Goal: Task Accomplishment & Management: Complete application form

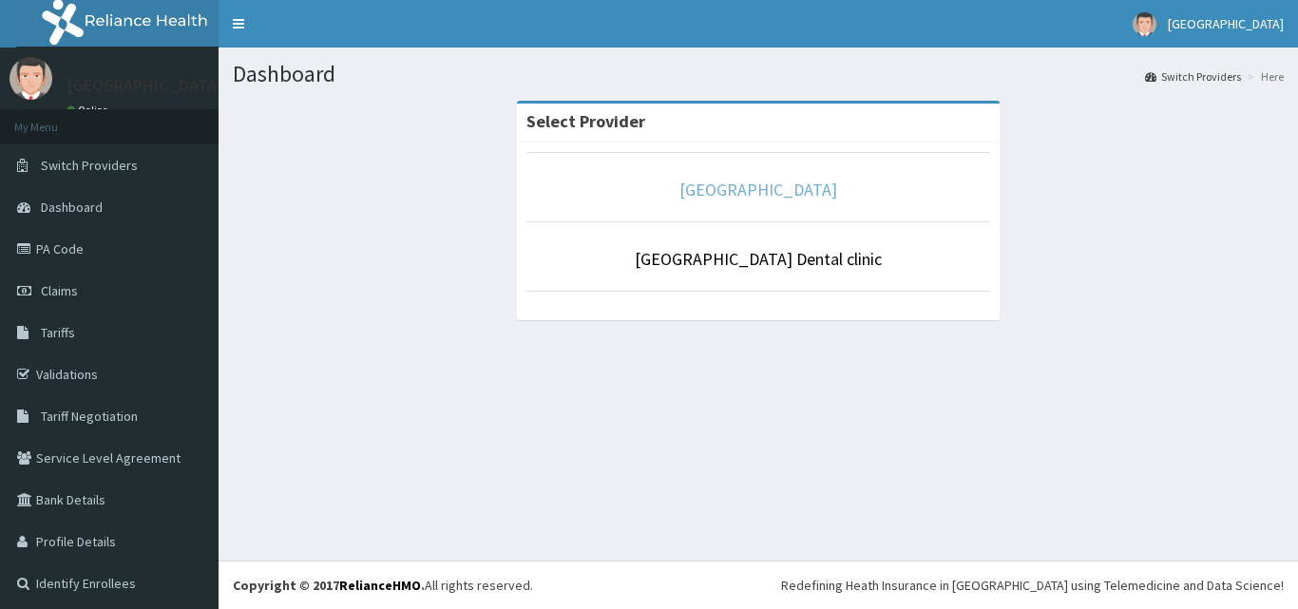
click at [812, 190] on link "[GEOGRAPHIC_DATA]" at bounding box center [758, 190] width 158 height 22
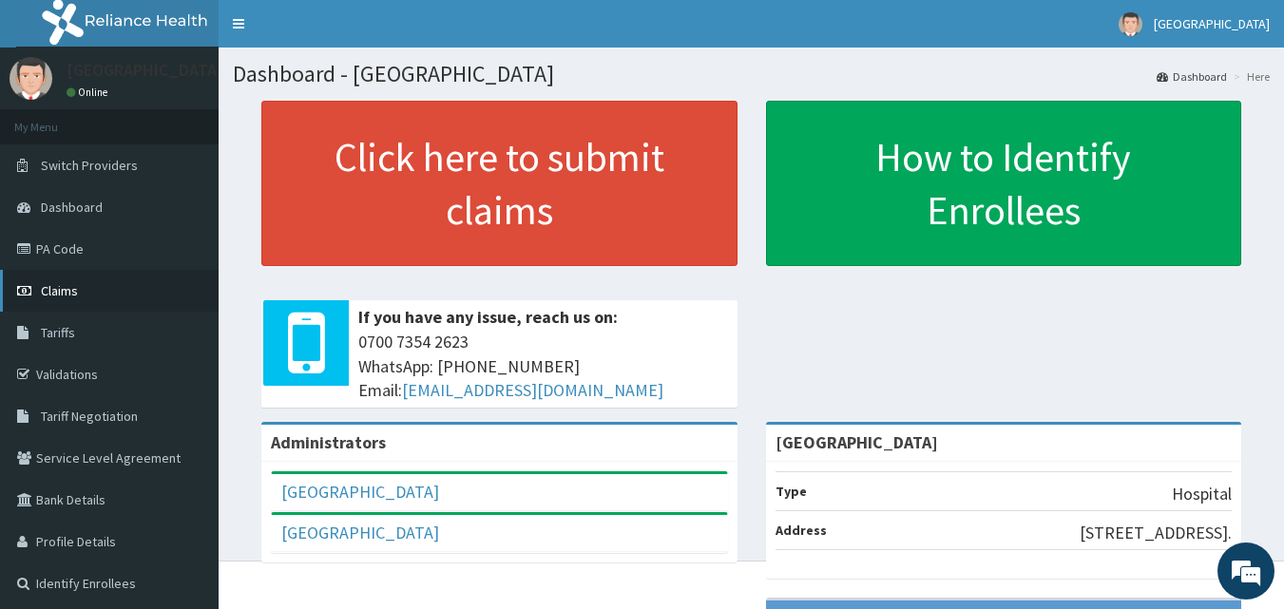
click at [68, 297] on span "Claims" at bounding box center [59, 290] width 37 height 17
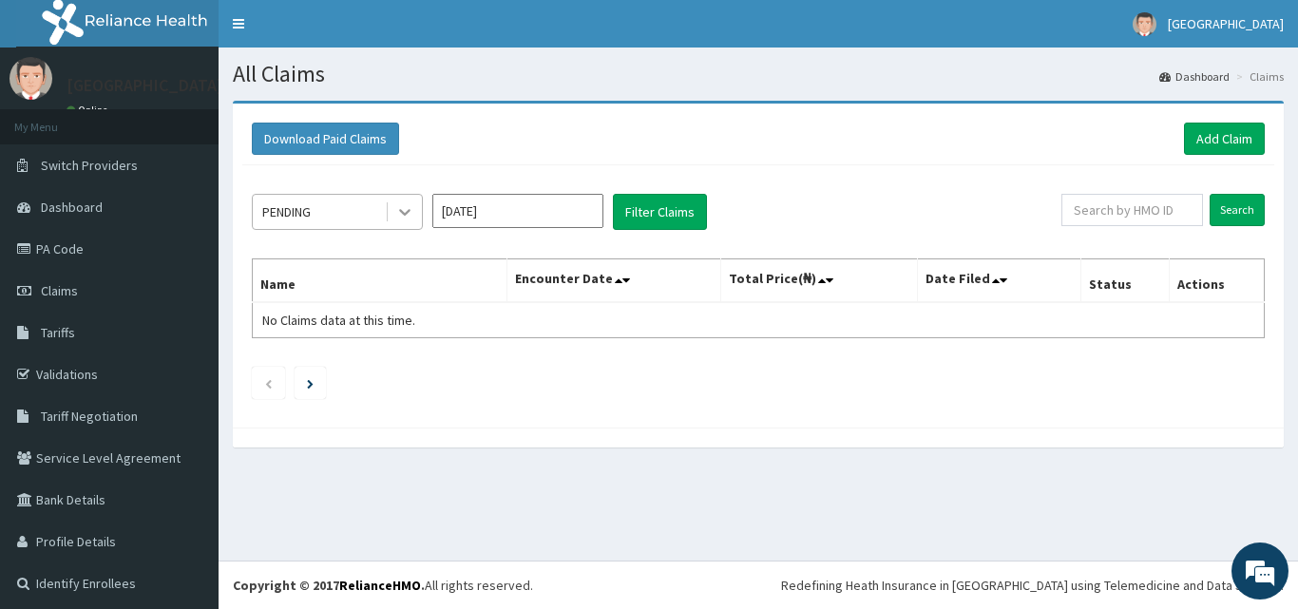
click at [400, 210] on icon at bounding box center [404, 213] width 11 height 7
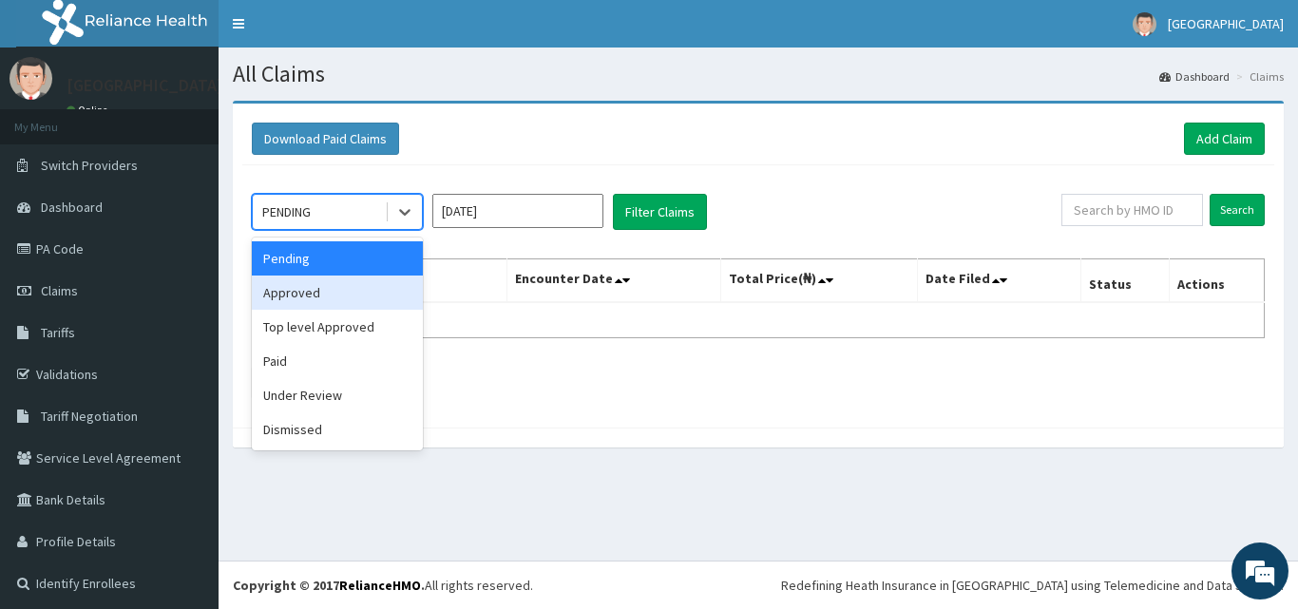
click at [357, 282] on div "Approved" at bounding box center [337, 293] width 171 height 34
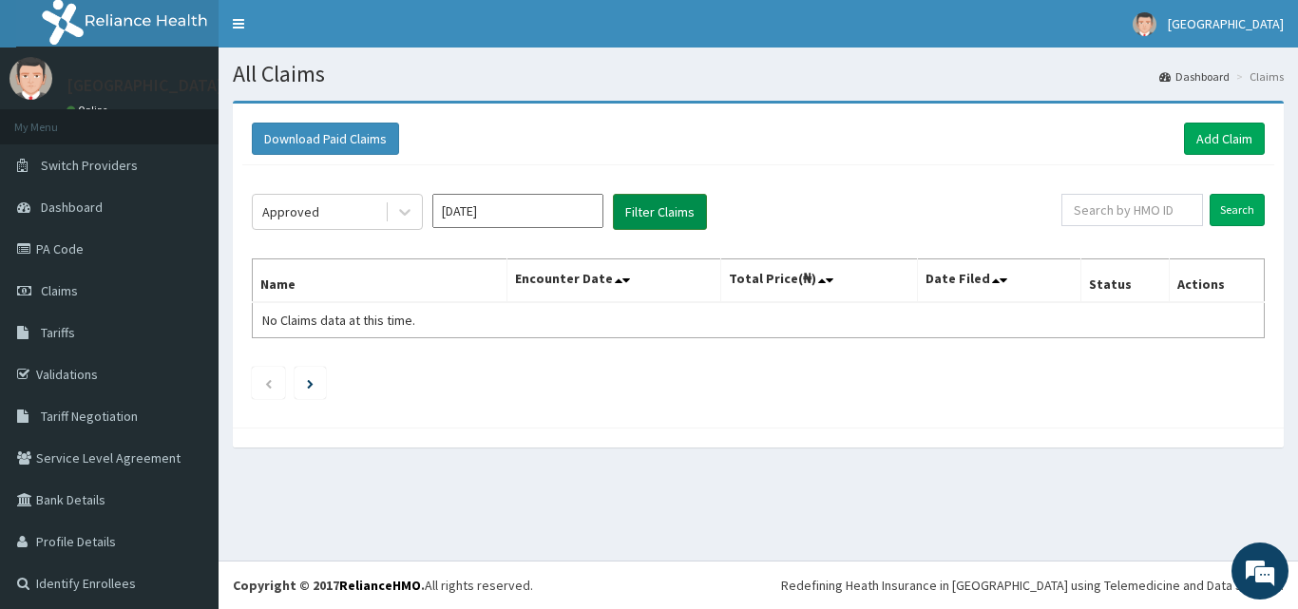
click at [650, 227] on button "Filter Claims" at bounding box center [660, 212] width 94 height 36
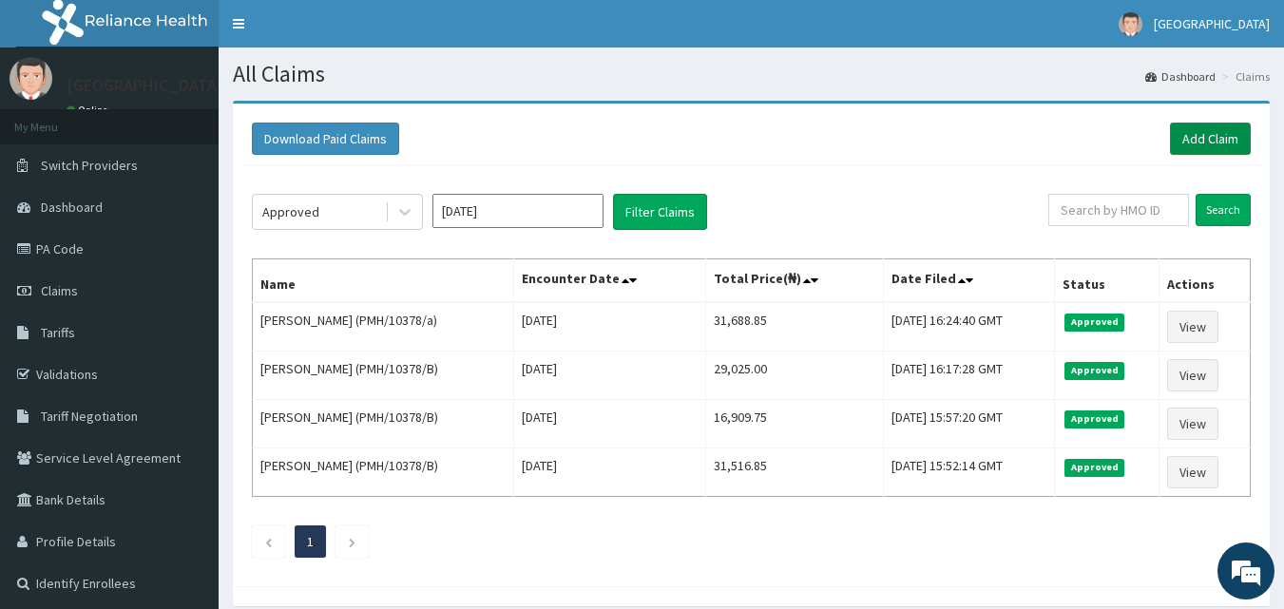
click at [1196, 143] on link "Add Claim" at bounding box center [1210, 139] width 81 height 32
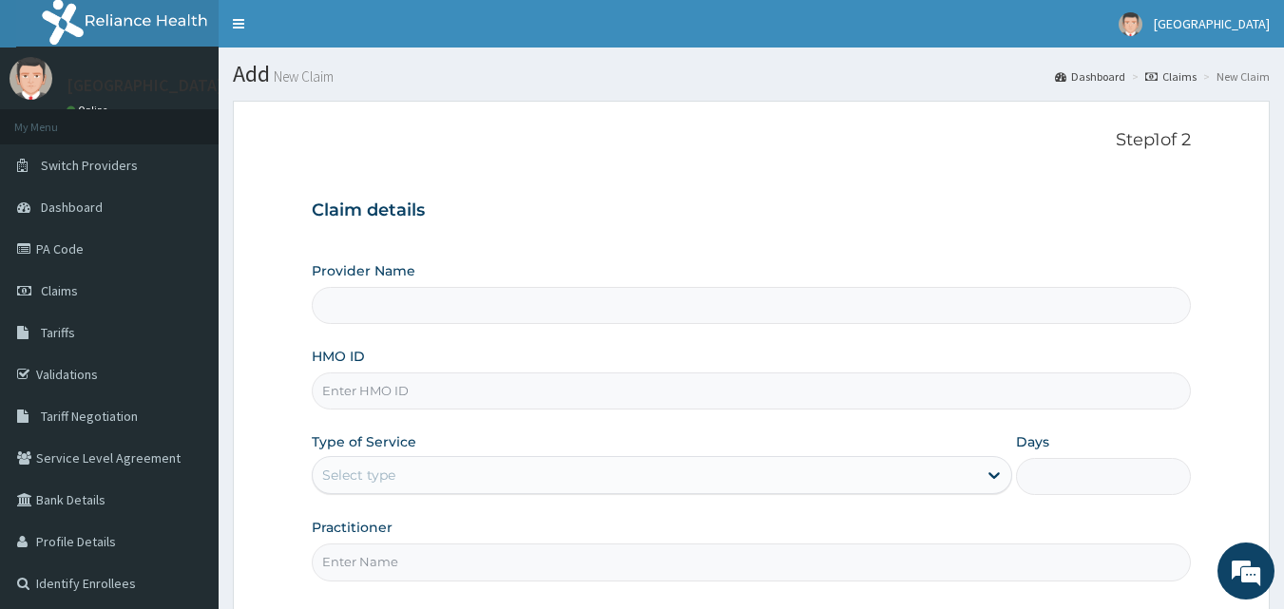
click at [378, 387] on input "HMO ID" at bounding box center [752, 391] width 880 height 37
type input "[GEOGRAPHIC_DATA]"
type input "FMC/11510/A"
click at [469, 475] on div "Select type" at bounding box center [645, 475] width 664 height 30
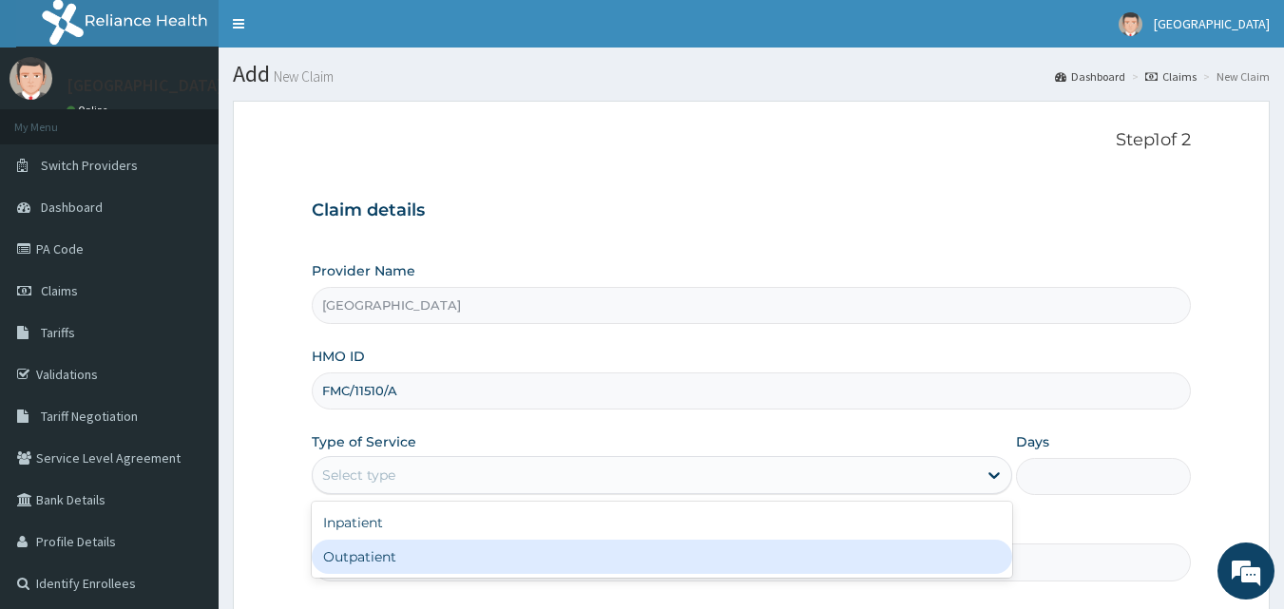
click at [446, 545] on div "Outpatient" at bounding box center [662, 557] width 700 height 34
type input "1"
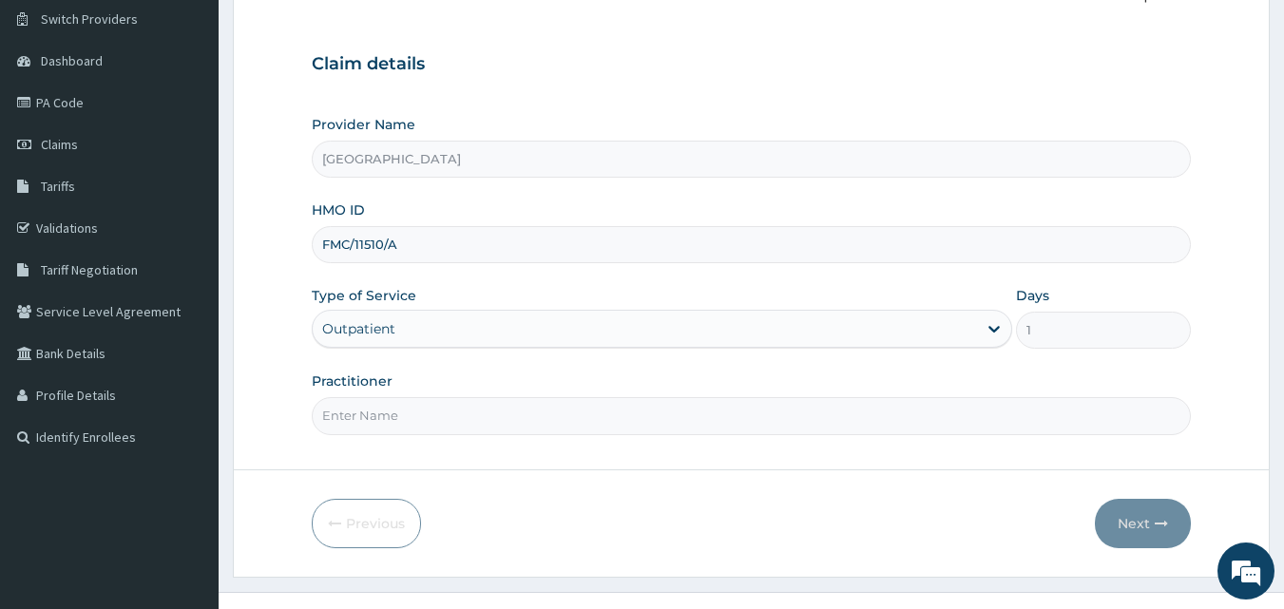
scroll to position [178, 0]
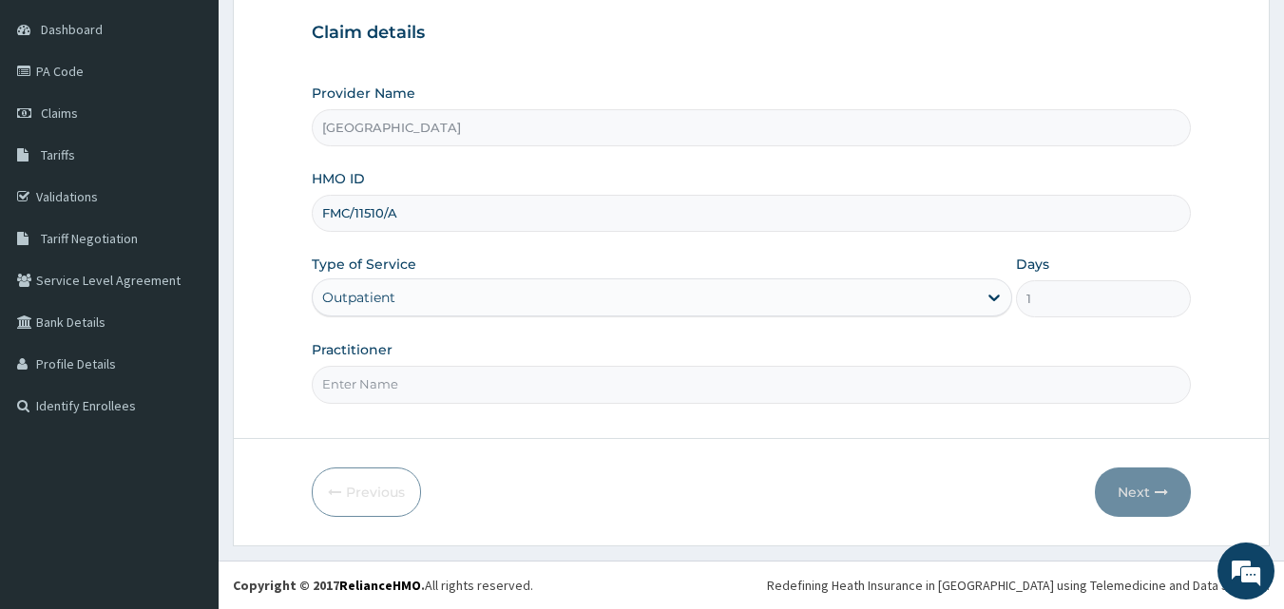
click at [522, 386] on input "Practitioner" at bounding box center [752, 384] width 880 height 37
type input "DR HALLY"
click at [1142, 498] on button "Next" at bounding box center [1143, 492] width 96 height 49
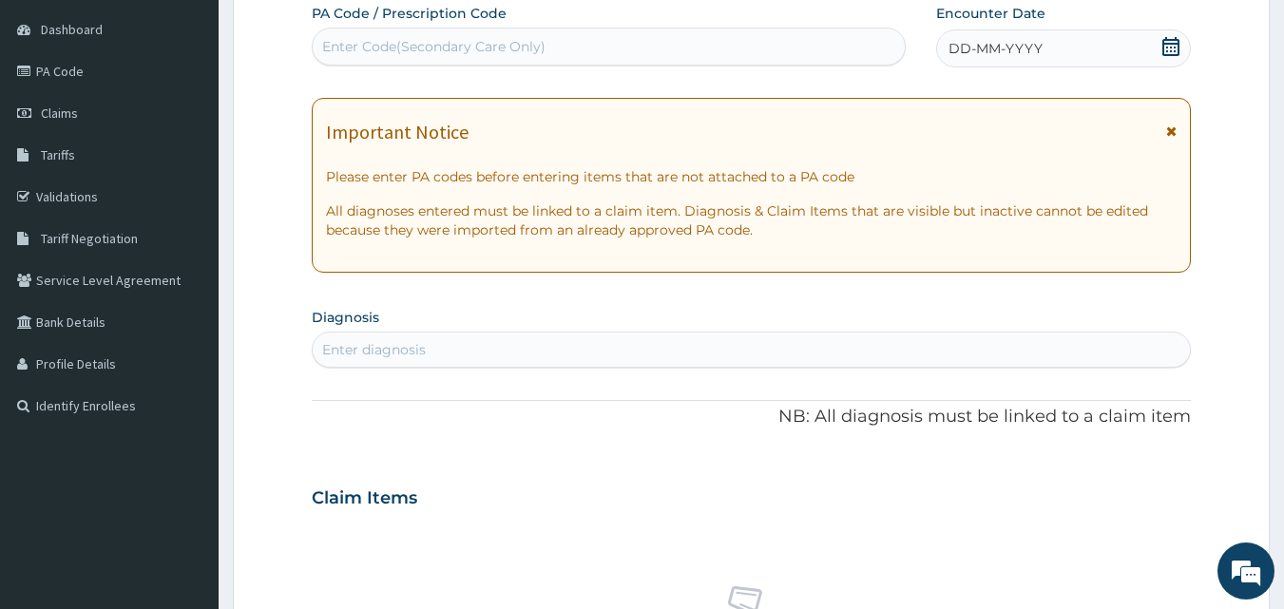
click at [1165, 52] on icon at bounding box center [1170, 46] width 19 height 19
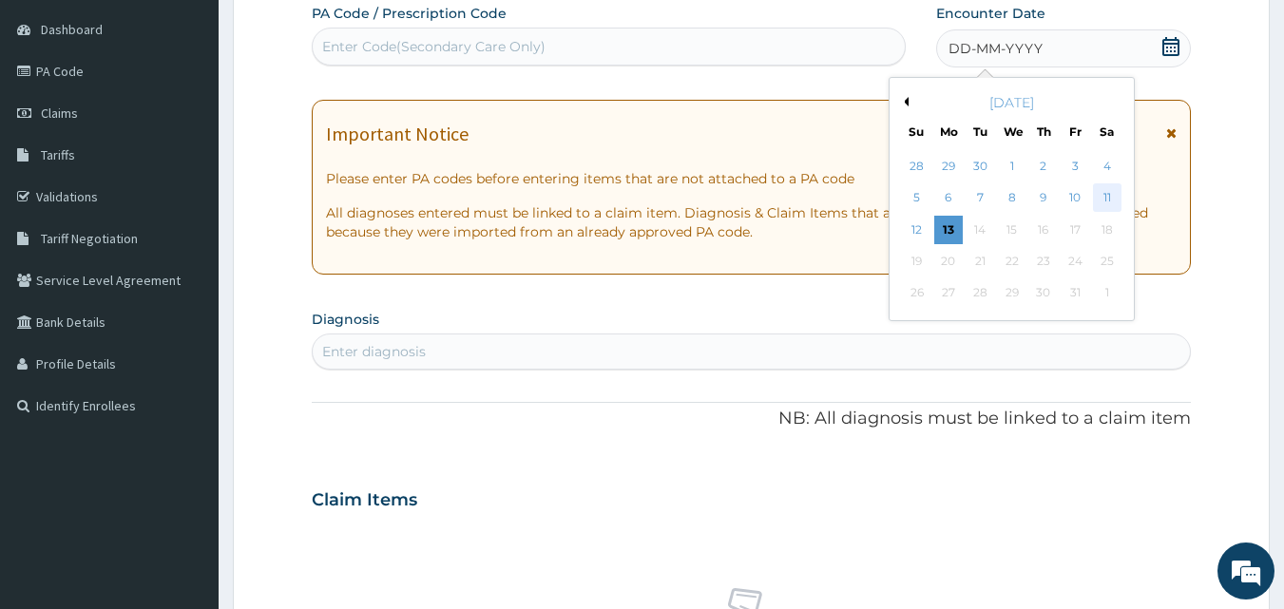
click at [1107, 188] on div "11" at bounding box center [1107, 198] width 29 height 29
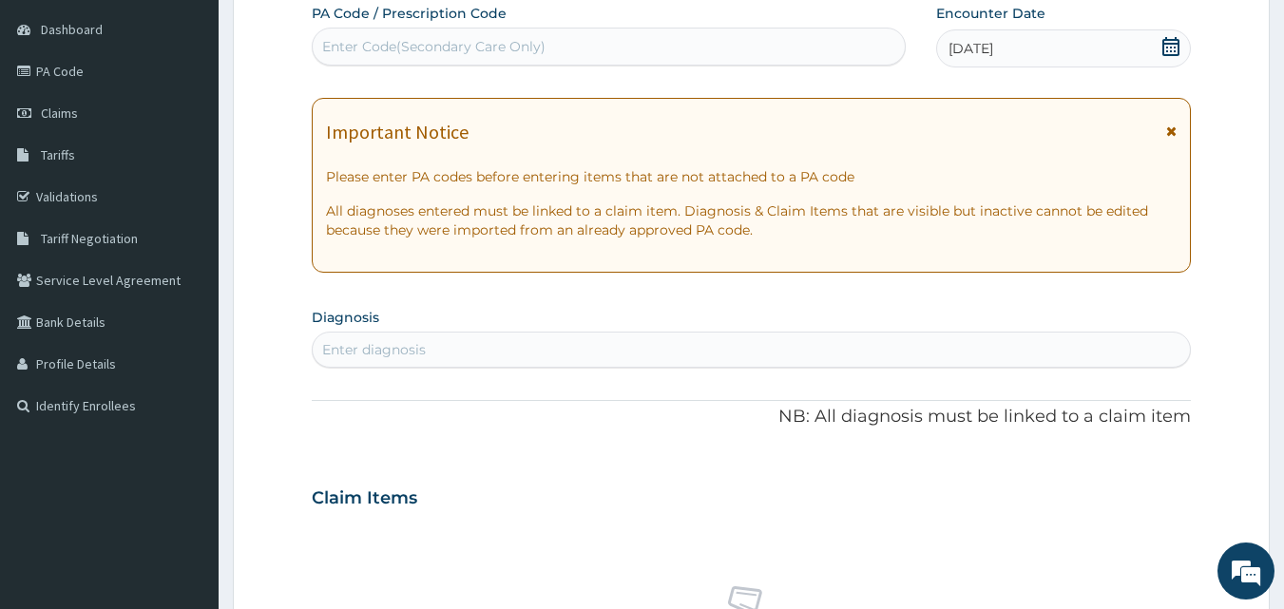
click at [387, 355] on div "Enter diagnosis" at bounding box center [374, 349] width 104 height 19
type input "SEPSIS"
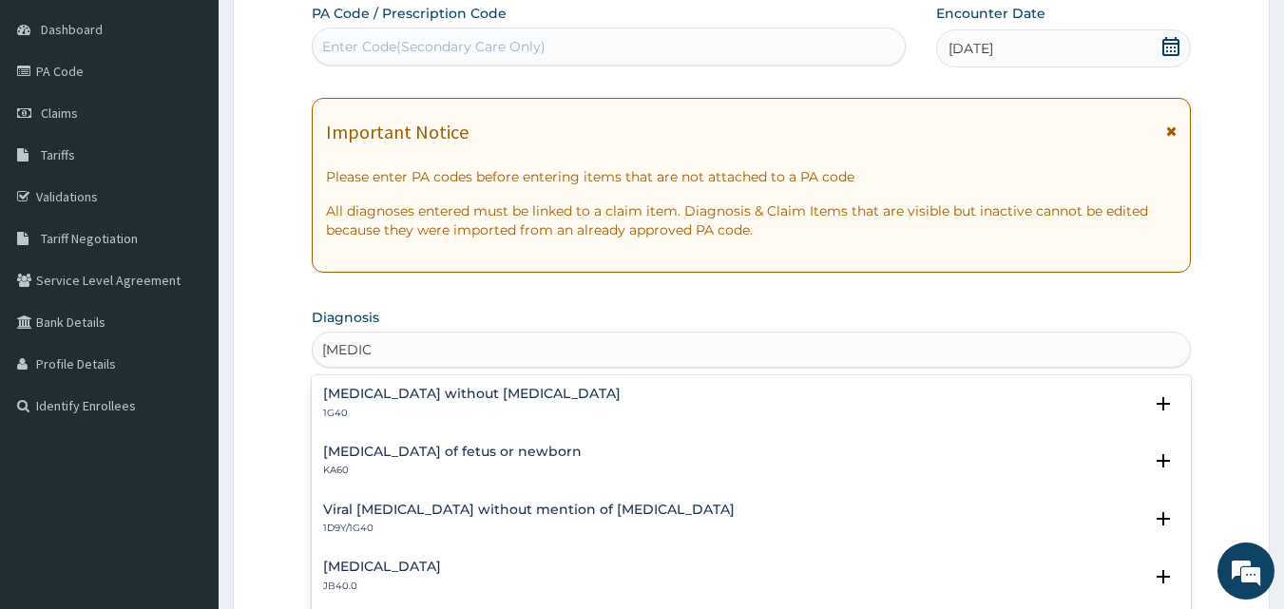
click at [351, 400] on h4 "Sepsis without septic shock" at bounding box center [471, 394] width 297 height 14
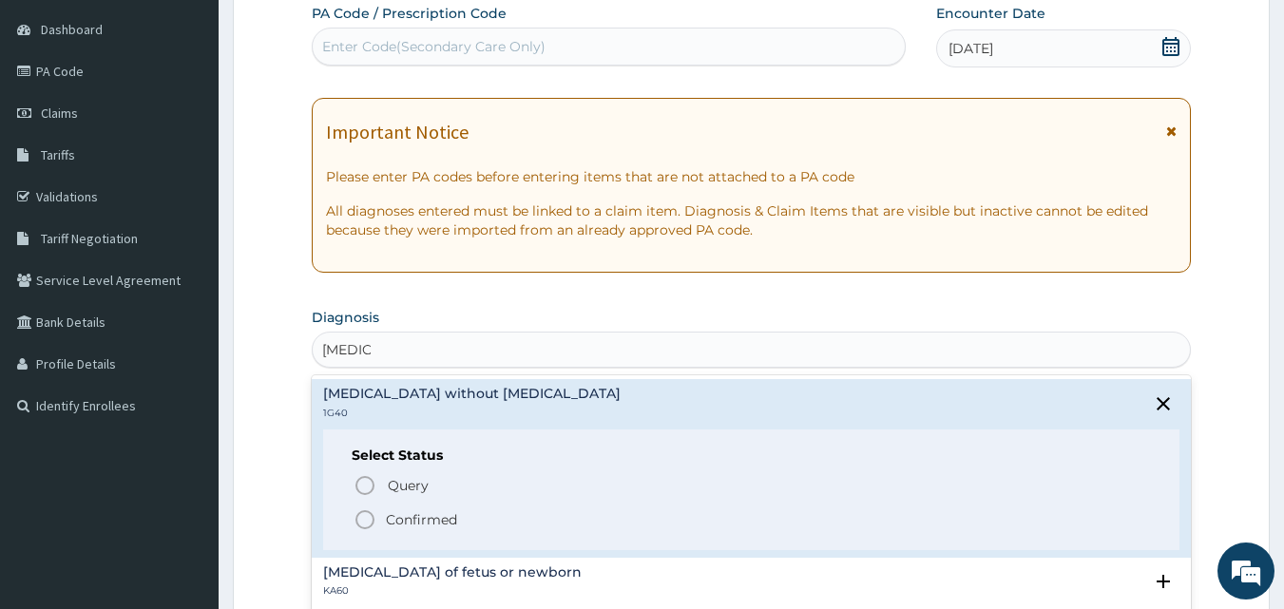
click at [366, 518] on icon "status option filled" at bounding box center [365, 519] width 23 height 23
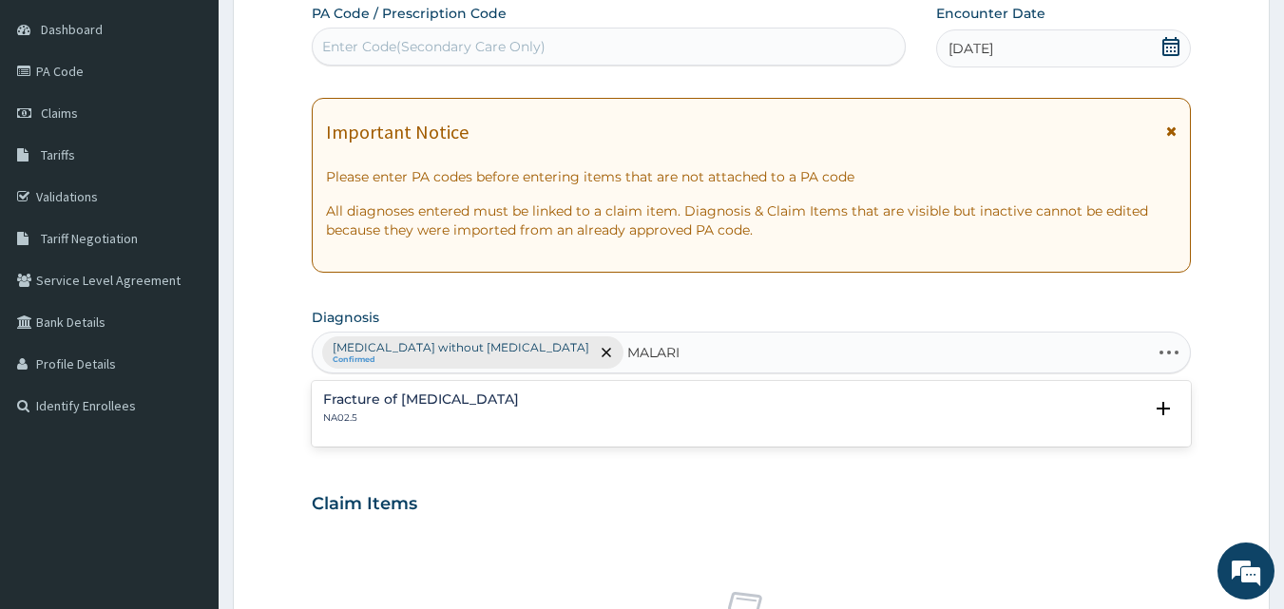
type input "MALARIA"
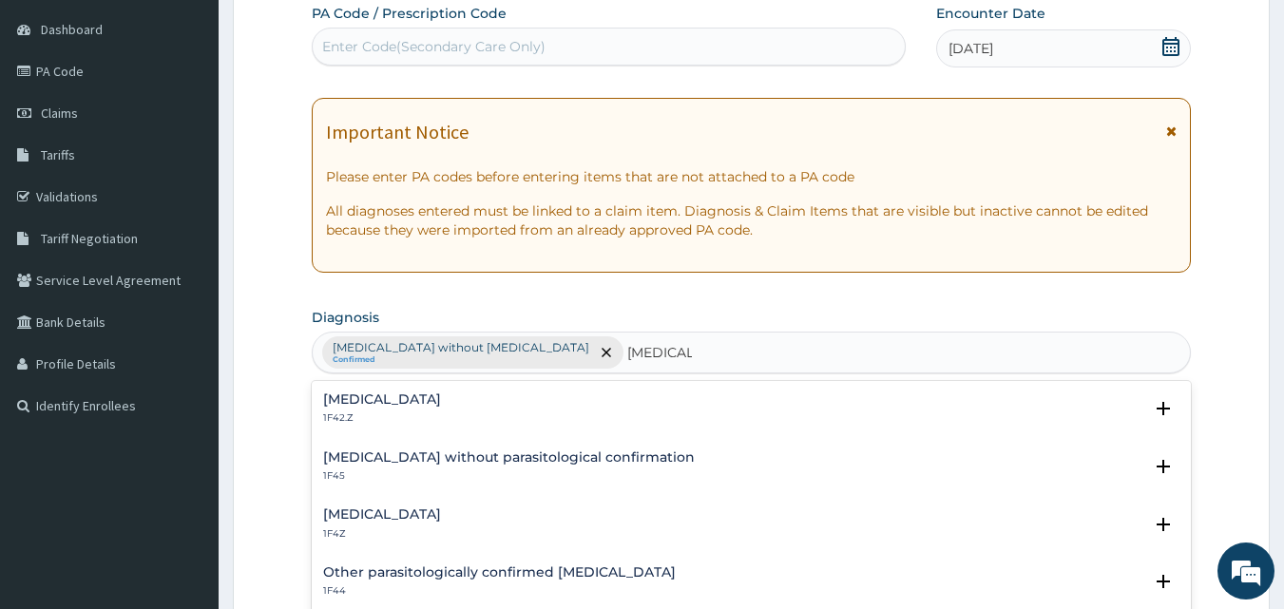
click at [377, 401] on h4 "Plasmodium malariae malaria without complication" at bounding box center [382, 399] width 118 height 14
click at [383, 403] on h4 "[MEDICAL_DATA]" at bounding box center [382, 399] width 118 height 14
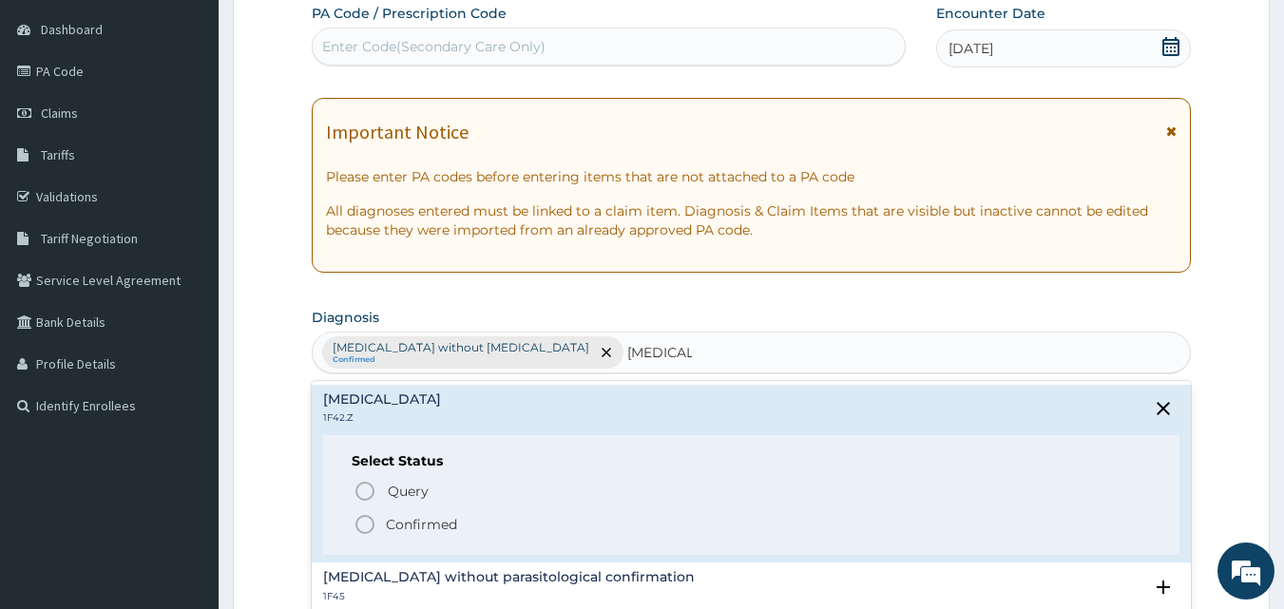
click at [368, 522] on icon "status option filled" at bounding box center [365, 524] width 23 height 23
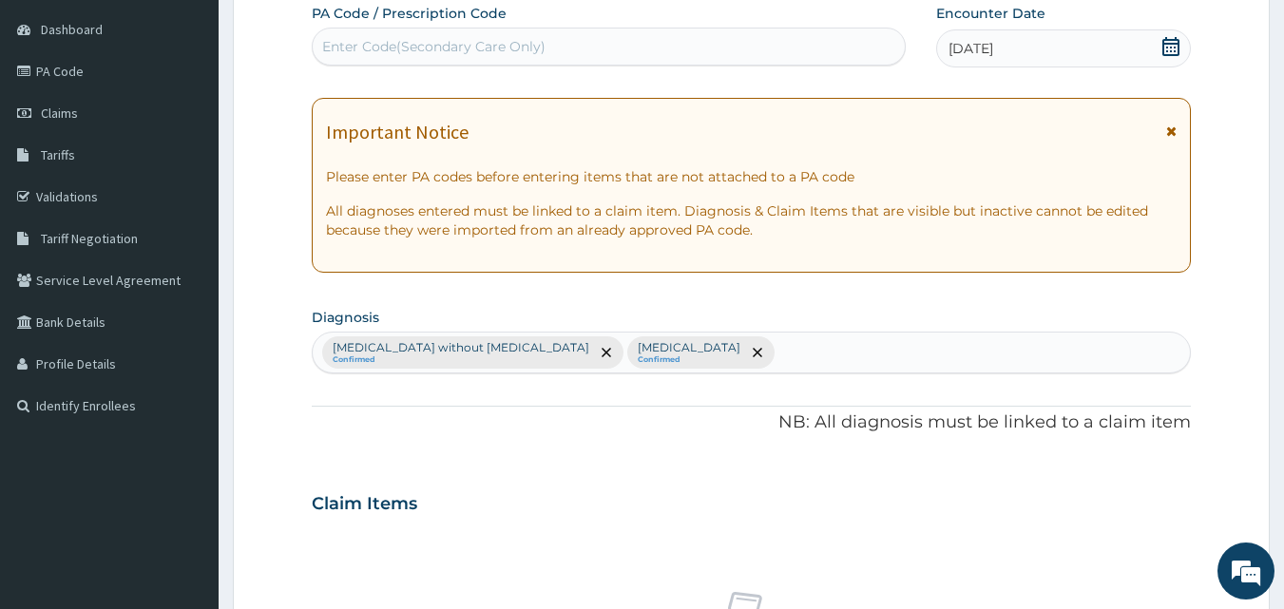
scroll to position [710, 0]
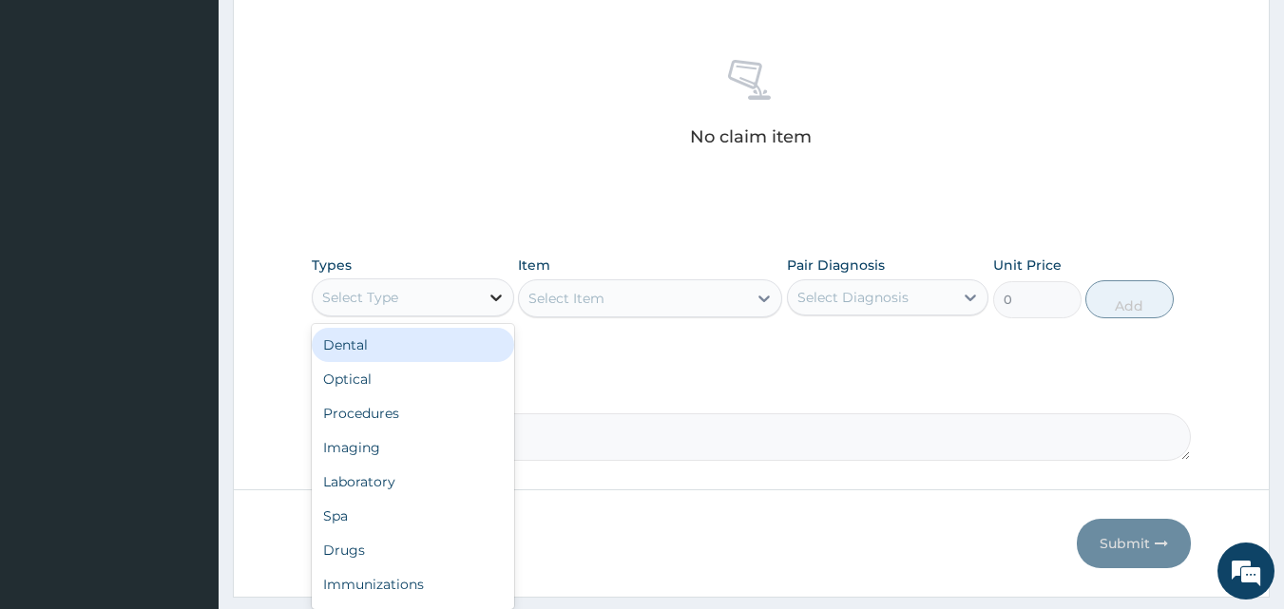
click at [499, 295] on icon at bounding box center [496, 297] width 19 height 19
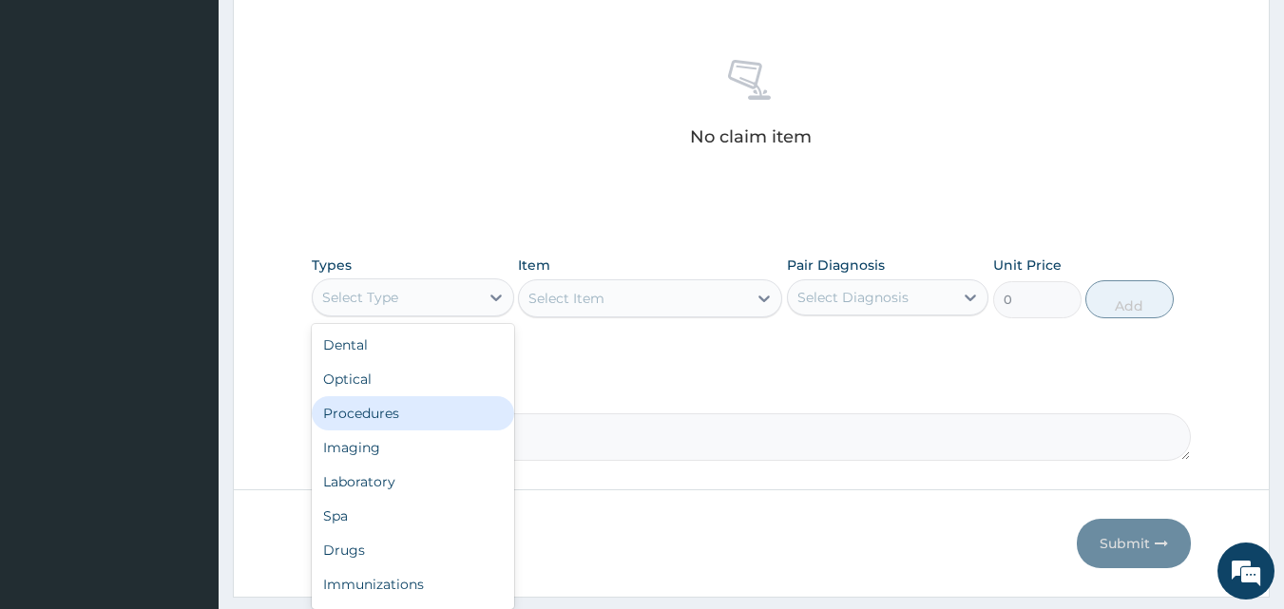
click at [425, 419] on div "Procedures" at bounding box center [413, 413] width 202 height 34
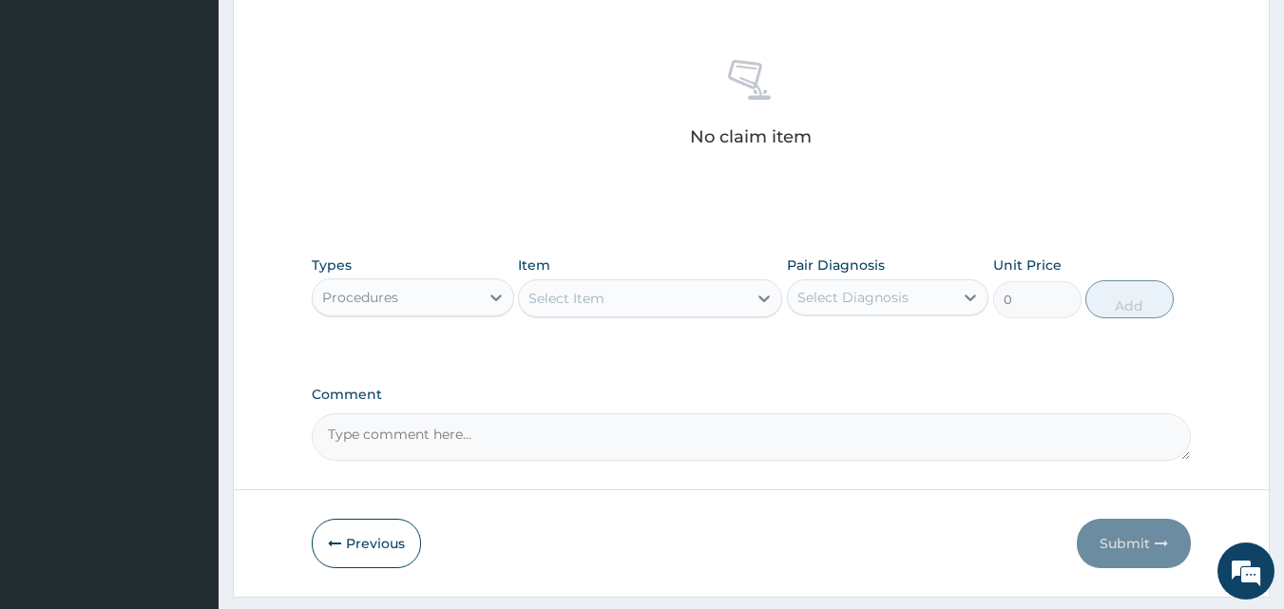
click at [565, 301] on div "Select Item" at bounding box center [566, 298] width 76 height 19
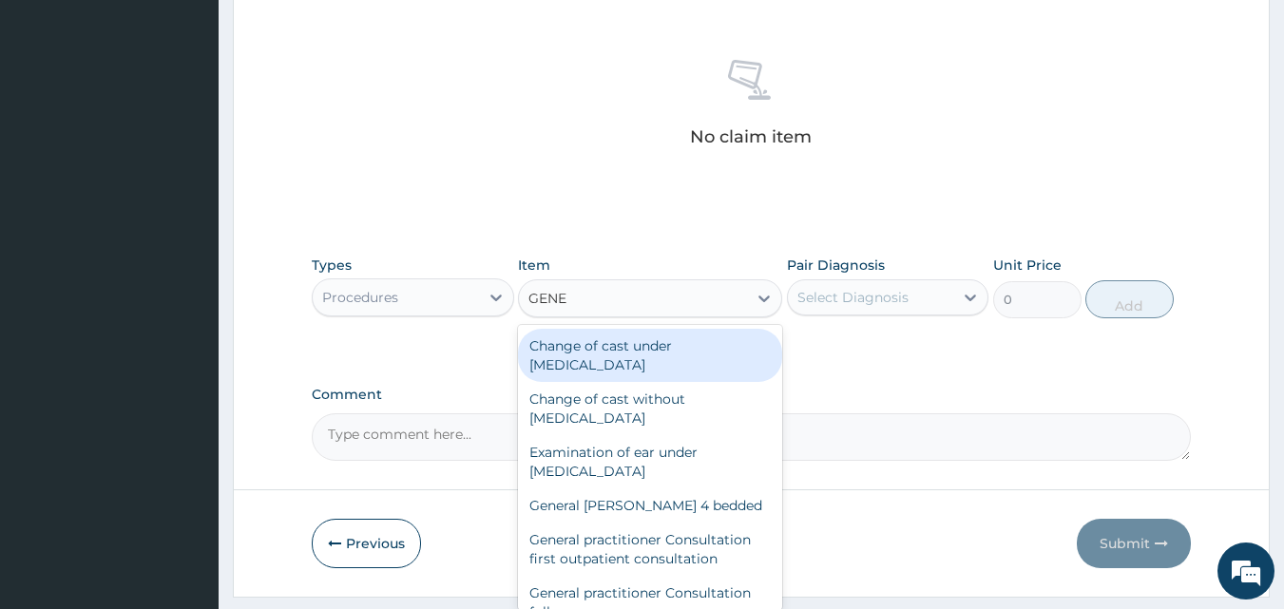
type input "GENER"
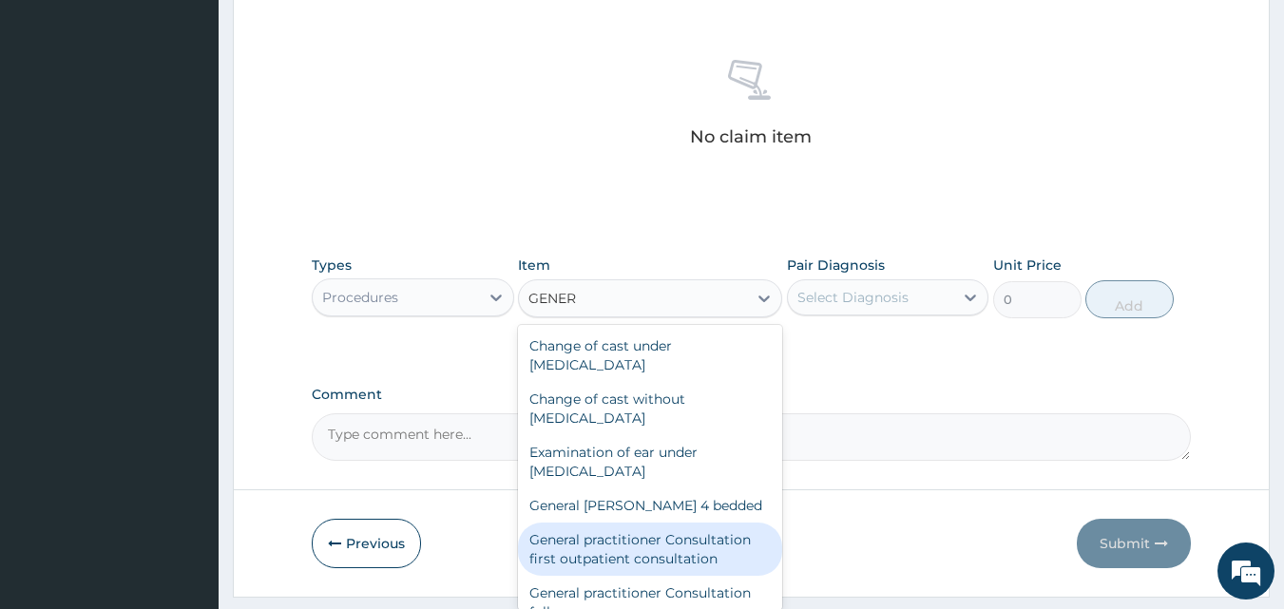
click at [659, 558] on div "General practitioner Consultation first outpatient consultation" at bounding box center [650, 549] width 264 height 53
type input "3547.5"
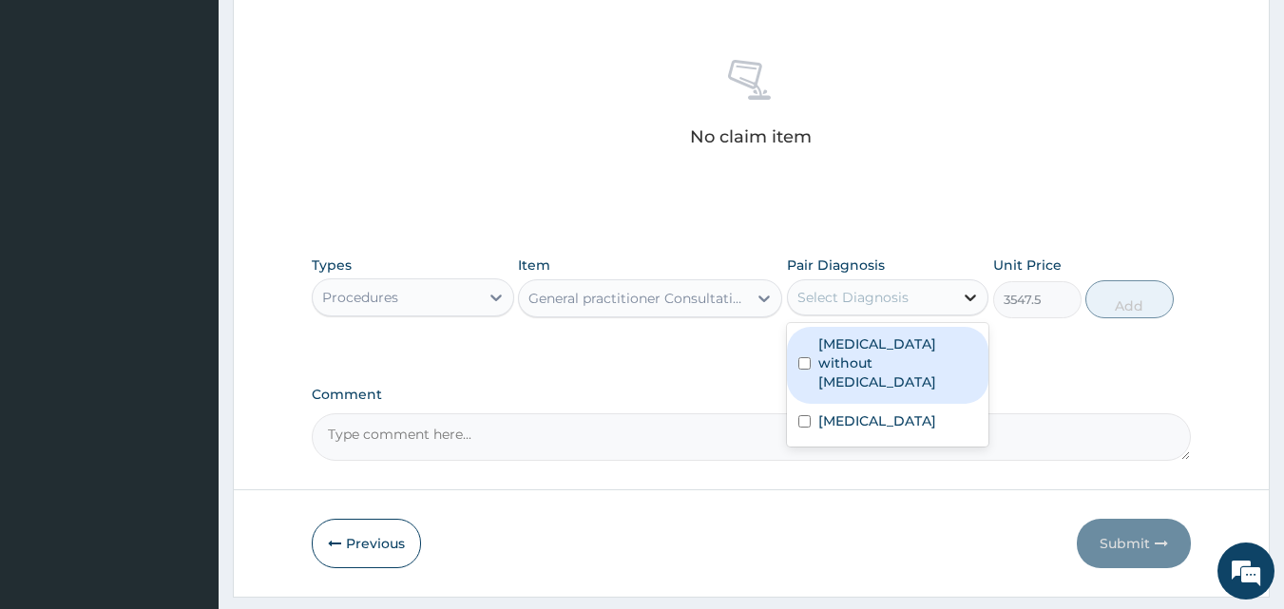
click at [969, 293] on icon at bounding box center [970, 297] width 19 height 19
click at [882, 363] on label "[MEDICAL_DATA] without [MEDICAL_DATA]" at bounding box center [898, 363] width 160 height 57
checkbox input "true"
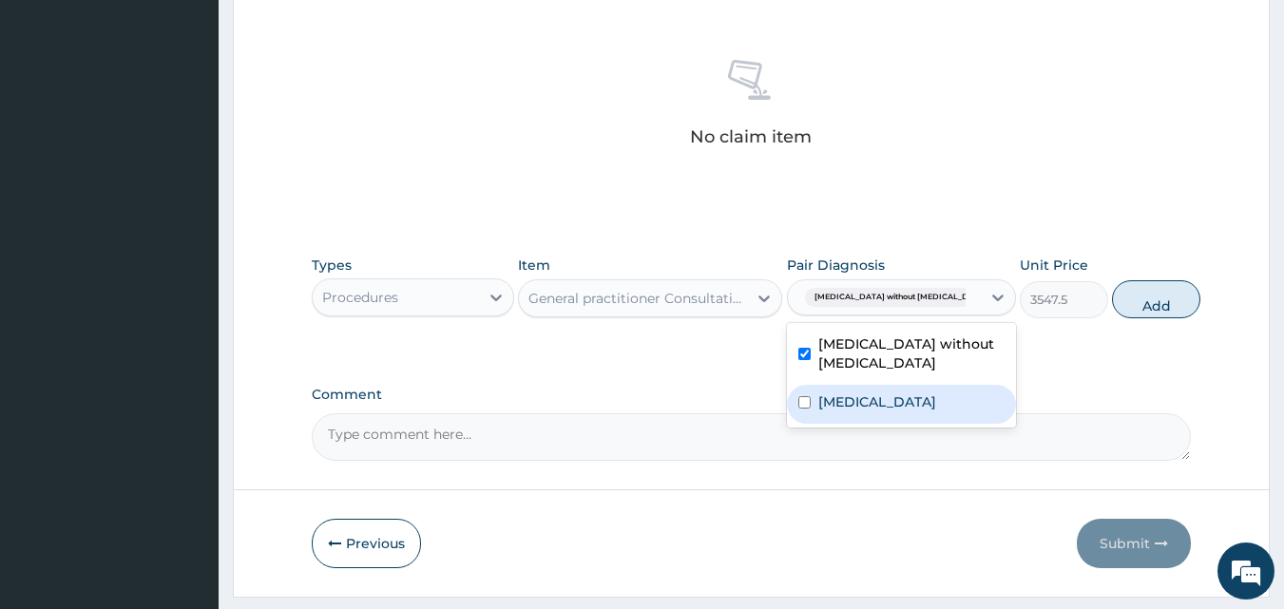
click at [873, 411] on label "[MEDICAL_DATA]" at bounding box center [877, 401] width 118 height 19
checkbox input "true"
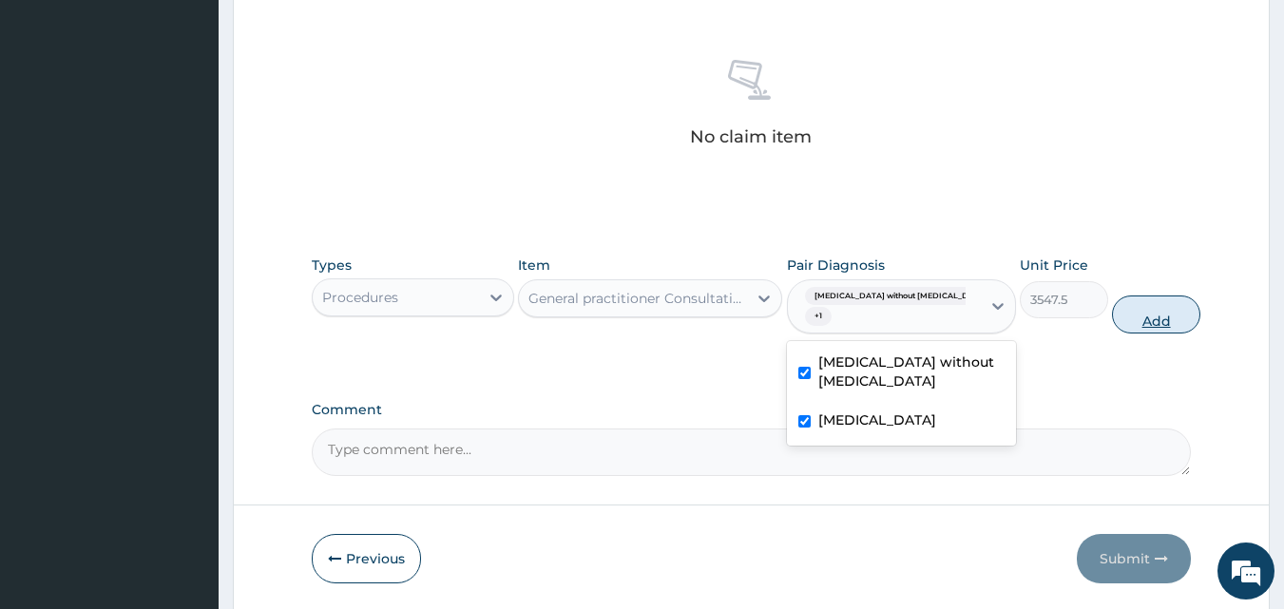
click at [1125, 314] on button "Add" at bounding box center [1156, 315] width 88 height 38
type input "0"
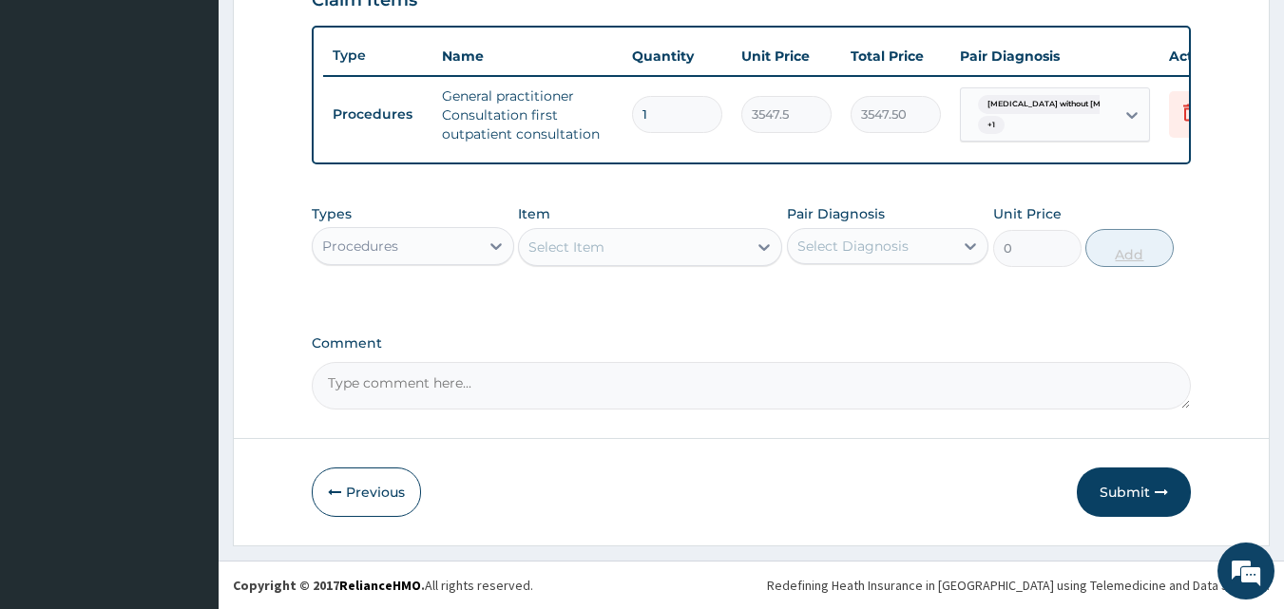
scroll to position [696, 0]
click at [592, 245] on div "Select Item" at bounding box center [566, 247] width 76 height 19
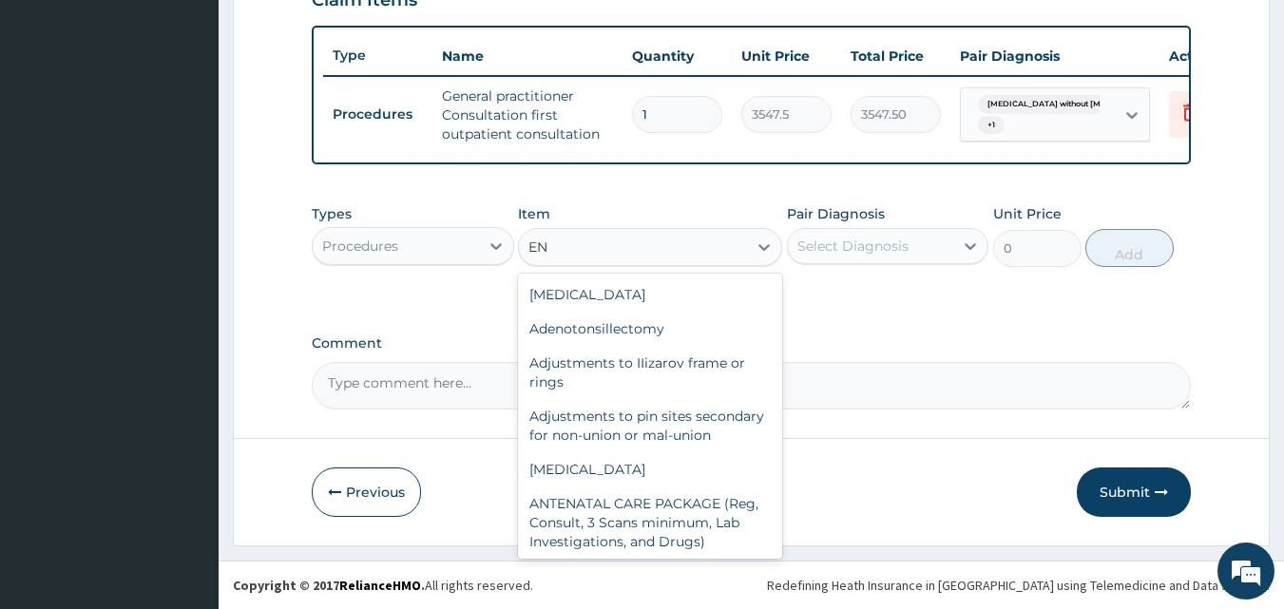
type input "E"
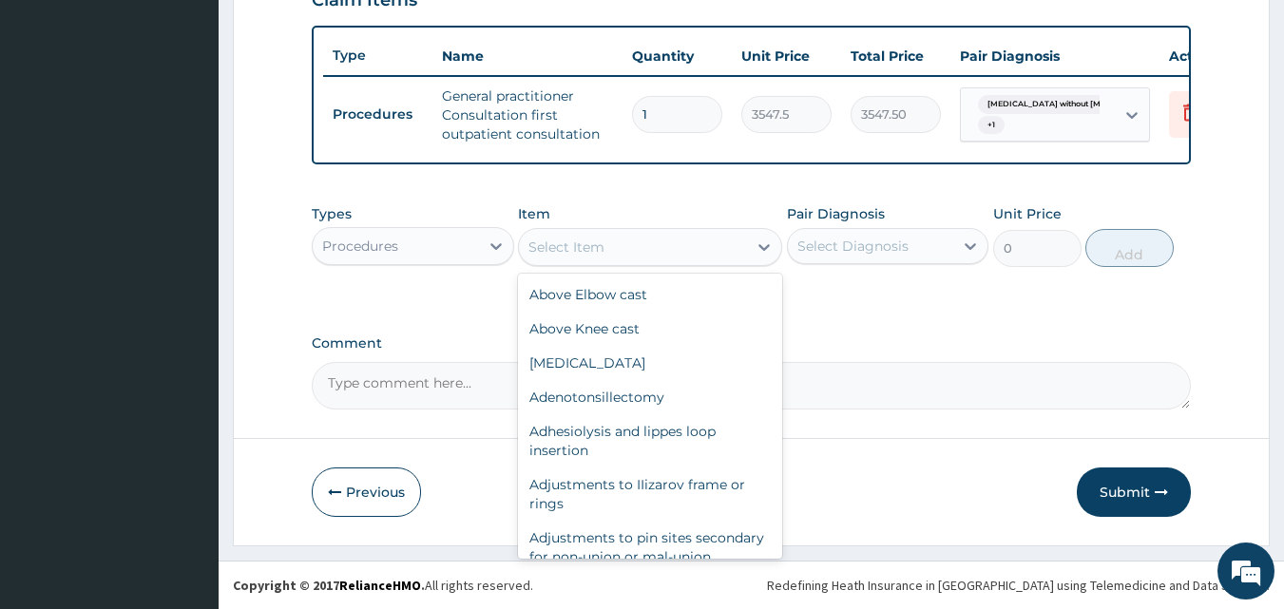
type input "G"
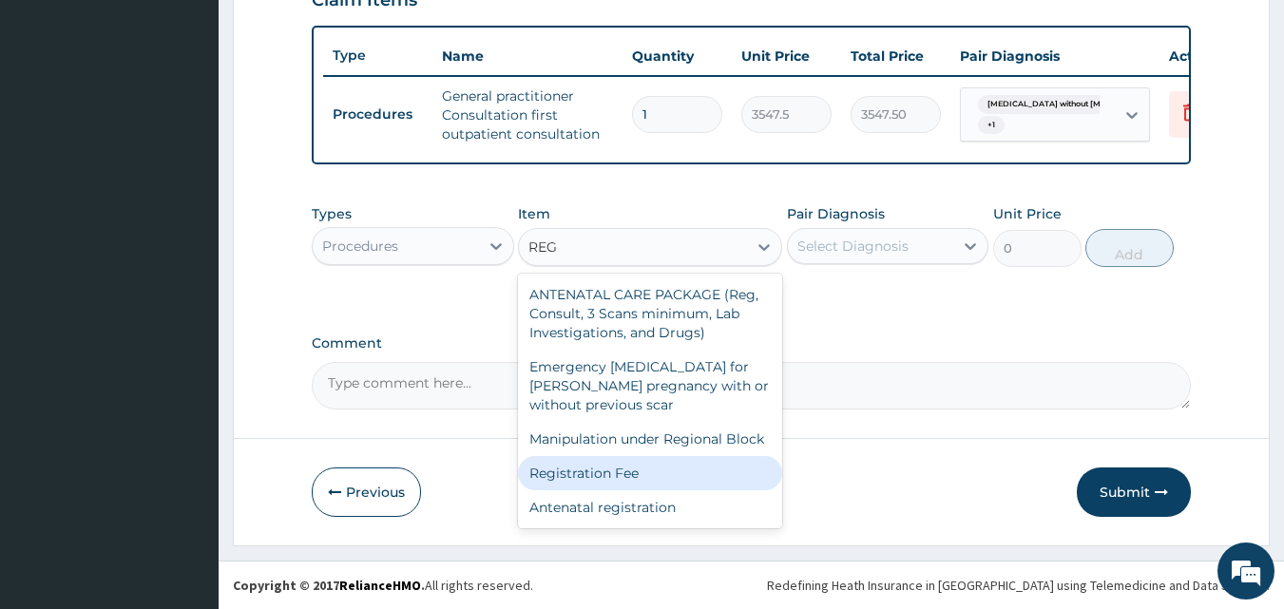
type input "REG"
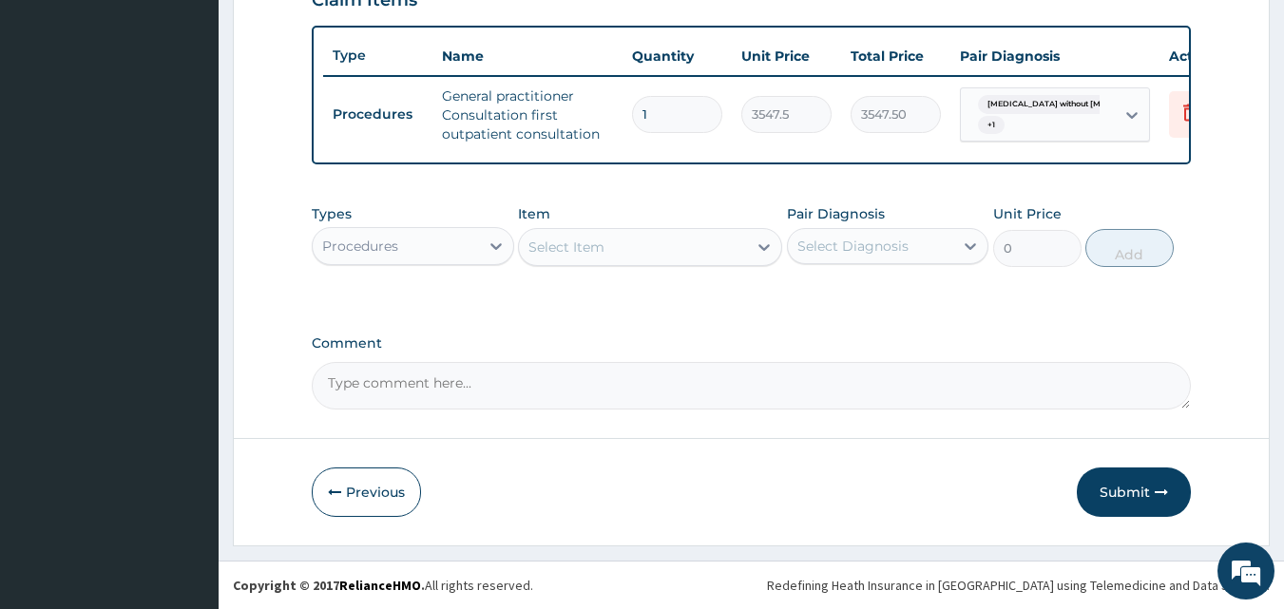
click at [673, 242] on div "Select Item" at bounding box center [633, 247] width 228 height 30
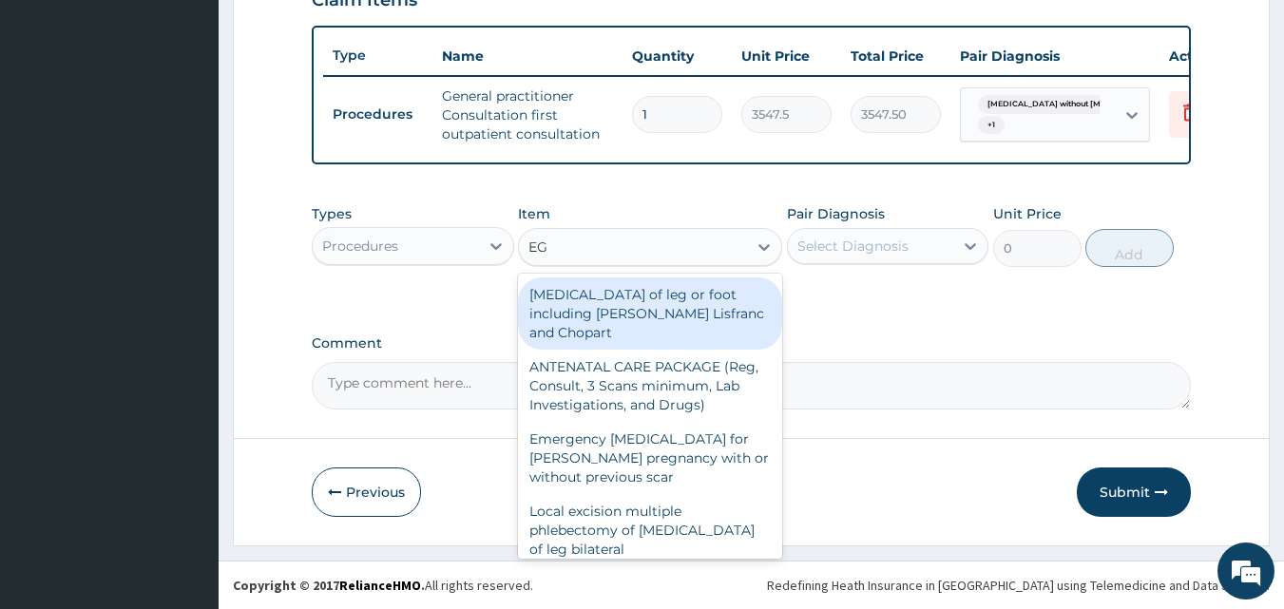
type input "E"
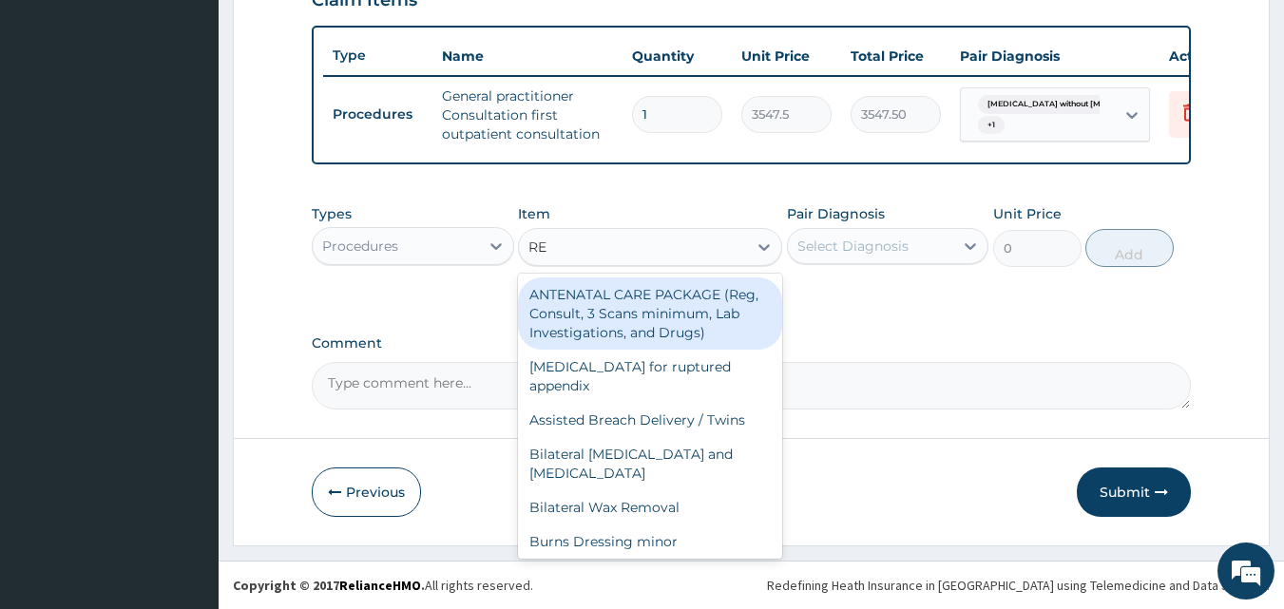
type input "REG"
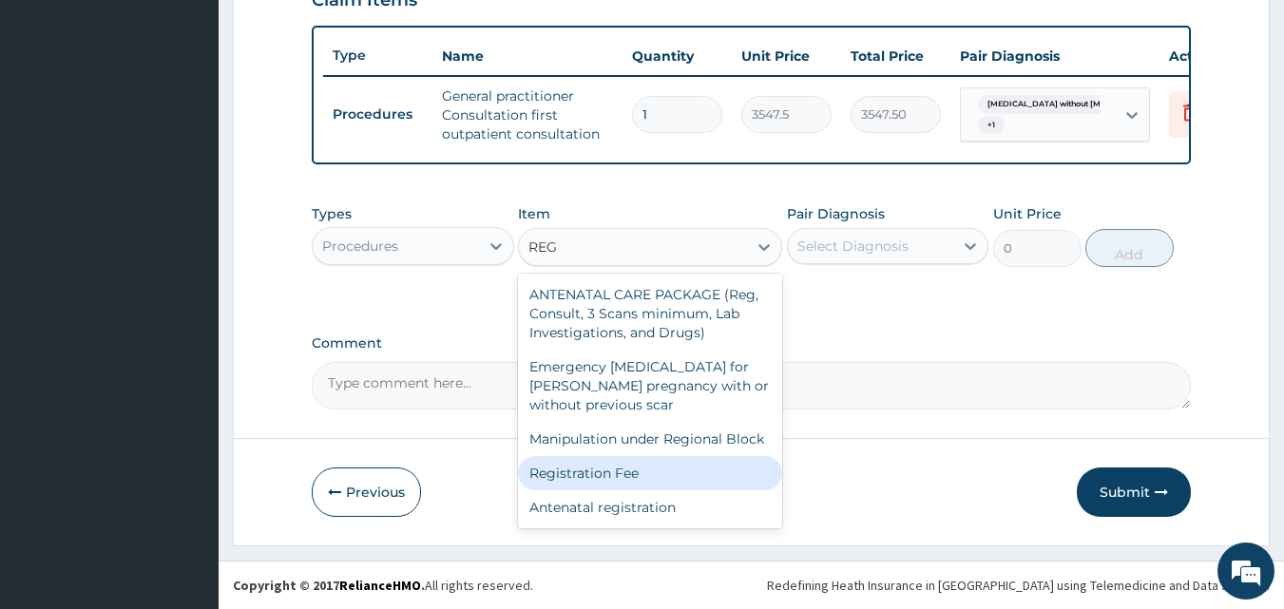
click at [622, 474] on div "Registration Fee" at bounding box center [650, 473] width 264 height 34
type input "2150"
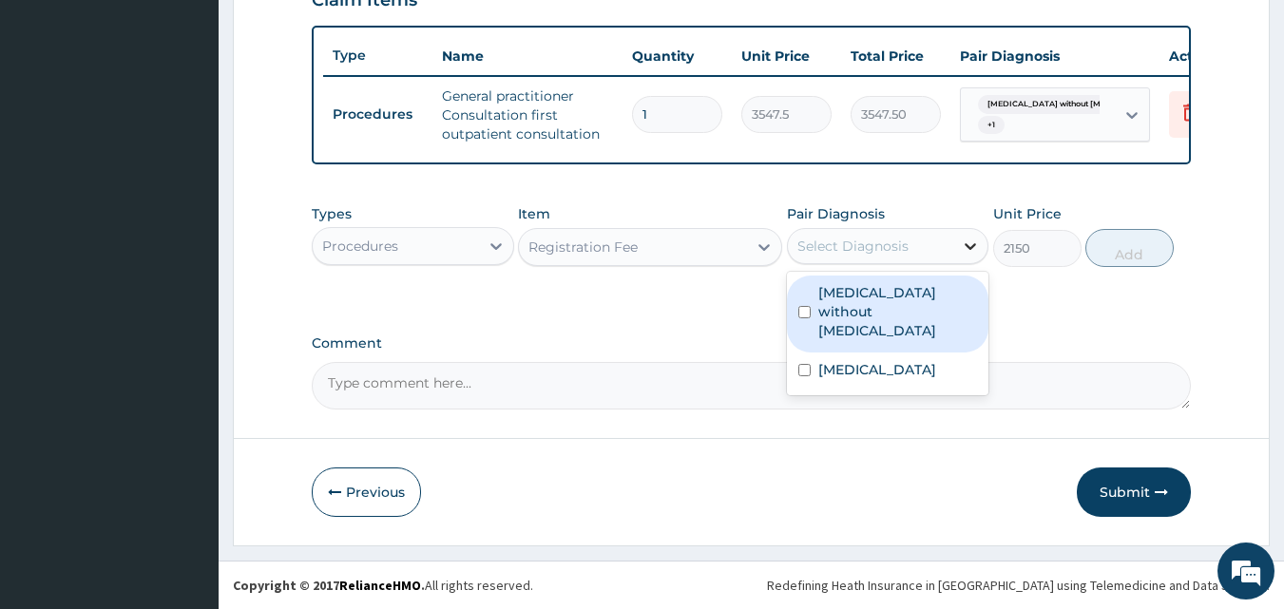
click at [969, 249] on icon at bounding box center [970, 246] width 19 height 19
click at [885, 302] on label "[MEDICAL_DATA] without [MEDICAL_DATA]" at bounding box center [898, 311] width 160 height 57
checkbox input "true"
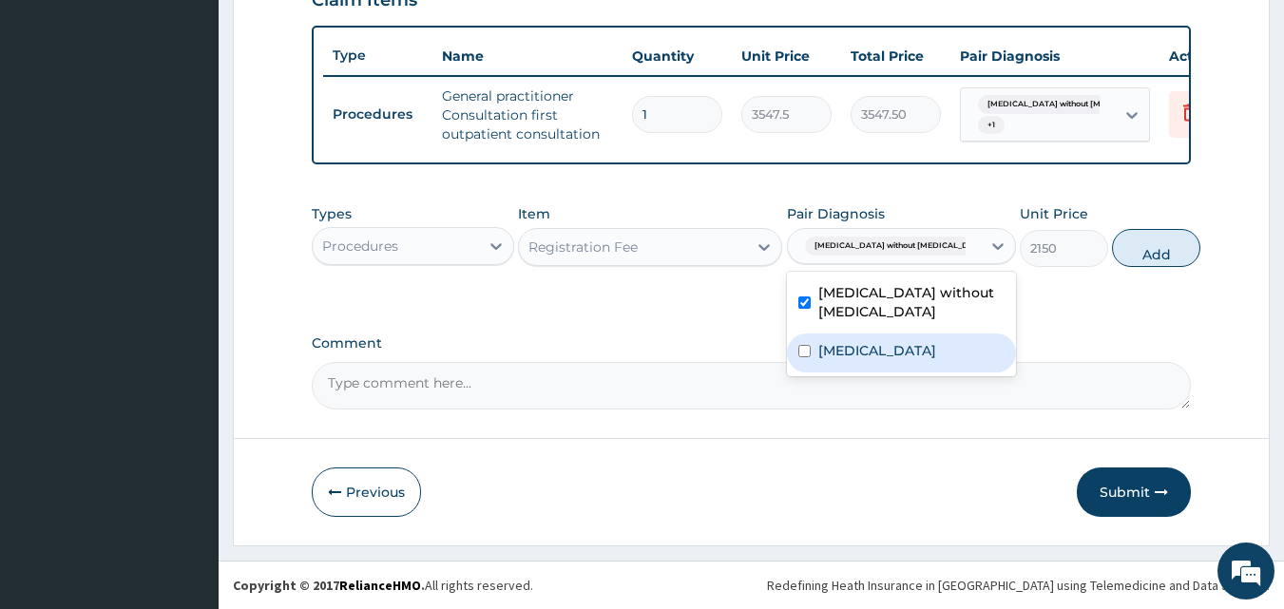
click at [878, 360] on label "[MEDICAL_DATA]" at bounding box center [877, 350] width 118 height 19
checkbox input "true"
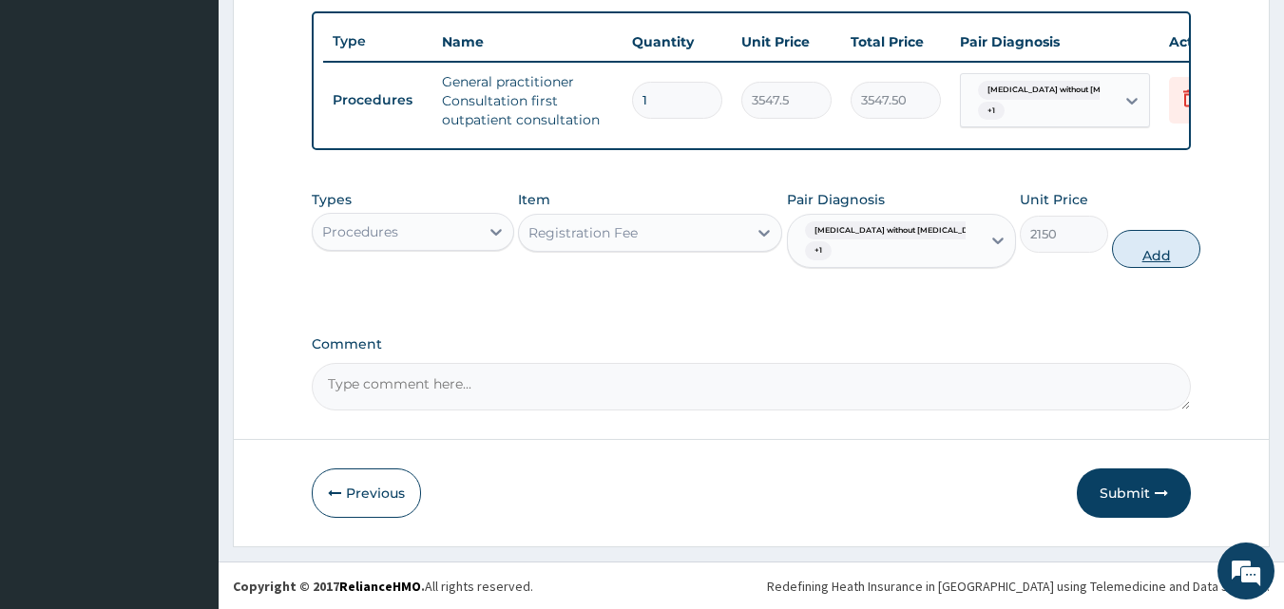
click at [1134, 268] on button "Add" at bounding box center [1156, 249] width 88 height 38
type input "0"
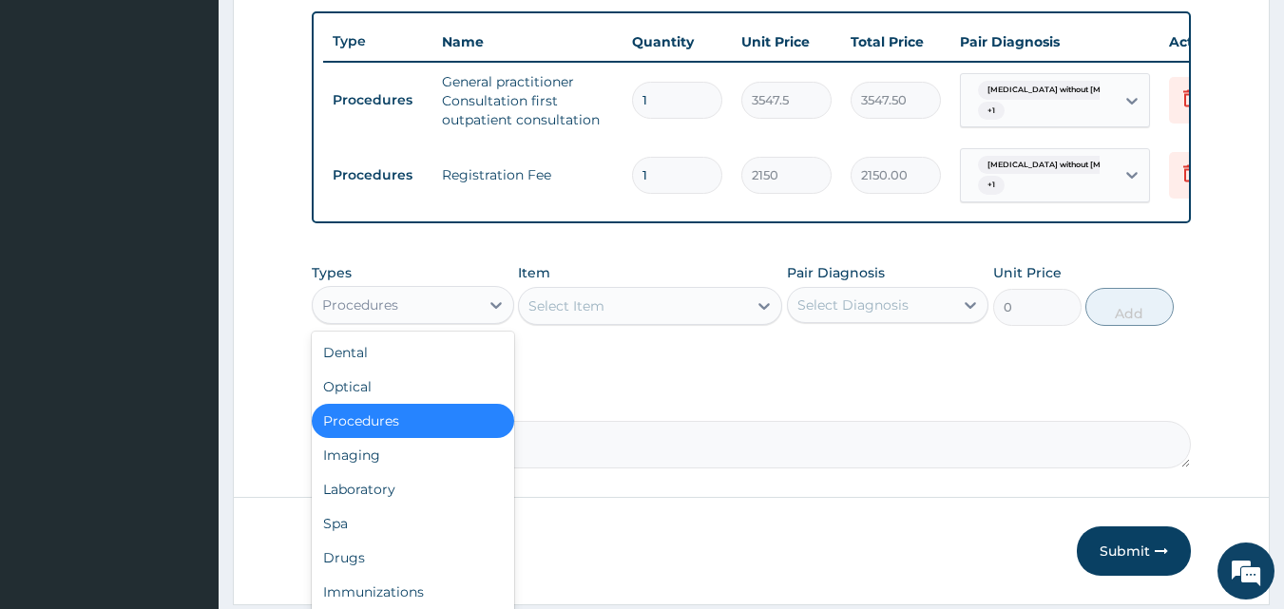
click at [431, 315] on div "Procedures" at bounding box center [396, 305] width 166 height 30
click at [389, 500] on div "Laboratory" at bounding box center [413, 489] width 202 height 34
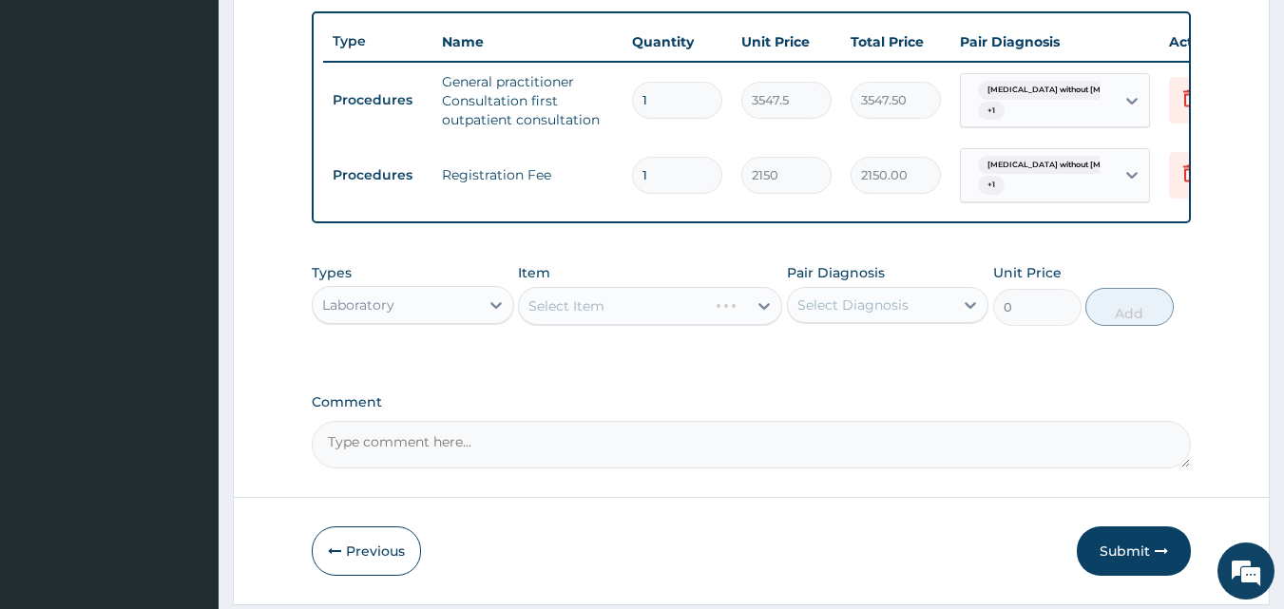
scroll to position [769, 0]
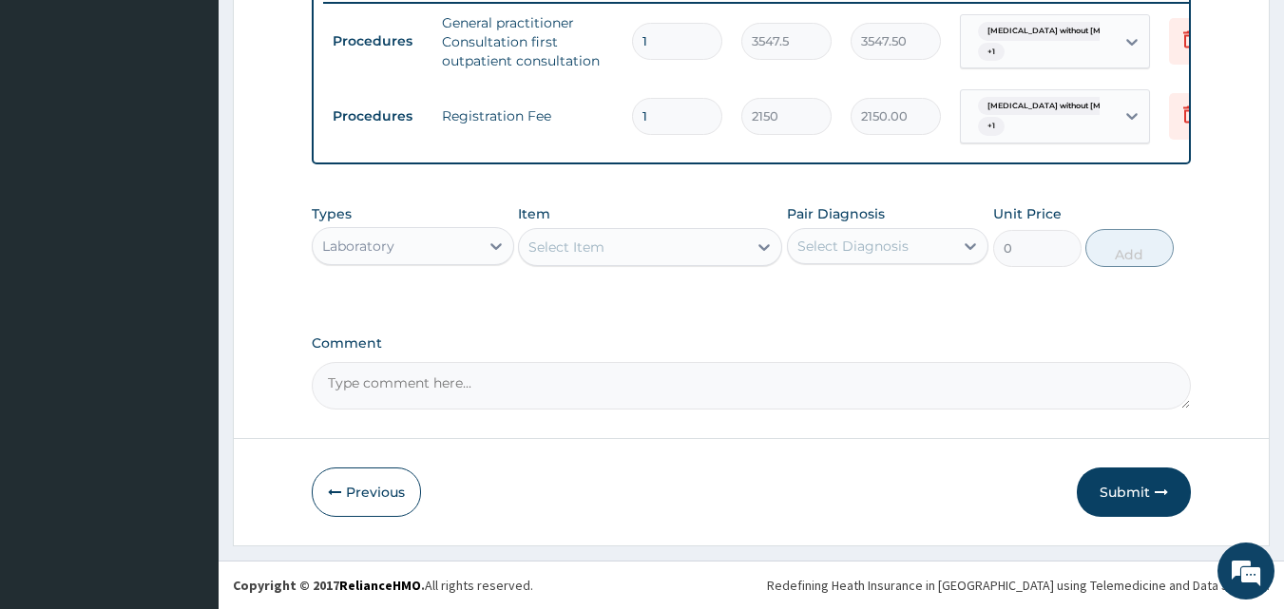
click at [629, 258] on div "Select Item" at bounding box center [633, 247] width 228 height 30
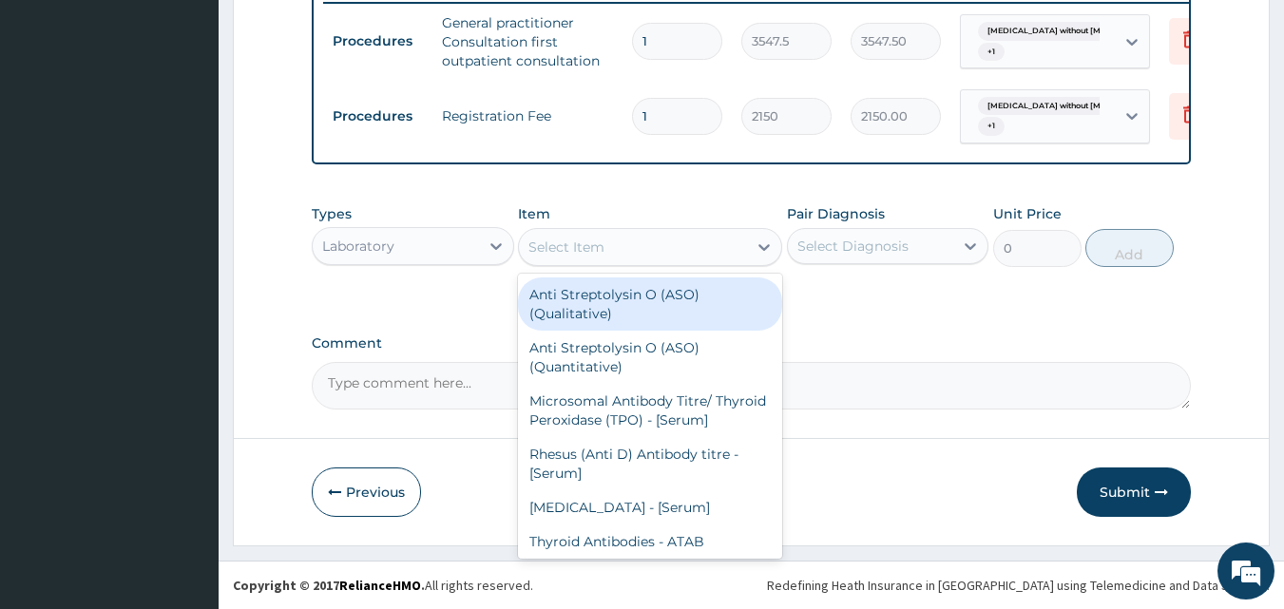
click at [619, 253] on div "Select Item" at bounding box center [633, 247] width 228 height 30
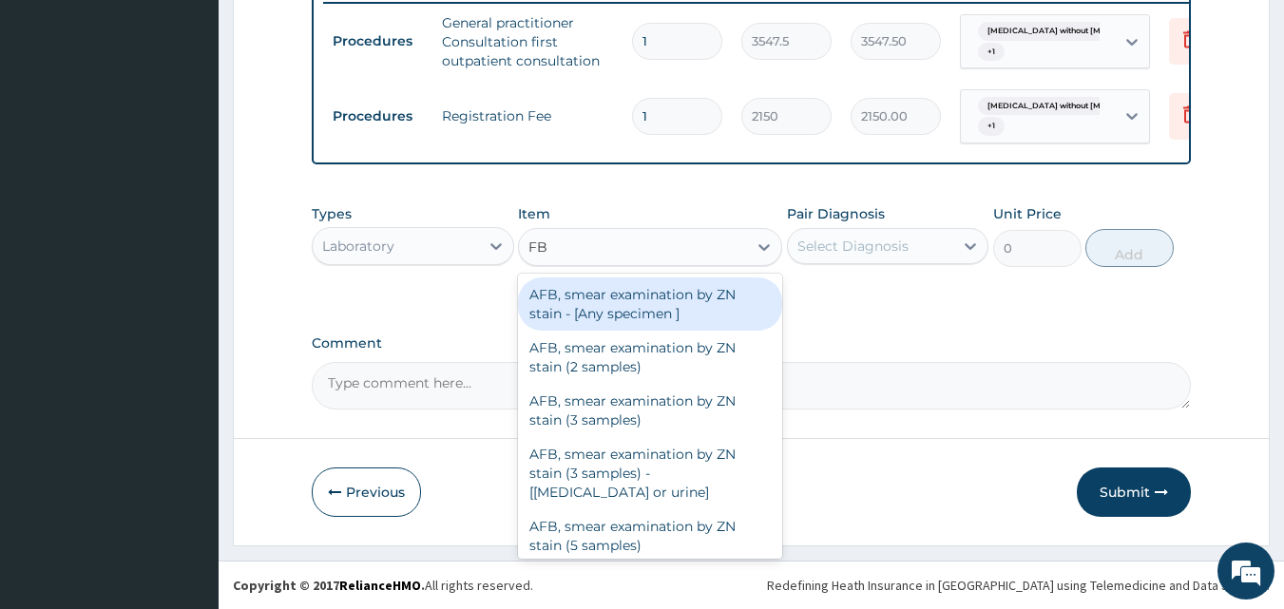
type input "FBC"
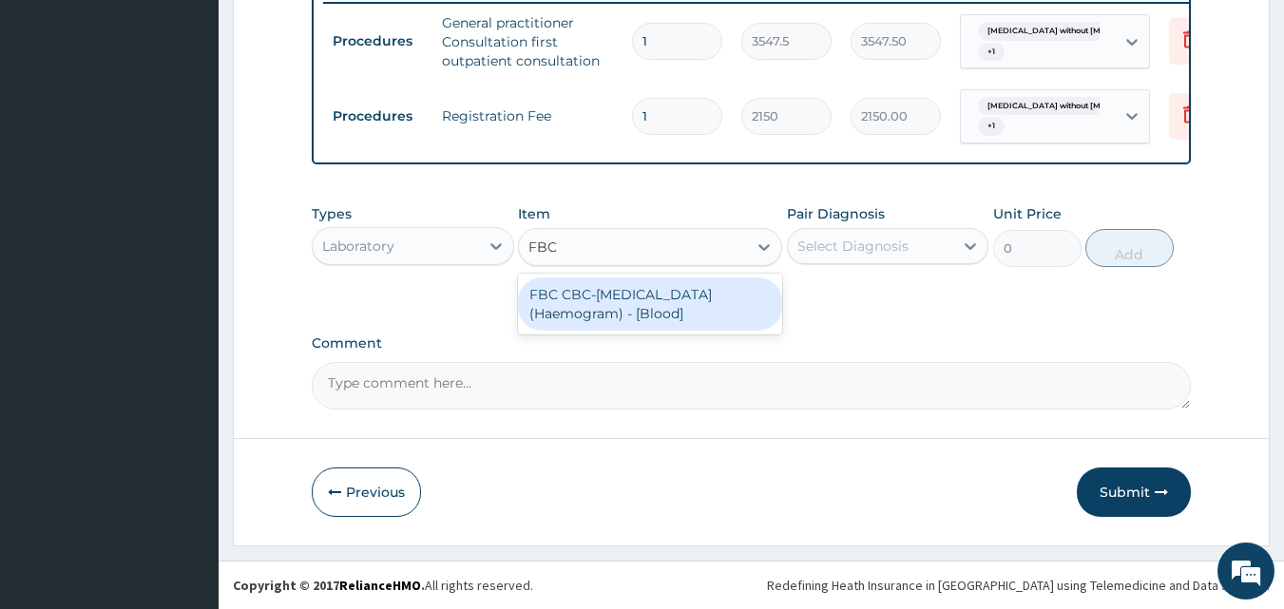
click at [625, 304] on div "FBC CBC-[MEDICAL_DATA] (Haemogram) - [Blood]" at bounding box center [650, 304] width 264 height 53
type input "4300"
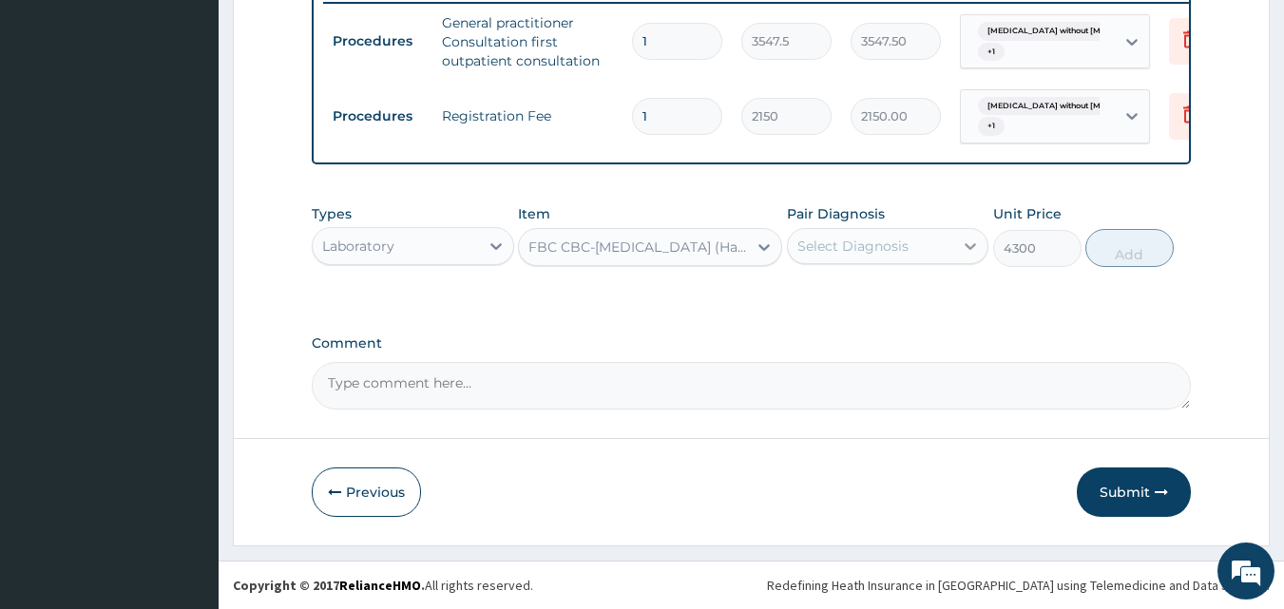
click at [968, 253] on icon at bounding box center [970, 246] width 19 height 19
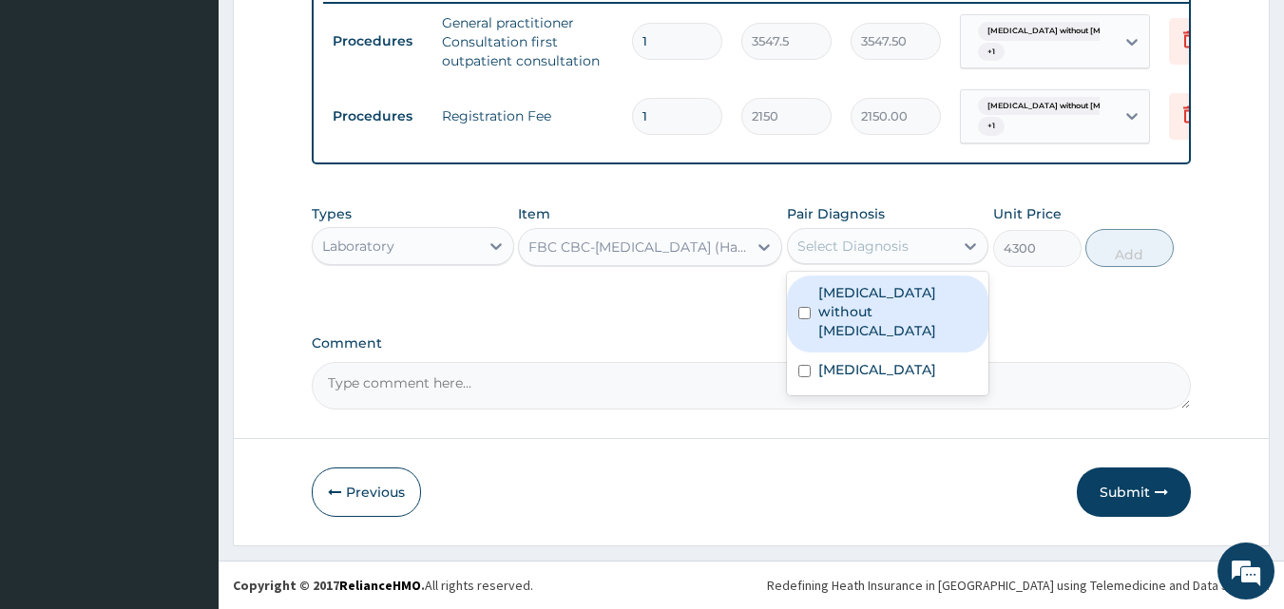
click at [922, 292] on label "[MEDICAL_DATA] without [MEDICAL_DATA]" at bounding box center [898, 311] width 160 height 57
checkbox input "true"
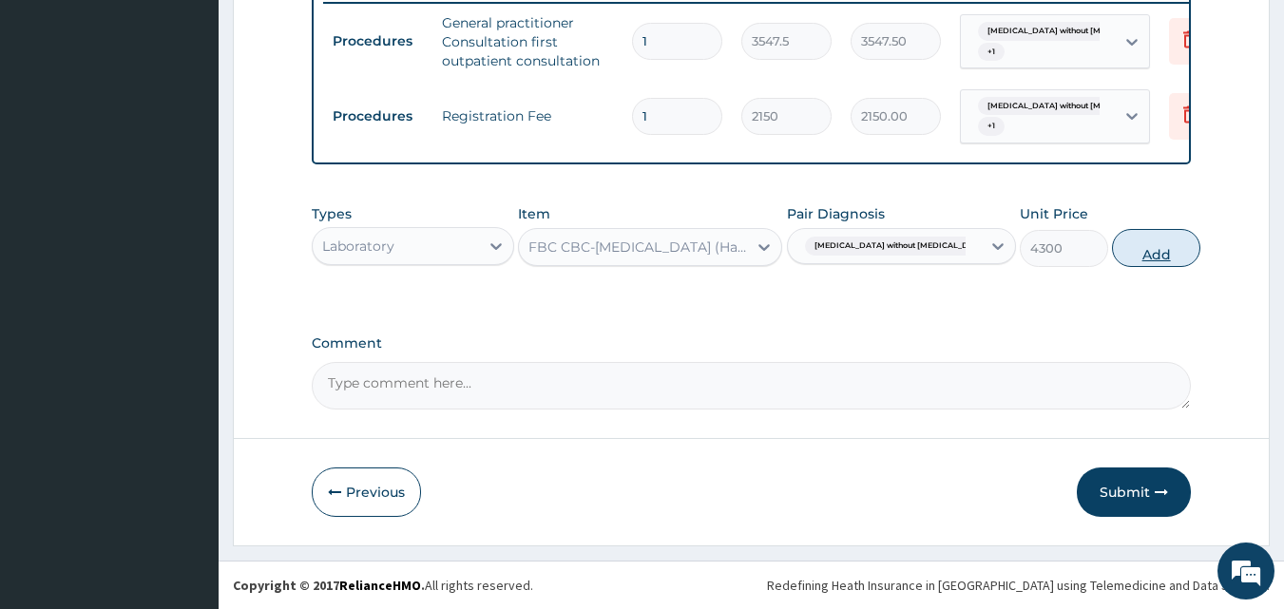
click at [1117, 248] on button "Add" at bounding box center [1156, 248] width 88 height 38
type input "0"
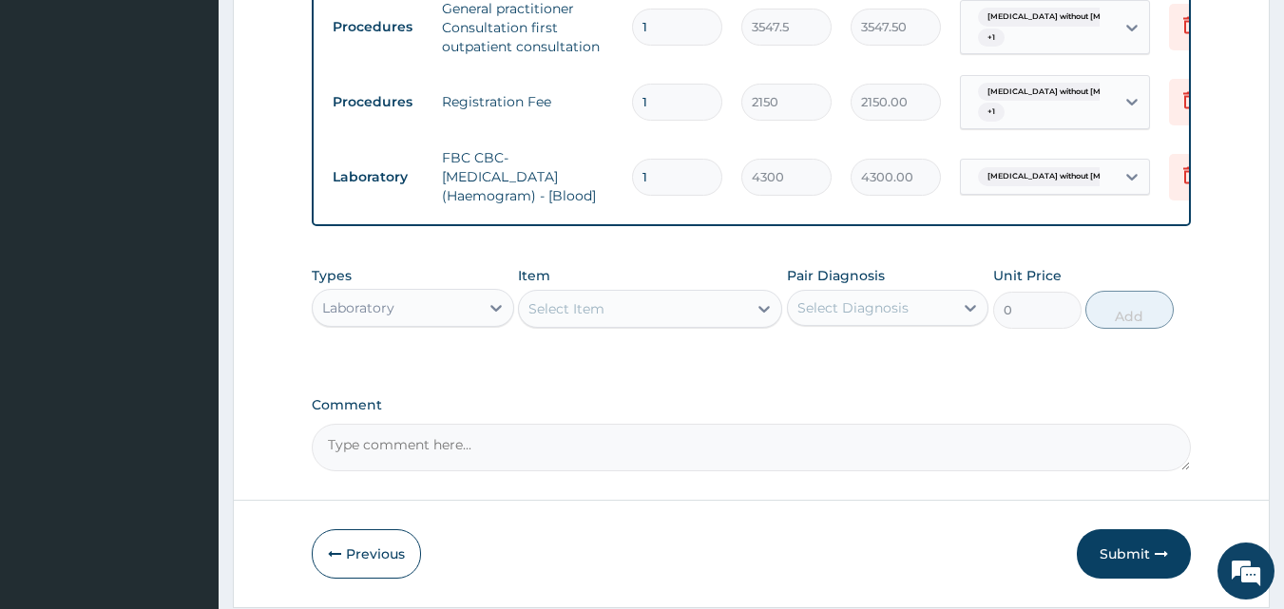
click at [565, 318] on div "Select Item" at bounding box center [566, 308] width 76 height 19
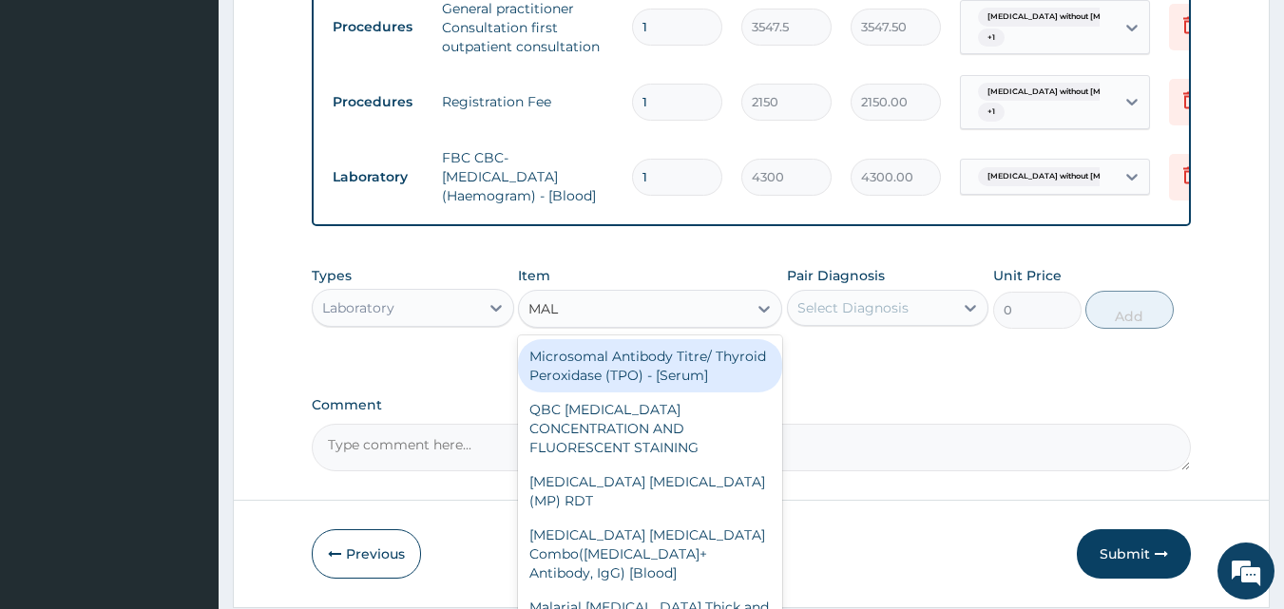
type input "MALA"
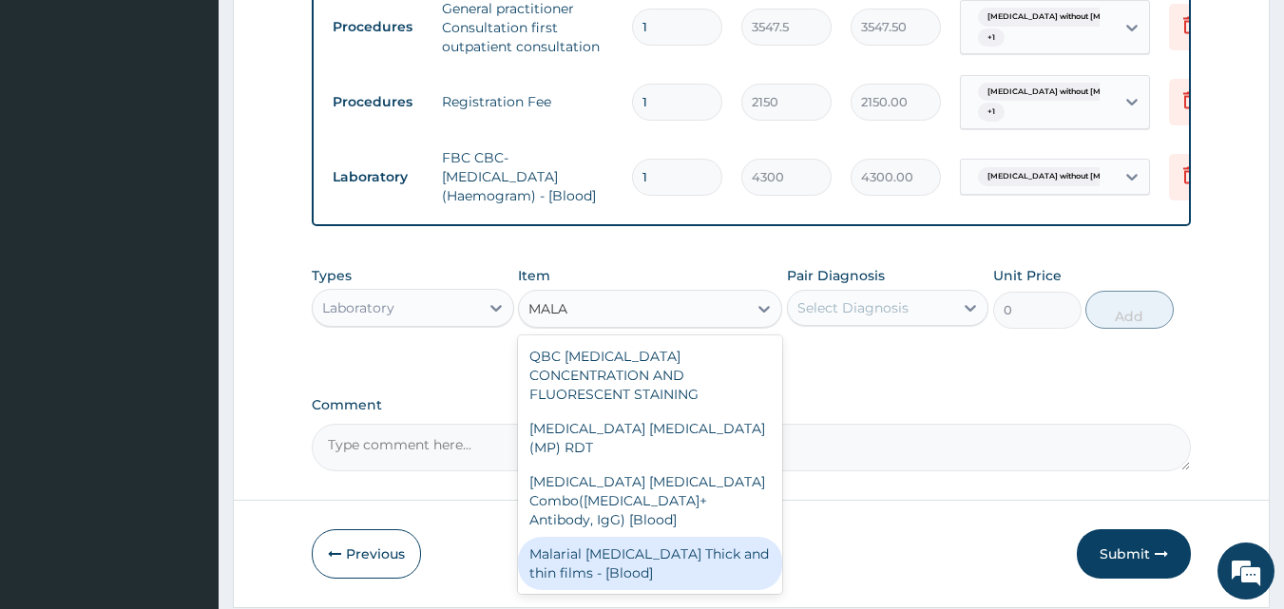
click at [602, 537] on div "Malarial [MEDICAL_DATA] Thick and thin films - [Blood]" at bounding box center [650, 563] width 264 height 53
type input "1612.5"
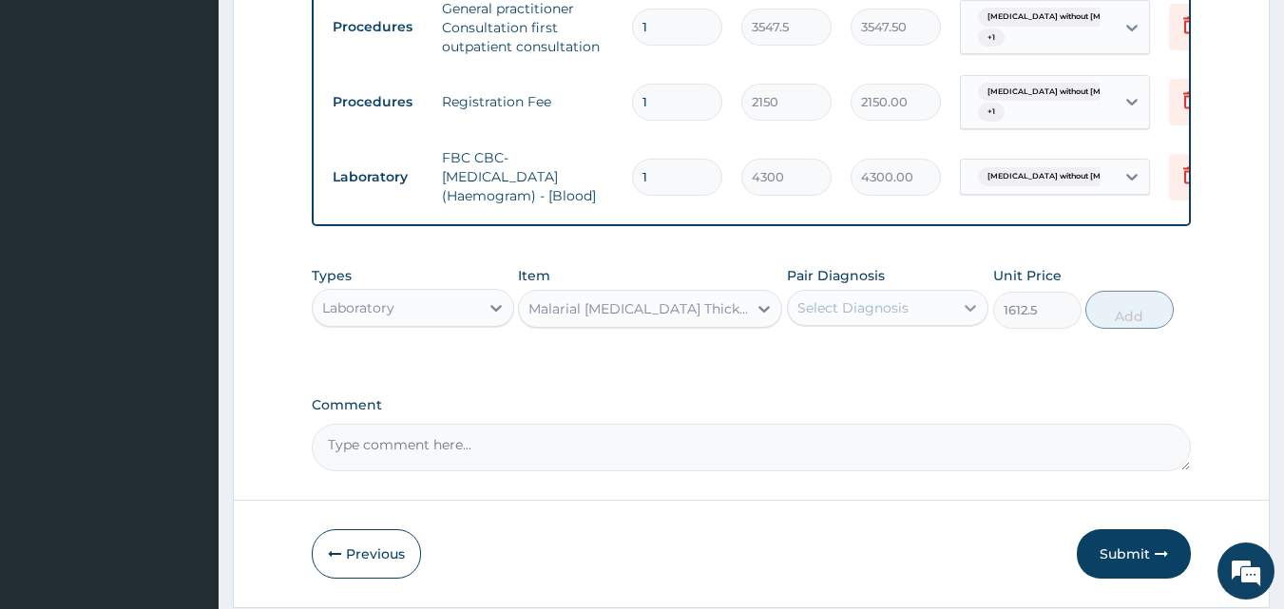
click at [968, 312] on icon at bounding box center [971, 308] width 11 height 7
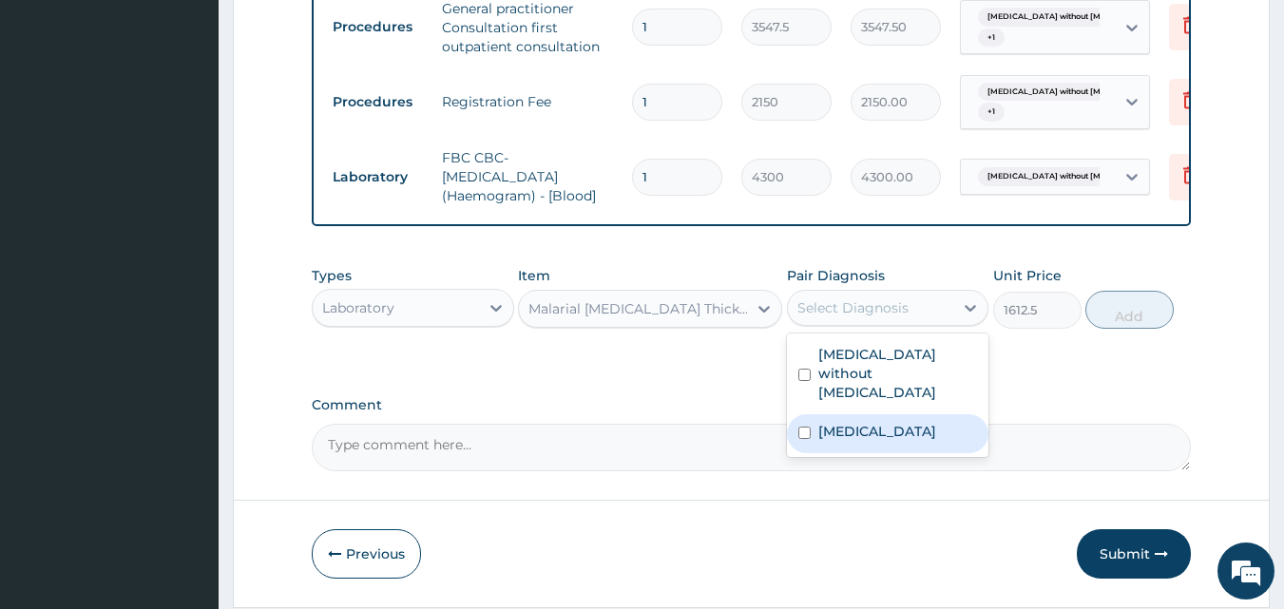
click at [909, 441] on label "[MEDICAL_DATA]" at bounding box center [877, 431] width 118 height 19
checkbox input "true"
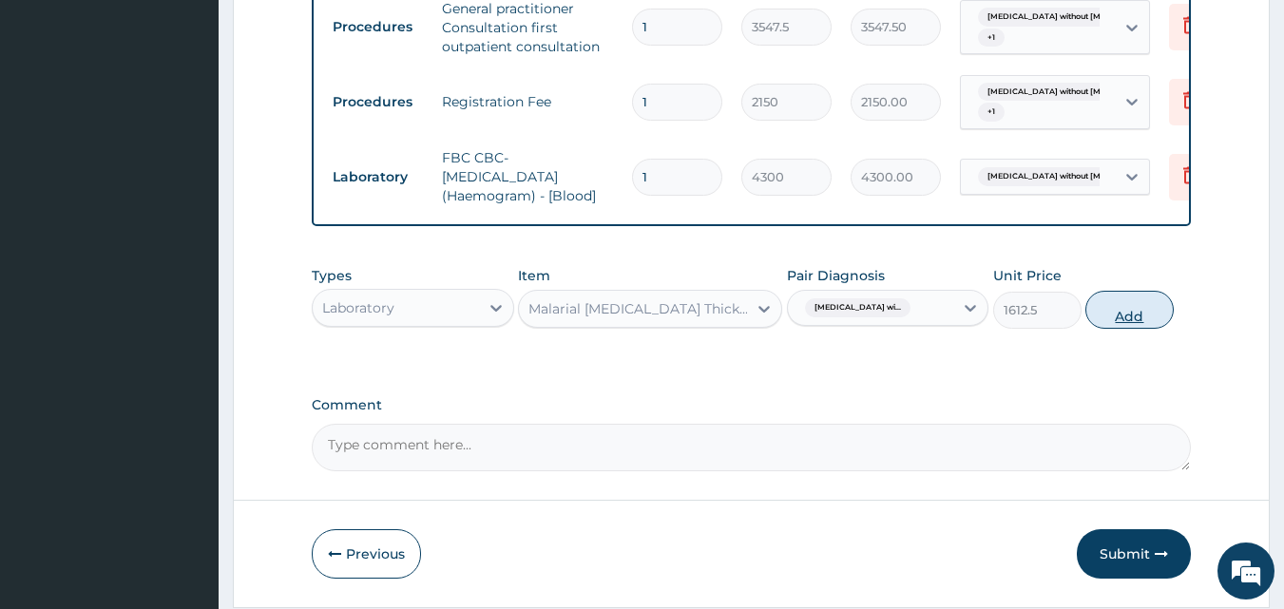
click at [1125, 321] on button "Add" at bounding box center [1129, 310] width 88 height 38
type input "0"
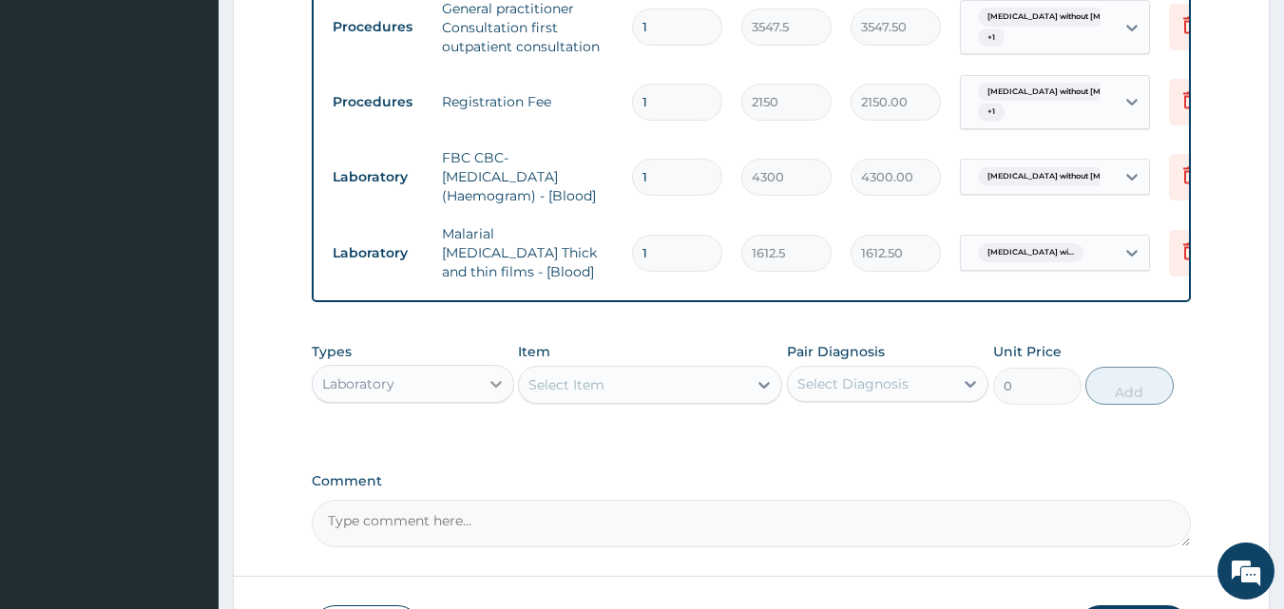
click at [500, 385] on icon at bounding box center [496, 383] width 19 height 19
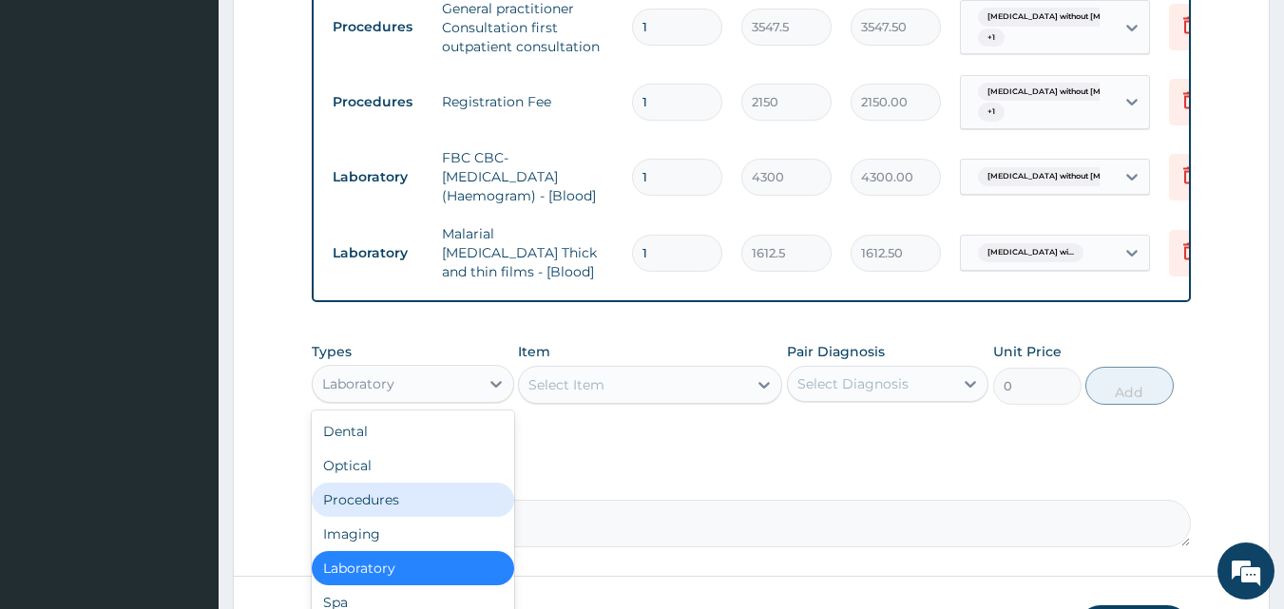
scroll to position [910, 0]
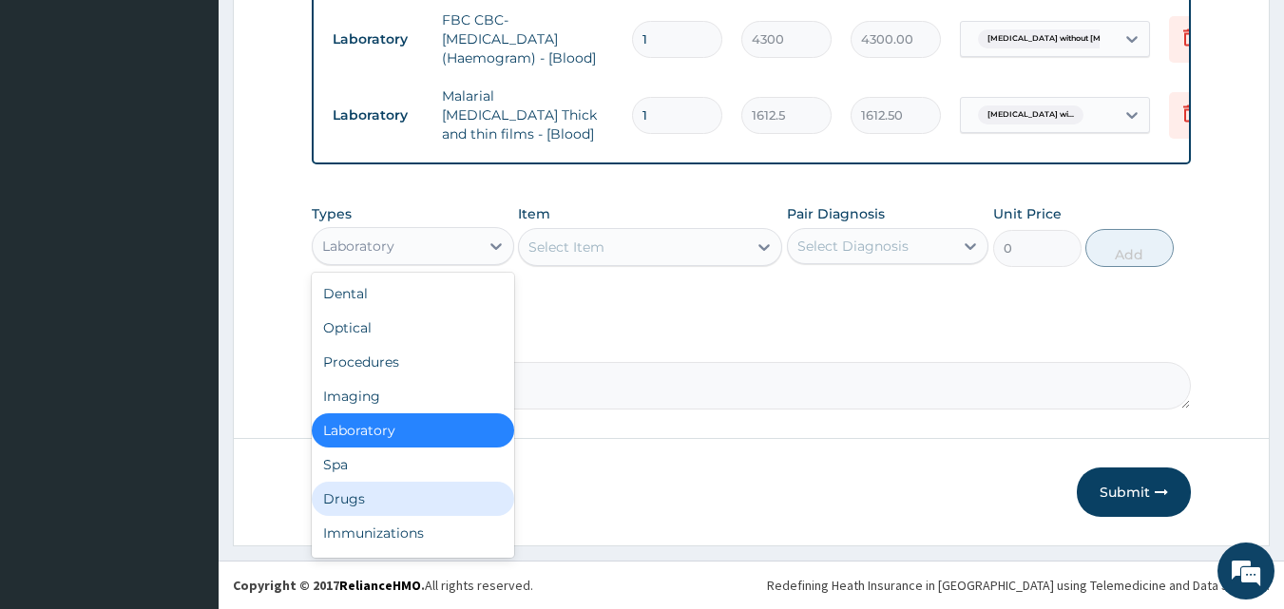
click at [371, 501] on div "Drugs" at bounding box center [413, 499] width 202 height 34
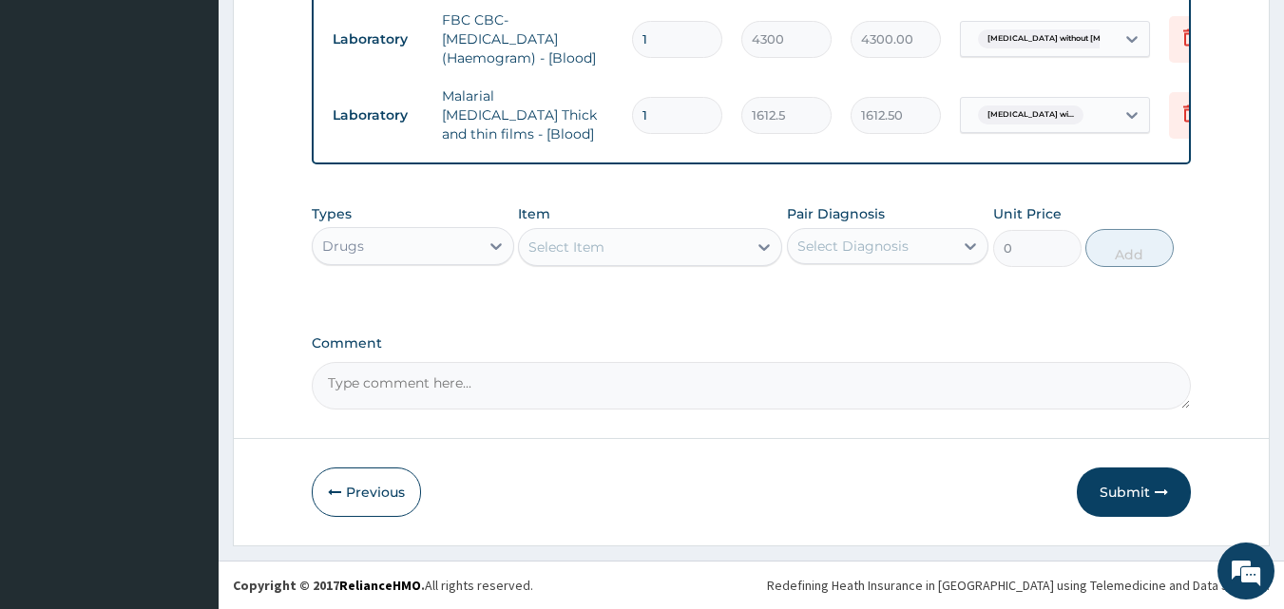
click at [542, 249] on div "Select Item" at bounding box center [566, 247] width 76 height 19
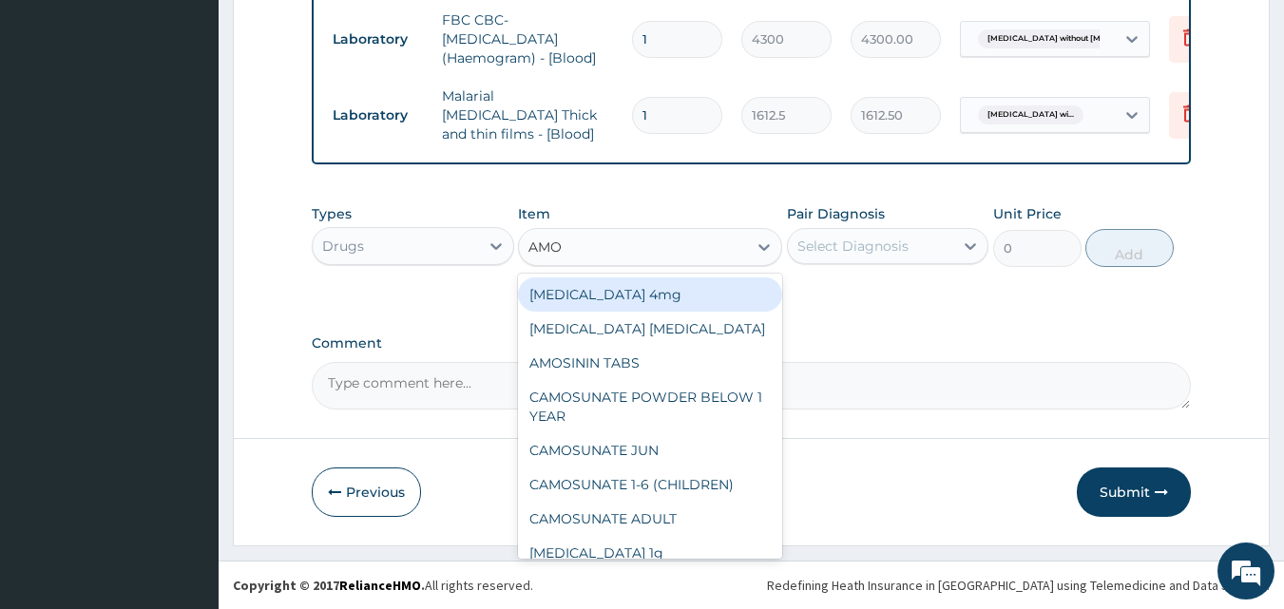
type input "AMOX"
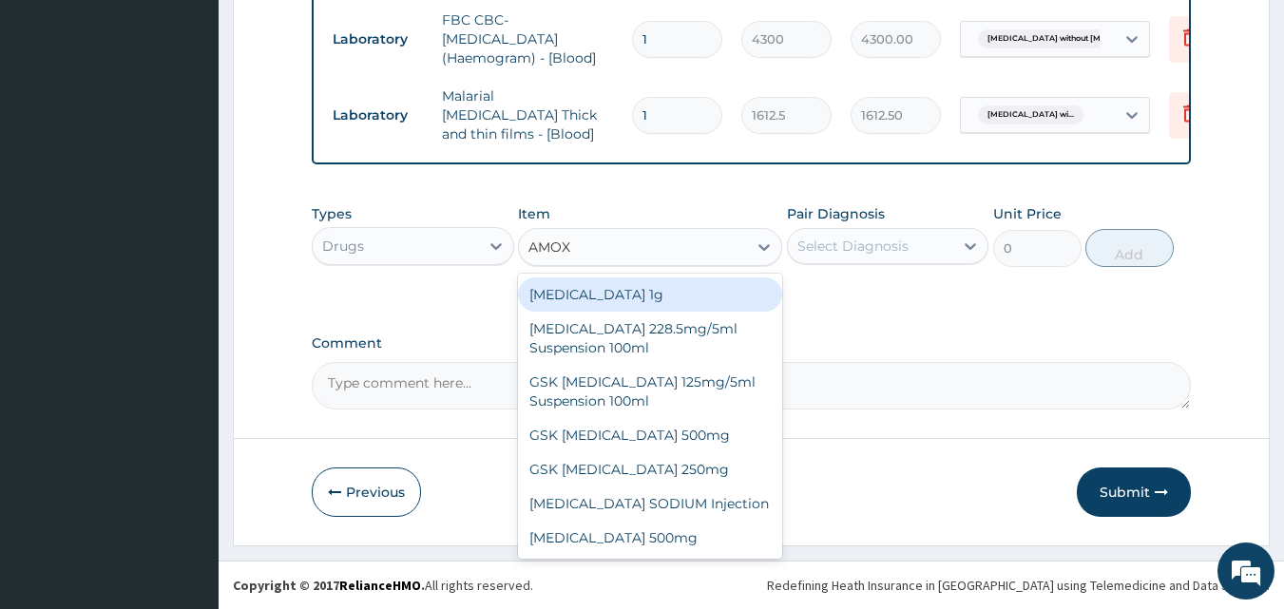
click at [585, 305] on div "Co-amoxiclav 1g" at bounding box center [650, 295] width 264 height 34
type input "709.5"
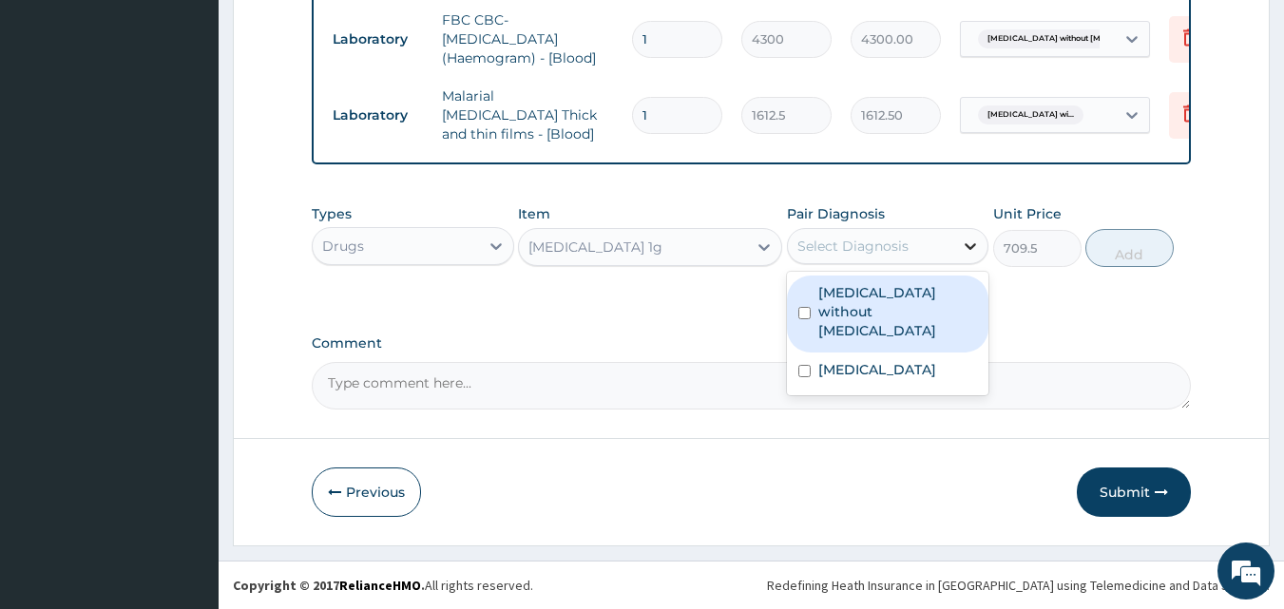
click at [972, 249] on icon at bounding box center [971, 246] width 11 height 7
click at [905, 294] on label "Sepsis without septic shock" at bounding box center [898, 311] width 160 height 57
checkbox input "true"
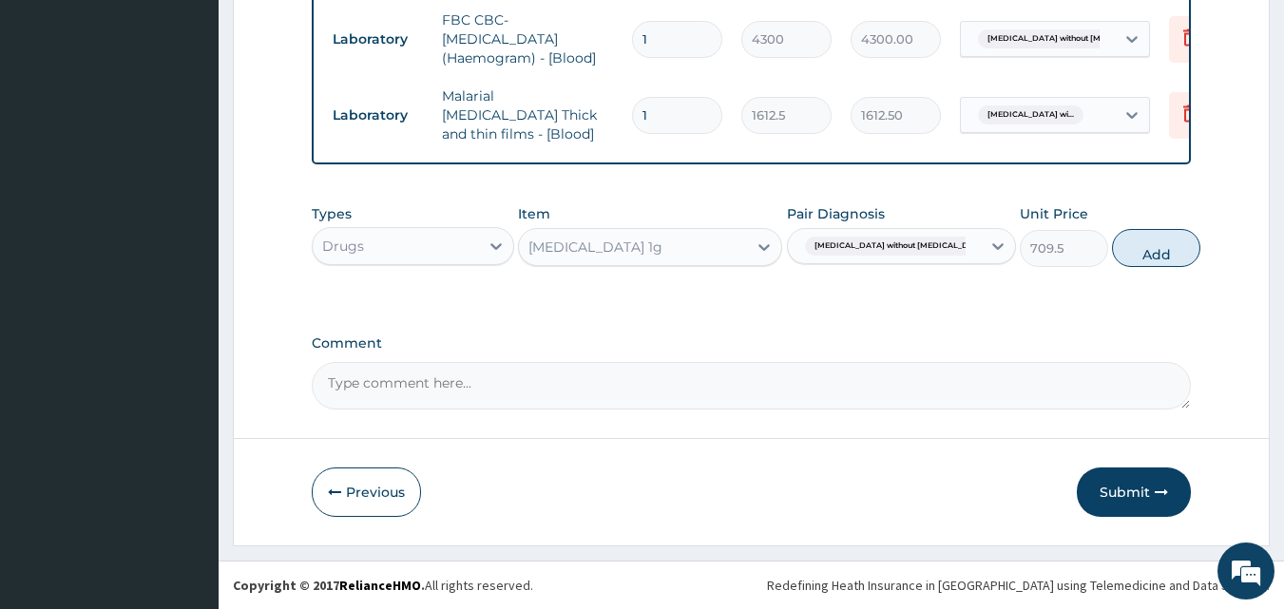
click at [1138, 251] on button "Add" at bounding box center [1156, 248] width 88 height 38
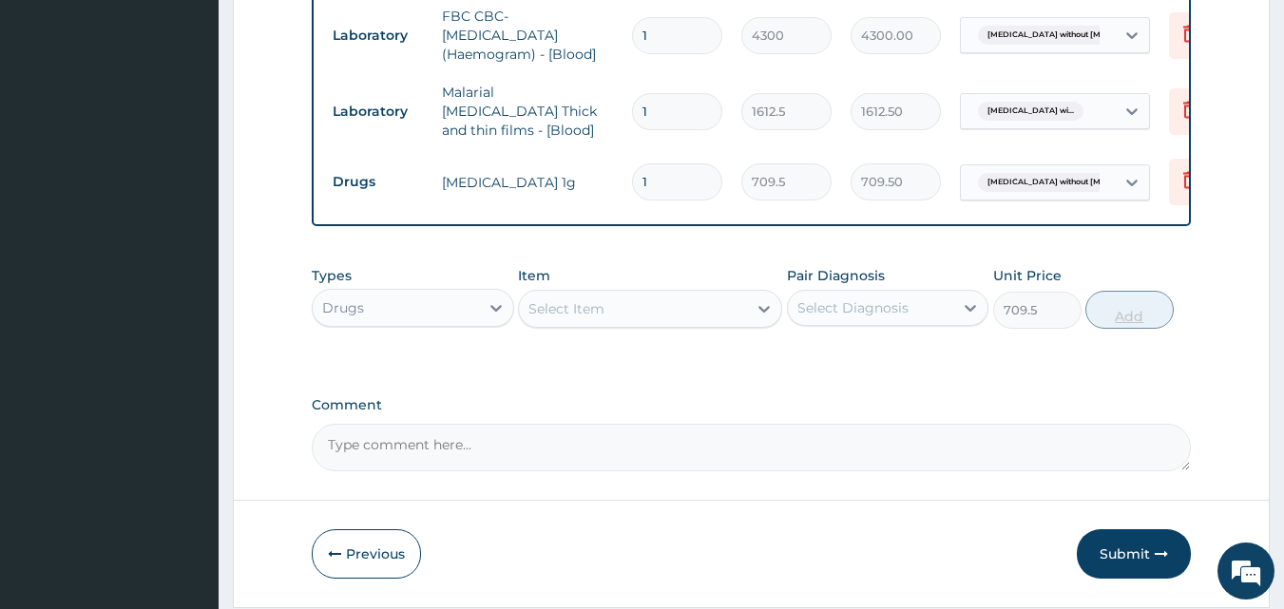
type input "0"
type input "14"
type input "9933.00"
type input "14"
click at [584, 308] on div "Select Item" at bounding box center [566, 308] width 76 height 19
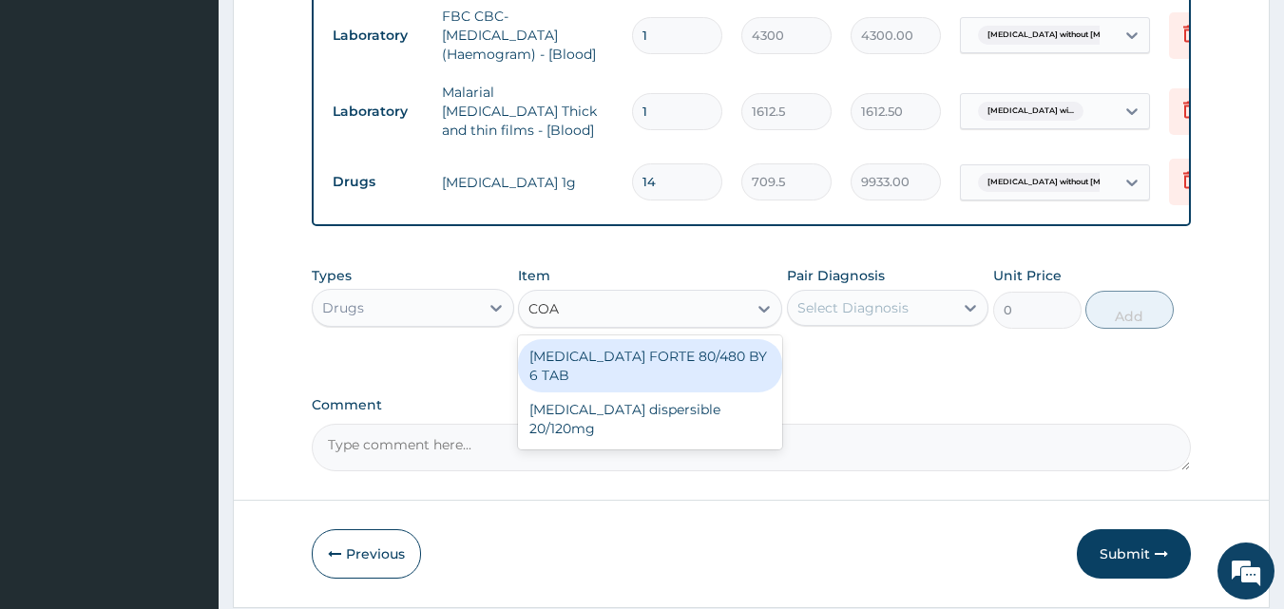
type input "COAR"
click at [630, 365] on div "COARTEM FORTE 80/480 BY 6 TAB" at bounding box center [650, 365] width 264 height 53
type input "449.35"
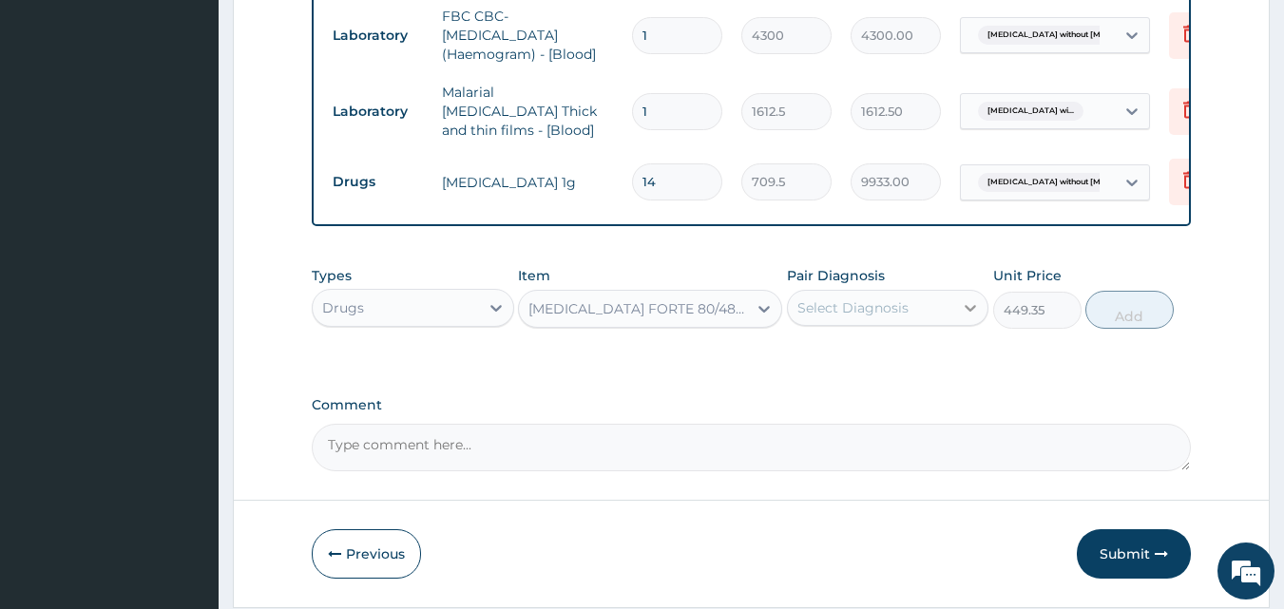
click at [972, 311] on icon at bounding box center [970, 307] width 19 height 19
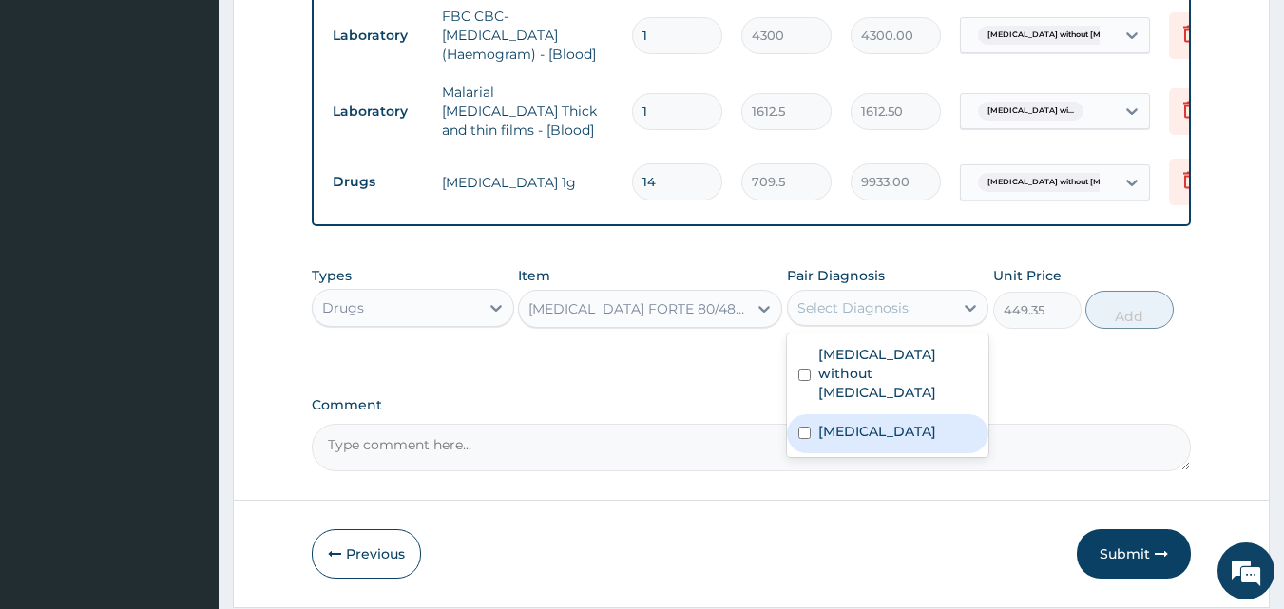
click at [920, 431] on label "Plasmodium malariae malaria without complication" at bounding box center [877, 431] width 118 height 19
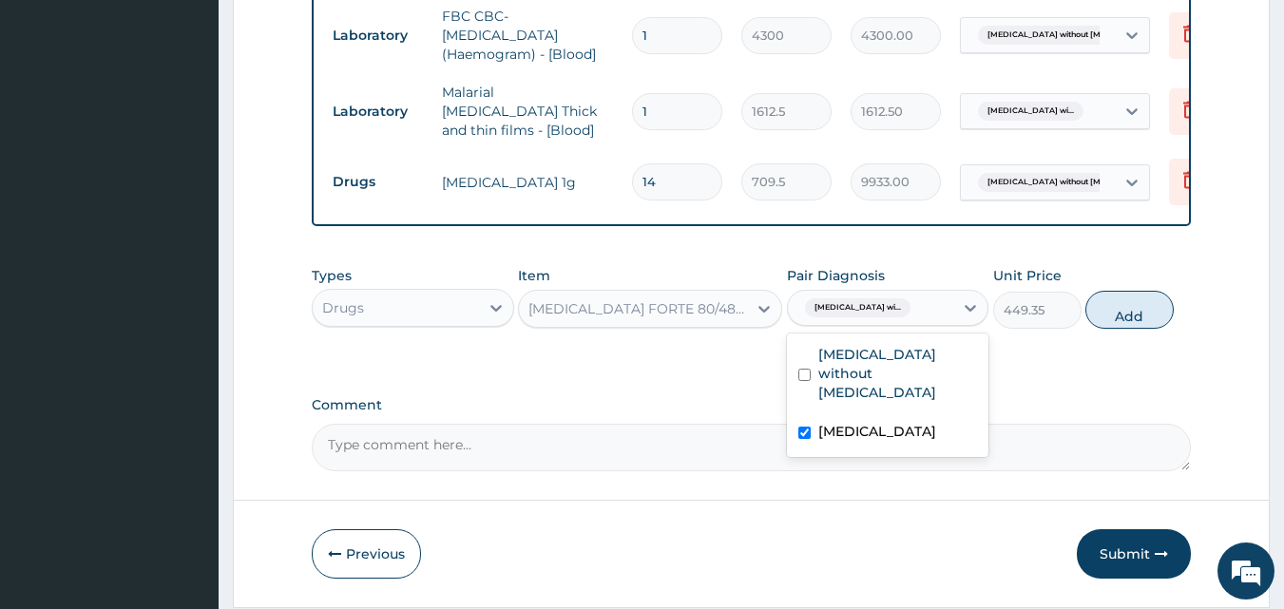
checkbox input "true"
click at [1130, 315] on button "Add" at bounding box center [1129, 310] width 88 height 38
type input "0"
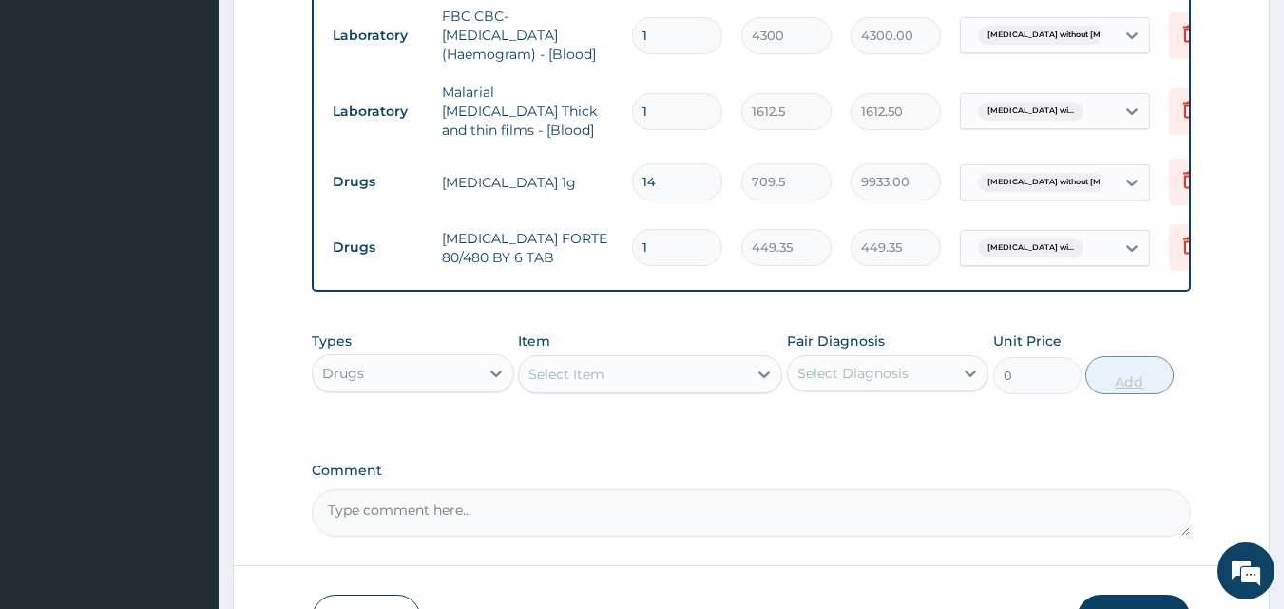
type input "0.00"
type input "6"
type input "2696.10"
type input "6"
click at [608, 388] on div "Select Item" at bounding box center [633, 374] width 228 height 30
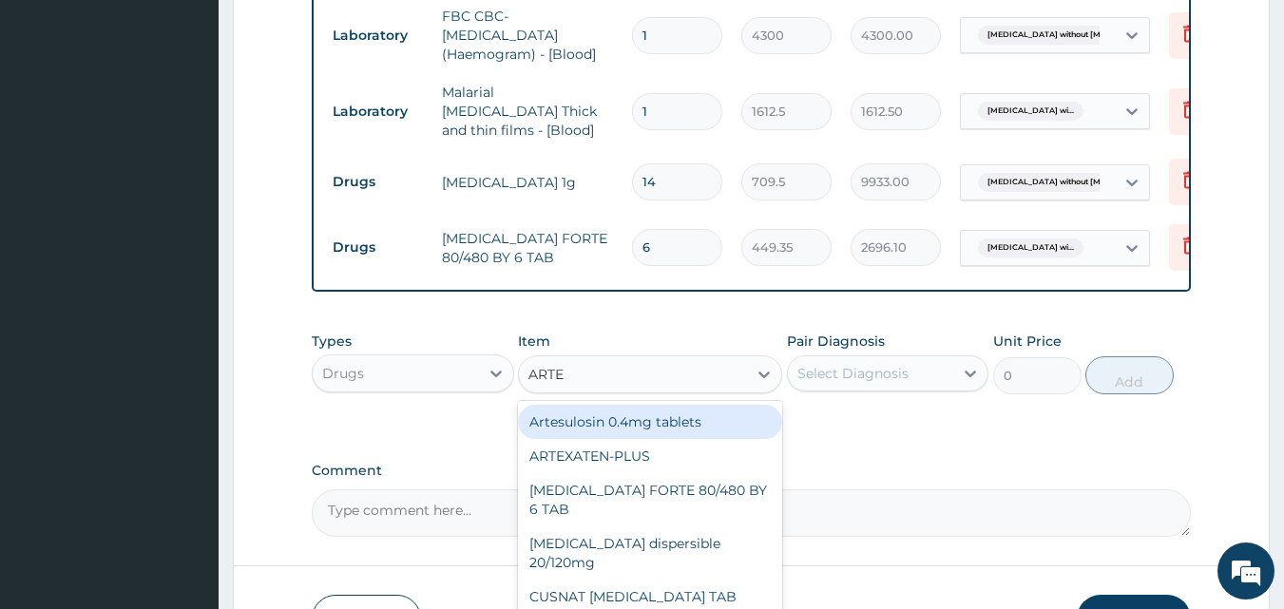
type input "ARTEM"
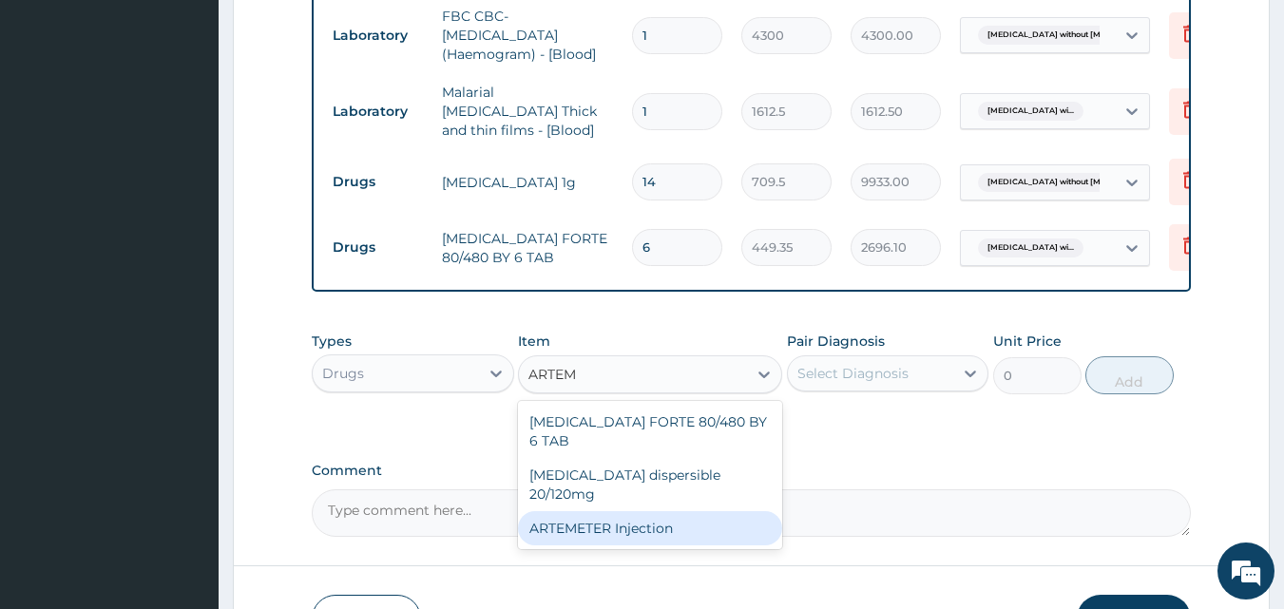
click at [634, 511] on div "ARTEMETER Injection" at bounding box center [650, 528] width 264 height 34
type input "946"
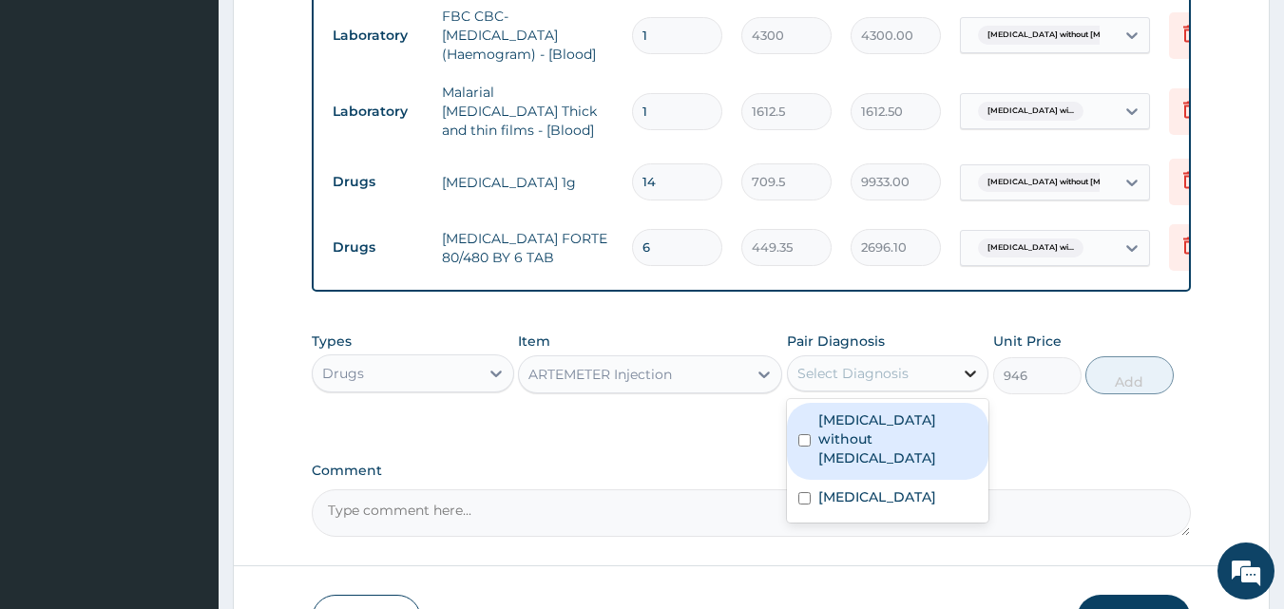
click at [969, 377] on icon at bounding box center [971, 374] width 11 height 7
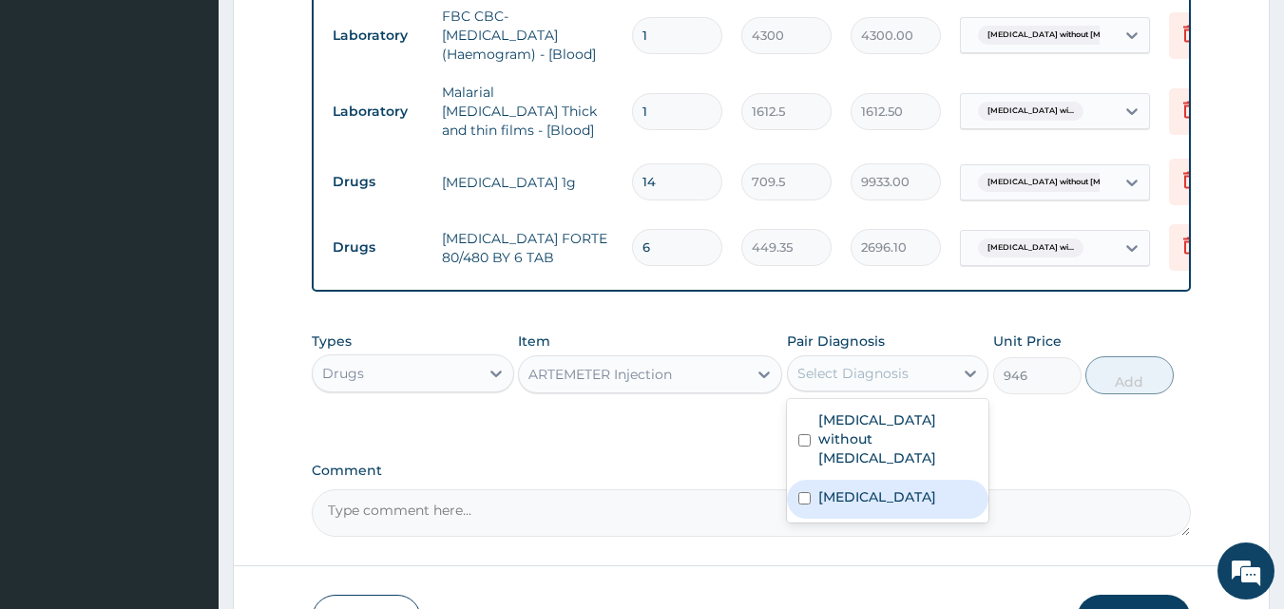
click at [897, 488] on label "Plasmodium malariae malaria without complication" at bounding box center [877, 497] width 118 height 19
checkbox input "true"
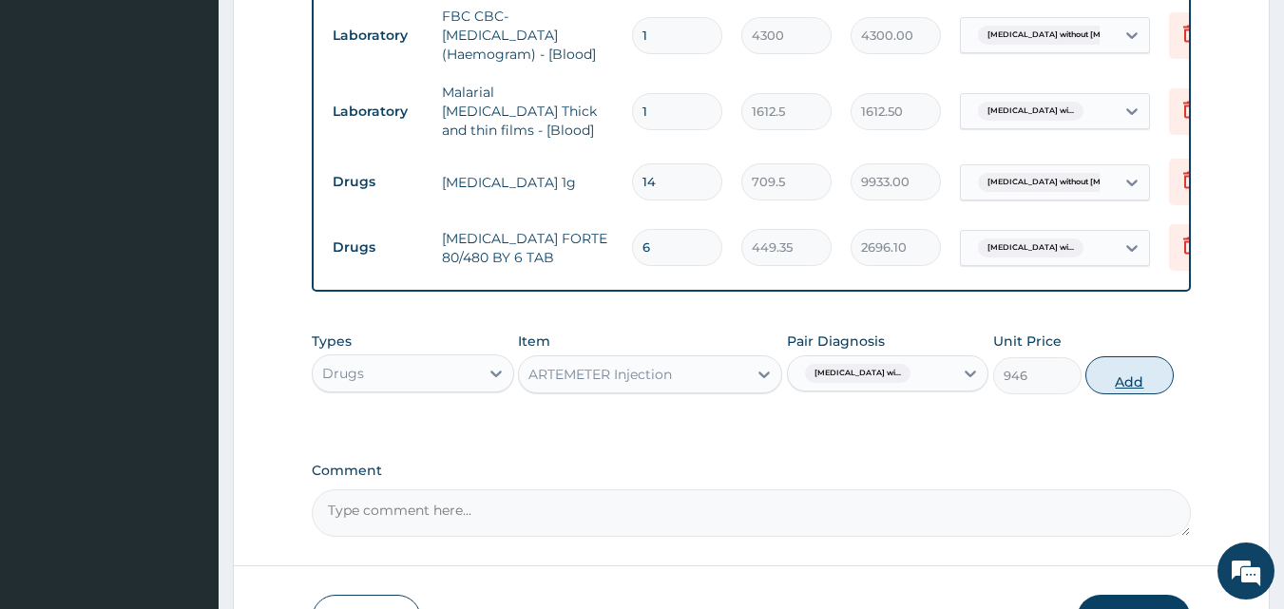
click at [1139, 380] on button "Add" at bounding box center [1129, 375] width 88 height 38
type input "0"
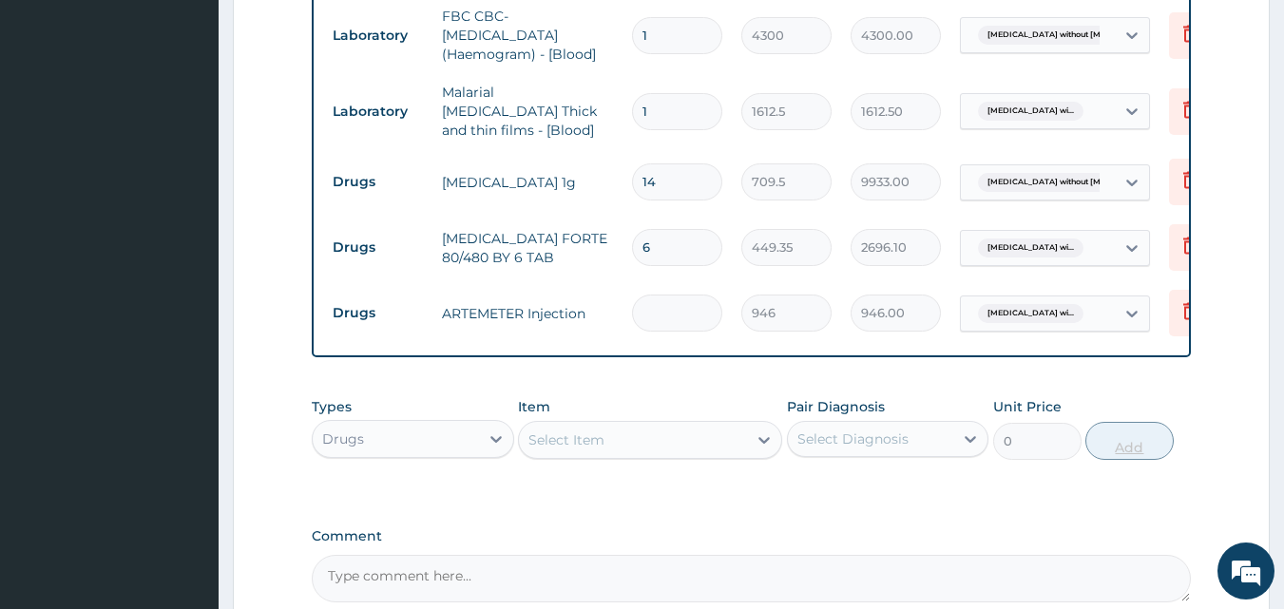
type input "0.00"
type input "2"
type input "1892.00"
type input "2"
click at [611, 443] on div "Select Item" at bounding box center [633, 440] width 228 height 30
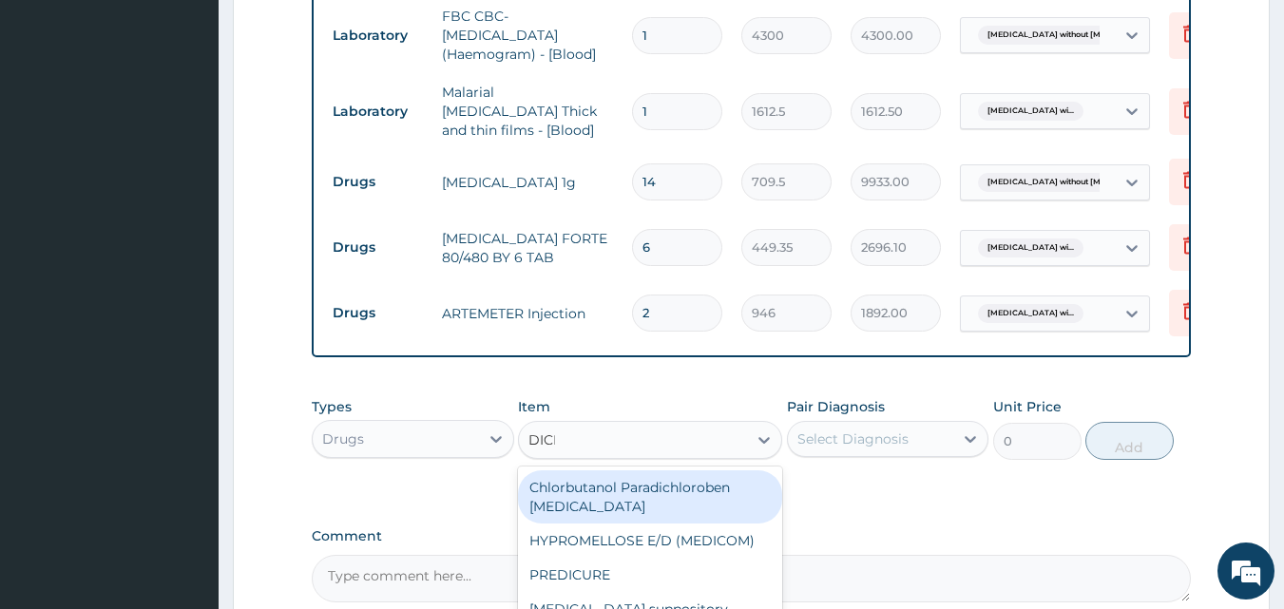
type input "DICLO"
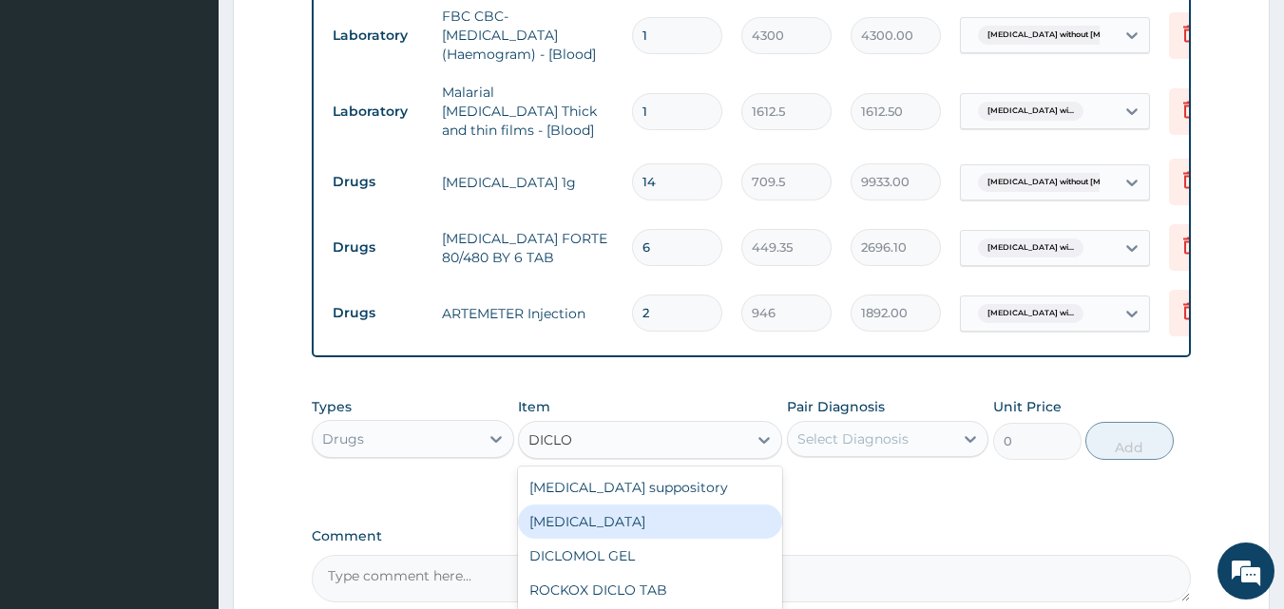
click at [603, 529] on div "Diclofenac" at bounding box center [650, 522] width 264 height 34
type input "591.25"
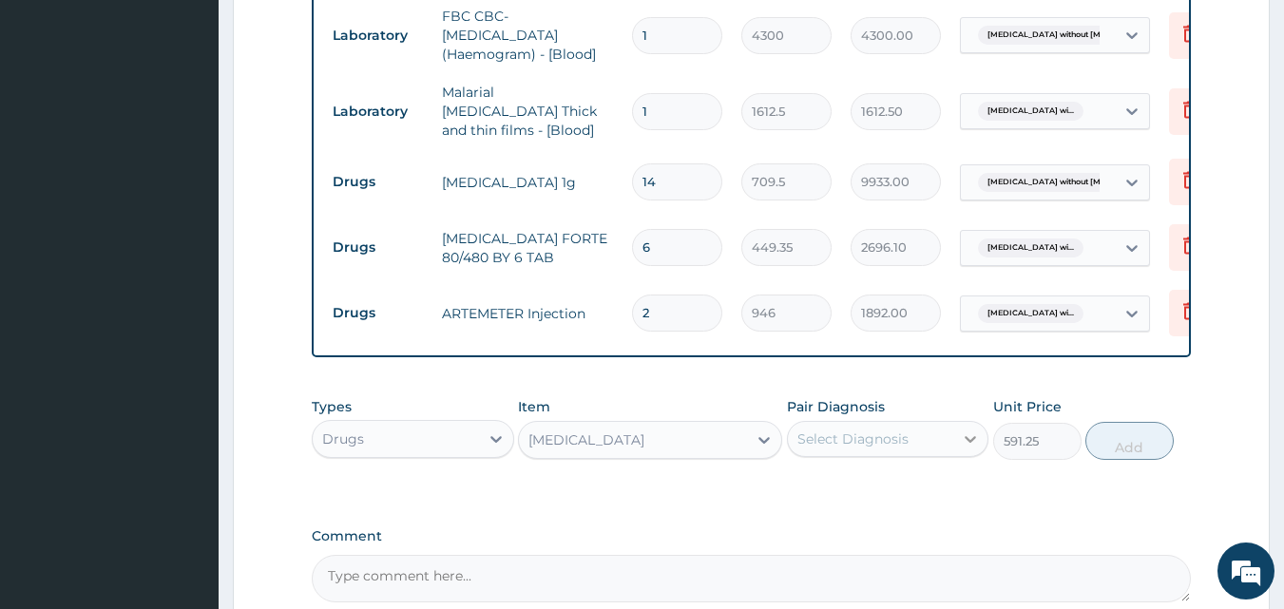
click at [969, 447] on icon at bounding box center [970, 439] width 19 height 19
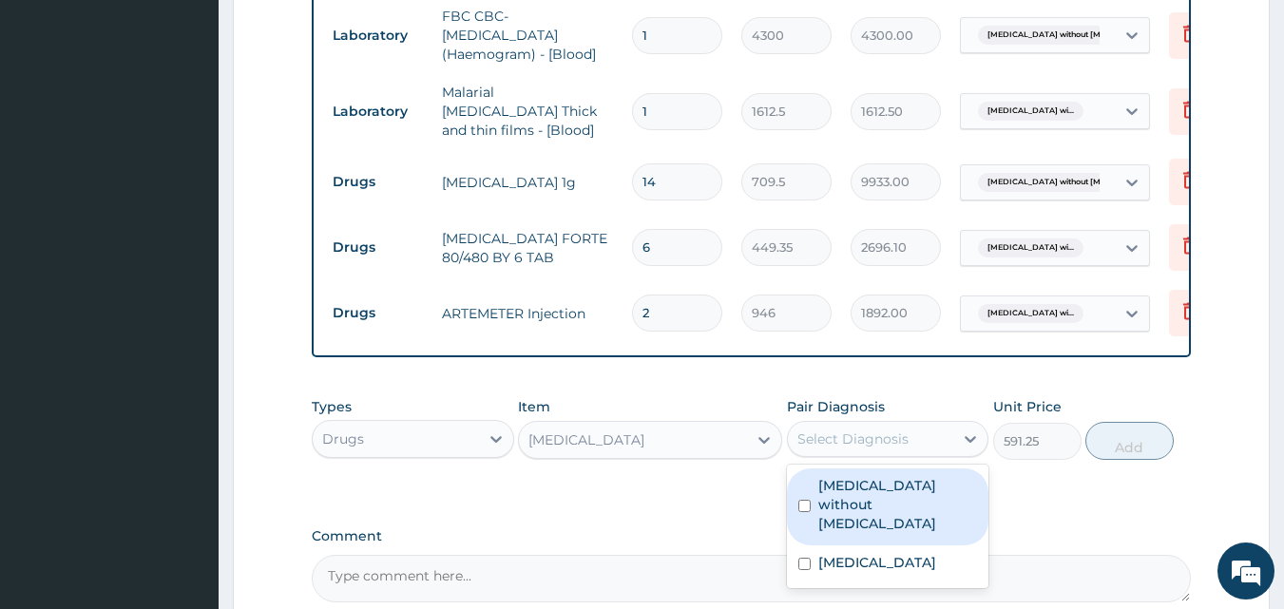
click at [930, 493] on label "[MEDICAL_DATA] without [MEDICAL_DATA]" at bounding box center [898, 504] width 160 height 57
checkbox input "true"
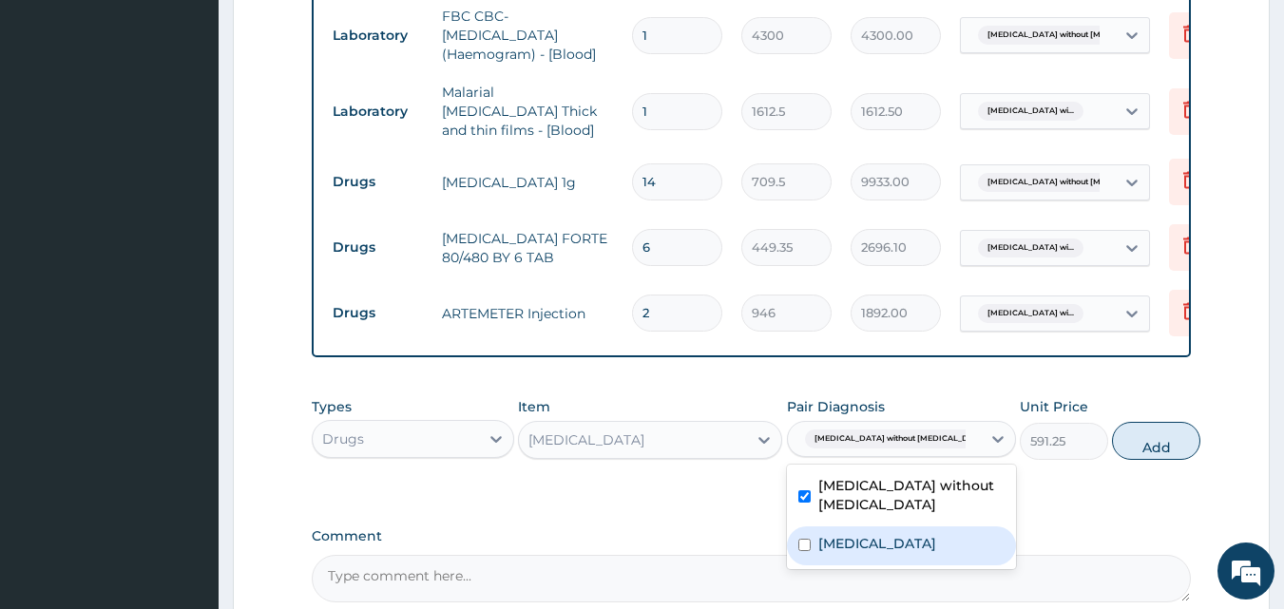
click at [905, 553] on label "[MEDICAL_DATA]" at bounding box center [877, 543] width 118 height 19
checkbox input "true"
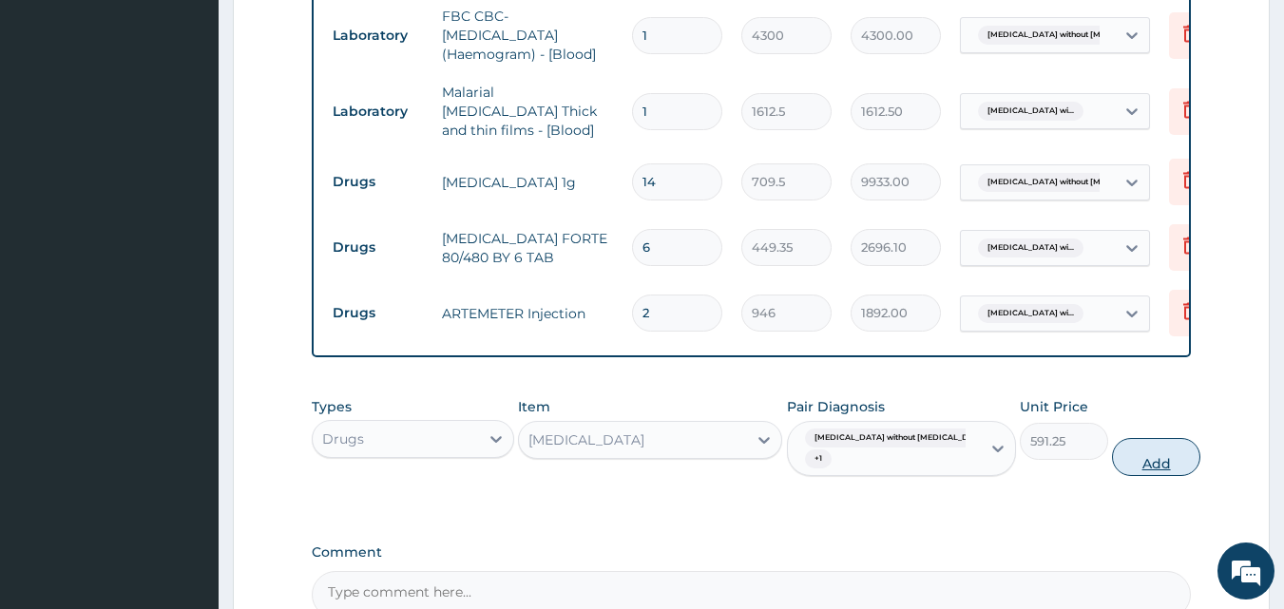
click at [1122, 469] on button "Add" at bounding box center [1156, 457] width 88 height 38
type input "0"
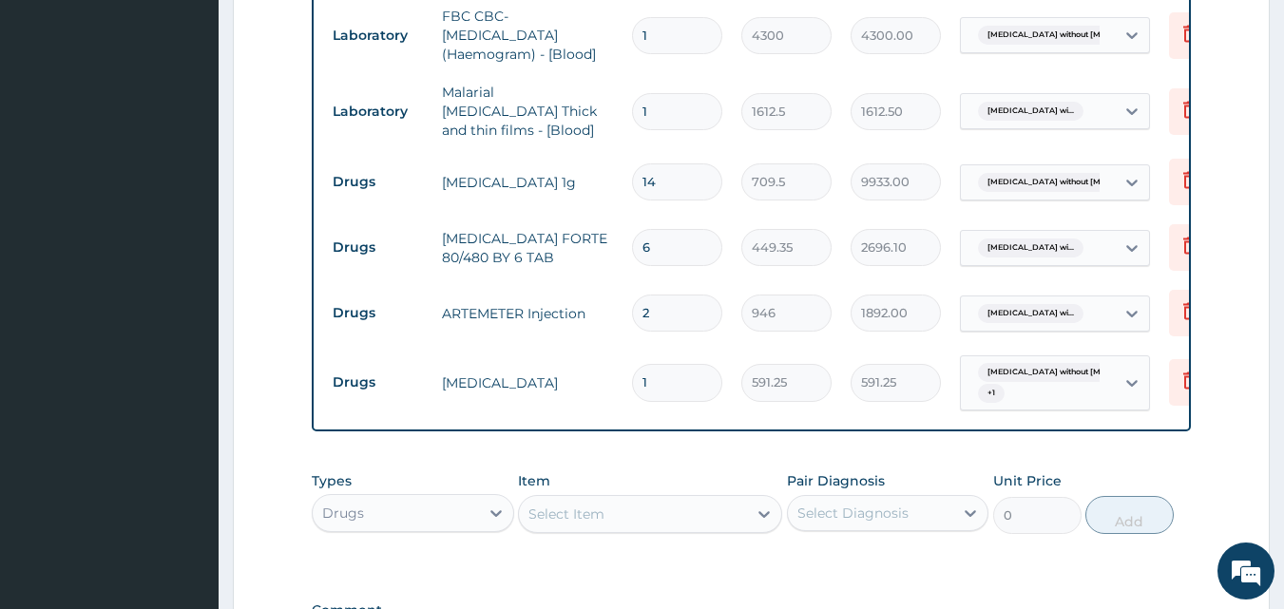
scroll to position [1181, 0]
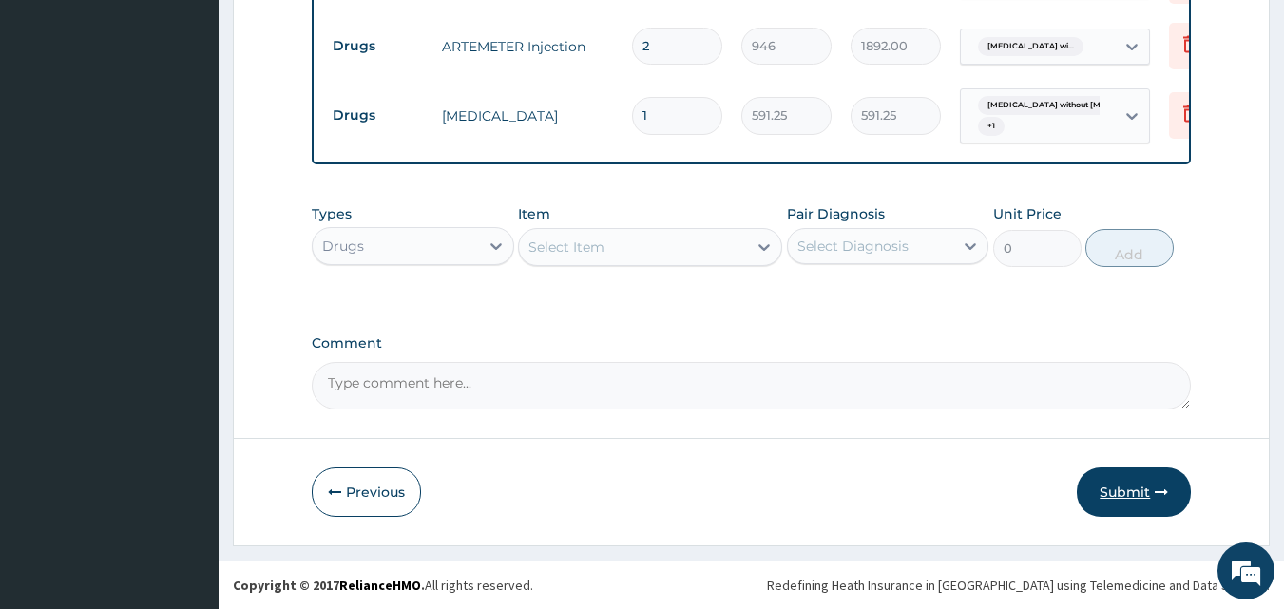
click at [1138, 490] on button "Submit" at bounding box center [1134, 492] width 114 height 49
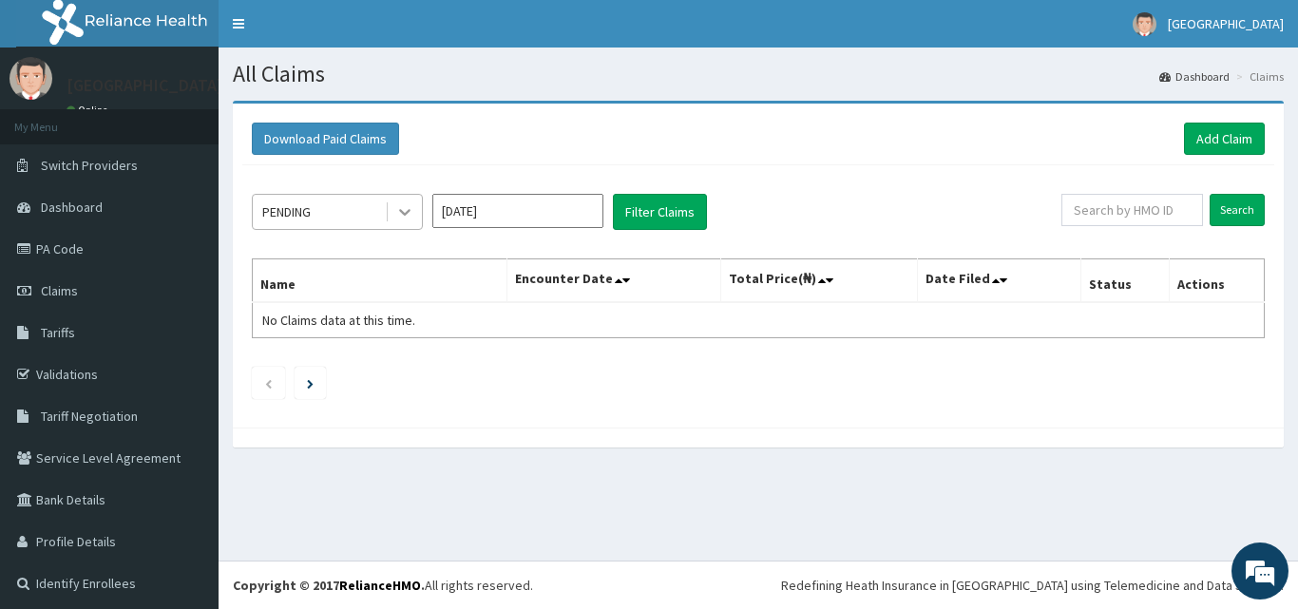
click at [406, 206] on icon at bounding box center [404, 211] width 19 height 19
click at [397, 214] on icon at bounding box center [404, 211] width 19 height 19
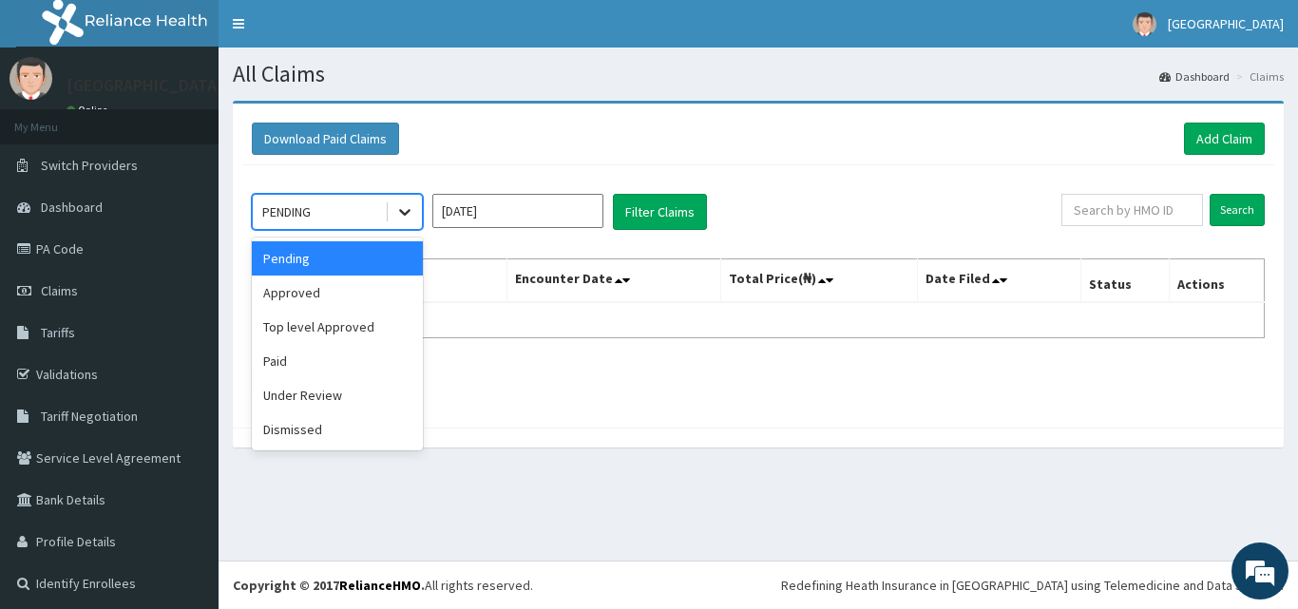
click at [397, 214] on icon at bounding box center [404, 211] width 19 height 19
click at [354, 295] on div "Approved" at bounding box center [337, 293] width 171 height 34
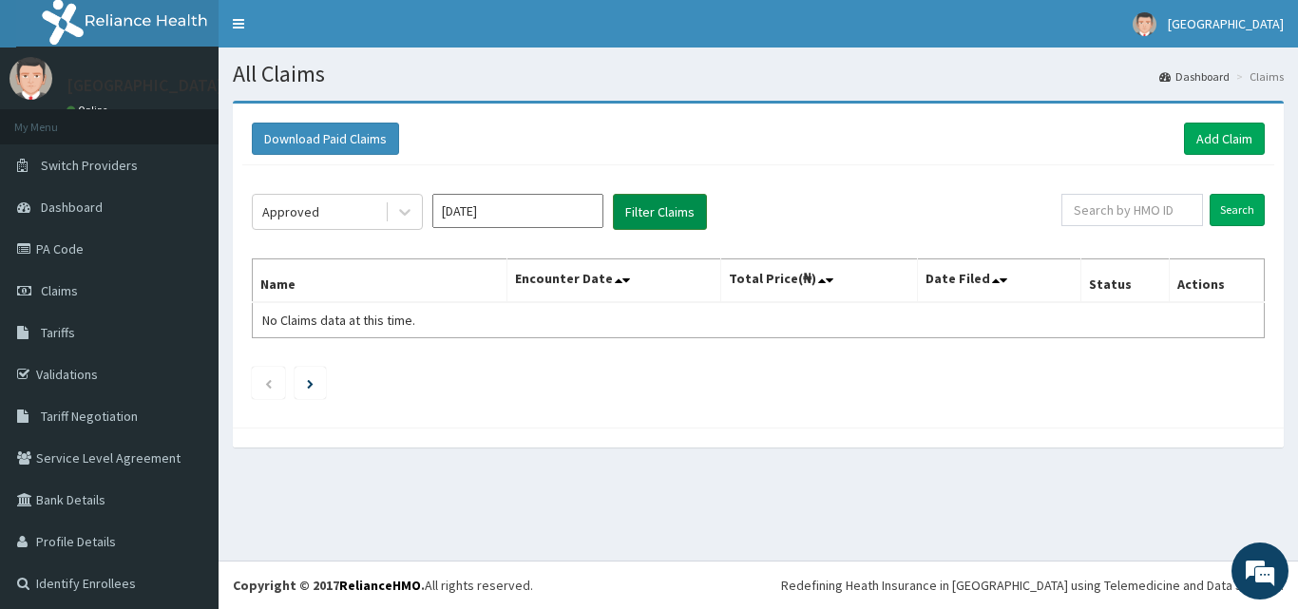
click at [649, 216] on button "Filter Claims" at bounding box center [660, 212] width 94 height 36
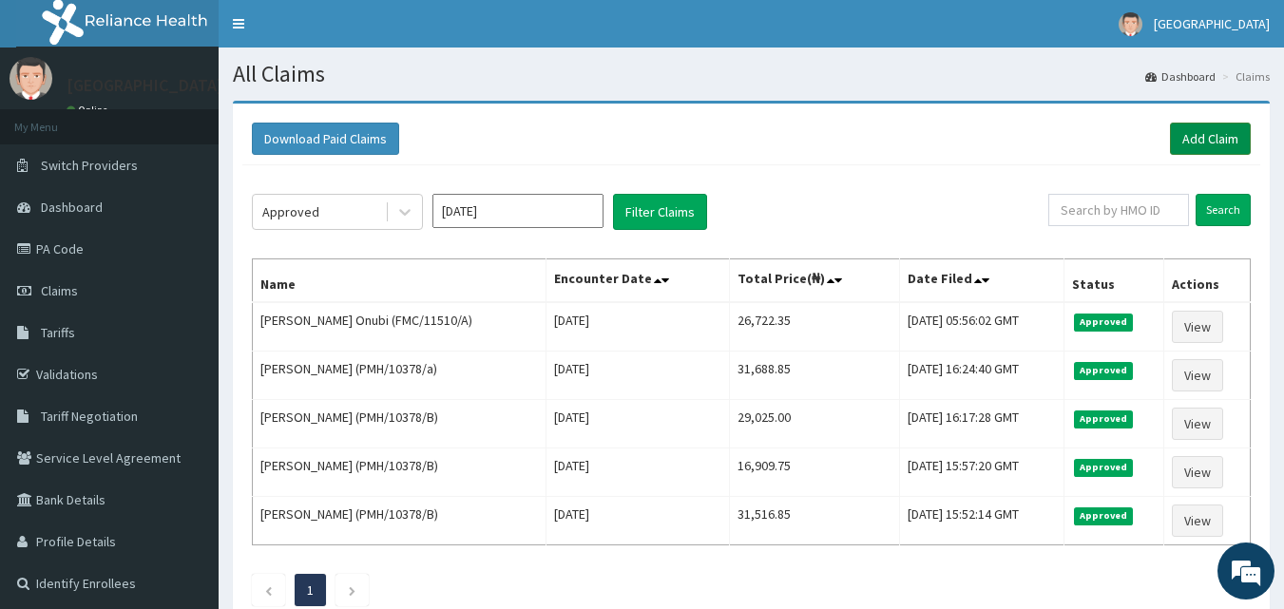
click at [1203, 132] on link "Add Claim" at bounding box center [1210, 139] width 81 height 32
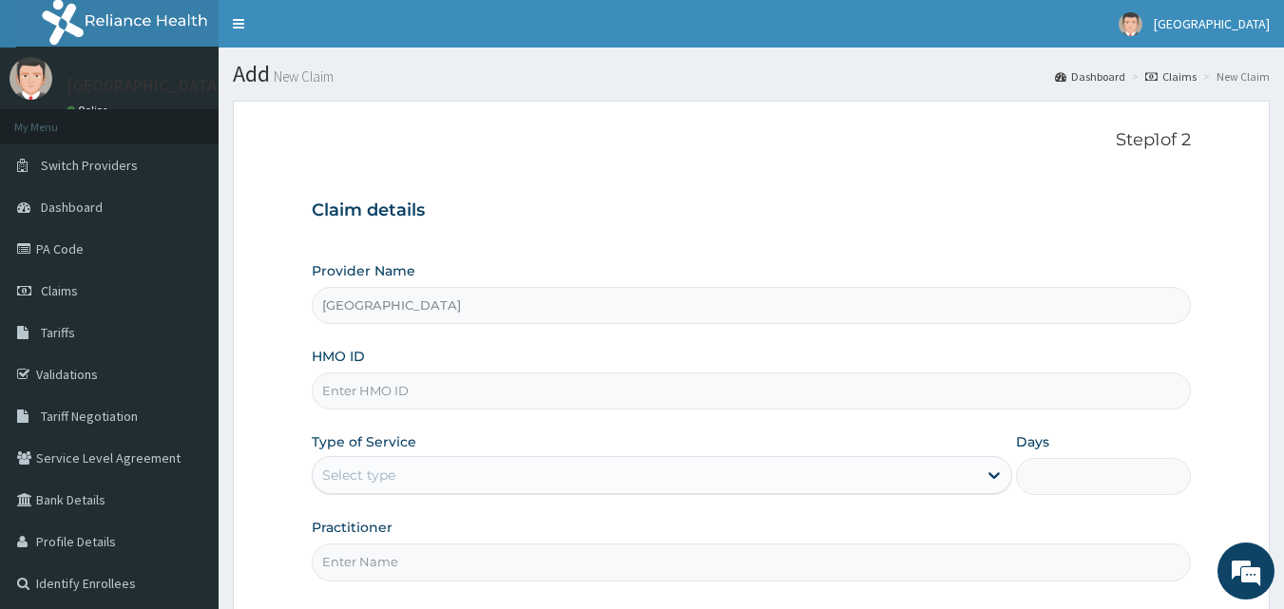
click at [438, 388] on input "HMO ID" at bounding box center [752, 391] width 880 height 37
type input "AVL/10354/B"
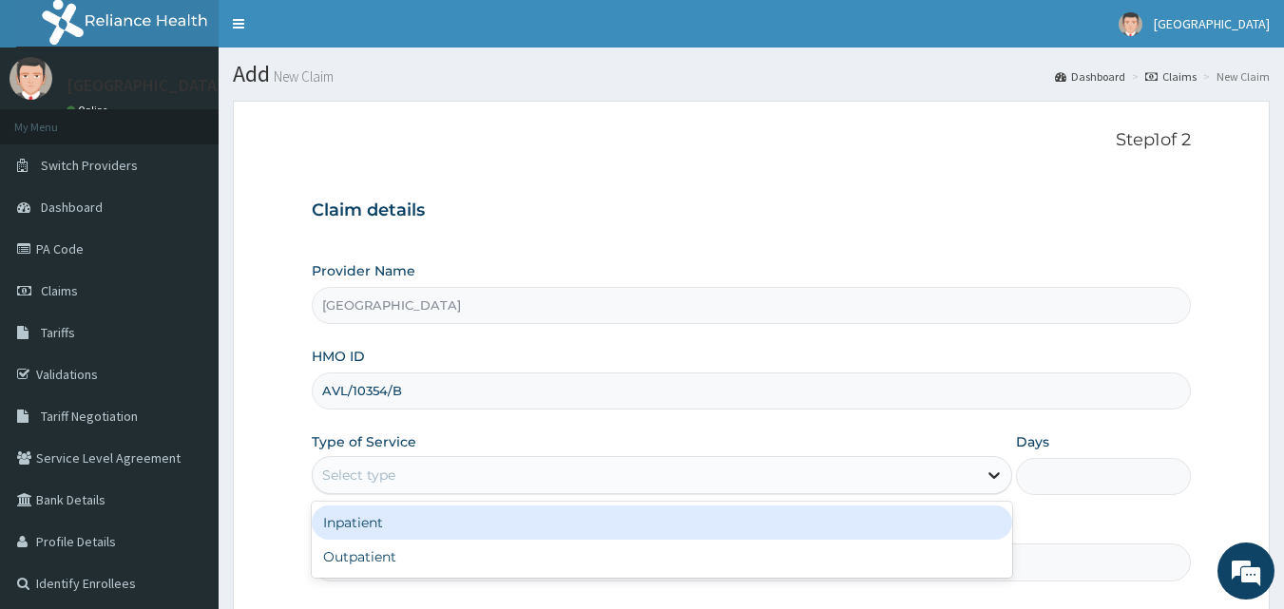
click at [992, 478] on icon at bounding box center [994, 475] width 19 height 19
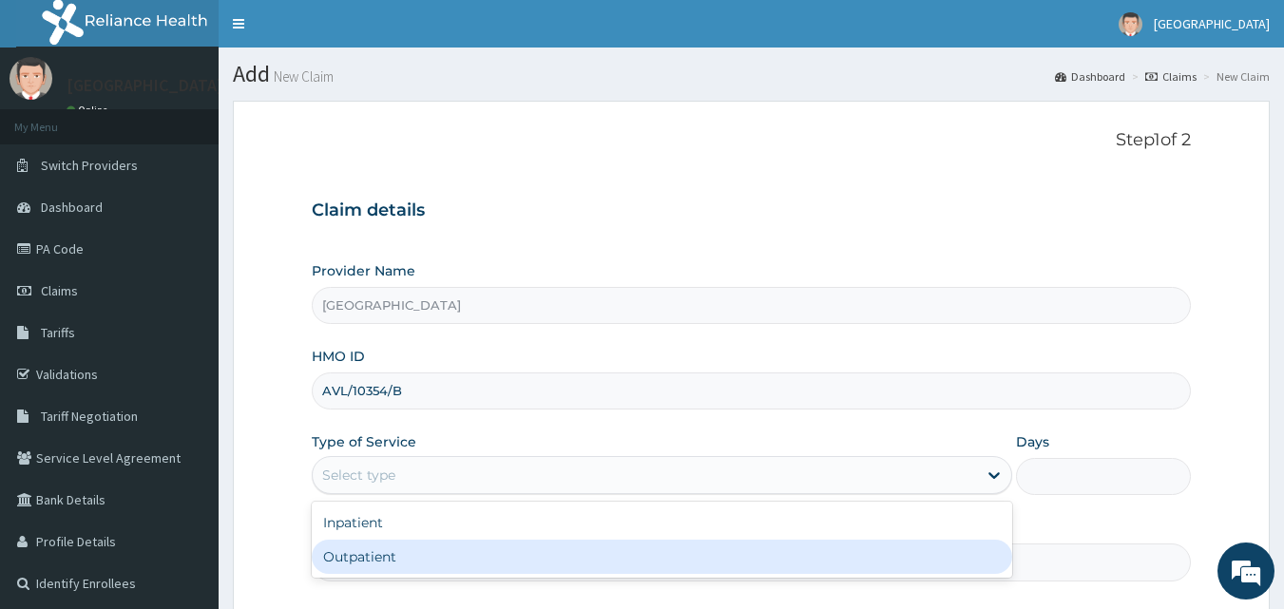
click at [767, 555] on div "Outpatient" at bounding box center [662, 557] width 700 height 34
type input "1"
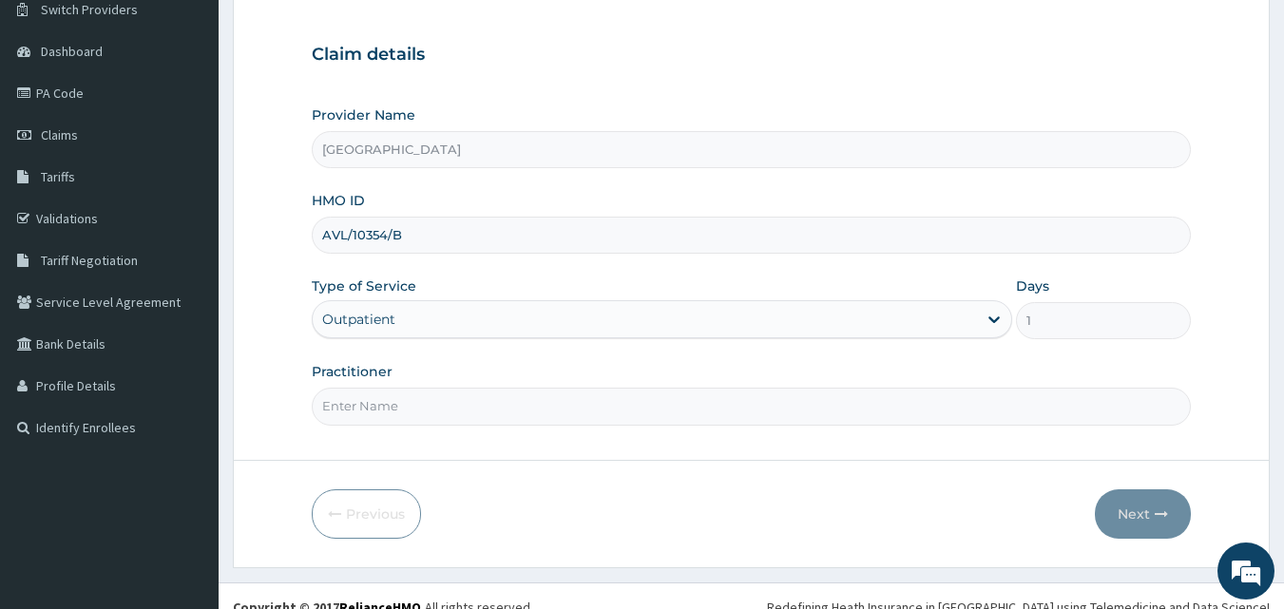
scroll to position [178, 0]
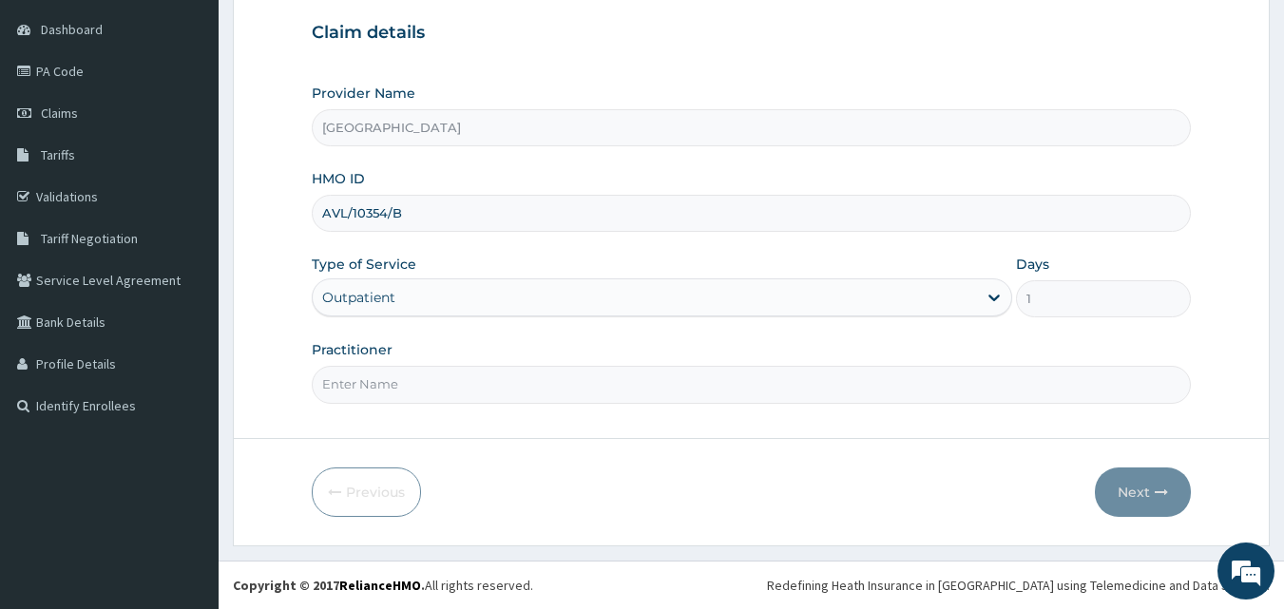
click at [498, 386] on input "Practitioner" at bounding box center [752, 384] width 880 height 37
type input "DR HALLY"
click at [1143, 488] on button "Next" at bounding box center [1143, 492] width 96 height 49
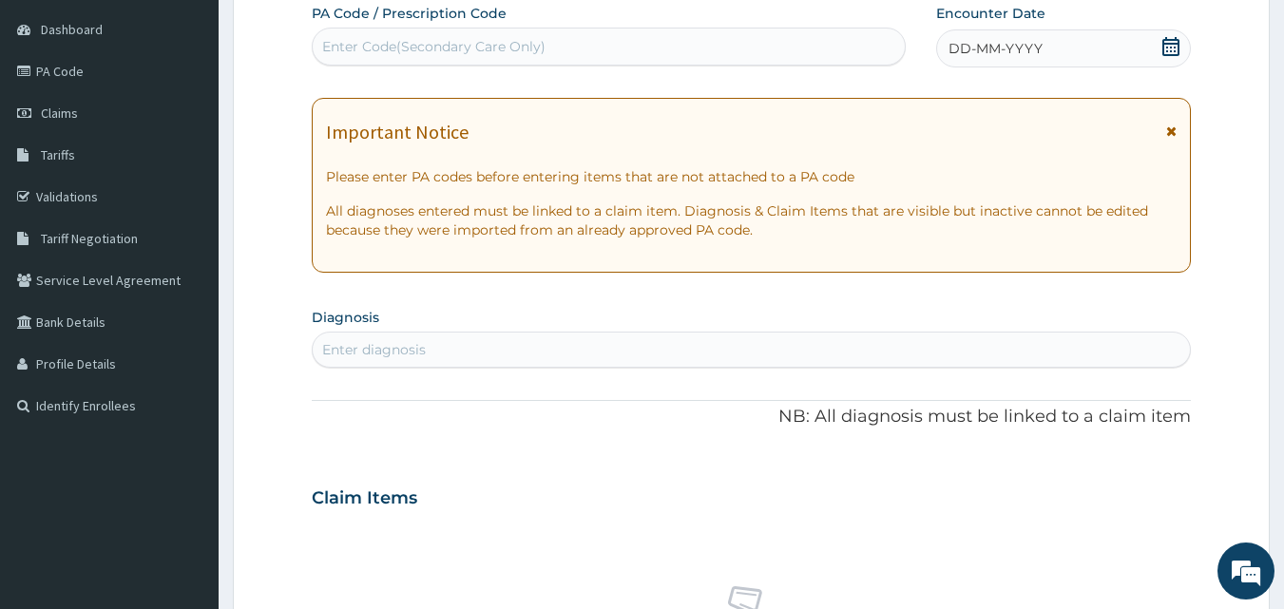
click at [1166, 47] on icon at bounding box center [1170, 46] width 19 height 19
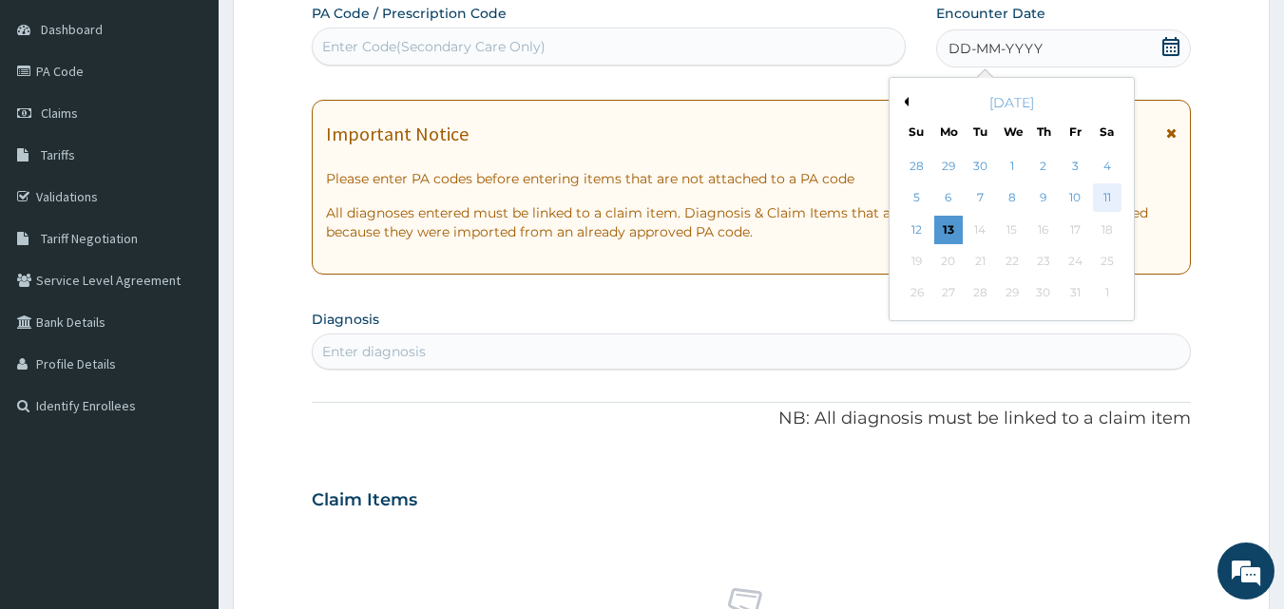
click at [1117, 195] on div "11" at bounding box center [1107, 198] width 29 height 29
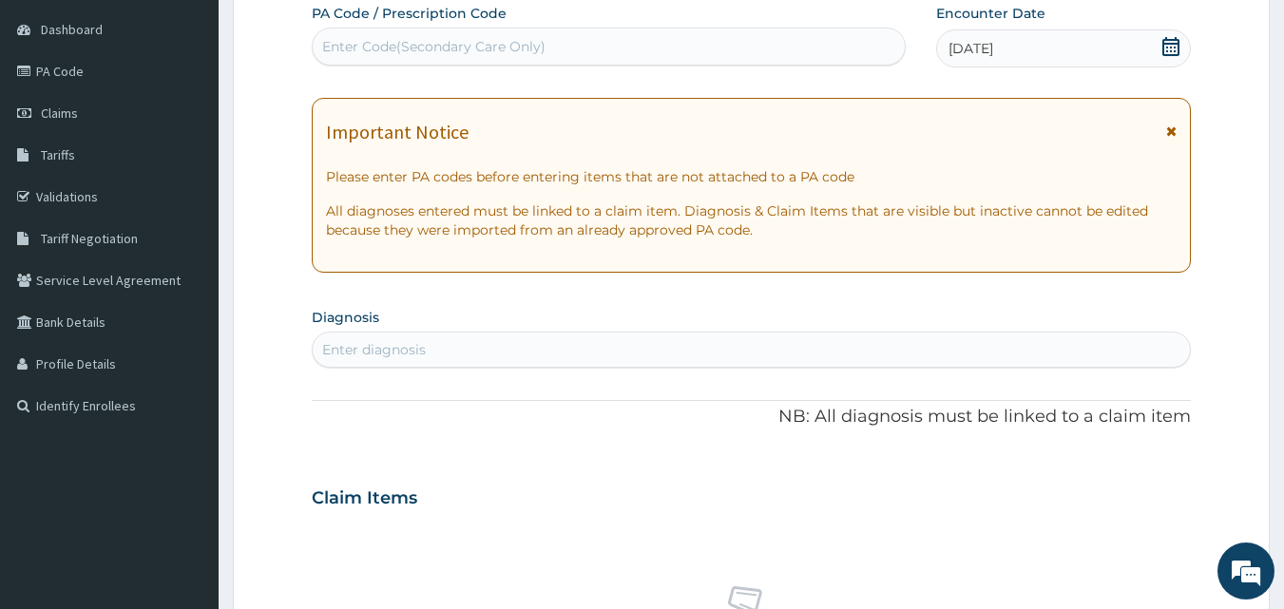
click at [445, 344] on div "Enter diagnosis" at bounding box center [752, 350] width 878 height 30
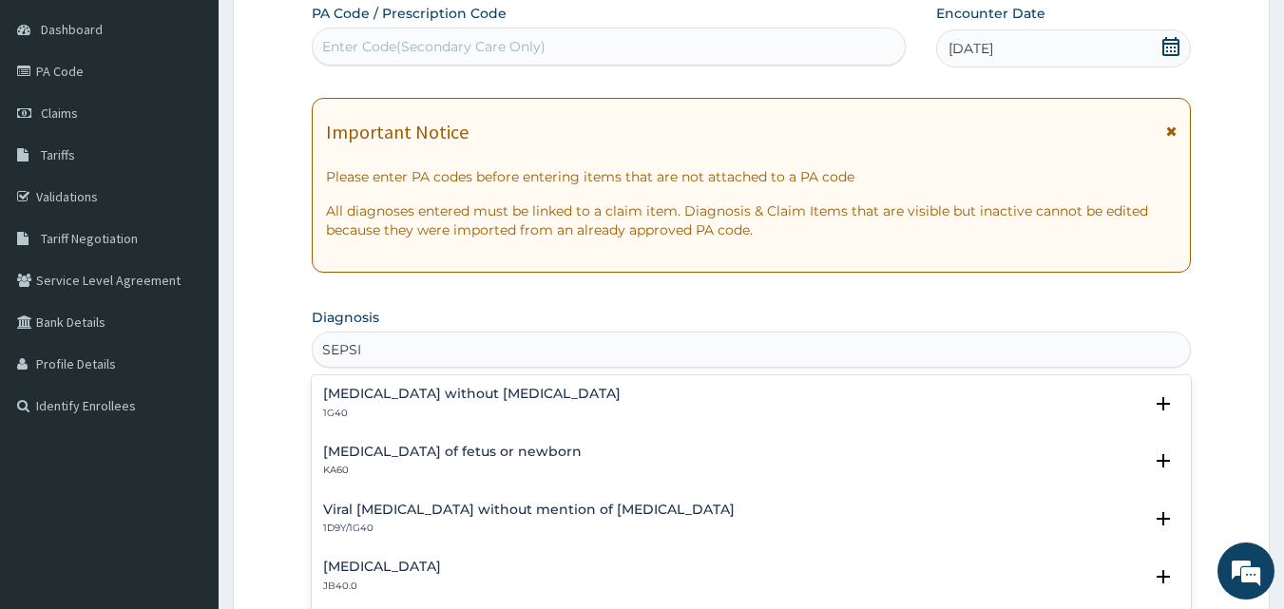
type input "[MEDICAL_DATA]"
click at [435, 399] on h4 "[MEDICAL_DATA] without [MEDICAL_DATA]" at bounding box center [471, 394] width 297 height 14
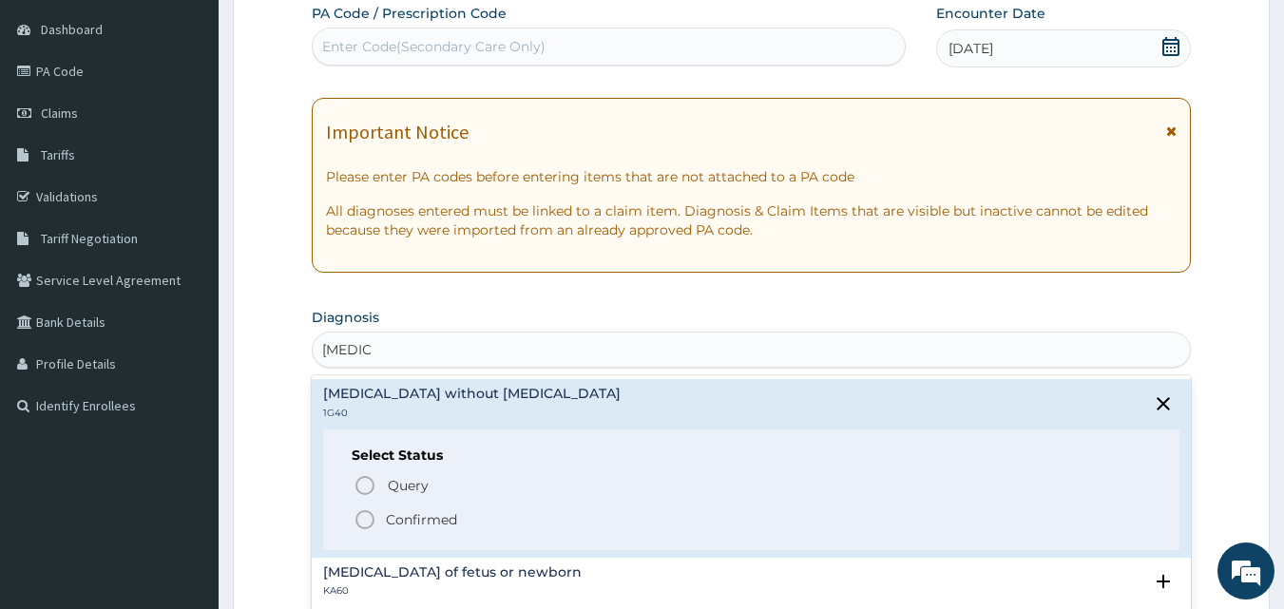
click at [367, 521] on icon "status option filled" at bounding box center [365, 519] width 23 height 23
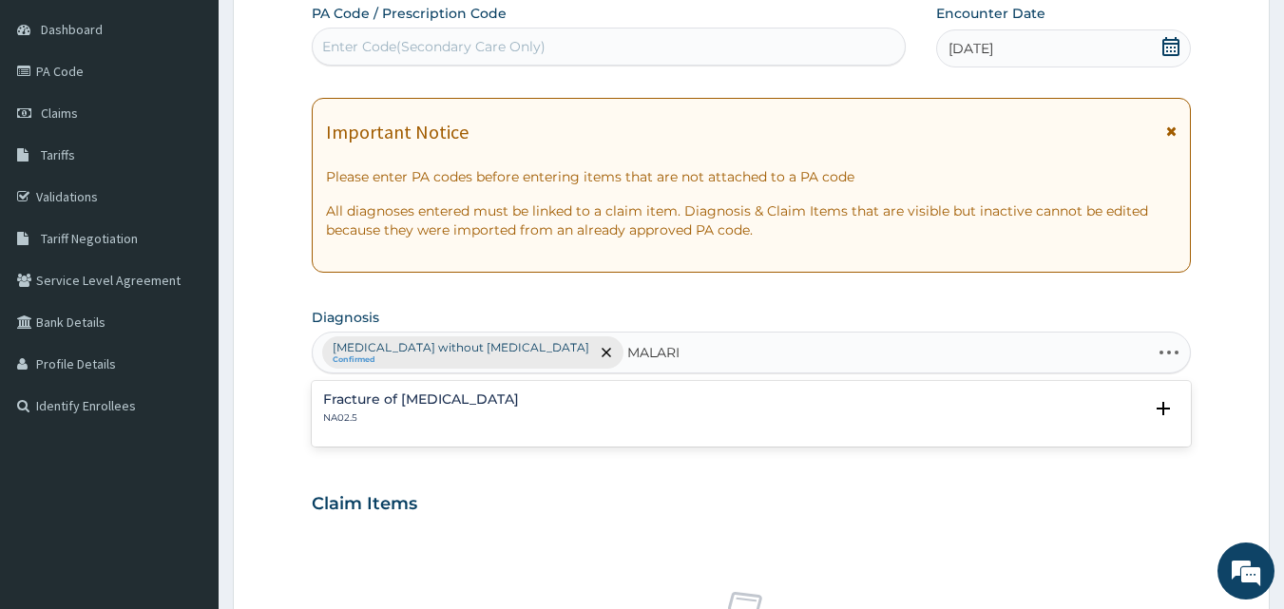
type input "[MEDICAL_DATA]"
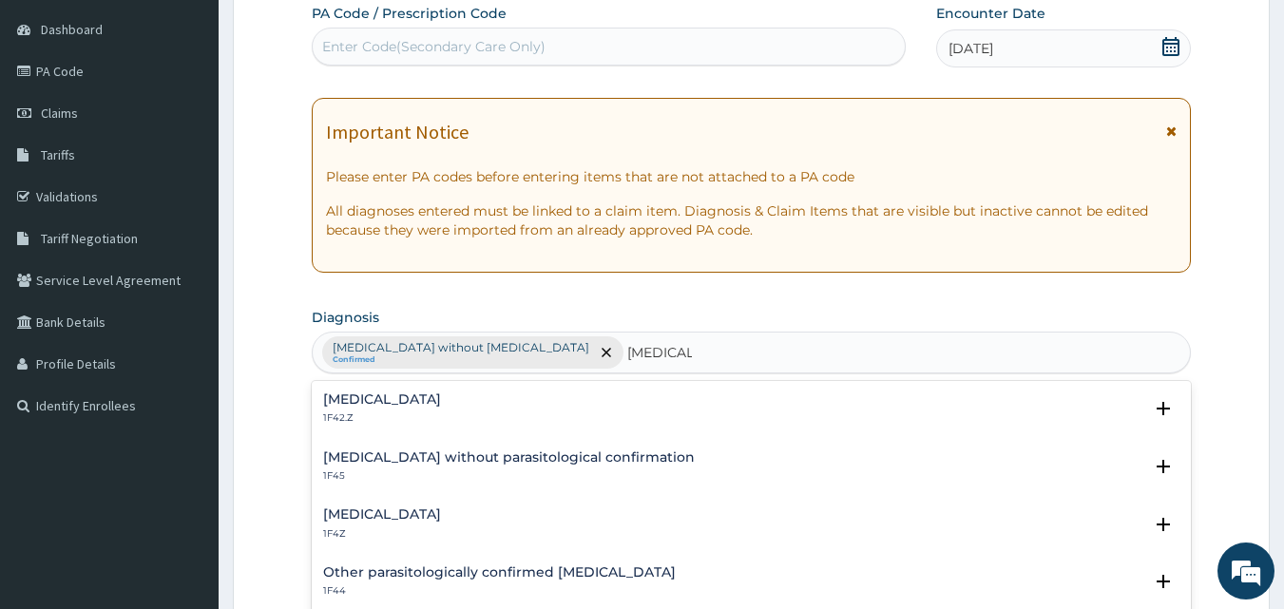
click at [371, 413] on p "1F42.Z" at bounding box center [382, 417] width 118 height 13
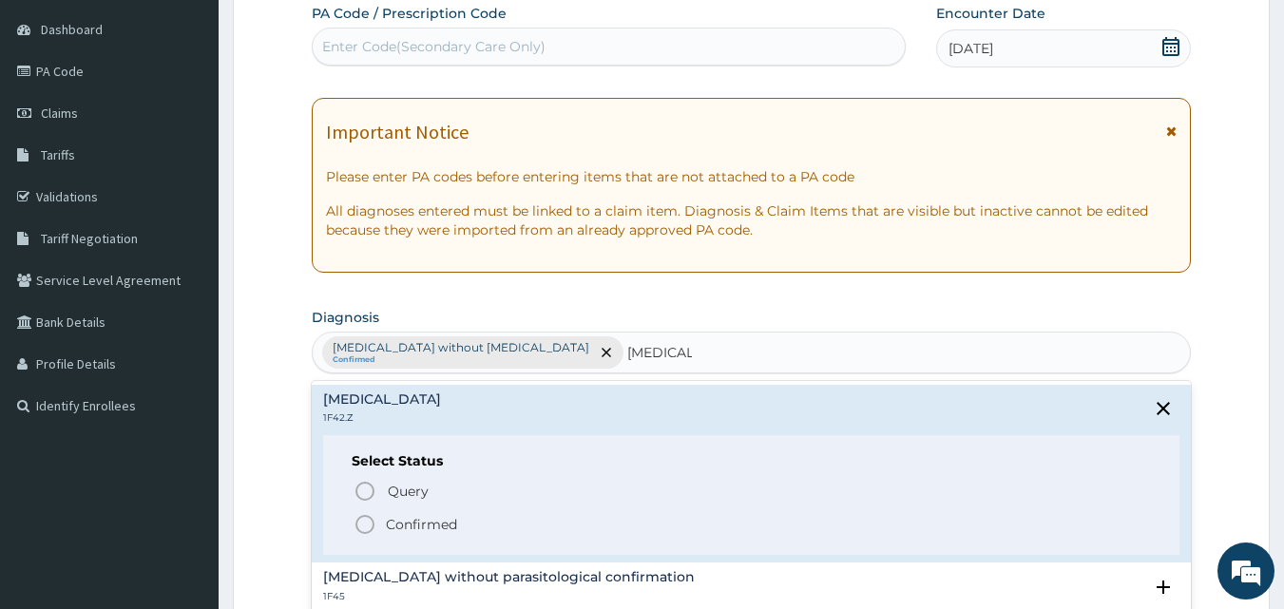
click at [366, 525] on icon "status option filled" at bounding box center [365, 524] width 23 height 23
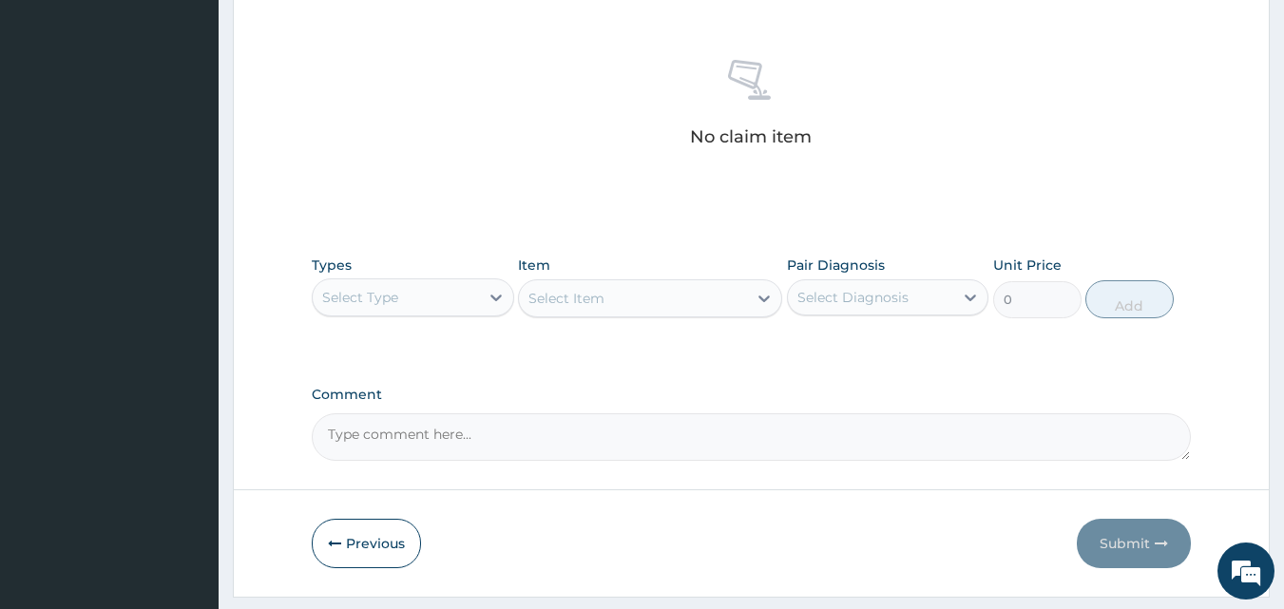
scroll to position [761, 0]
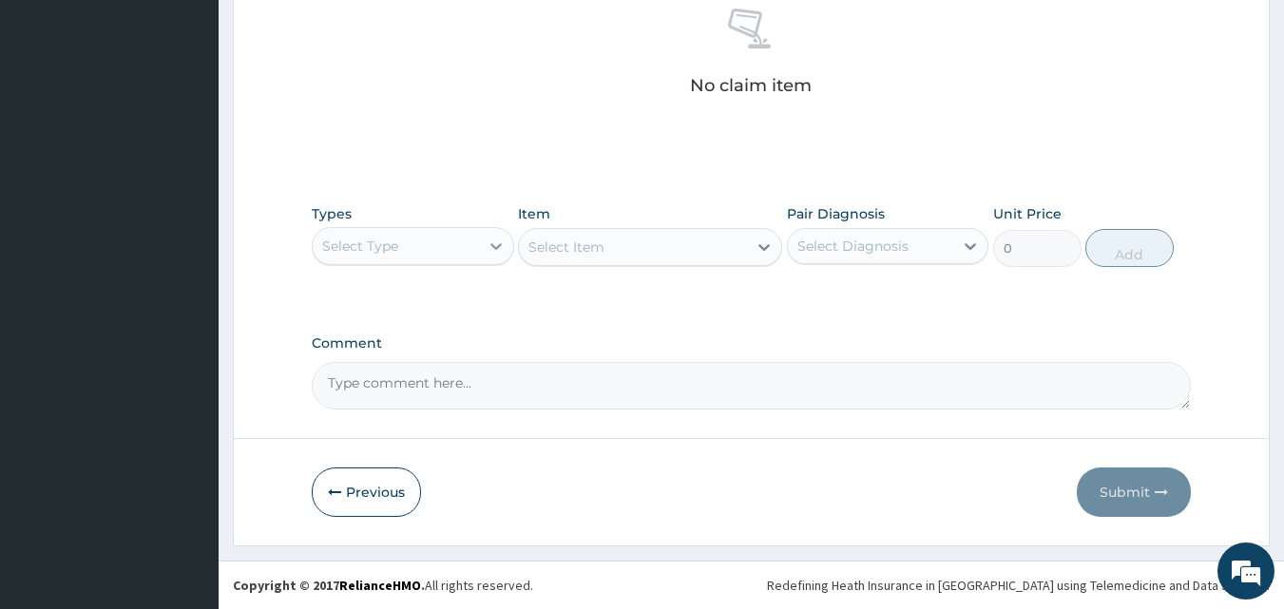
click at [493, 242] on icon at bounding box center [496, 246] width 19 height 19
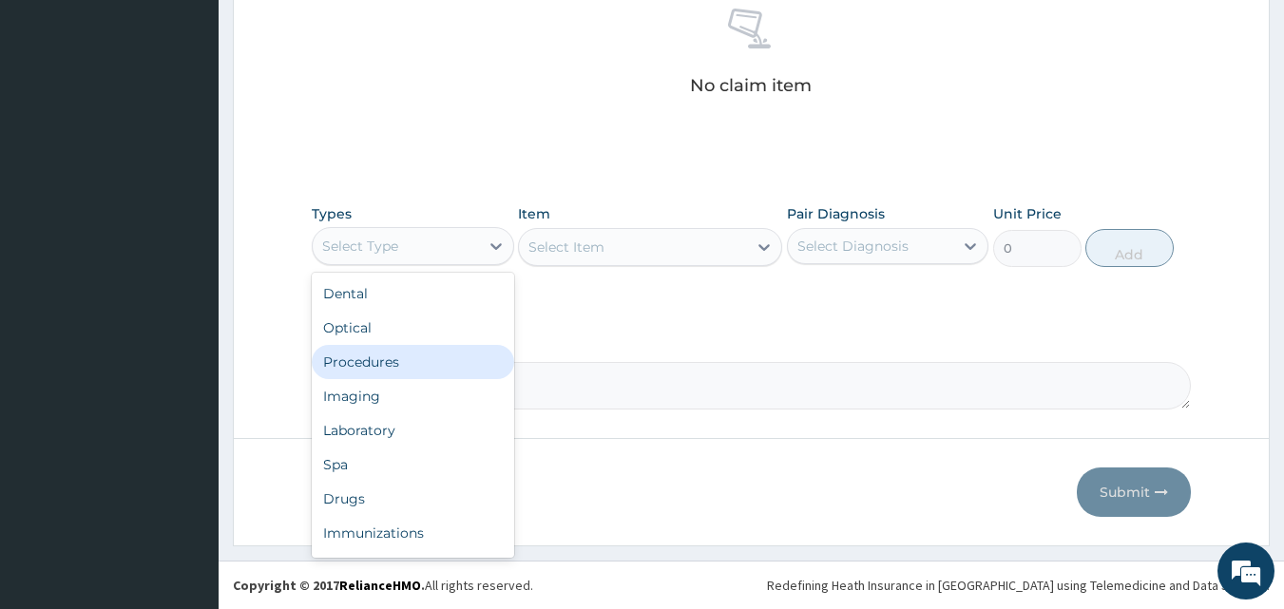
click at [414, 353] on div "Procedures" at bounding box center [413, 362] width 202 height 34
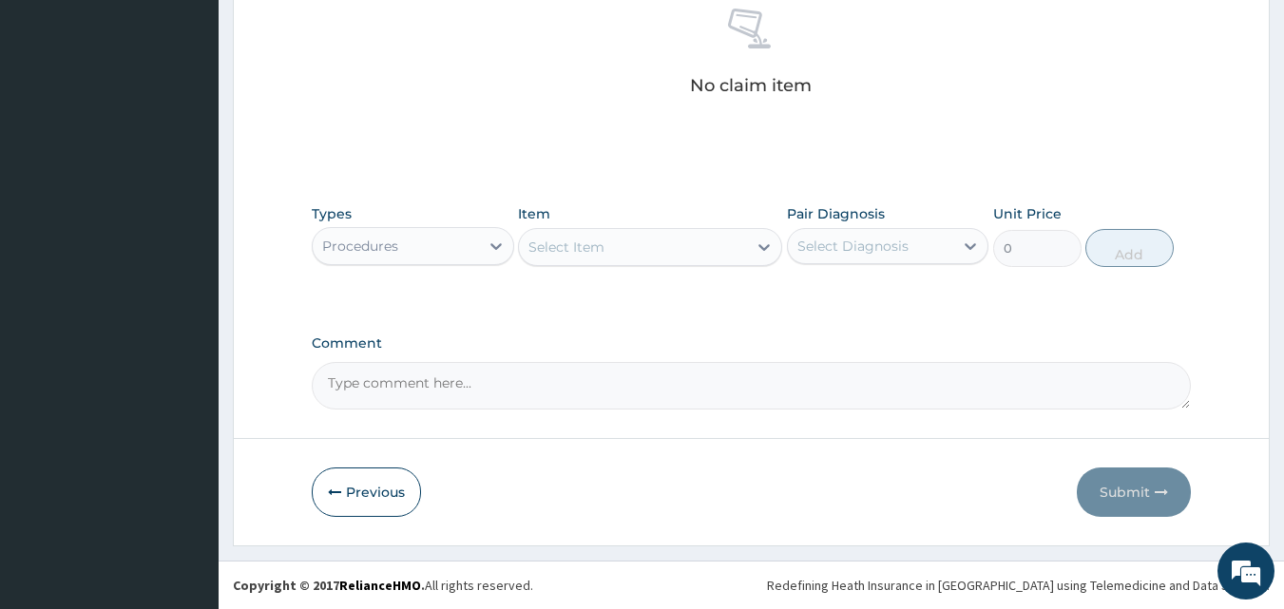
click at [554, 242] on div "Select Item" at bounding box center [566, 247] width 76 height 19
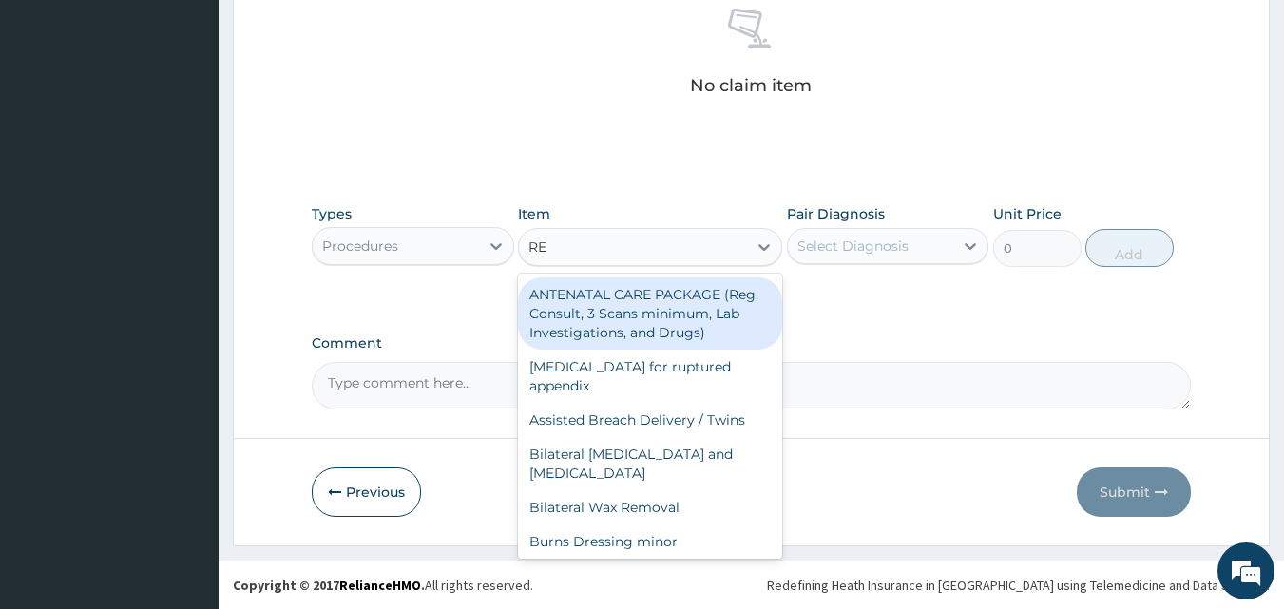
type input "REG"
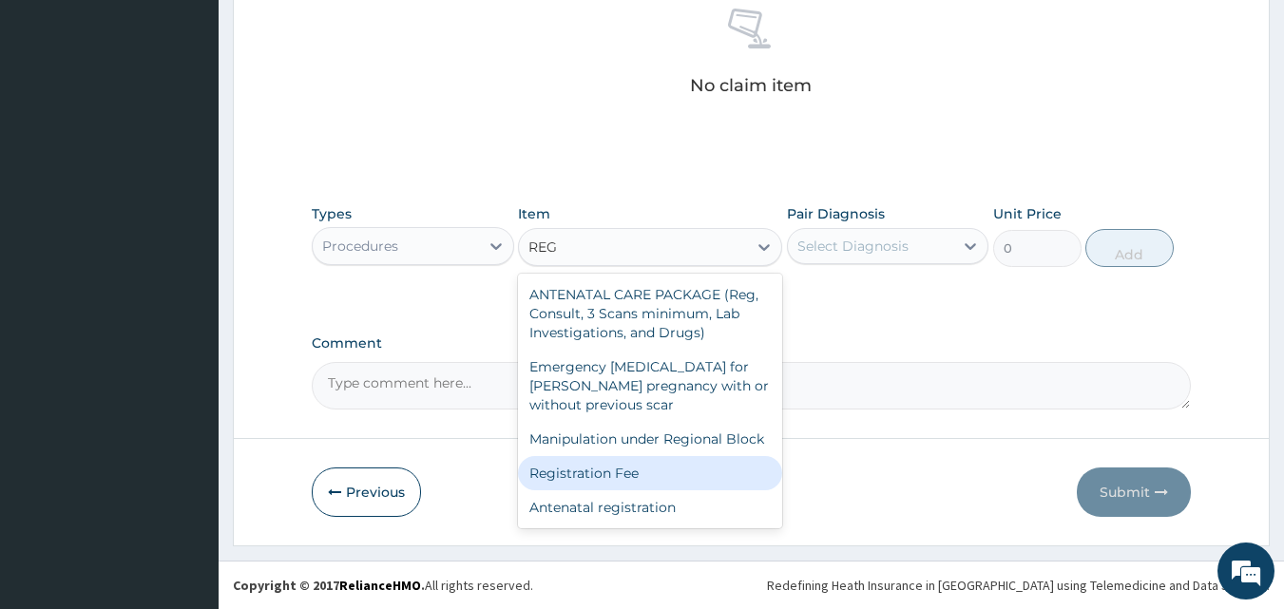
click at [593, 480] on div "Registration Fee" at bounding box center [650, 473] width 264 height 34
type input "2150"
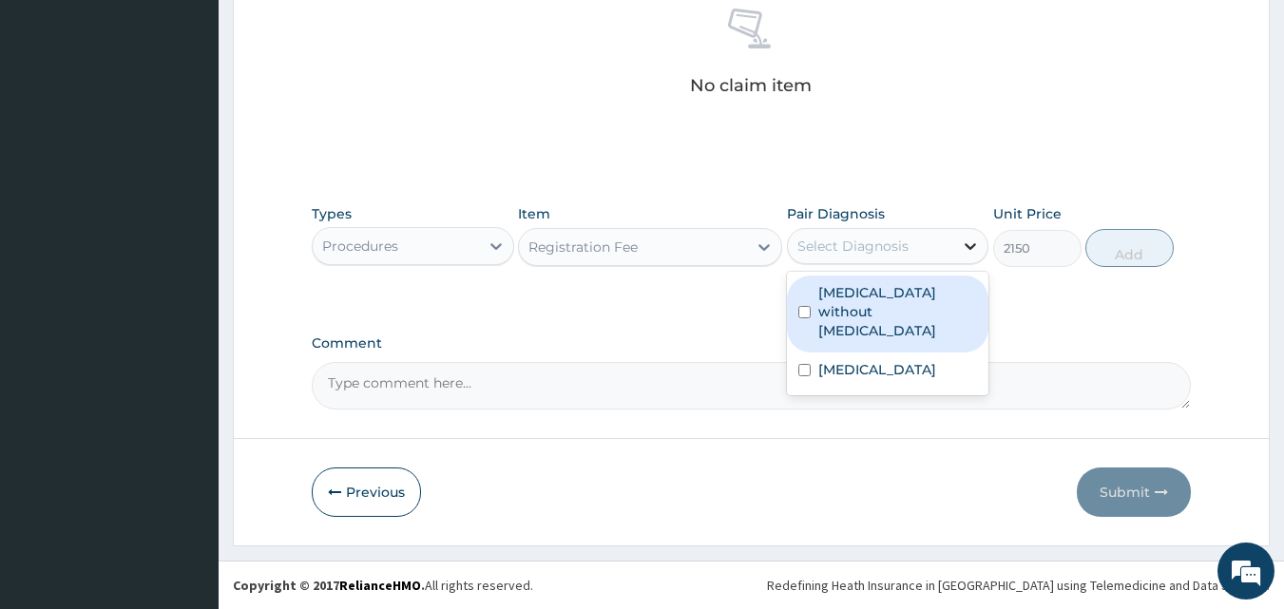
click at [972, 244] on icon at bounding box center [970, 246] width 19 height 19
click at [905, 304] on label "[MEDICAL_DATA] without [MEDICAL_DATA]" at bounding box center [898, 311] width 160 height 57
checkbox input "true"
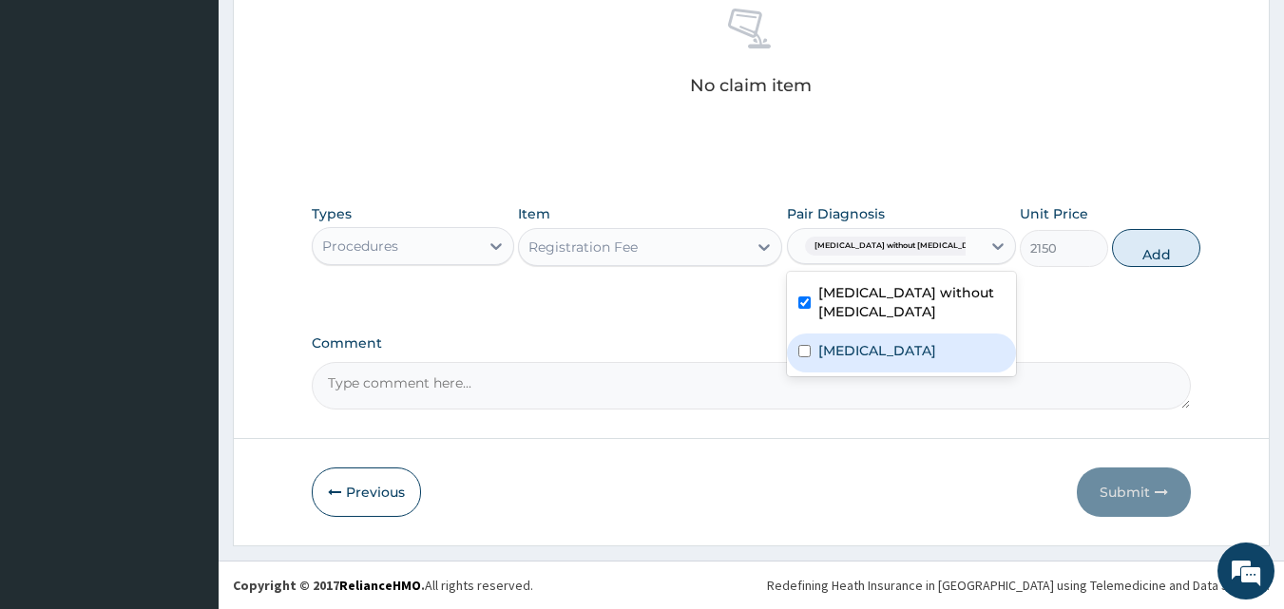
click at [893, 354] on label "[MEDICAL_DATA]" at bounding box center [877, 350] width 118 height 19
checkbox input "true"
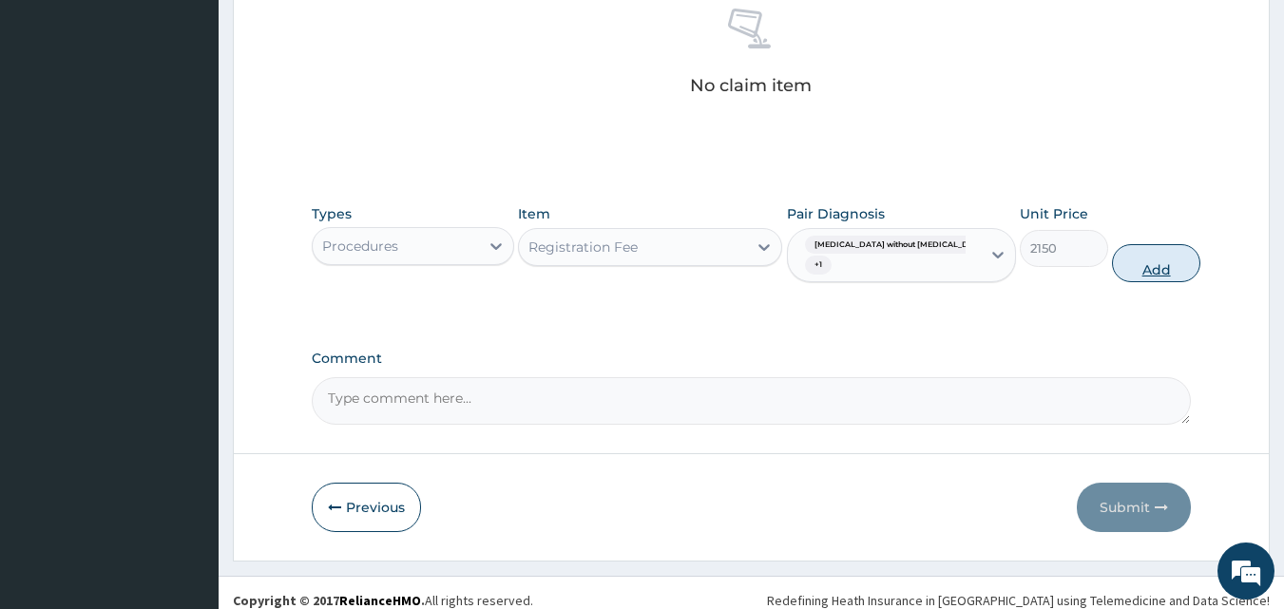
click at [1123, 261] on button "Add" at bounding box center [1156, 263] width 88 height 38
type input "0"
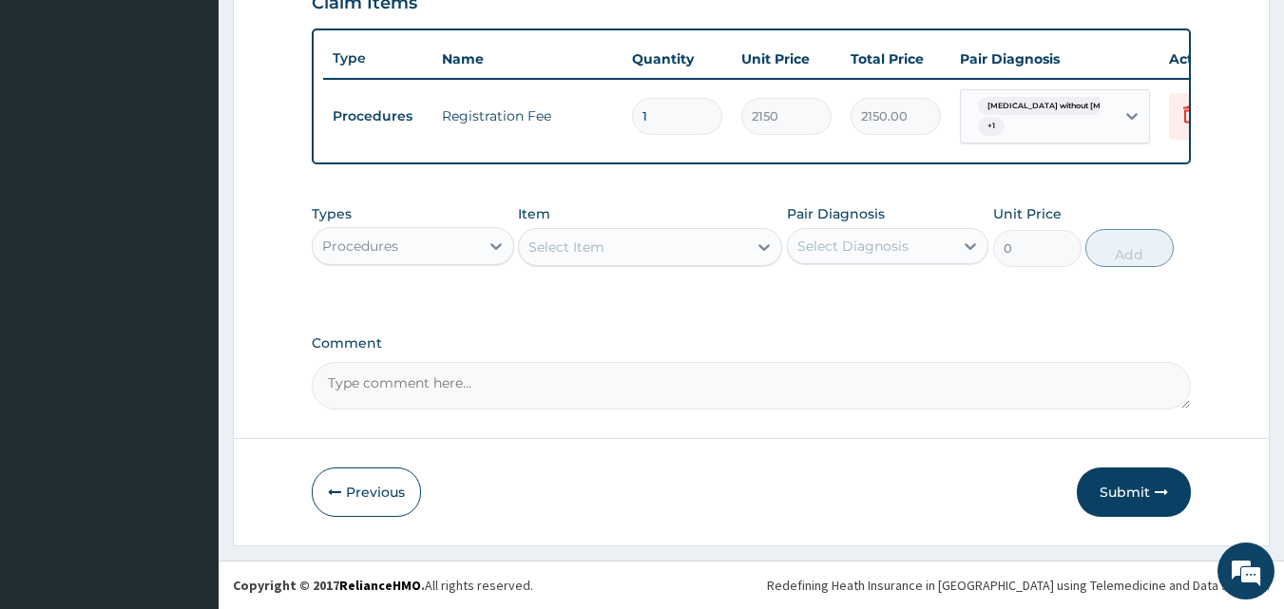
click at [571, 248] on div "Select Item" at bounding box center [566, 247] width 76 height 19
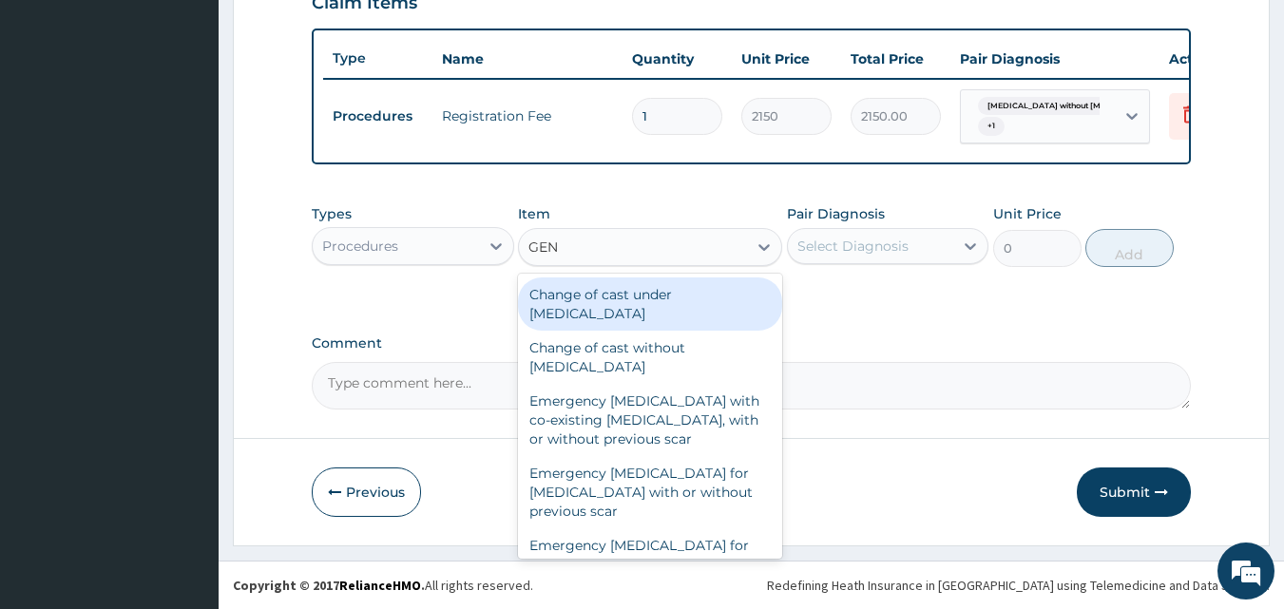
type input "GENE"
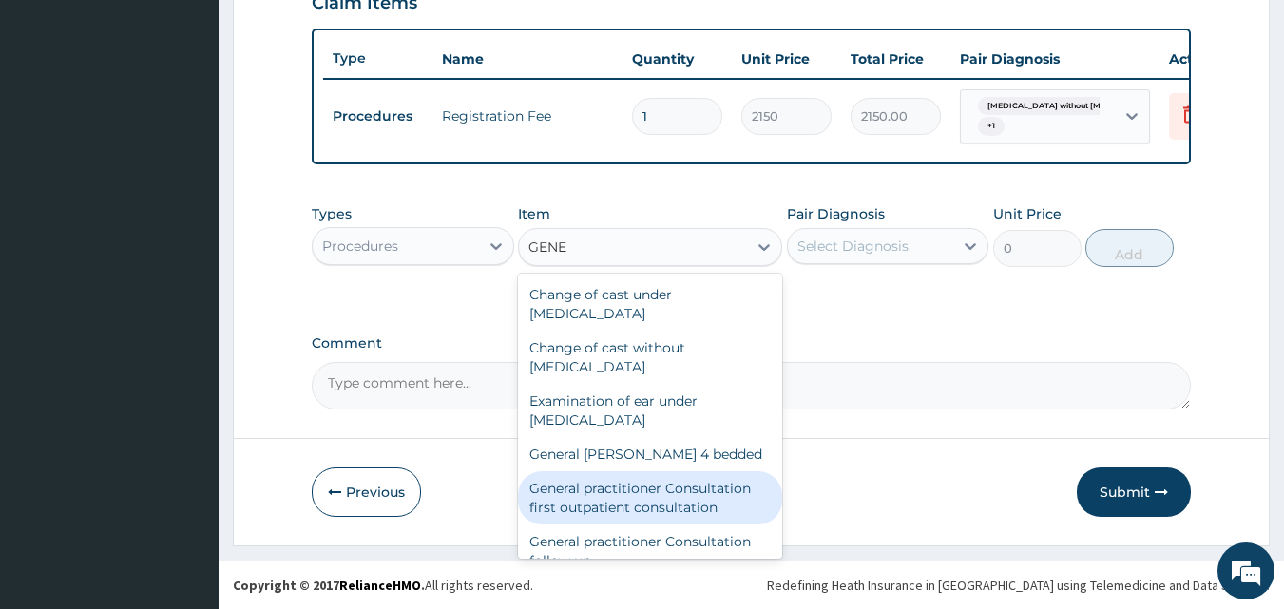
click at [596, 497] on div "General practitioner Consultation first outpatient consultation" at bounding box center [650, 497] width 264 height 53
type input "3547.5"
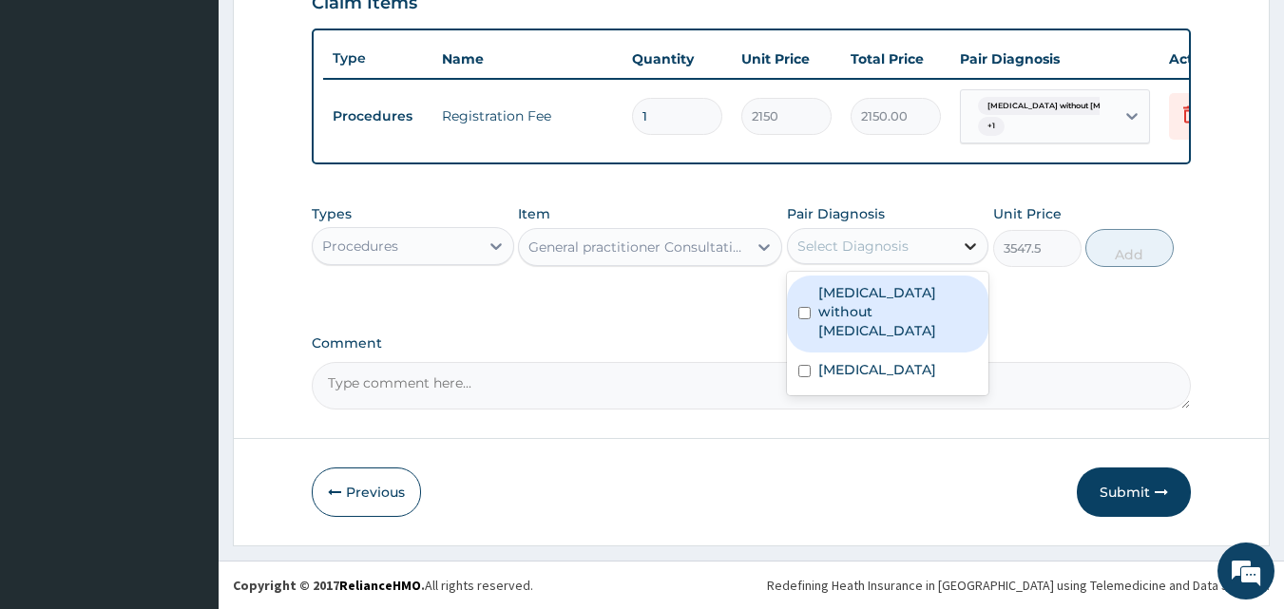
click at [970, 248] on icon at bounding box center [971, 246] width 11 height 7
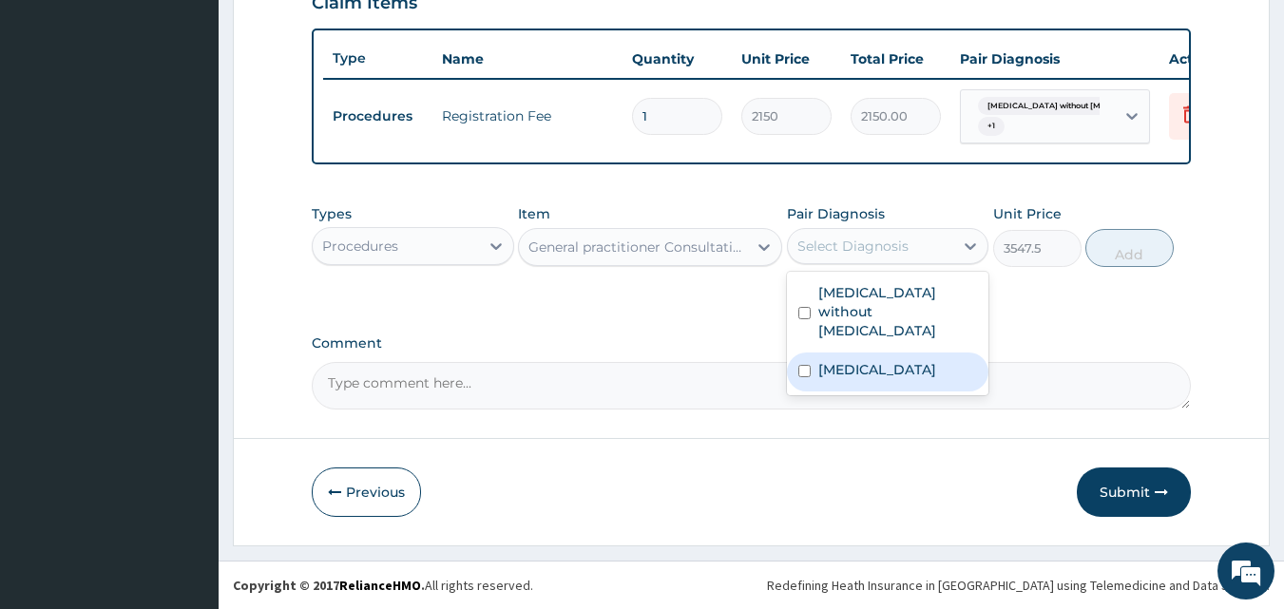
click at [911, 371] on label "[MEDICAL_DATA]" at bounding box center [877, 369] width 118 height 19
checkbox input "true"
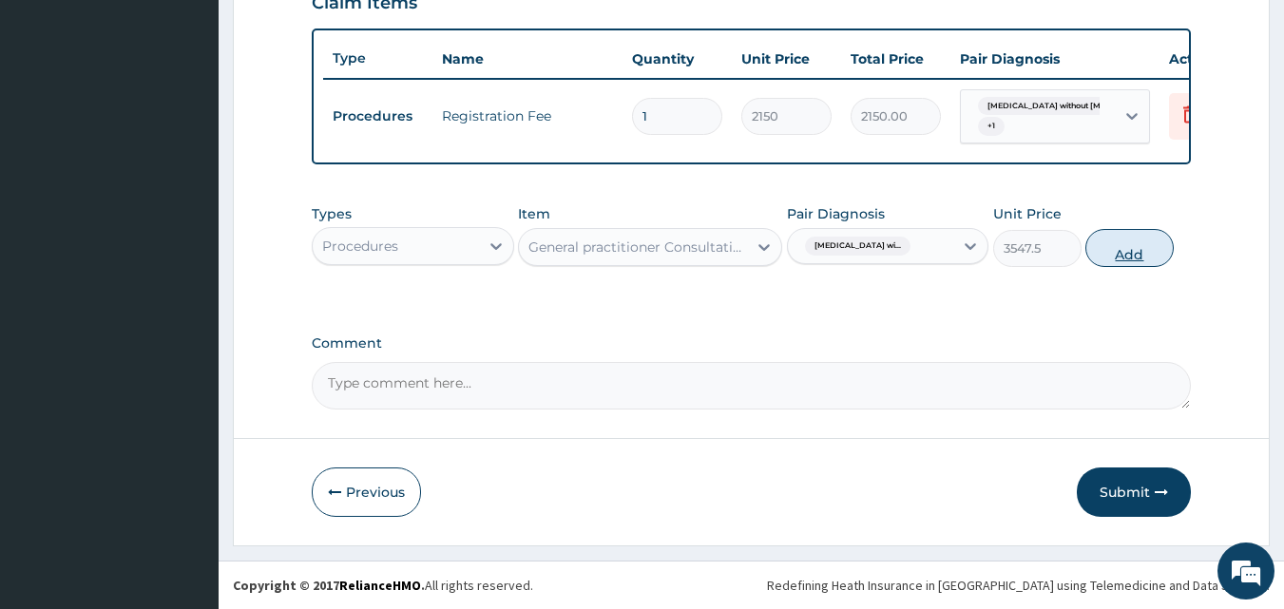
click at [1122, 258] on button "Add" at bounding box center [1129, 248] width 88 height 38
type input "0"
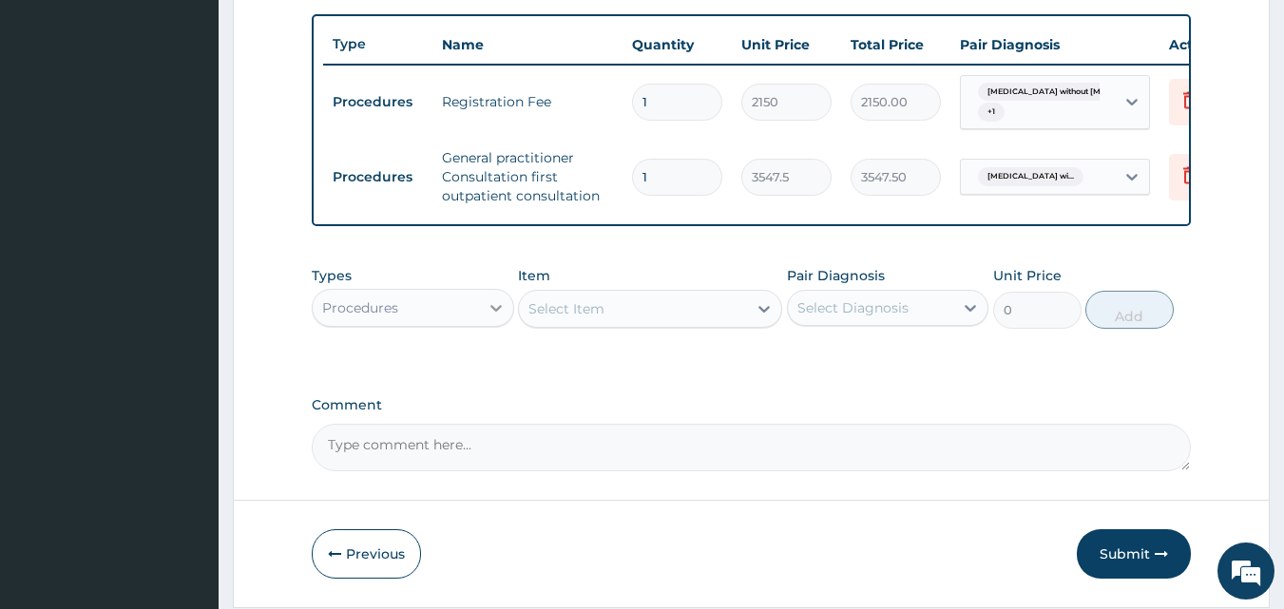
click at [491, 312] on icon at bounding box center [495, 308] width 11 height 7
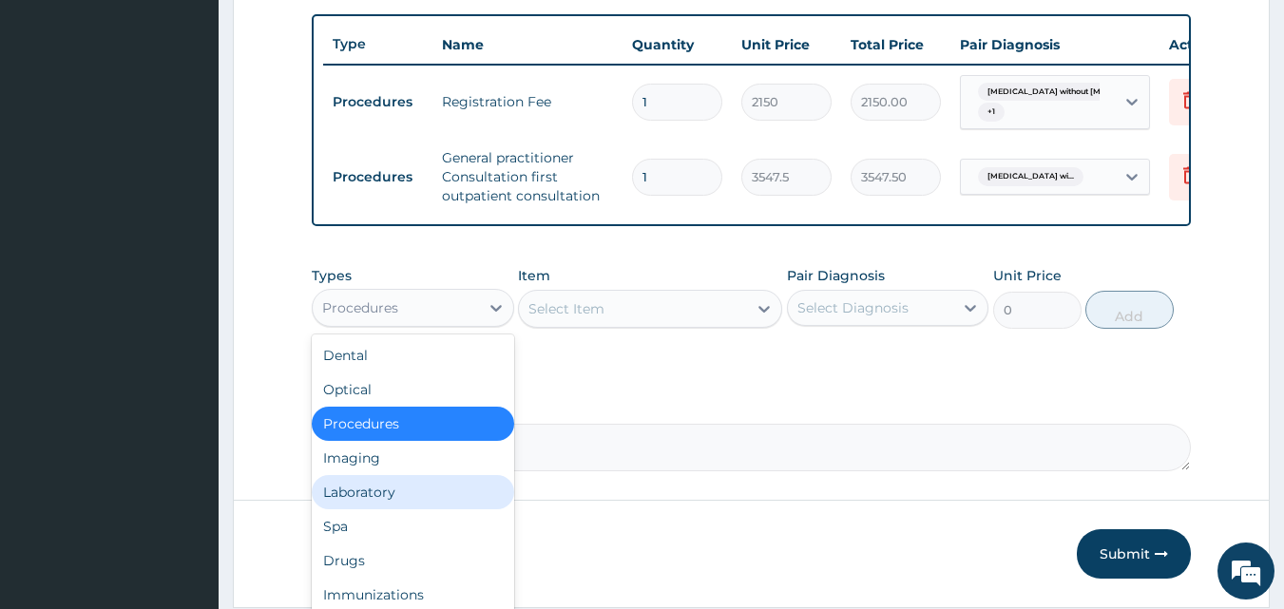
click at [392, 501] on div "Laboratory" at bounding box center [413, 492] width 202 height 34
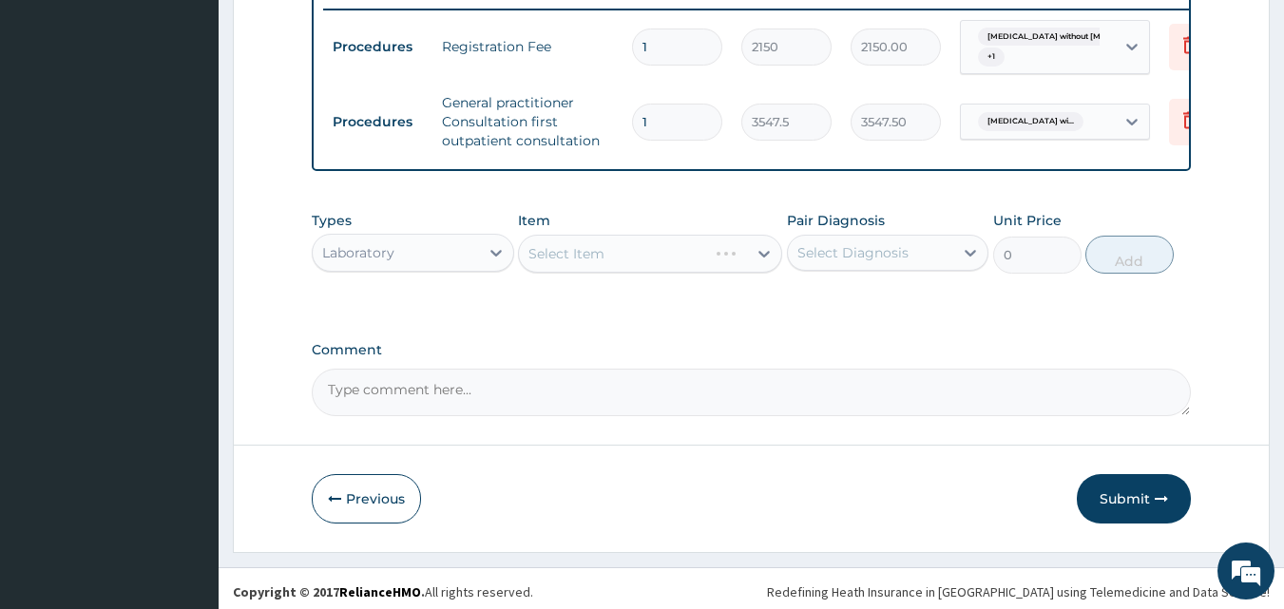
scroll to position [769, 0]
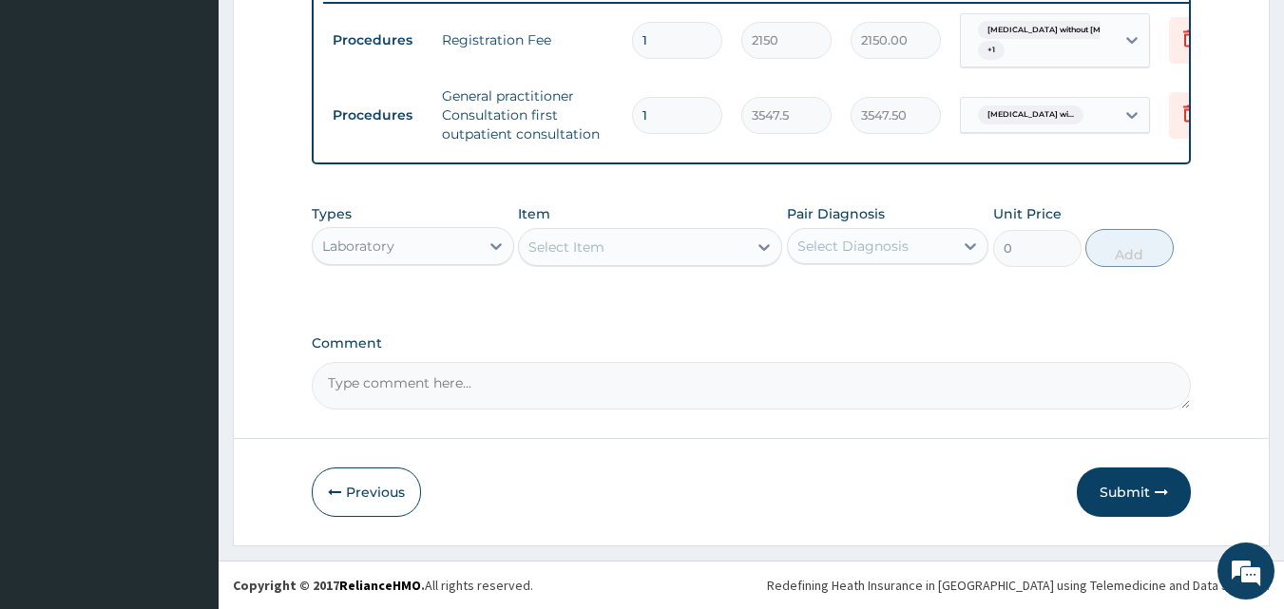
click at [572, 246] on div "Select Item" at bounding box center [566, 247] width 76 height 19
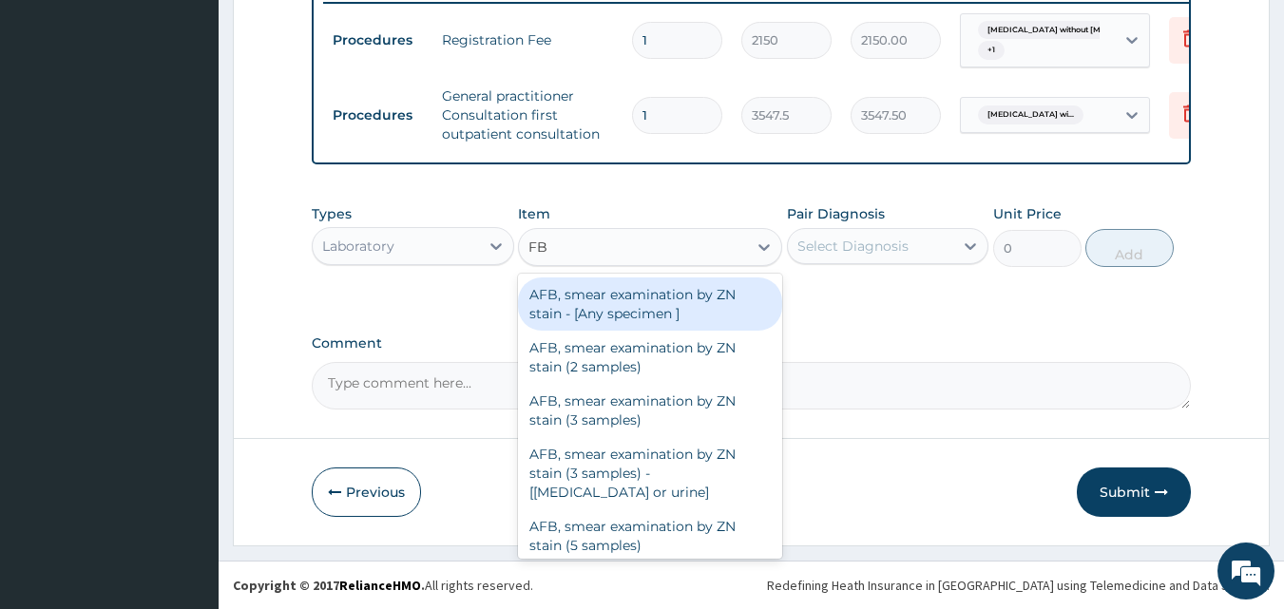
type input "FBC"
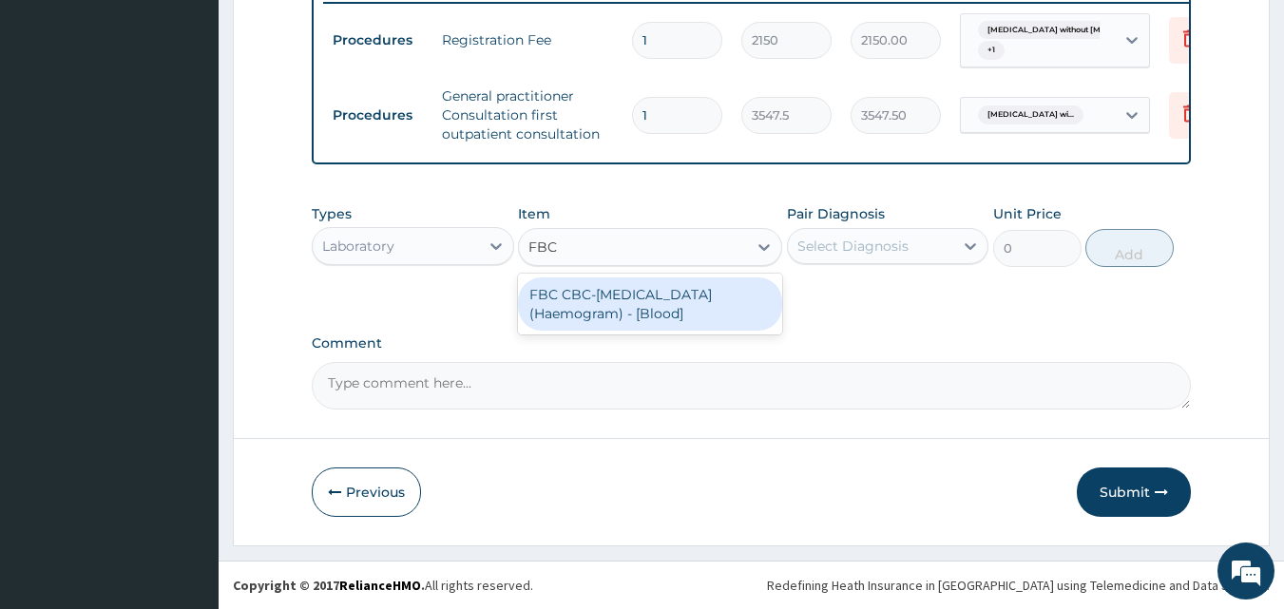
click at [602, 302] on div "FBC CBC-Complete Blood Count (Haemogram) - [Blood]" at bounding box center [650, 304] width 264 height 53
type input "4300"
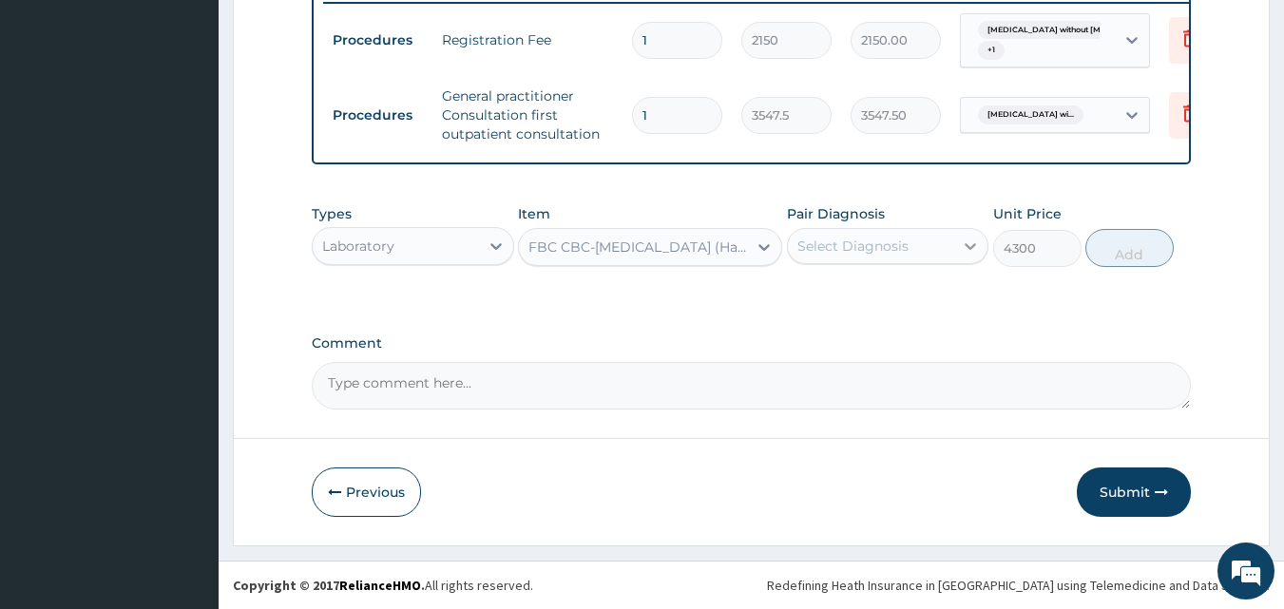
click at [974, 246] on icon at bounding box center [971, 246] width 11 height 7
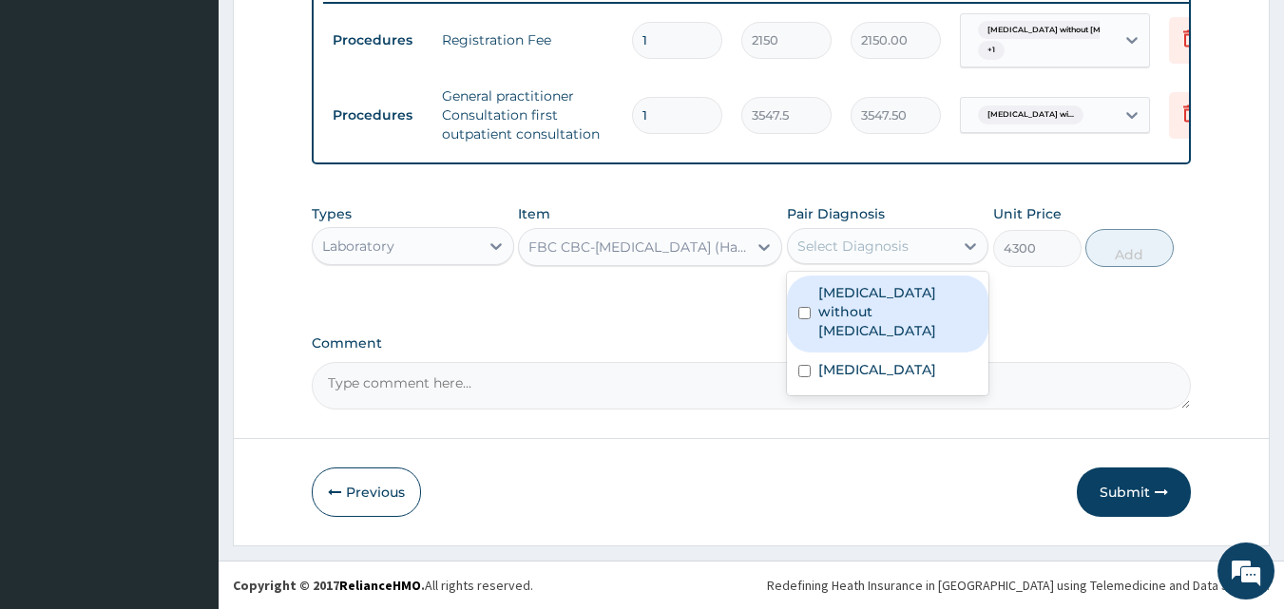
click at [910, 322] on div "Sepsis without septic shock" at bounding box center [888, 314] width 202 height 77
checkbox input "true"
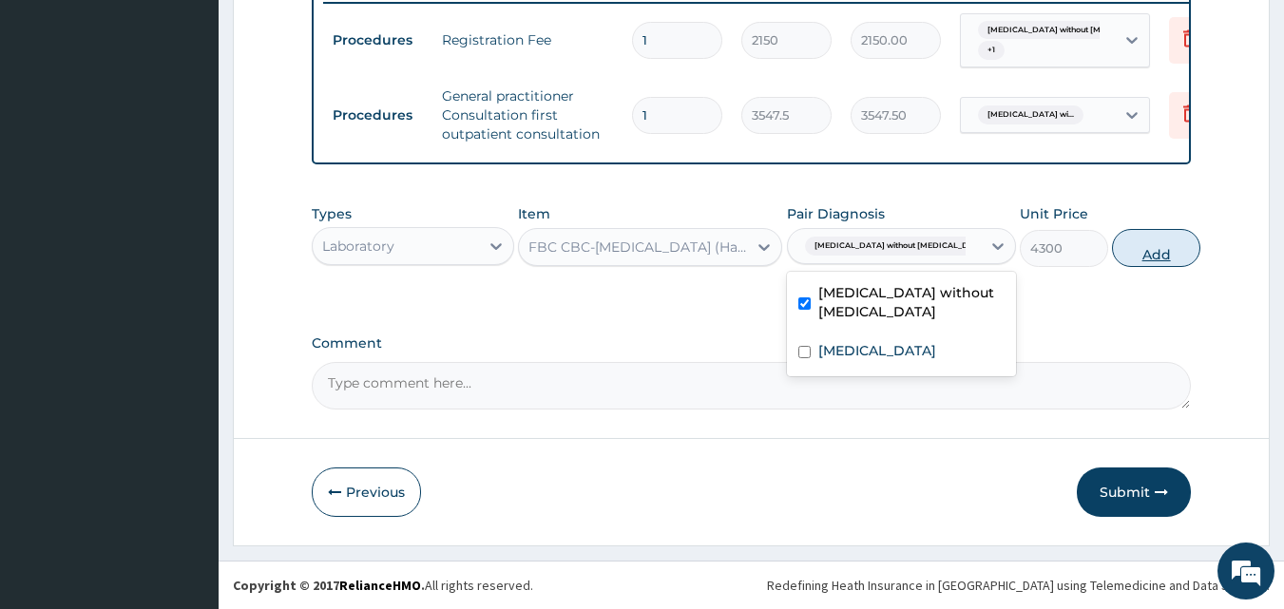
click at [1138, 256] on button "Add" at bounding box center [1156, 248] width 88 height 38
type input "0"
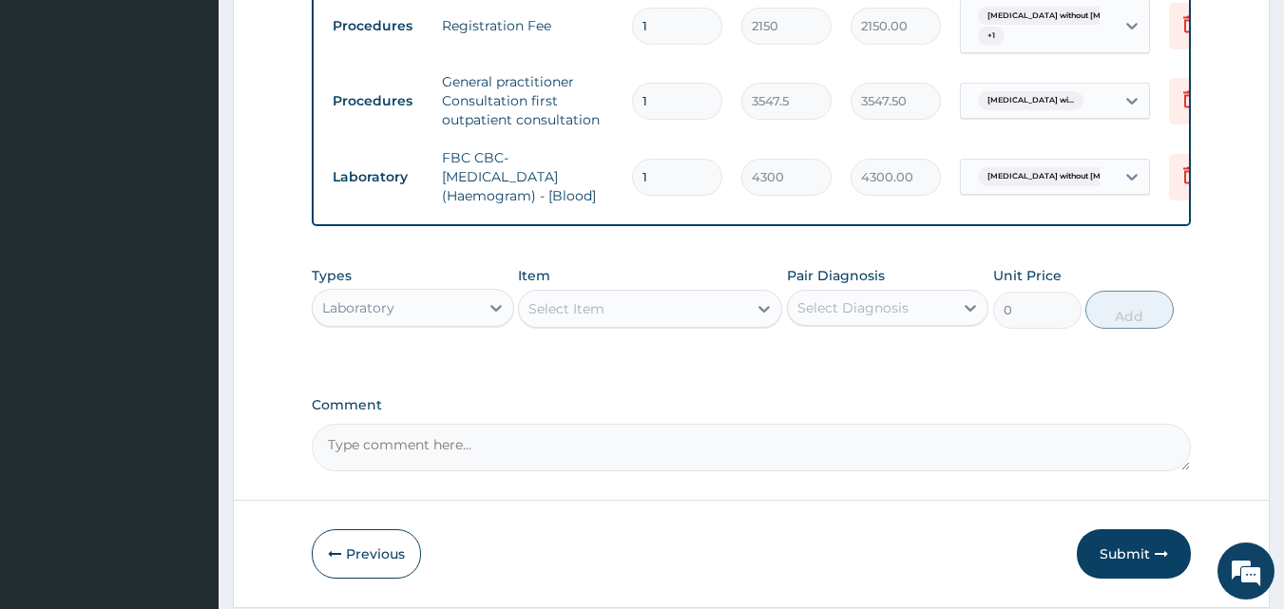
click at [595, 318] on div "Select Item" at bounding box center [566, 308] width 76 height 19
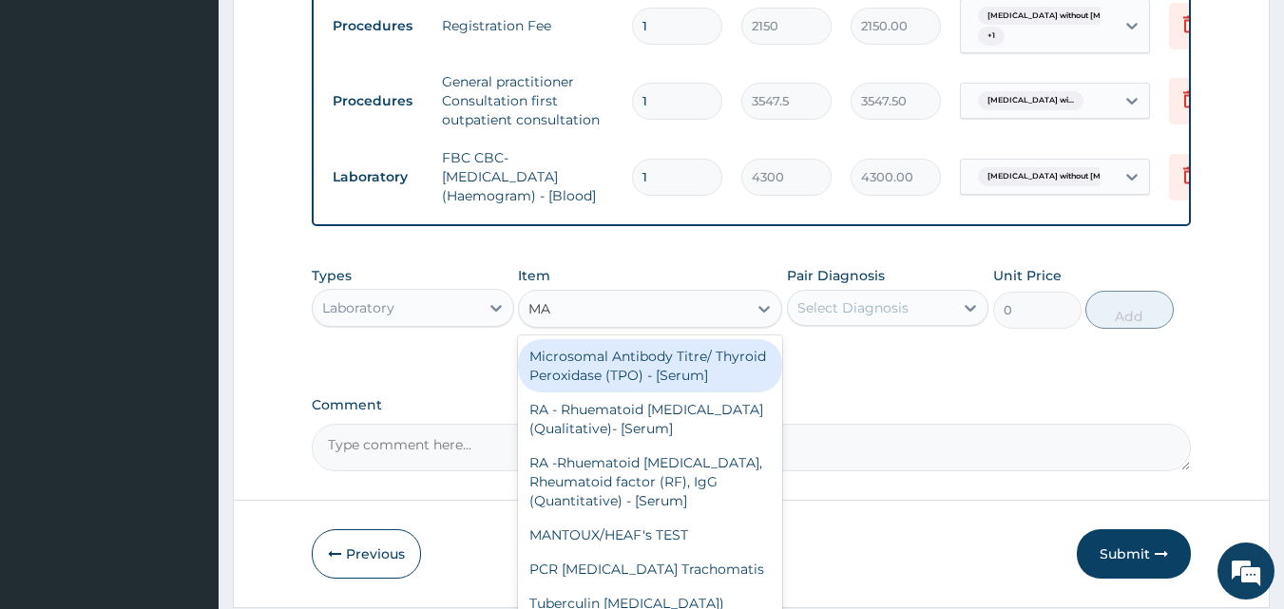
type input "MAL"
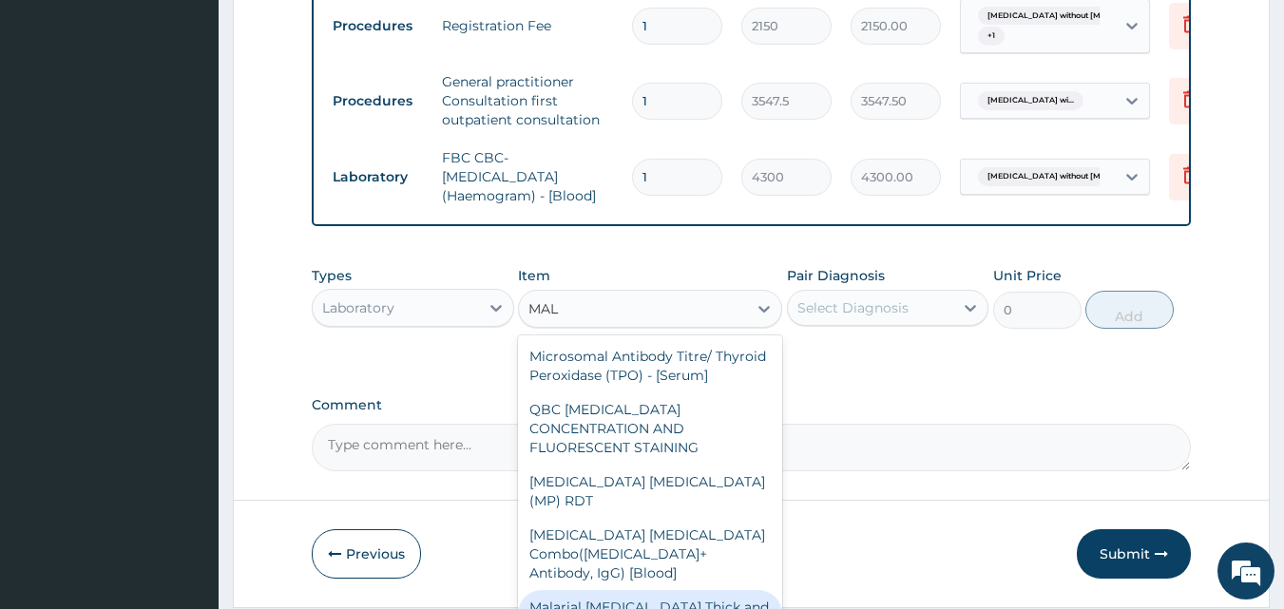
click at [610, 597] on div "Malarial Parasite Thick and thin films - [Blood]" at bounding box center [650, 616] width 264 height 53
type input "1612.5"
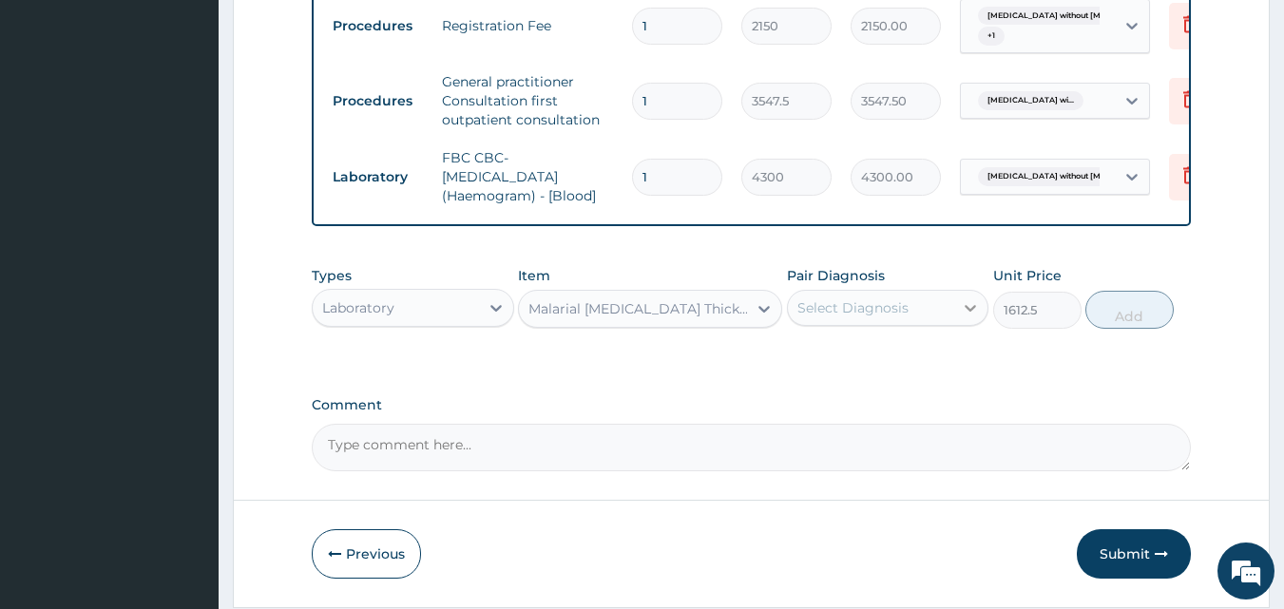
click at [966, 317] on icon at bounding box center [970, 307] width 19 height 19
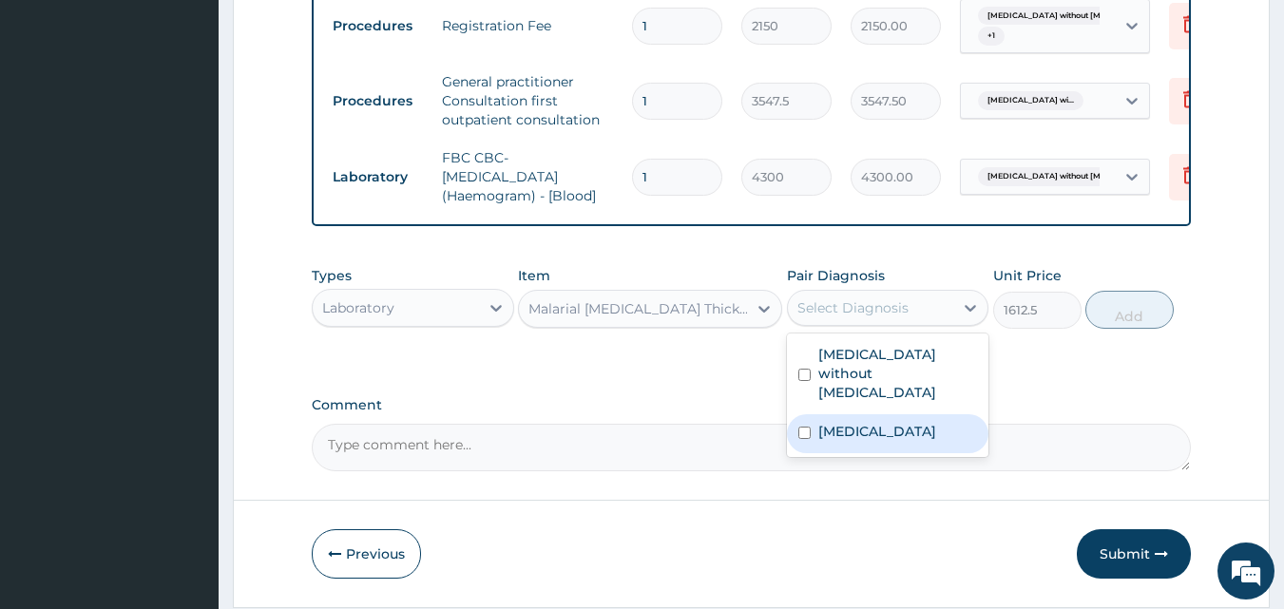
click at [847, 441] on label "Plasmodium malariae malaria without complication" at bounding box center [877, 431] width 118 height 19
checkbox input "true"
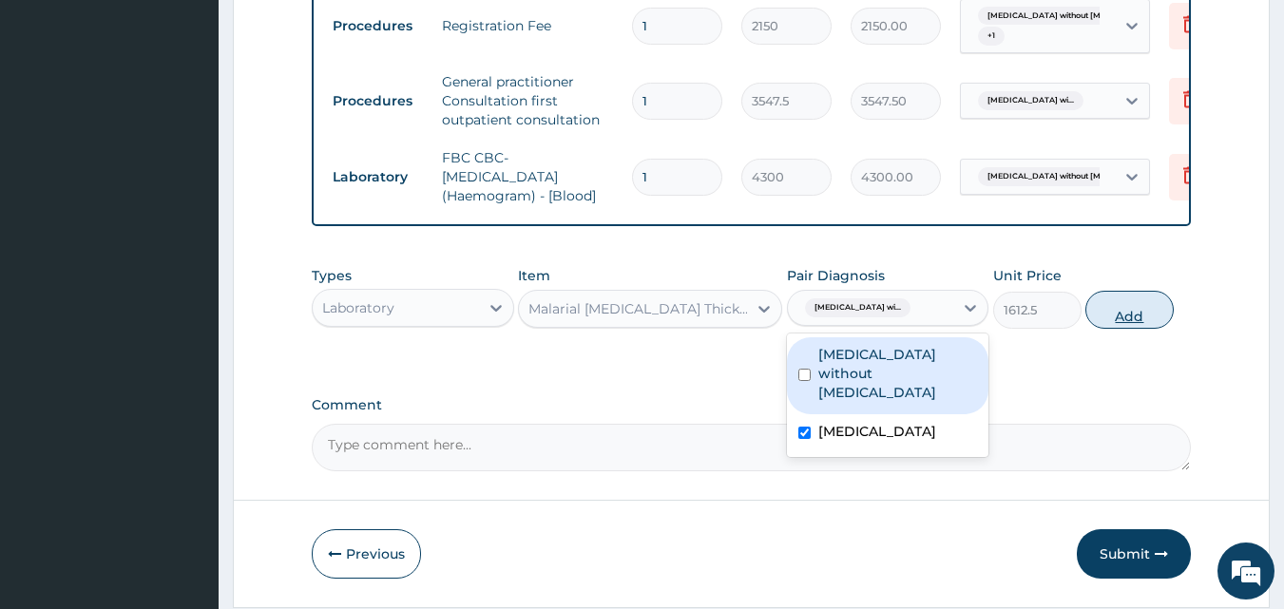
click at [1112, 329] on button "Add" at bounding box center [1129, 310] width 88 height 38
type input "0"
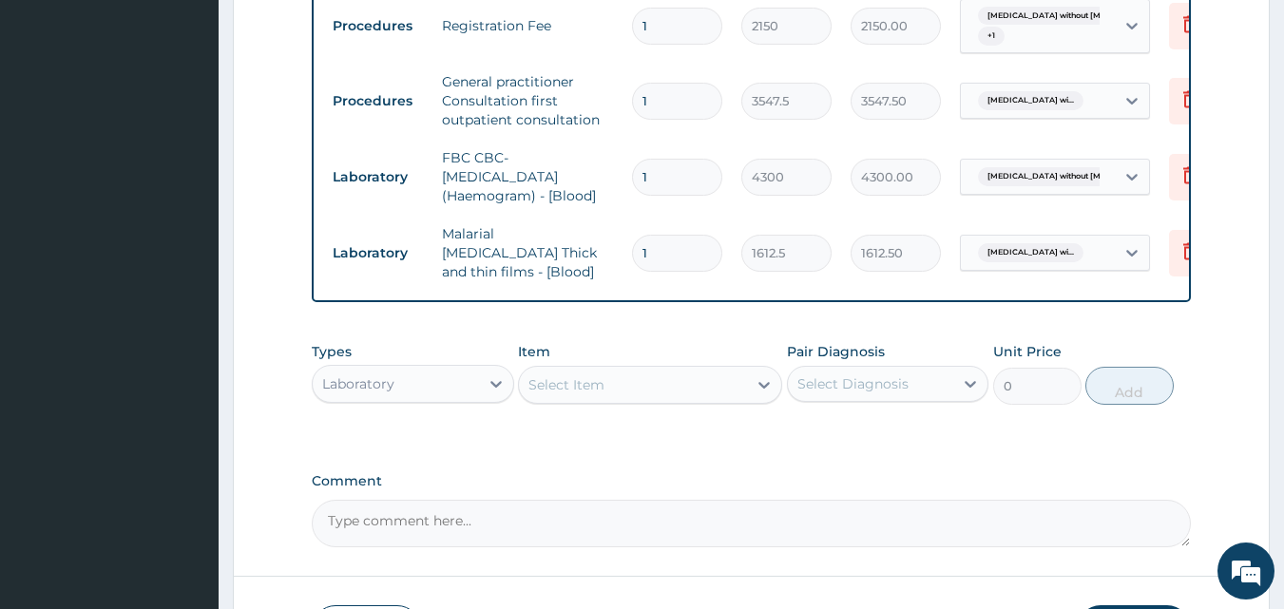
scroll to position [910, 0]
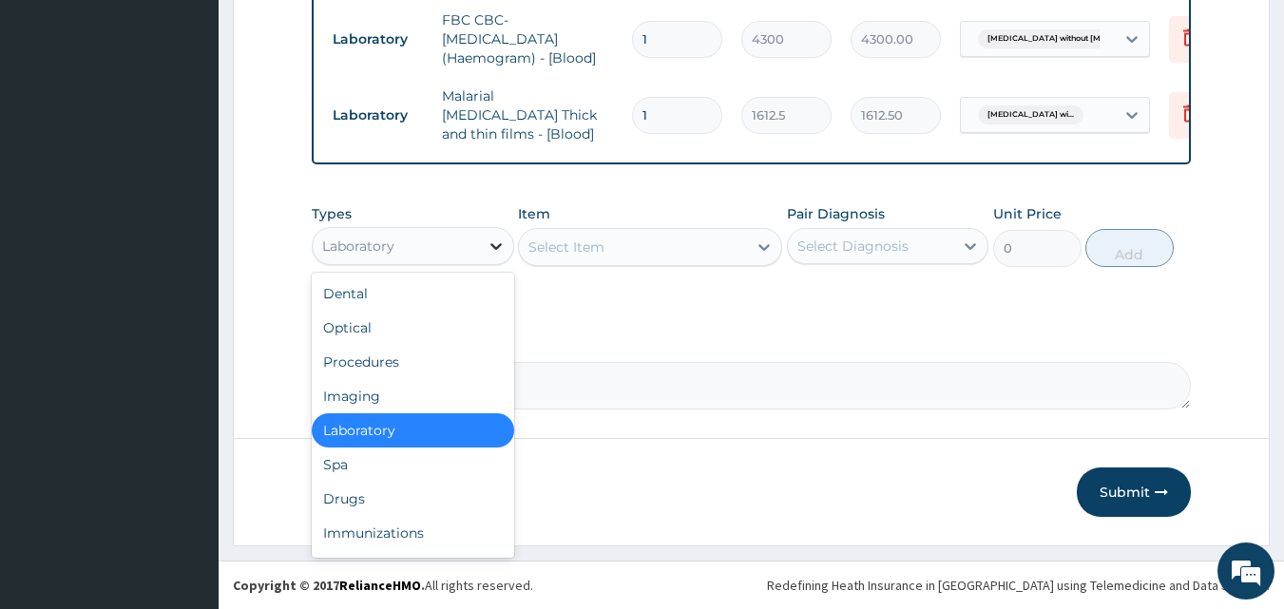
click at [490, 245] on icon at bounding box center [495, 246] width 11 height 7
click at [374, 504] on div "Drugs" at bounding box center [413, 499] width 202 height 34
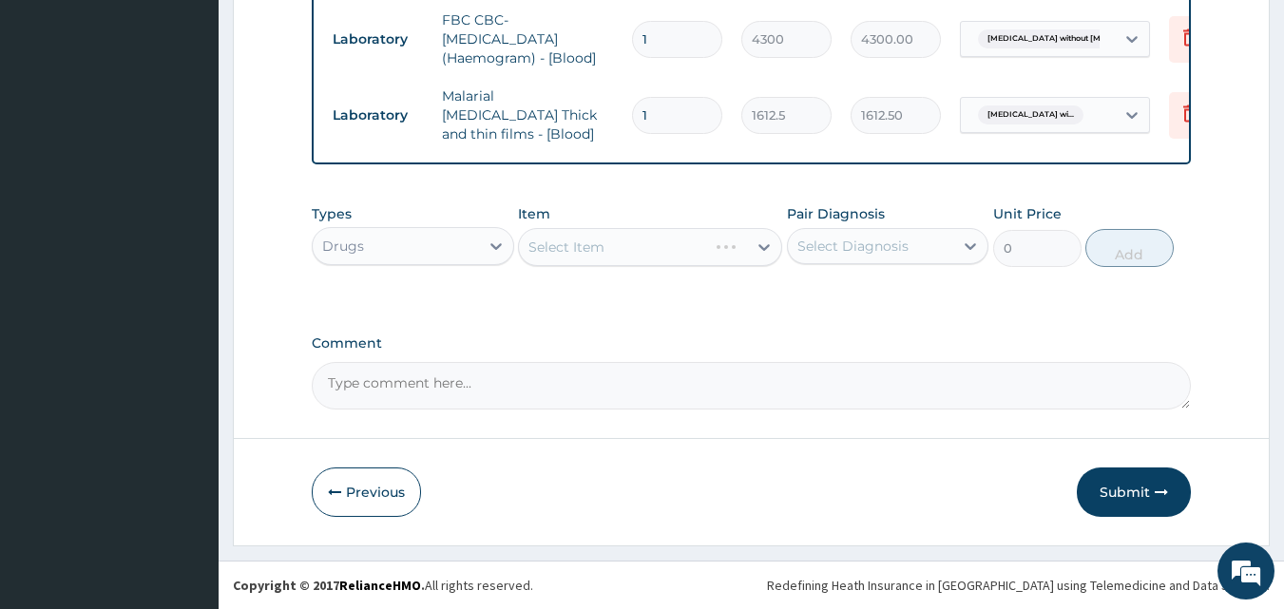
click at [547, 249] on div "Select Item" at bounding box center [650, 247] width 264 height 38
click at [570, 242] on div "Select Item" at bounding box center [566, 247] width 76 height 19
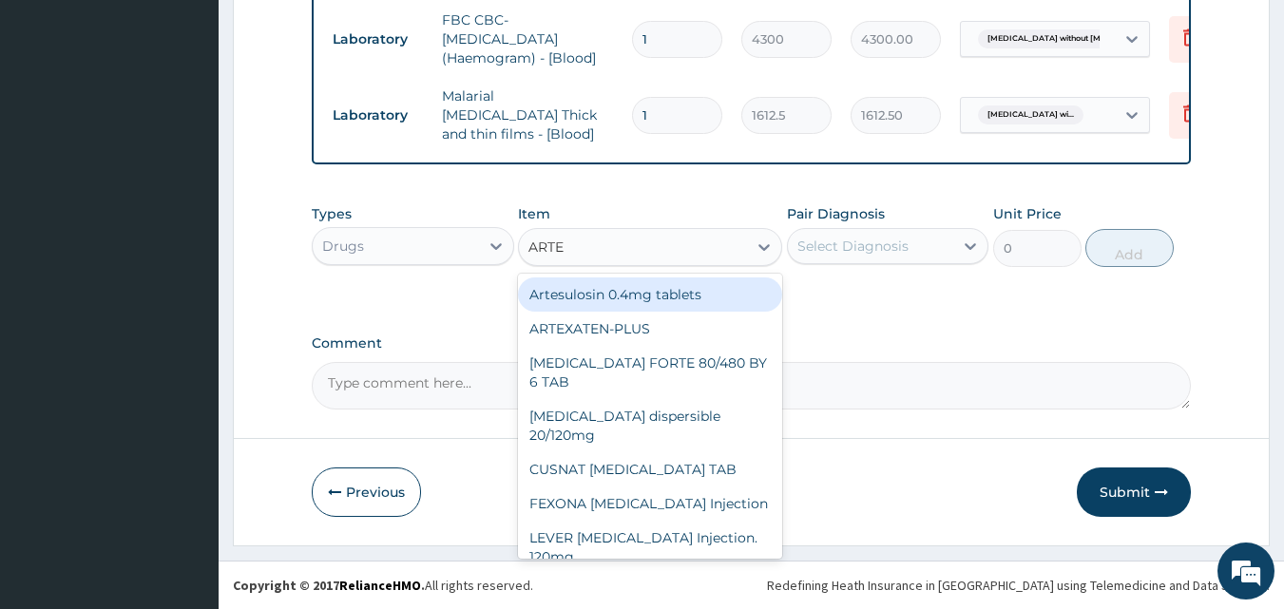
type input "ARTEM"
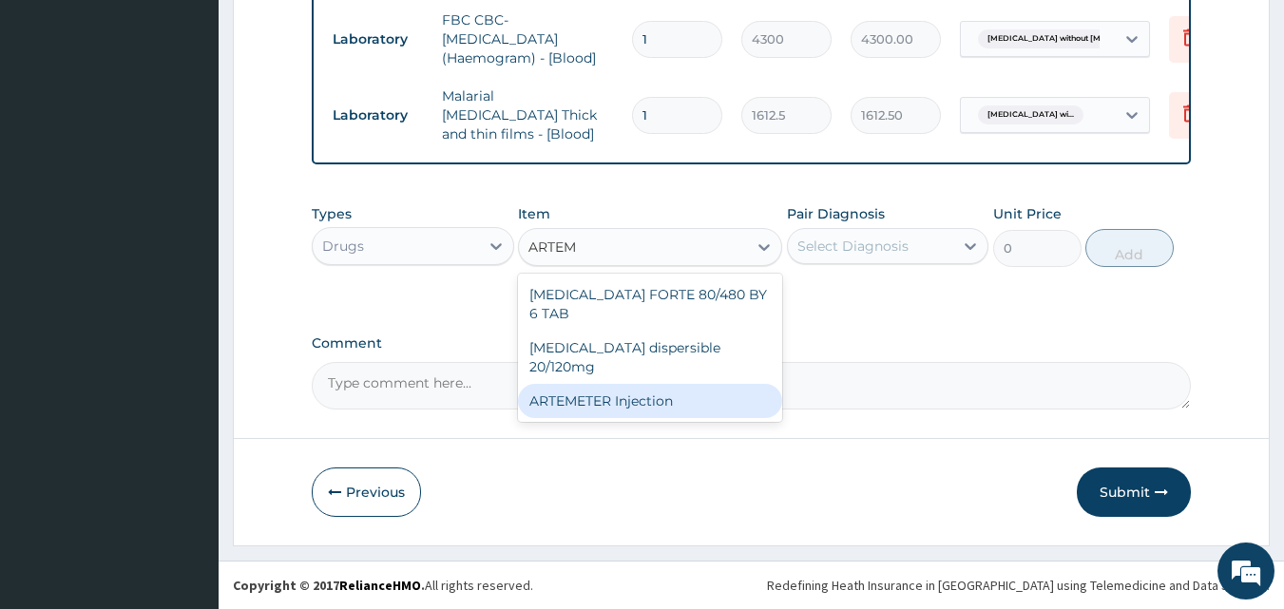
click at [610, 384] on div "ARTEMETER Injection" at bounding box center [650, 401] width 264 height 34
type input "946"
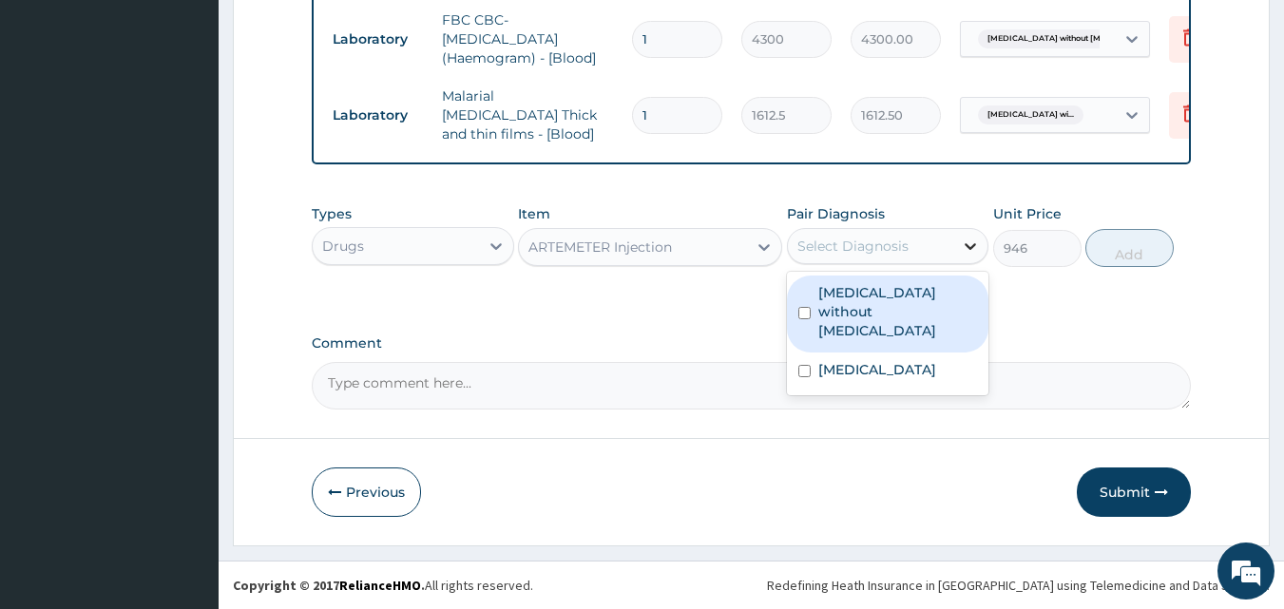
click at [971, 248] on icon at bounding box center [971, 246] width 11 height 7
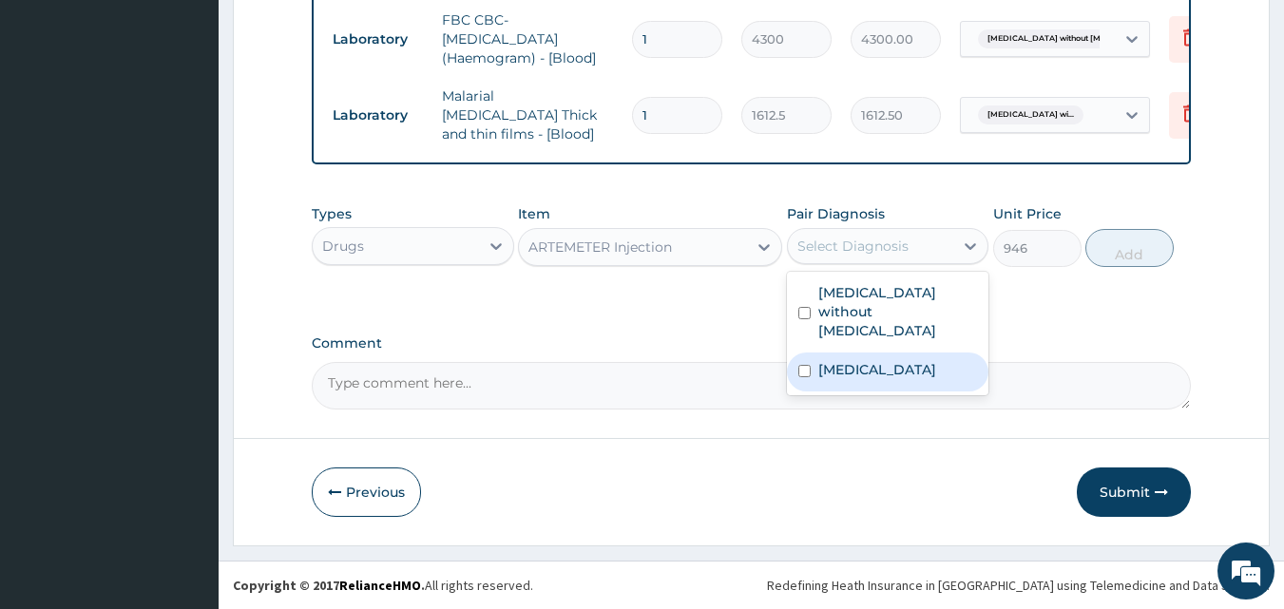
click at [846, 379] on label "Plasmodium malariae malaria without complication" at bounding box center [877, 369] width 118 height 19
checkbox input "true"
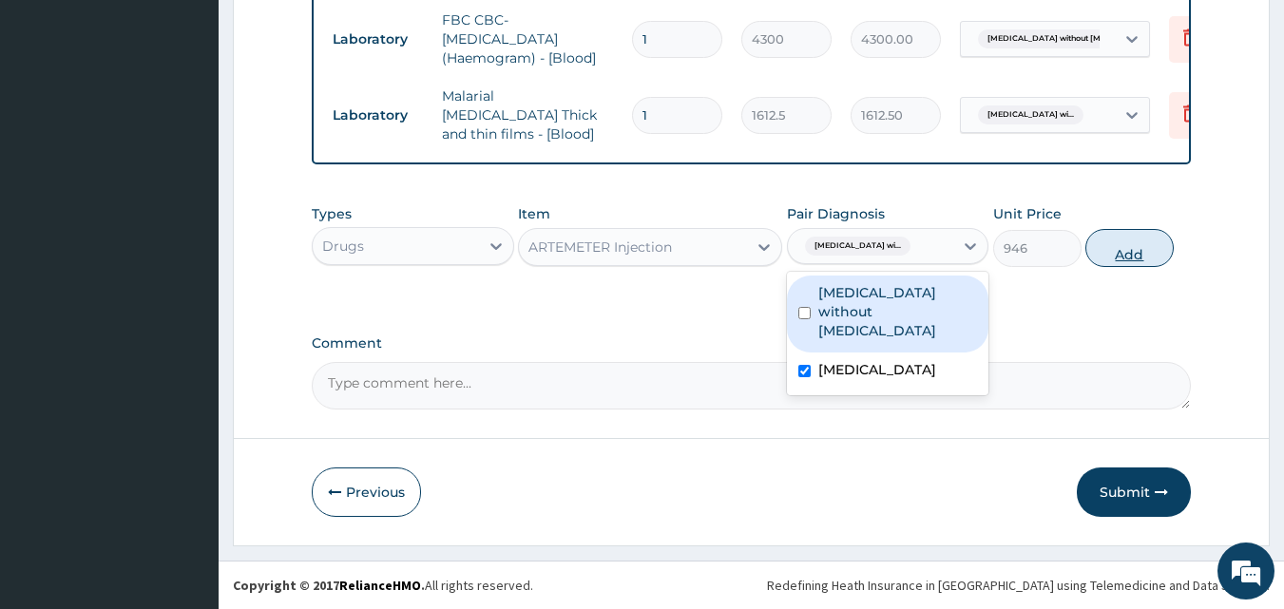
click at [1134, 246] on button "Add" at bounding box center [1129, 248] width 88 height 38
type input "0"
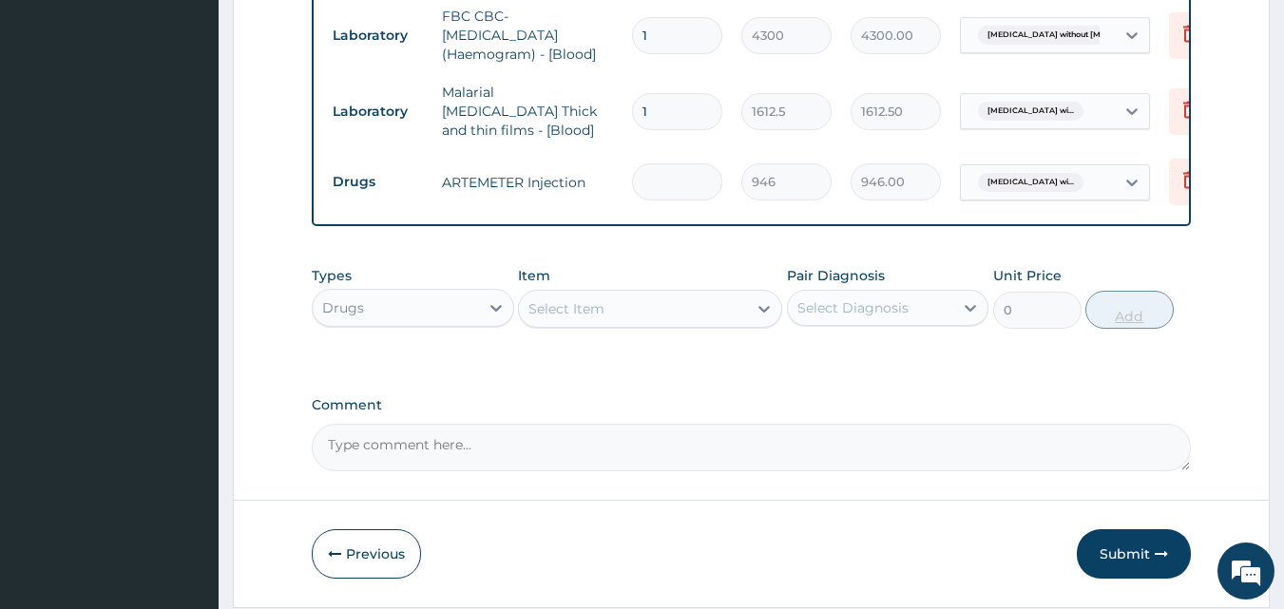
type input "0.00"
type input "2"
type input "1892.00"
type input "2"
click at [588, 323] on div "Select Item" at bounding box center [633, 309] width 228 height 30
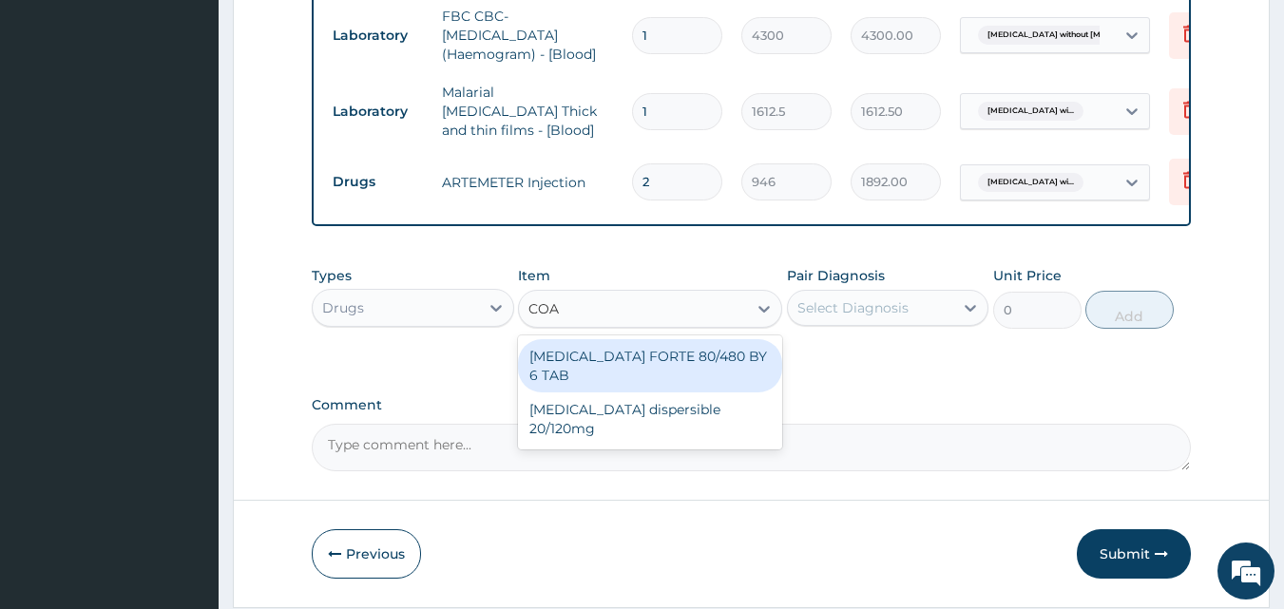
type input "COAR"
click at [635, 368] on div "COARTEM FORTE 80/480 BY 6 TAB" at bounding box center [650, 365] width 264 height 53
type input "449.35"
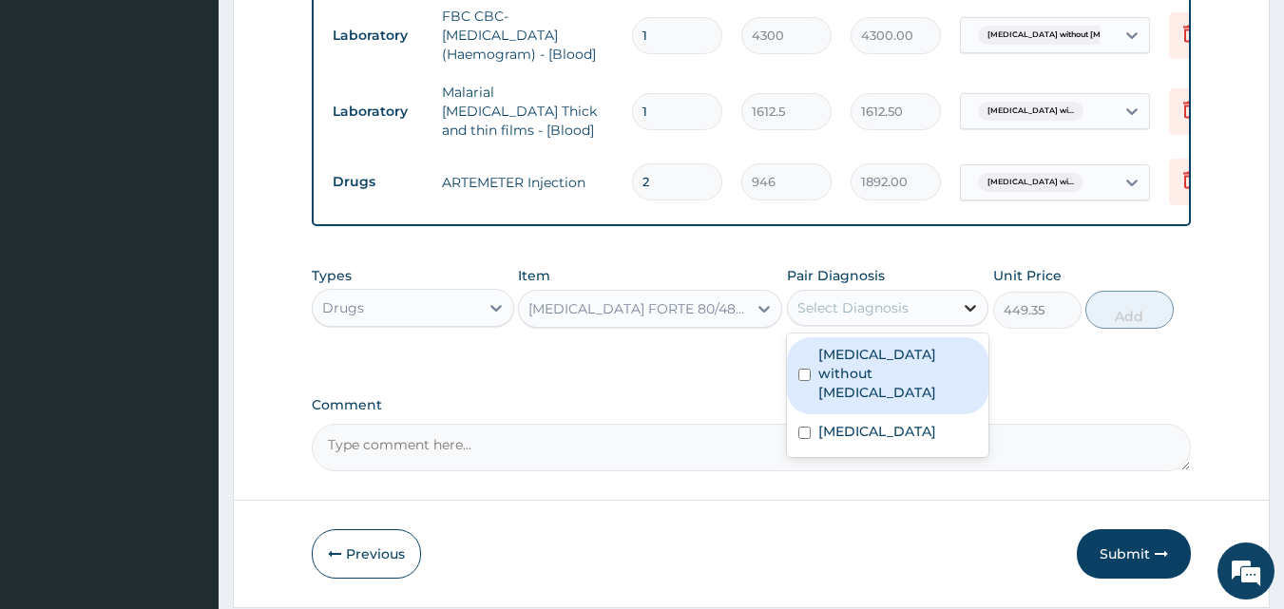
click at [974, 312] on icon at bounding box center [971, 308] width 11 height 7
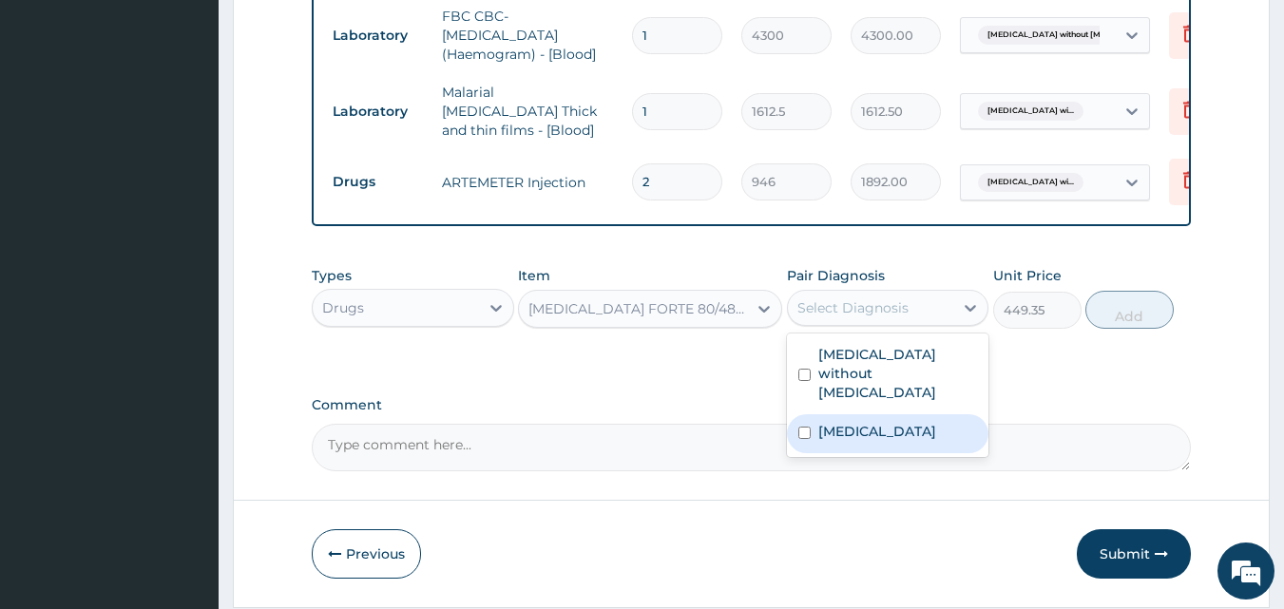
click at [929, 422] on label "Plasmodium malariae malaria without complication" at bounding box center [877, 431] width 118 height 19
checkbox input "true"
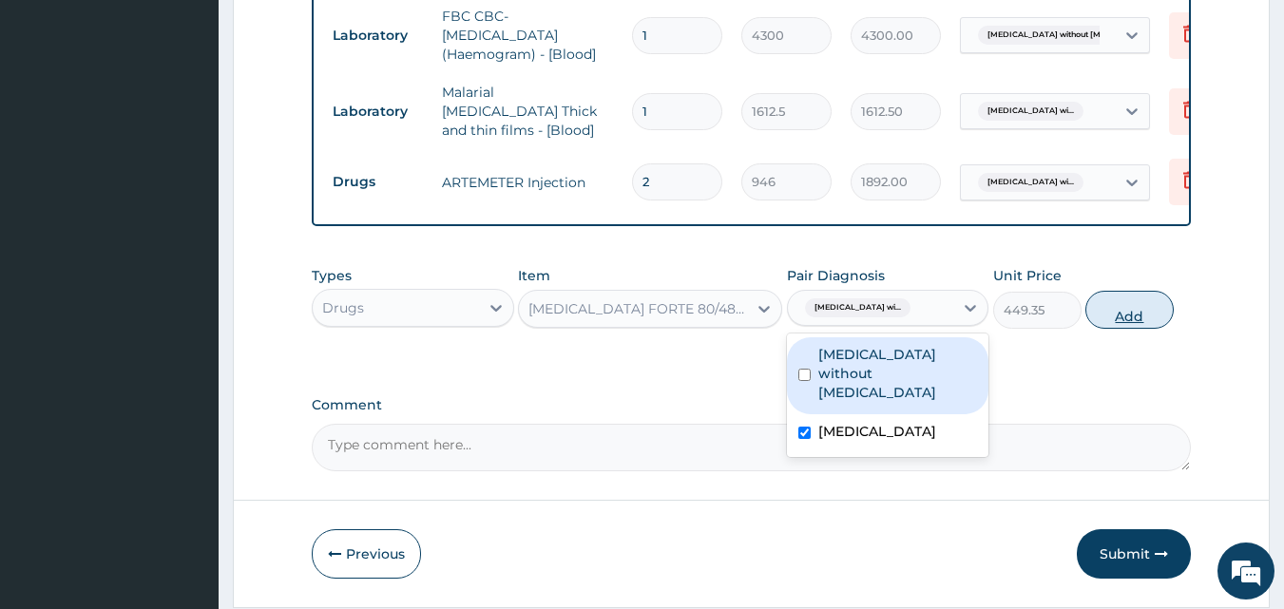
click at [1136, 318] on button "Add" at bounding box center [1129, 310] width 88 height 38
type input "0"
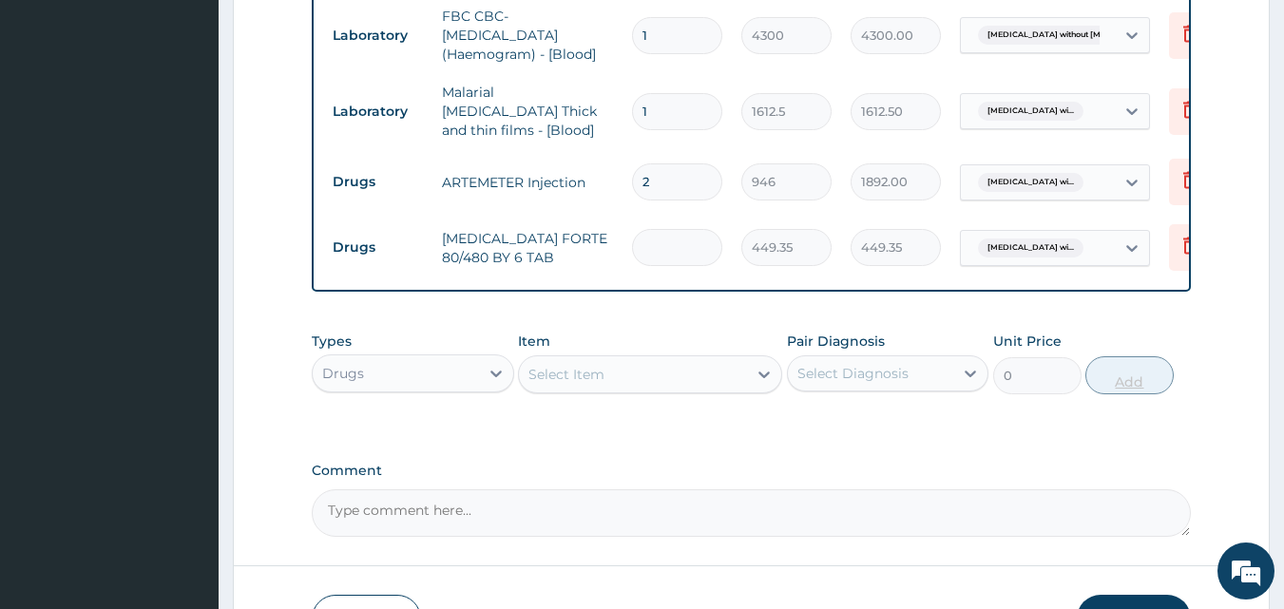
type input "0.00"
type input "6"
type input "2696.10"
type input "6"
click at [585, 375] on div "Select Item" at bounding box center [566, 374] width 76 height 19
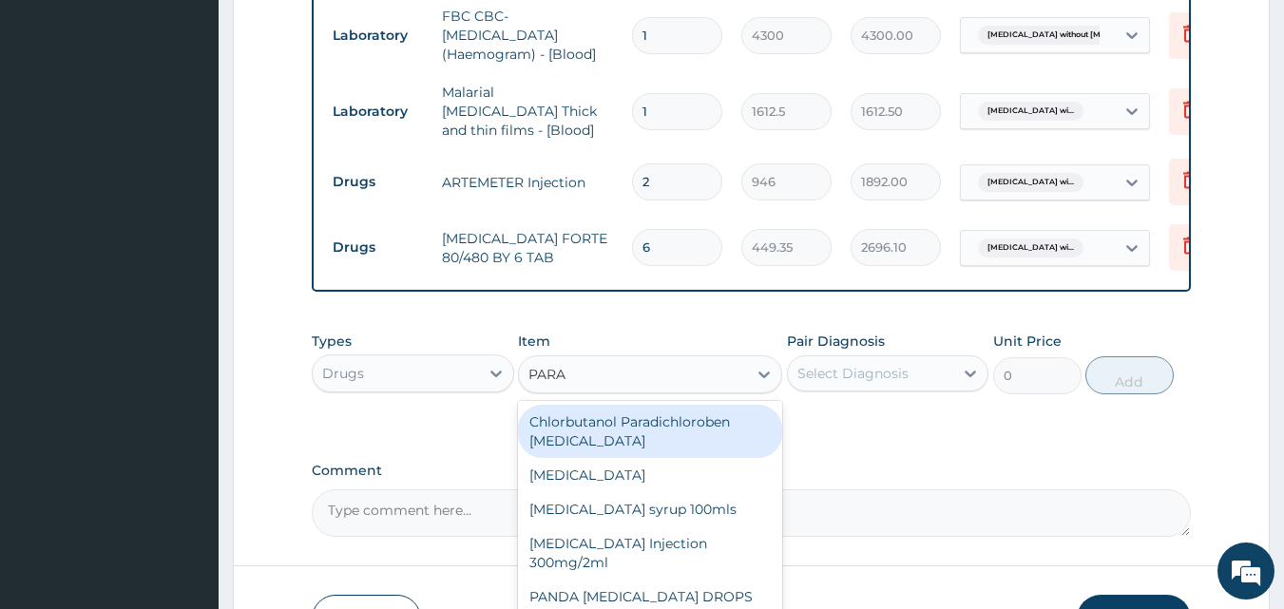
type input "PARAC"
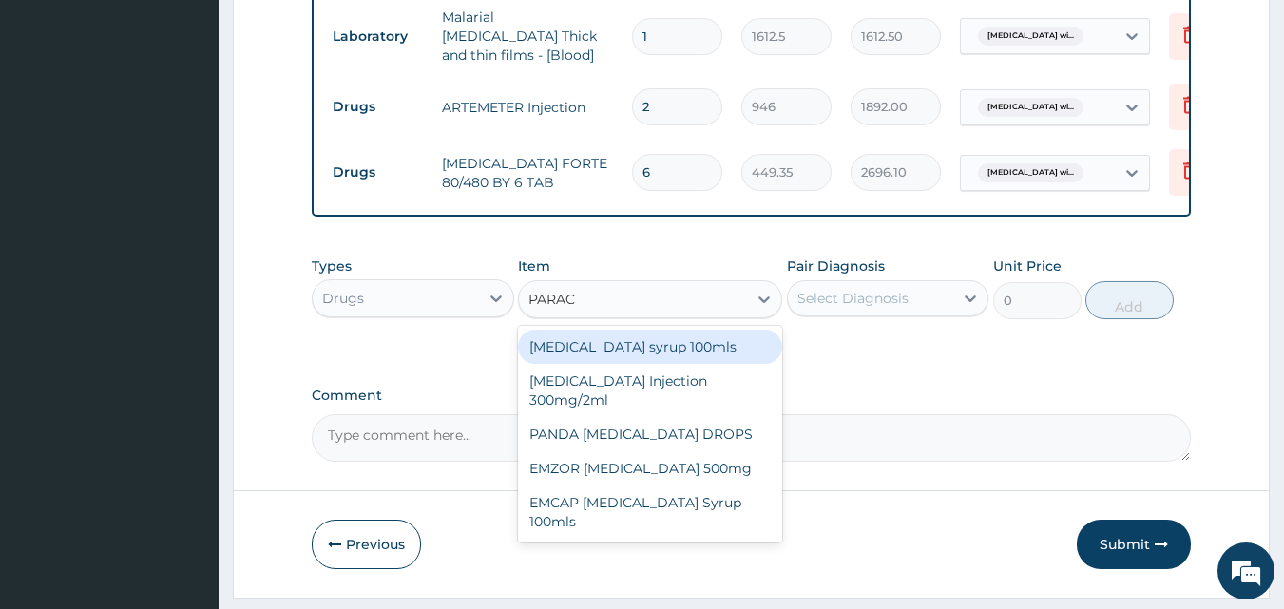
scroll to position [1042, 0]
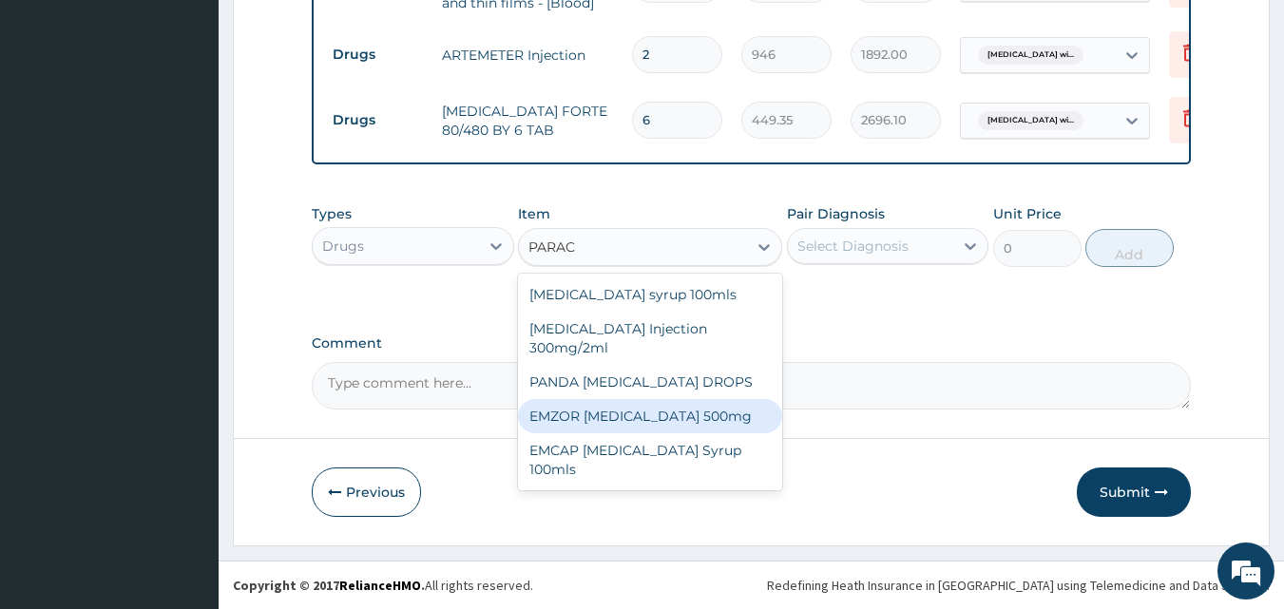
click at [689, 412] on div "EMZOR PARACETAMOL 500mg" at bounding box center [650, 416] width 264 height 34
type input "23.65"
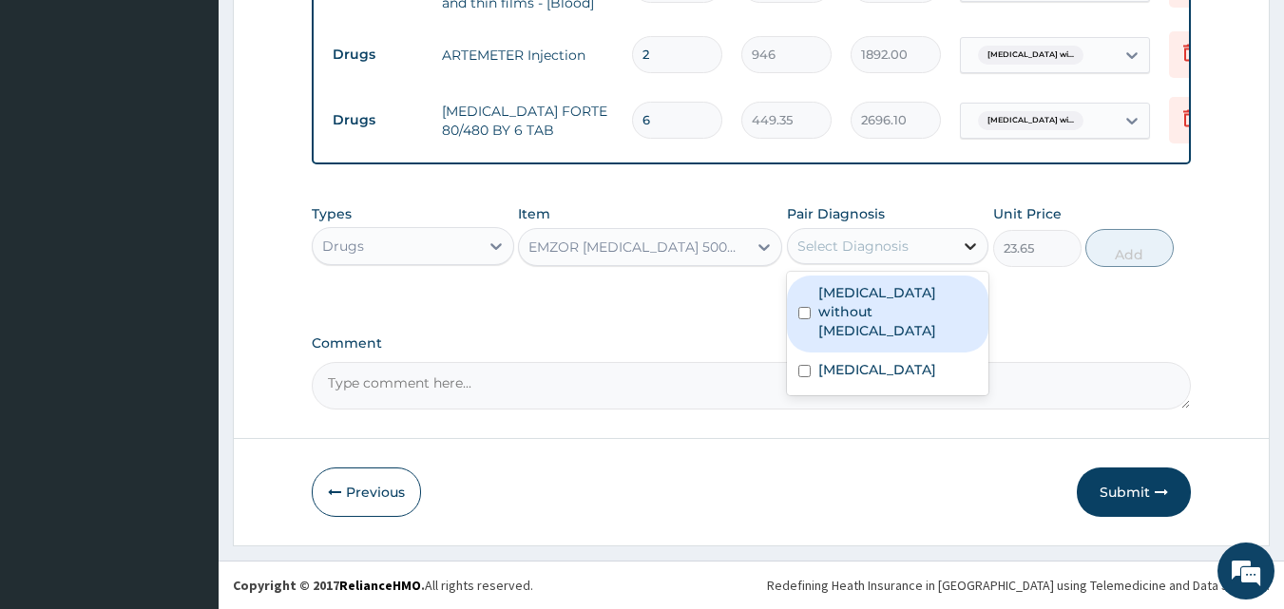
click at [966, 242] on icon at bounding box center [970, 246] width 19 height 19
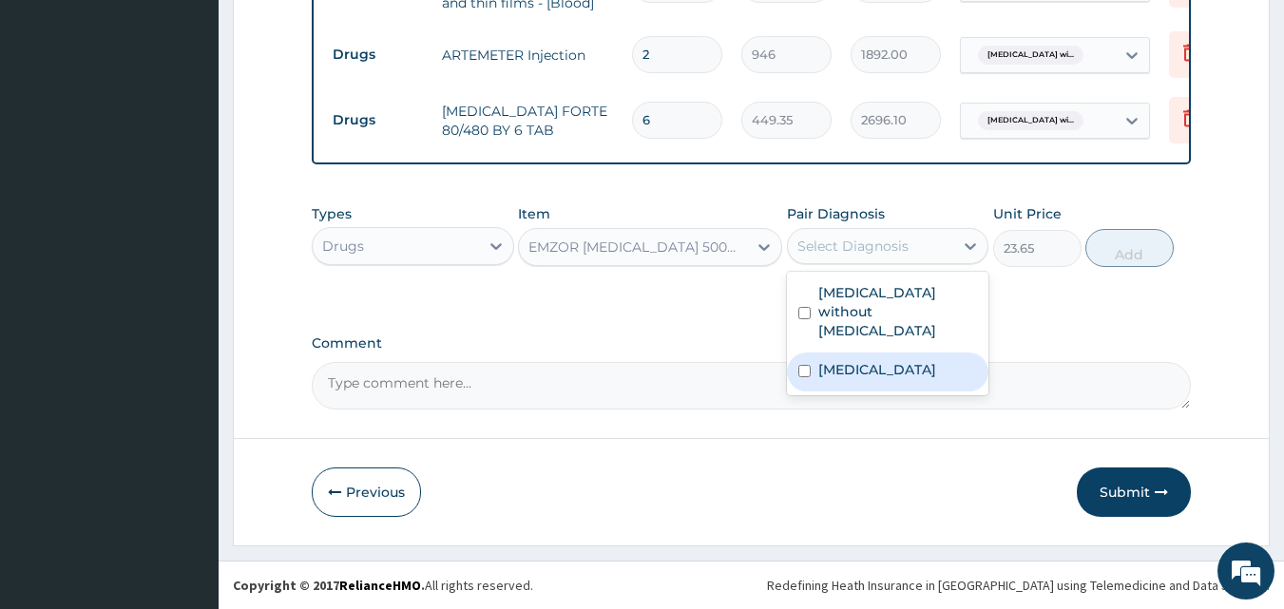
click at [897, 371] on label "Plasmodium malariae malaria without complication" at bounding box center [877, 369] width 118 height 19
checkbox input "true"
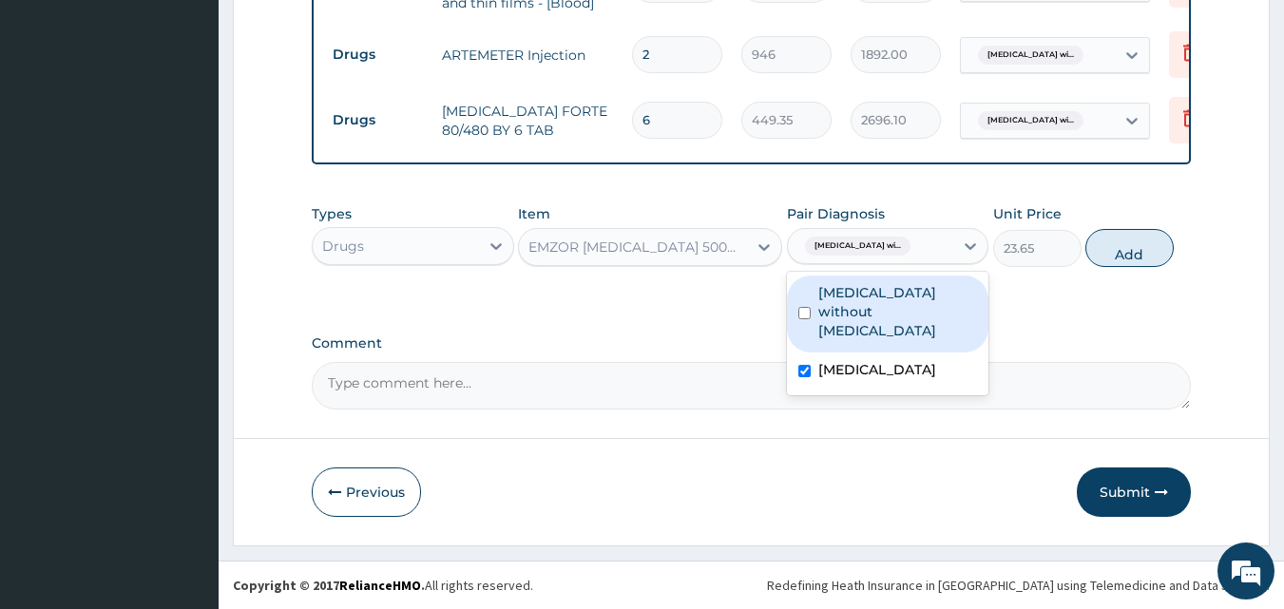
click at [872, 316] on label "Sepsis without septic shock" at bounding box center [898, 311] width 160 height 57
checkbox input "true"
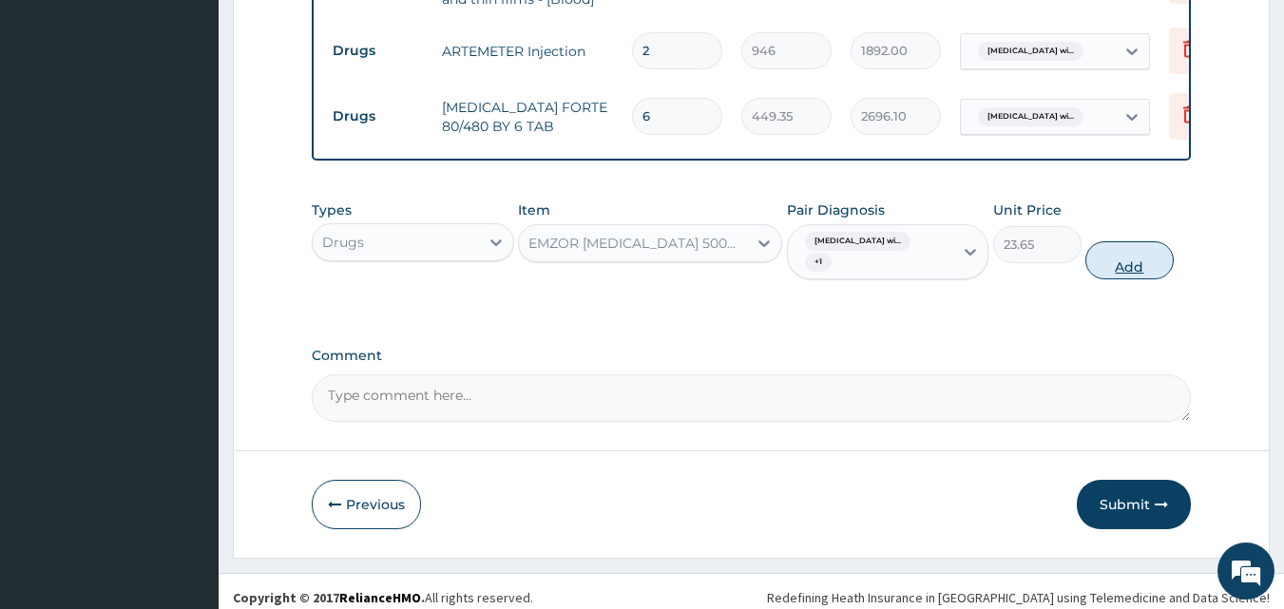
click at [1116, 271] on button "Add" at bounding box center [1129, 260] width 88 height 38
type input "0"
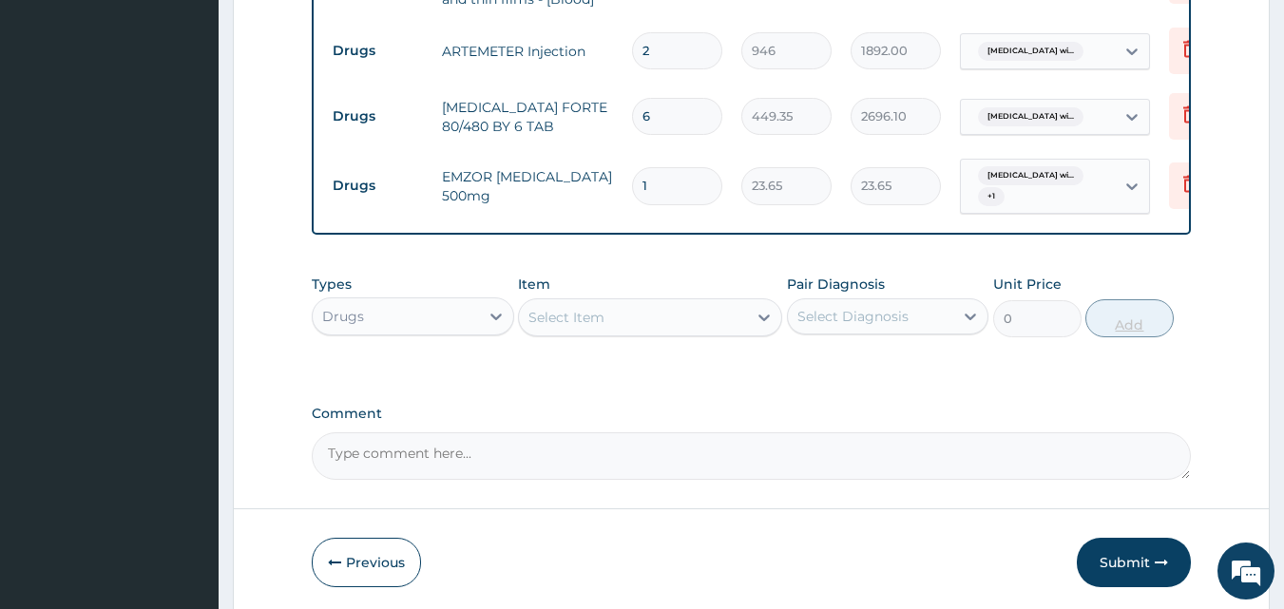
type input "18"
type input "425.70"
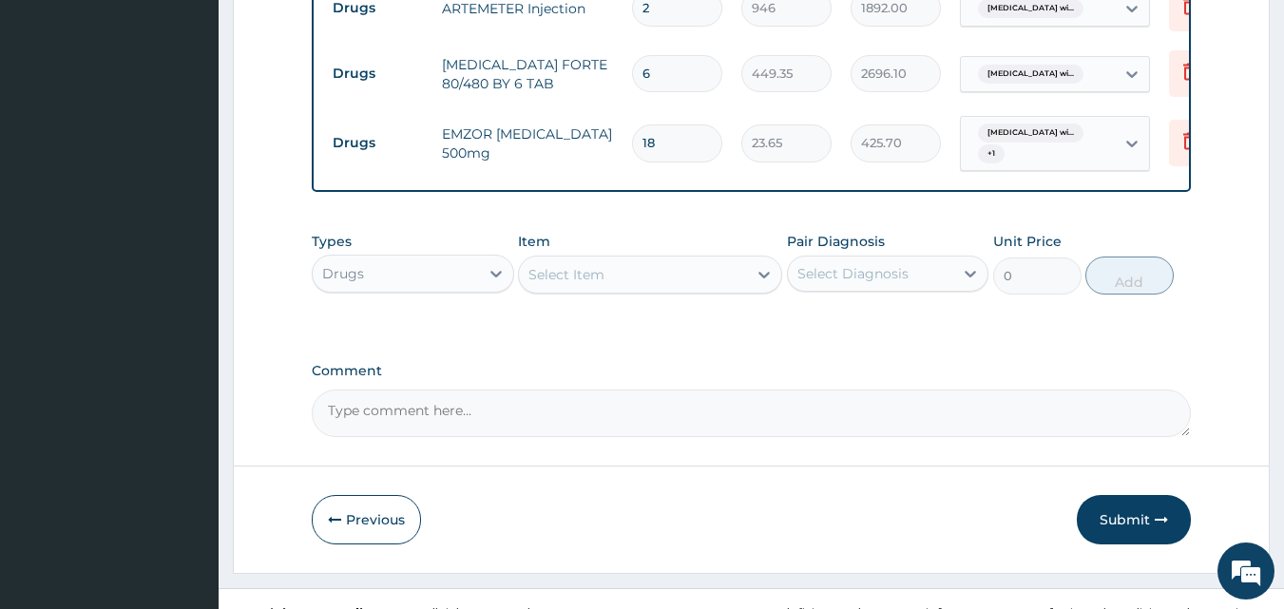
scroll to position [1116, 0]
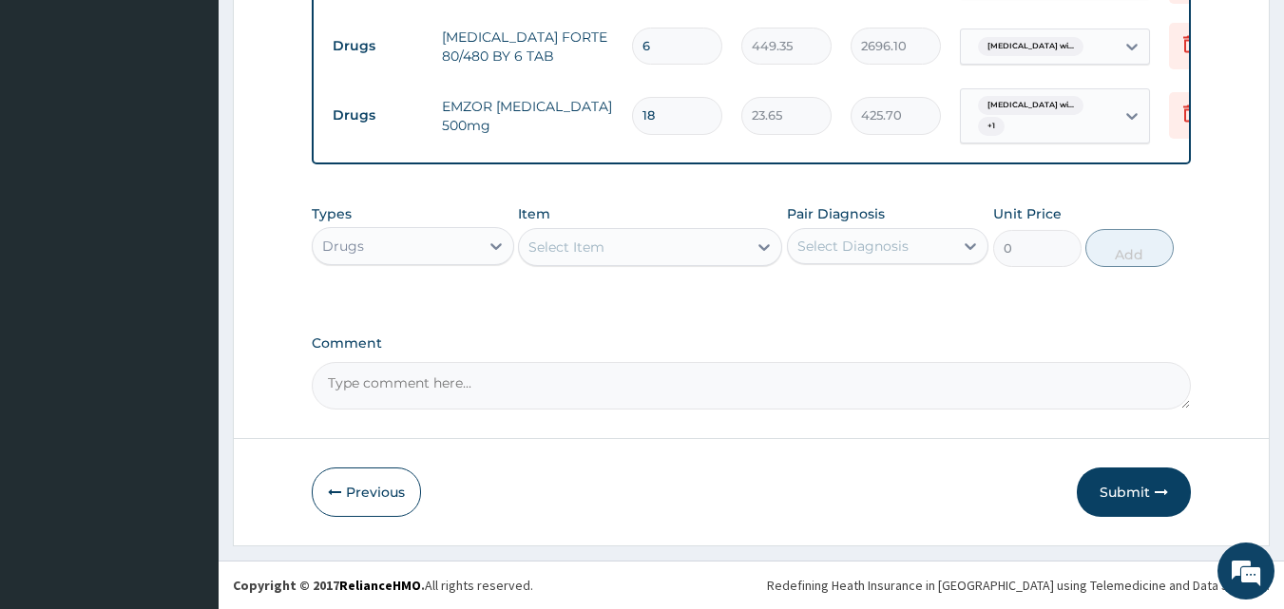
type input "18"
click at [559, 253] on div "Select Item" at bounding box center [566, 247] width 76 height 19
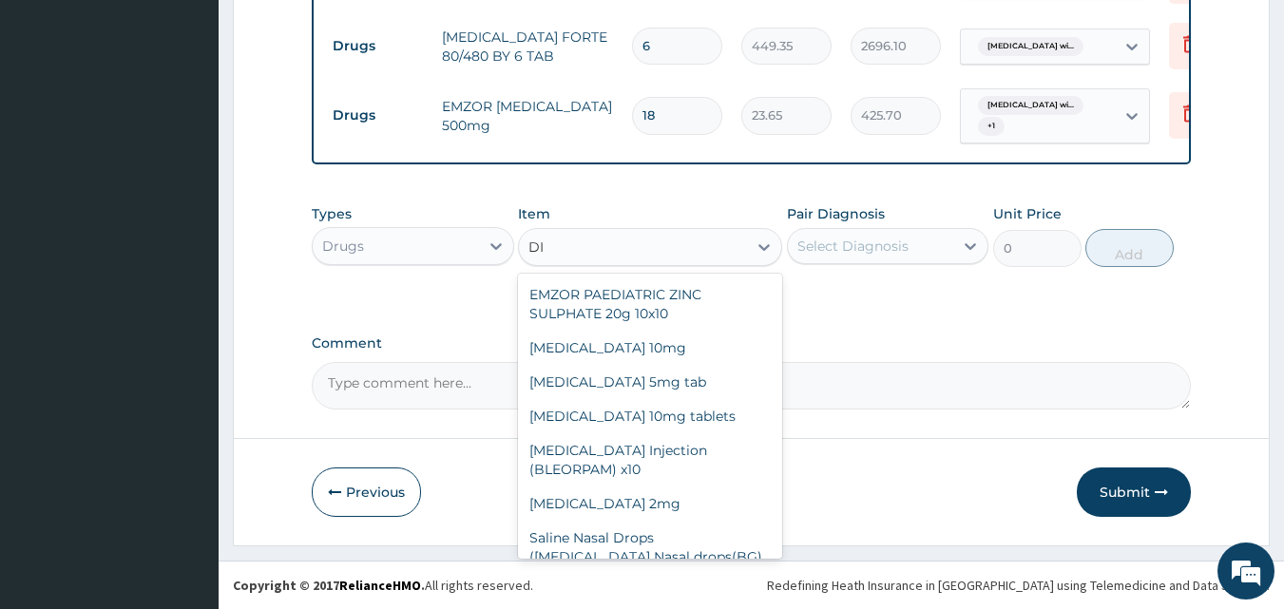
type input "DIC"
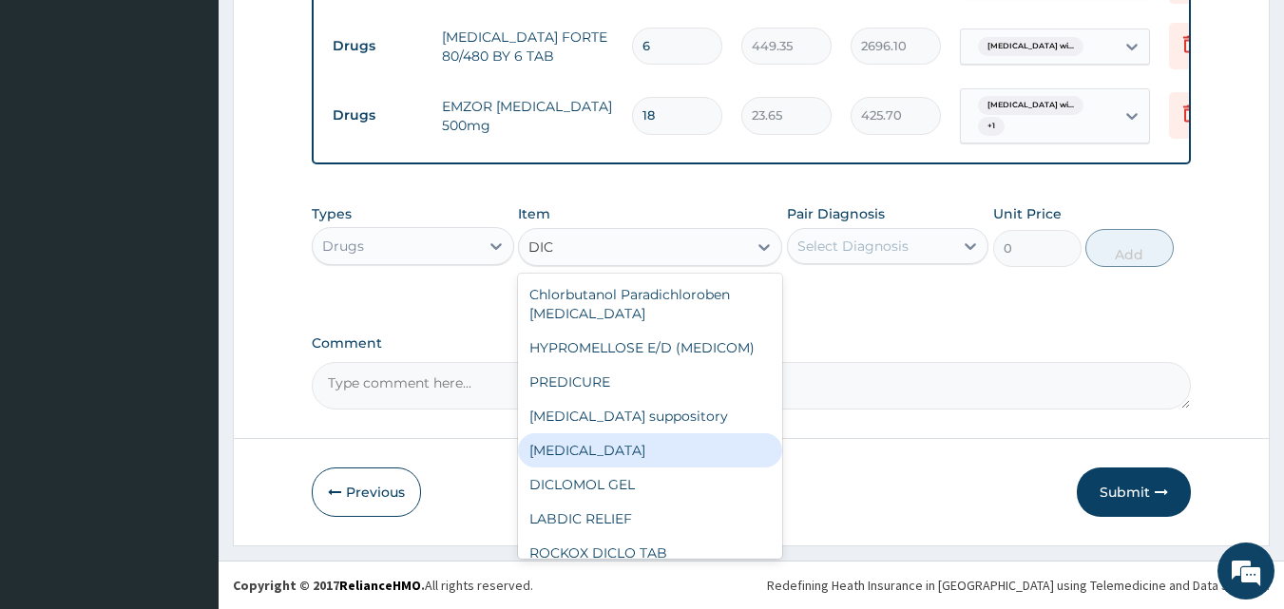
click at [586, 447] on div "Diclofenac" at bounding box center [650, 450] width 264 height 34
type input "591.25"
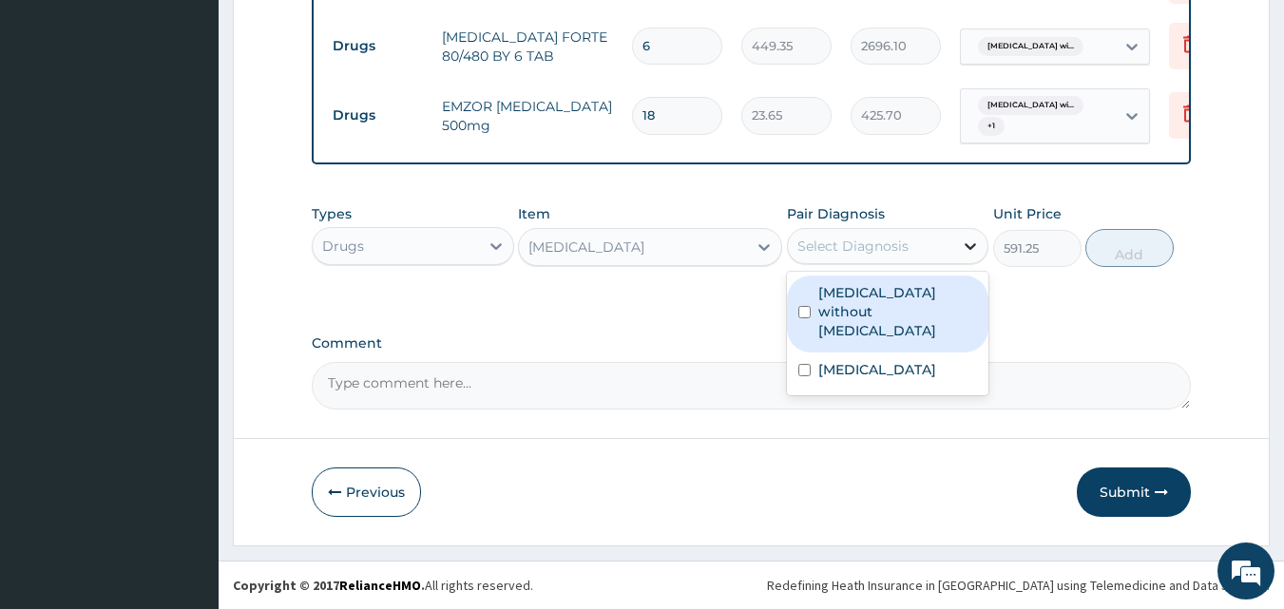
click at [969, 248] on icon at bounding box center [971, 246] width 11 height 7
click at [904, 310] on label "[MEDICAL_DATA] without [MEDICAL_DATA]" at bounding box center [898, 311] width 160 height 57
checkbox input "true"
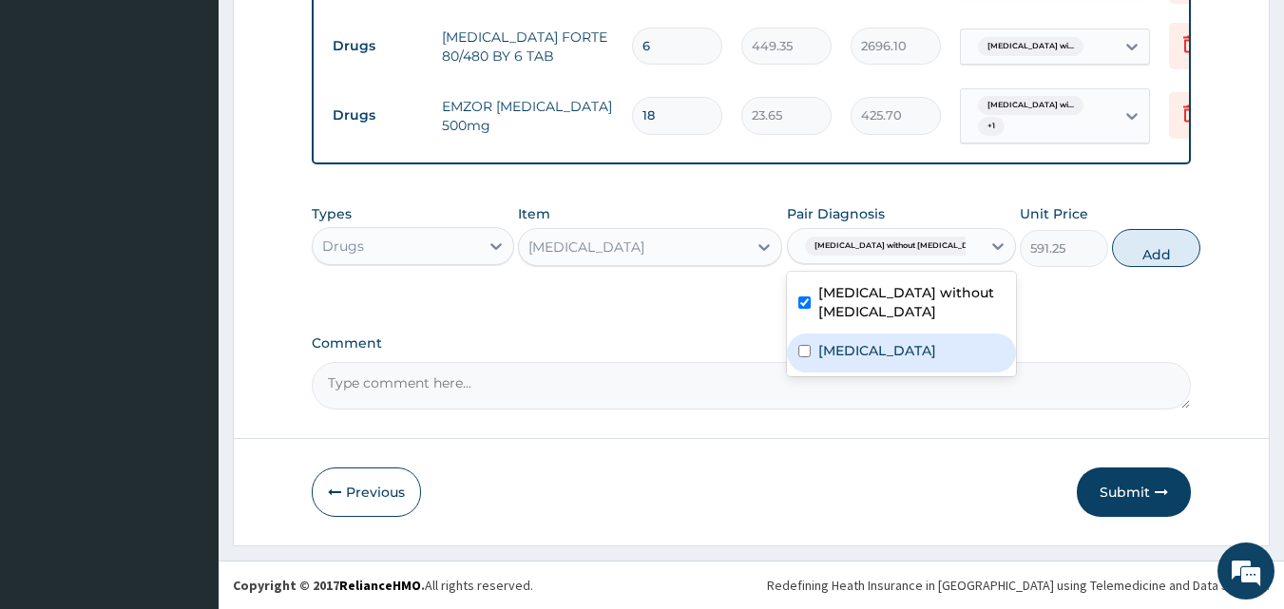
click at [900, 360] on label "Plasmodium malariae malaria without complication" at bounding box center [877, 350] width 118 height 19
checkbox input "true"
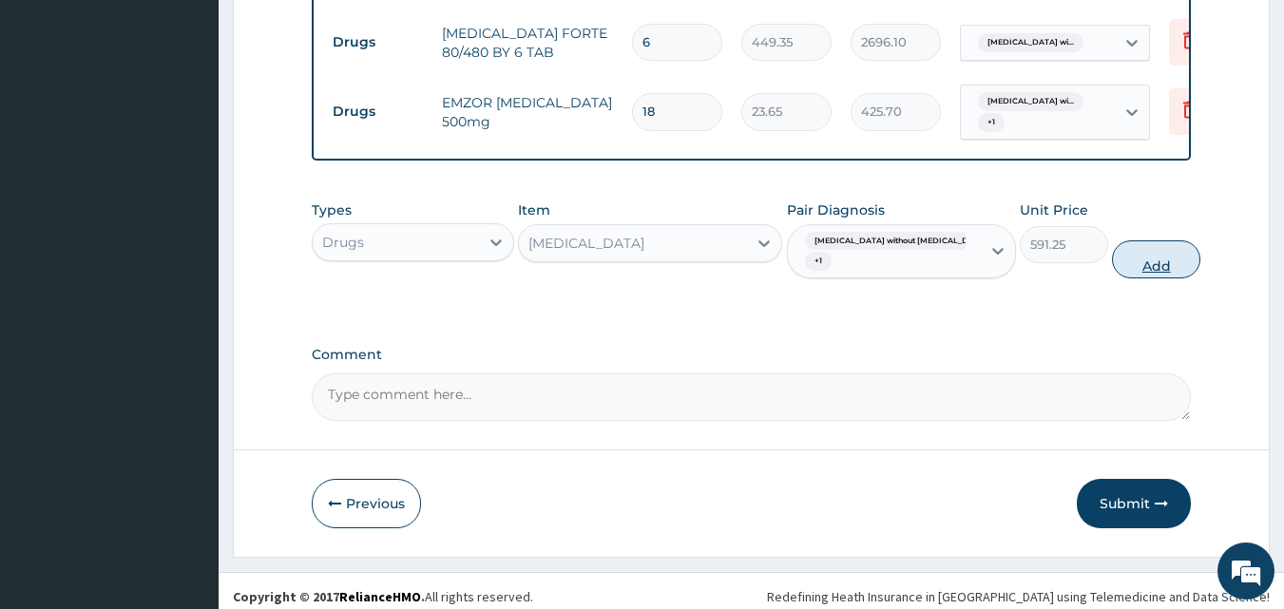
click at [1134, 278] on button "Add" at bounding box center [1156, 259] width 88 height 38
type input "0"
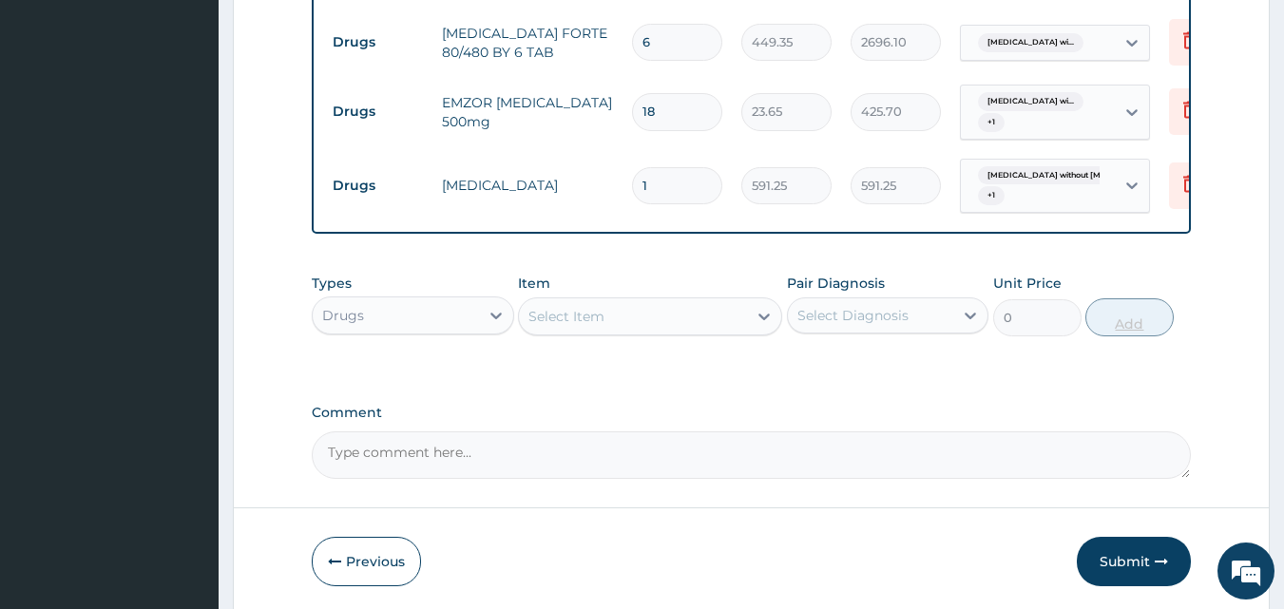
type input "0.00"
type input "4"
type input "2365.00"
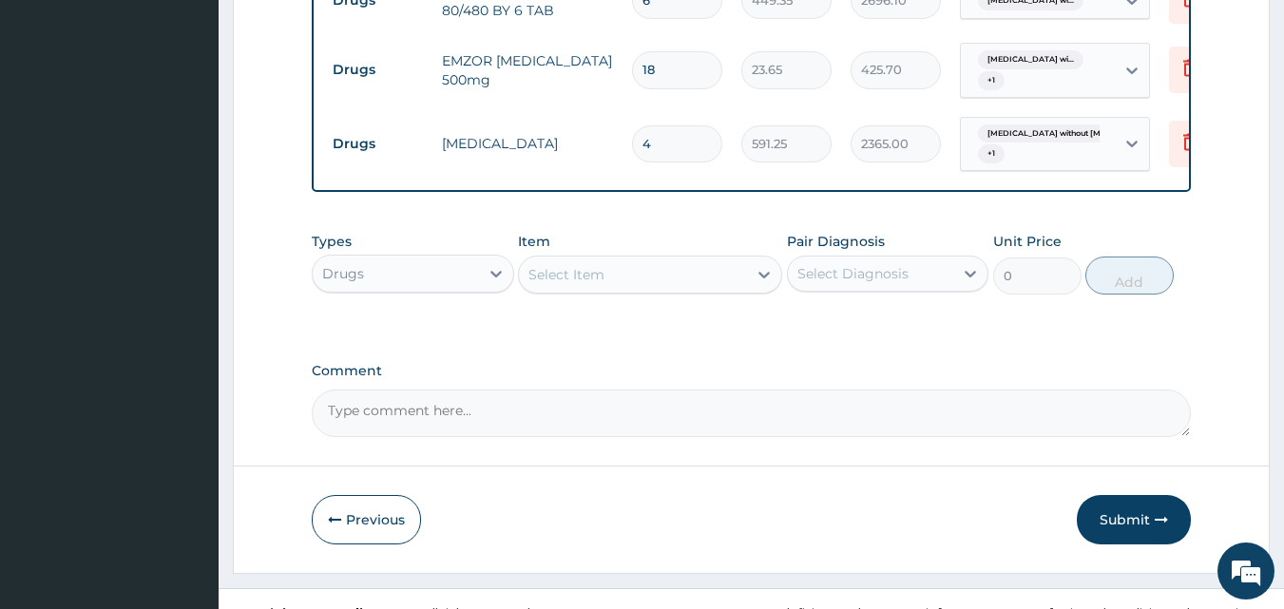
scroll to position [1189, 0]
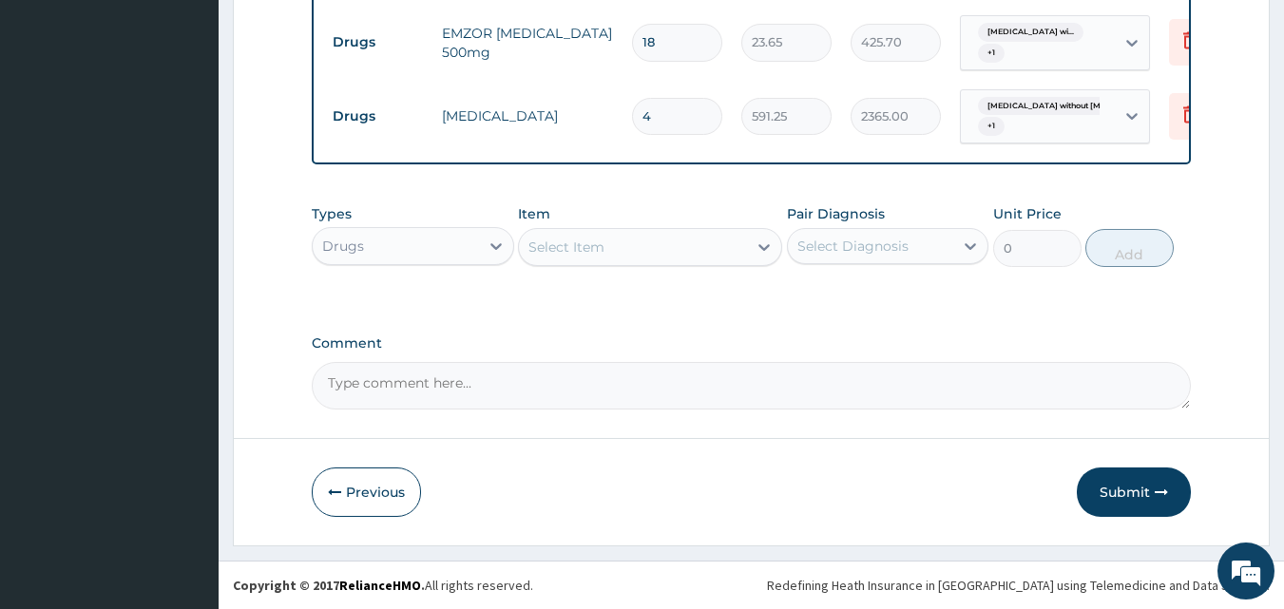
type input "4"
click at [576, 243] on div "Select Item" at bounding box center [566, 247] width 76 height 19
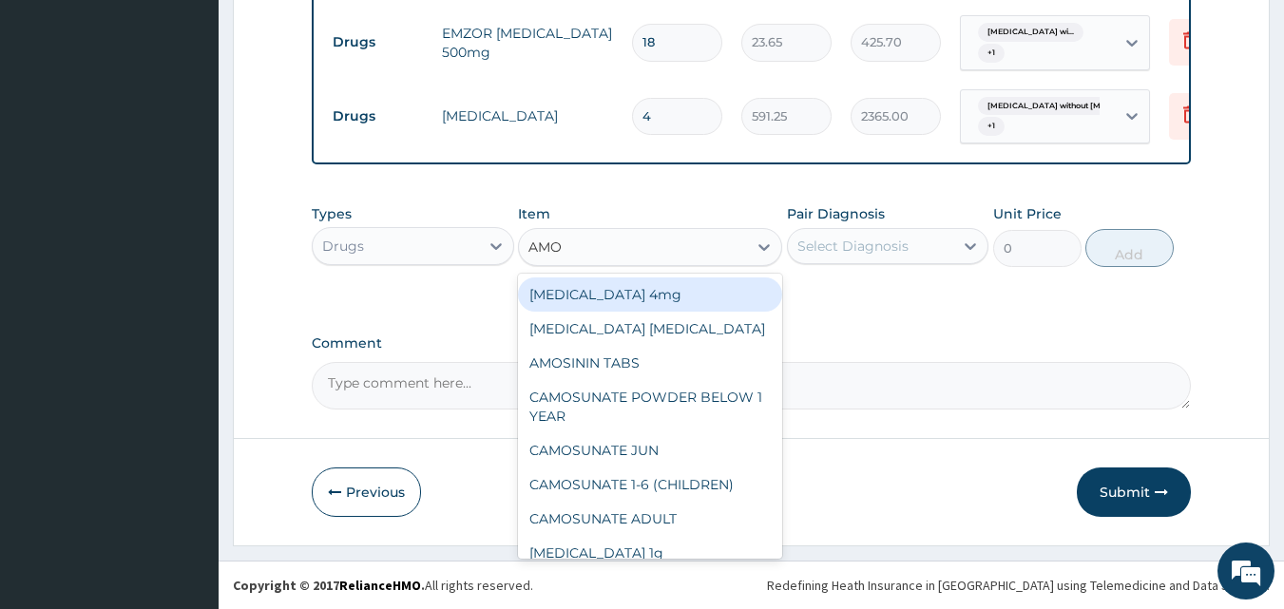
type input "AMOX"
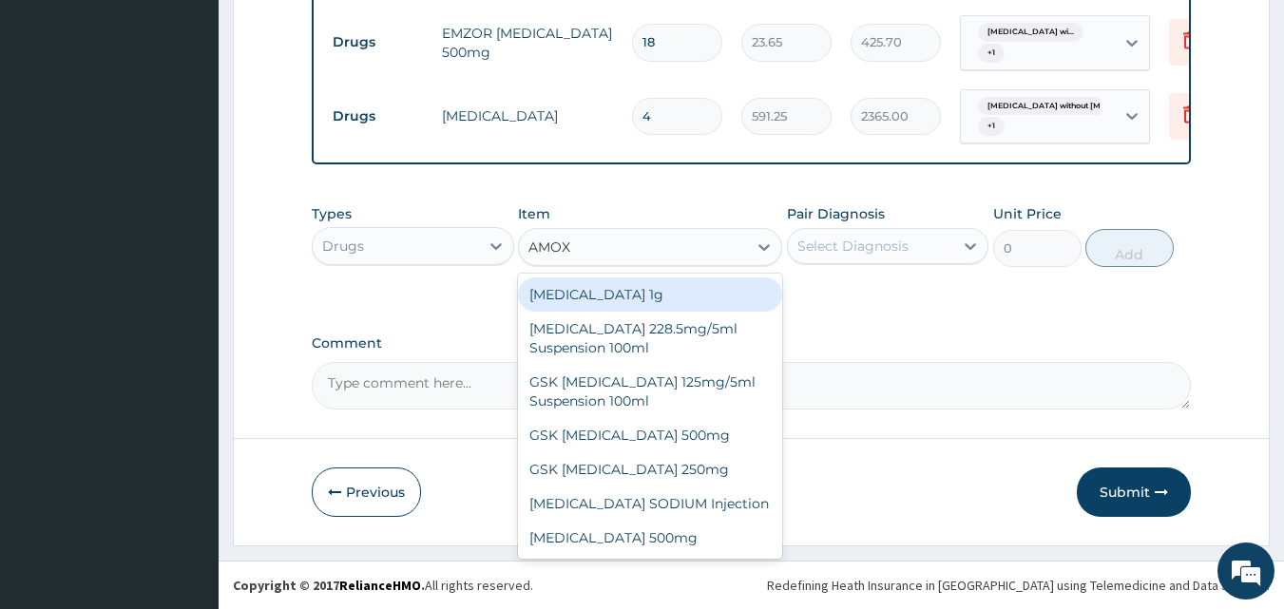
click at [584, 301] on div "Co-amoxiclav 1g" at bounding box center [650, 295] width 264 height 34
type input "709.5"
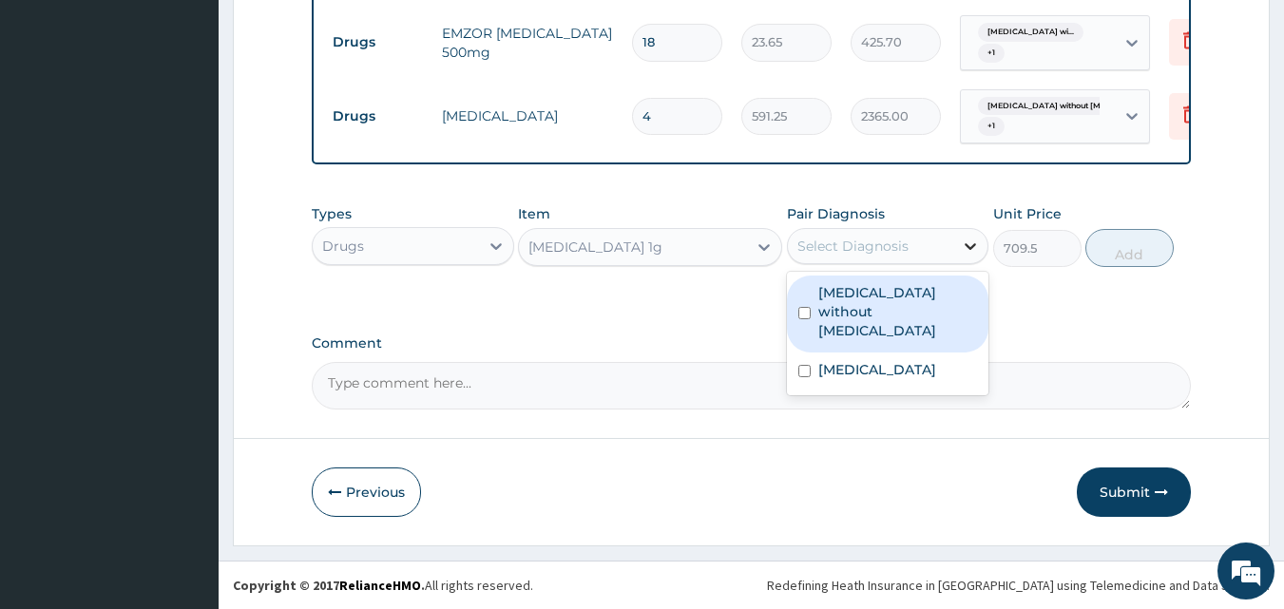
click at [971, 249] on icon at bounding box center [971, 246] width 11 height 7
click at [934, 289] on label "Sepsis without septic shock" at bounding box center [898, 311] width 160 height 57
checkbox input "true"
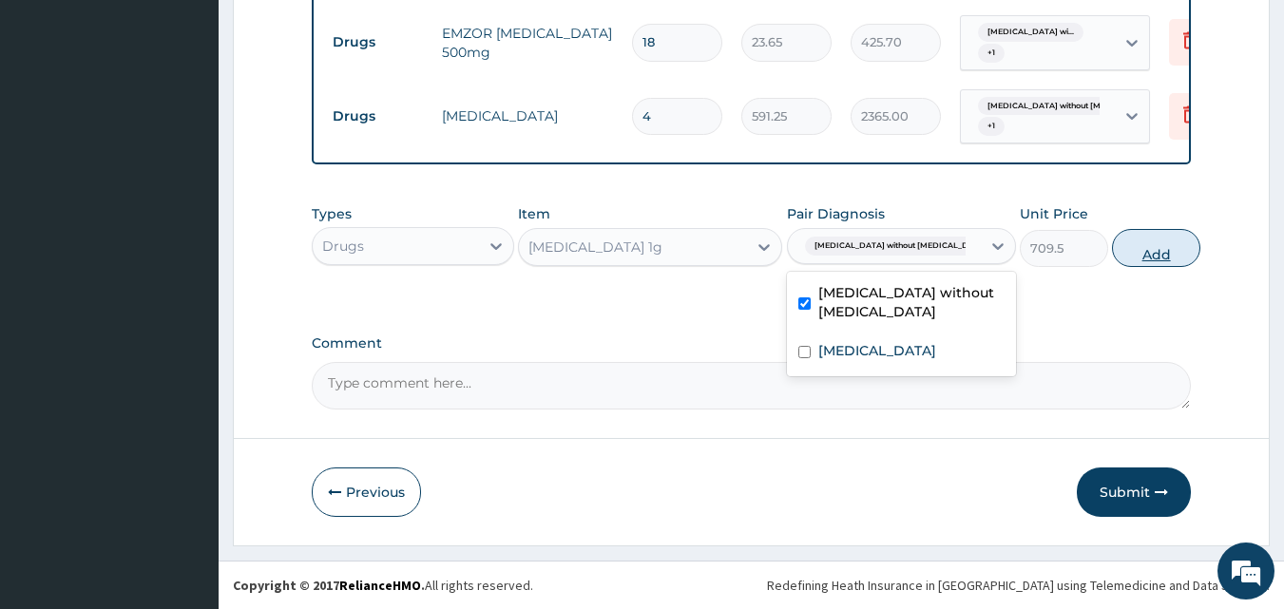
click at [1134, 255] on button "Add" at bounding box center [1156, 248] width 88 height 38
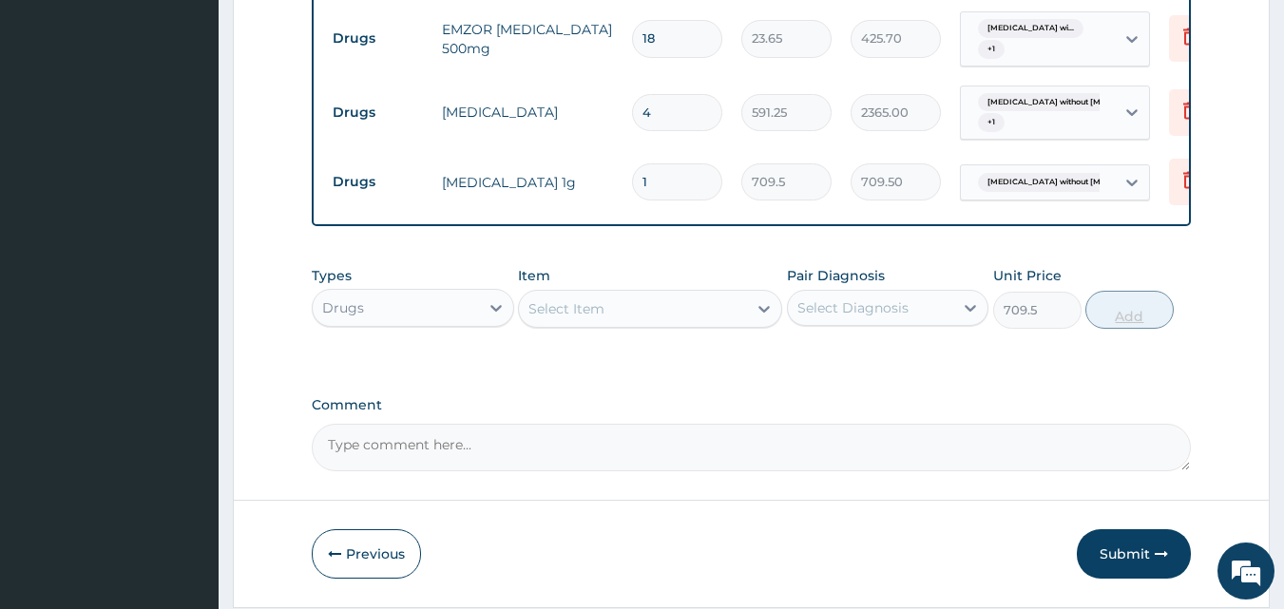
type input "0"
type input "14"
type input "9933.00"
type input "14"
click at [1112, 554] on button "Submit" at bounding box center [1134, 553] width 114 height 49
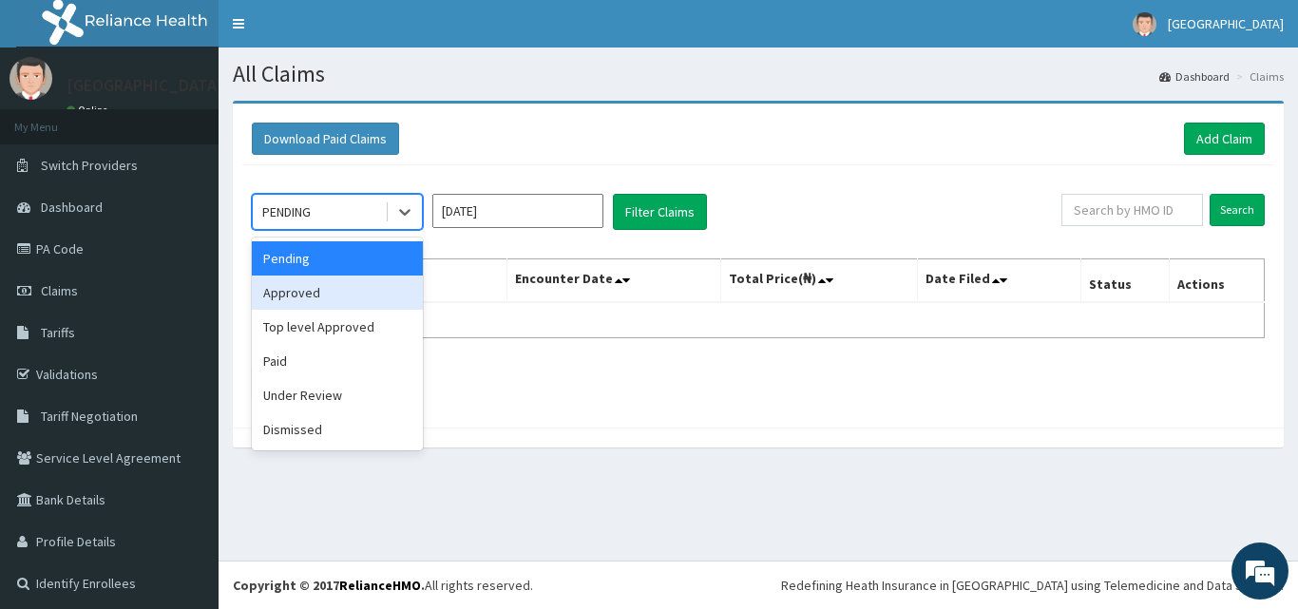
click at [335, 297] on div "Approved" at bounding box center [337, 293] width 171 height 34
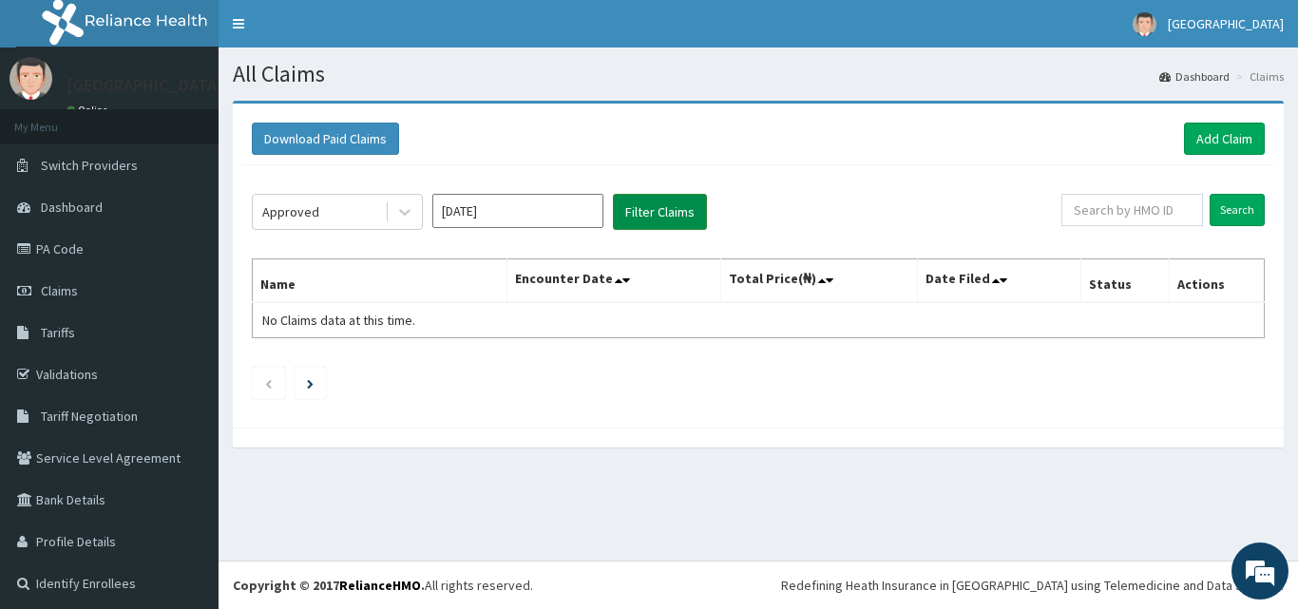
click at [671, 217] on button "Filter Claims" at bounding box center [660, 212] width 94 height 36
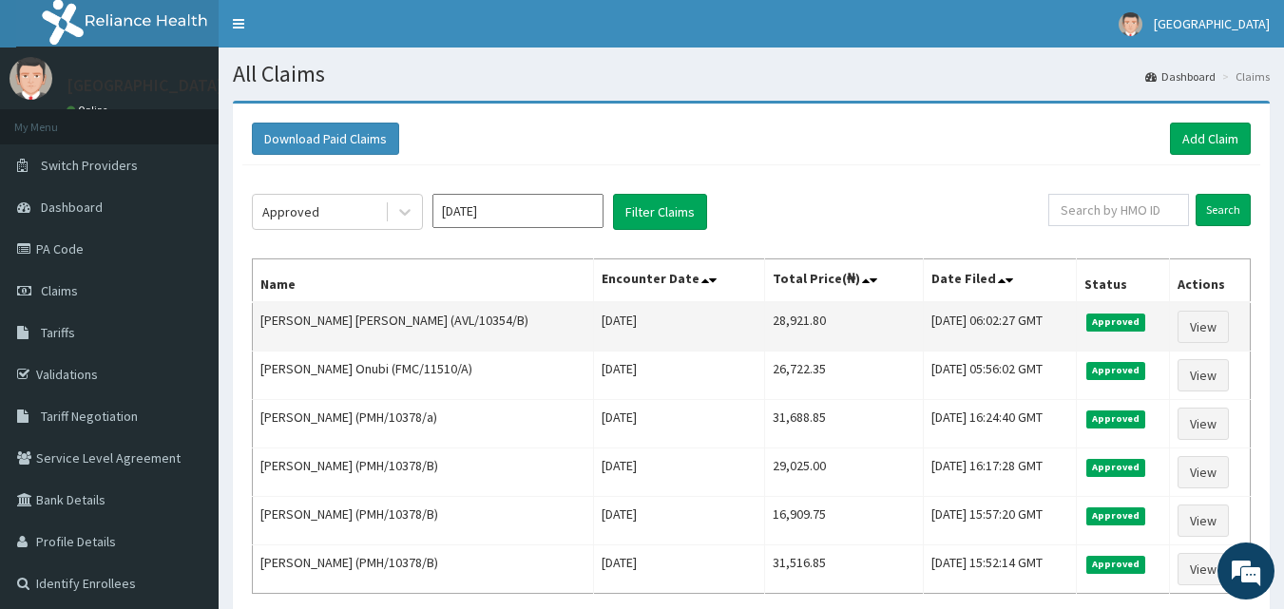
drag, startPoint x: 993, startPoint y: 354, endPoint x: 1016, endPoint y: 341, distance: 26.4
click at [1016, 341] on tbody "[PERSON_NAME] [PERSON_NAME] (AVL/10354/B) [DATE] 28,921.80 [DATE] 06:02:27 GMT …" at bounding box center [752, 448] width 998 height 292
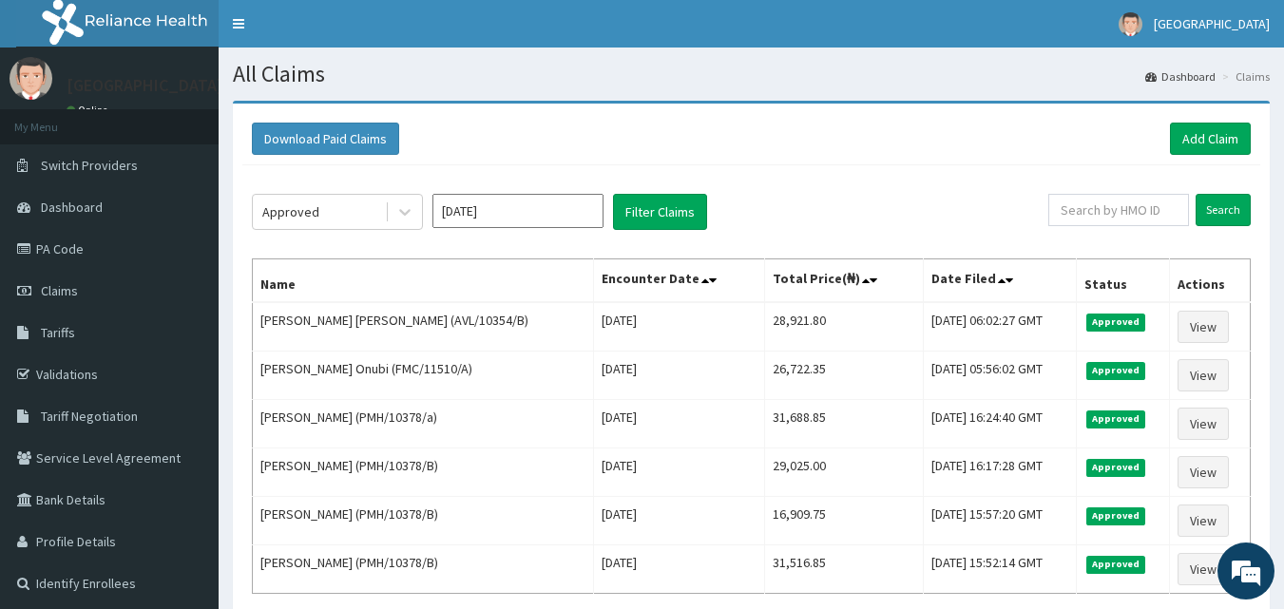
click at [868, 194] on div "Approved [DATE] Filter Claims" at bounding box center [650, 212] width 796 height 36
click at [869, 194] on div "Approved [DATE] Filter Claims" at bounding box center [650, 212] width 796 height 36
click at [1216, 138] on link "Add Claim" at bounding box center [1210, 139] width 81 height 32
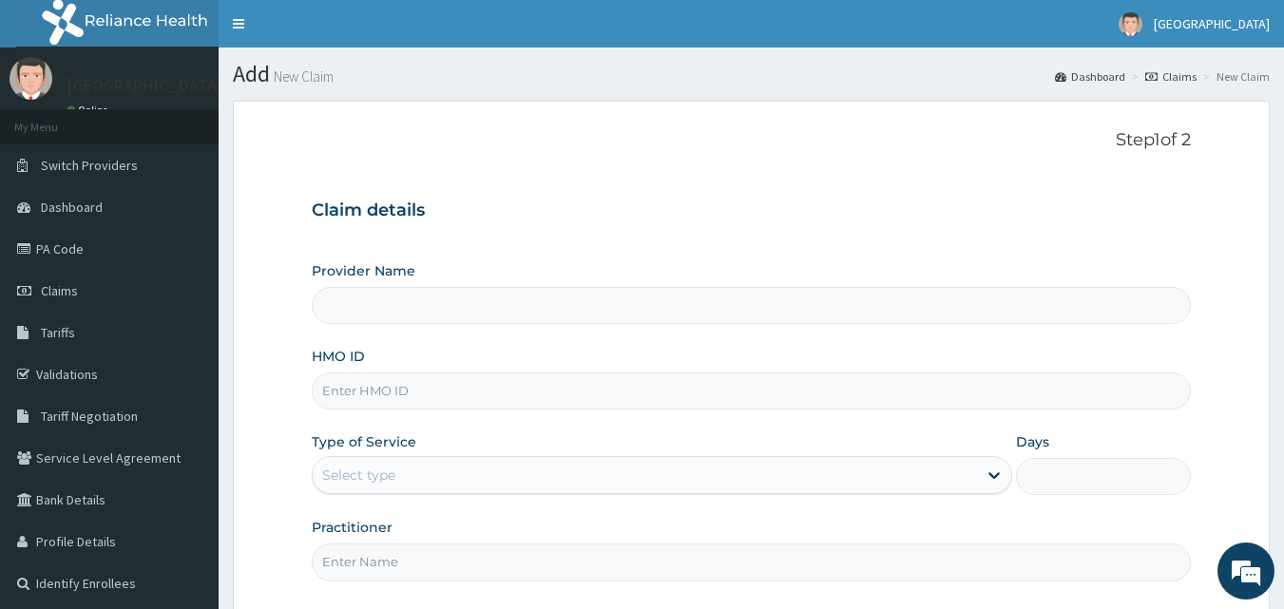
click at [409, 388] on input "HMO ID" at bounding box center [752, 391] width 880 height 37
type input "[GEOGRAPHIC_DATA]"
click at [384, 394] on input "HMO ID" at bounding box center [752, 391] width 880 height 37
type input "MFD/10001/C"
click at [469, 477] on div "Select type" at bounding box center [645, 475] width 664 height 30
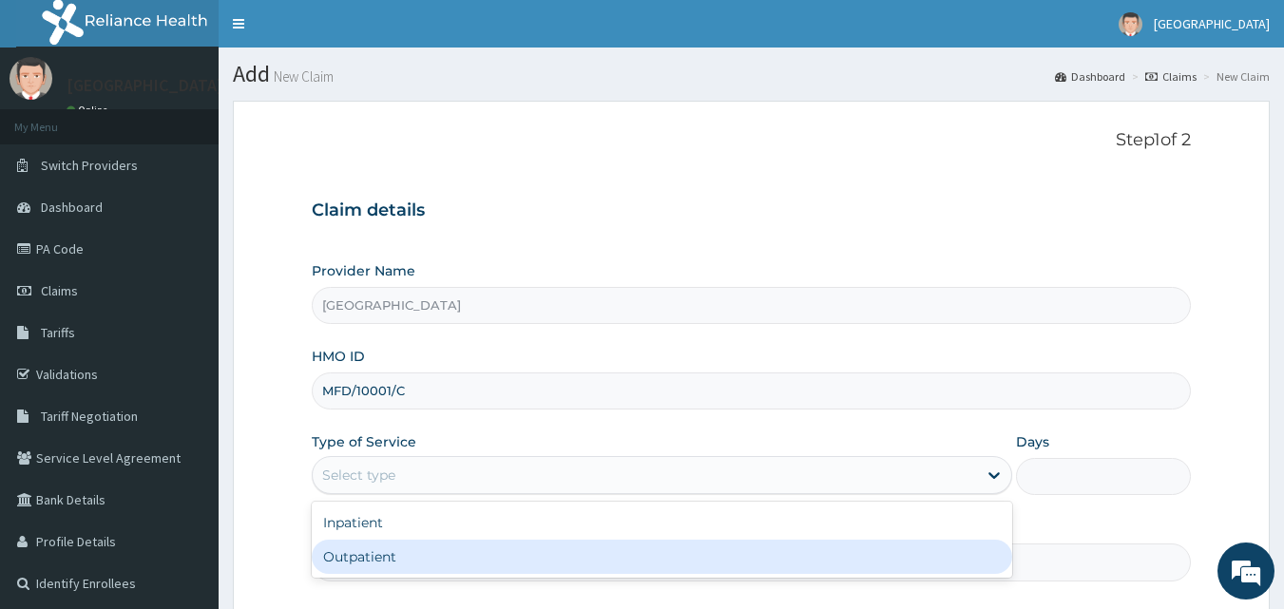
click at [424, 559] on div "Outpatient" at bounding box center [662, 557] width 700 height 34
type input "1"
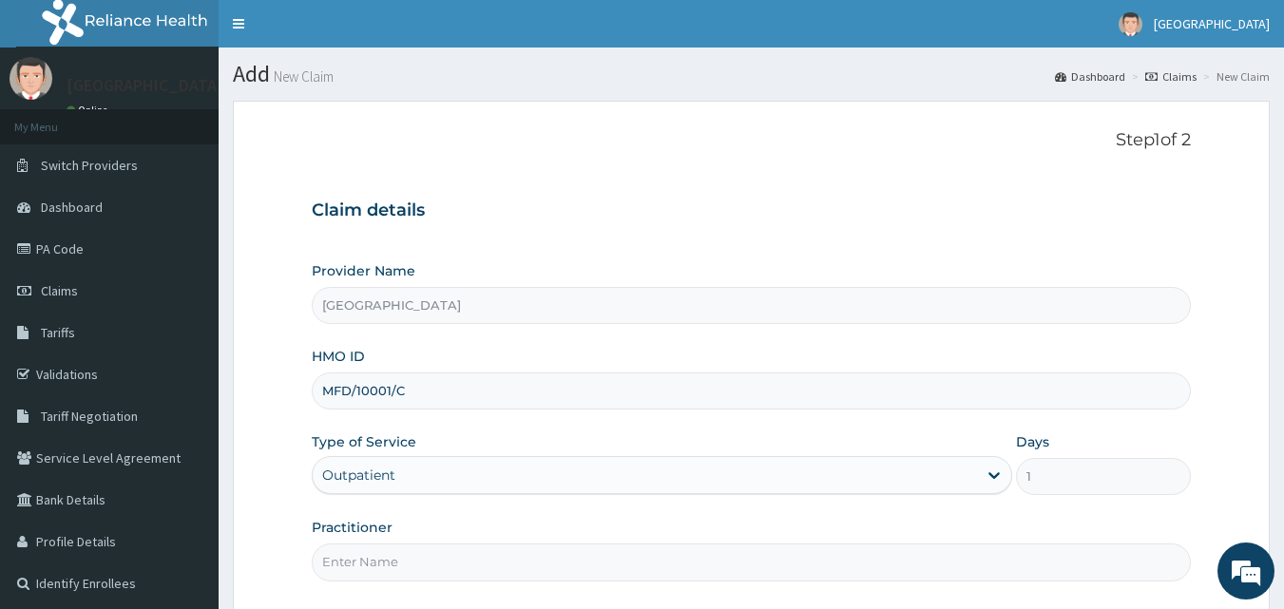
click at [400, 555] on input "Practitioner" at bounding box center [752, 562] width 880 height 37
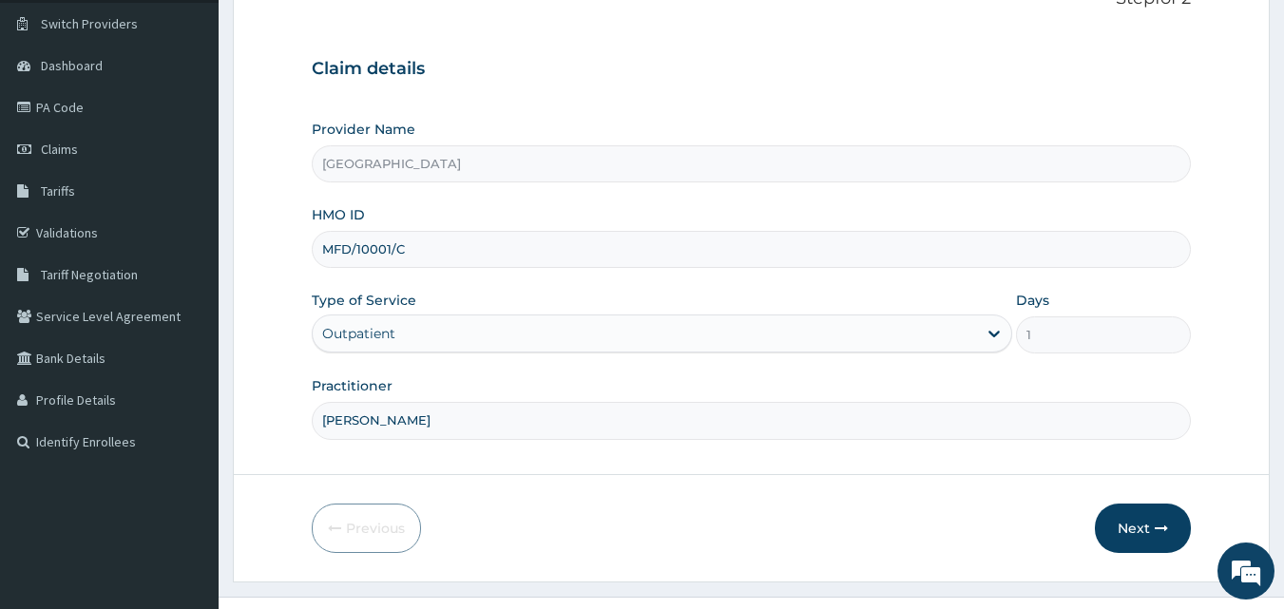
scroll to position [178, 0]
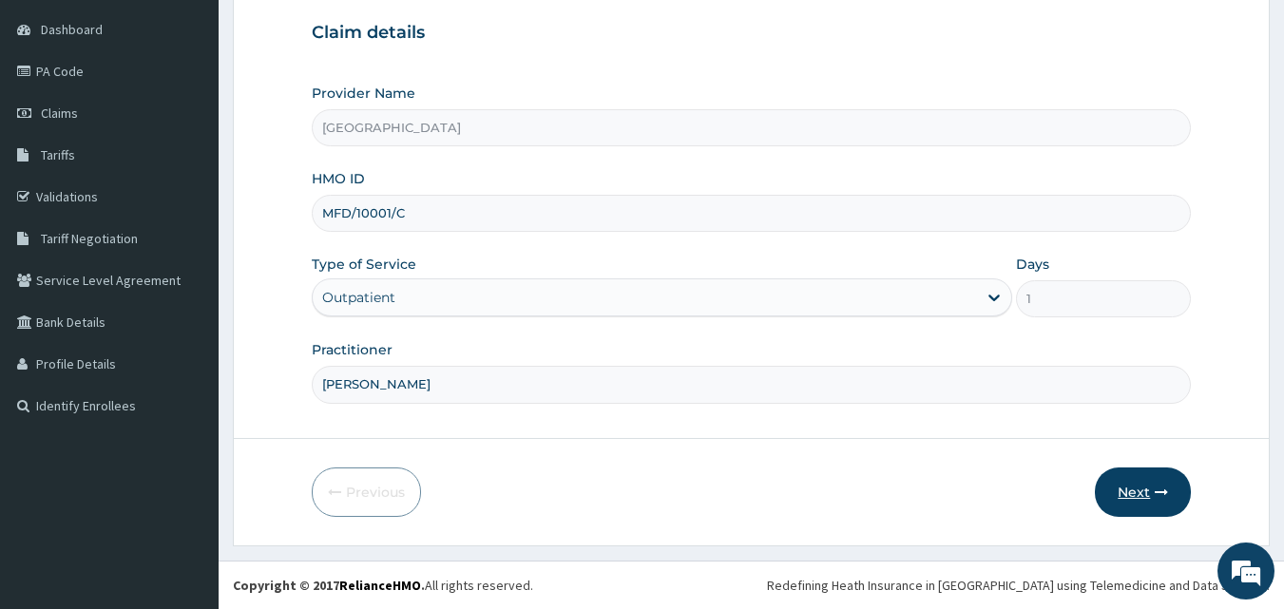
type input "[PERSON_NAME]"
click at [1137, 499] on button "Next" at bounding box center [1143, 492] width 96 height 49
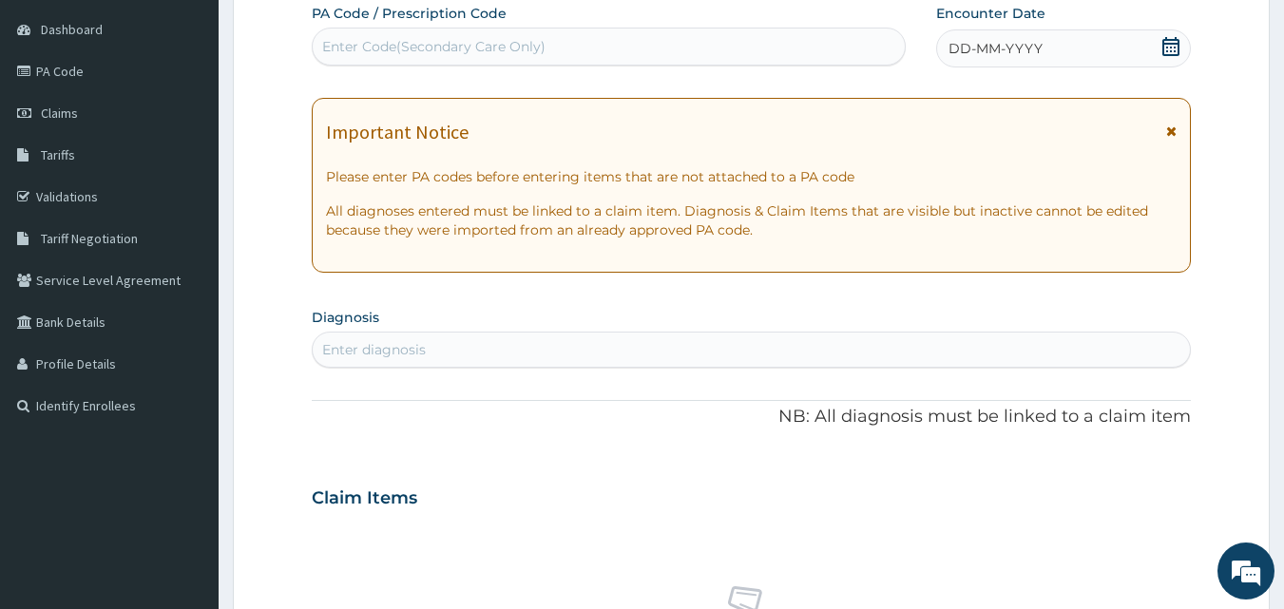
click at [1176, 37] on icon at bounding box center [1170, 46] width 19 height 19
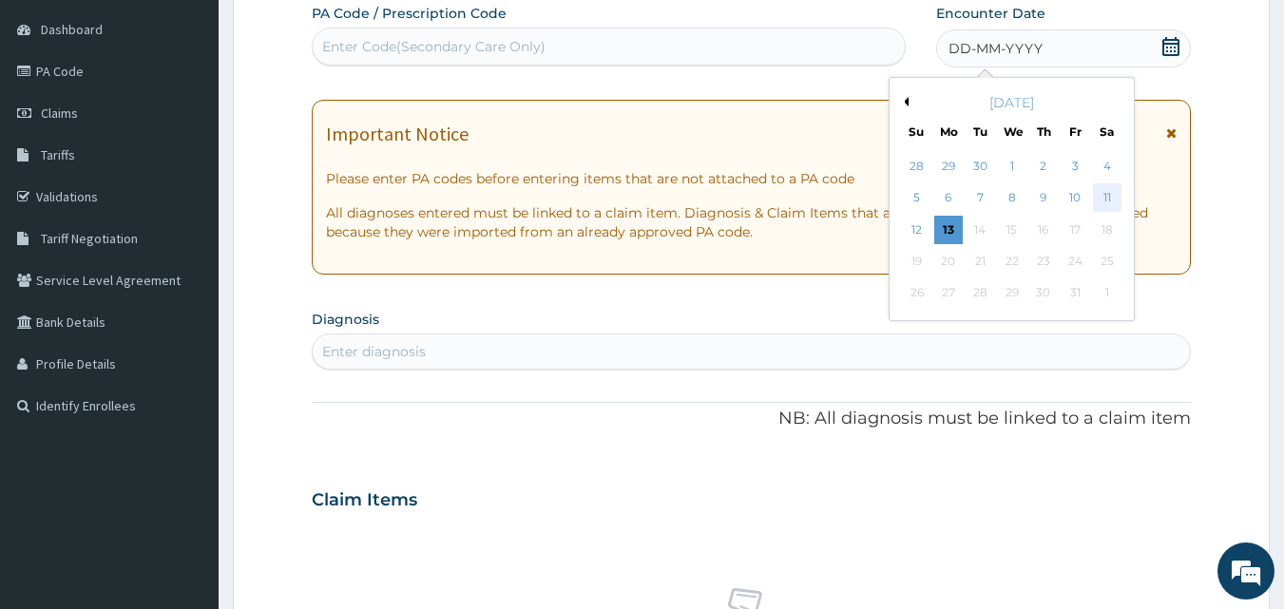
click at [1107, 199] on div "11" at bounding box center [1107, 198] width 29 height 29
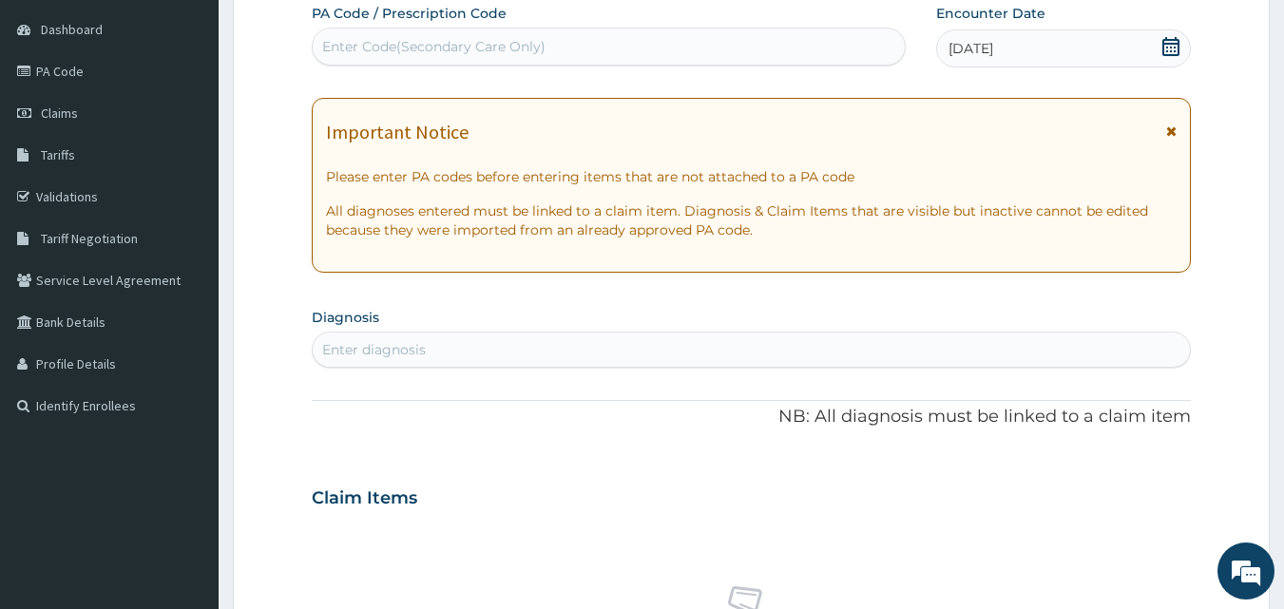
click at [418, 353] on div "Enter diagnosis" at bounding box center [374, 349] width 104 height 19
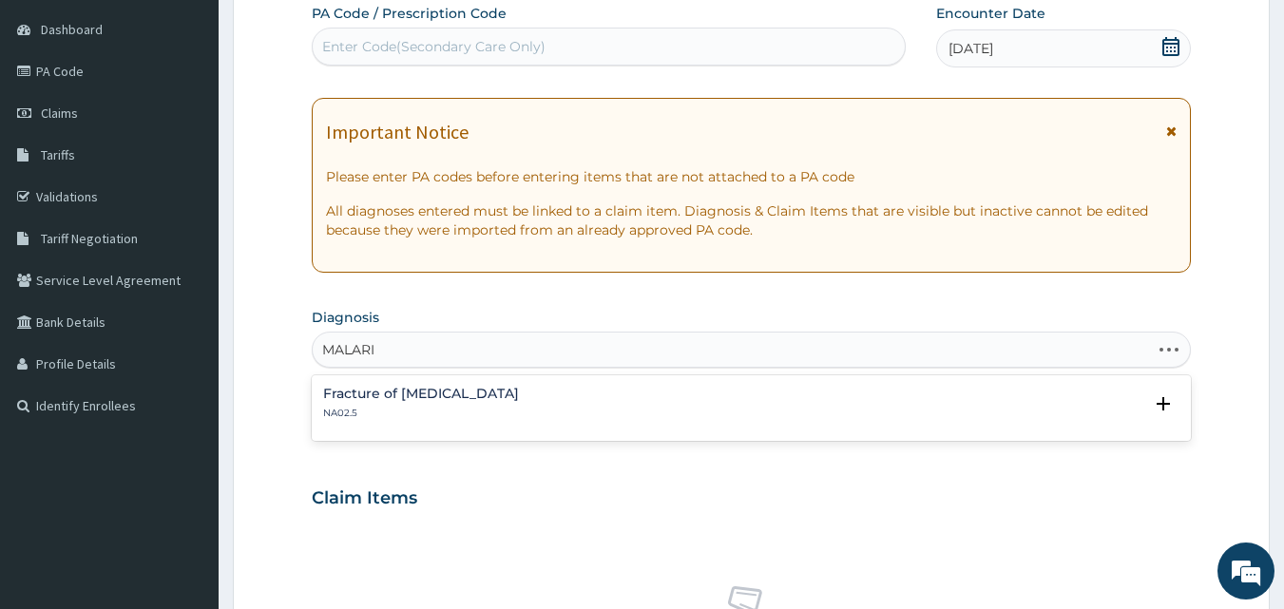
type input "[MEDICAL_DATA]"
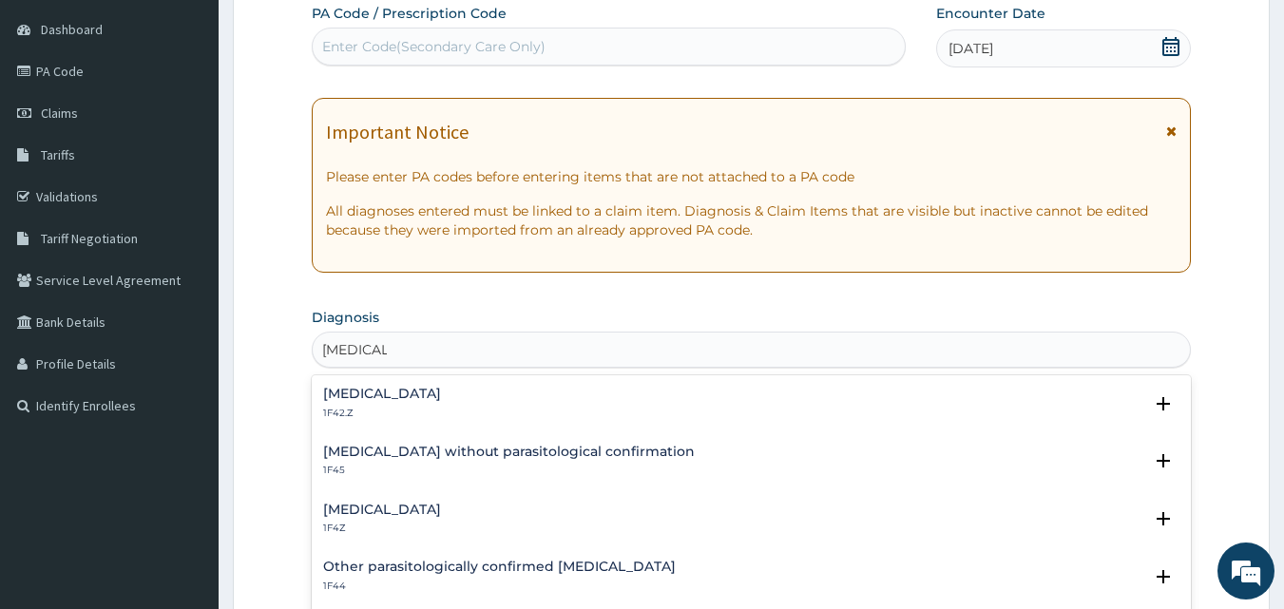
click at [391, 398] on h4 "[MEDICAL_DATA]" at bounding box center [382, 394] width 118 height 14
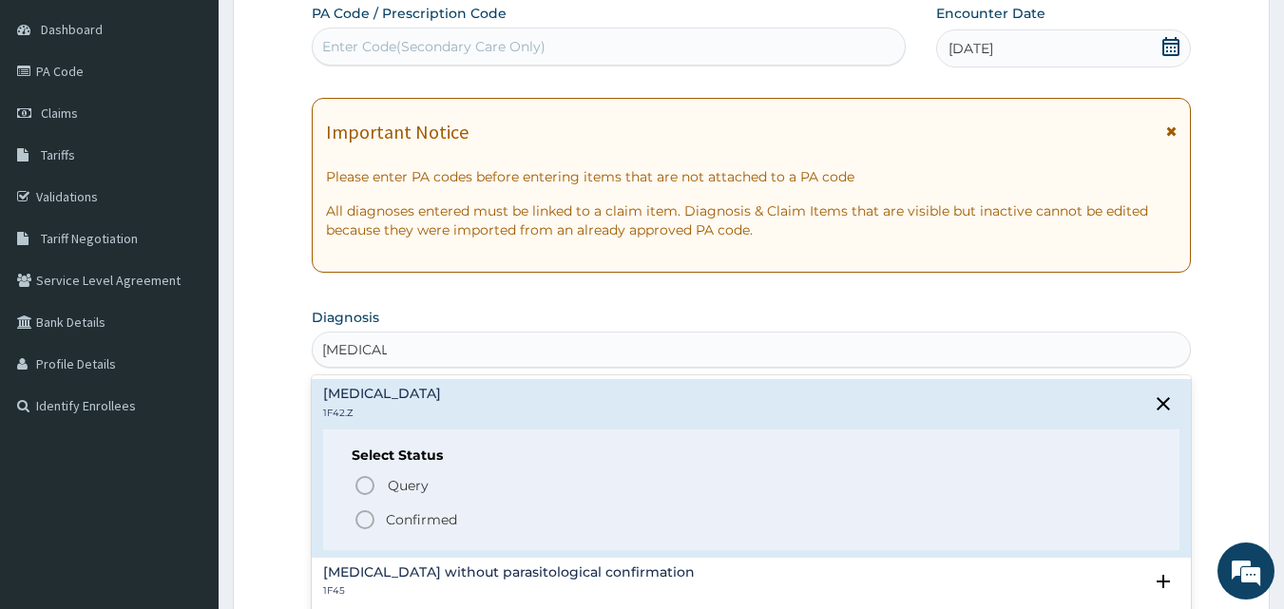
click at [367, 519] on icon "status option filled" at bounding box center [365, 519] width 23 height 23
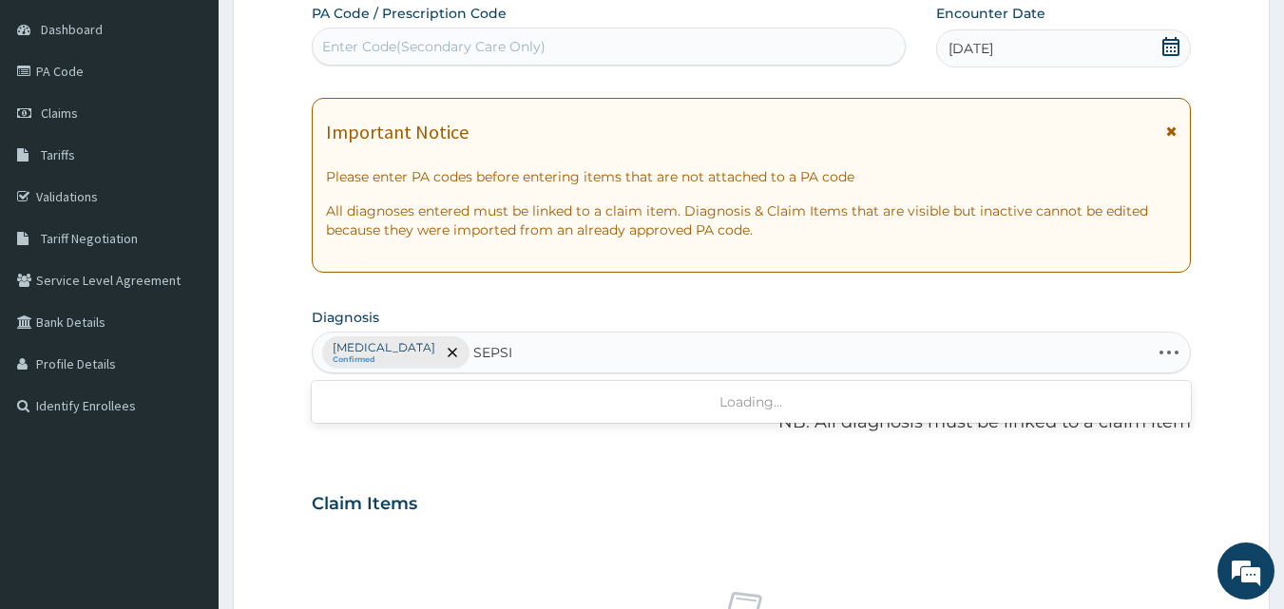
type input "[MEDICAL_DATA]"
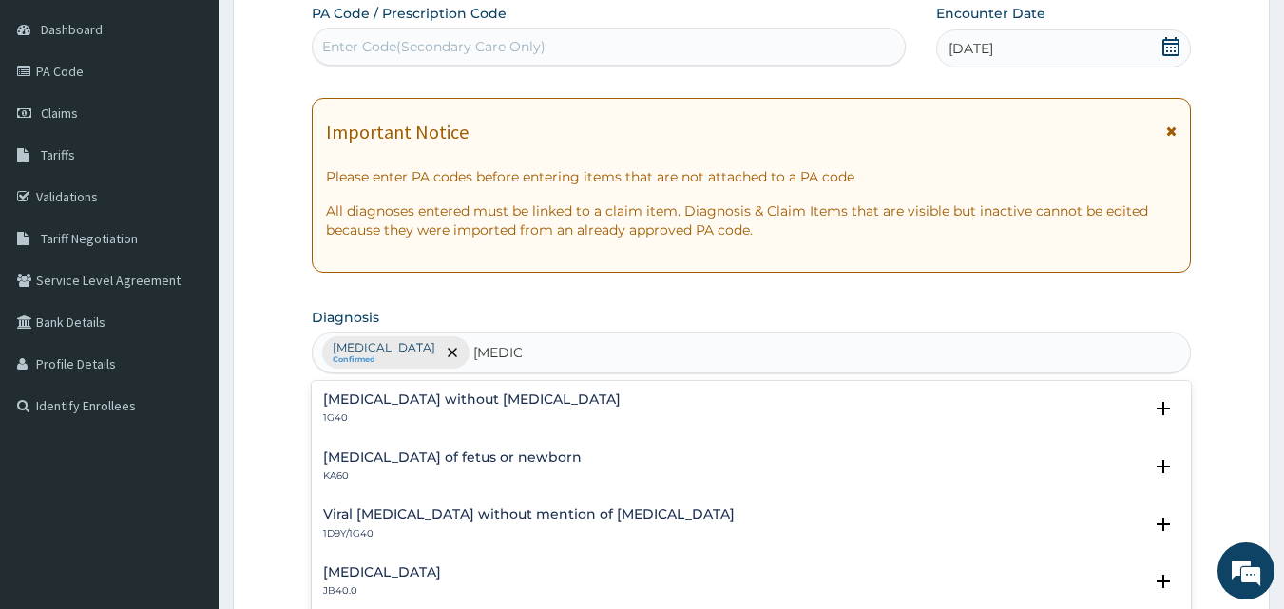
click at [372, 398] on h4 "[MEDICAL_DATA] without [MEDICAL_DATA]" at bounding box center [471, 399] width 297 height 14
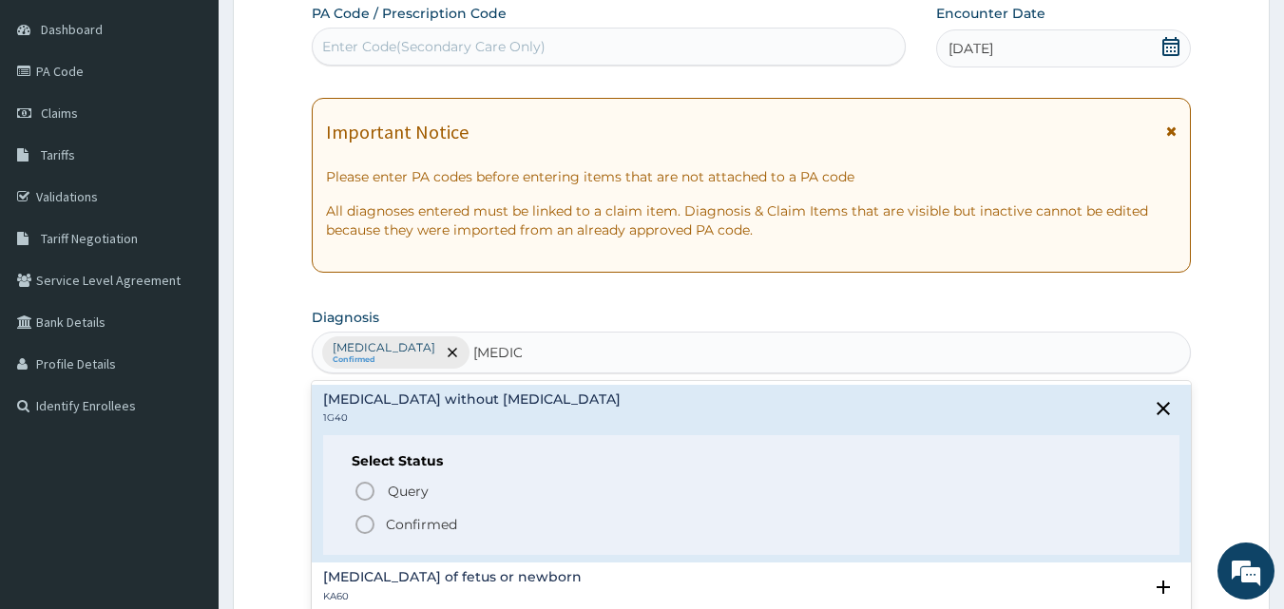
click at [364, 525] on icon "status option filled" at bounding box center [365, 524] width 23 height 23
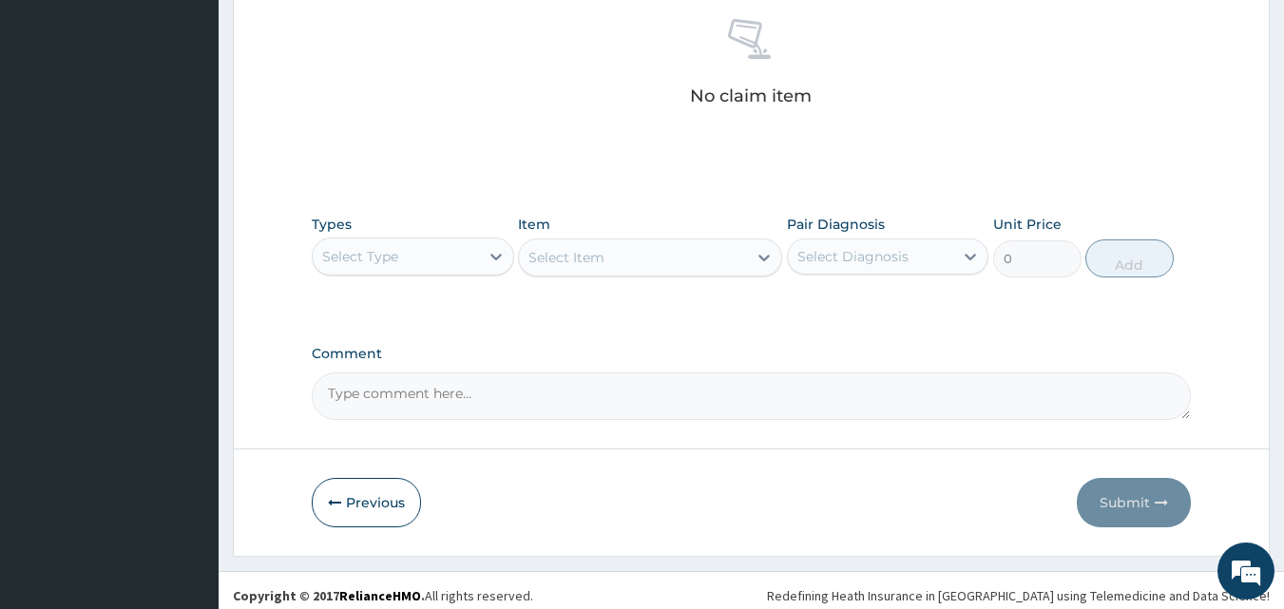
scroll to position [761, 0]
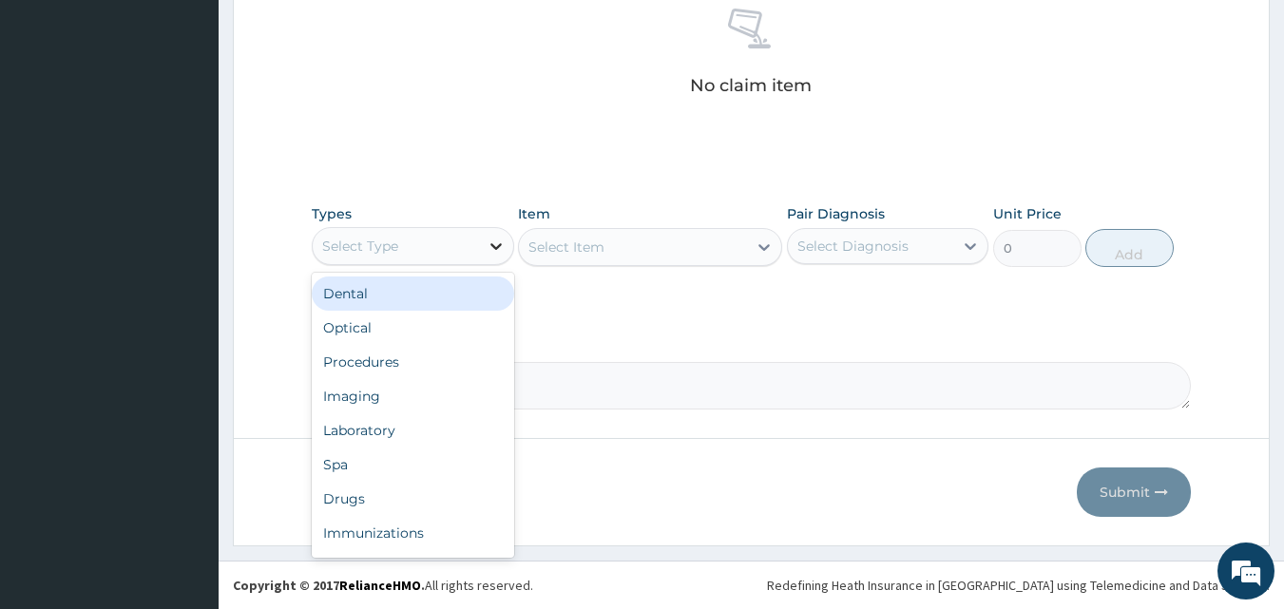
click at [493, 247] on icon at bounding box center [495, 246] width 11 height 7
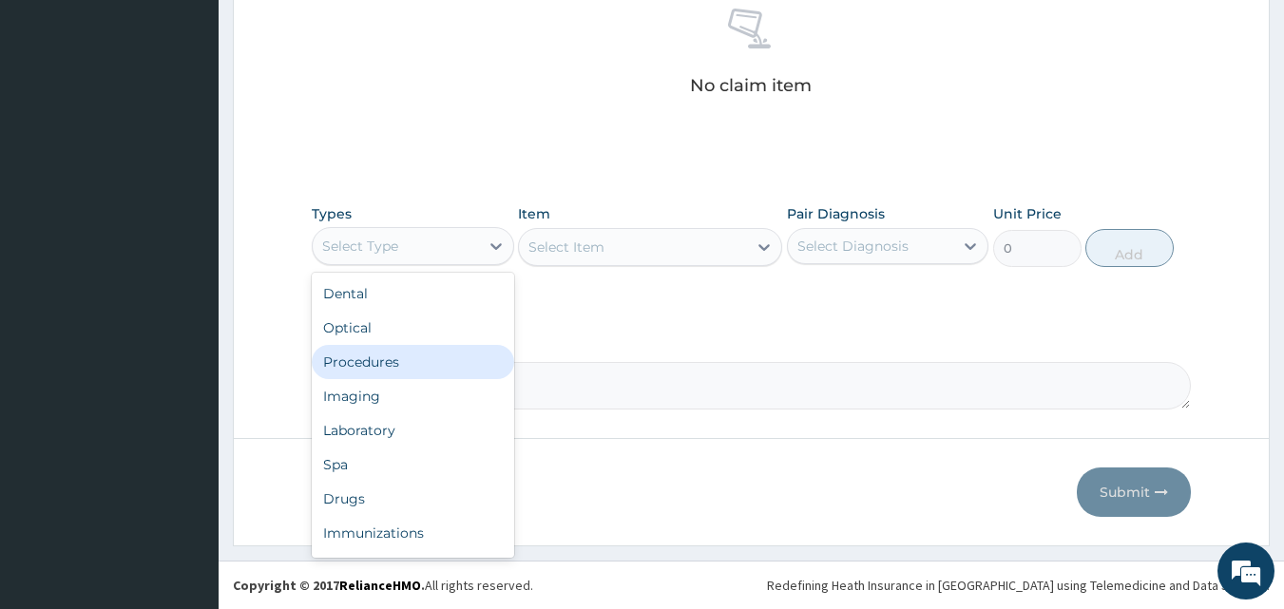
click at [400, 362] on div "Procedures" at bounding box center [413, 362] width 202 height 34
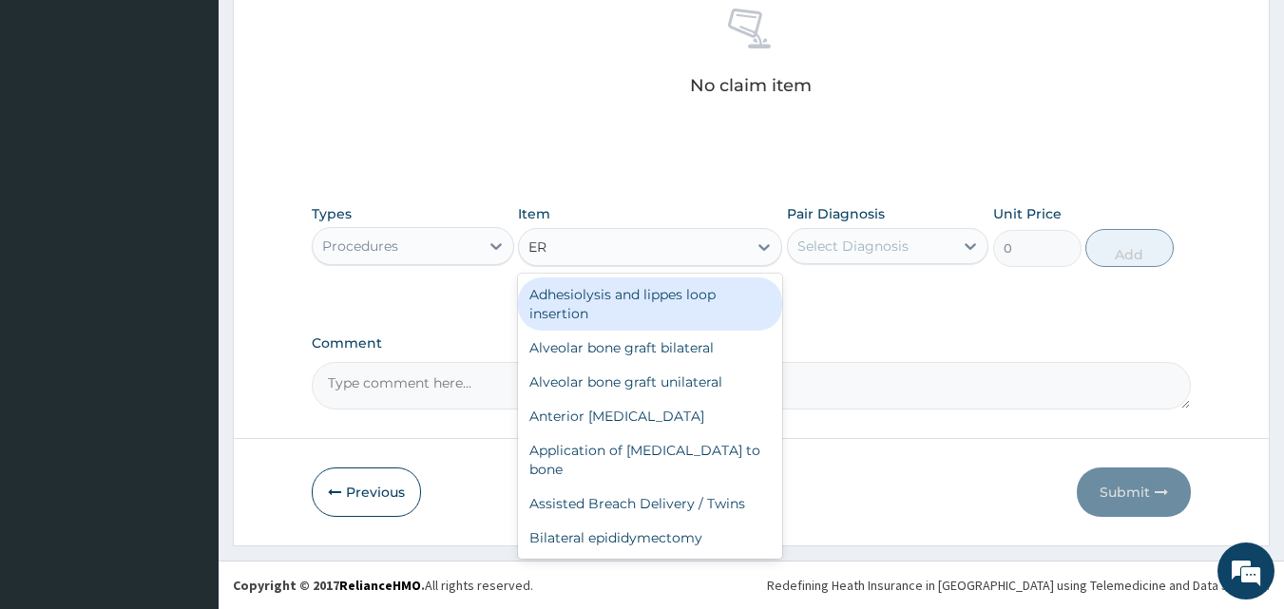
type input "ER"
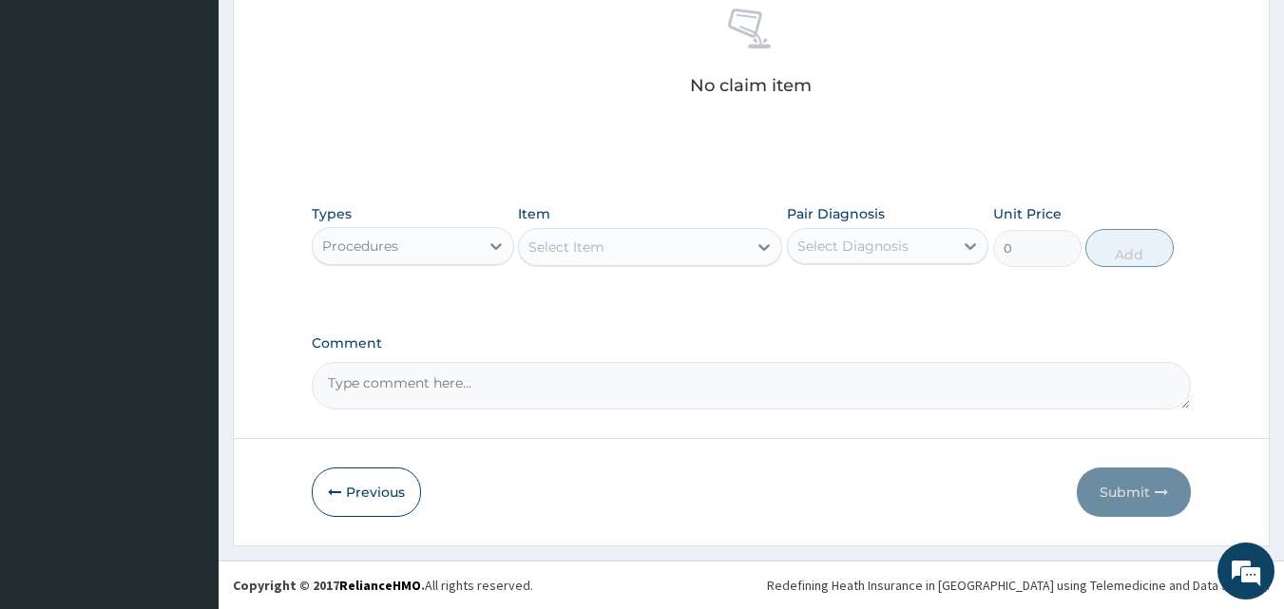
click at [595, 248] on div "Select Item" at bounding box center [566, 247] width 76 height 19
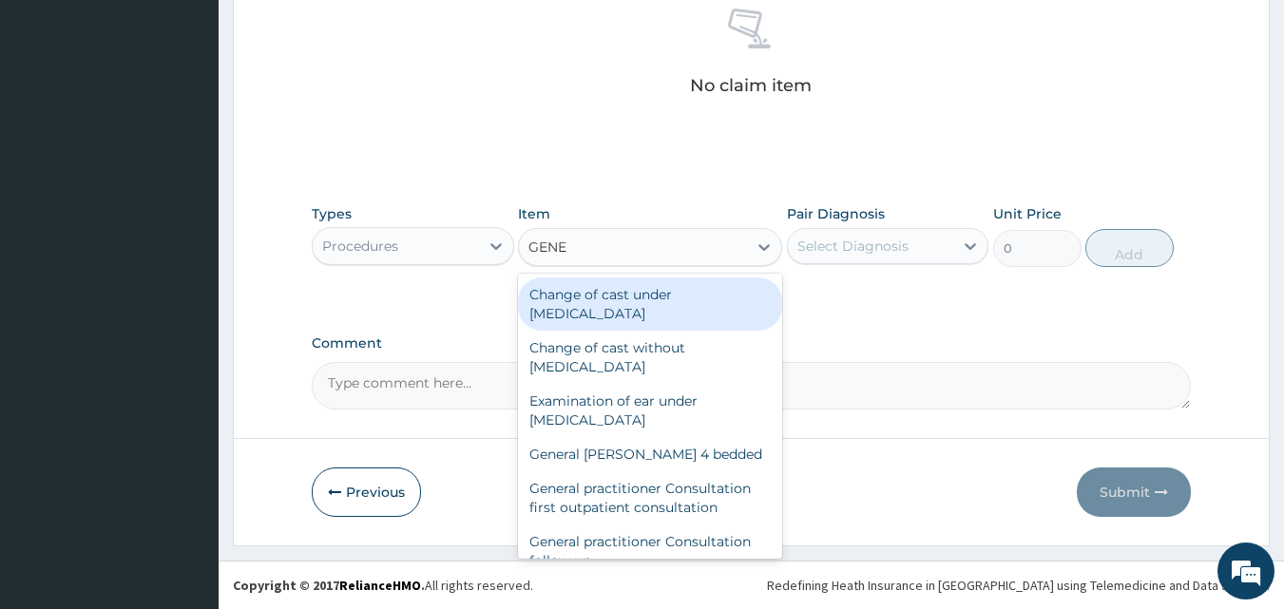
type input "GENER"
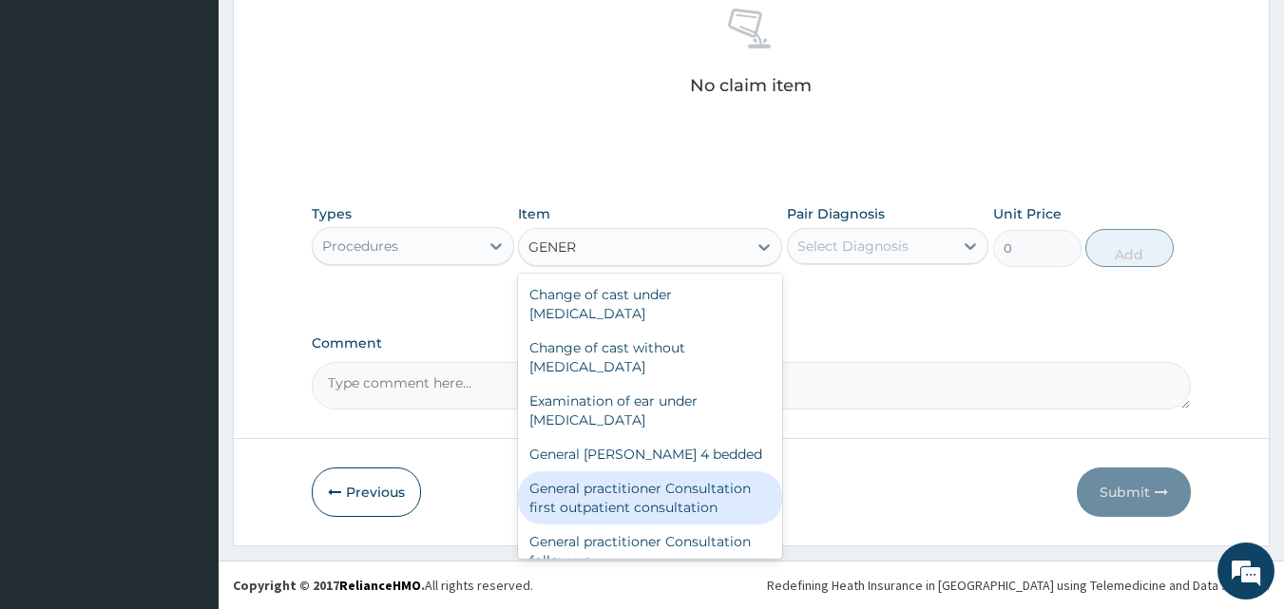
click at [607, 505] on div "General practitioner Consultation first outpatient consultation" at bounding box center [650, 497] width 264 height 53
type input "3547.5"
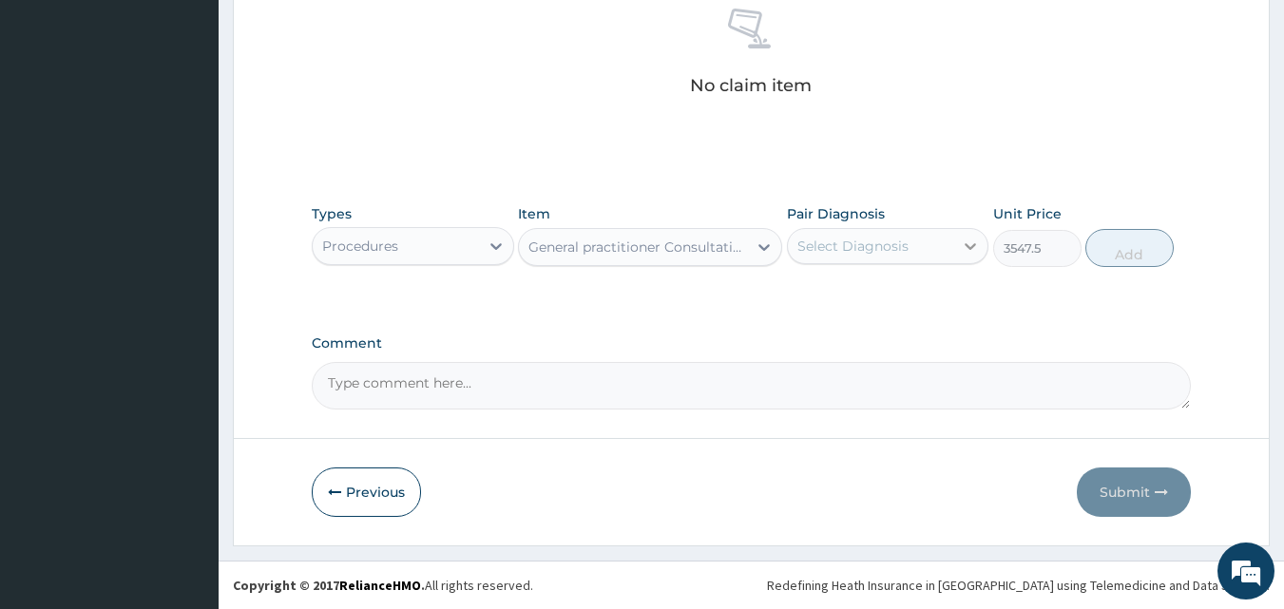
click at [968, 252] on icon at bounding box center [970, 246] width 19 height 19
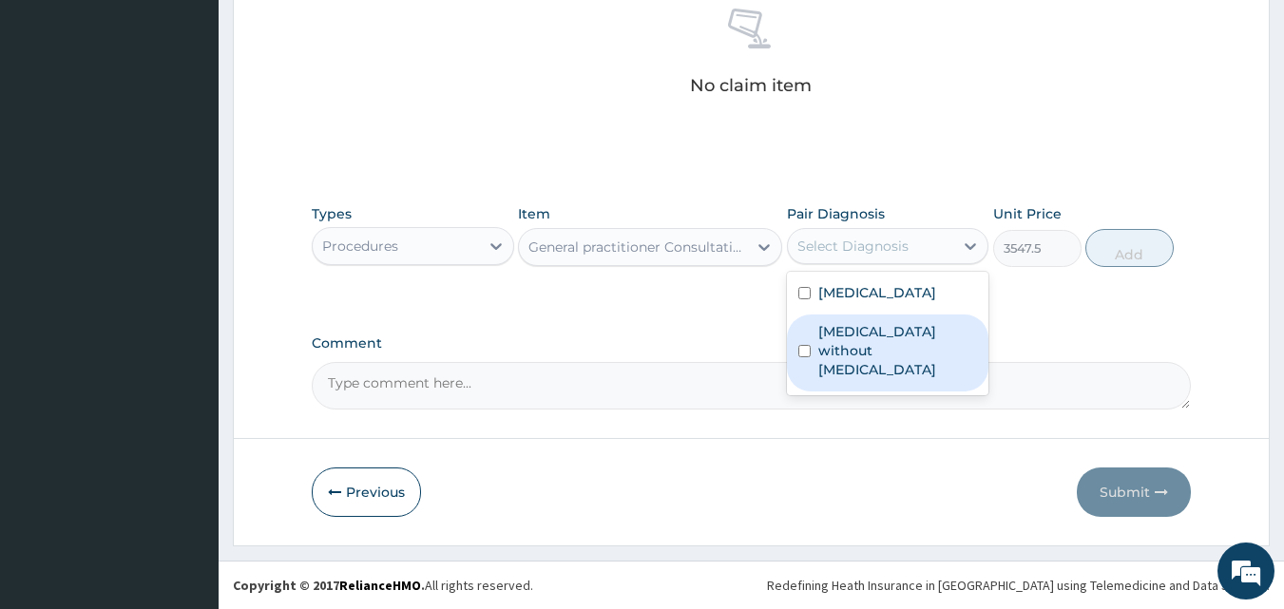
click at [891, 364] on label "[MEDICAL_DATA] without [MEDICAL_DATA]" at bounding box center [898, 350] width 160 height 57
checkbox input "true"
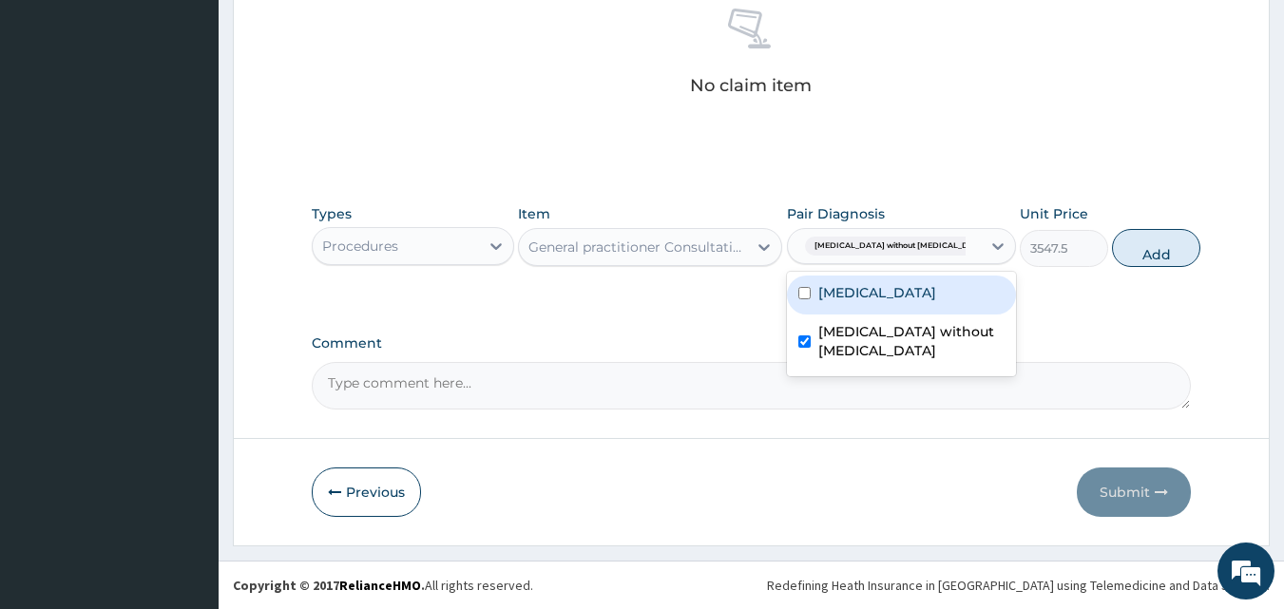
click at [896, 302] on label "[MEDICAL_DATA]" at bounding box center [877, 292] width 118 height 19
checkbox input "true"
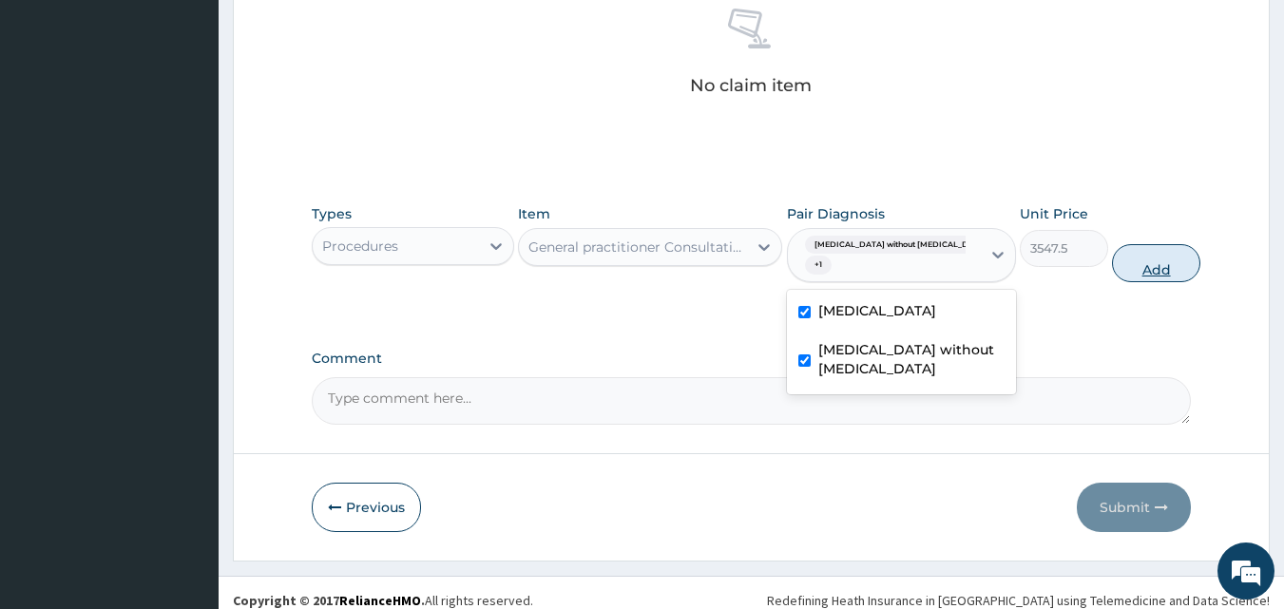
click at [1139, 265] on button "Add" at bounding box center [1156, 263] width 88 height 38
type input "0"
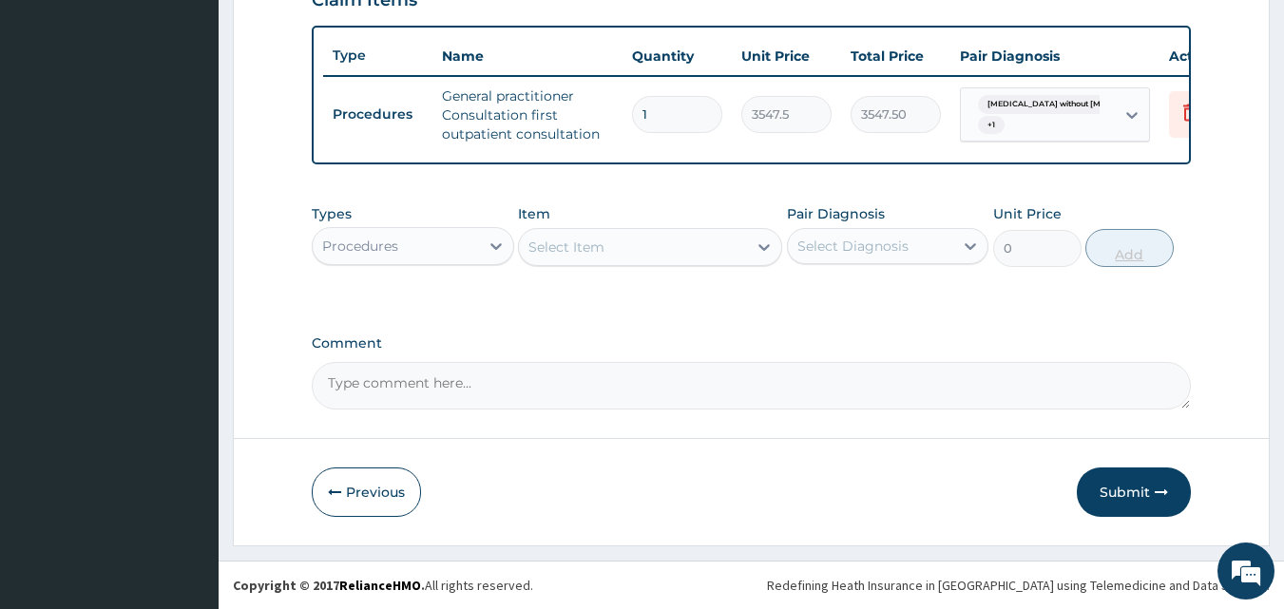
scroll to position [696, 0]
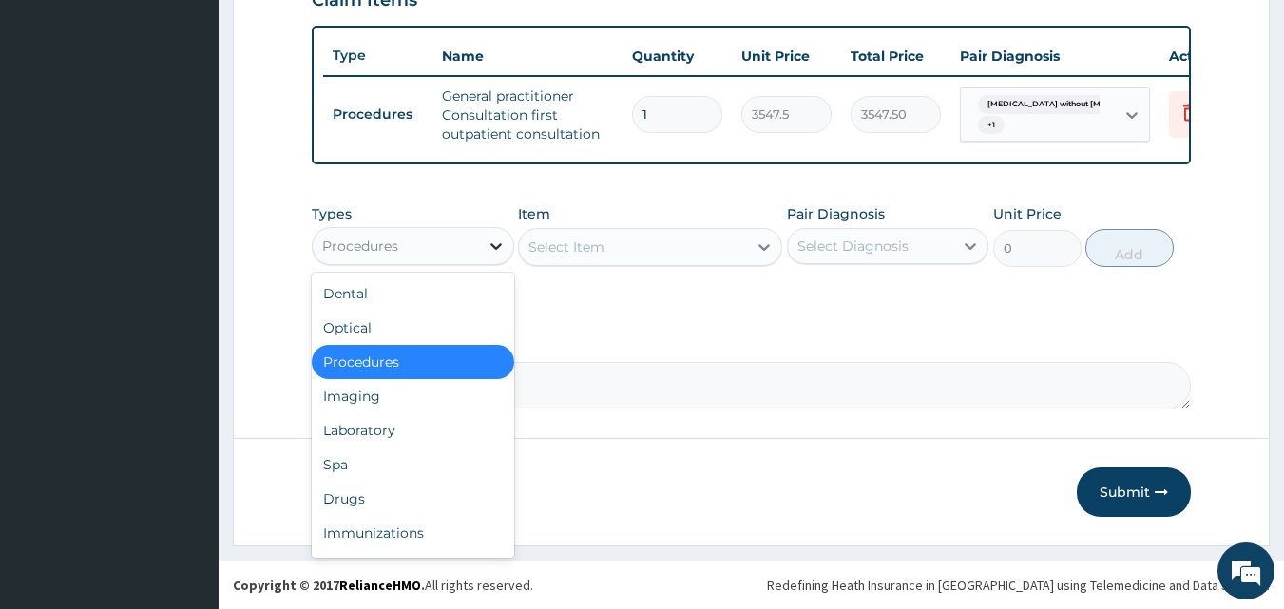
click at [492, 247] on icon at bounding box center [496, 246] width 19 height 19
click at [388, 424] on div "Laboratory" at bounding box center [413, 430] width 202 height 34
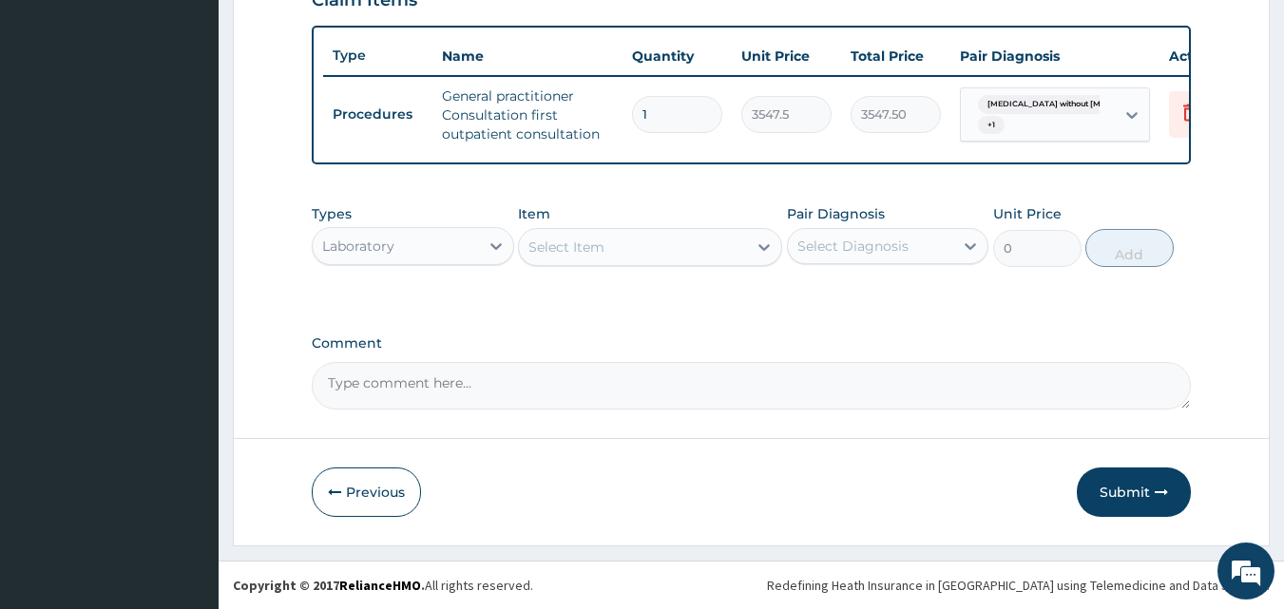
click at [562, 247] on div "Select Item" at bounding box center [566, 247] width 76 height 19
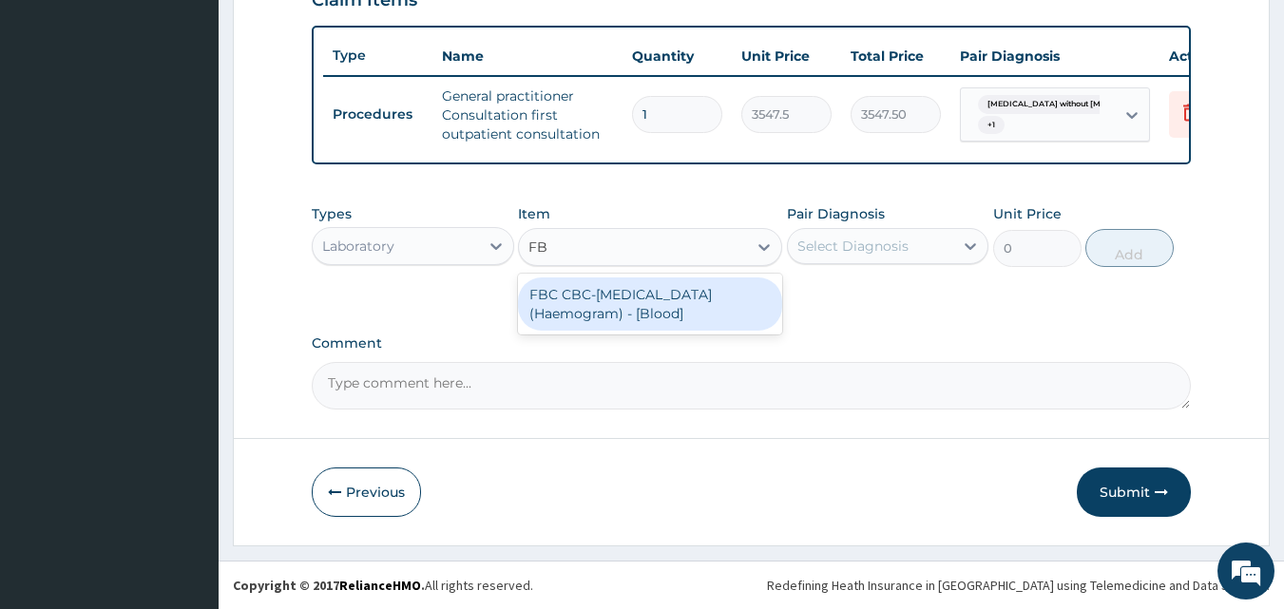
type input "FBC"
click at [586, 322] on div "FBC CBC-[MEDICAL_DATA] (Haemogram) - [Blood]" at bounding box center [650, 304] width 264 height 53
type input "4300"
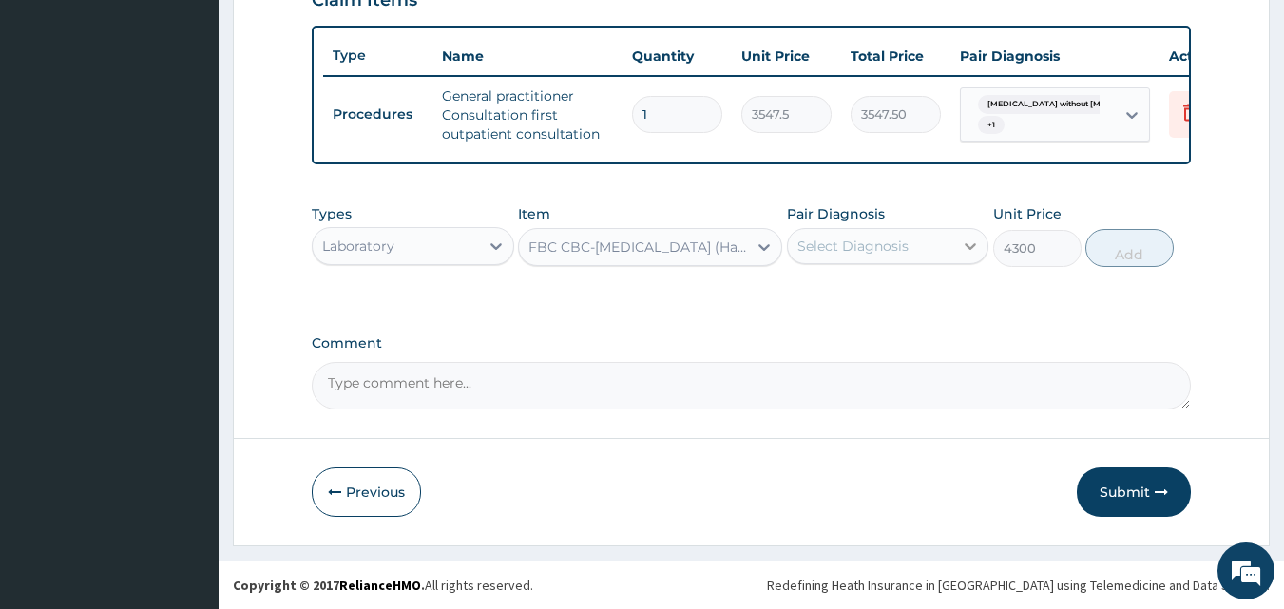
click at [971, 247] on icon at bounding box center [971, 246] width 11 height 7
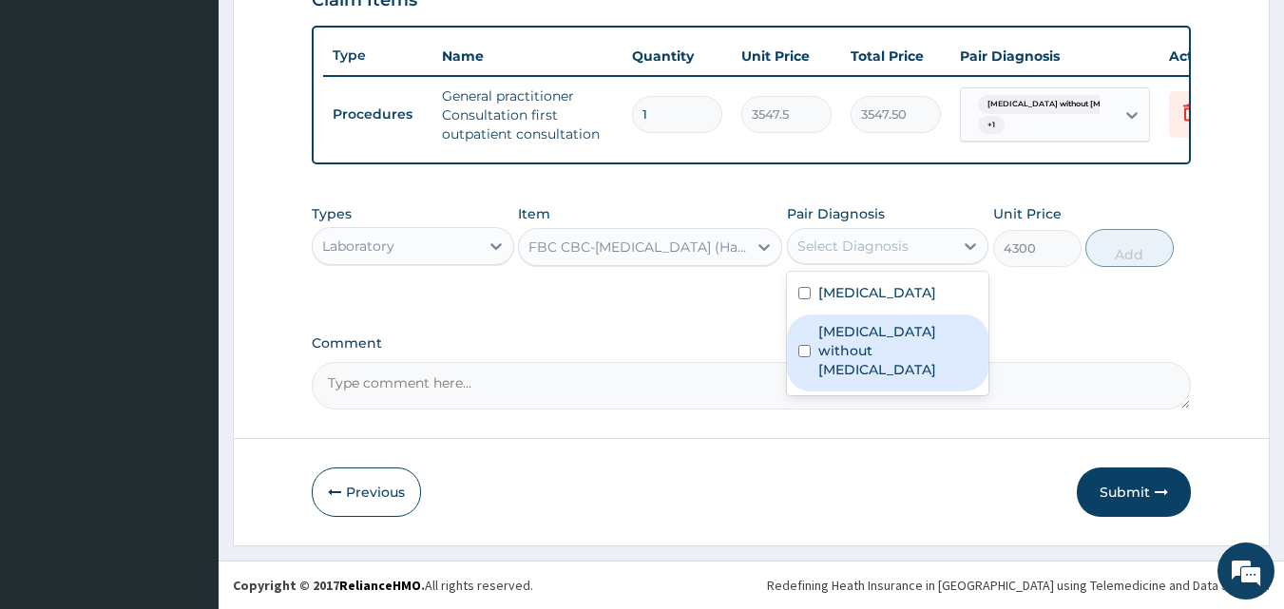
click at [879, 374] on label "[MEDICAL_DATA] without [MEDICAL_DATA]" at bounding box center [898, 350] width 160 height 57
checkbox input "true"
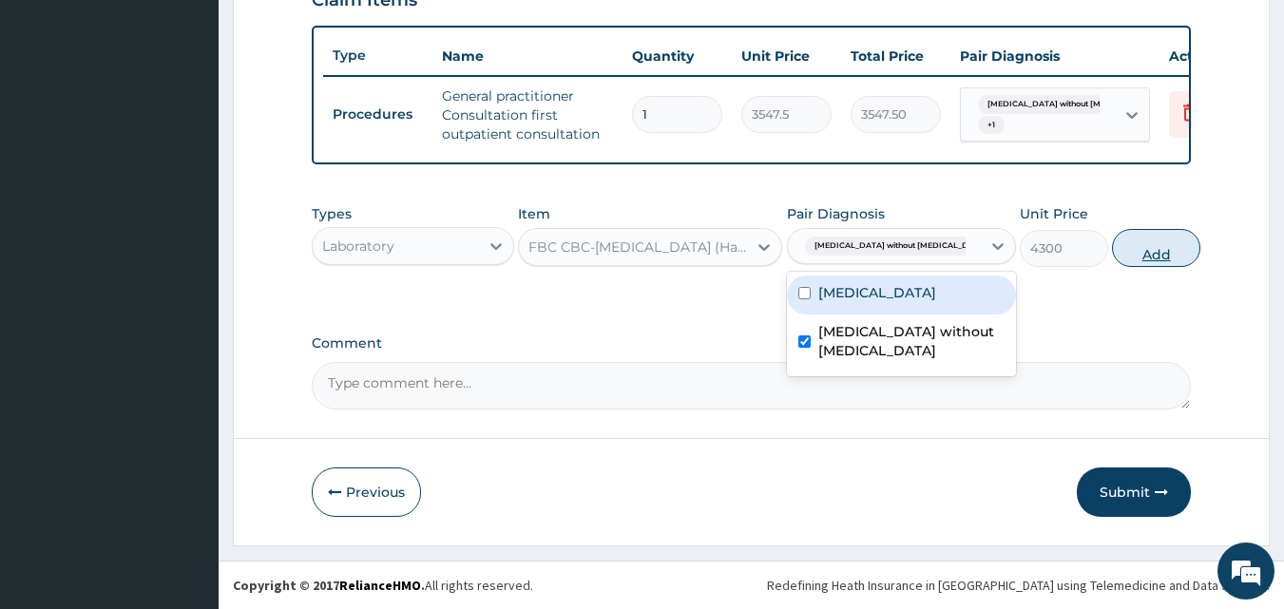
click at [1142, 252] on button "Add" at bounding box center [1156, 248] width 88 height 38
type input "0"
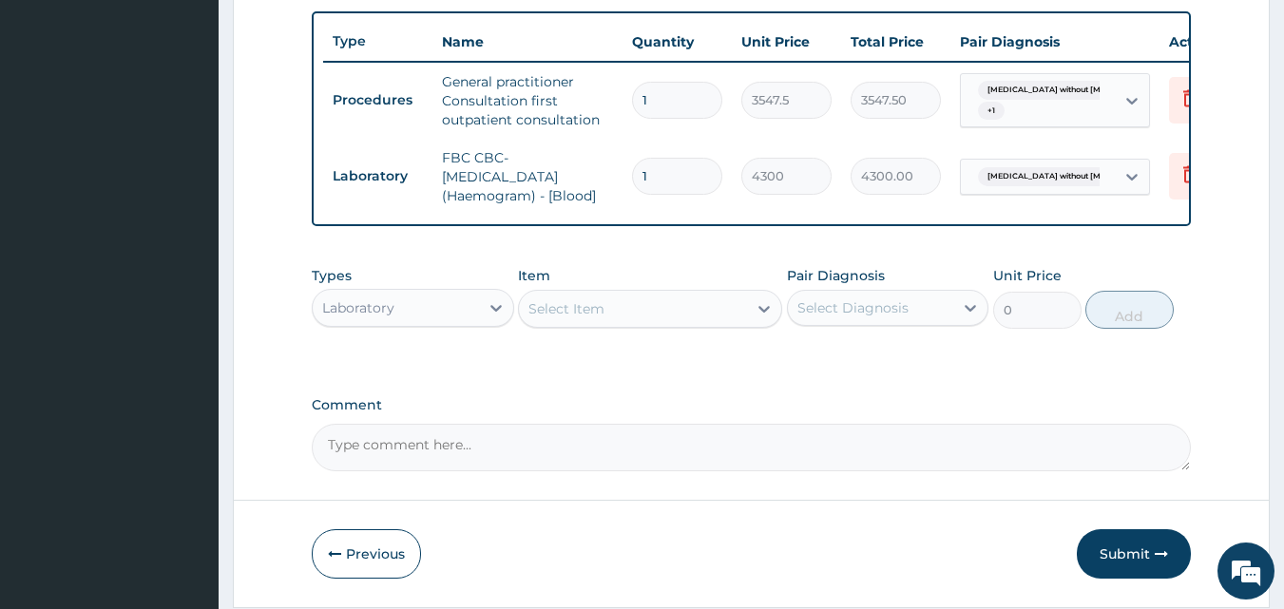
click at [632, 316] on div "Select Item" at bounding box center [633, 309] width 228 height 30
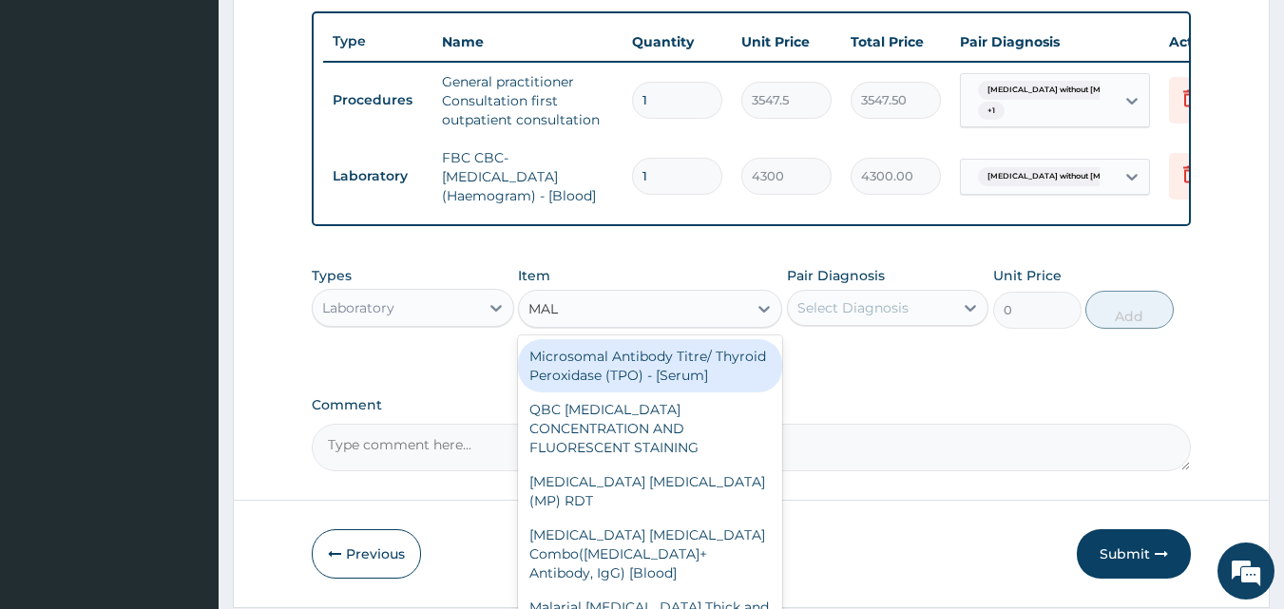
type input "MALA"
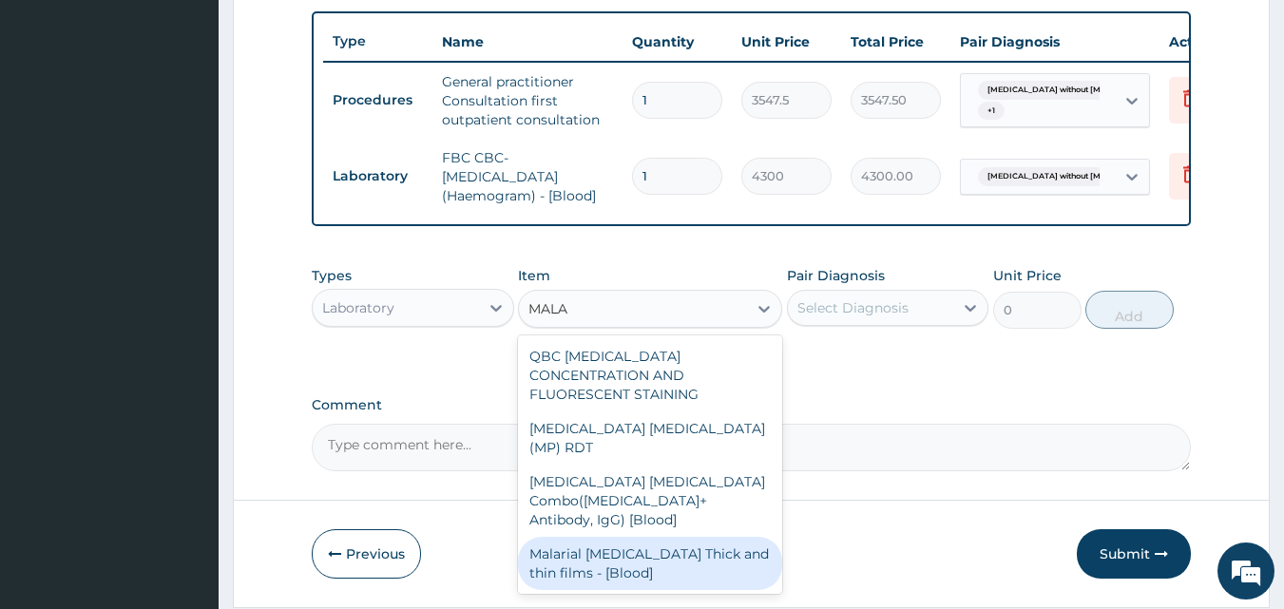
click at [618, 537] on div "Malarial [MEDICAL_DATA] Thick and thin films - [Blood]" at bounding box center [650, 563] width 264 height 53
type input "1612.5"
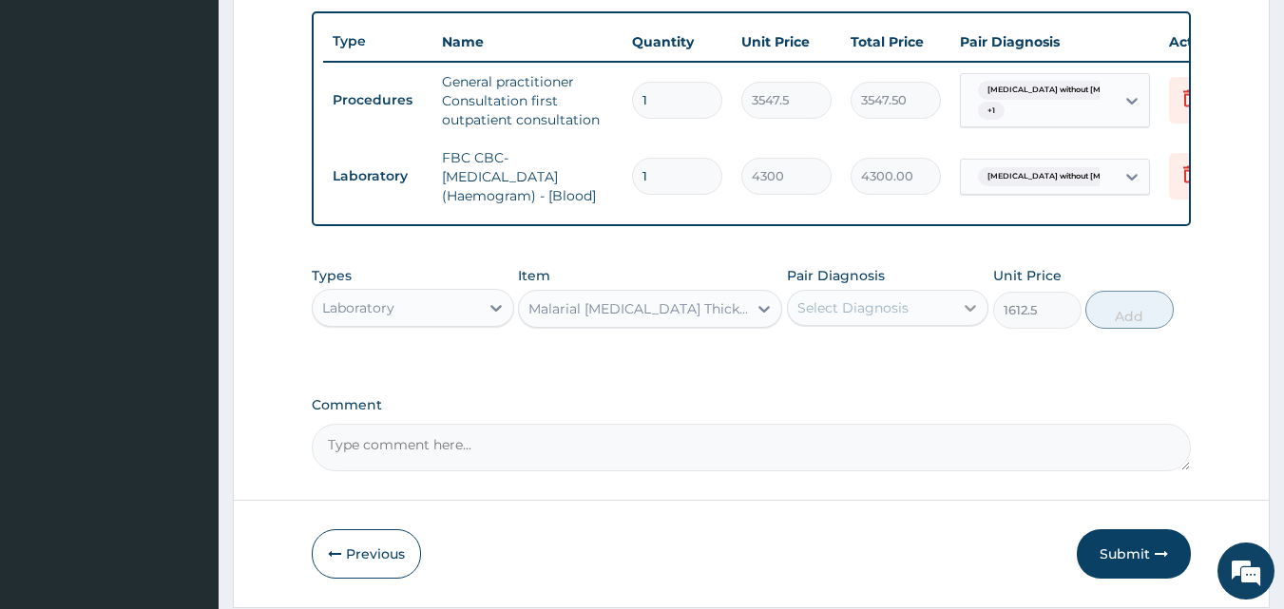
click at [969, 317] on icon at bounding box center [970, 307] width 19 height 19
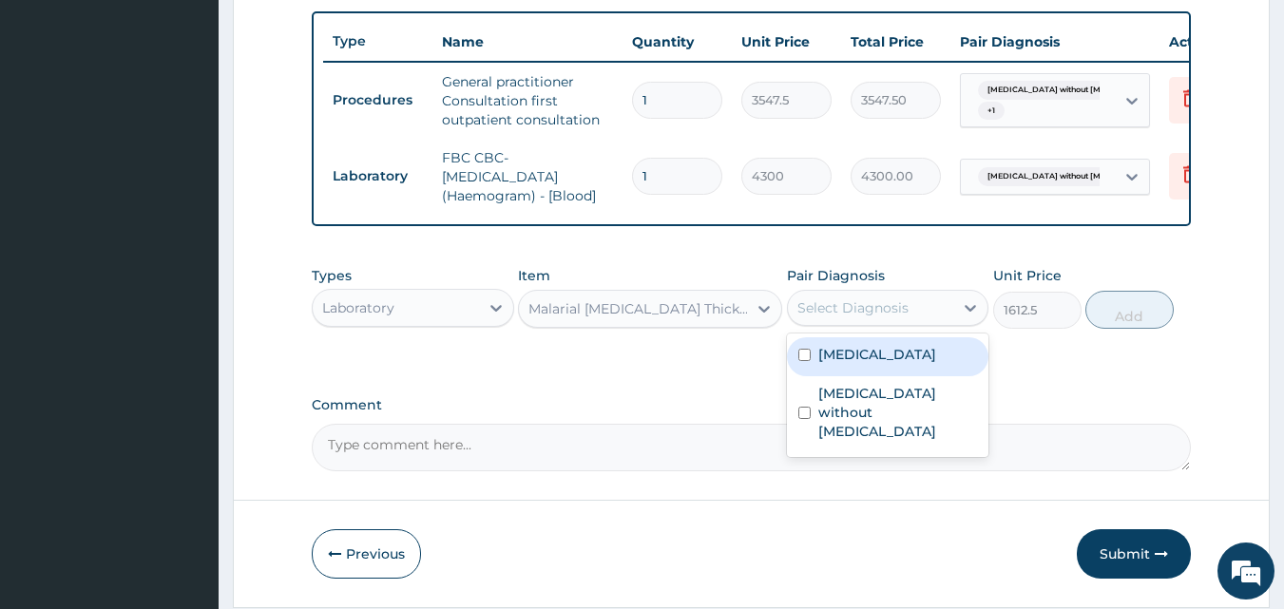
click at [881, 364] on label "[MEDICAL_DATA]" at bounding box center [877, 354] width 118 height 19
checkbox input "true"
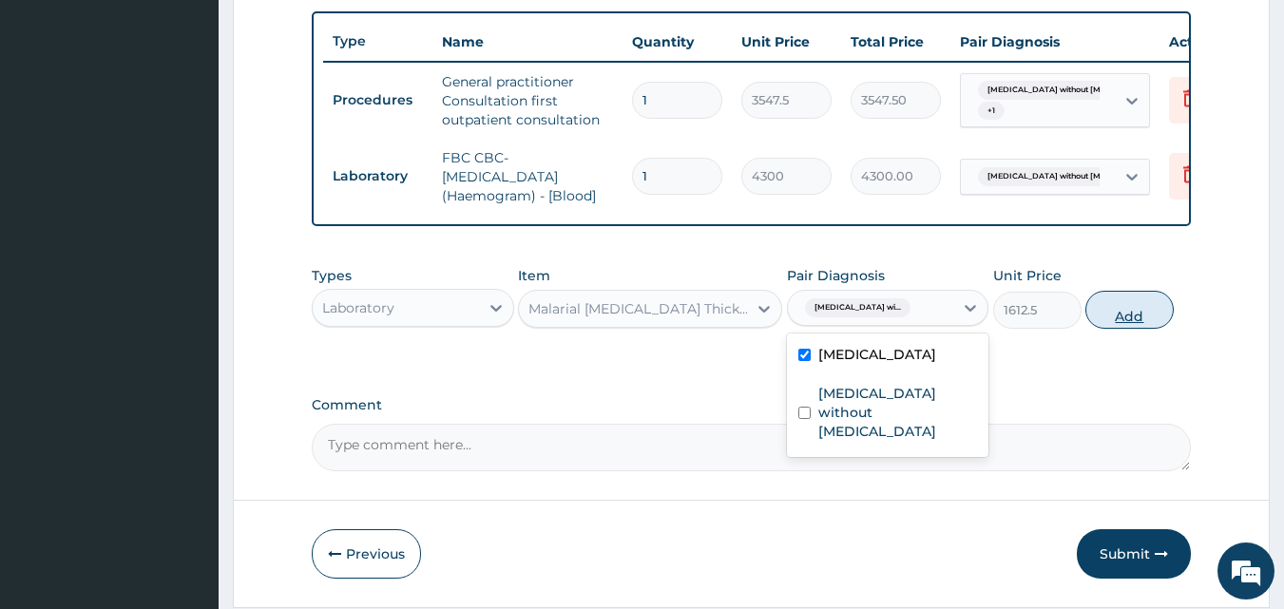
click at [1122, 329] on button "Add" at bounding box center [1129, 310] width 88 height 38
type input "0"
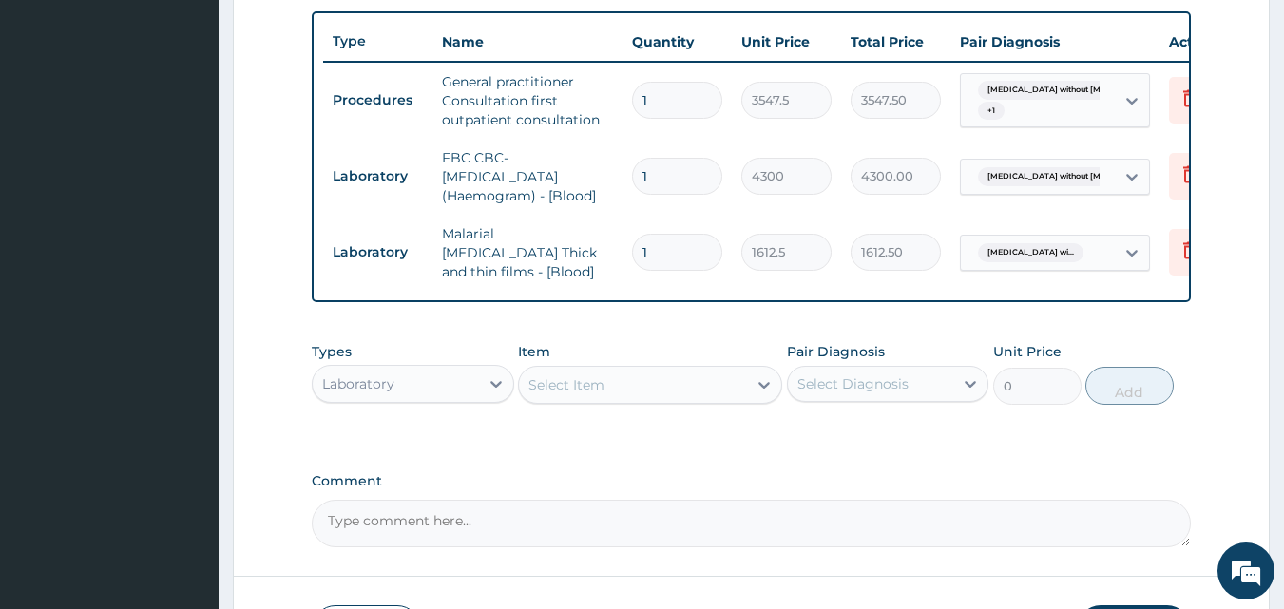
scroll to position [837, 0]
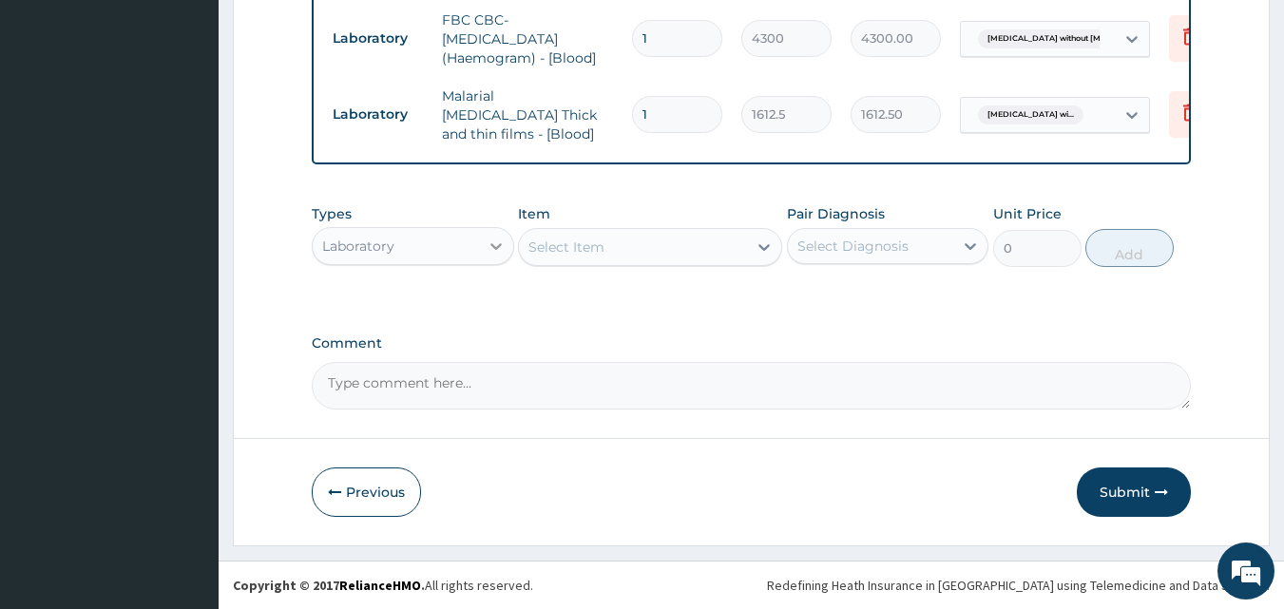
click at [496, 244] on icon at bounding box center [496, 246] width 19 height 19
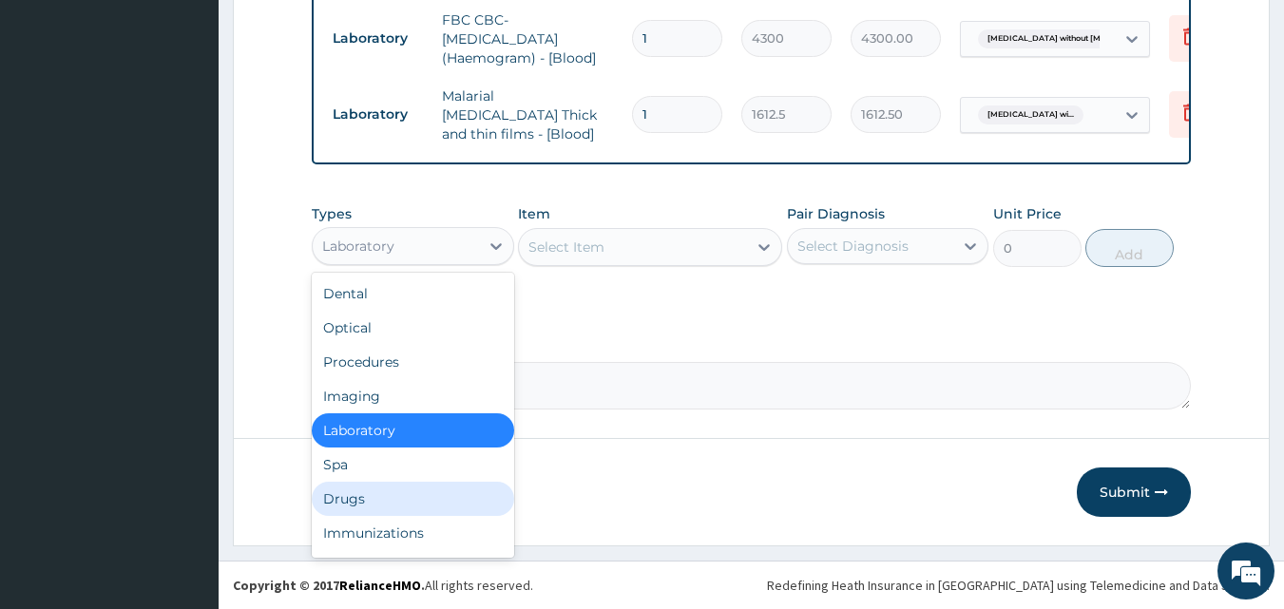
click at [382, 494] on div "Drugs" at bounding box center [413, 499] width 202 height 34
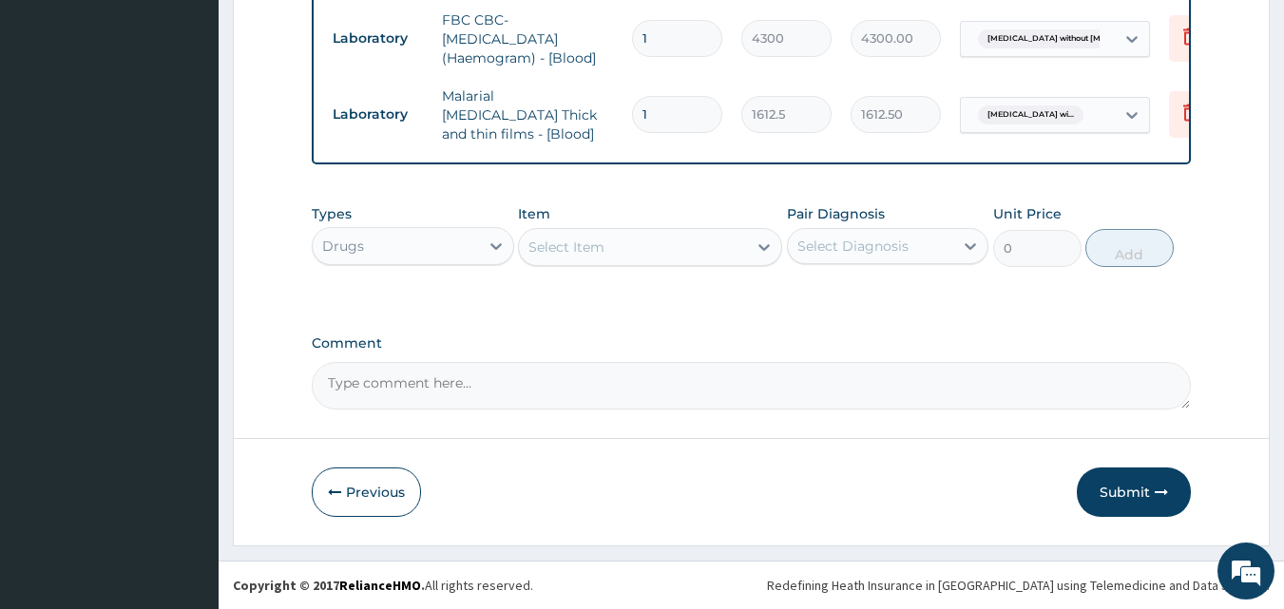
click at [577, 246] on div "Select Item" at bounding box center [566, 247] width 76 height 19
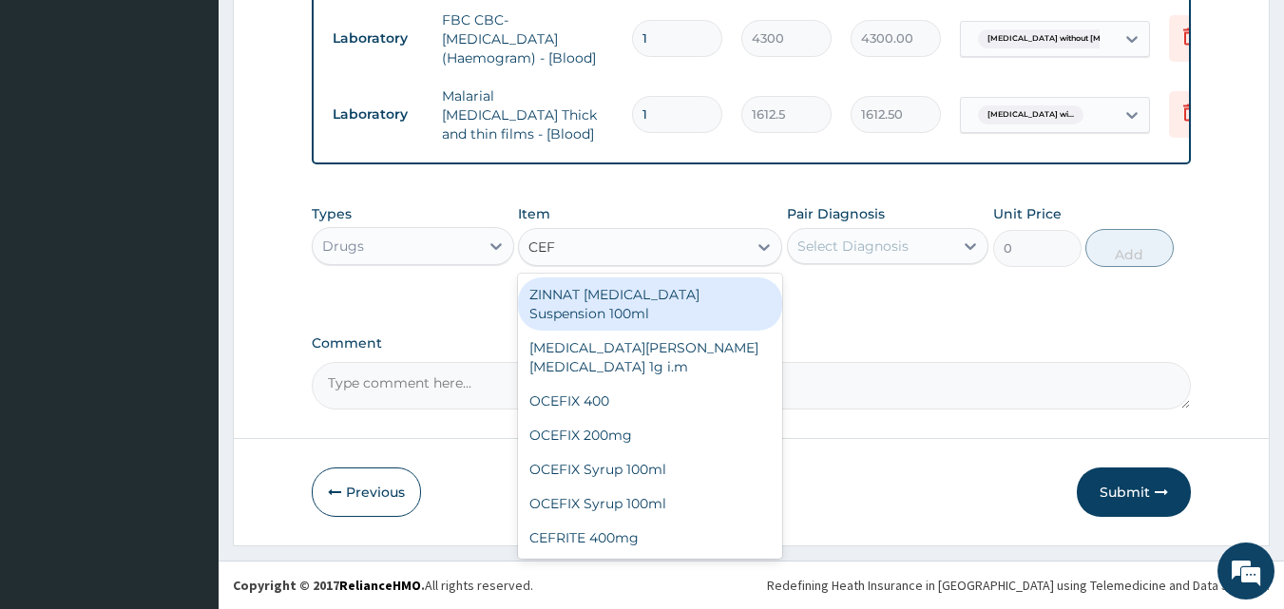
type input "CEFU"
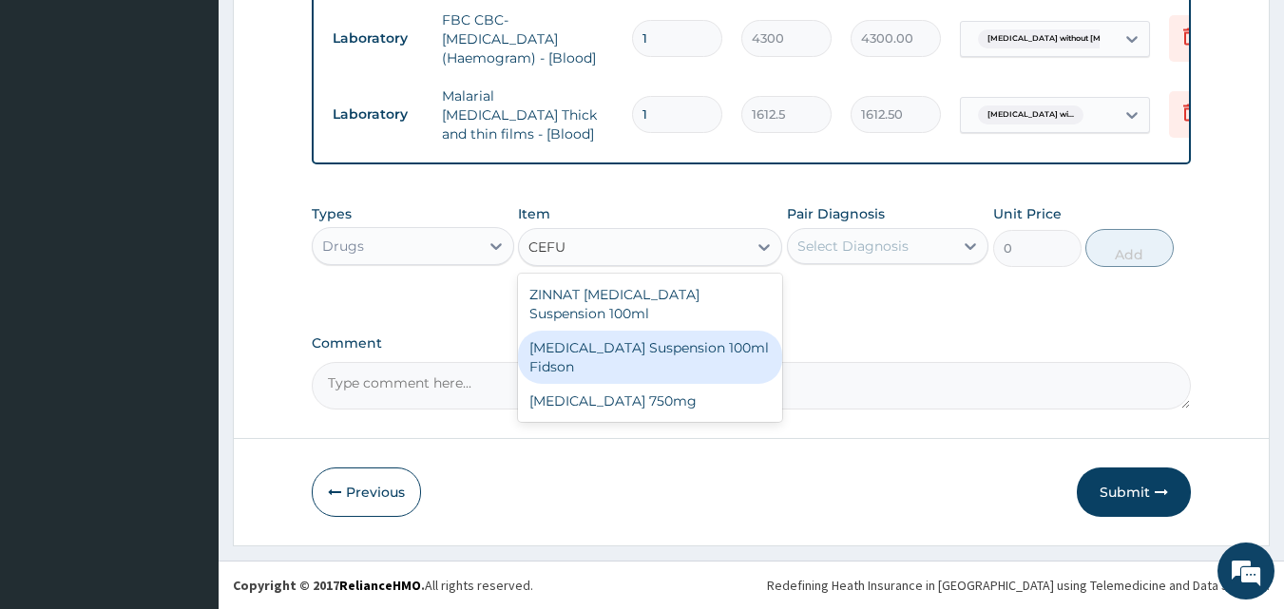
click at [583, 341] on div "[MEDICAL_DATA] Suspension 100ml Fidson" at bounding box center [650, 357] width 264 height 53
type input "2365"
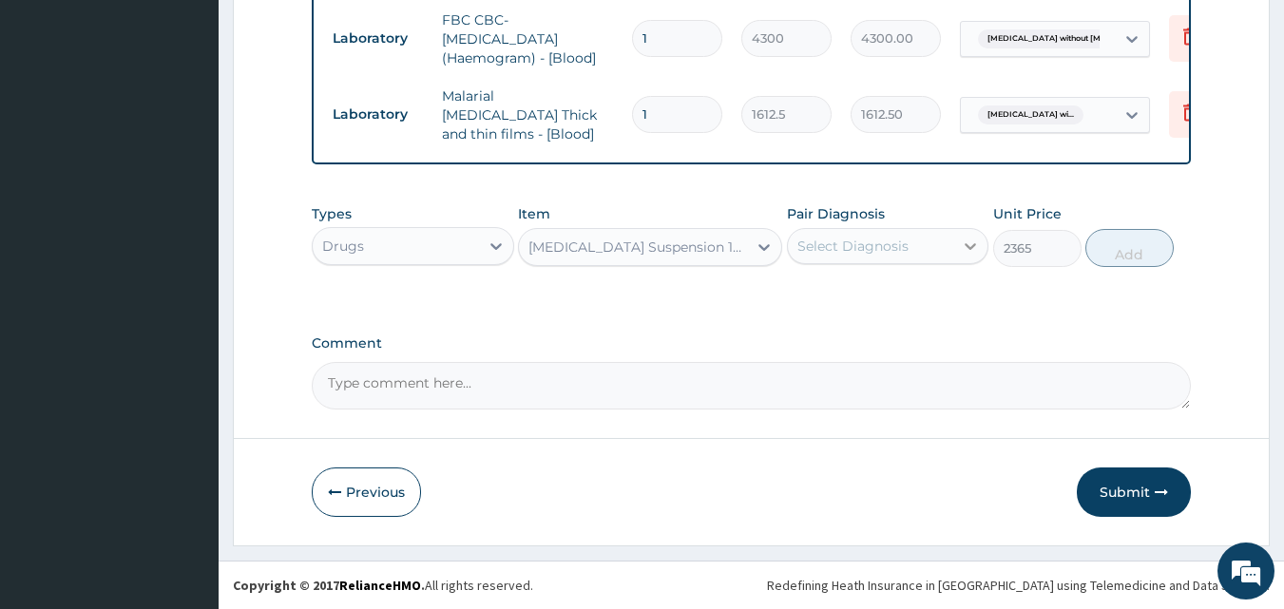
click at [968, 248] on icon at bounding box center [970, 246] width 19 height 19
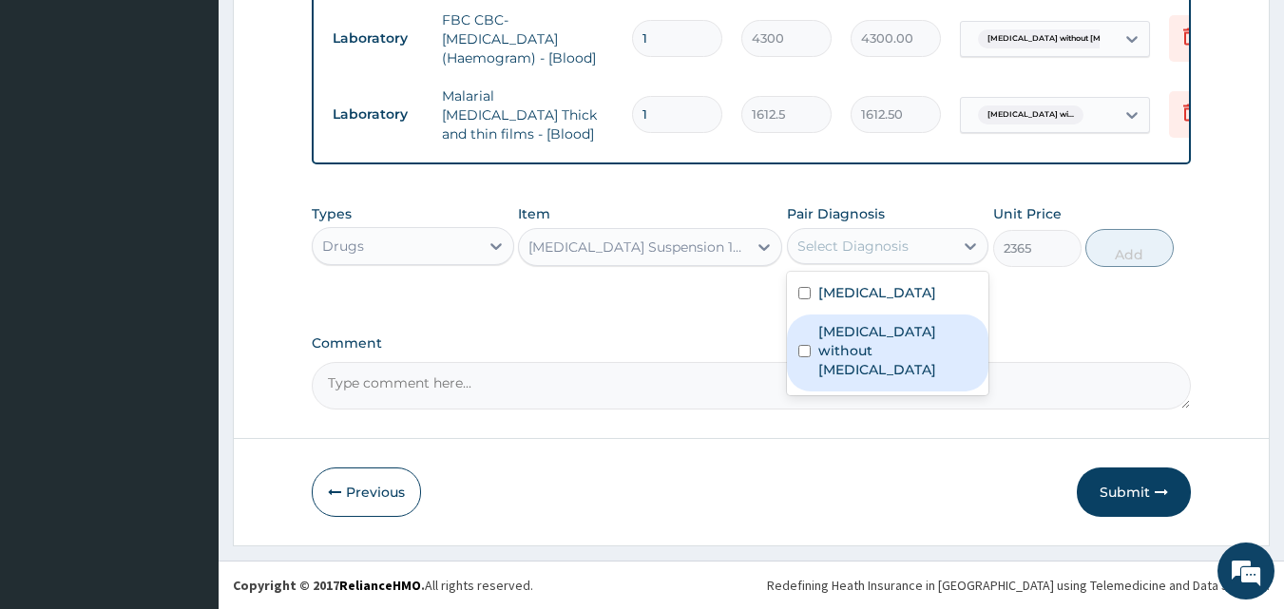
click at [902, 360] on label "[MEDICAL_DATA] without [MEDICAL_DATA]" at bounding box center [898, 350] width 160 height 57
checkbox input "true"
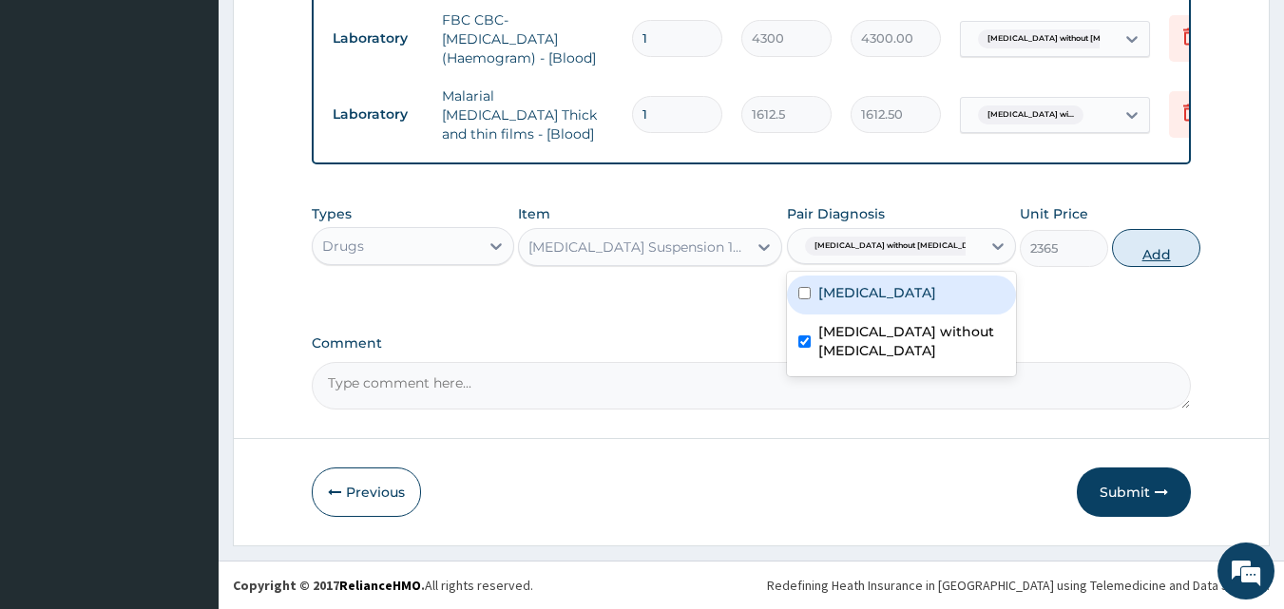
click at [1132, 252] on button "Add" at bounding box center [1156, 248] width 88 height 38
type input "0"
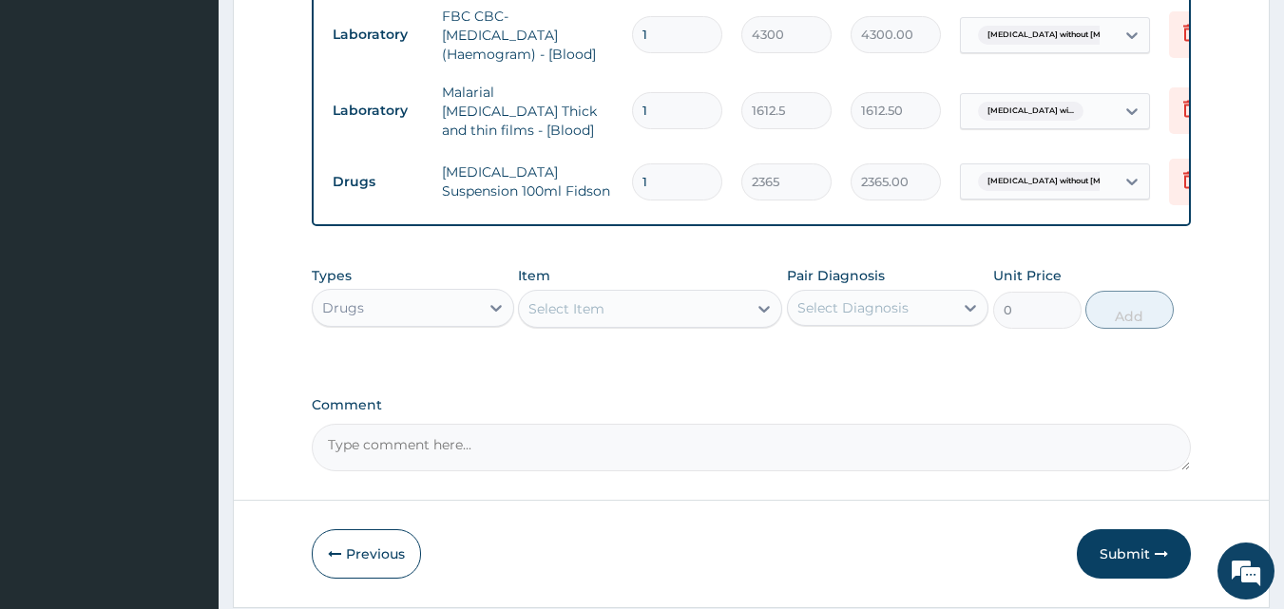
scroll to position [903, 0]
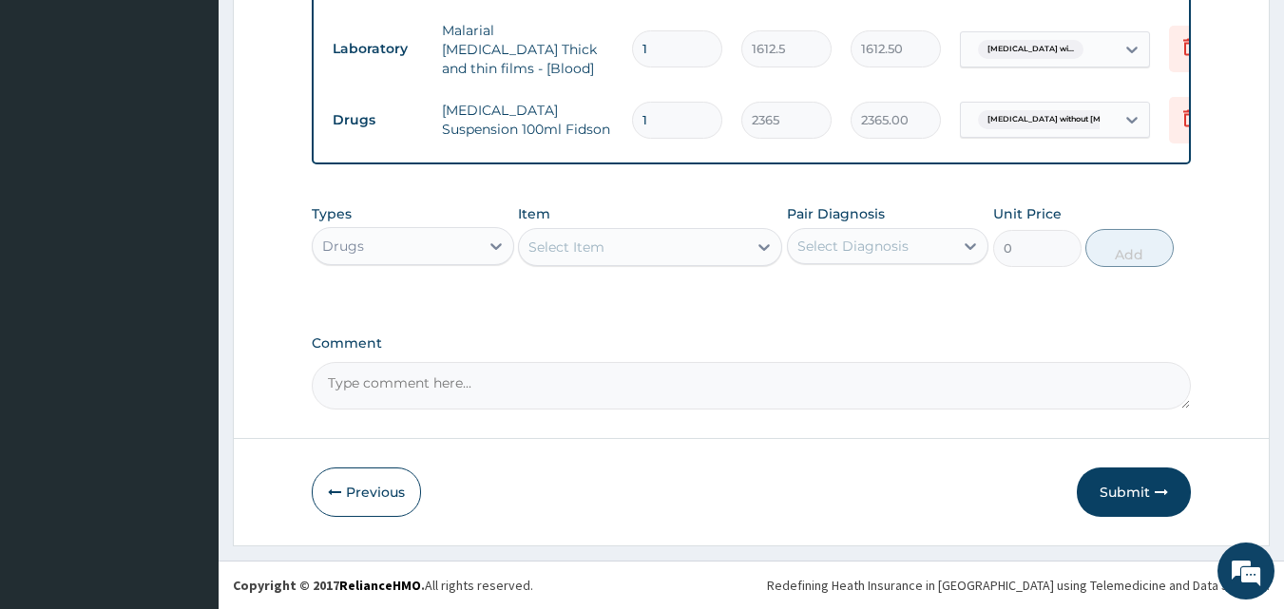
click at [544, 245] on div "Select Item" at bounding box center [566, 247] width 76 height 19
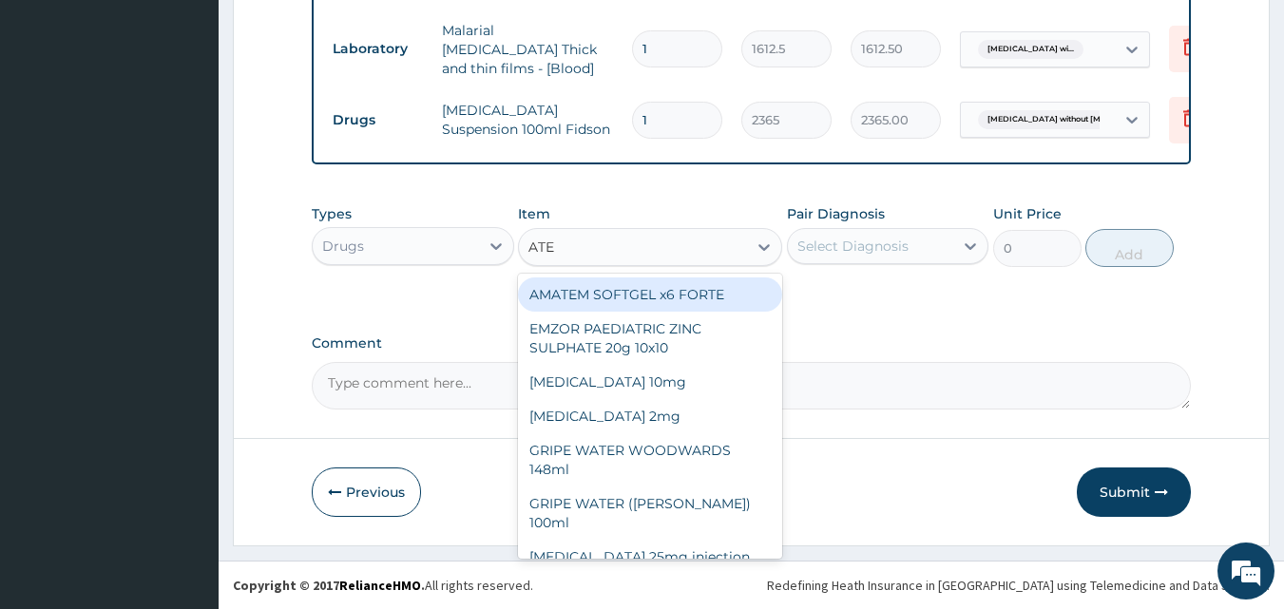
type input "ATEM"
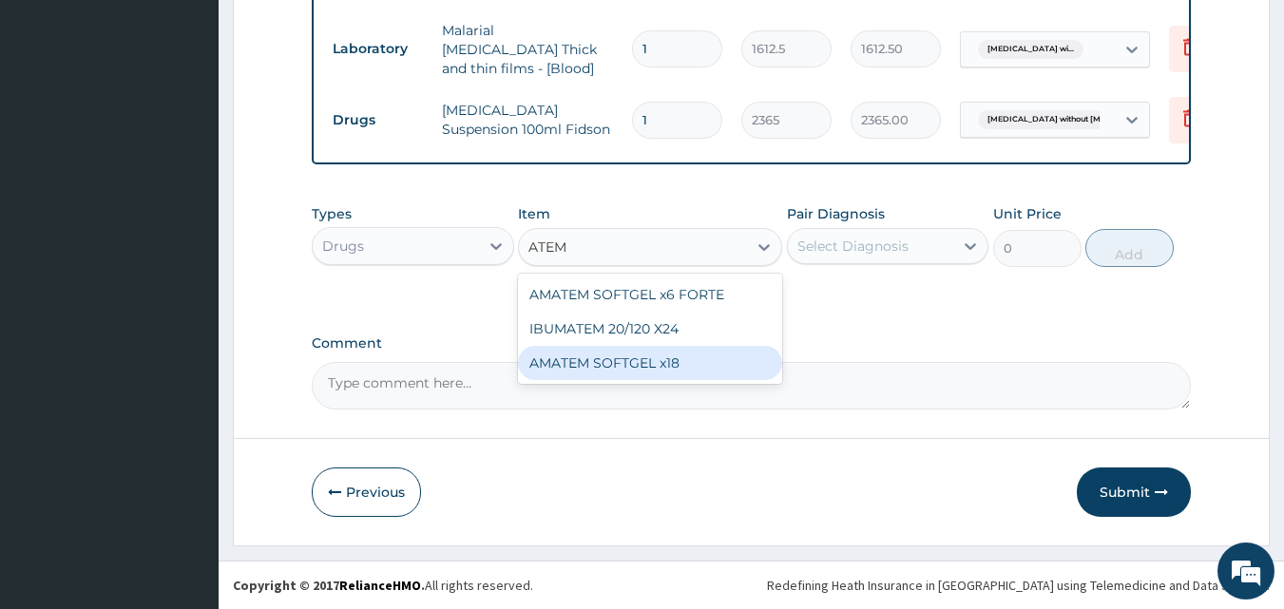
click at [600, 364] on div "AMATEM SOFTGEL x18" at bounding box center [650, 363] width 264 height 34
type input "104.06"
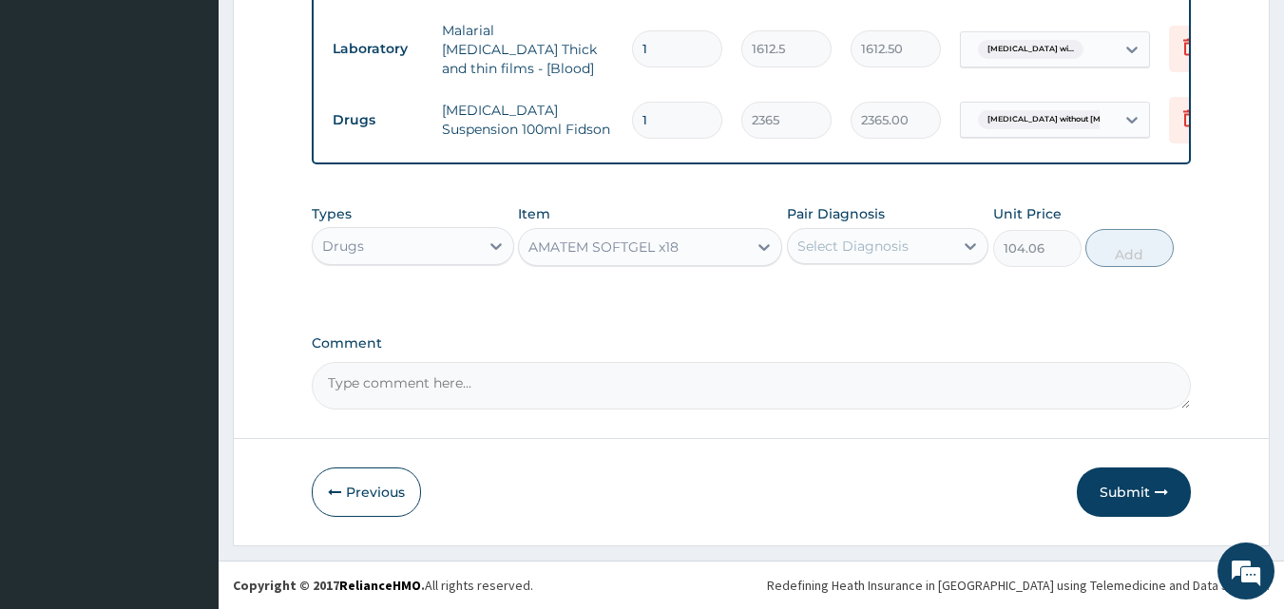
click at [701, 247] on div "AMATEM SOFTGEL x18" at bounding box center [633, 247] width 228 height 30
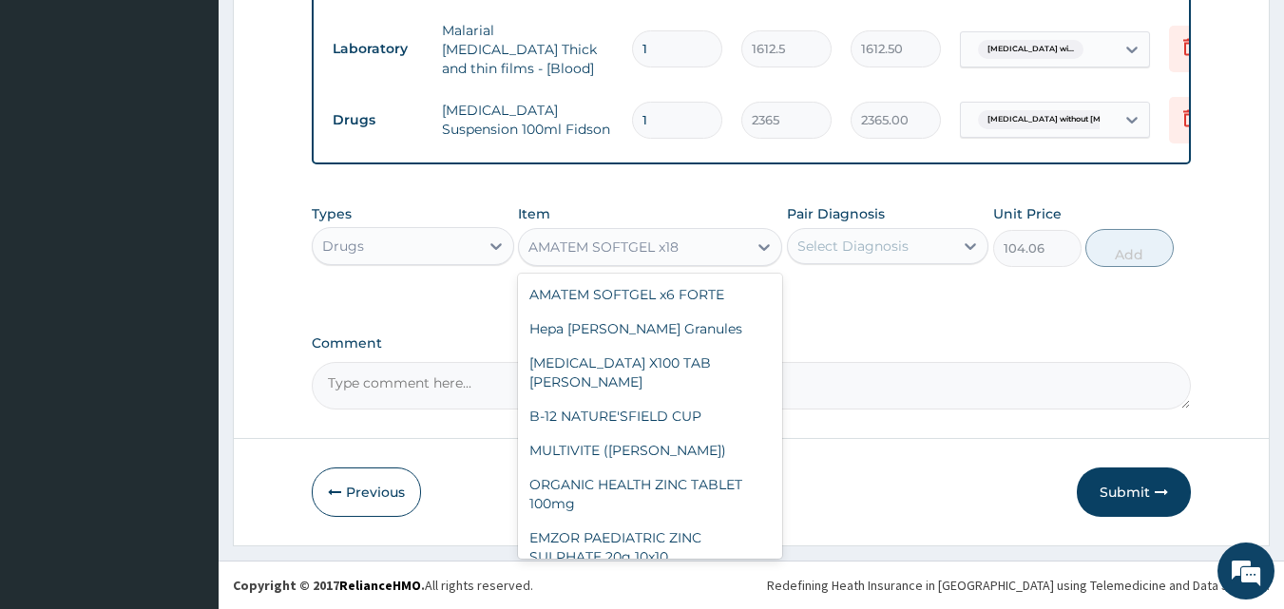
scroll to position [11625, 0]
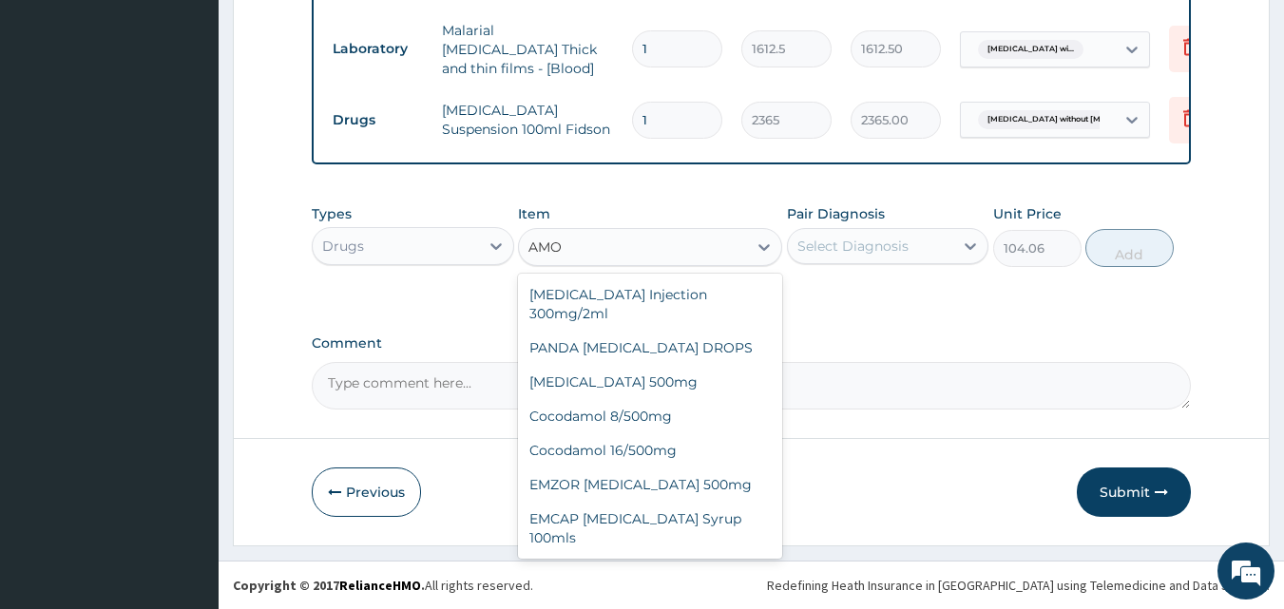
type input "AMOX"
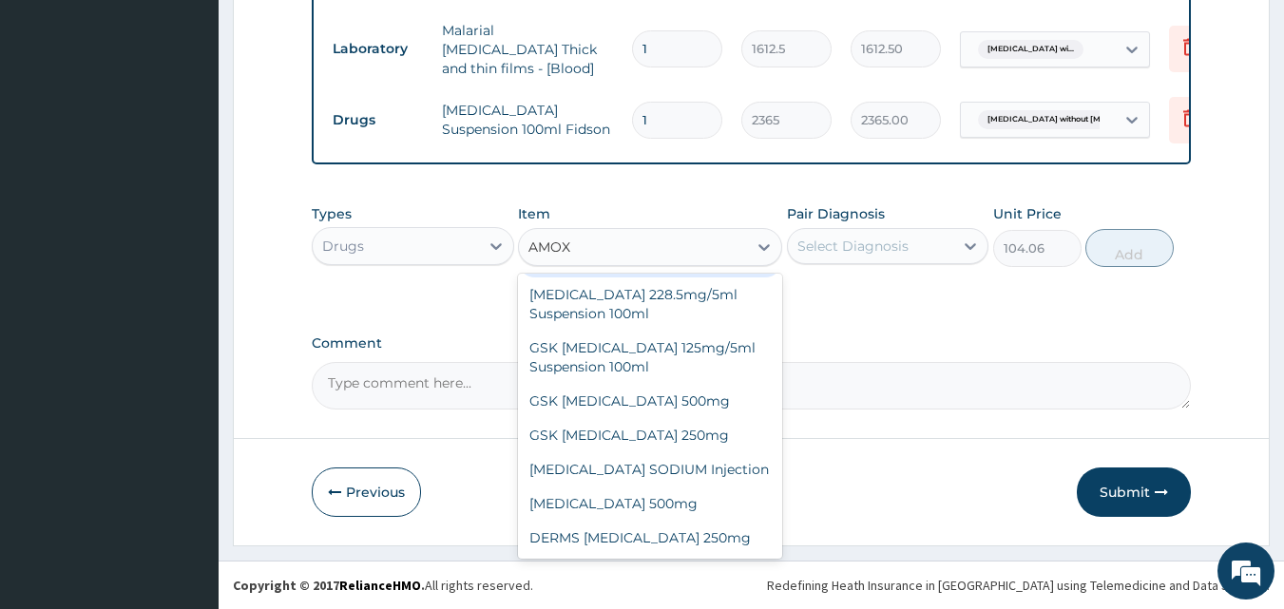
scroll to position [34, 0]
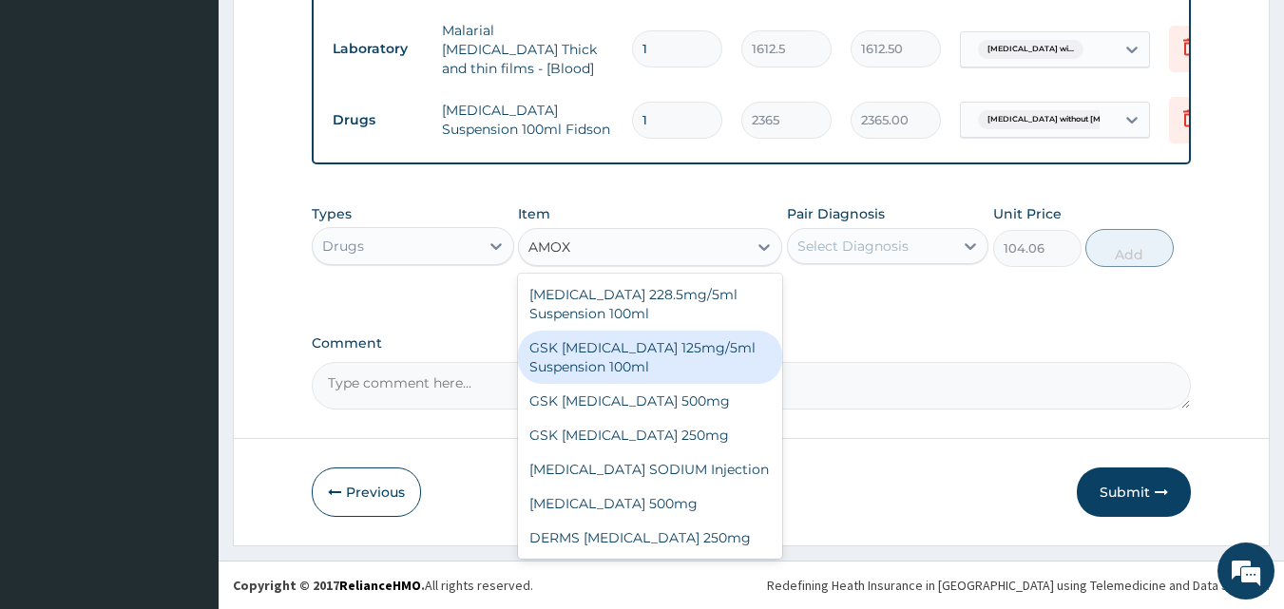
click at [619, 372] on div "GSK AMOXIL 125mg/5ml Suspension 100ml" at bounding box center [650, 357] width 264 height 53
type input "8868.75"
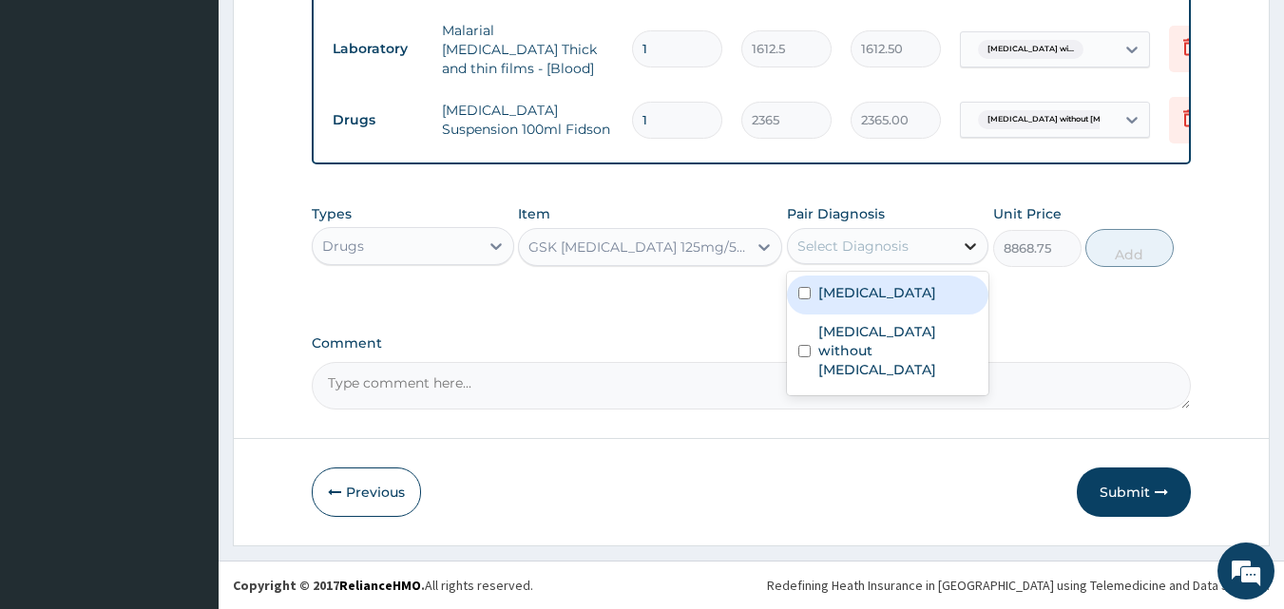
click at [964, 244] on icon at bounding box center [970, 246] width 19 height 19
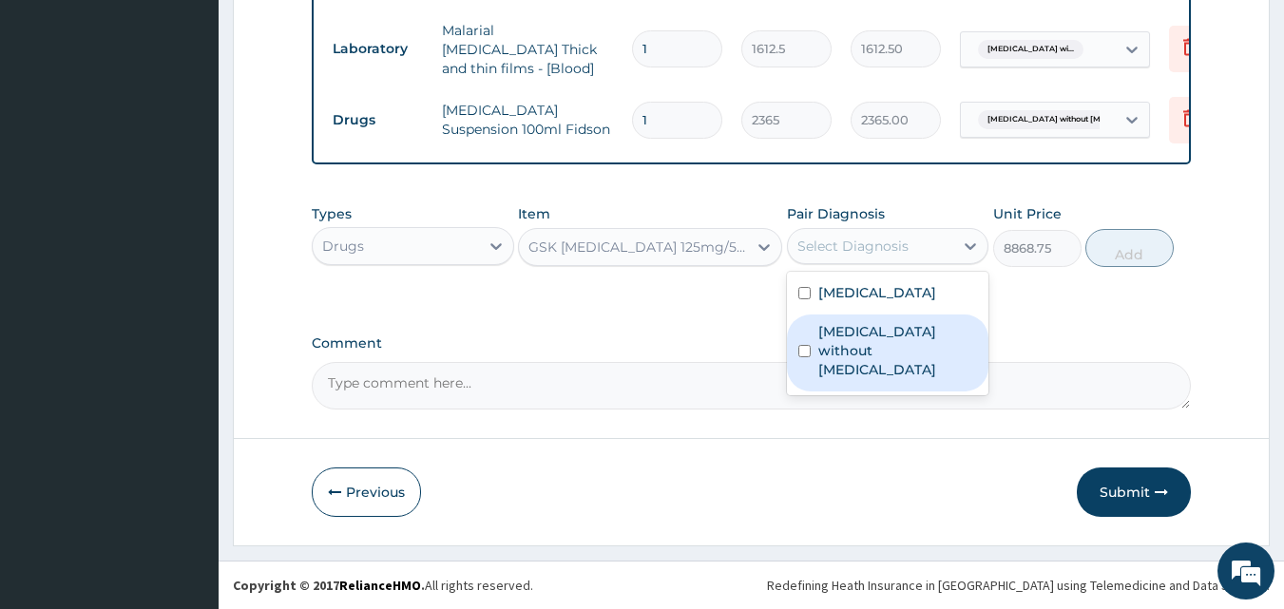
click at [845, 379] on label "Sepsis without septic shock" at bounding box center [898, 350] width 160 height 57
checkbox input "true"
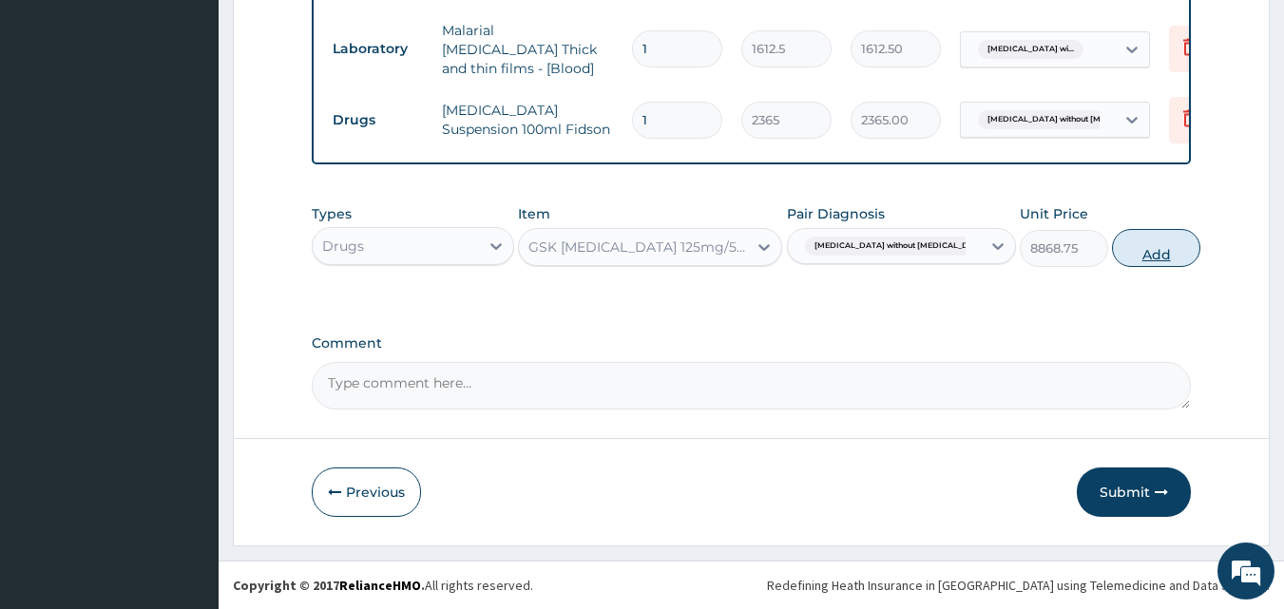
click at [1132, 256] on button "Add" at bounding box center [1156, 248] width 88 height 38
type input "0"
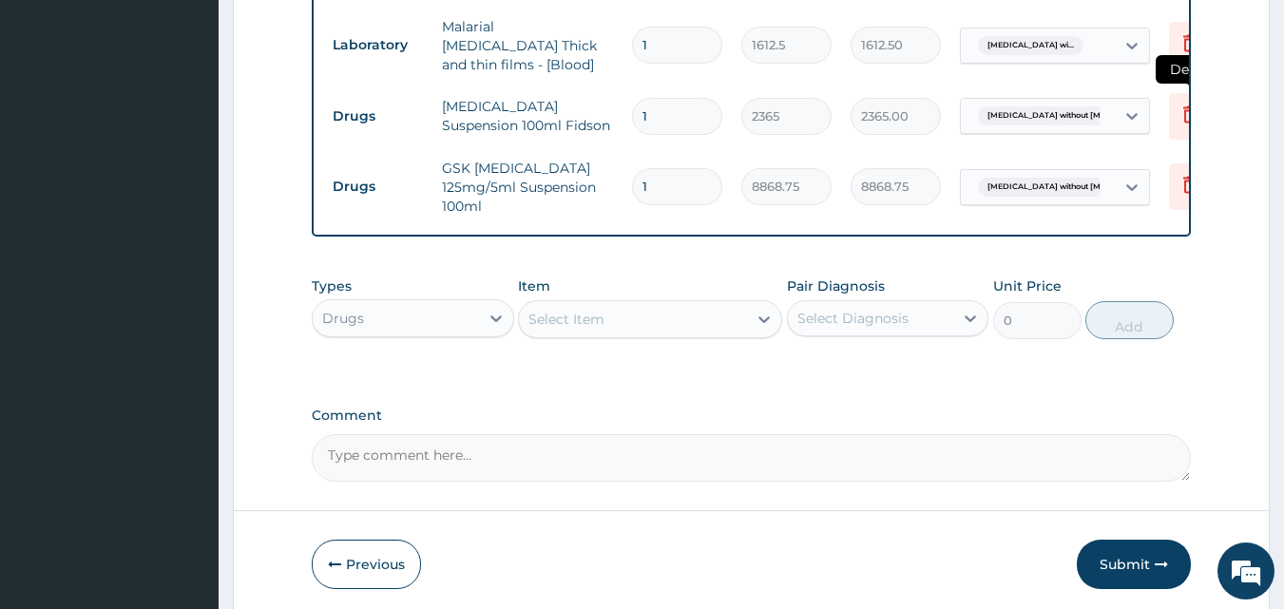
click at [1183, 107] on icon at bounding box center [1189, 114] width 23 height 23
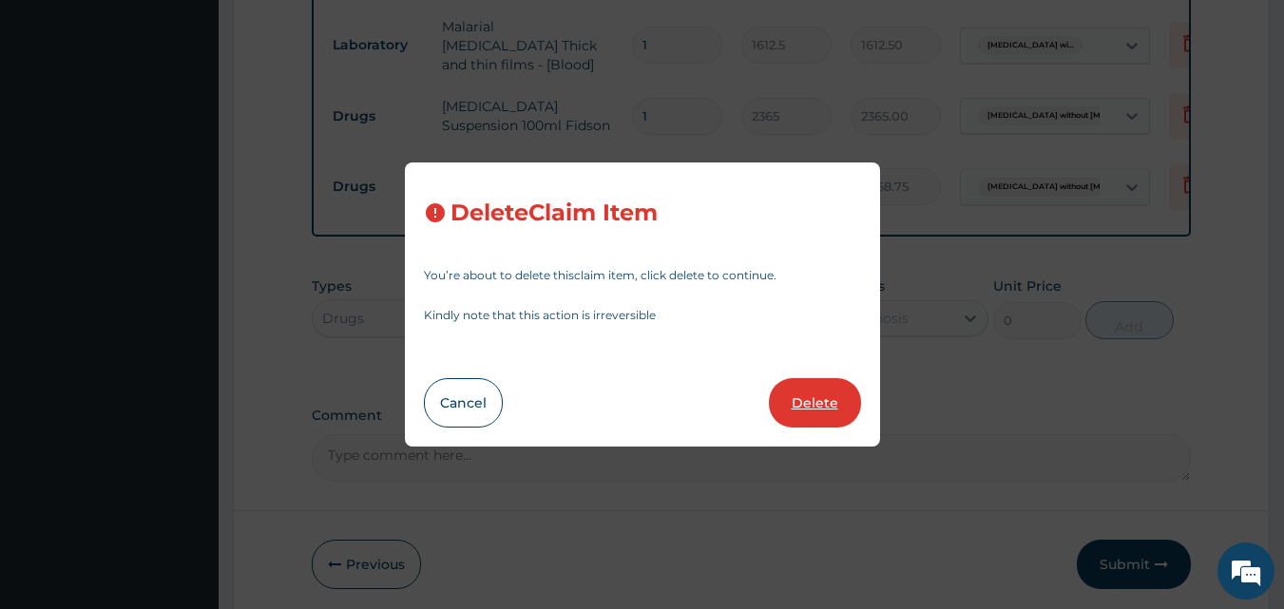
click at [824, 402] on button "Delete" at bounding box center [815, 402] width 92 height 49
type input "8868.75"
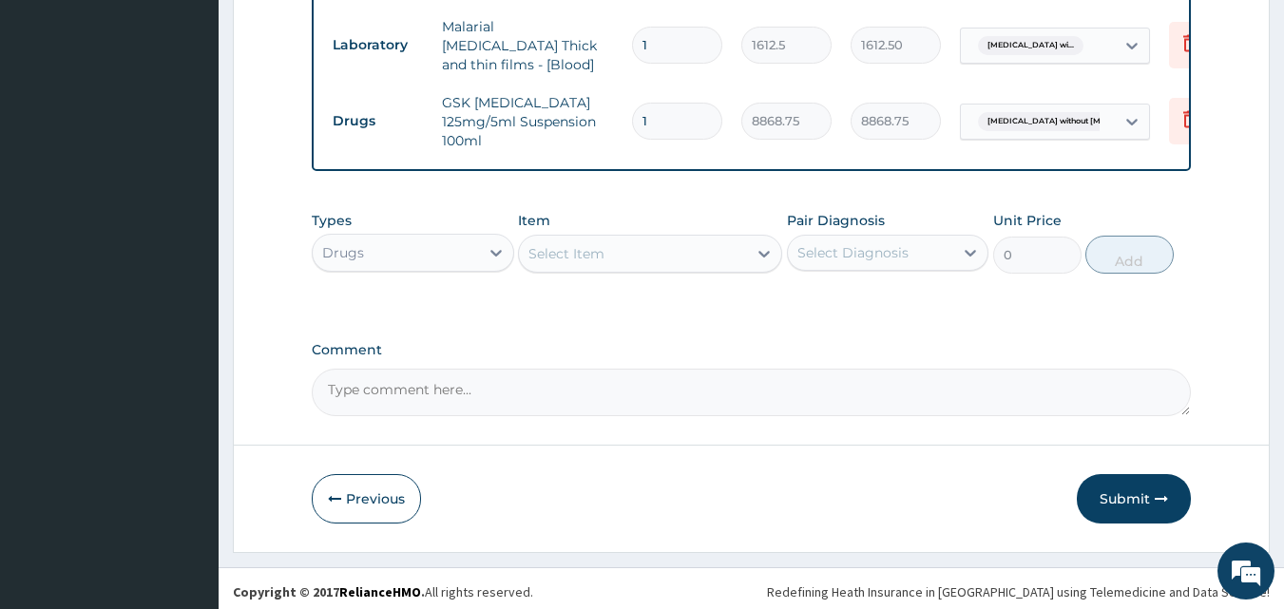
click at [571, 247] on div "Select Item" at bounding box center [566, 253] width 76 height 19
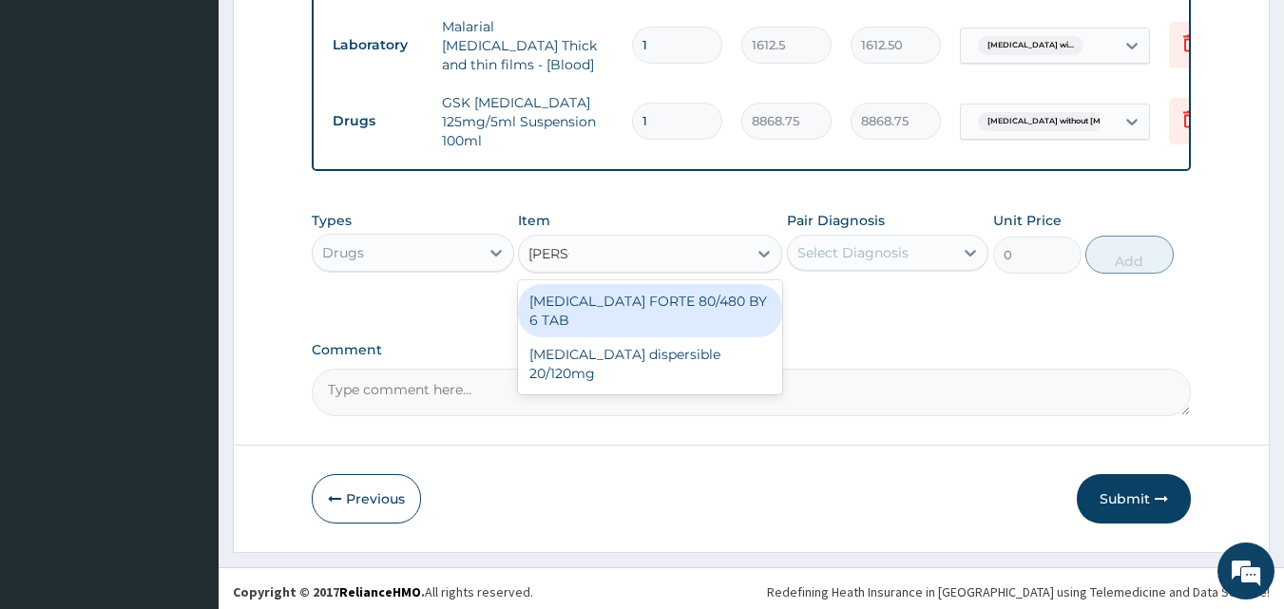
type input "COART"
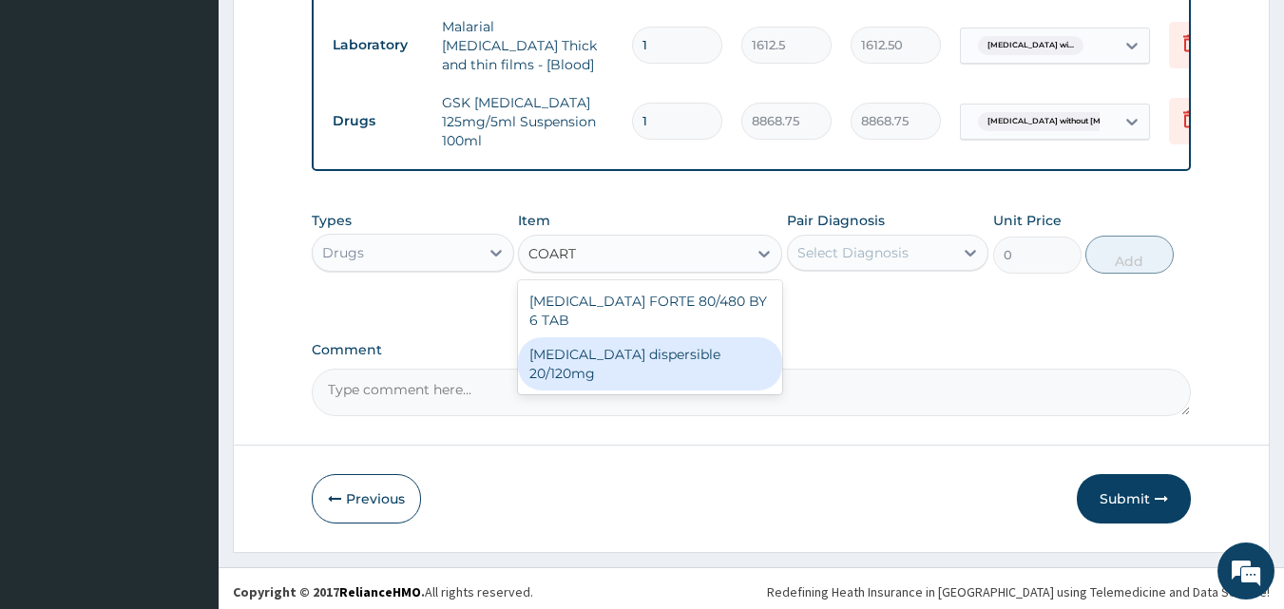
click at [628, 337] on div "Coartem dispersible 20/120mg" at bounding box center [650, 363] width 264 height 53
type input "112.3375"
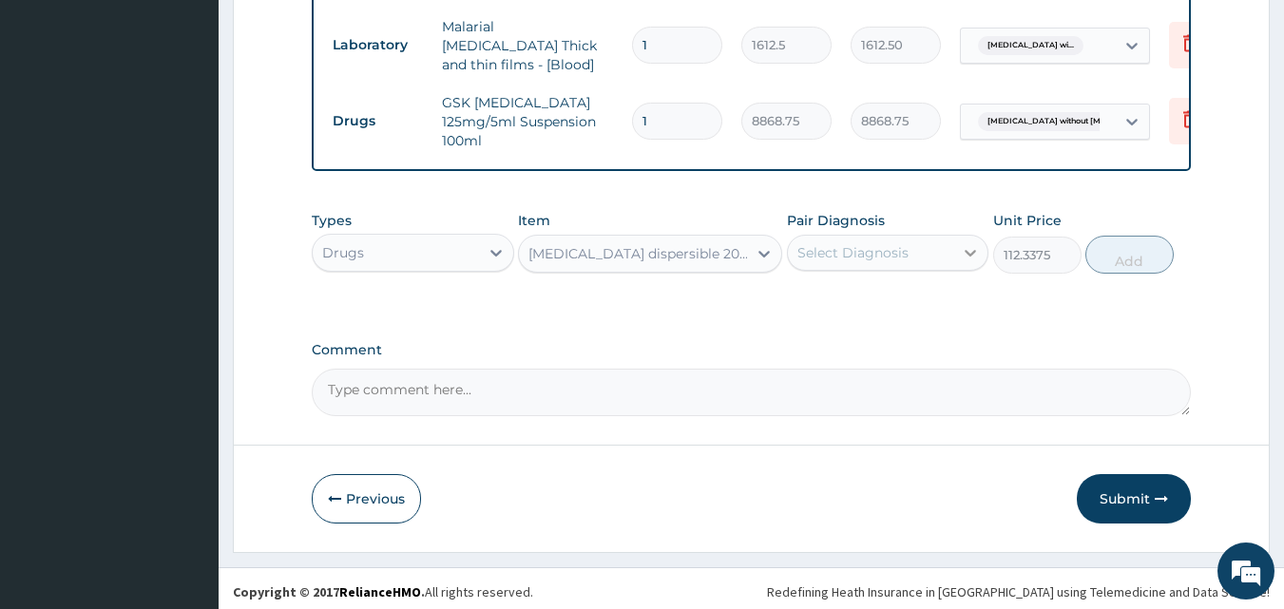
click at [975, 250] on icon at bounding box center [971, 253] width 11 height 7
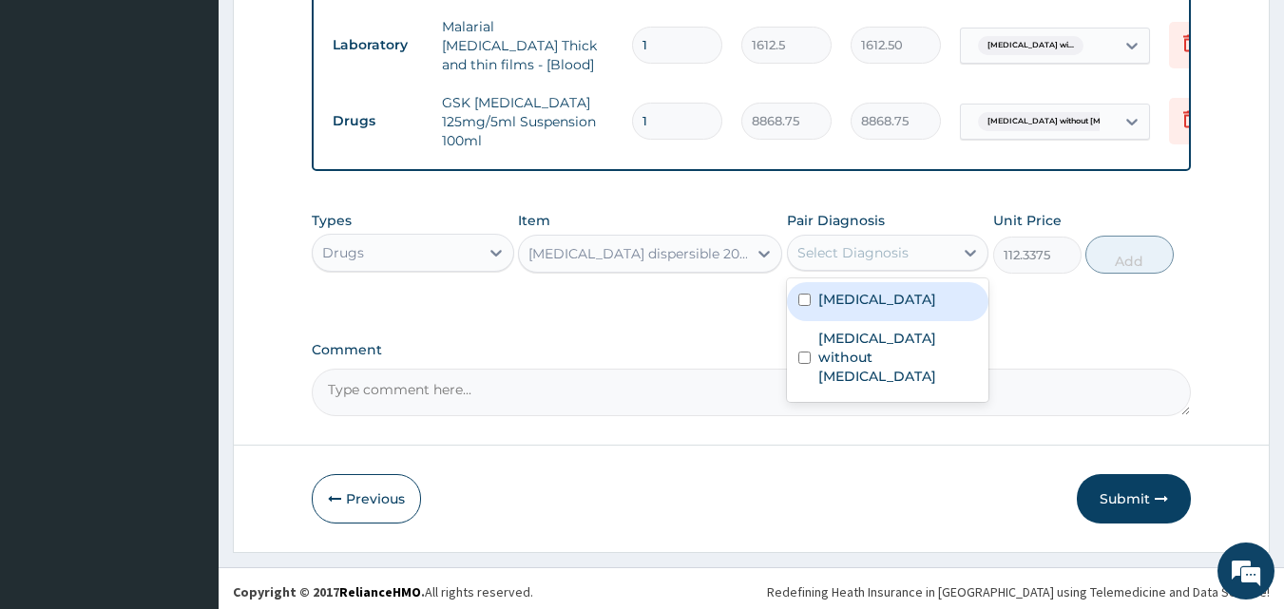
click at [884, 309] on label "Plasmodium malariae malaria without complication" at bounding box center [877, 299] width 118 height 19
checkbox input "true"
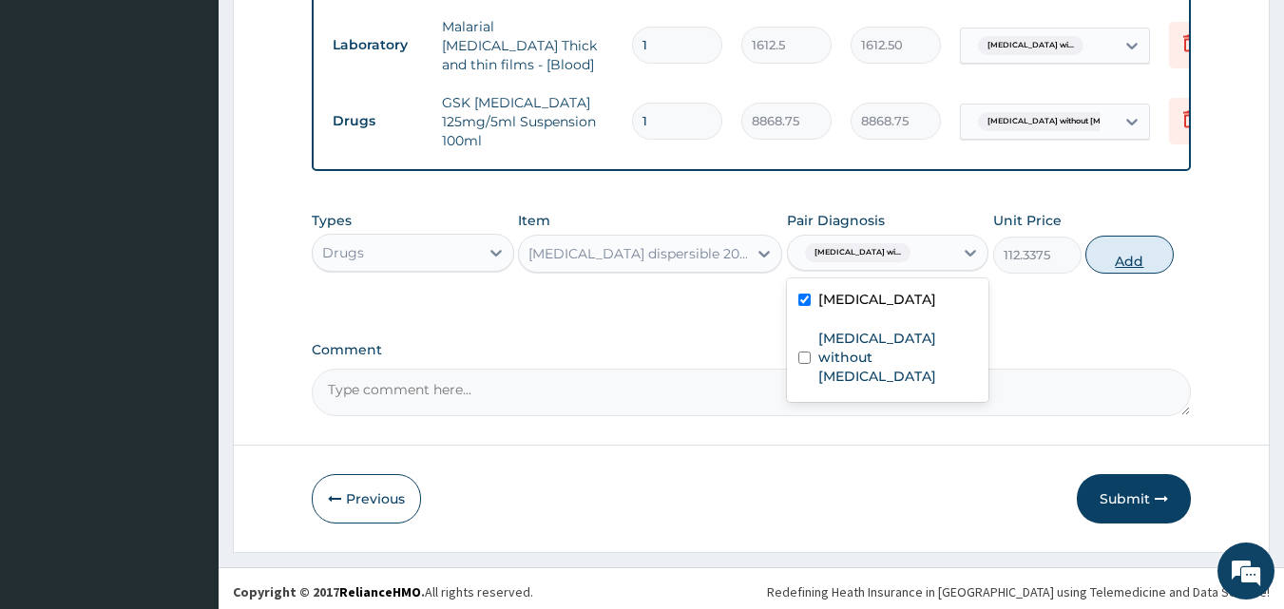
click at [1131, 253] on button "Add" at bounding box center [1129, 255] width 88 height 38
type input "0"
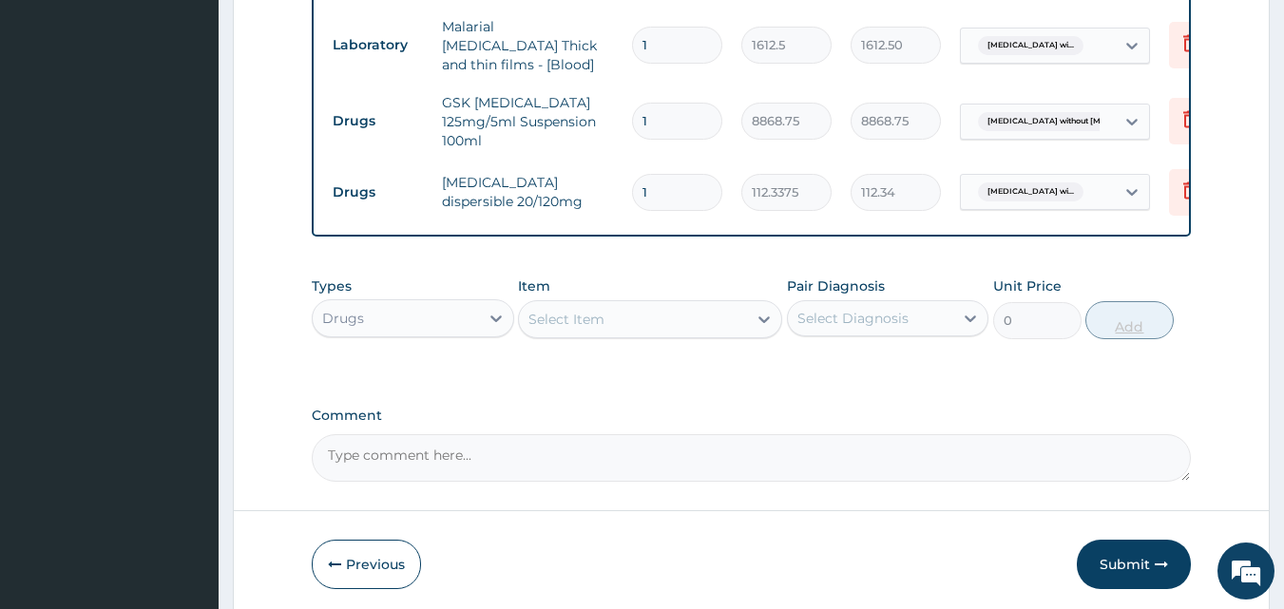
type input "12"
type input "1348.05"
type input "12"
click at [567, 310] on div "Select Item" at bounding box center [566, 319] width 76 height 19
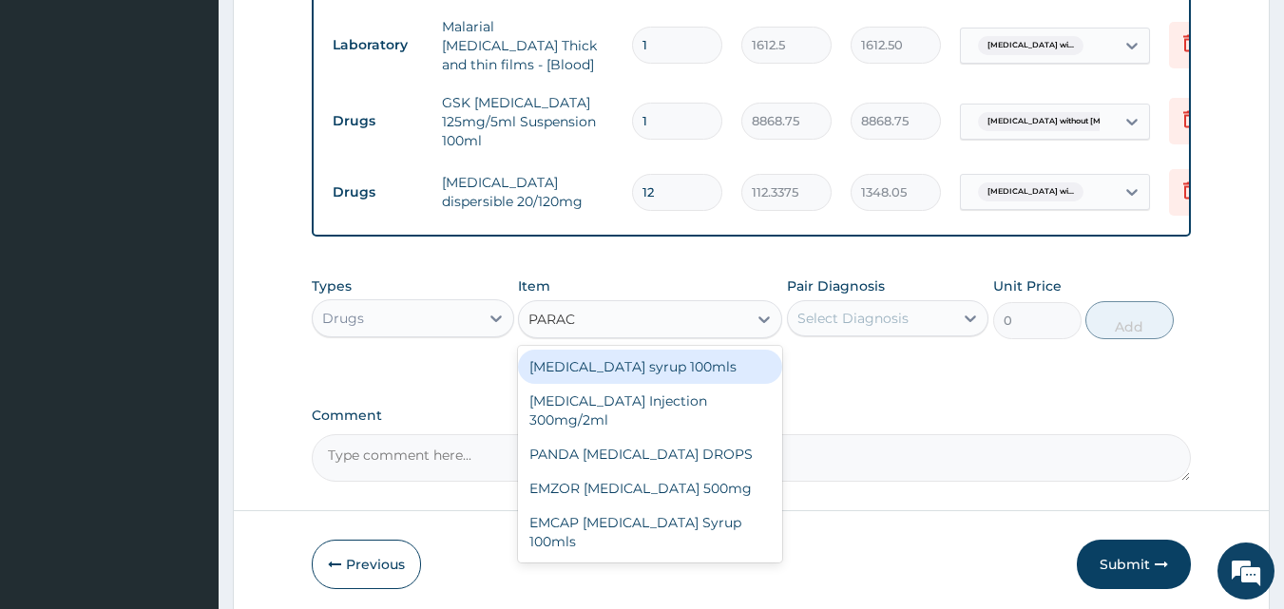
type input "PARACE"
click at [626, 365] on div "Paracetamol syrup 100mls" at bounding box center [650, 367] width 264 height 34
type input "709.5"
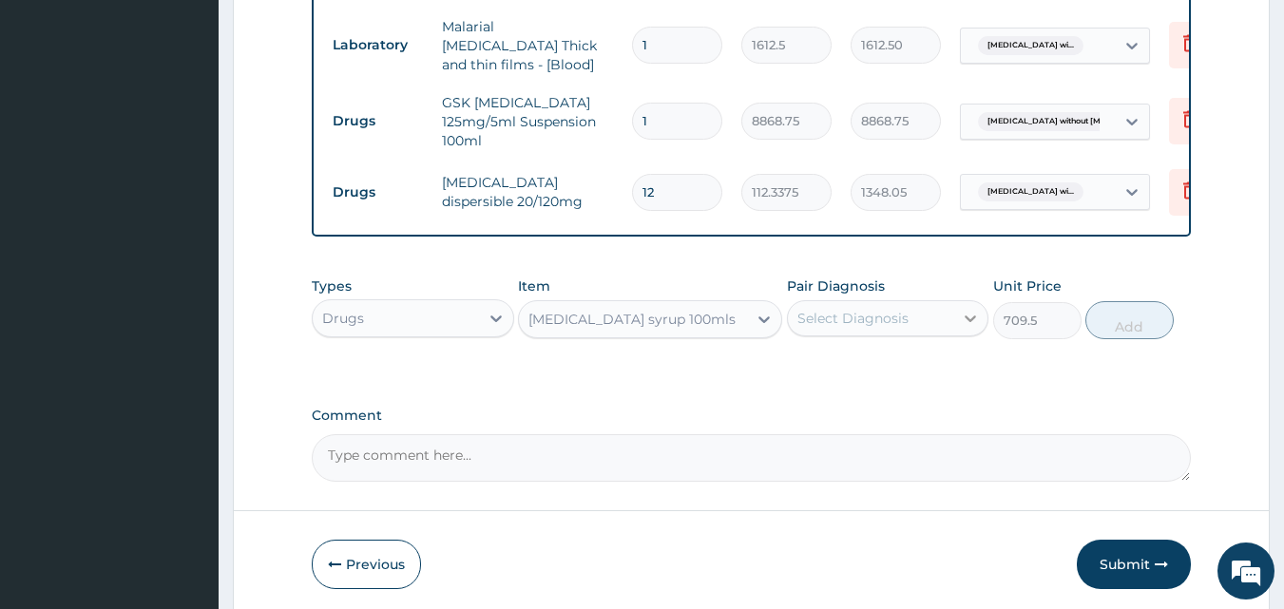
click at [966, 313] on icon at bounding box center [970, 318] width 19 height 19
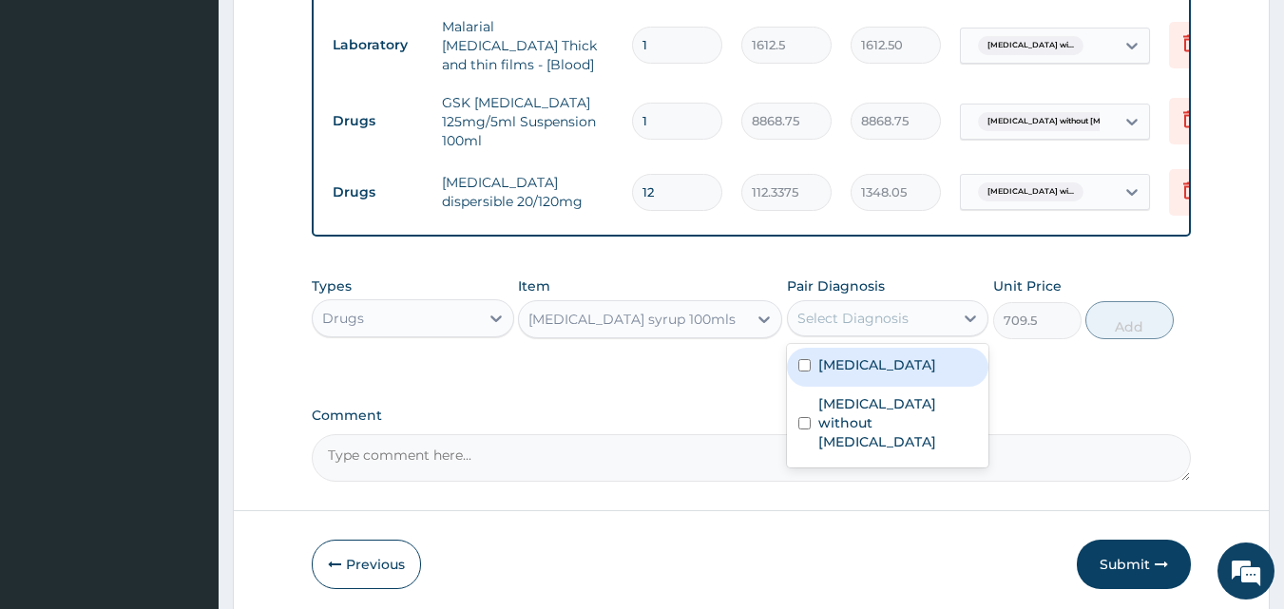
click at [899, 374] on label "Plasmodium malariae malaria without complication" at bounding box center [877, 364] width 118 height 19
checkbox input "true"
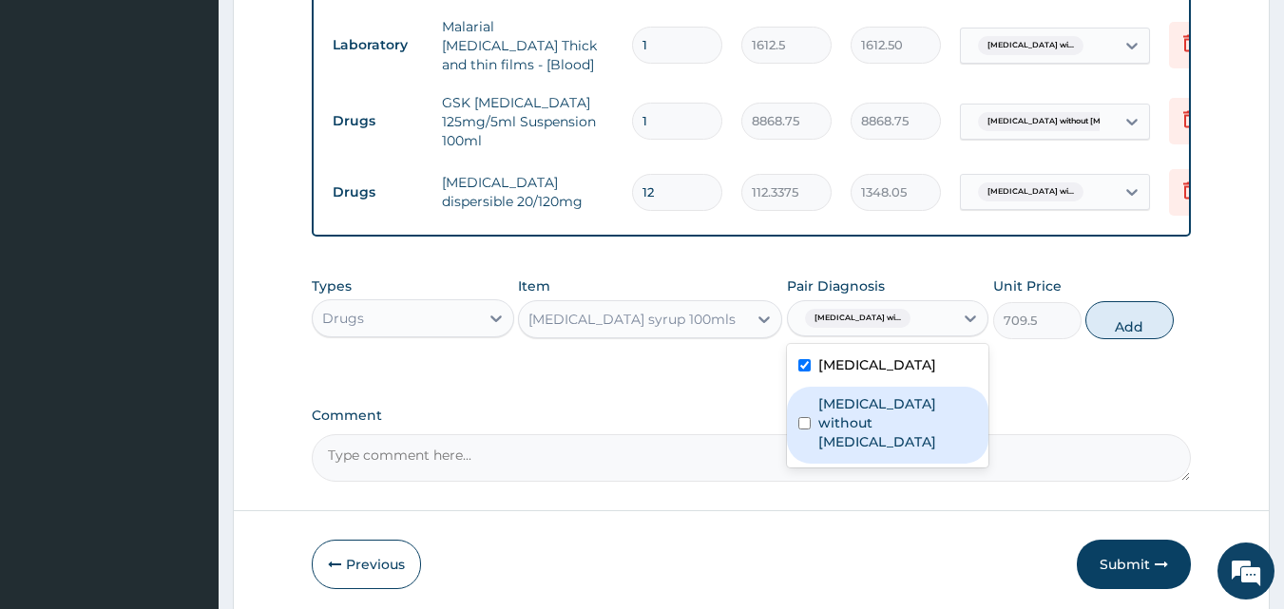
click at [876, 464] on div "Sepsis without septic shock" at bounding box center [888, 425] width 202 height 77
checkbox input "true"
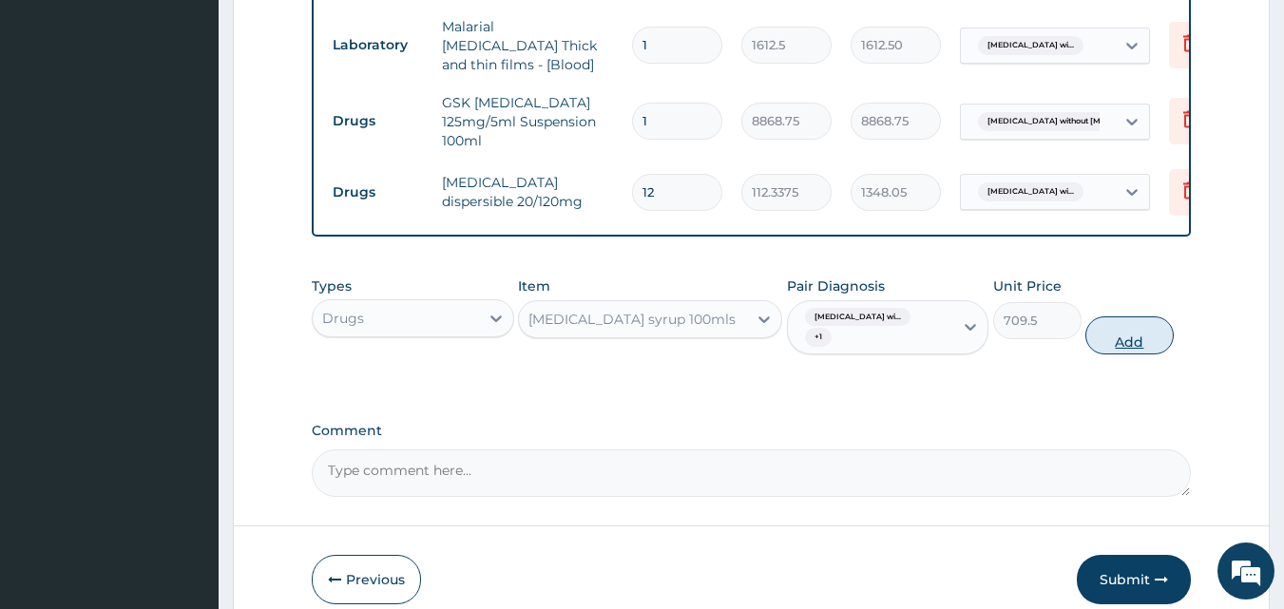
click at [1126, 333] on button "Add" at bounding box center [1129, 335] width 88 height 38
type input "0"
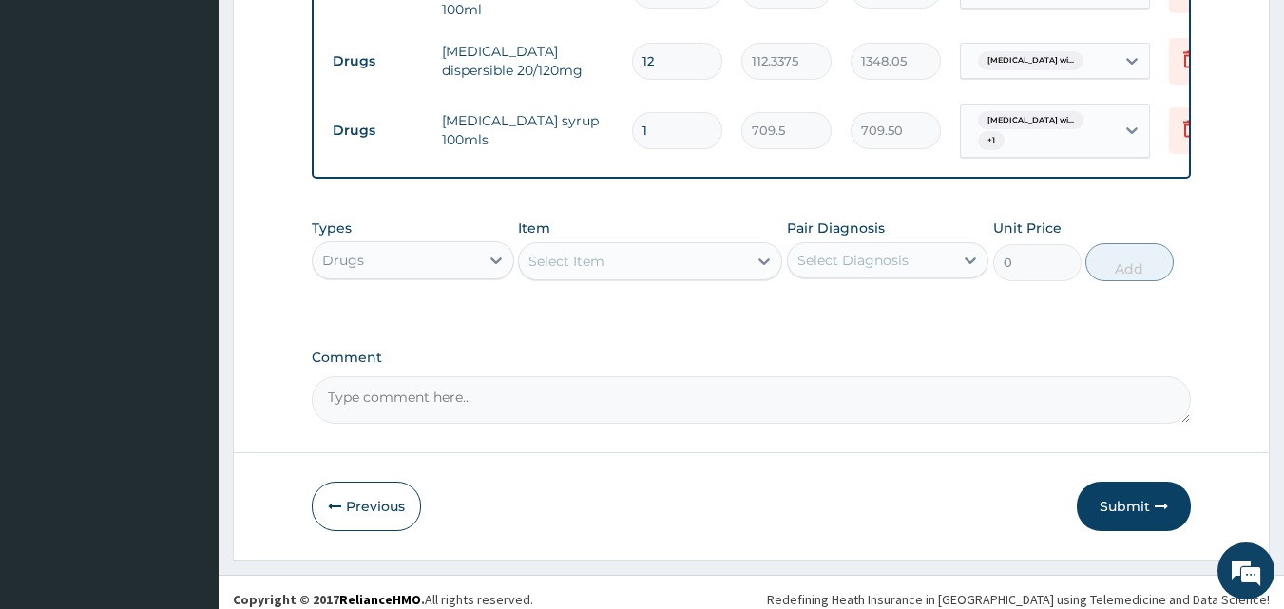
scroll to position [1042, 0]
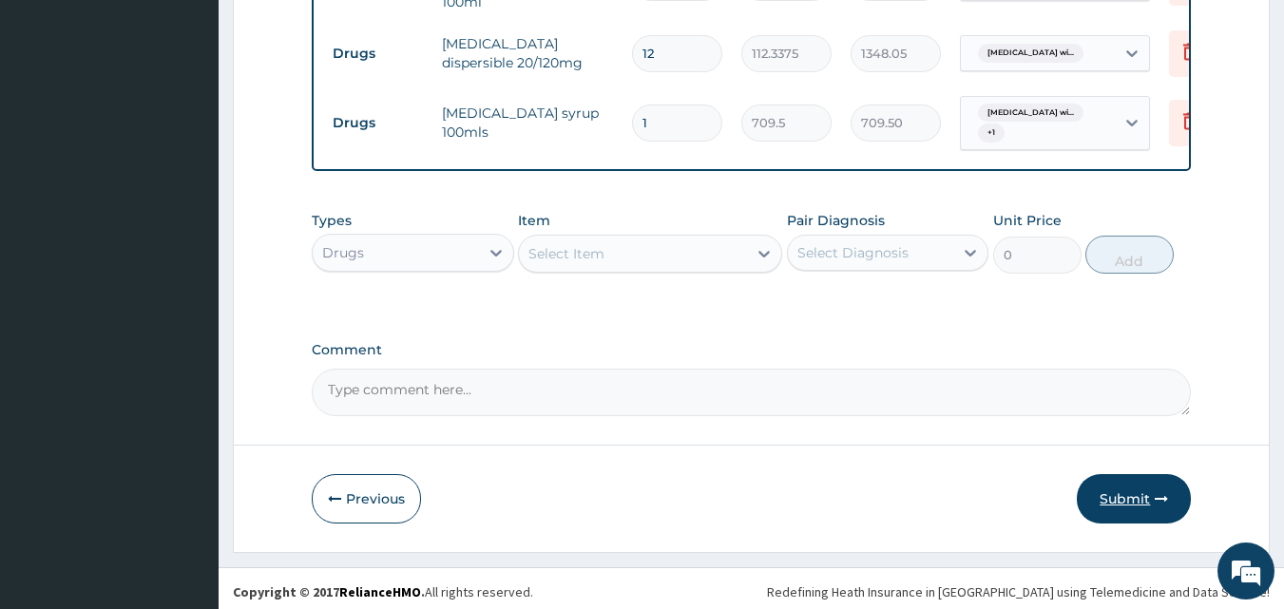
click at [1132, 493] on button "Submit" at bounding box center [1134, 498] width 114 height 49
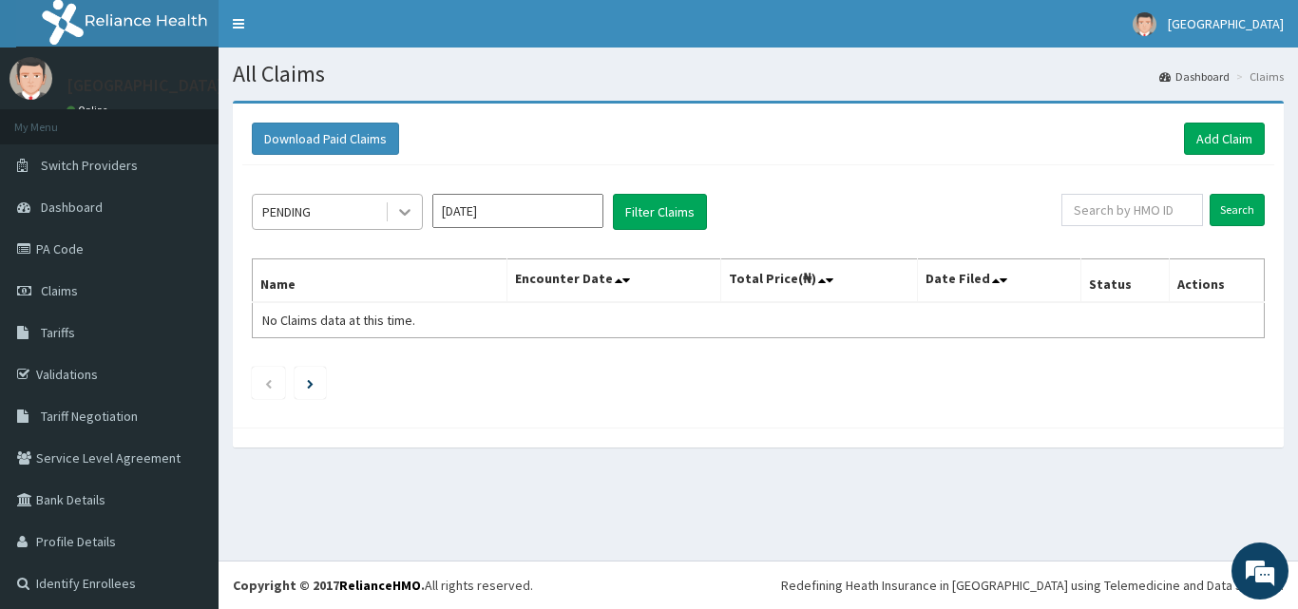
click at [401, 210] on icon at bounding box center [404, 213] width 11 height 7
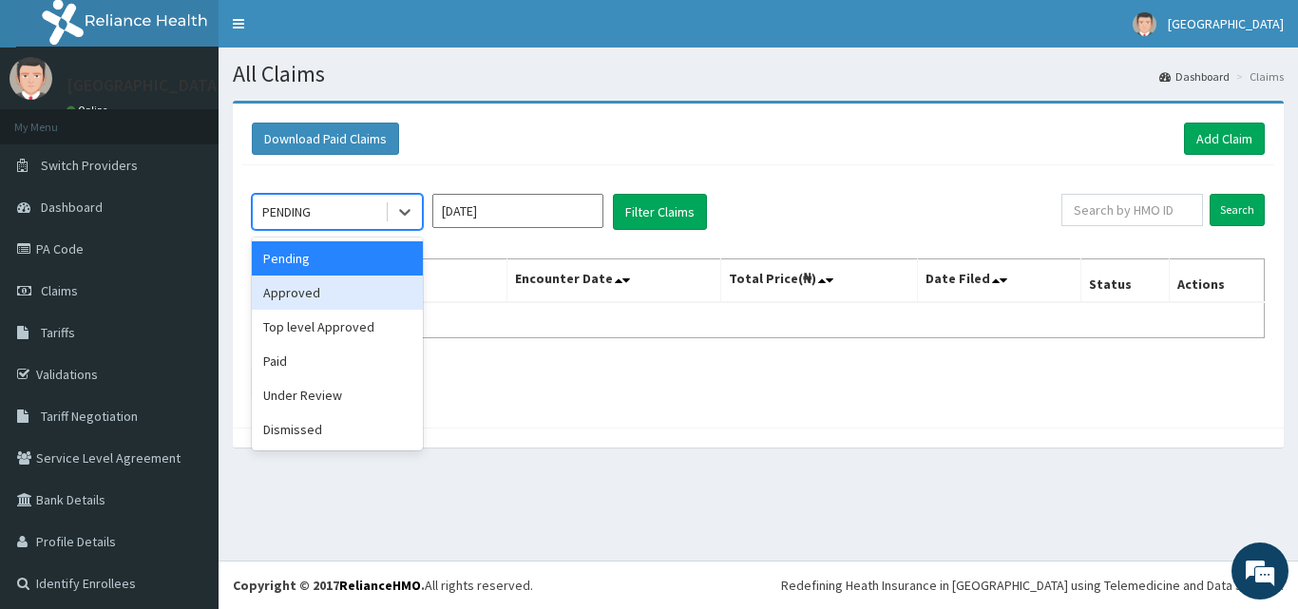
click at [368, 291] on div "Approved" at bounding box center [337, 293] width 171 height 34
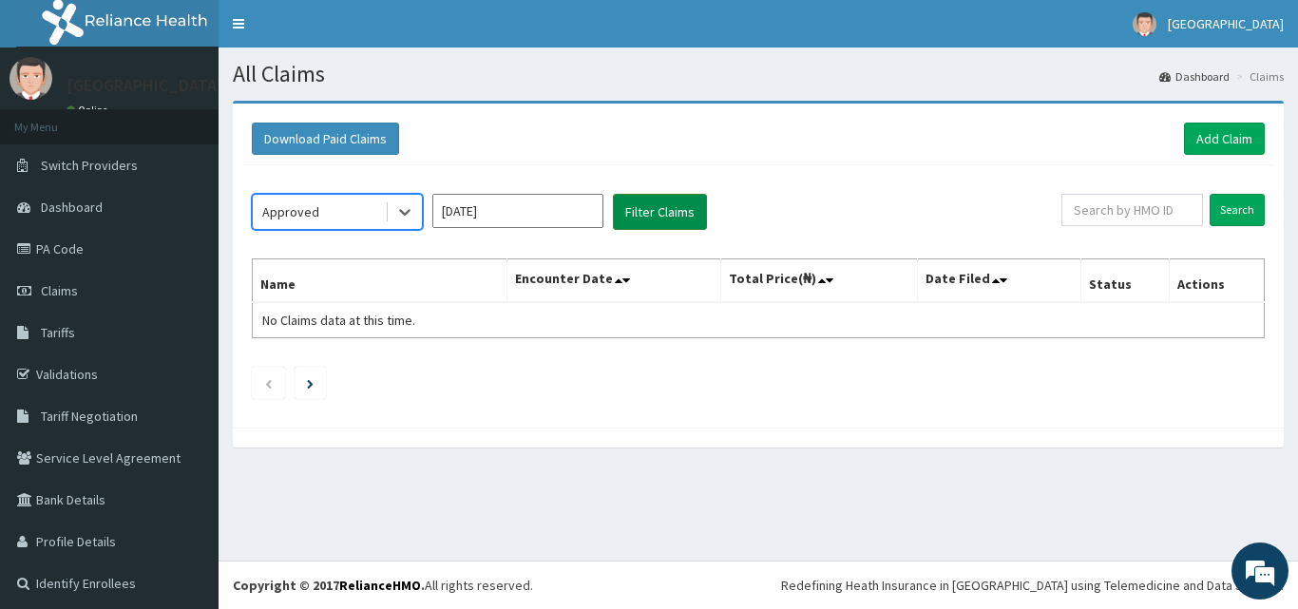
click at [660, 215] on button "Filter Claims" at bounding box center [660, 212] width 94 height 36
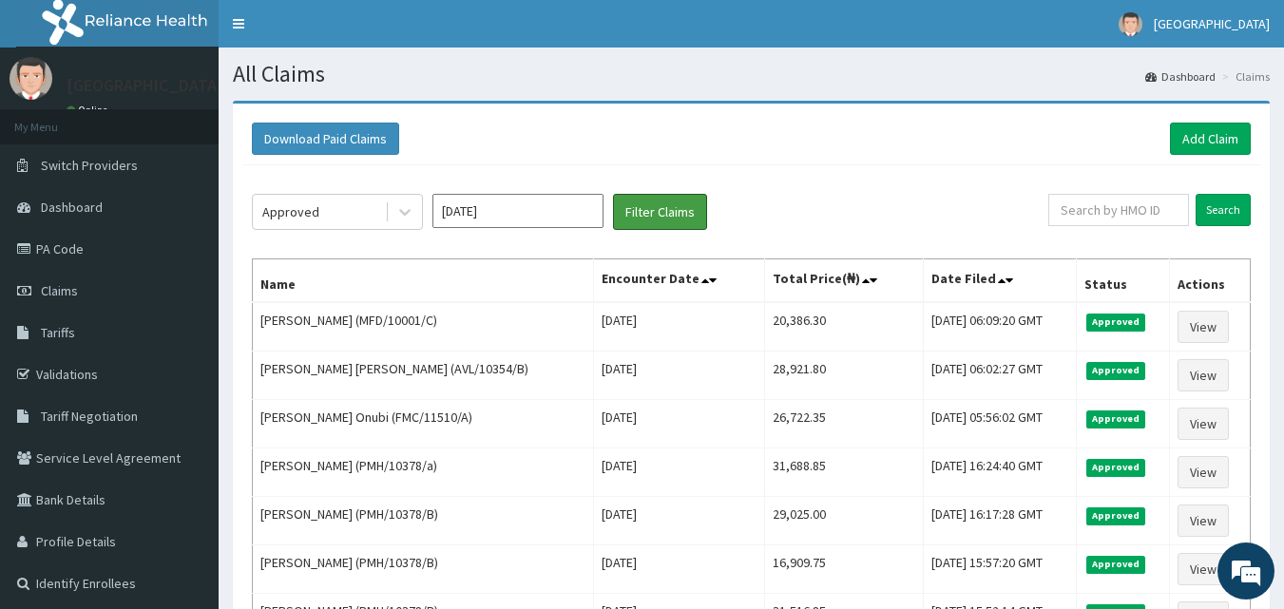
scroll to position [224, 0]
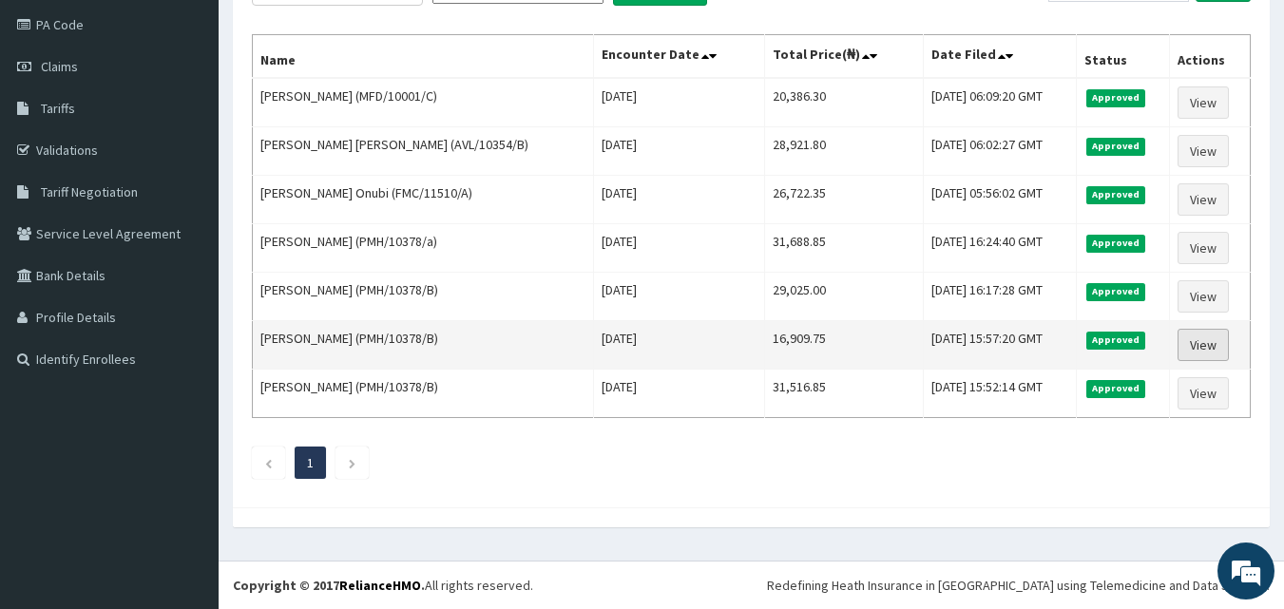
click at [1207, 351] on link "View" at bounding box center [1202, 345] width 51 height 32
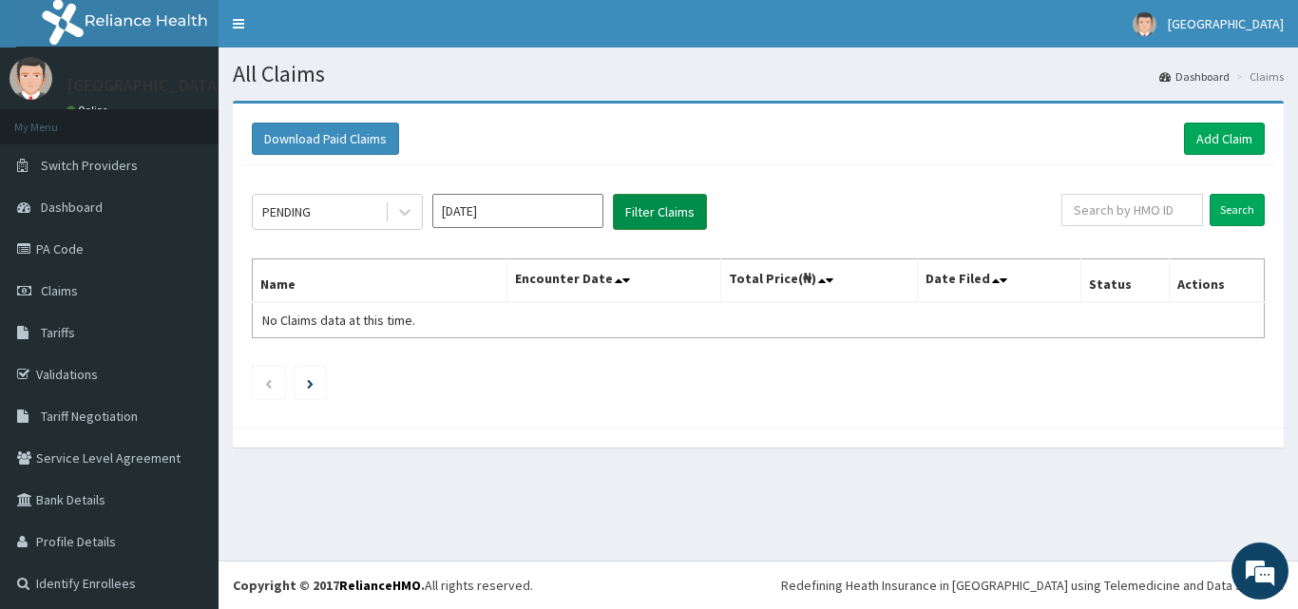
click at [667, 217] on button "Filter Claims" at bounding box center [660, 212] width 94 height 36
click at [405, 212] on icon at bounding box center [404, 211] width 19 height 19
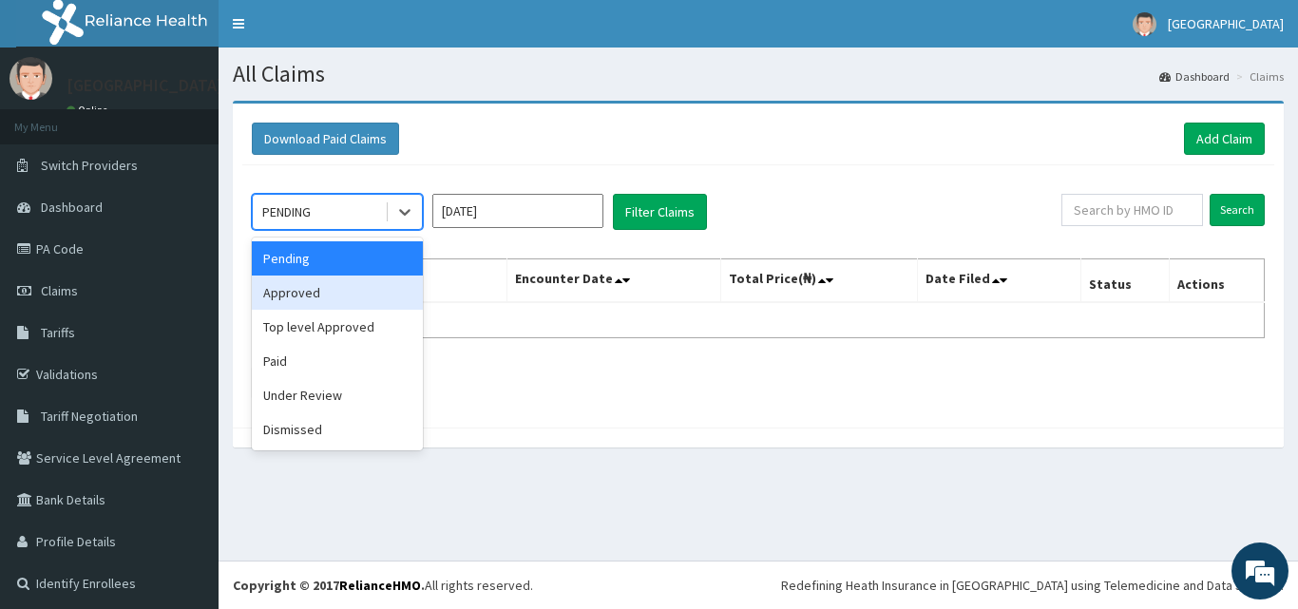
click at [359, 285] on div "Approved" at bounding box center [337, 293] width 171 height 34
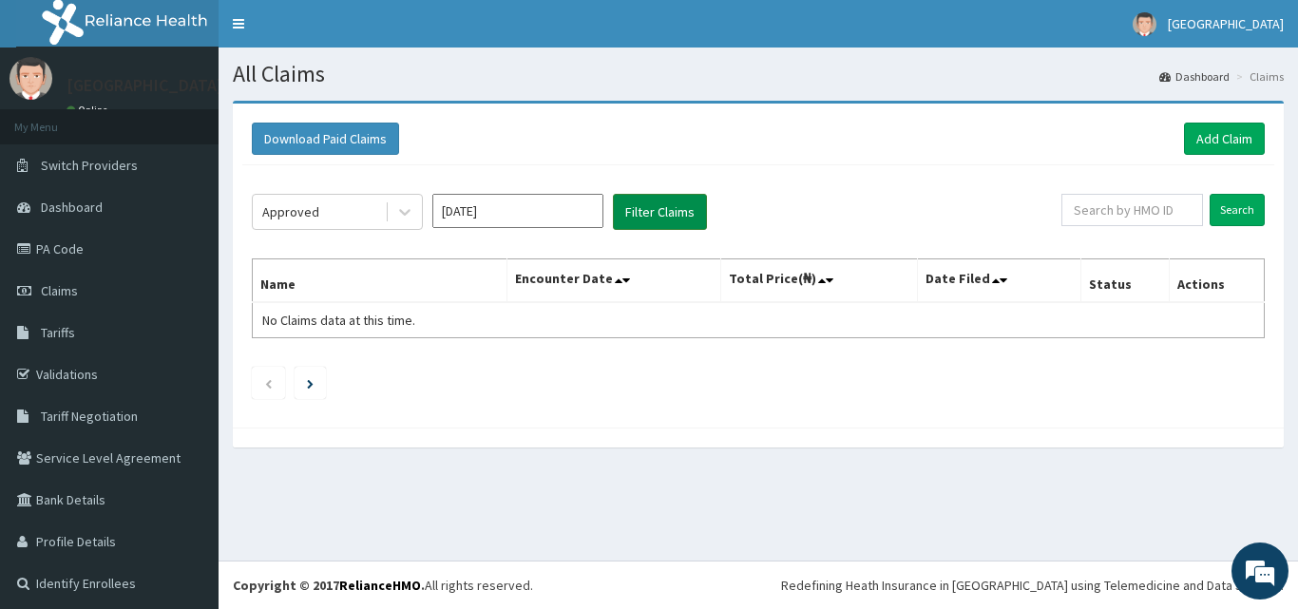
click at [678, 208] on button "Filter Claims" at bounding box center [660, 212] width 94 height 36
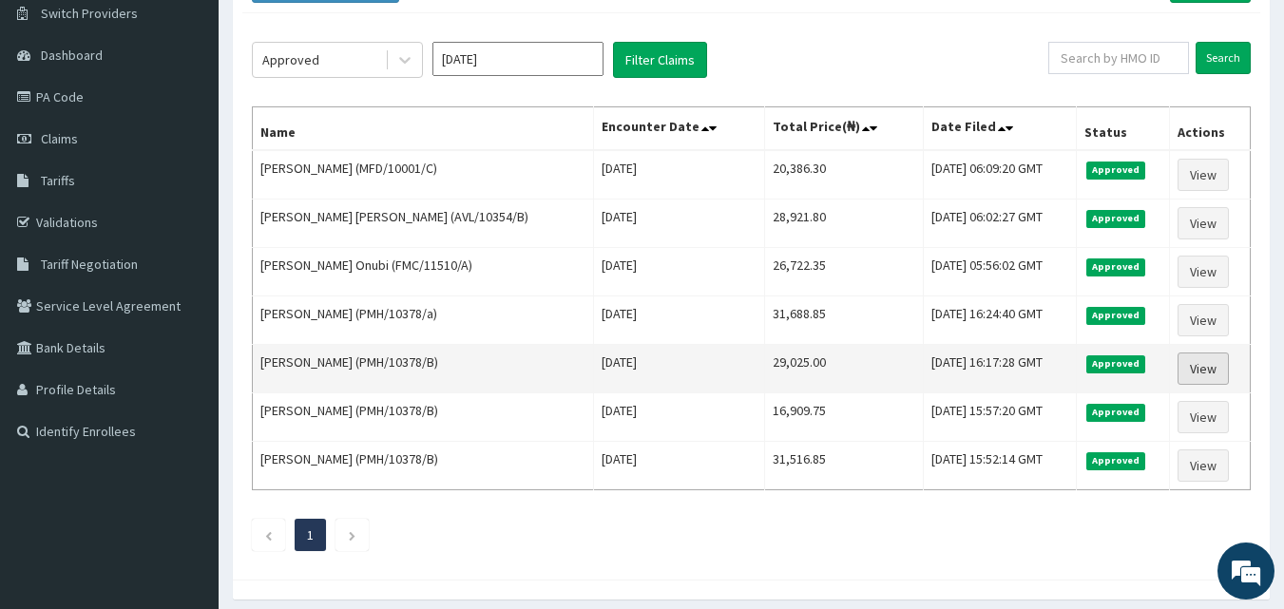
click at [1200, 370] on link "View" at bounding box center [1202, 369] width 51 height 32
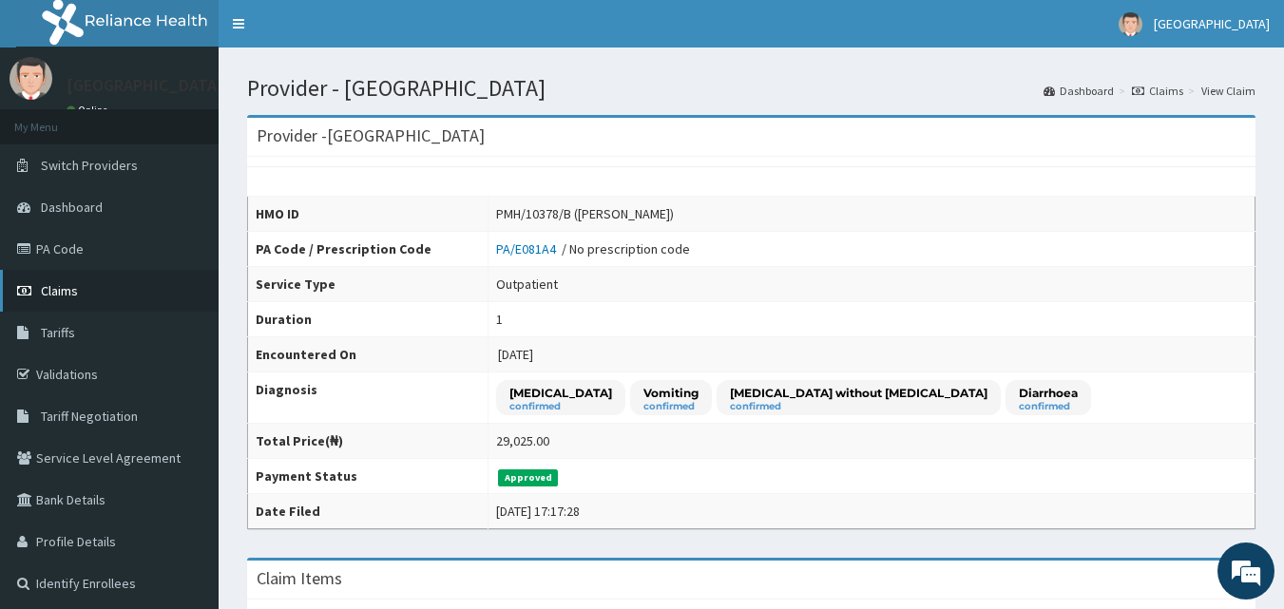
click at [65, 287] on span "Claims" at bounding box center [59, 290] width 37 height 17
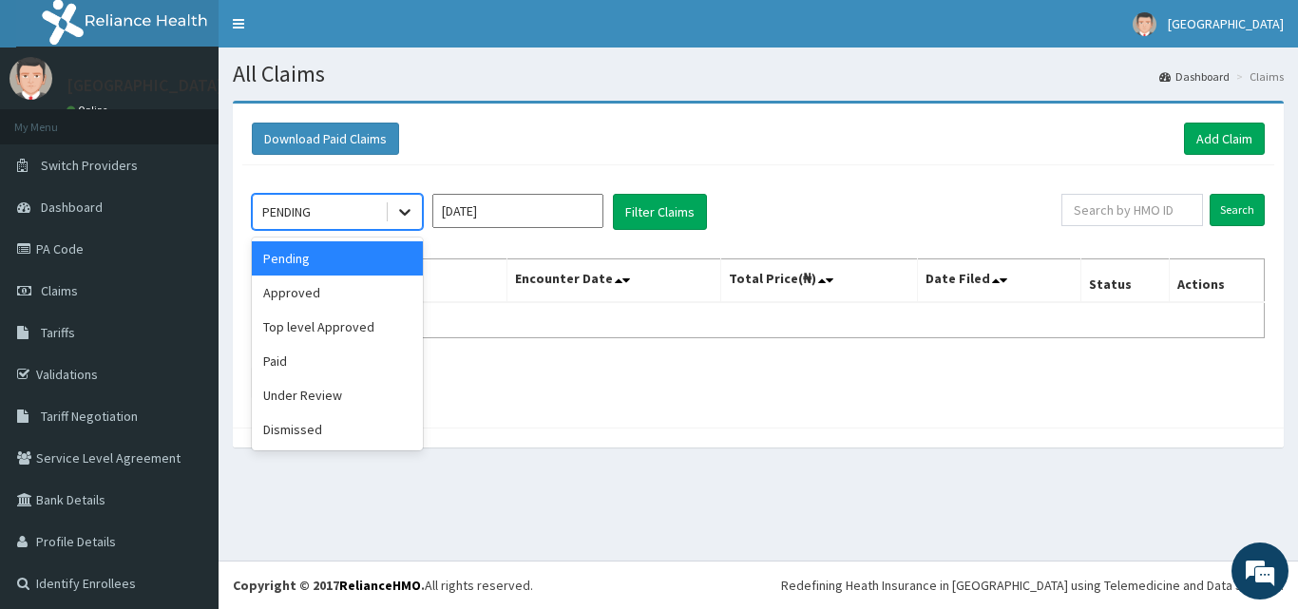
click at [397, 215] on icon at bounding box center [404, 211] width 19 height 19
click at [294, 291] on div "Approved" at bounding box center [337, 293] width 171 height 34
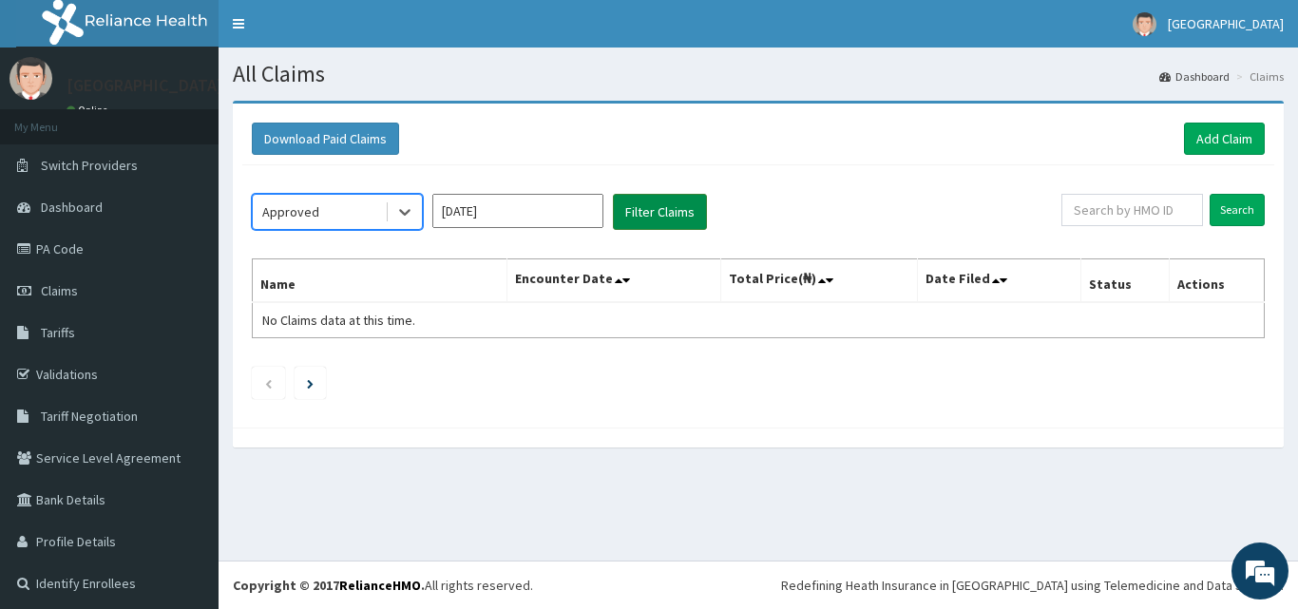
click at [665, 216] on button "Filter Claims" at bounding box center [660, 212] width 94 height 36
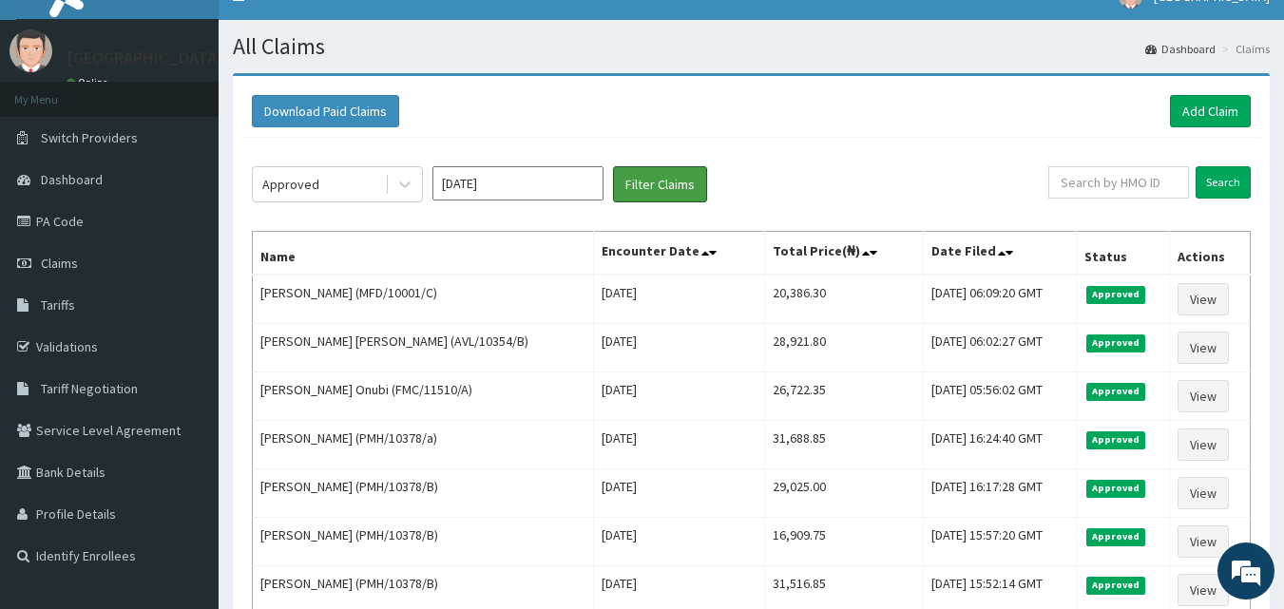
scroll to position [38, 0]
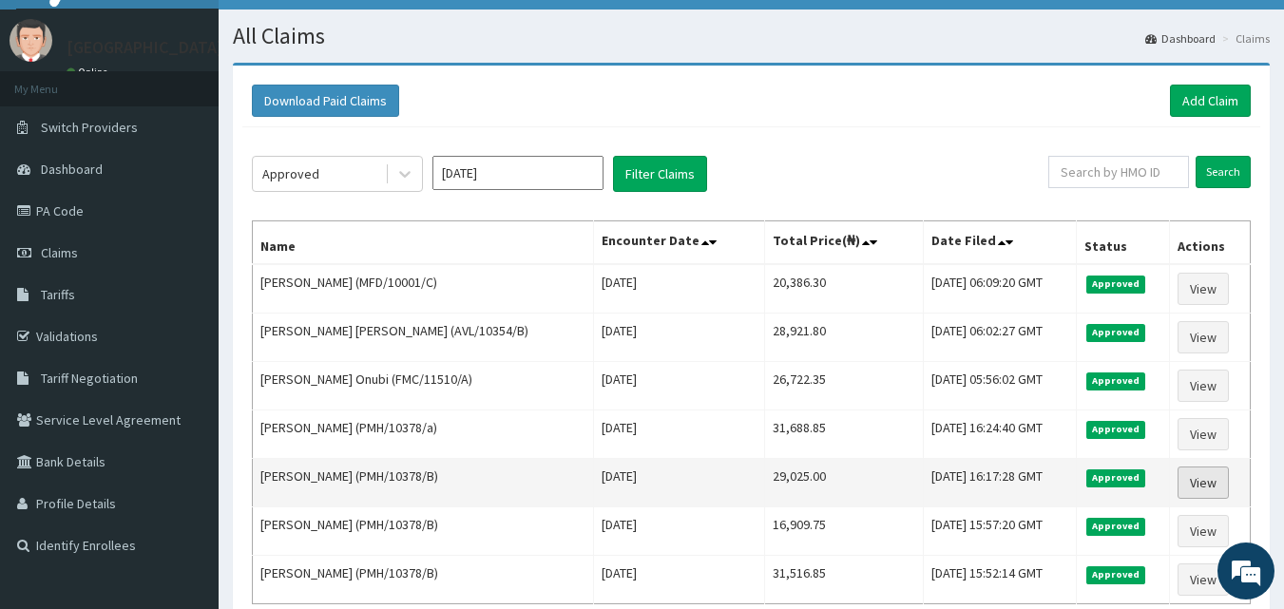
click at [1194, 479] on link "View" at bounding box center [1202, 483] width 51 height 32
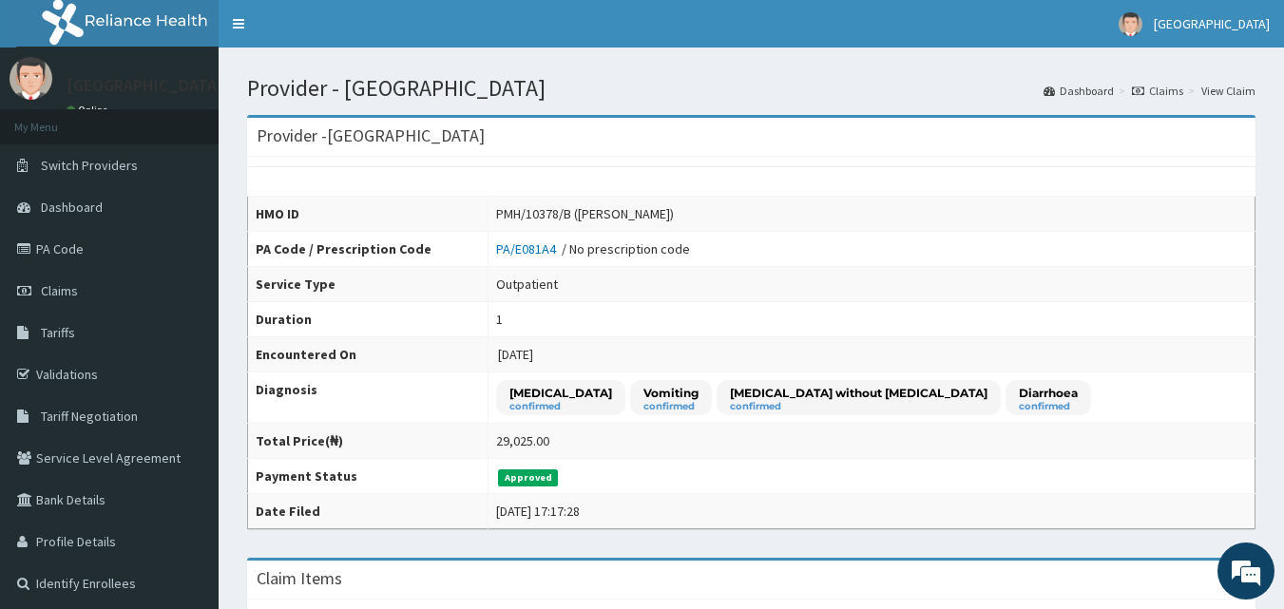
click at [1144, 467] on td "Approved" at bounding box center [871, 476] width 767 height 35
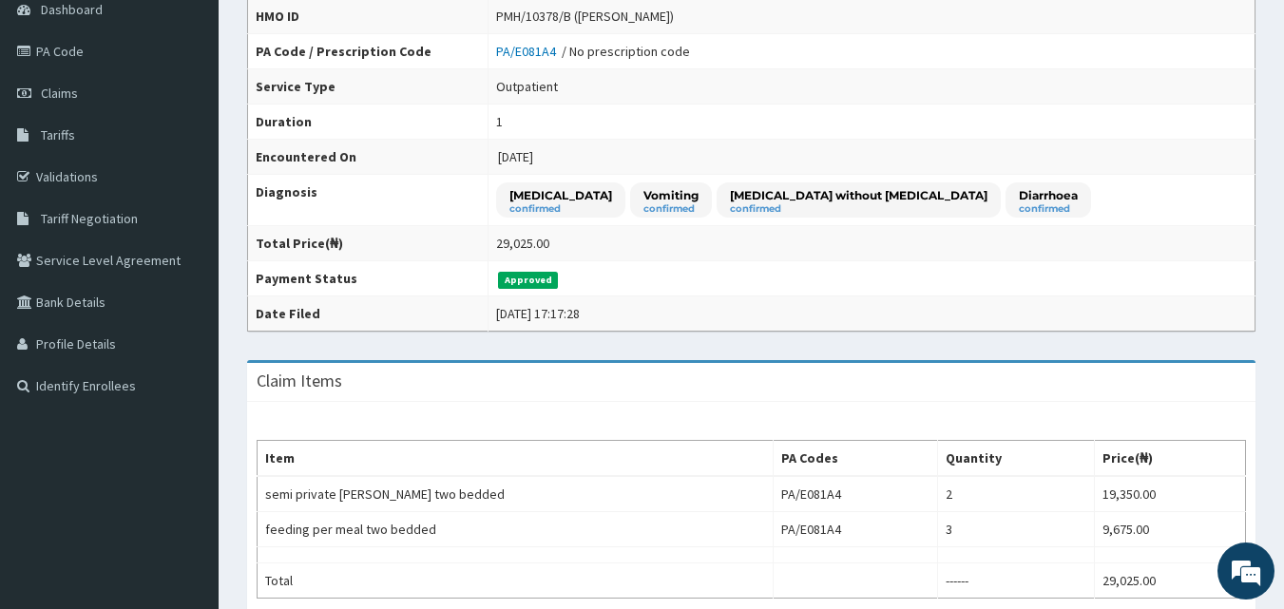
scroll to position [228, 0]
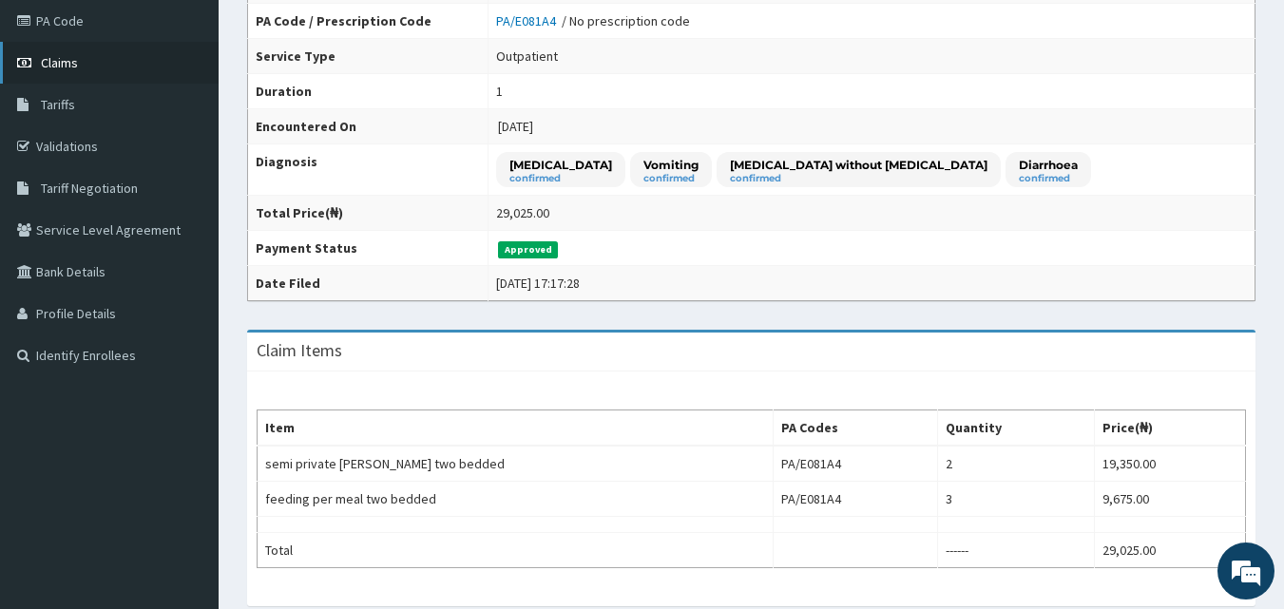
click at [54, 66] on span "Claims" at bounding box center [59, 62] width 37 height 17
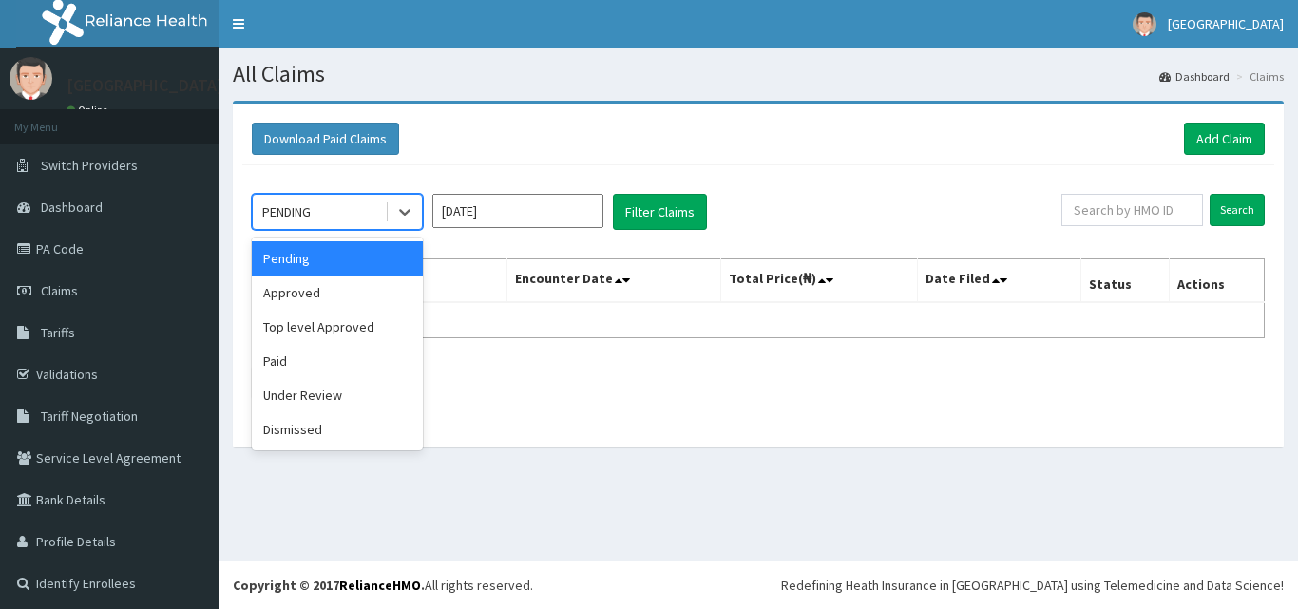
click at [403, 217] on icon at bounding box center [404, 211] width 19 height 19
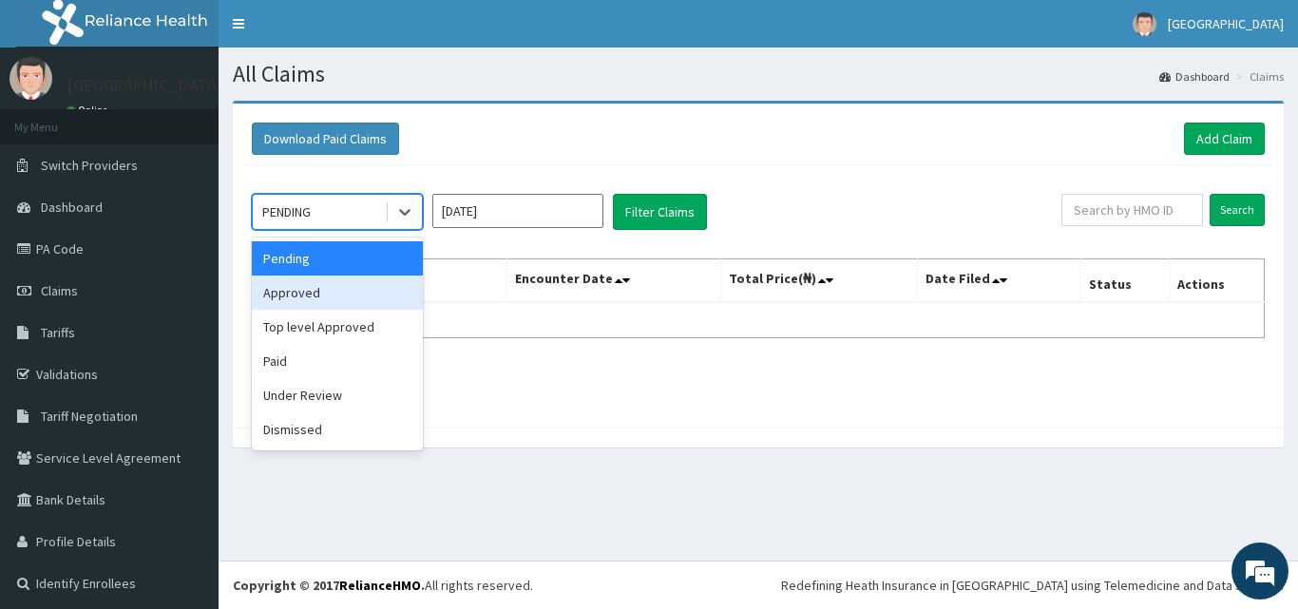
click at [358, 289] on div "Approved" at bounding box center [337, 293] width 171 height 34
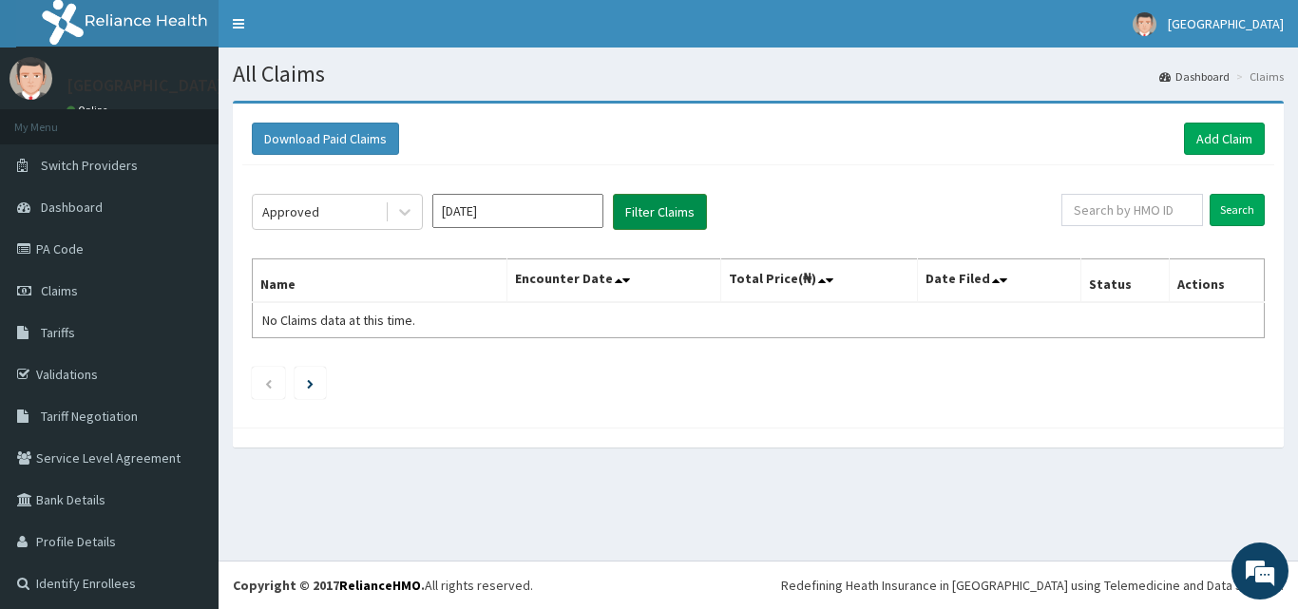
click at [665, 212] on button "Filter Claims" at bounding box center [660, 212] width 94 height 36
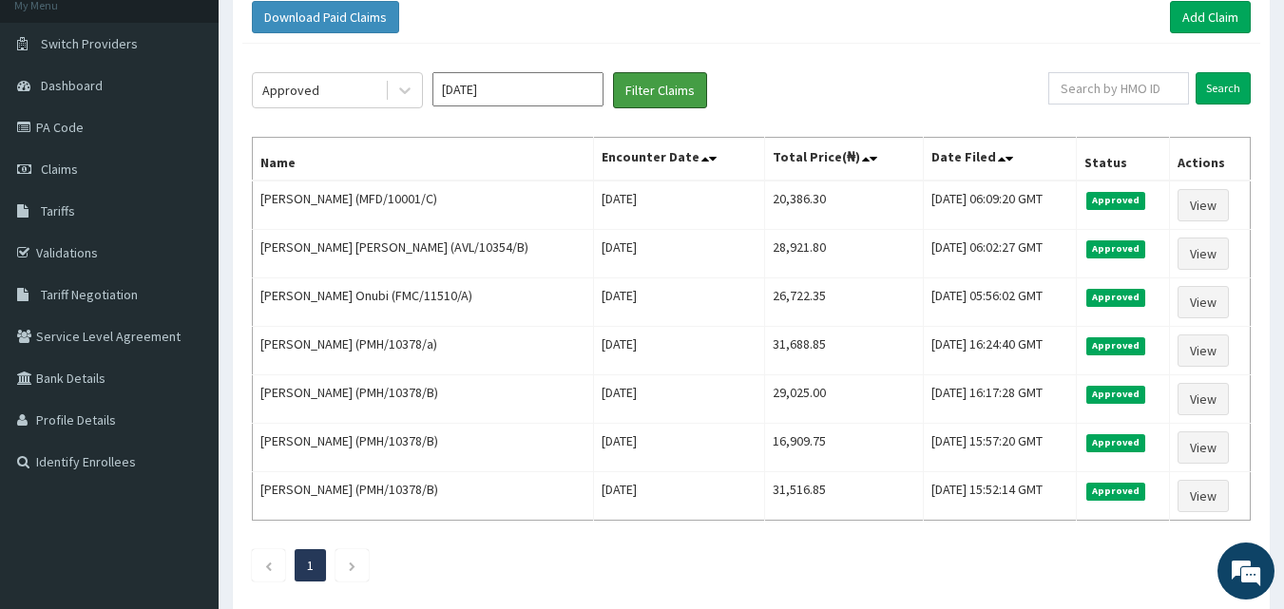
scroll to position [152, 0]
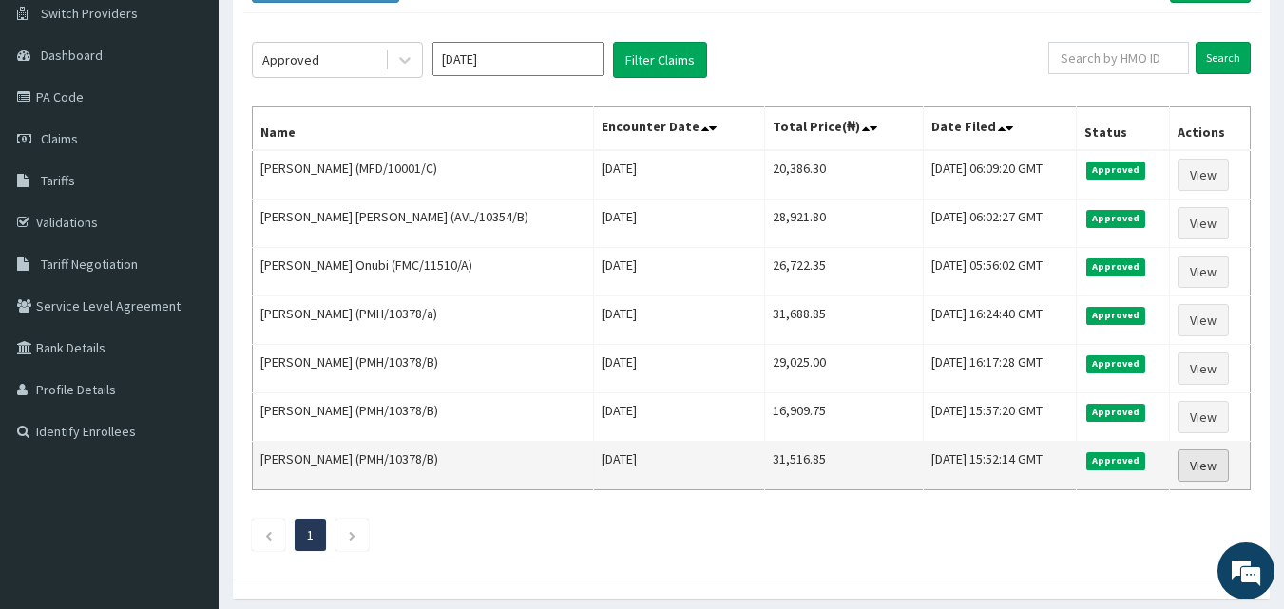
click at [1206, 472] on link "View" at bounding box center [1202, 466] width 51 height 32
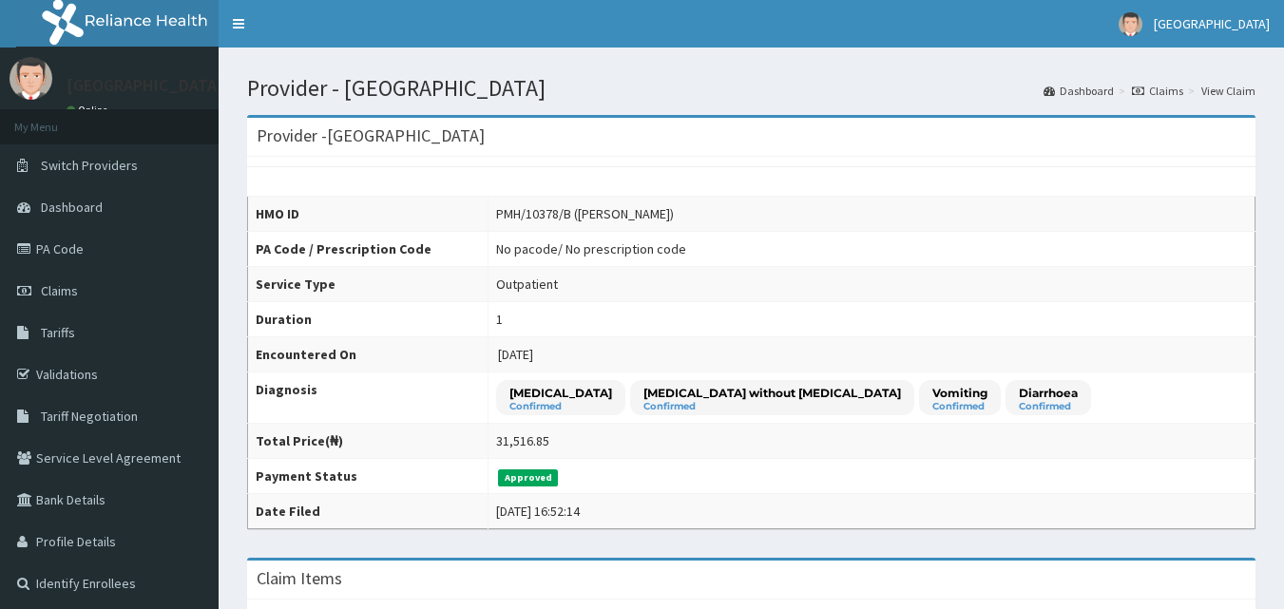
click at [1098, 432] on td "31,516.85" at bounding box center [871, 441] width 767 height 35
click at [63, 292] on span "Claims" at bounding box center [59, 290] width 37 height 17
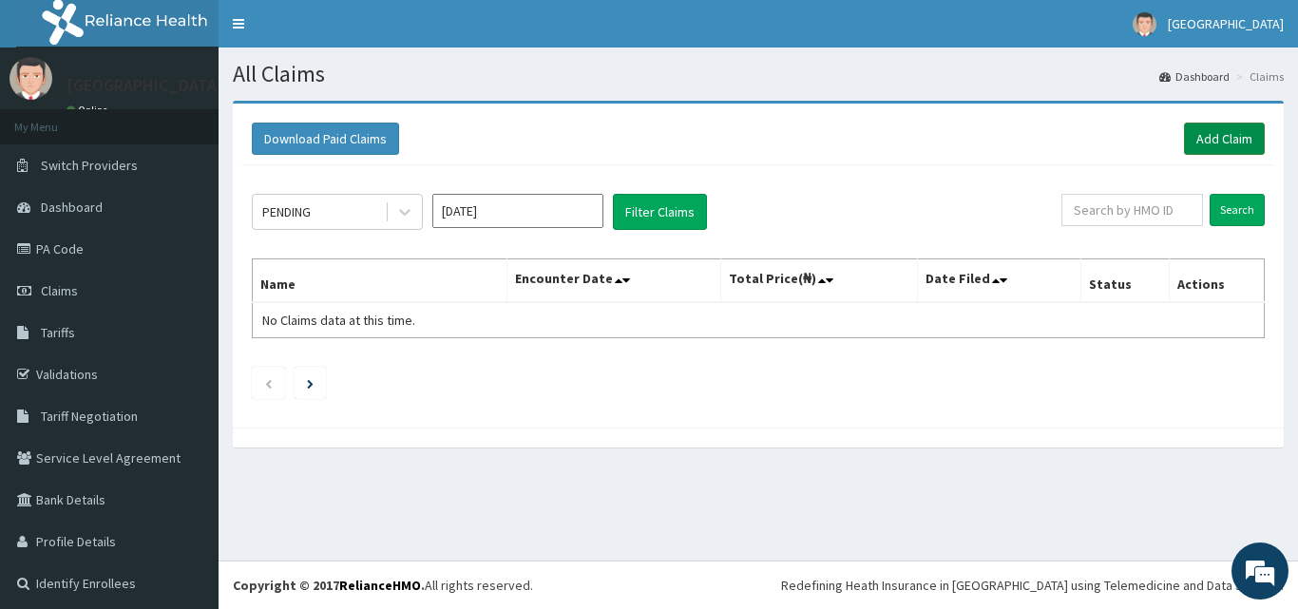
click at [1208, 144] on link "Add Claim" at bounding box center [1224, 139] width 81 height 32
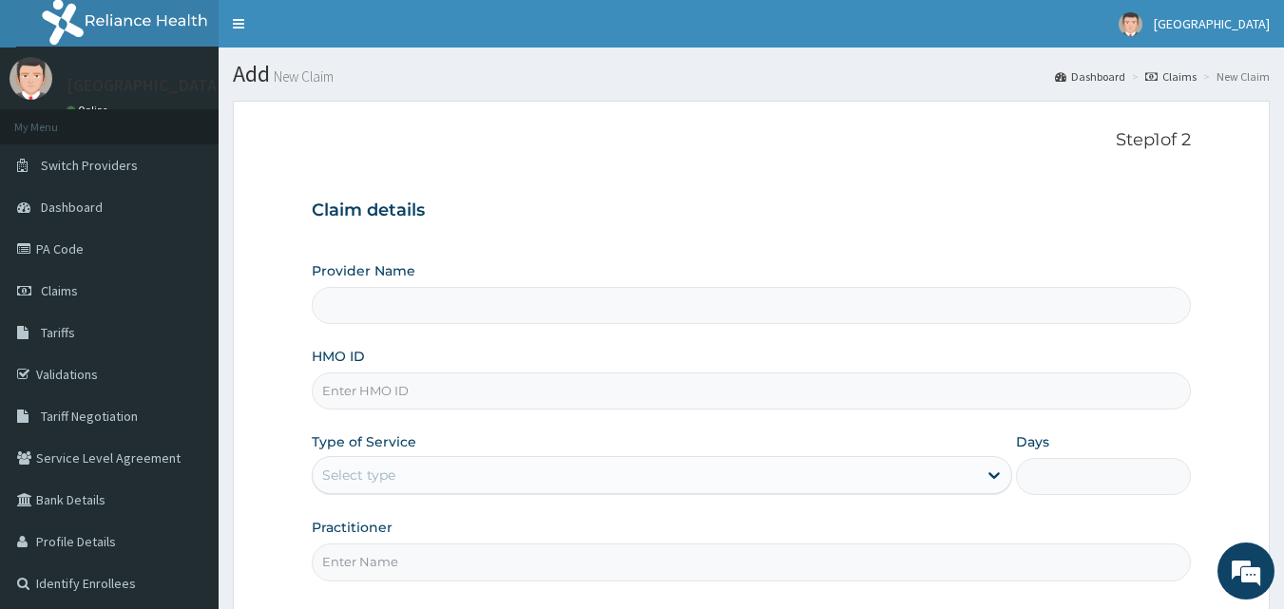
type input "[GEOGRAPHIC_DATA]"
click at [367, 392] on input "HMO ID" at bounding box center [752, 391] width 880 height 37
type input "PMH/10378/A"
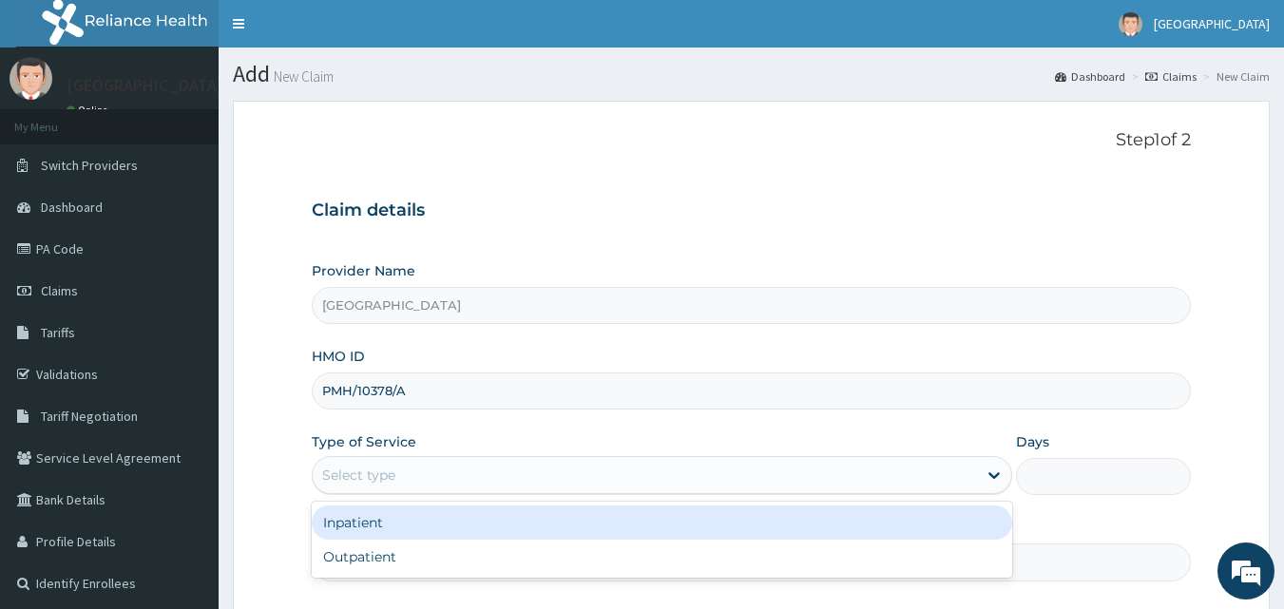
click at [499, 466] on div "Select type" at bounding box center [645, 475] width 664 height 30
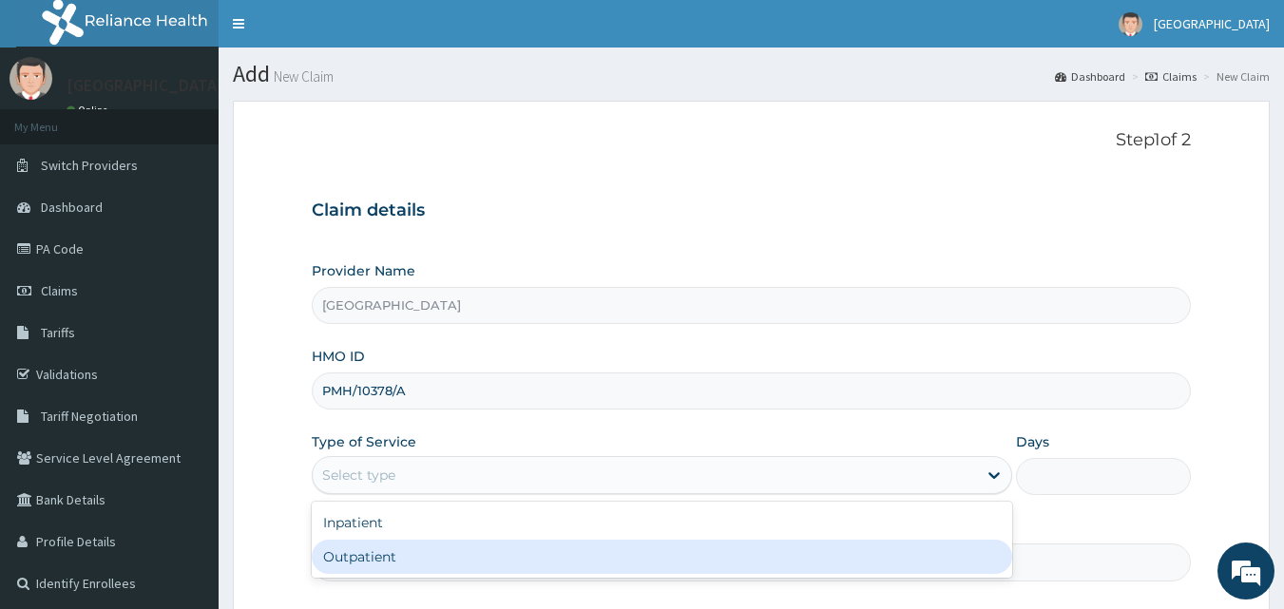
click at [437, 549] on div "Outpatient" at bounding box center [662, 557] width 700 height 34
type input "1"
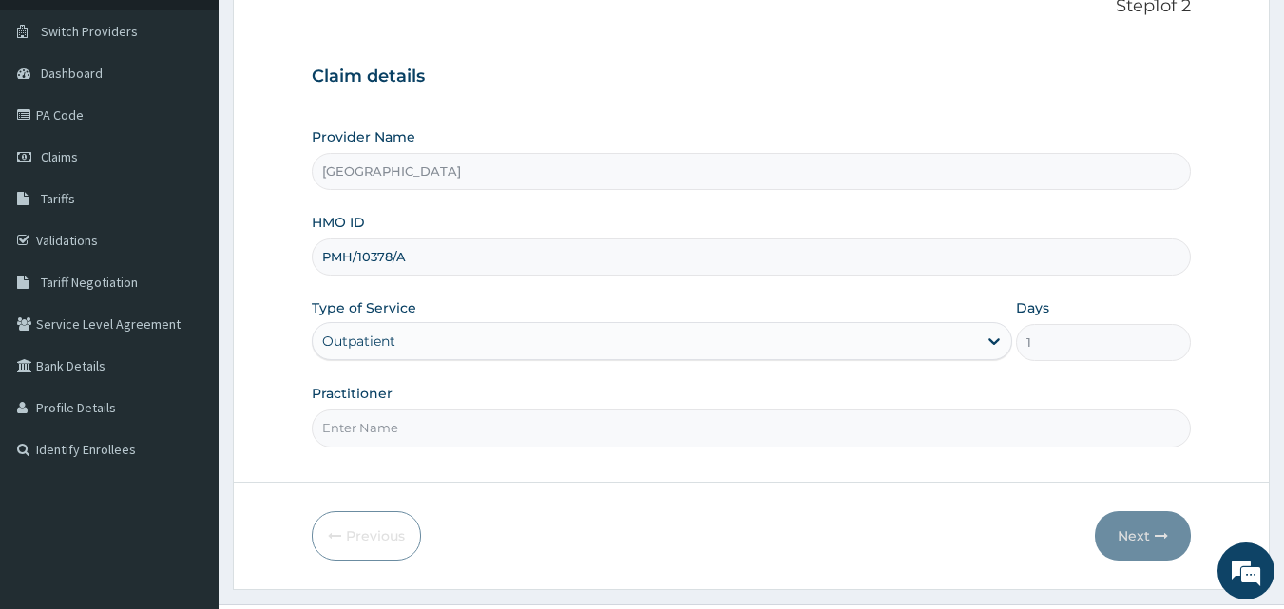
scroll to position [178, 0]
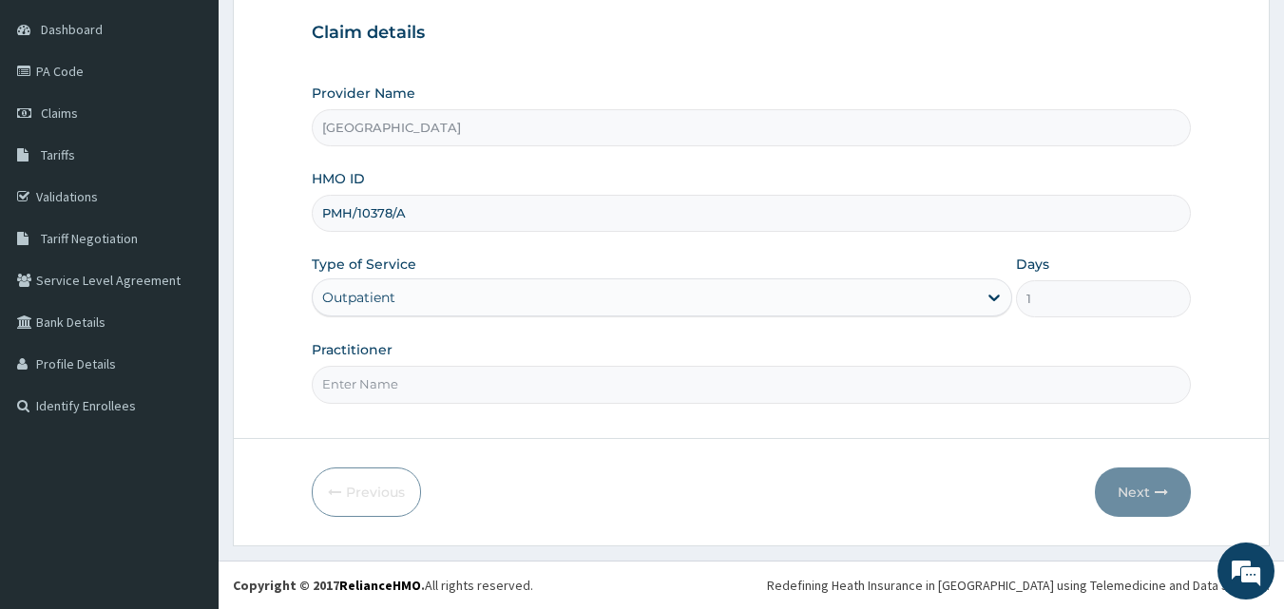
click at [477, 389] on input "Practitioner" at bounding box center [752, 384] width 880 height 37
type input "DR HALLY"
click at [1133, 490] on button "Next" at bounding box center [1143, 492] width 96 height 49
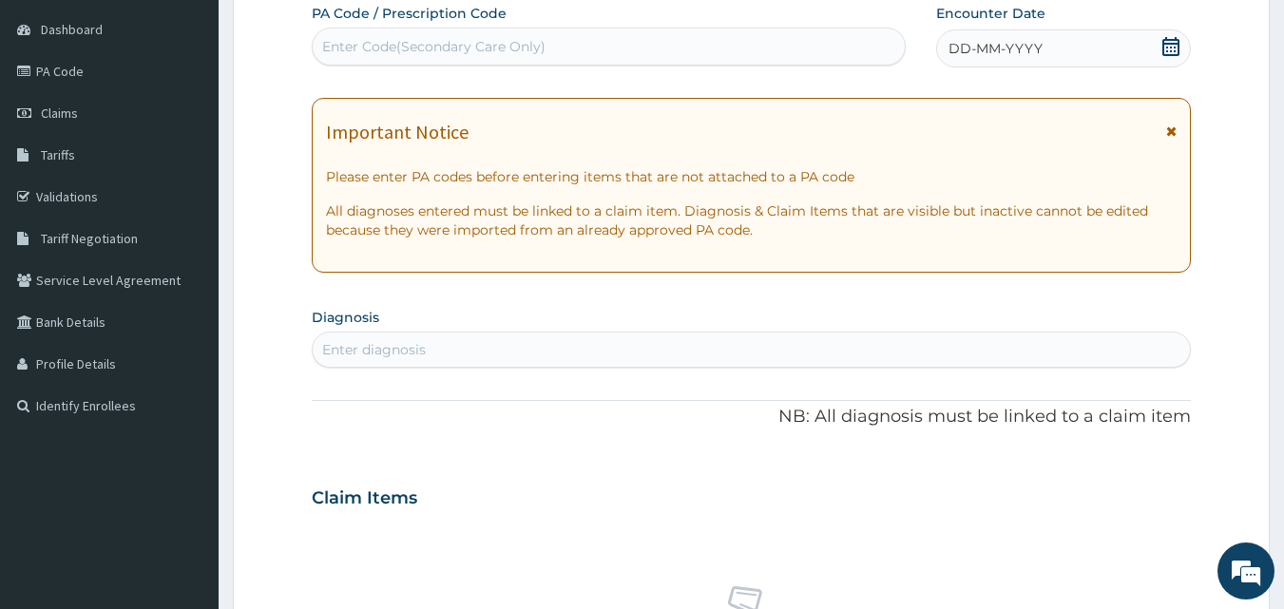
click at [365, 345] on div "Enter diagnosis" at bounding box center [374, 349] width 104 height 19
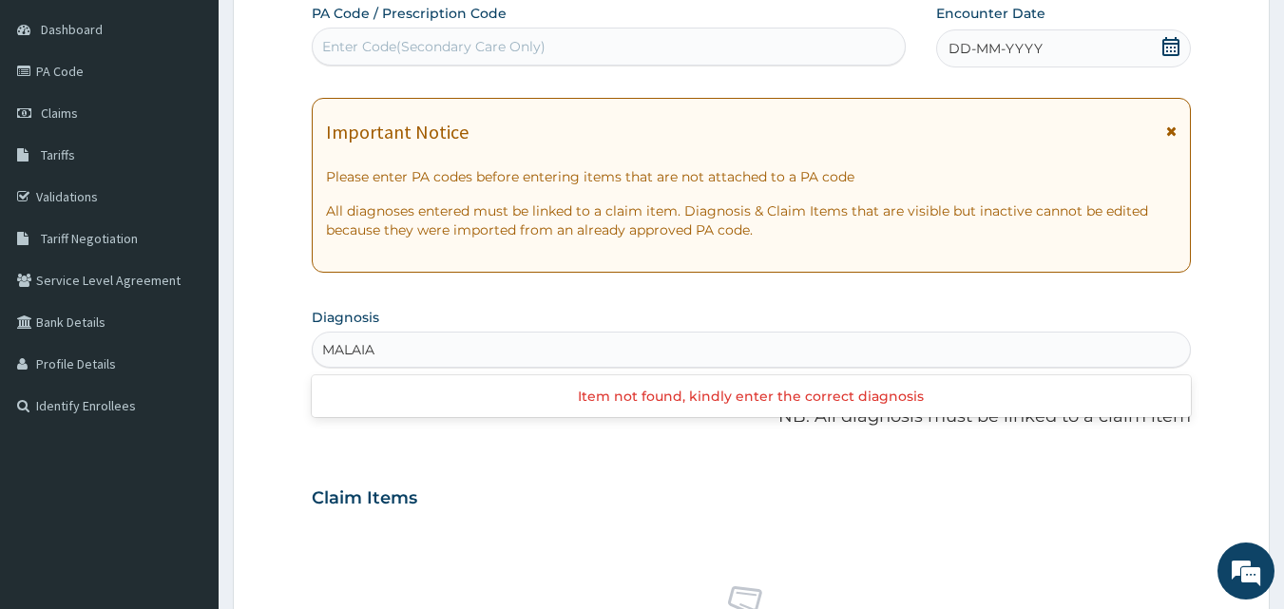
click at [362, 356] on input "MALAIA" at bounding box center [349, 349] width 55 height 19
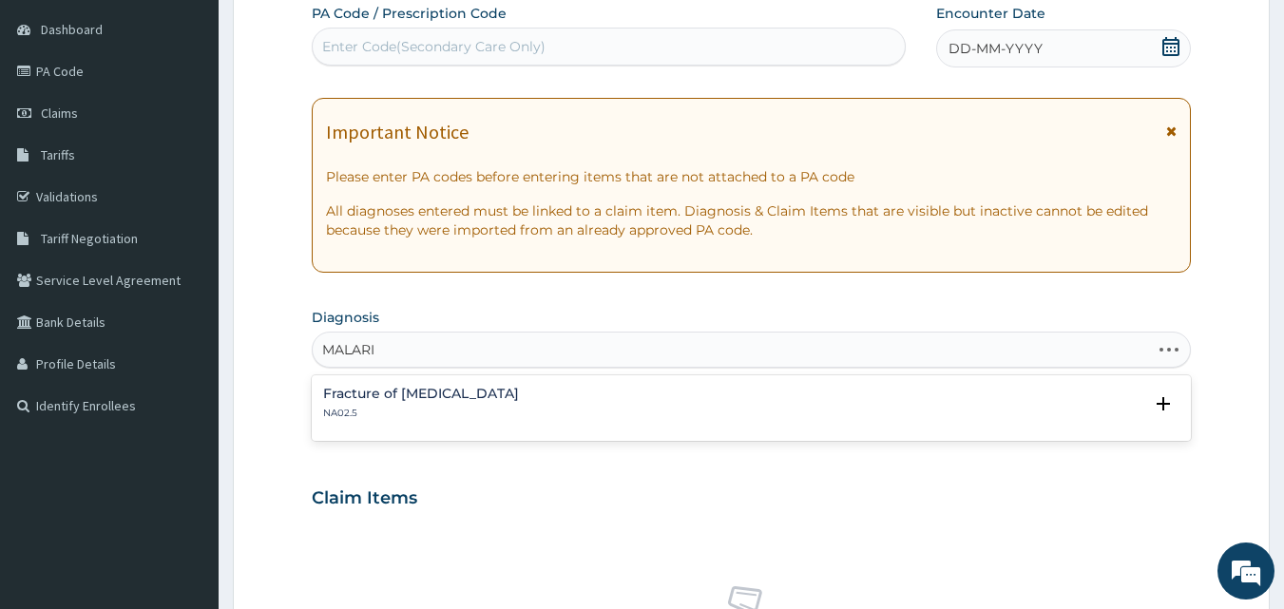
type input "MALARIA"
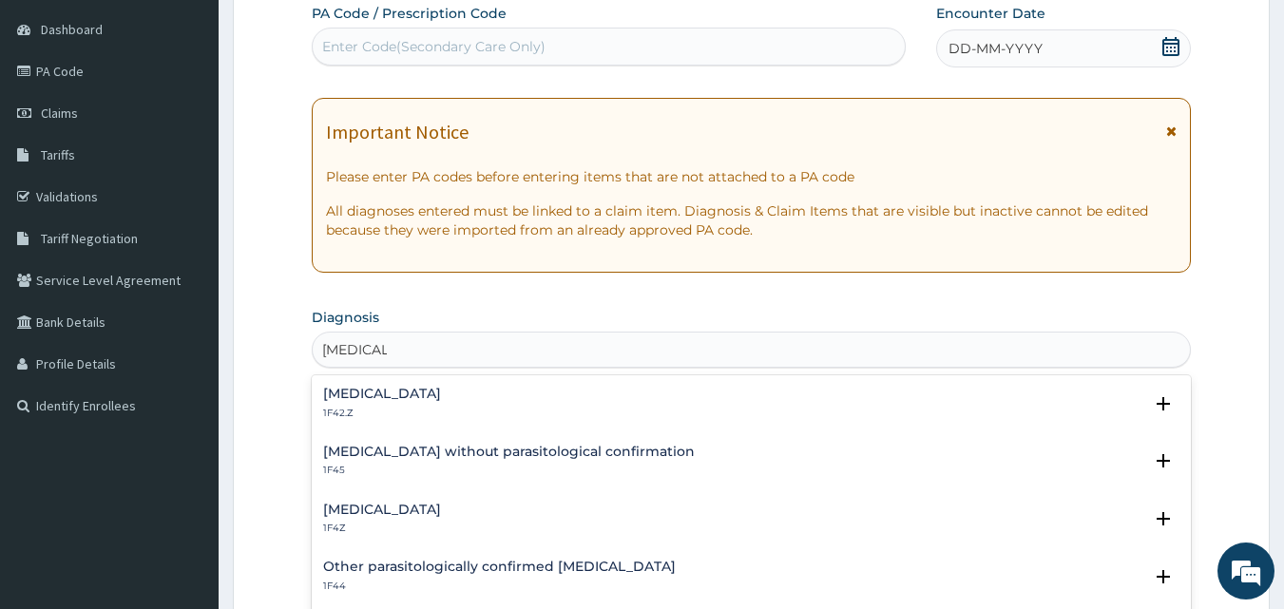
click at [377, 402] on div "Plasmodium malariae malaria without complication 1F42.Z" at bounding box center [382, 403] width 118 height 33
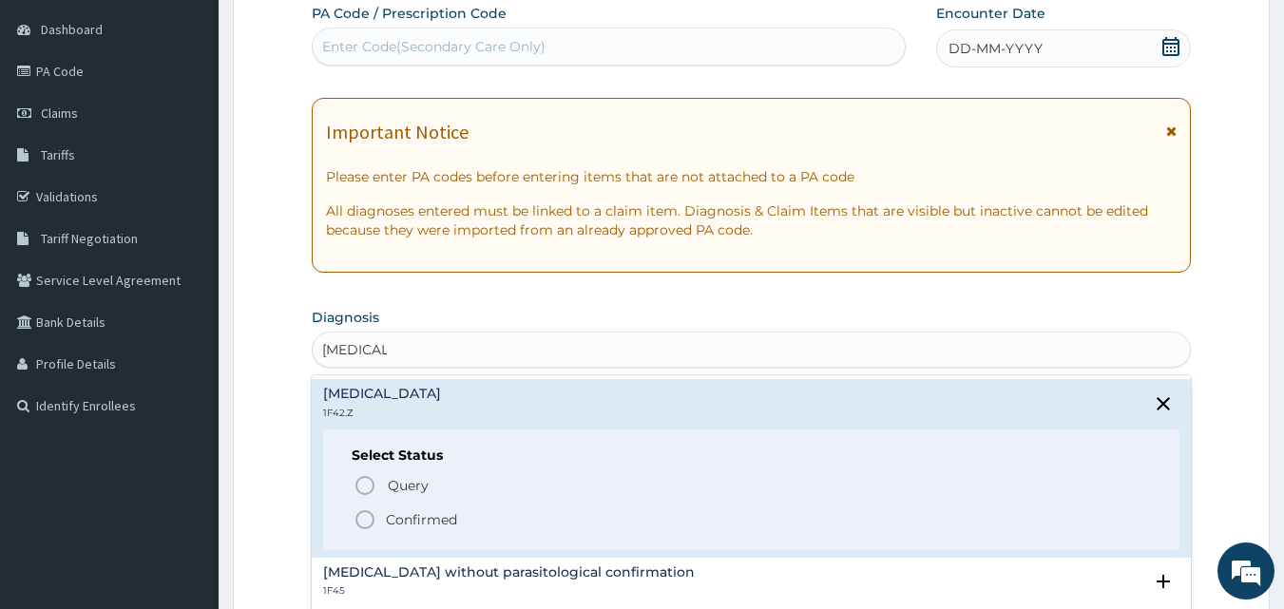
click at [362, 512] on icon "status option filled" at bounding box center [365, 519] width 23 height 23
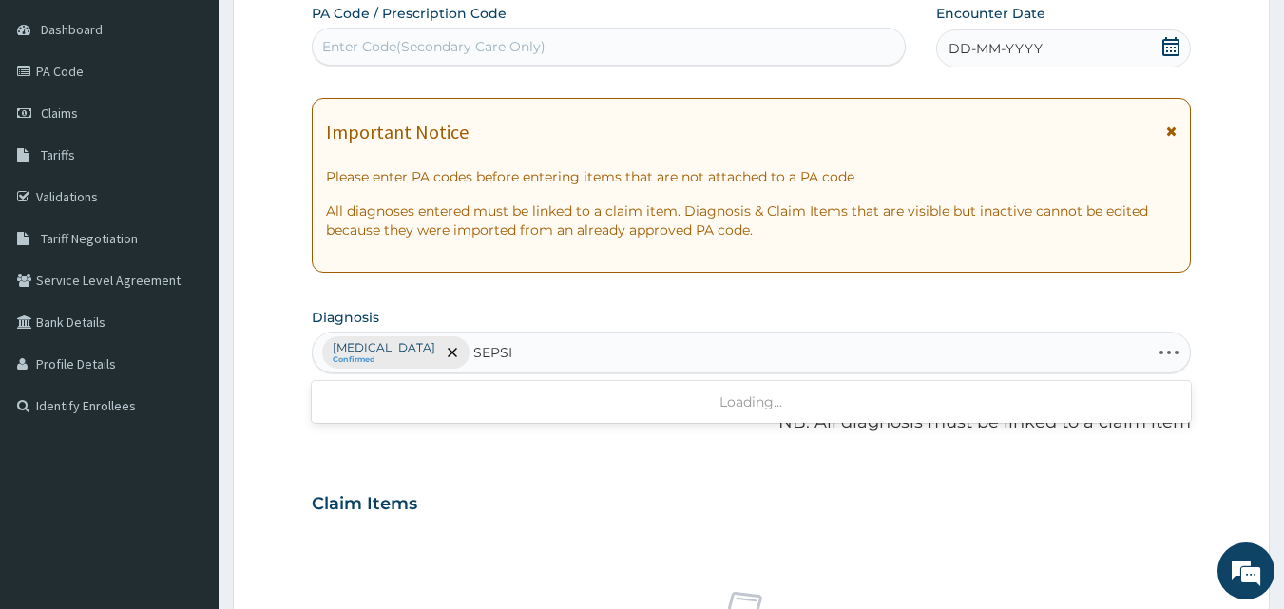
type input "[MEDICAL_DATA]"
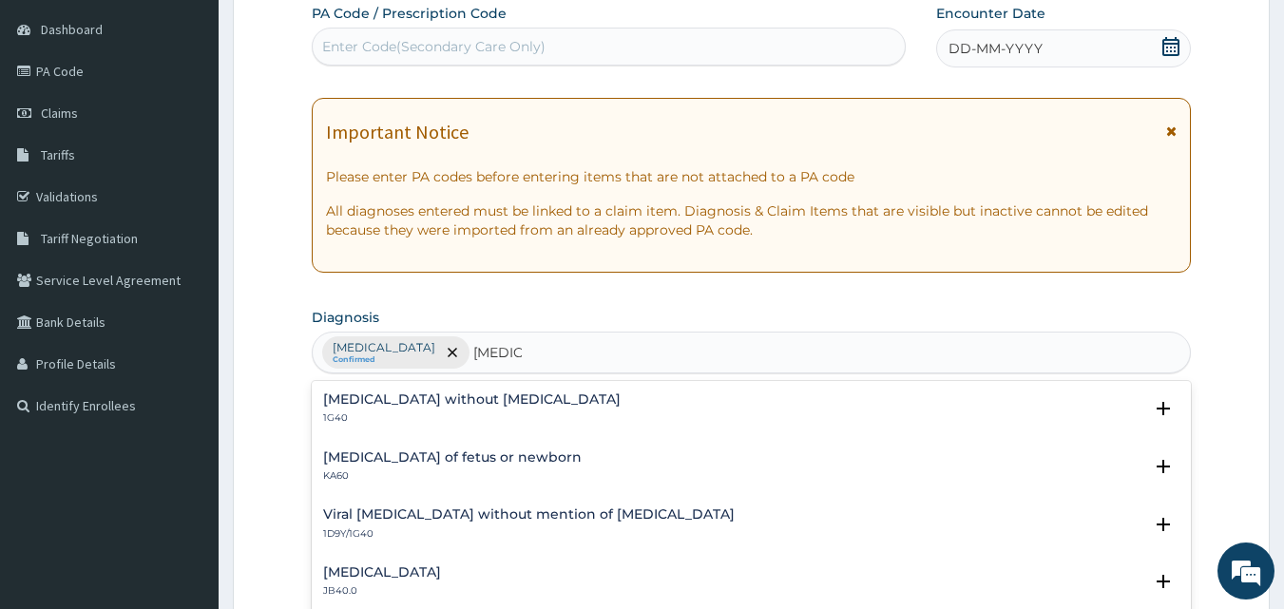
click at [360, 411] on div "Sepsis without septic shock 1G40" at bounding box center [471, 408] width 297 height 33
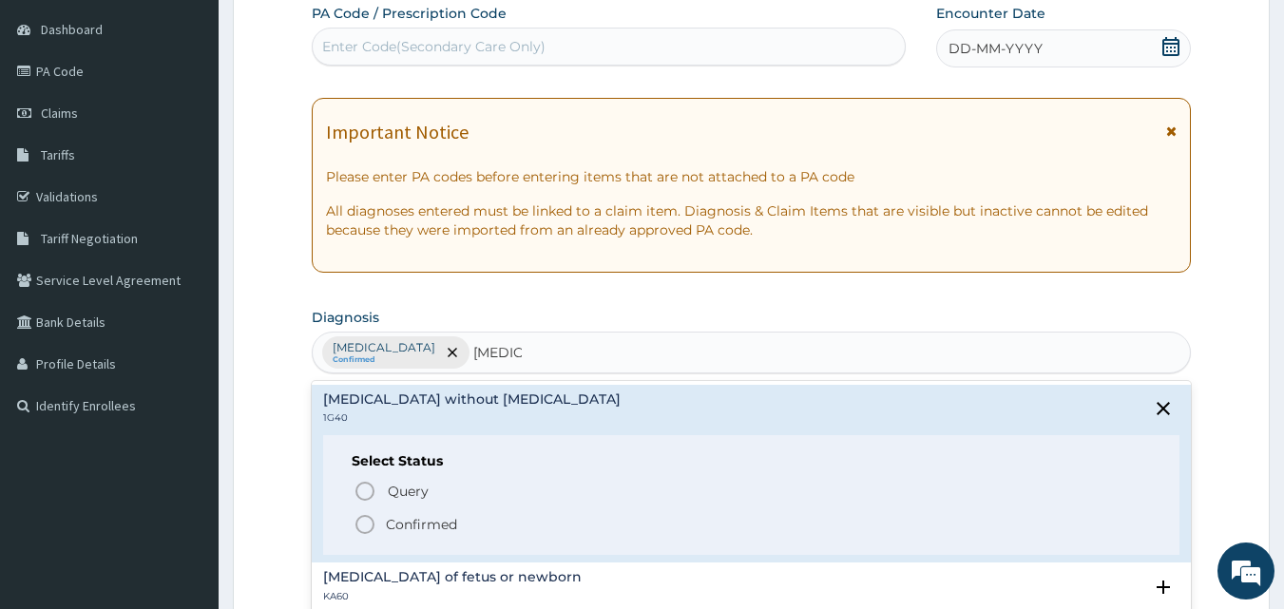
click at [367, 524] on icon "status option filled" at bounding box center [365, 524] width 23 height 23
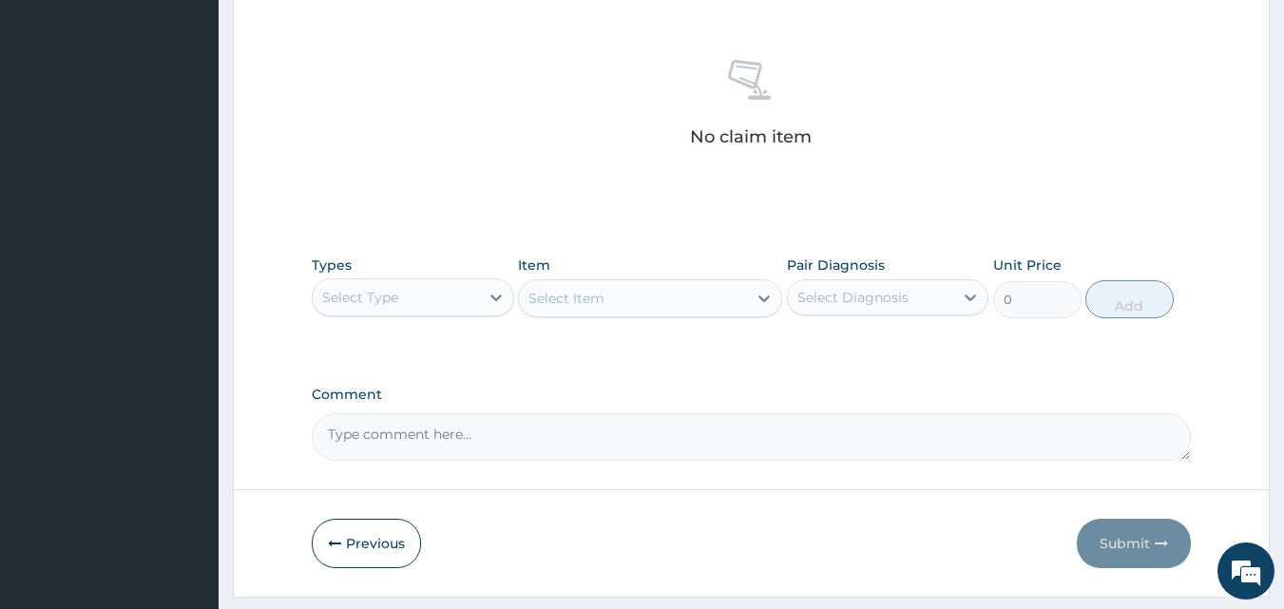
scroll to position [761, 0]
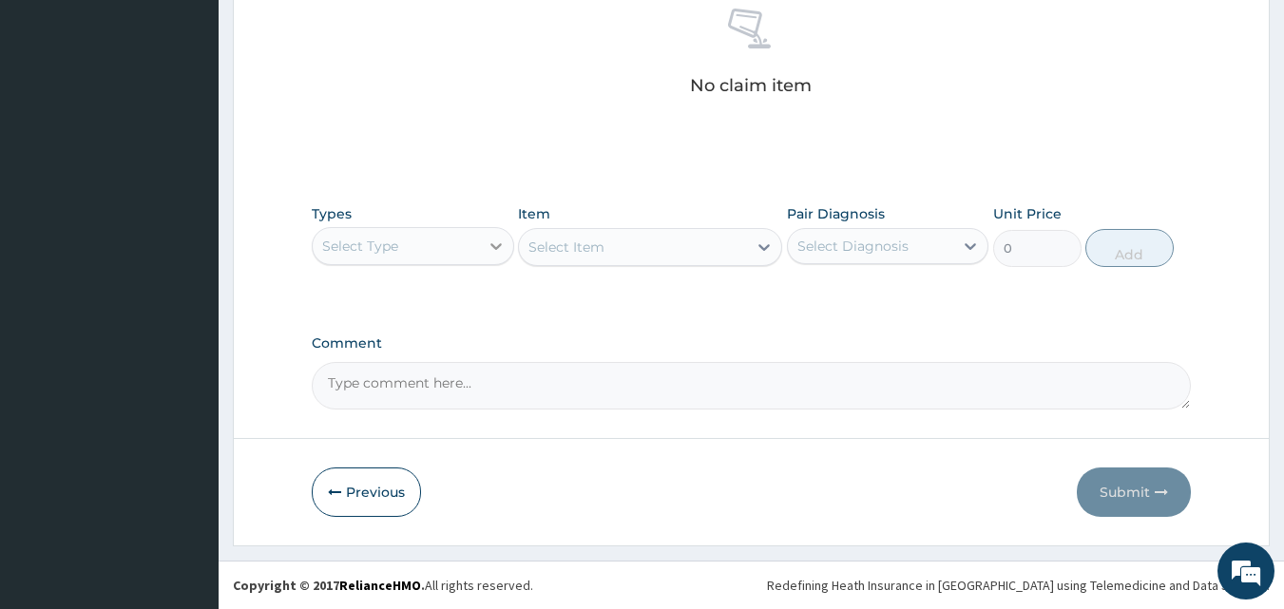
click at [496, 242] on icon at bounding box center [496, 246] width 19 height 19
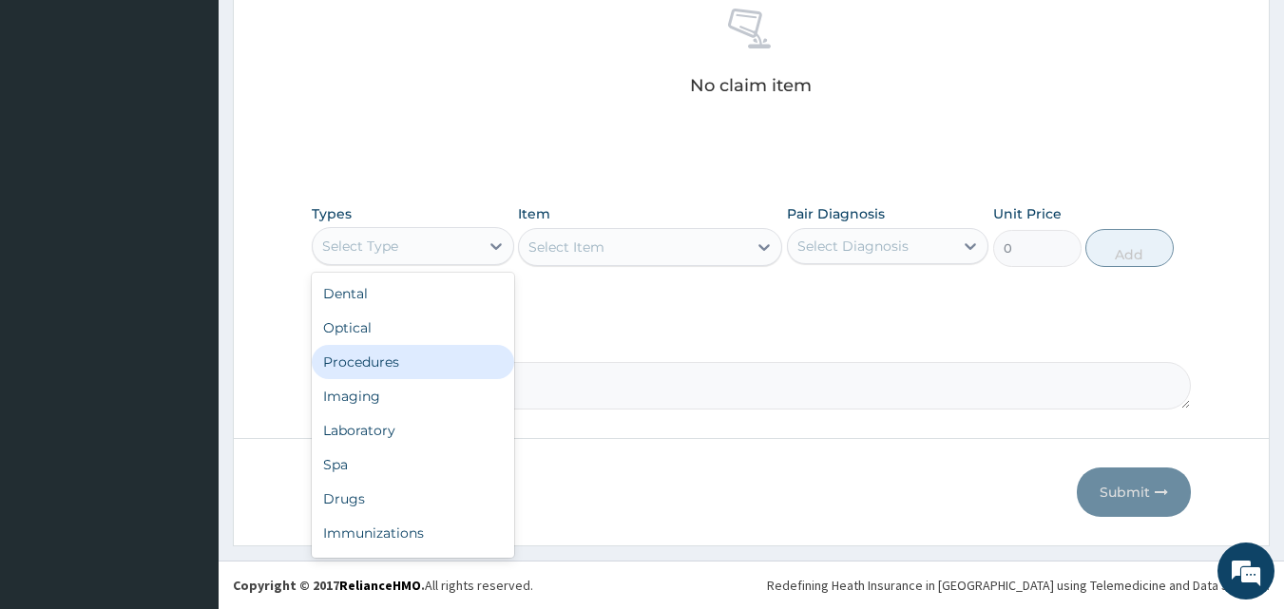
click at [394, 359] on div "Procedures" at bounding box center [413, 362] width 202 height 34
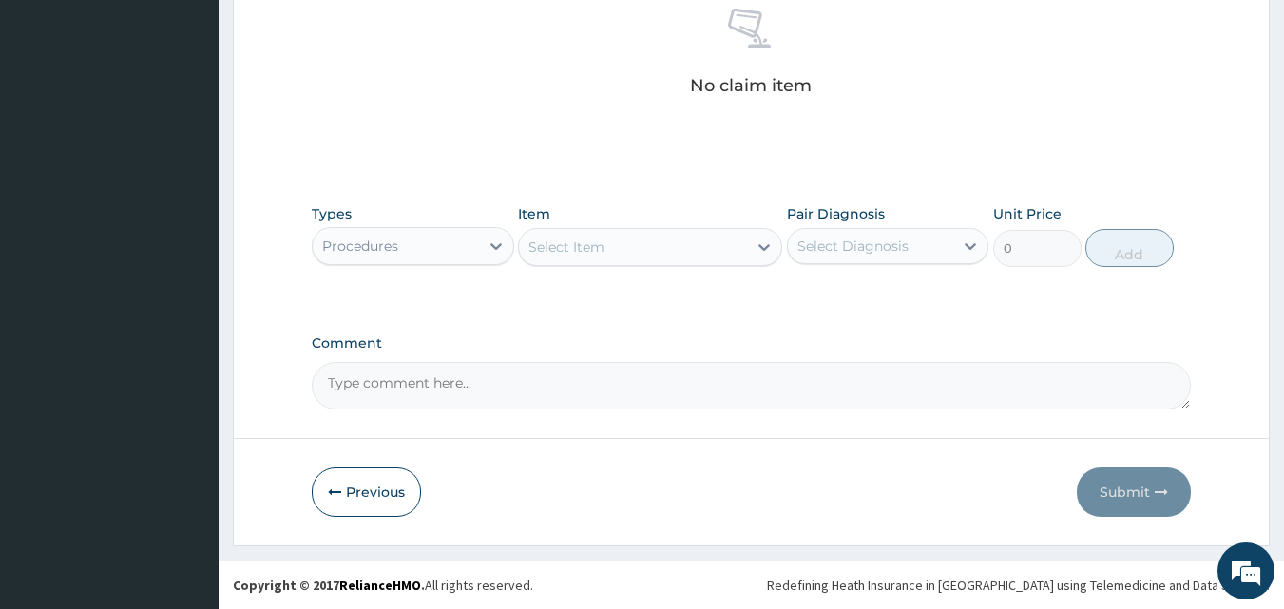
click at [569, 246] on div "Select Item" at bounding box center [566, 247] width 76 height 19
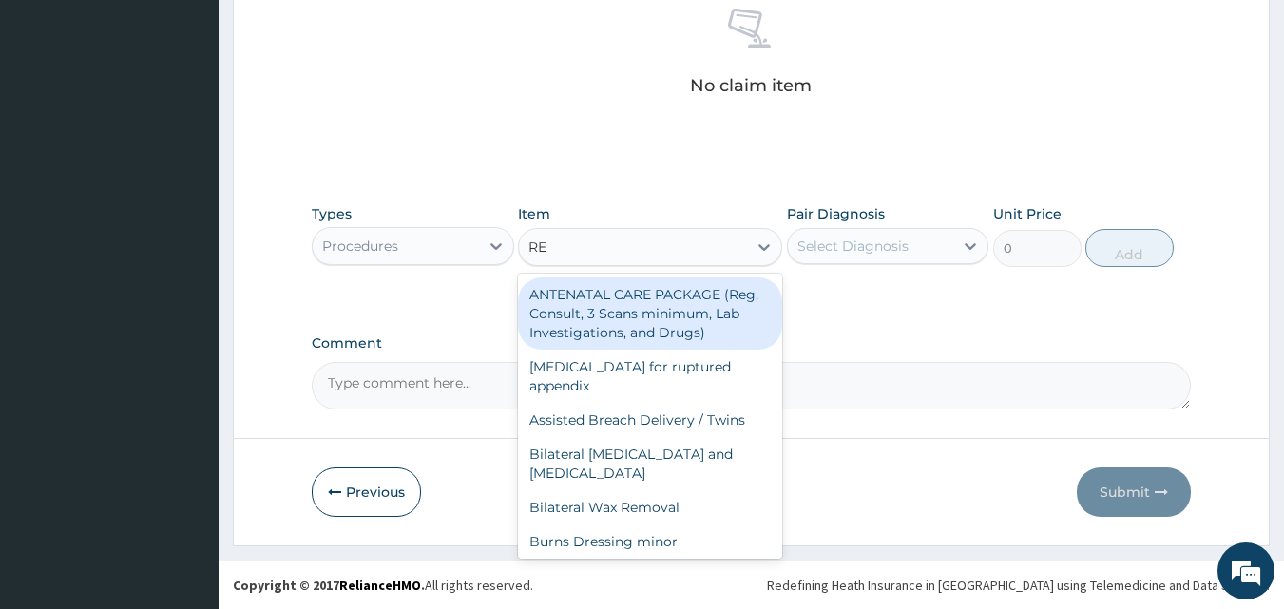
type input "REG"
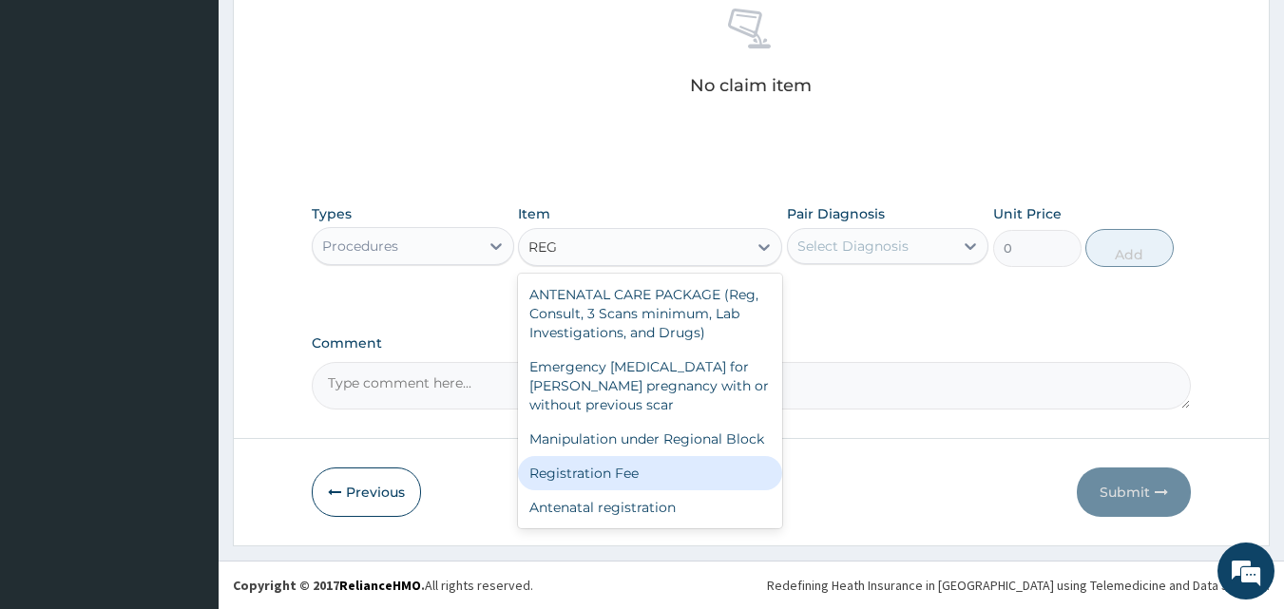
click at [632, 476] on div "Registration Fee" at bounding box center [650, 473] width 264 height 34
type input "2150"
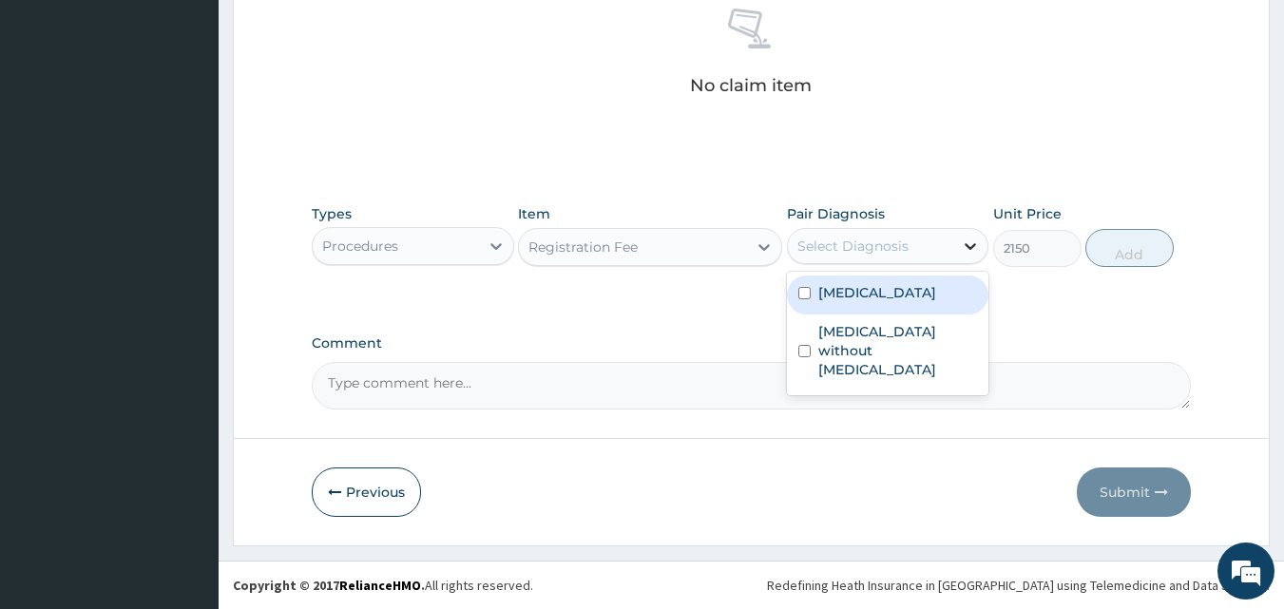
click at [966, 240] on icon at bounding box center [970, 246] width 19 height 19
click at [907, 301] on label "Plasmodium malariae malaria without complication" at bounding box center [877, 292] width 118 height 19
checkbox input "true"
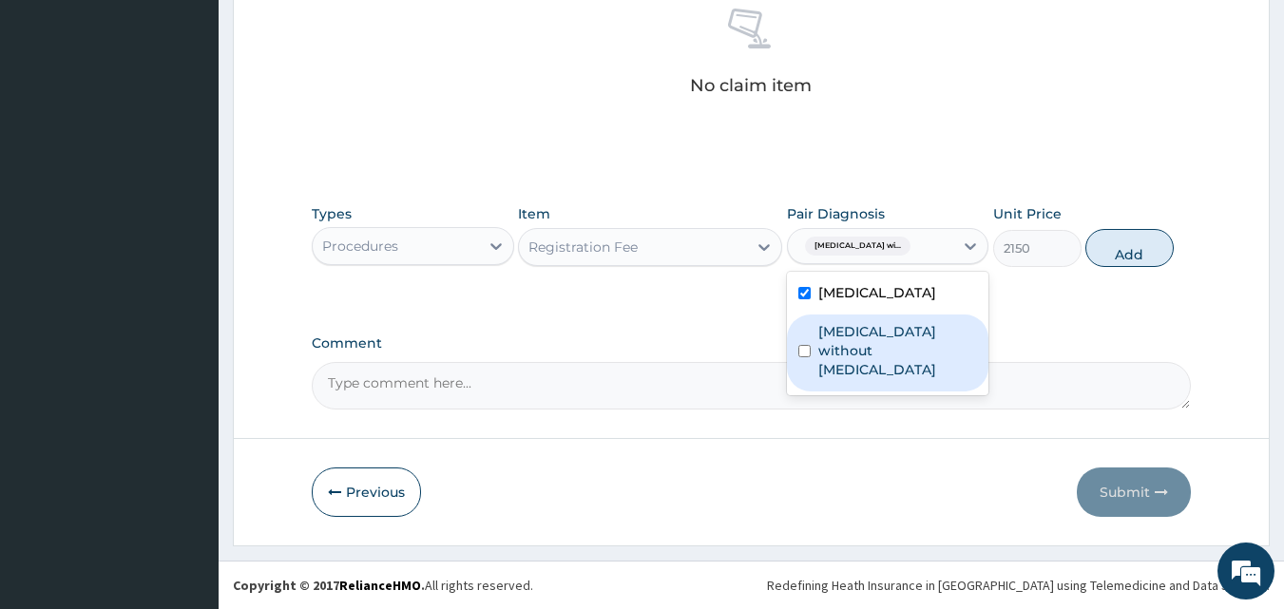
click at [894, 367] on label "Sepsis without septic shock" at bounding box center [898, 350] width 160 height 57
checkbox input "true"
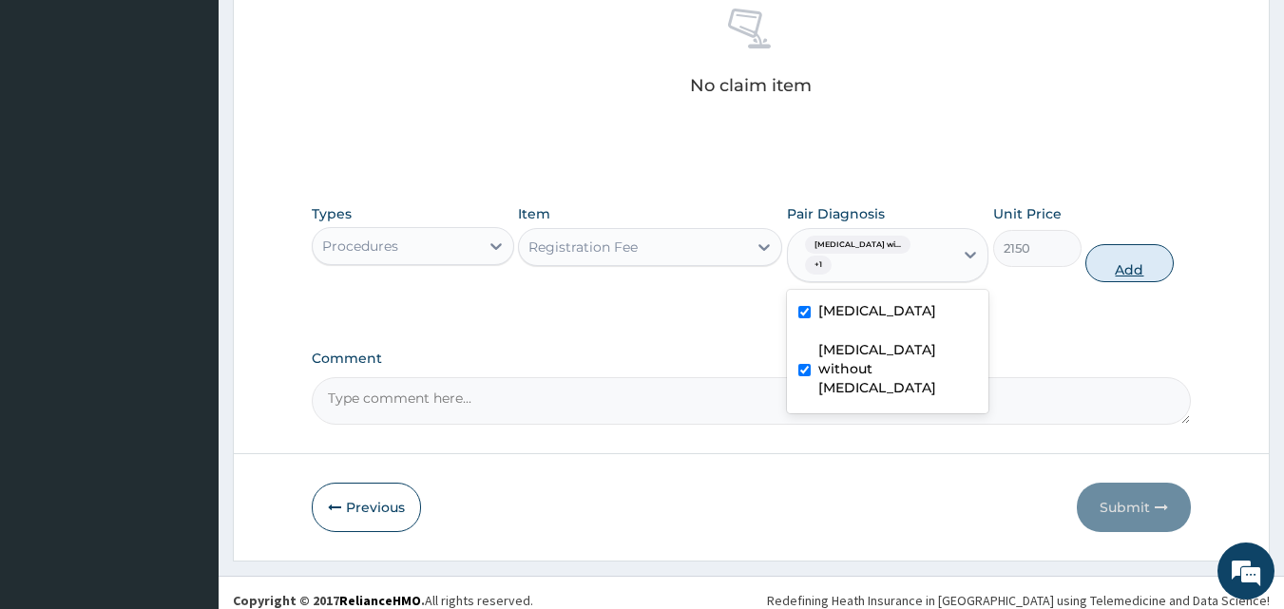
click at [1105, 277] on button "Add" at bounding box center [1129, 263] width 88 height 38
type input "0"
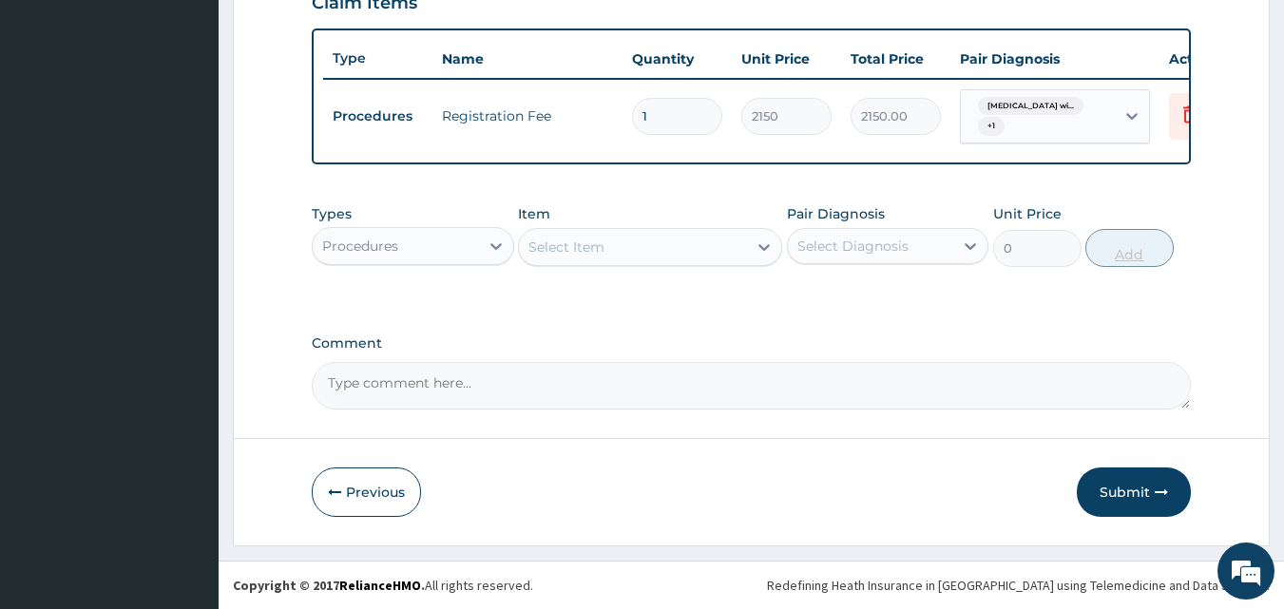
scroll to position [693, 0]
click at [584, 249] on div "Select Item" at bounding box center [566, 247] width 76 height 19
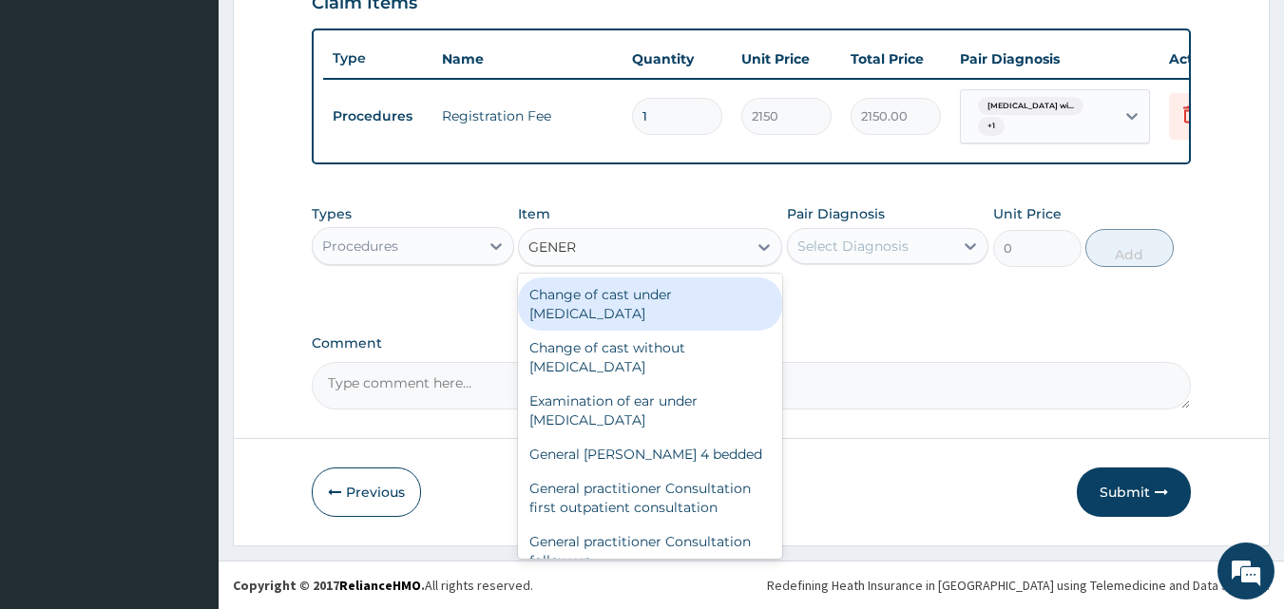
type input "GENERA"
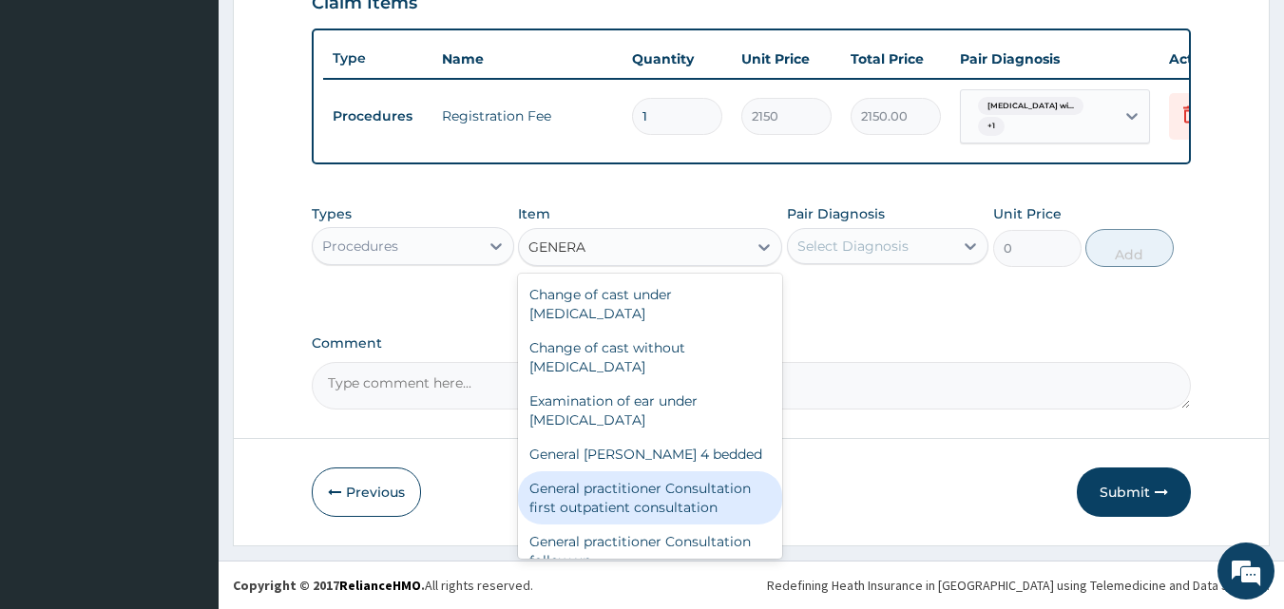
click at [629, 511] on div "General practitioner Consultation first outpatient consultation" at bounding box center [650, 497] width 264 height 53
type input "3547.5"
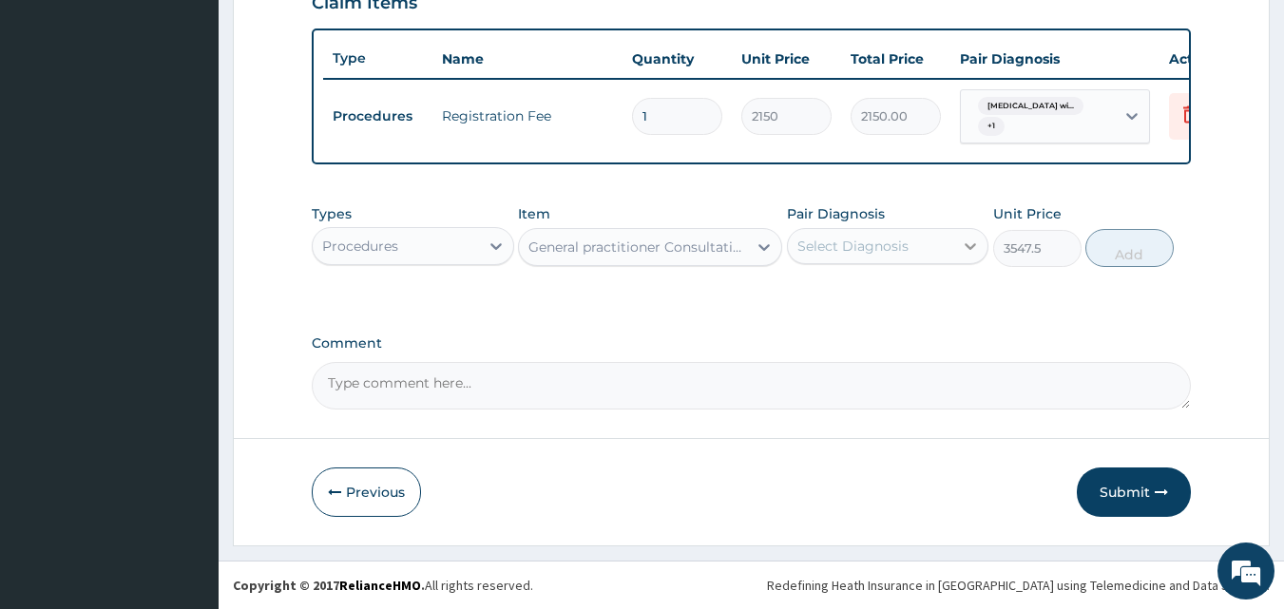
click at [973, 249] on icon at bounding box center [970, 246] width 19 height 19
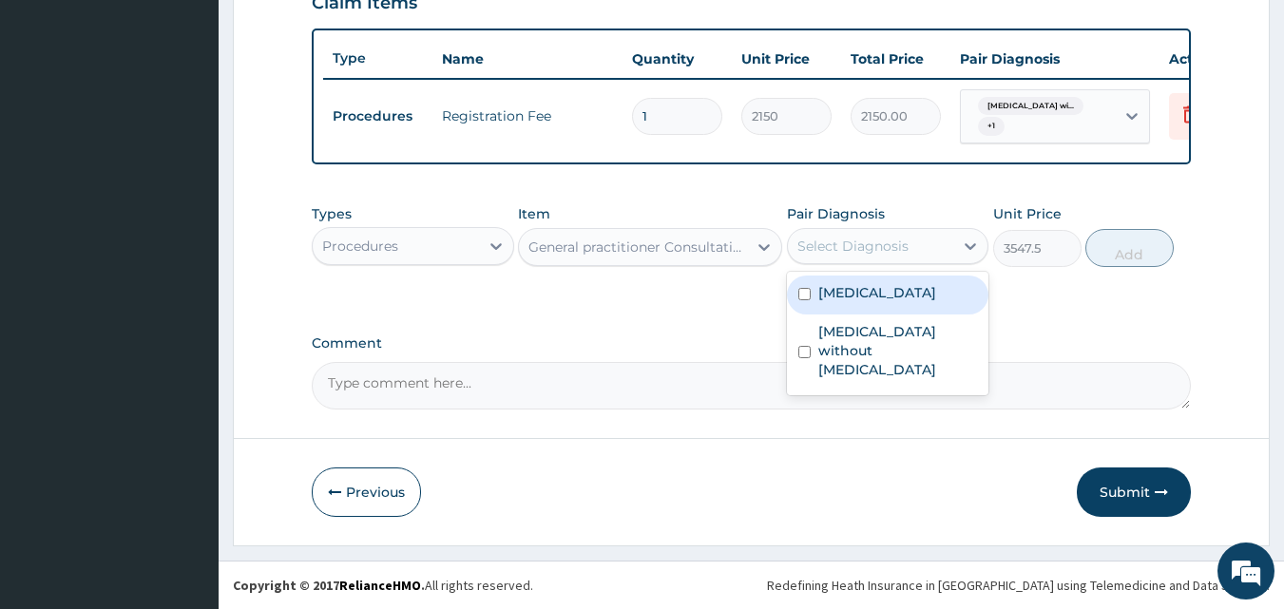
click at [906, 302] on label "Plasmodium malariae malaria without complication" at bounding box center [877, 292] width 118 height 19
checkbox input "true"
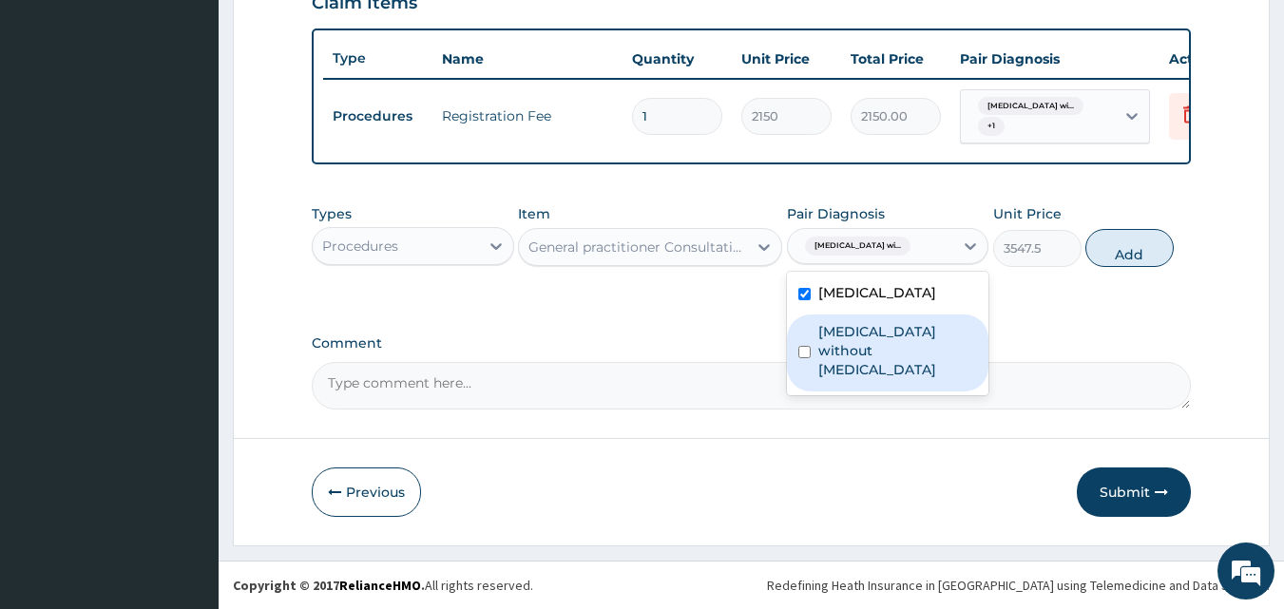
click at [881, 379] on label "Sepsis without septic shock" at bounding box center [898, 350] width 160 height 57
checkbox input "true"
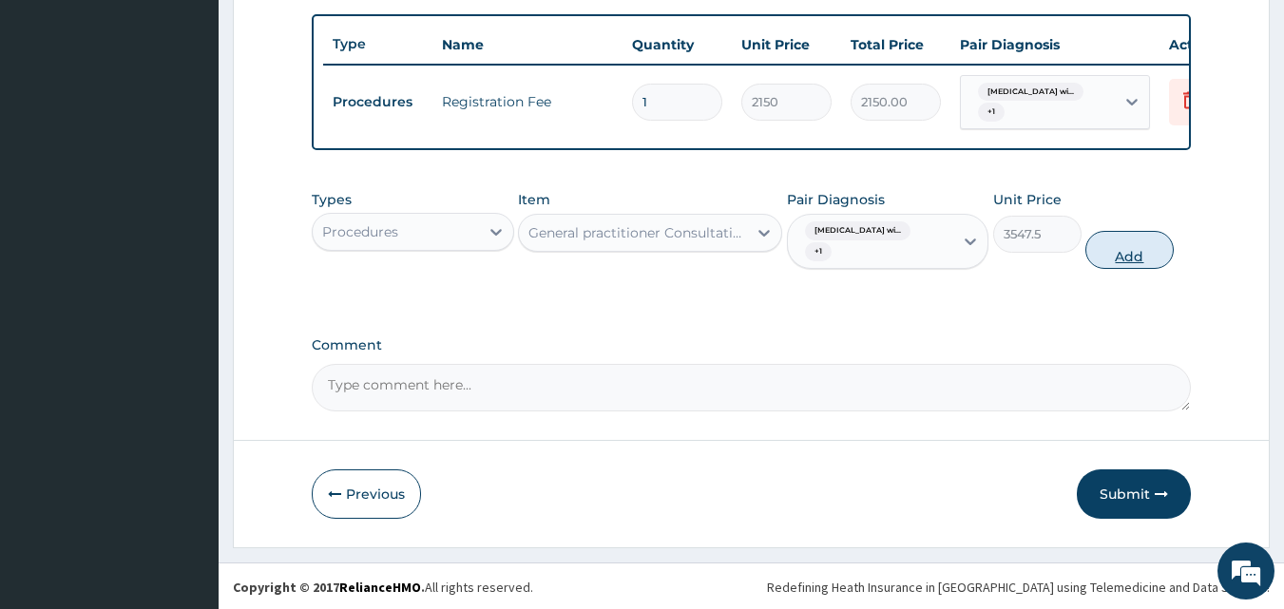
click at [1147, 269] on button "Add" at bounding box center [1129, 250] width 88 height 38
type input "0"
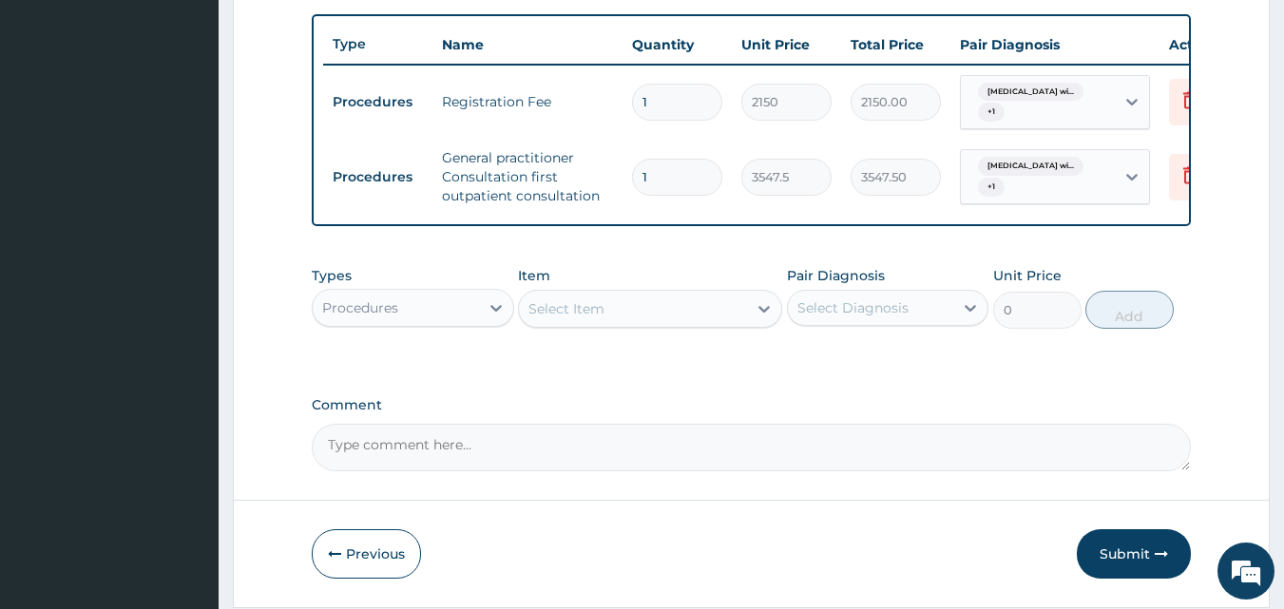
scroll to position [161, 0]
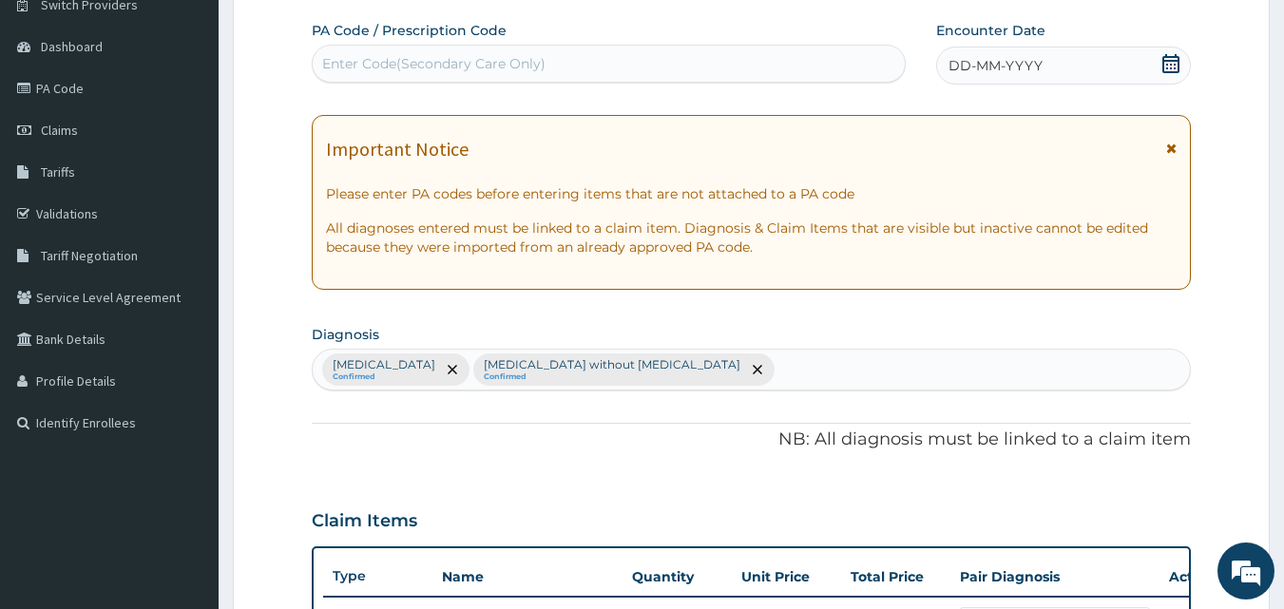
click at [1167, 59] on icon at bounding box center [1170, 63] width 19 height 19
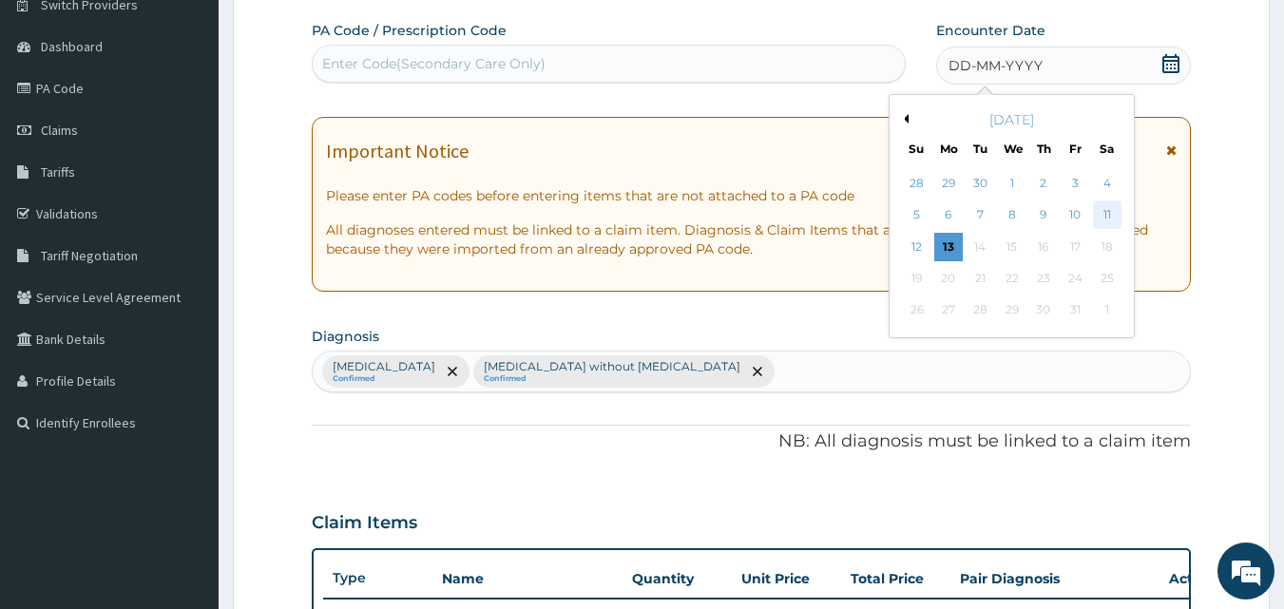
click at [1103, 216] on div "11" at bounding box center [1107, 215] width 29 height 29
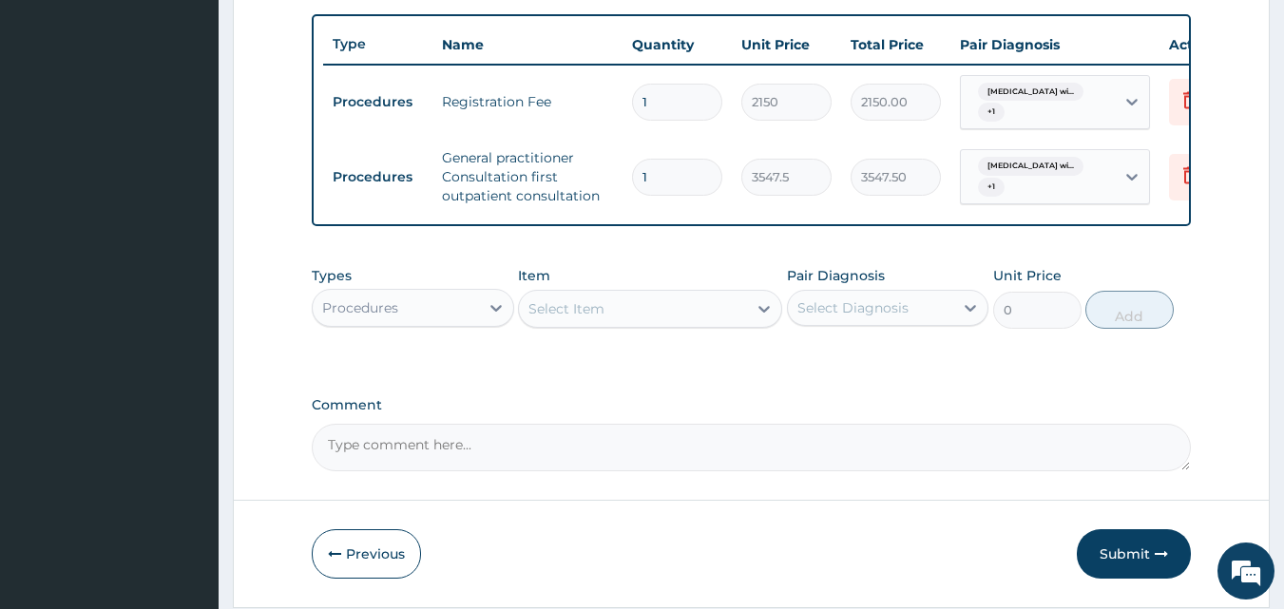
scroll to position [769, 0]
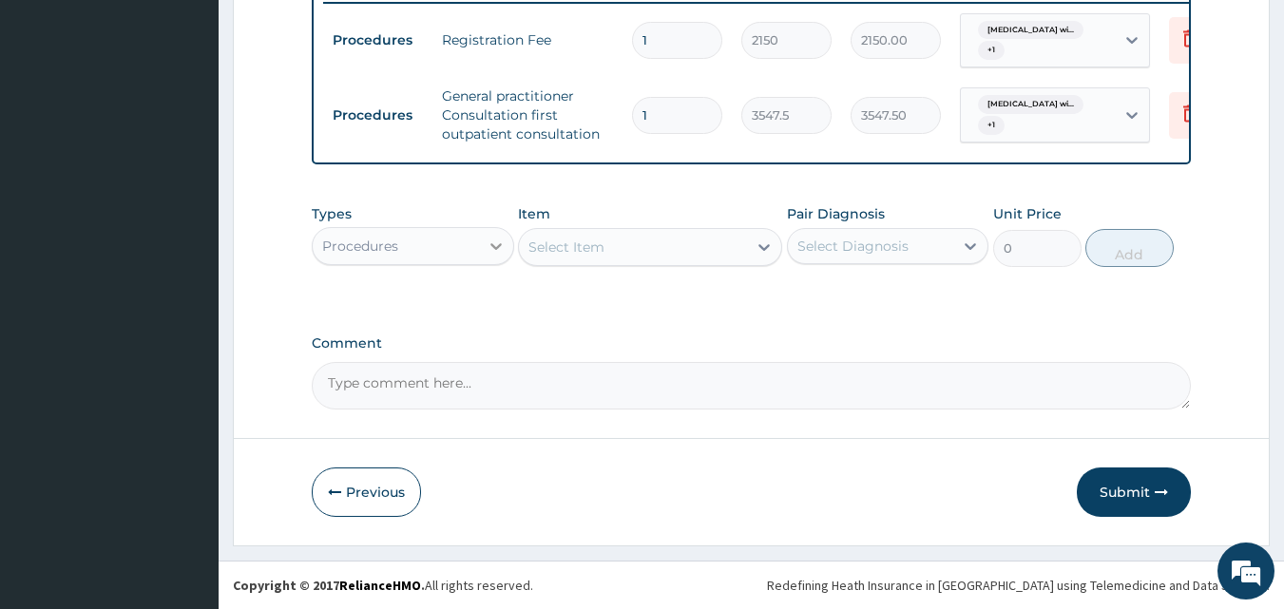
click at [491, 243] on icon at bounding box center [496, 246] width 19 height 19
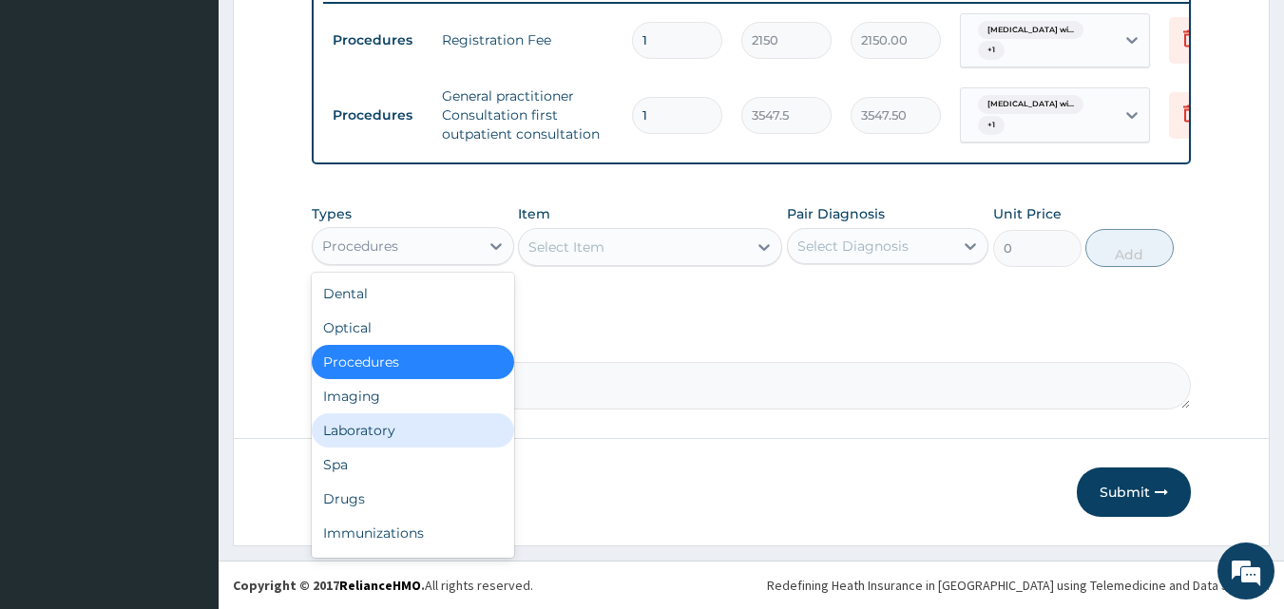
click at [377, 431] on div "Laboratory" at bounding box center [413, 430] width 202 height 34
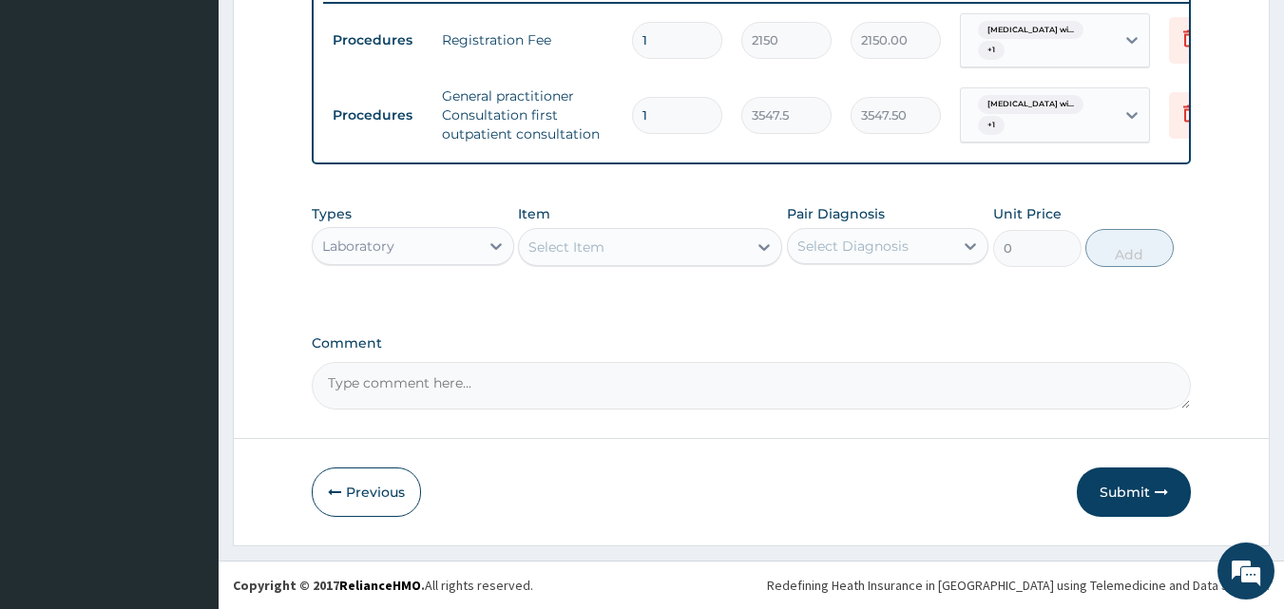
click at [570, 253] on div "Select Item" at bounding box center [566, 247] width 76 height 19
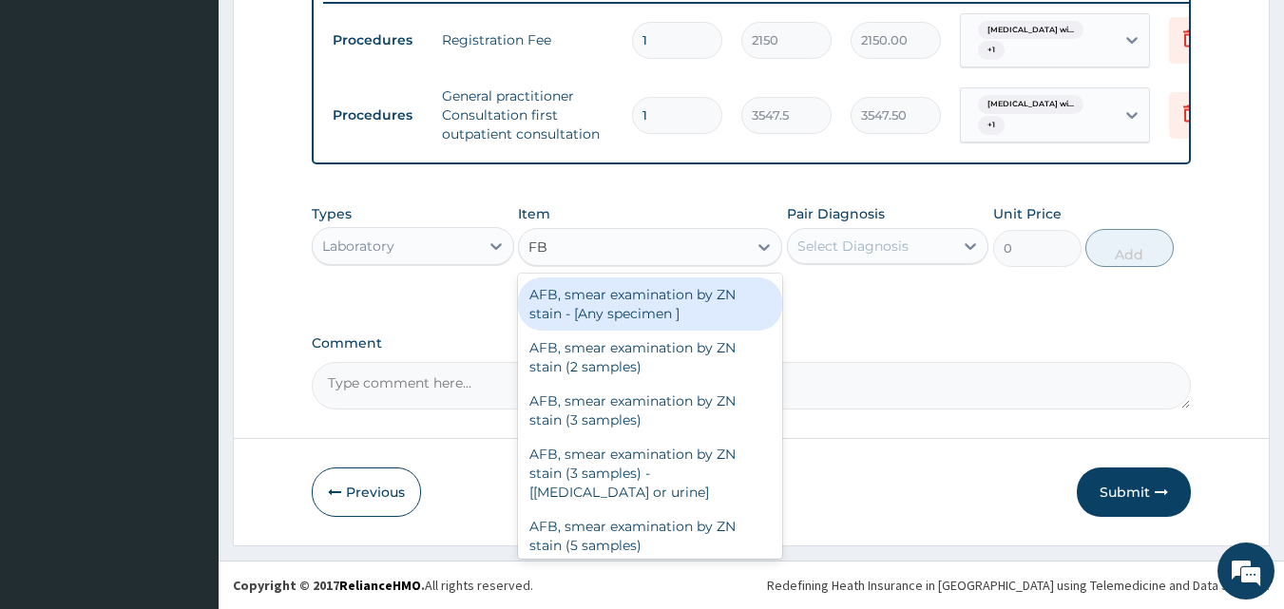
type input "FBC"
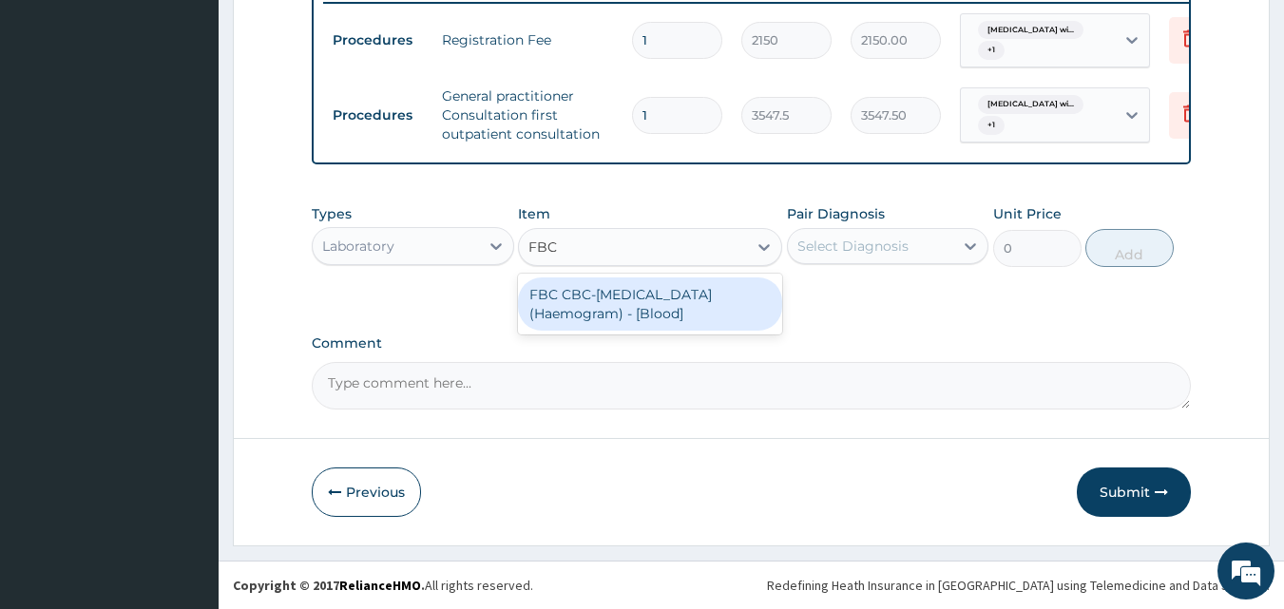
click at [588, 314] on div "FBC CBC-Complete Blood Count (Haemogram) - [Blood]" at bounding box center [650, 304] width 264 height 53
type input "4300"
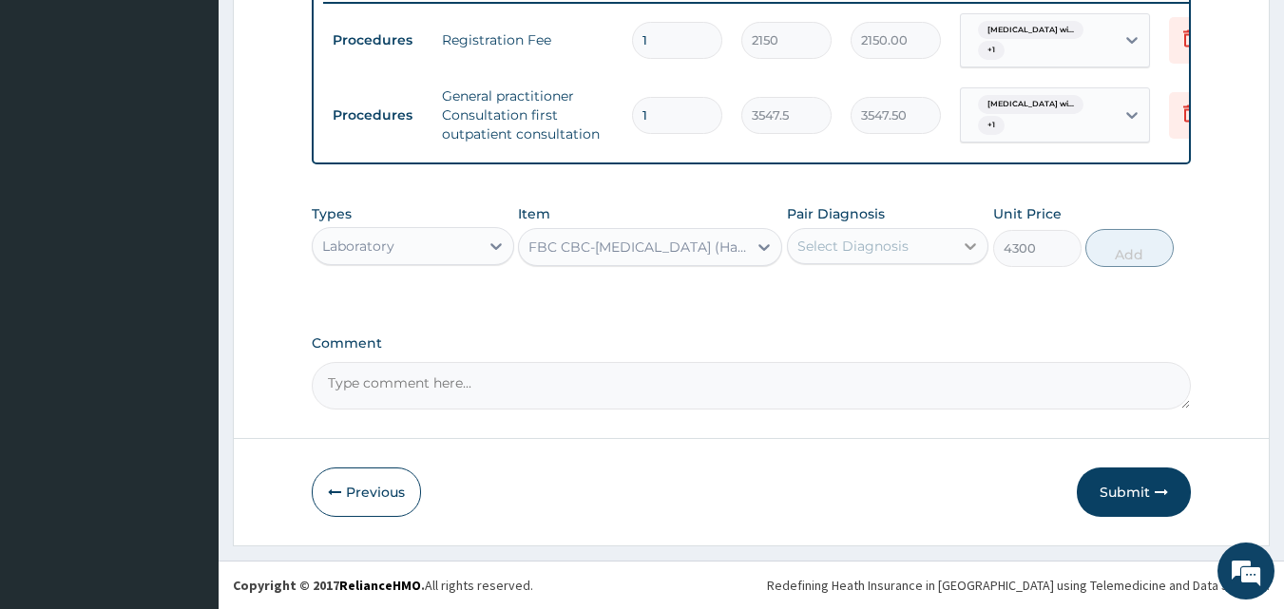
click at [972, 249] on icon at bounding box center [971, 246] width 11 height 7
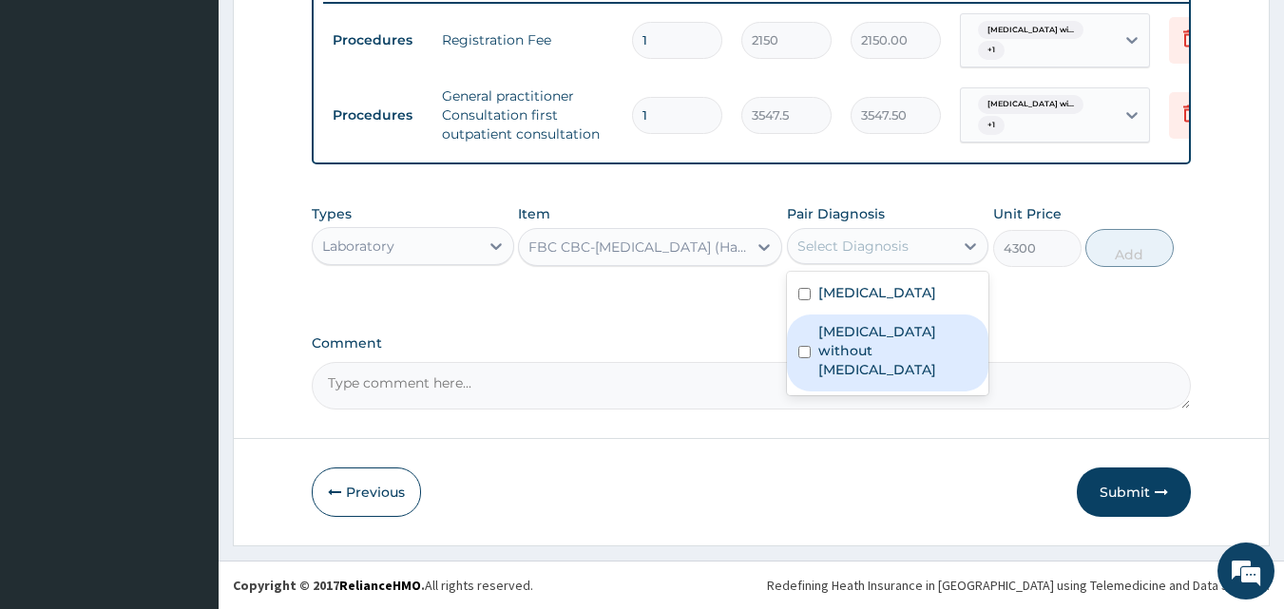
click at [882, 379] on label "Sepsis without septic shock" at bounding box center [898, 350] width 160 height 57
checkbox input "true"
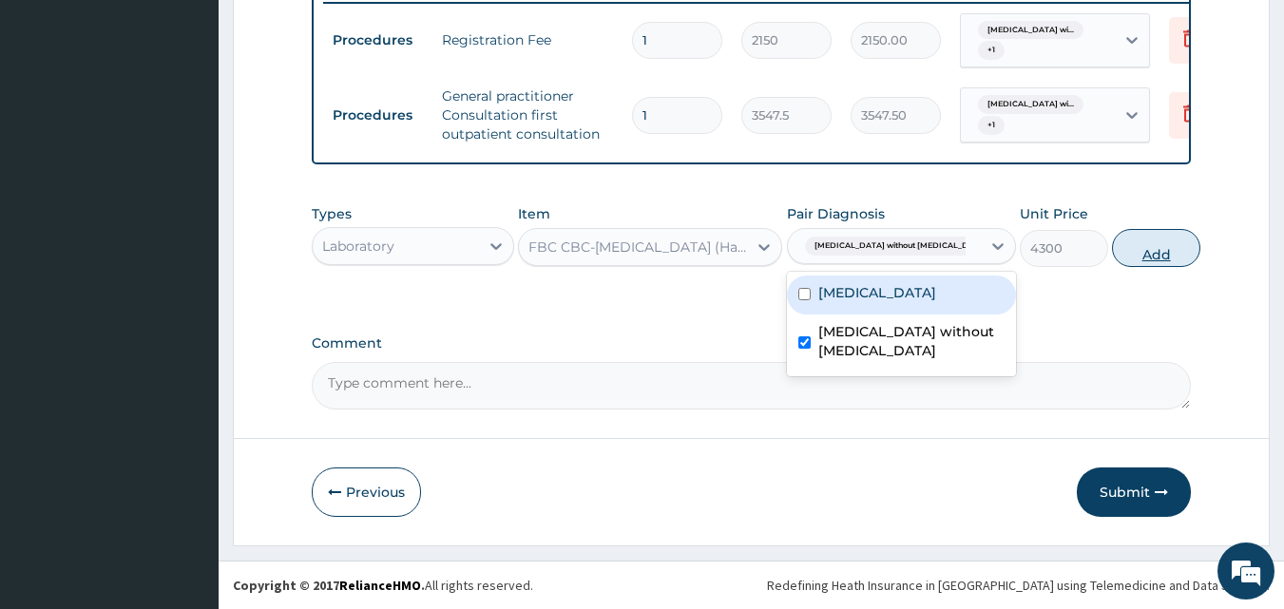
click at [1133, 256] on button "Add" at bounding box center [1156, 248] width 88 height 38
type input "0"
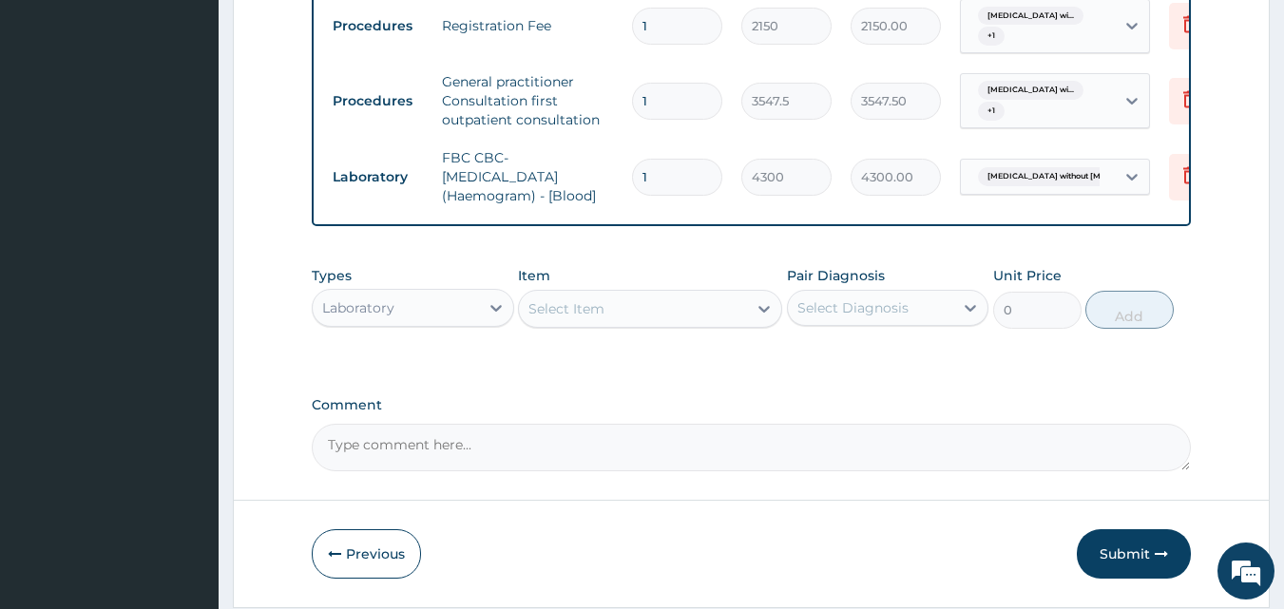
click at [653, 324] on div "Select Item" at bounding box center [633, 309] width 228 height 30
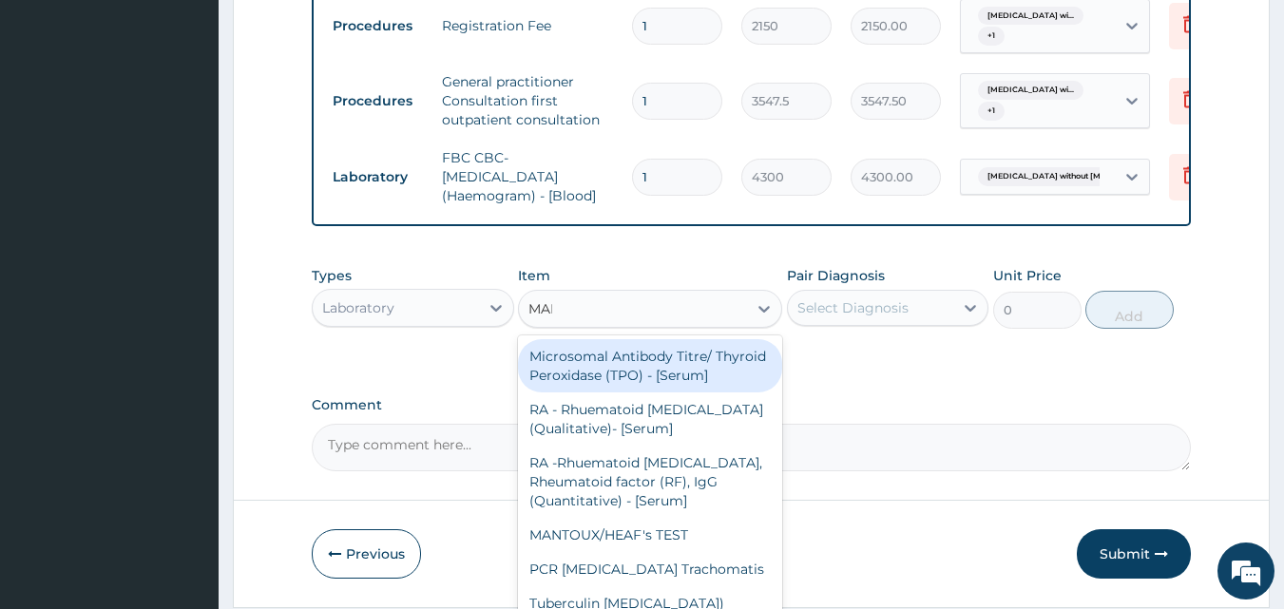
type input "MALA"
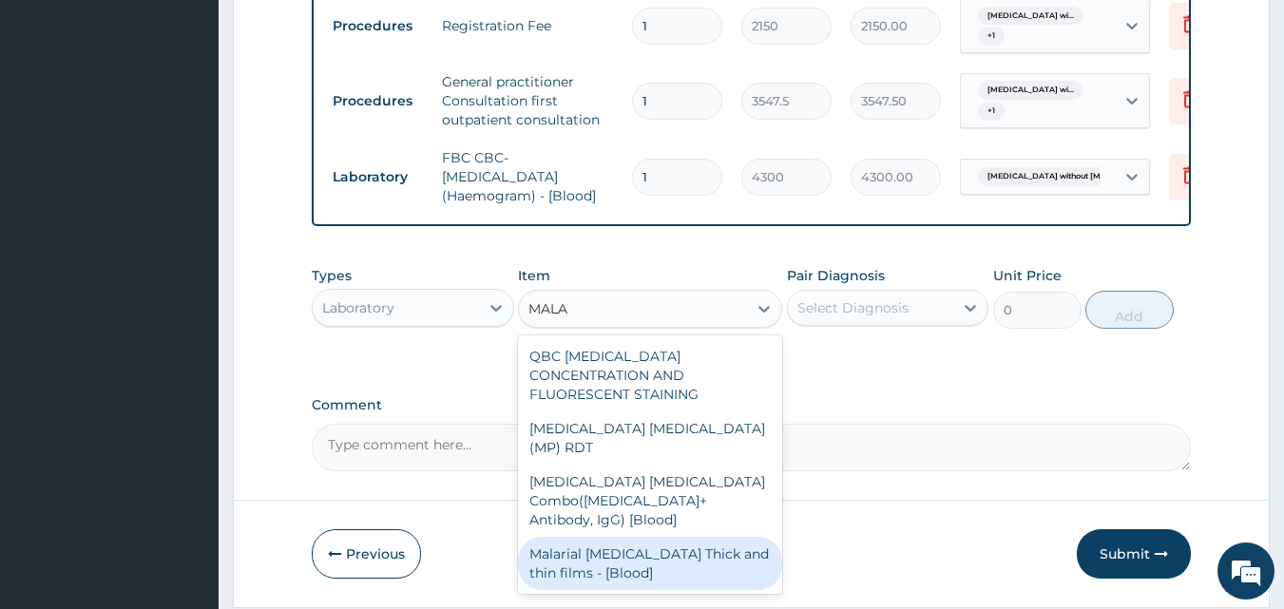
click at [634, 537] on div "Malarial Parasite Thick and thin films - [Blood]" at bounding box center [650, 563] width 264 height 53
type input "1612.5"
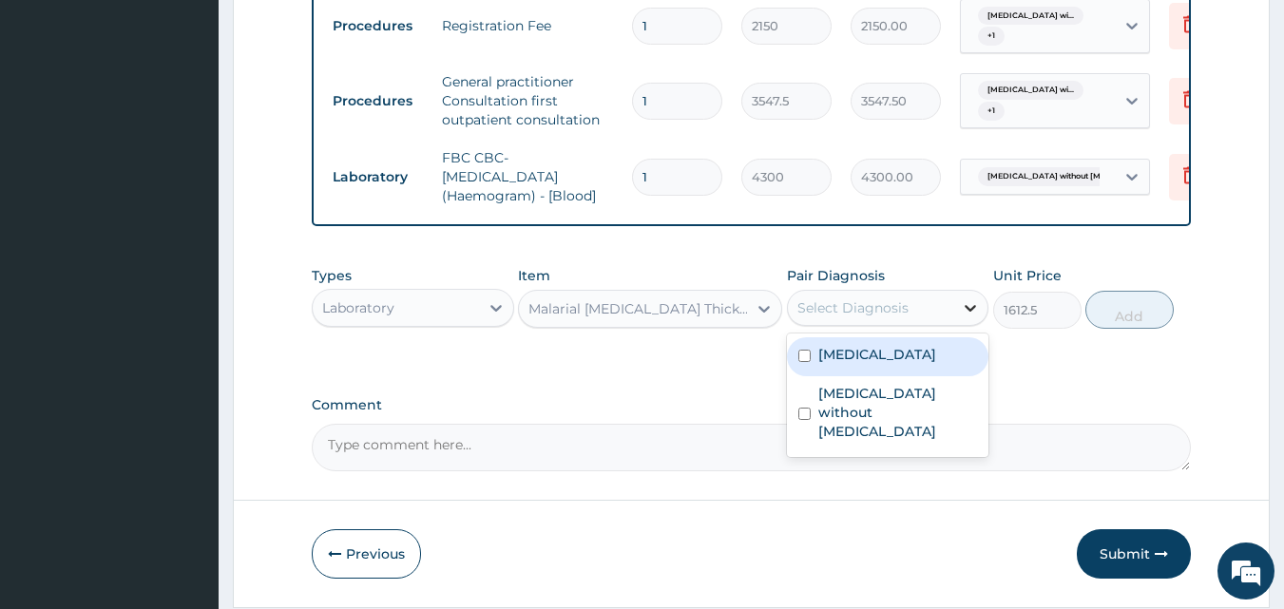
click at [969, 312] on icon at bounding box center [971, 308] width 11 height 7
click at [923, 364] on label "Plasmodium malariae malaria without complication" at bounding box center [877, 354] width 118 height 19
checkbox input "true"
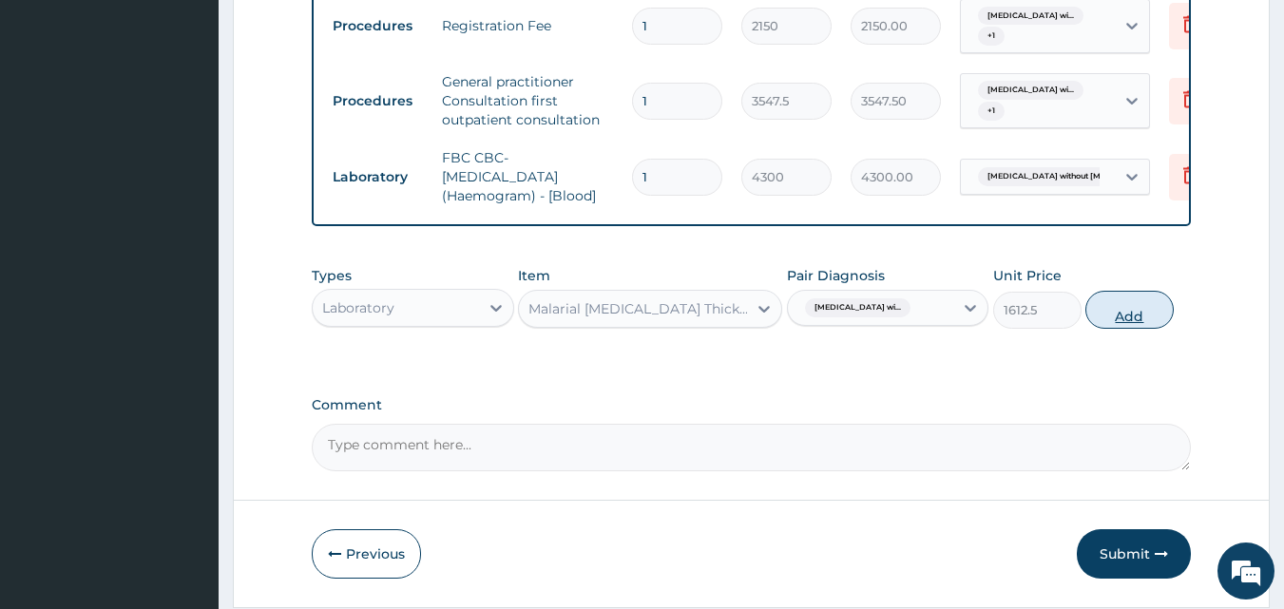
click at [1132, 329] on button "Add" at bounding box center [1129, 310] width 88 height 38
type input "0"
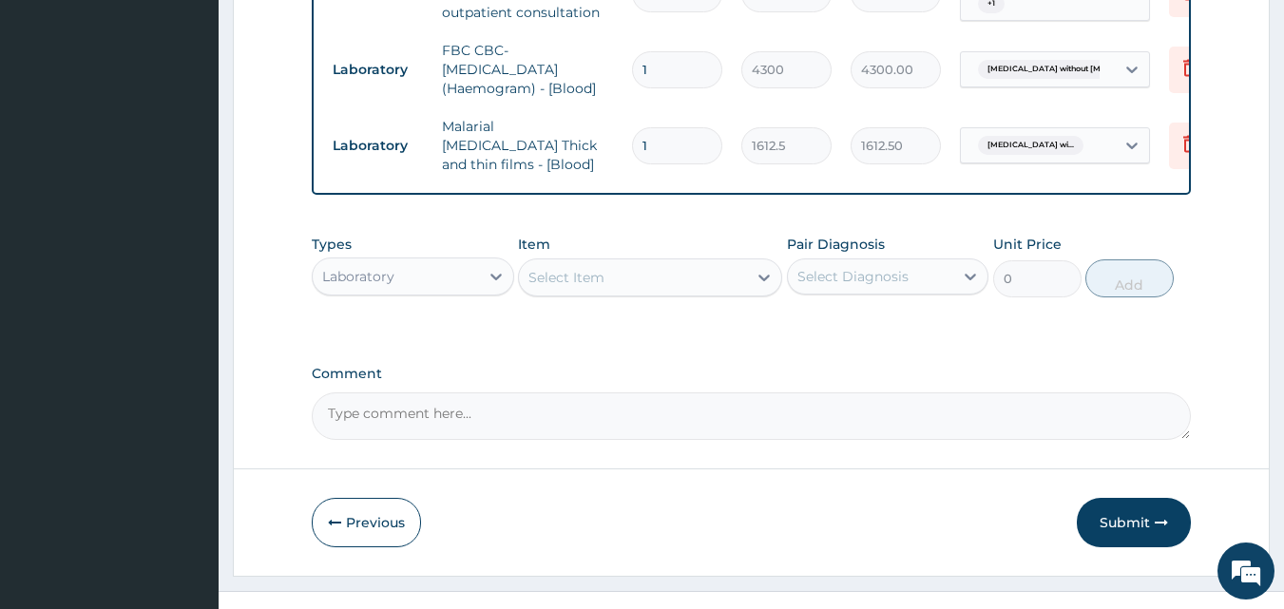
scroll to position [910, 0]
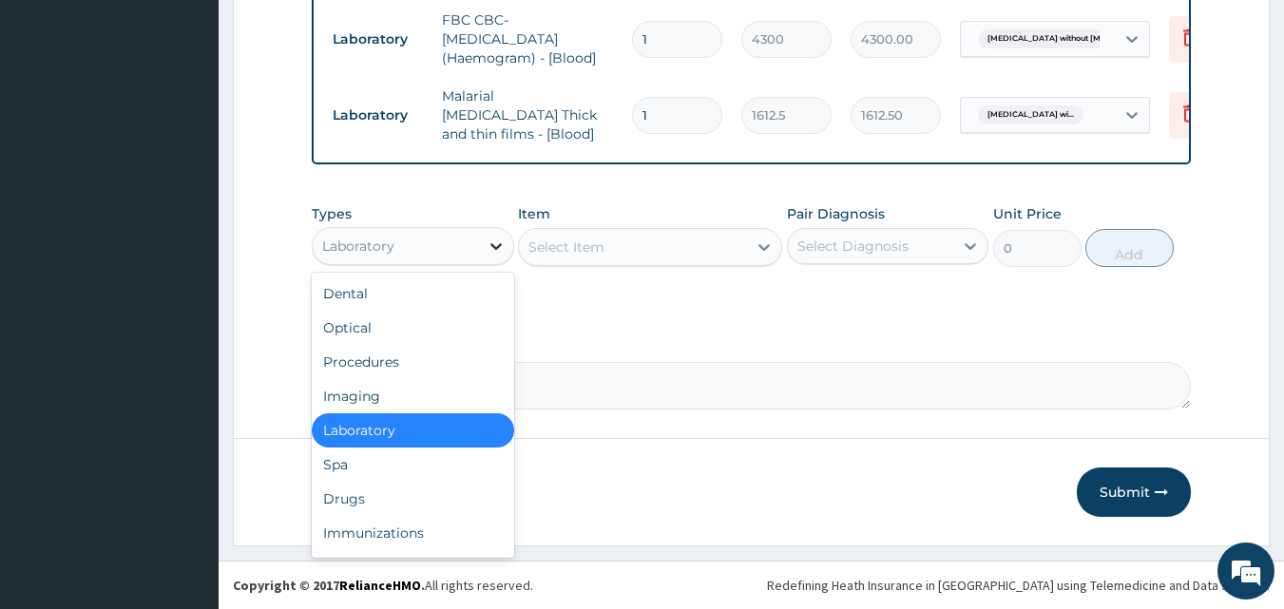
click at [505, 251] on icon at bounding box center [496, 246] width 19 height 19
click at [387, 491] on div "Drugs" at bounding box center [413, 499] width 202 height 34
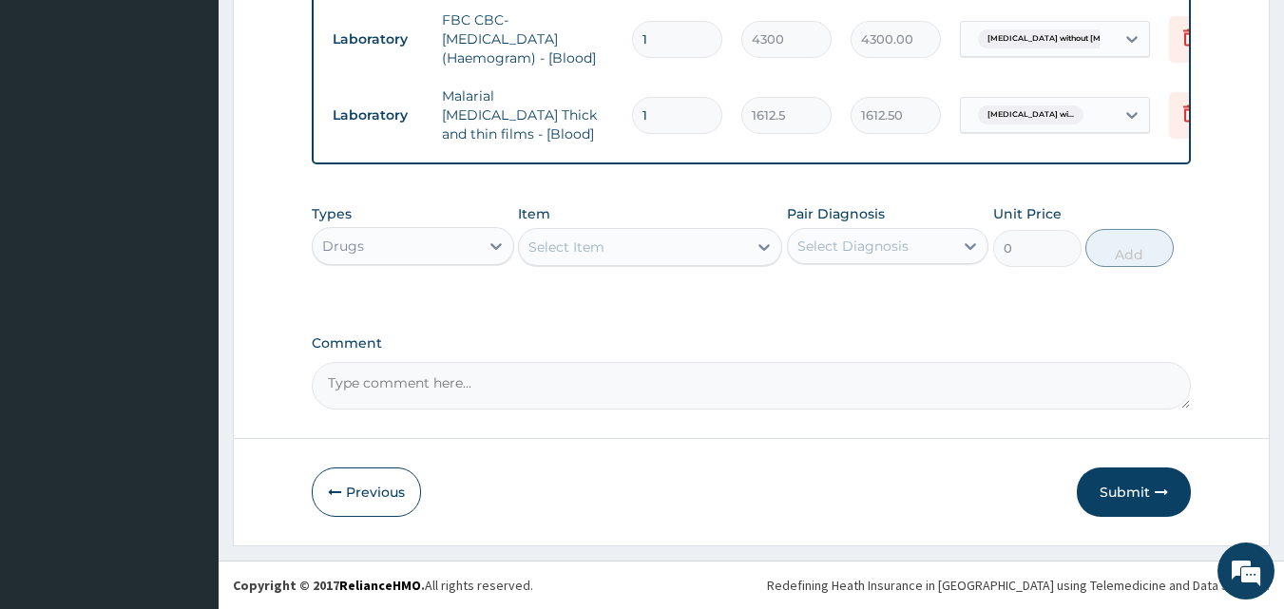
click at [566, 254] on div "Select Item" at bounding box center [566, 247] width 76 height 19
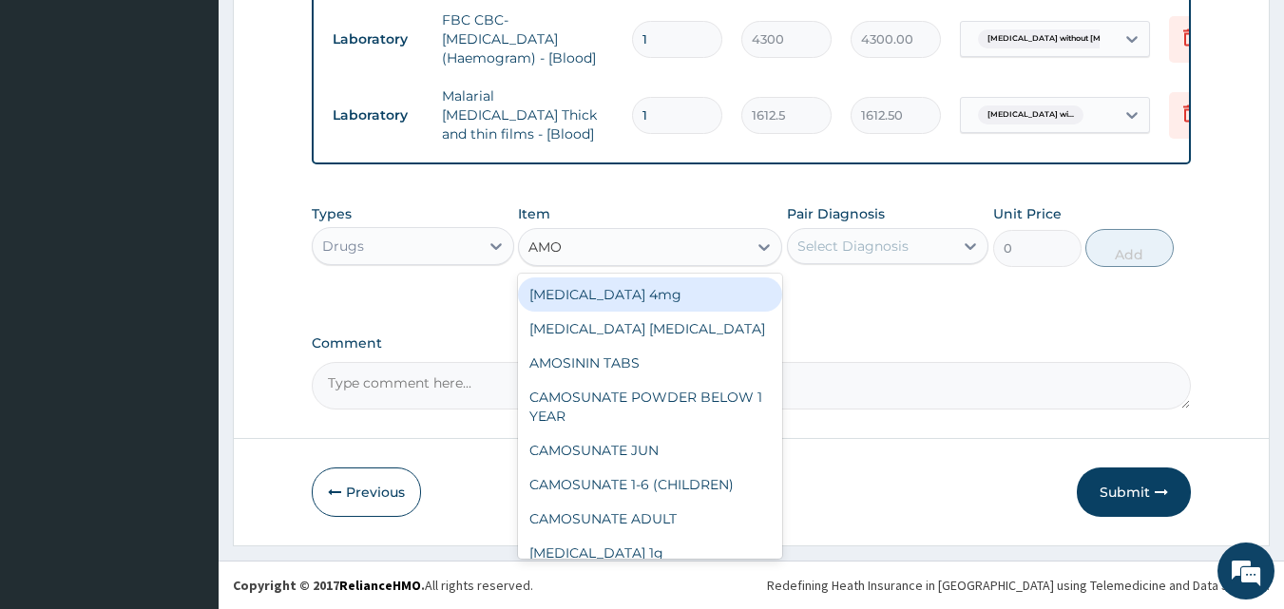
type input "AMOX"
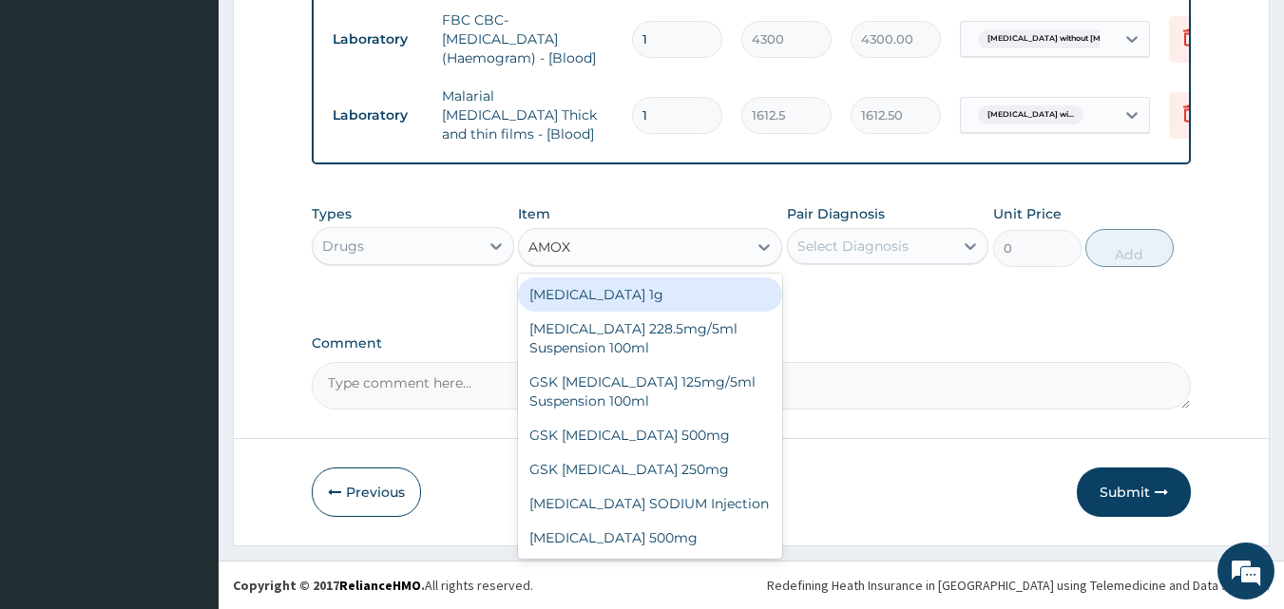
click at [583, 297] on div "Co-amoxiclav 1g" at bounding box center [650, 295] width 264 height 34
type input "709.5"
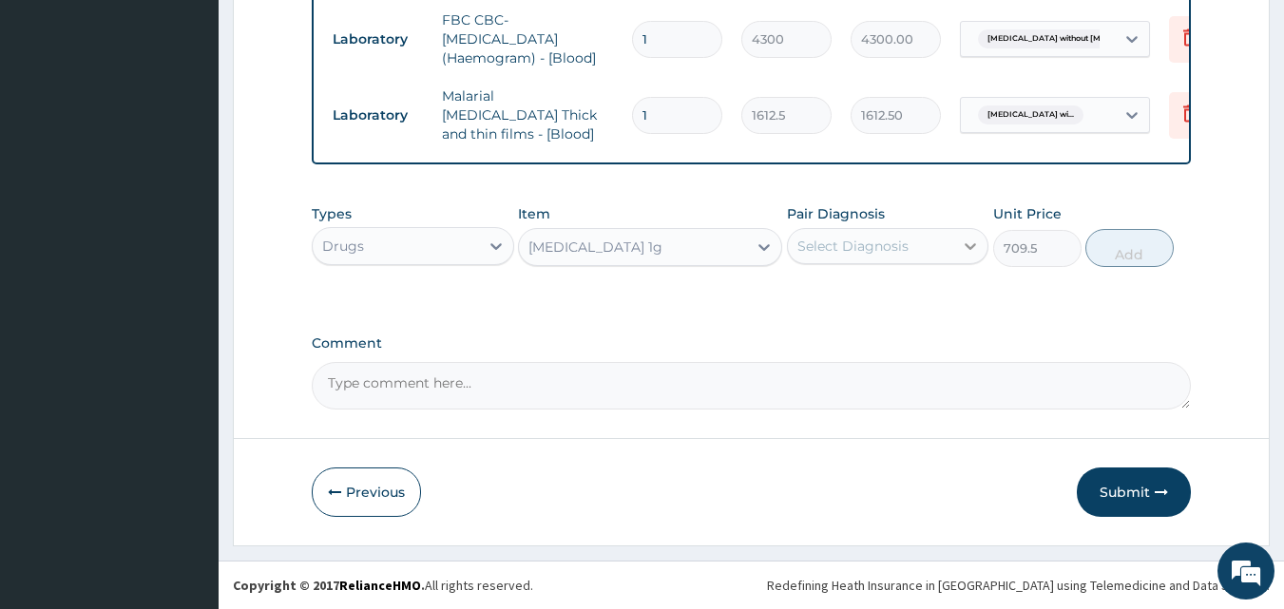
click at [965, 247] on icon at bounding box center [970, 246] width 19 height 19
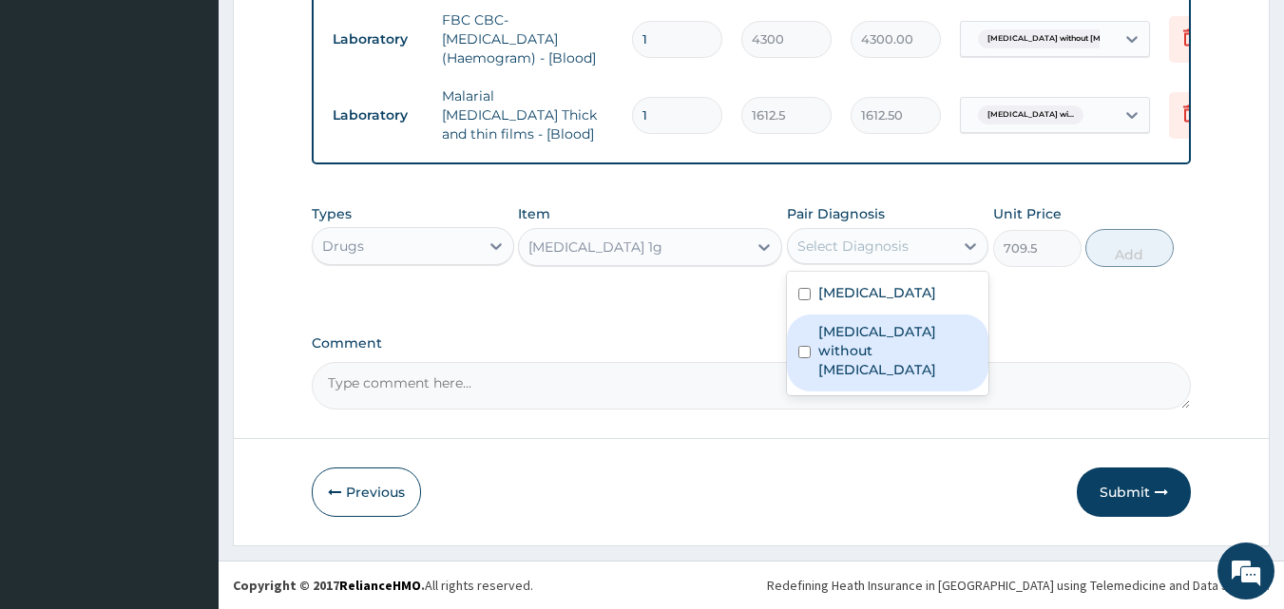
click at [879, 379] on label "Sepsis without septic shock" at bounding box center [898, 350] width 160 height 57
checkbox input "true"
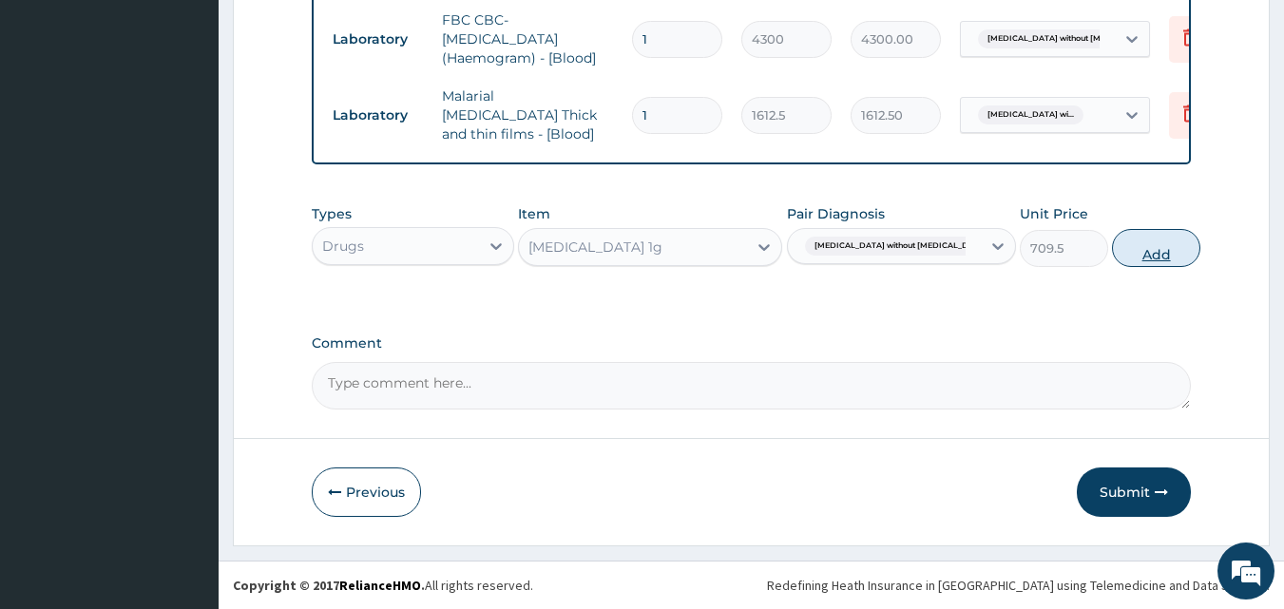
click at [1133, 254] on button "Add" at bounding box center [1156, 248] width 88 height 38
type input "0"
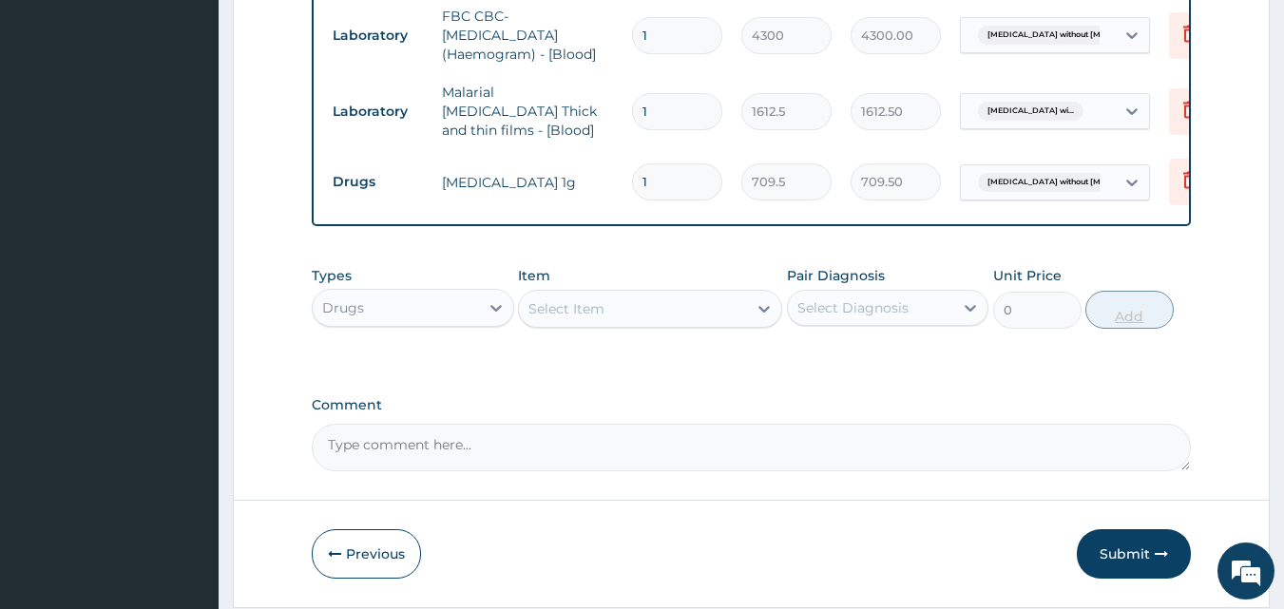
type input "14"
type input "9933.00"
type input "14"
click at [592, 323] on div "Select Item" at bounding box center [633, 309] width 228 height 30
type input "A"
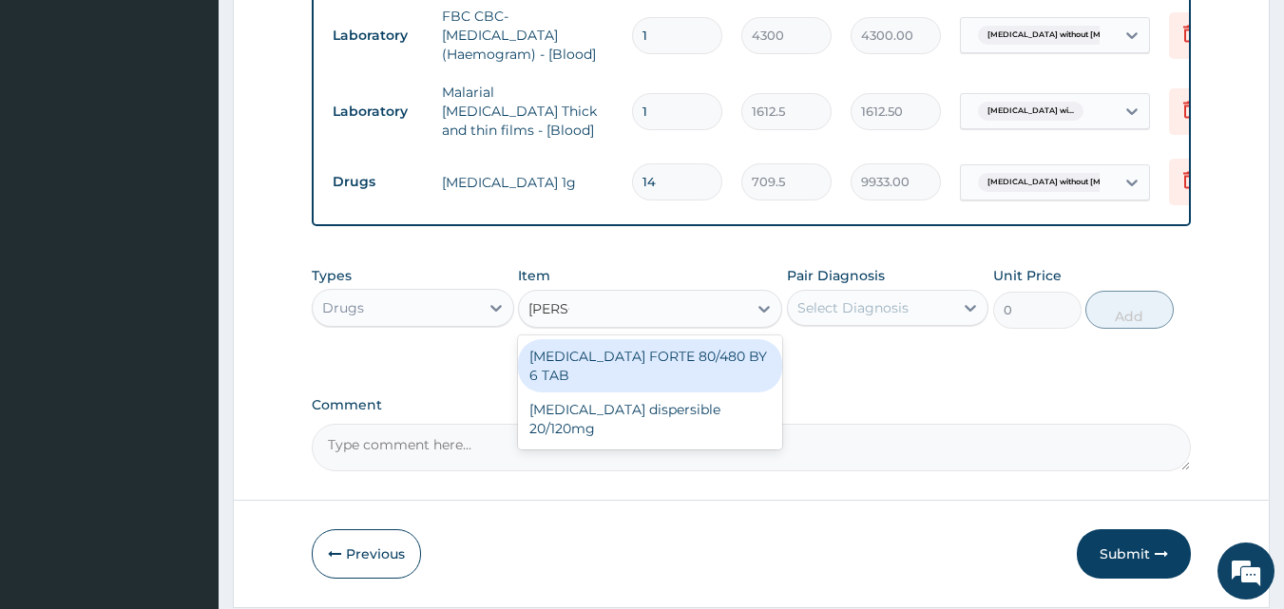
type input "COART"
click at [638, 364] on div "COARTEM FORTE 80/480 BY 6 TAB" at bounding box center [650, 365] width 264 height 53
type input "449.35"
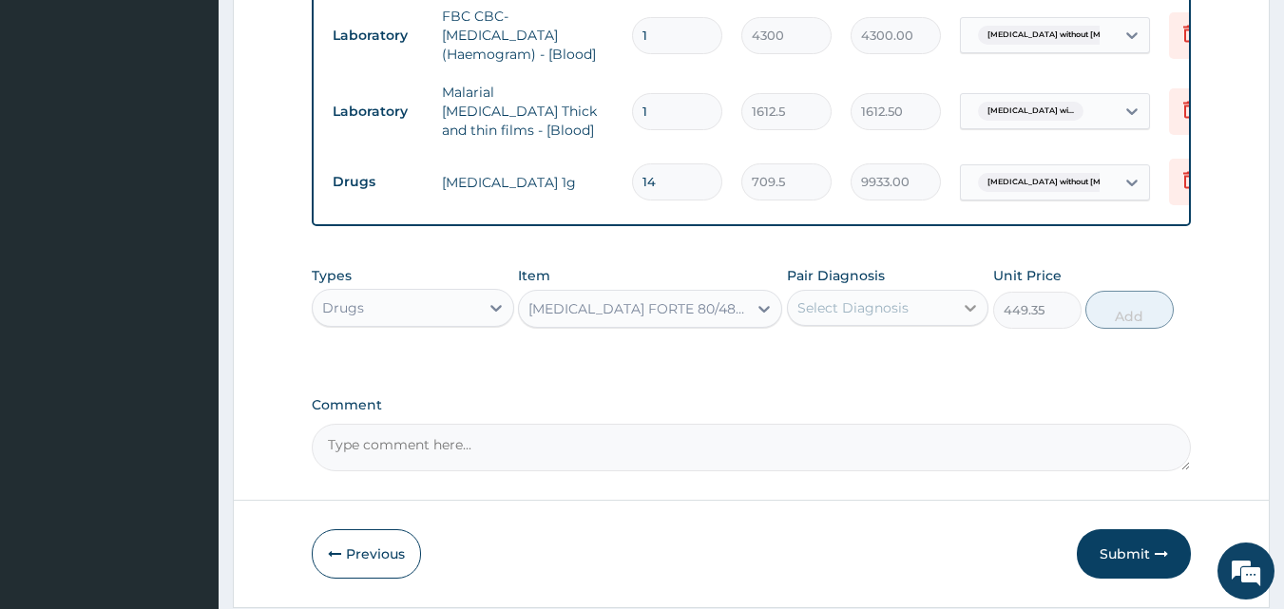
click at [969, 316] on icon at bounding box center [970, 307] width 19 height 19
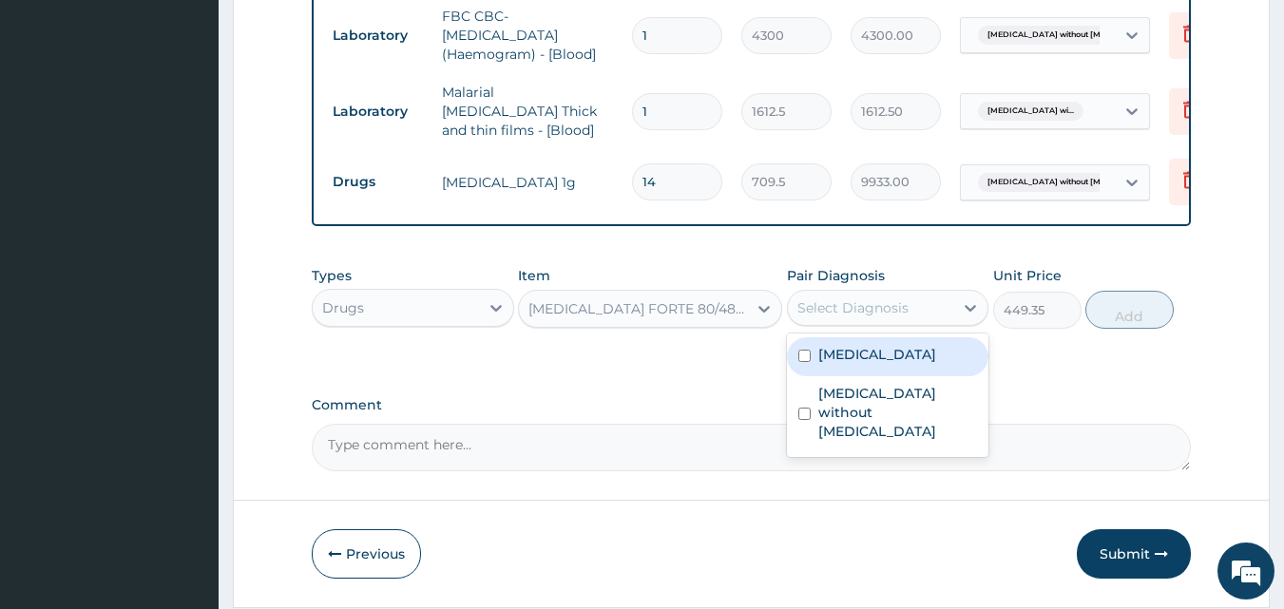
click at [918, 364] on label "Plasmodium malariae malaria without complication" at bounding box center [877, 354] width 118 height 19
checkbox input "true"
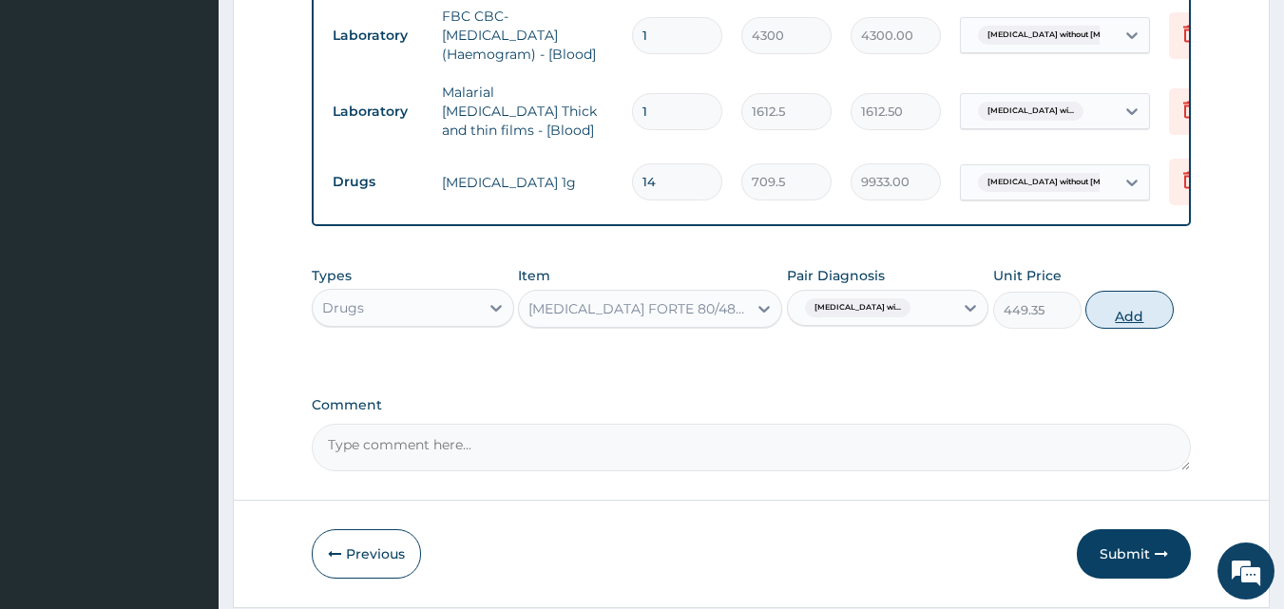
click at [1118, 322] on button "Add" at bounding box center [1129, 310] width 88 height 38
type input "0"
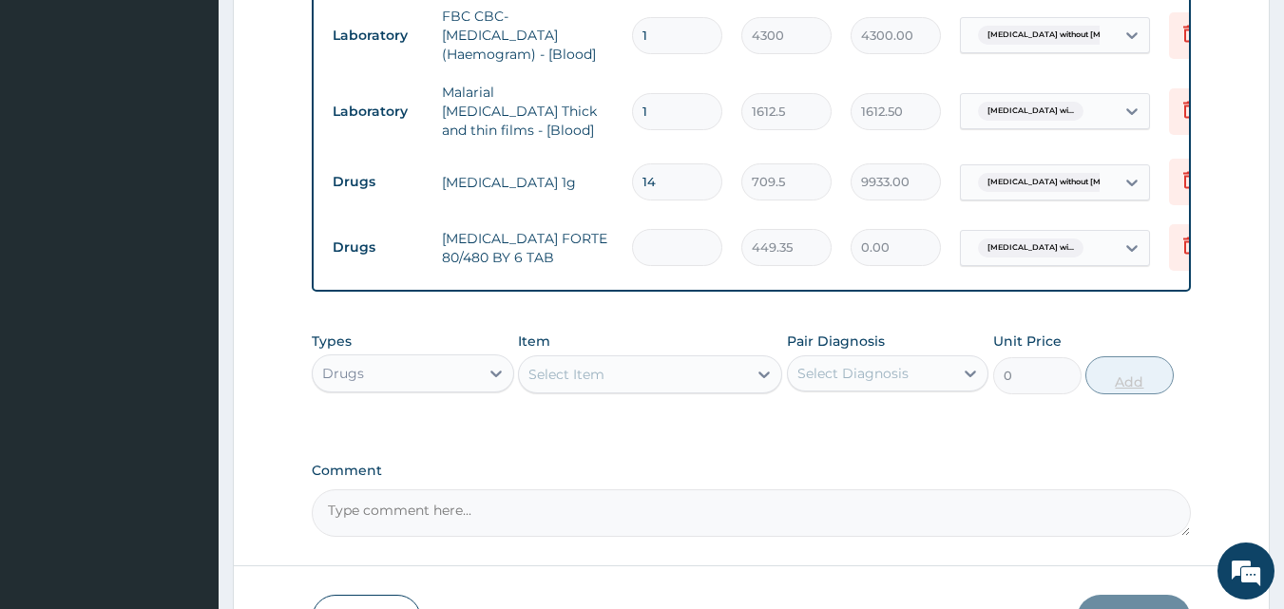
type input "0.00"
type input "6"
type input "2696.10"
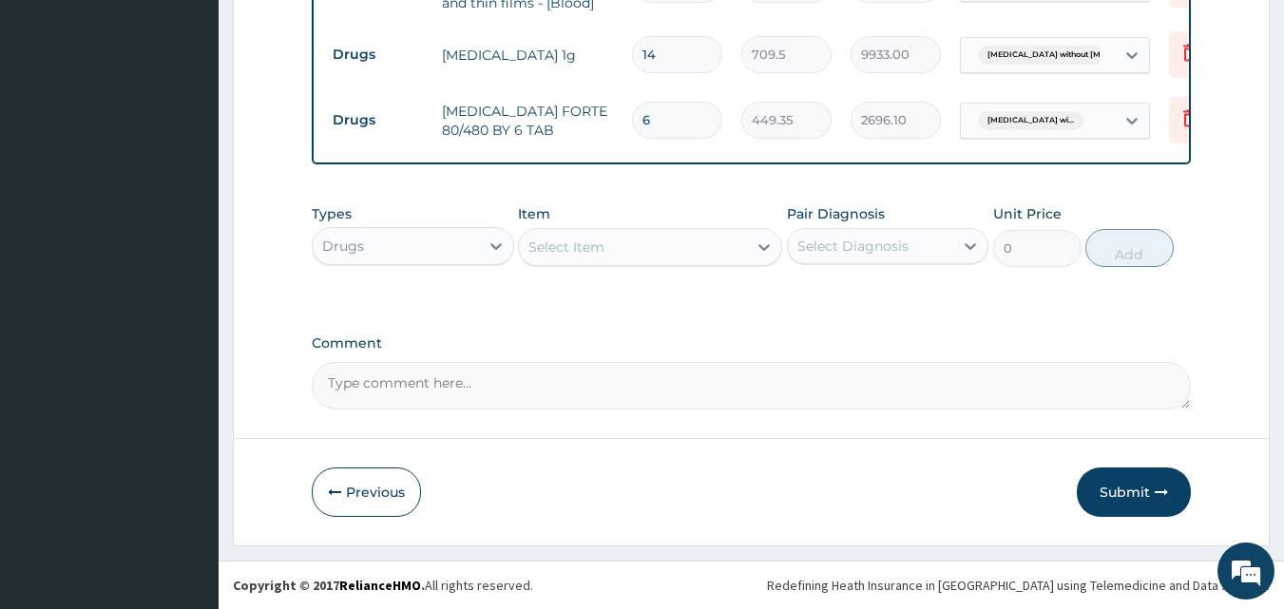
type input "6"
click at [582, 244] on div "Select Item" at bounding box center [566, 247] width 76 height 19
click at [589, 253] on div "Select Item" at bounding box center [566, 247] width 76 height 19
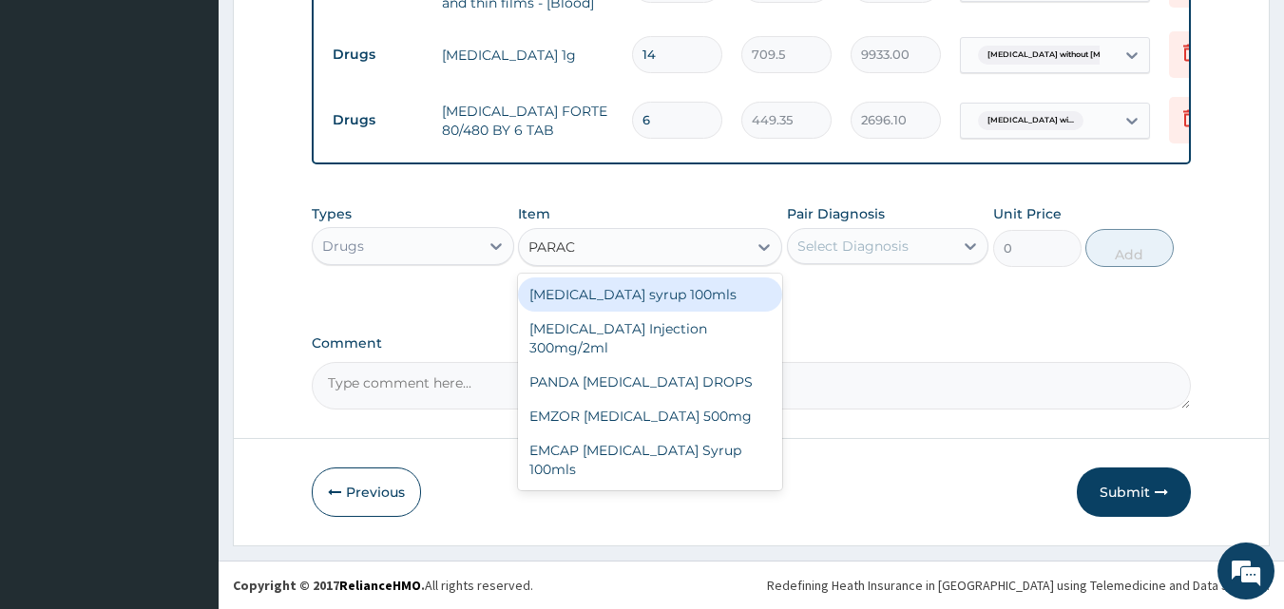
type input "PARACE"
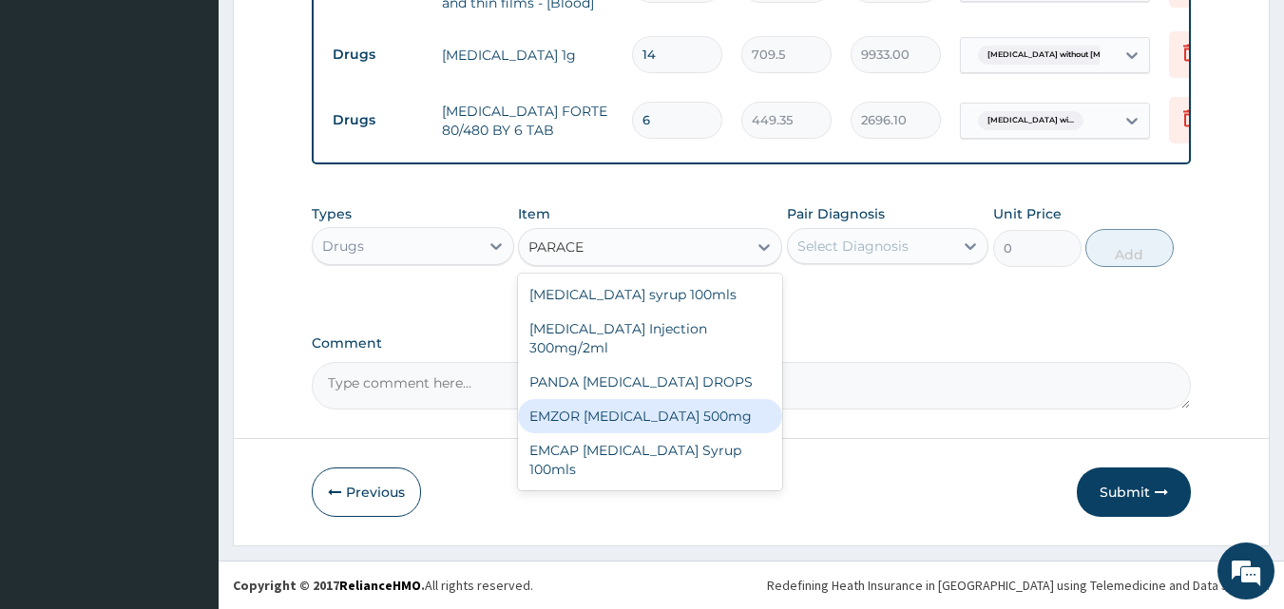
click at [653, 413] on div "EMZOR PARACETAMOL 500mg" at bounding box center [650, 416] width 264 height 34
type input "23.65"
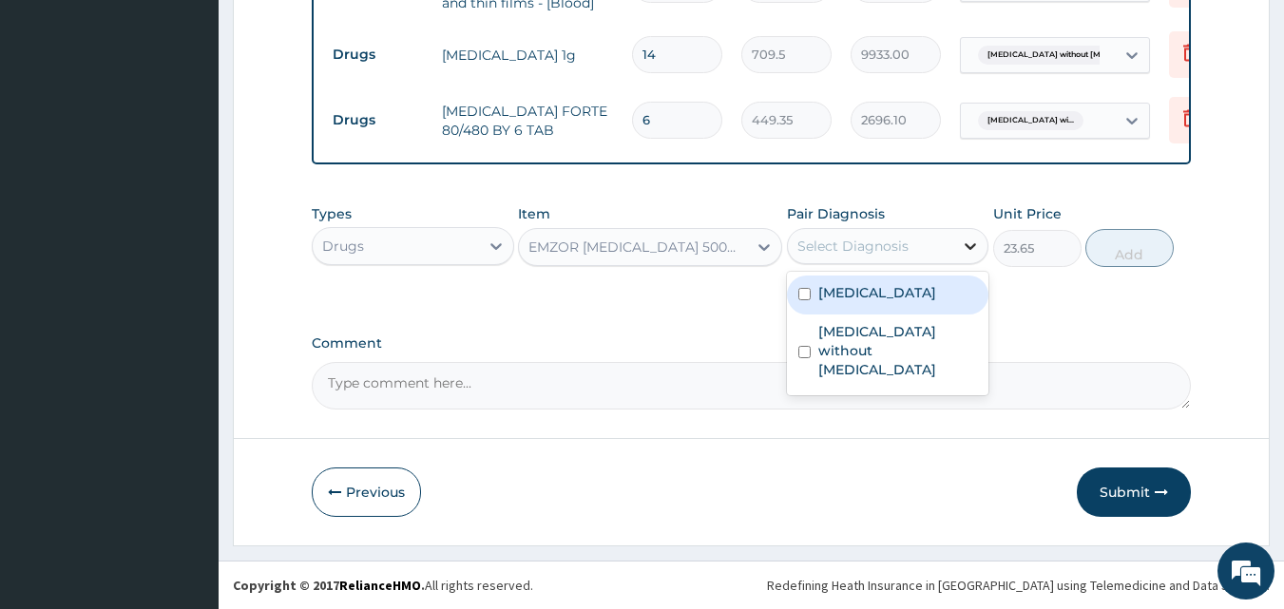
click at [965, 246] on icon at bounding box center [970, 246] width 19 height 19
click at [913, 302] on label "Plasmodium malariae malaria without complication" at bounding box center [877, 292] width 118 height 19
checkbox input "true"
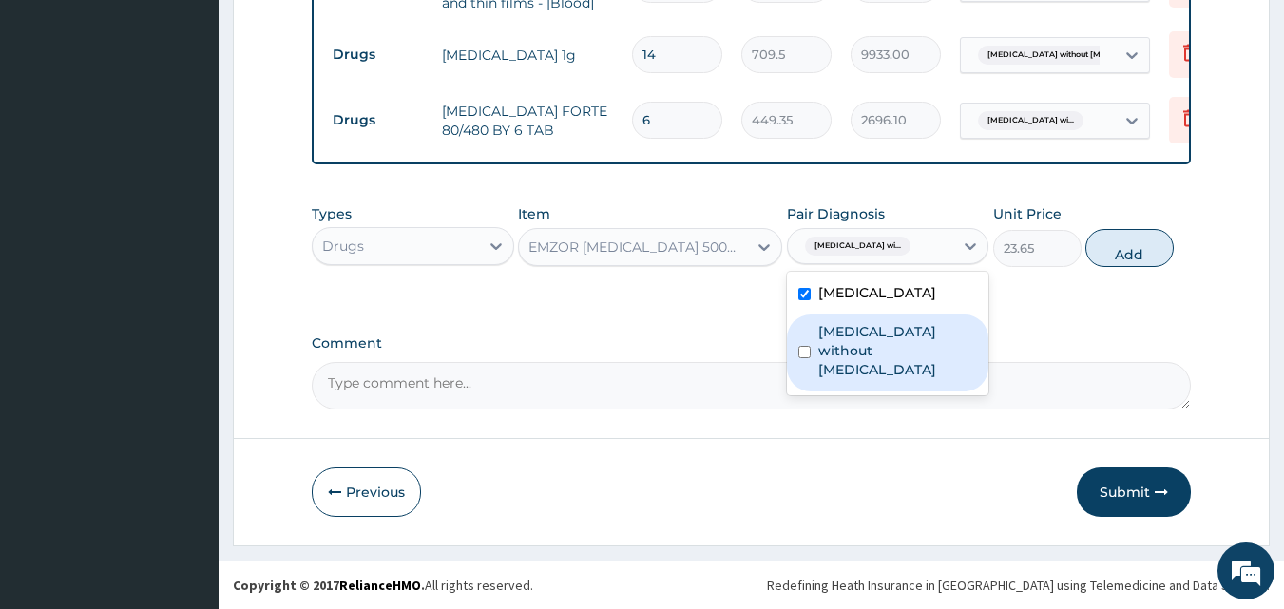
click at [896, 379] on label "Sepsis without septic shock" at bounding box center [898, 350] width 160 height 57
checkbox input "true"
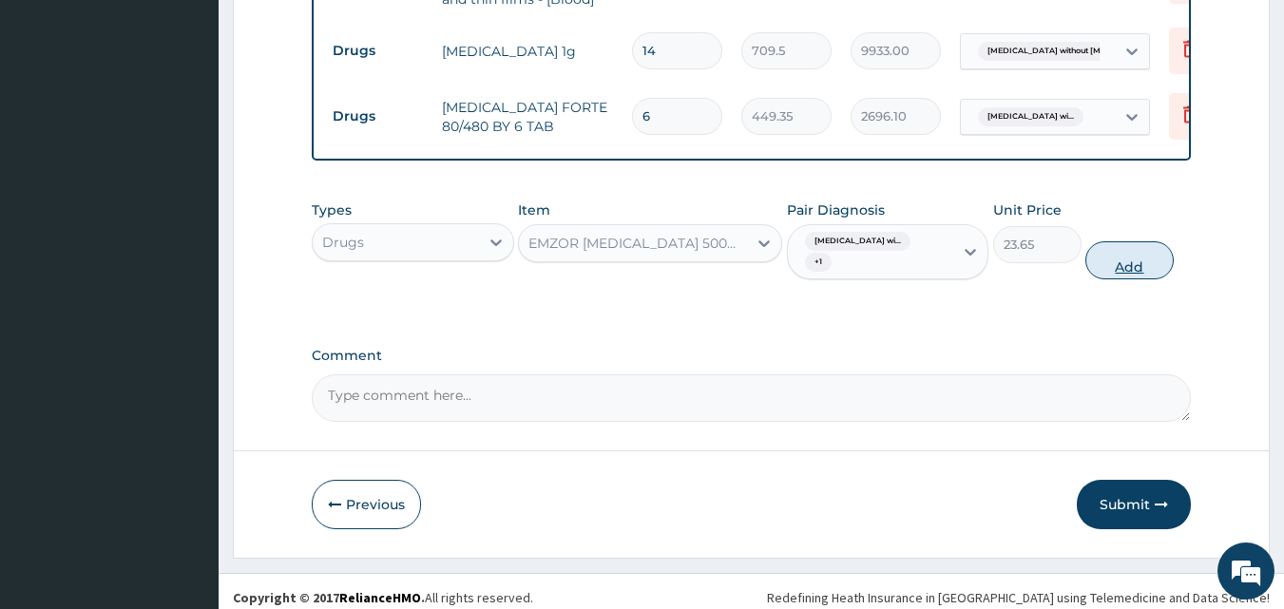
click at [1139, 268] on button "Add" at bounding box center [1129, 260] width 88 height 38
type input "0"
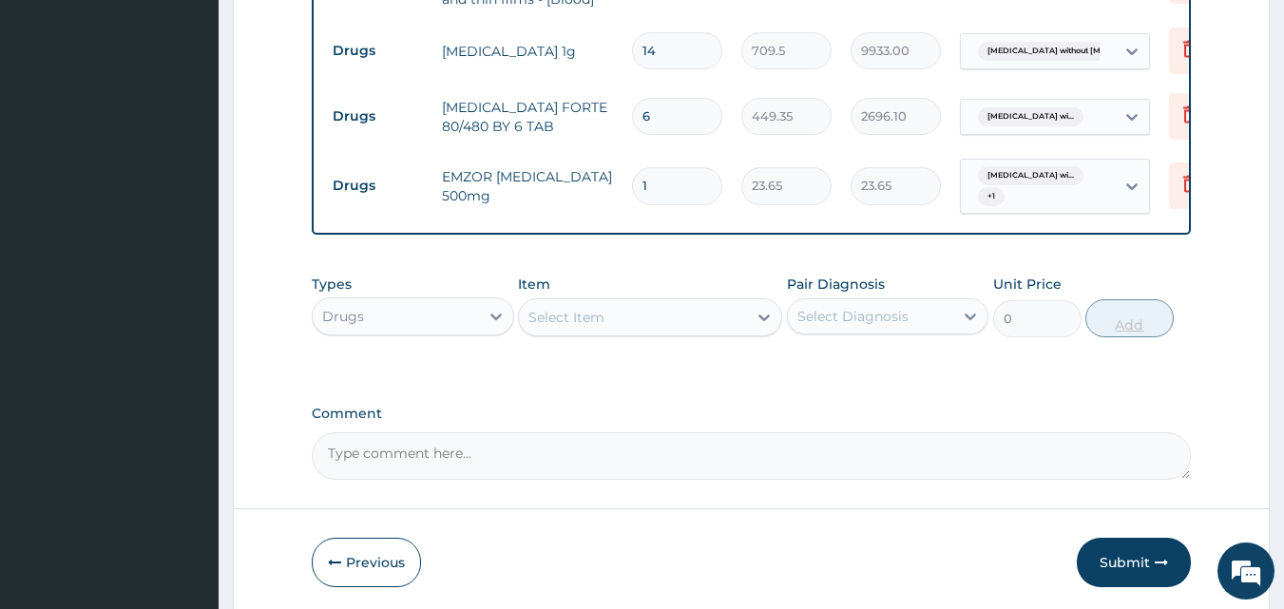
type input "18"
type input "425.70"
type input "18"
click at [556, 321] on div "Select Item" at bounding box center [566, 317] width 76 height 19
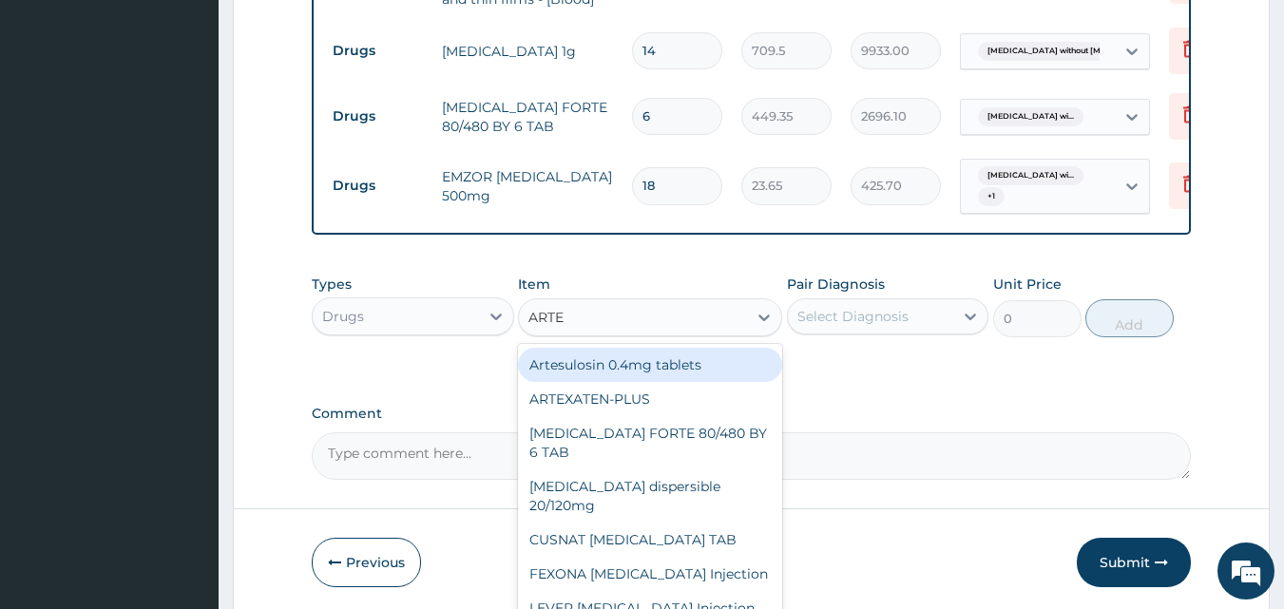
type input "ARTEM"
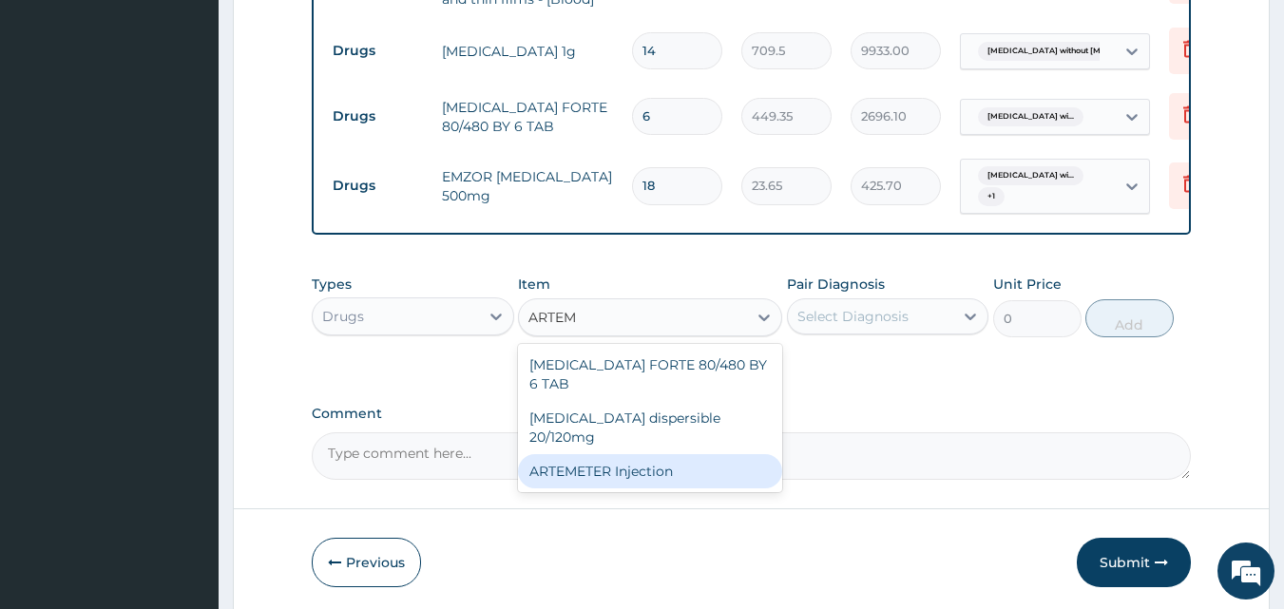
click at [601, 454] on div "ARTEMETER Injection" at bounding box center [650, 471] width 264 height 34
type input "946"
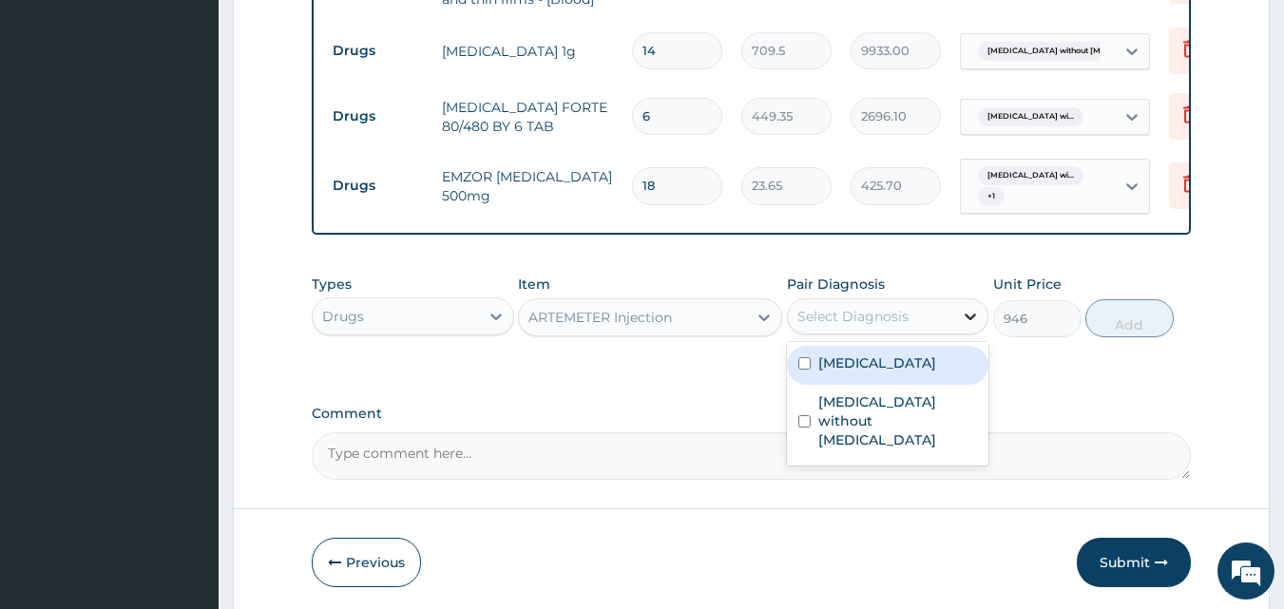
click at [972, 315] on icon at bounding box center [970, 316] width 19 height 19
click at [936, 371] on label "Plasmodium malariae malaria without complication" at bounding box center [877, 363] width 118 height 19
checkbox input "true"
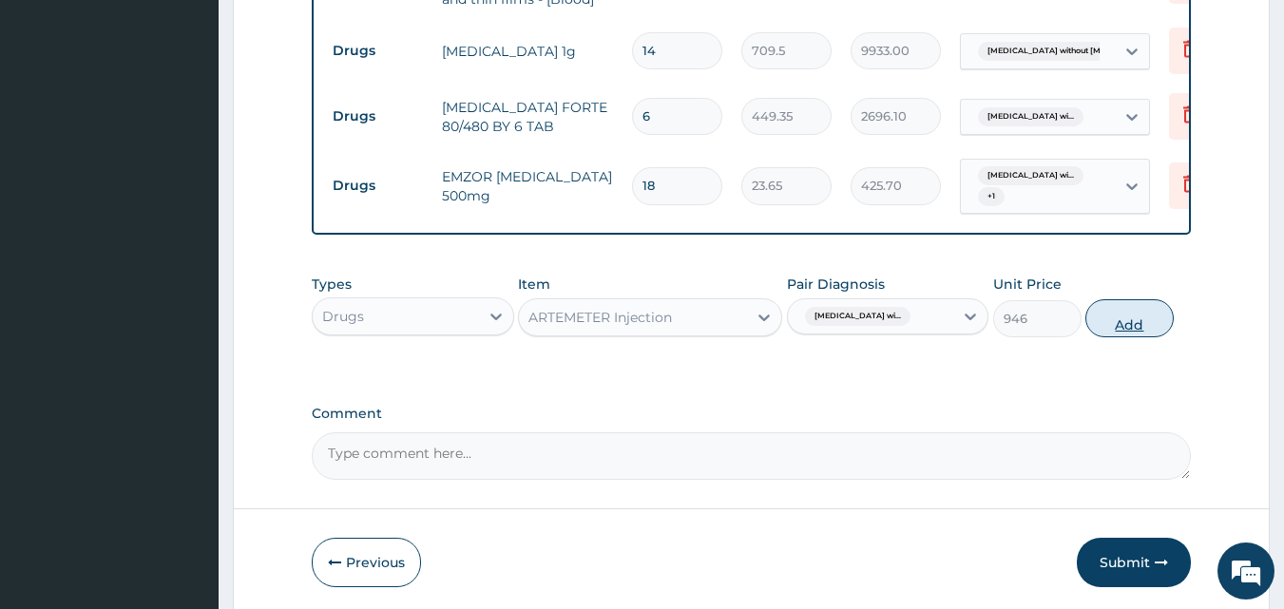
click at [1105, 325] on button "Add" at bounding box center [1129, 318] width 88 height 38
type input "0"
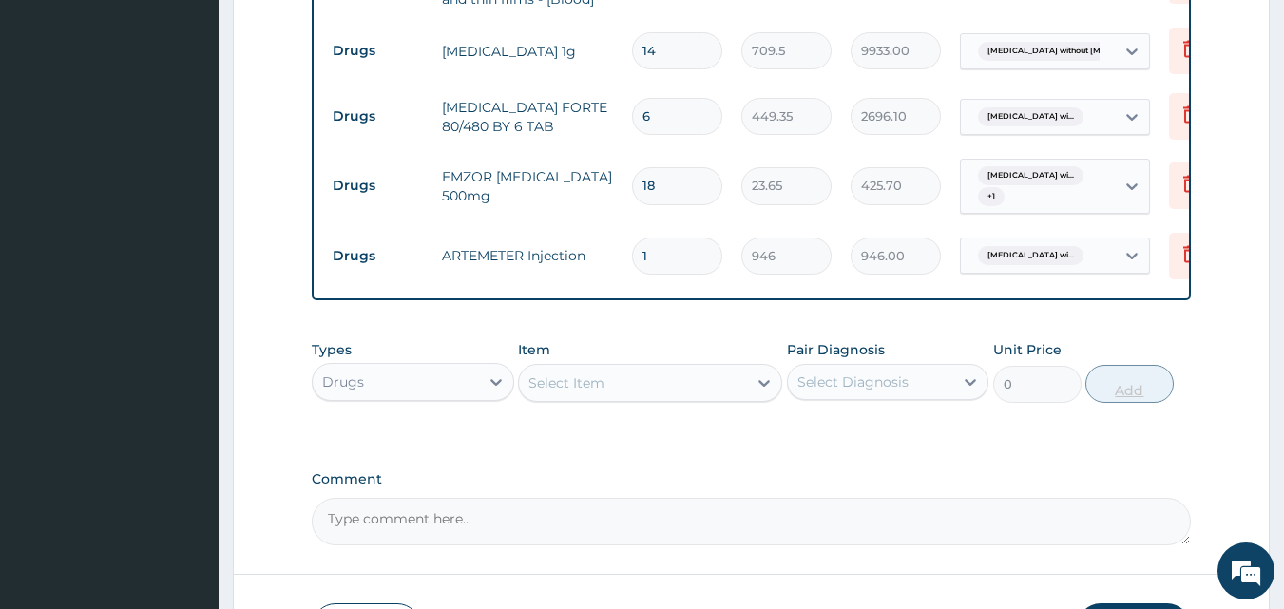
type input "0.00"
type input "2"
type input "1892.00"
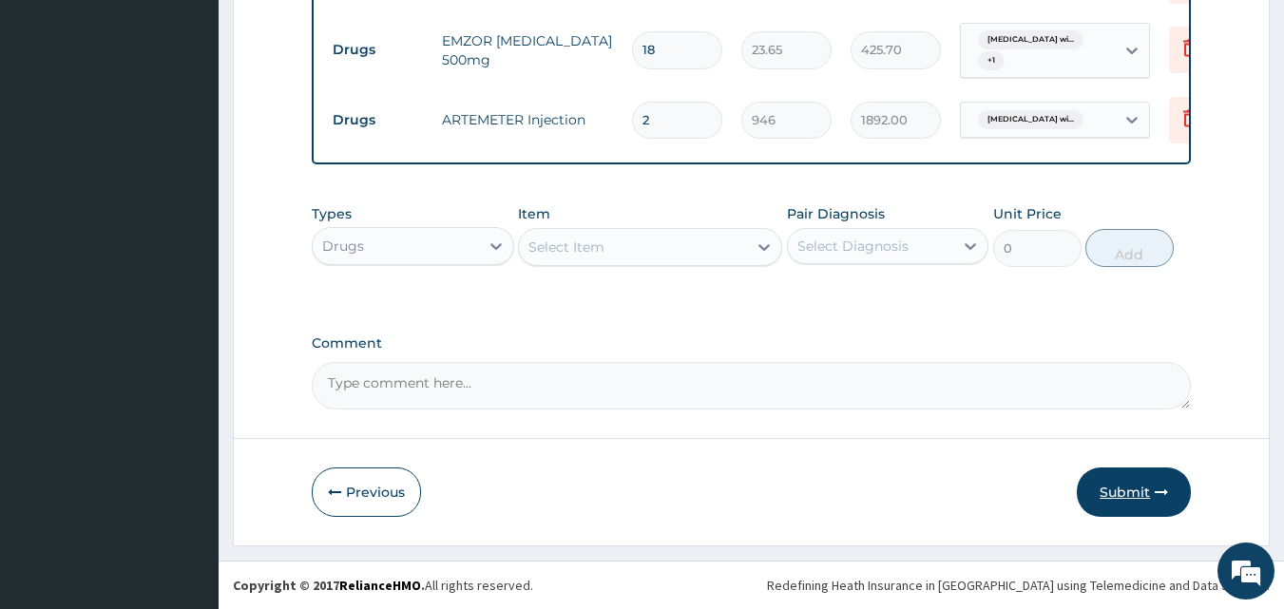
type input "2"
click at [1109, 488] on button "Submit" at bounding box center [1134, 492] width 114 height 49
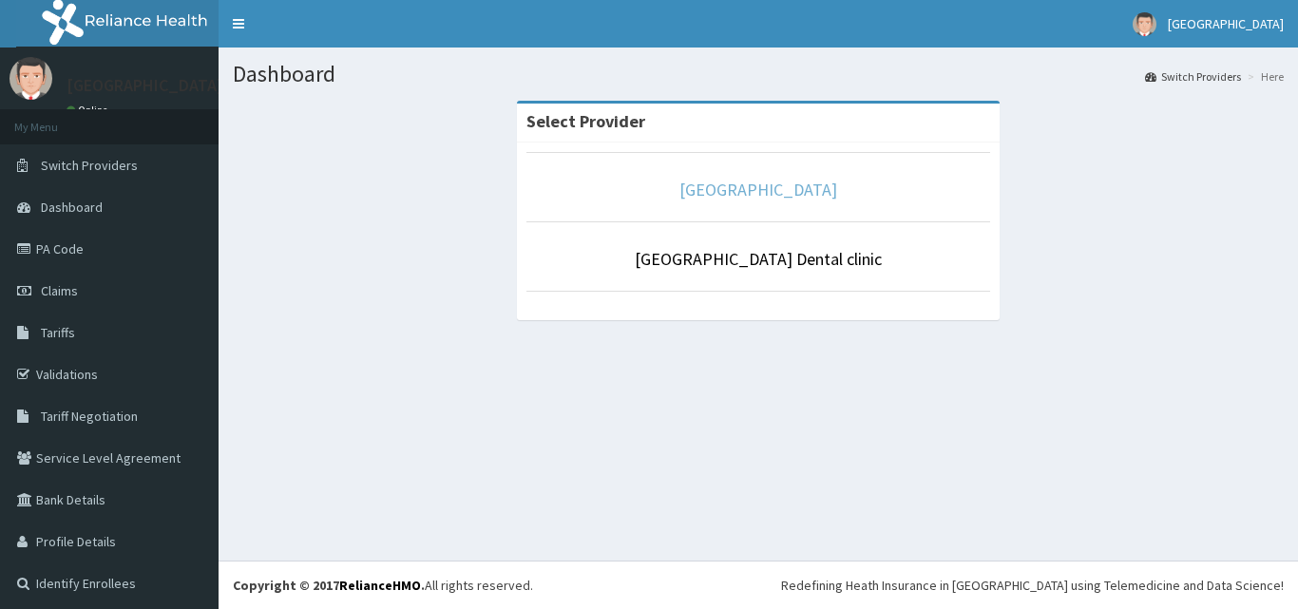
click at [736, 194] on link "[GEOGRAPHIC_DATA]" at bounding box center [758, 190] width 158 height 22
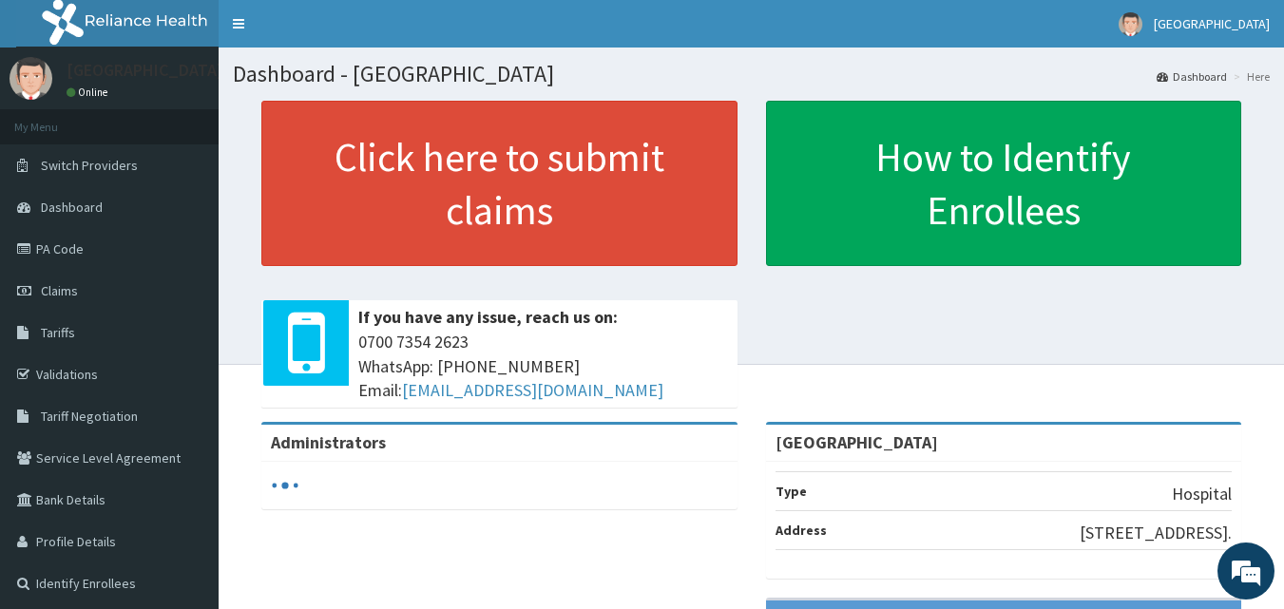
click at [67, 259] on link "PA Code" at bounding box center [109, 249] width 219 height 42
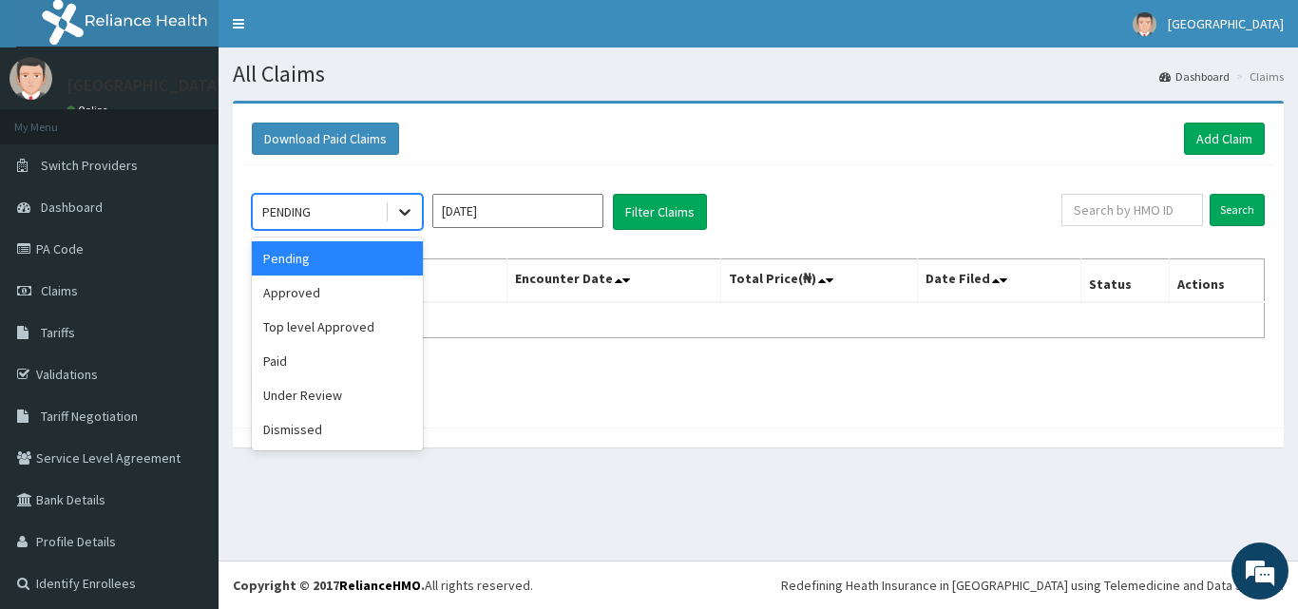
click at [402, 211] on icon at bounding box center [404, 213] width 11 height 7
click at [361, 297] on div "Approved" at bounding box center [337, 293] width 171 height 34
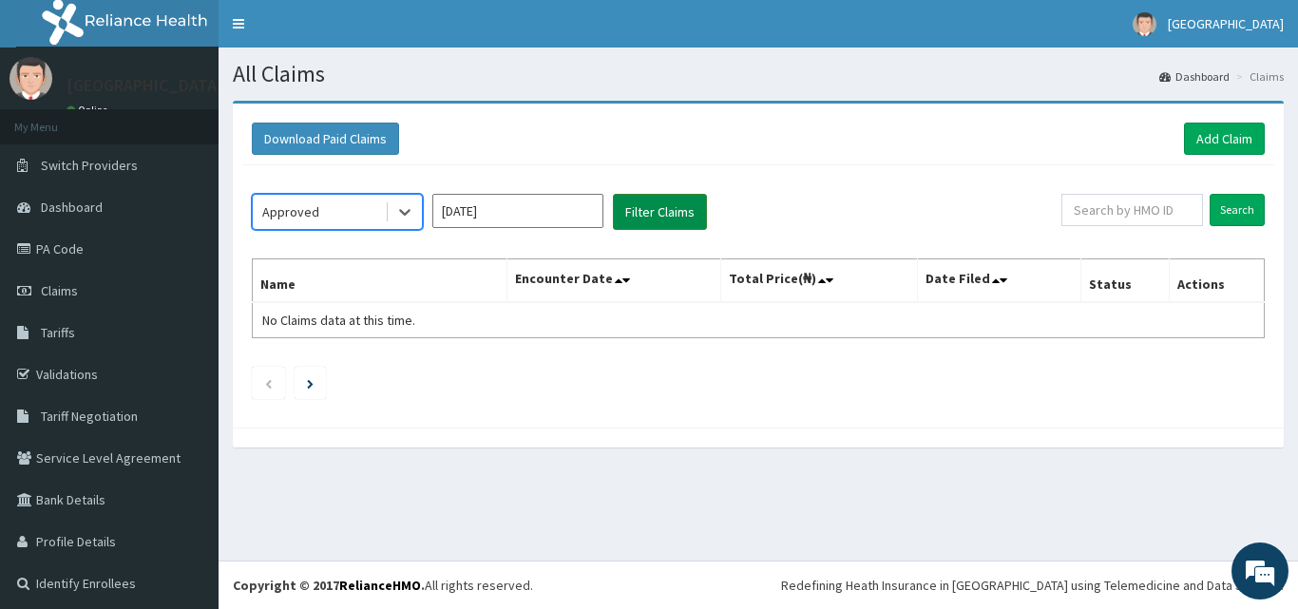
click at [659, 219] on button "Filter Claims" at bounding box center [660, 212] width 94 height 36
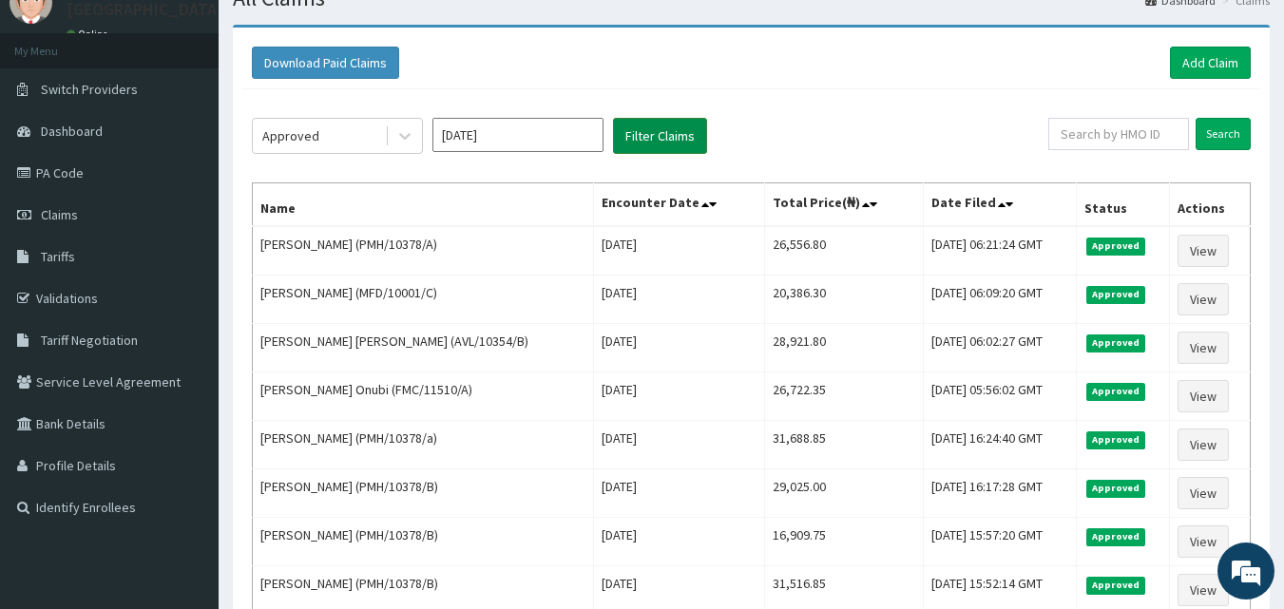
scroll to position [114, 0]
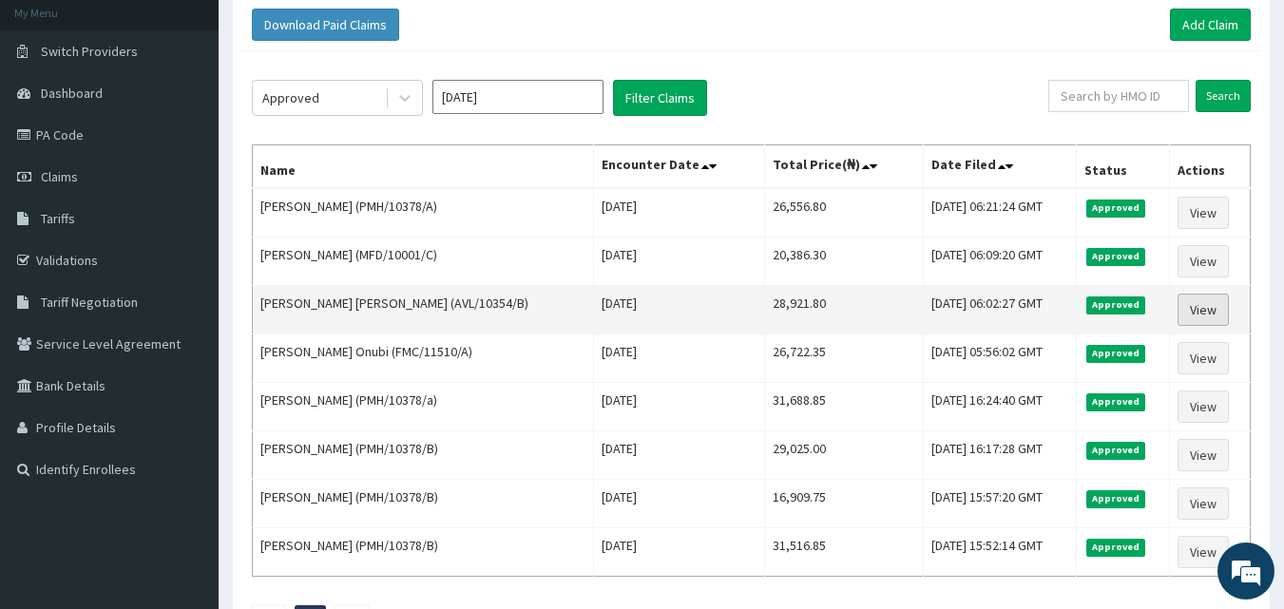
click at [1208, 315] on link "View" at bounding box center [1202, 310] width 51 height 32
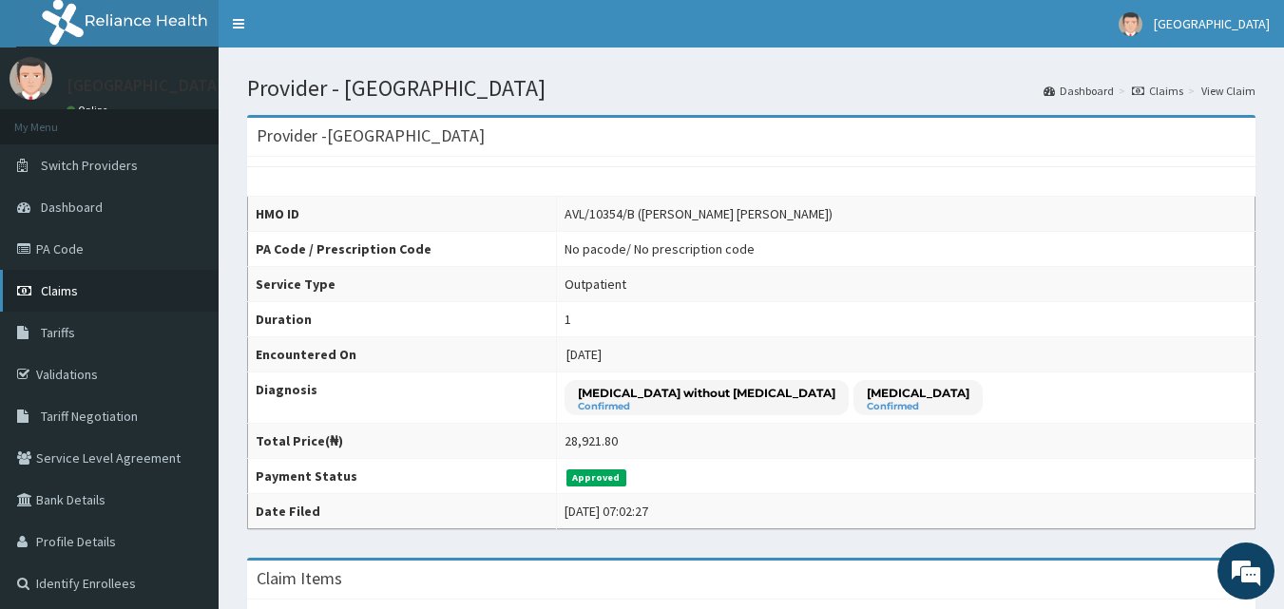
click at [69, 285] on span "Claims" at bounding box center [59, 290] width 37 height 17
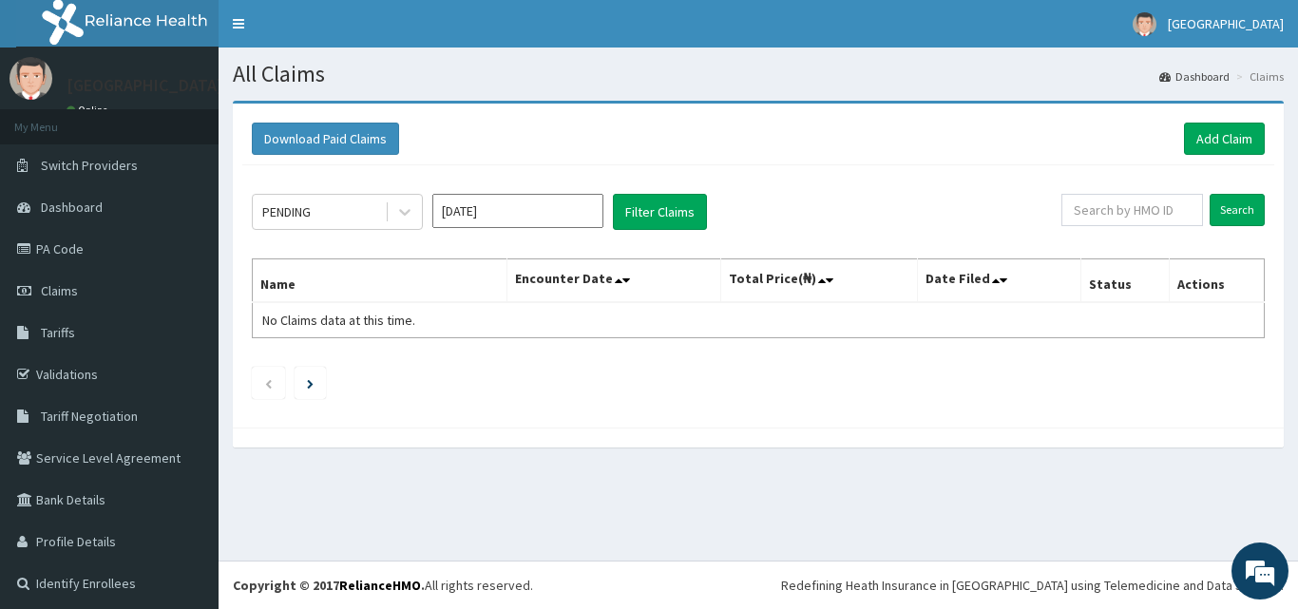
click at [505, 211] on input "[DATE]" at bounding box center [517, 211] width 171 height 34
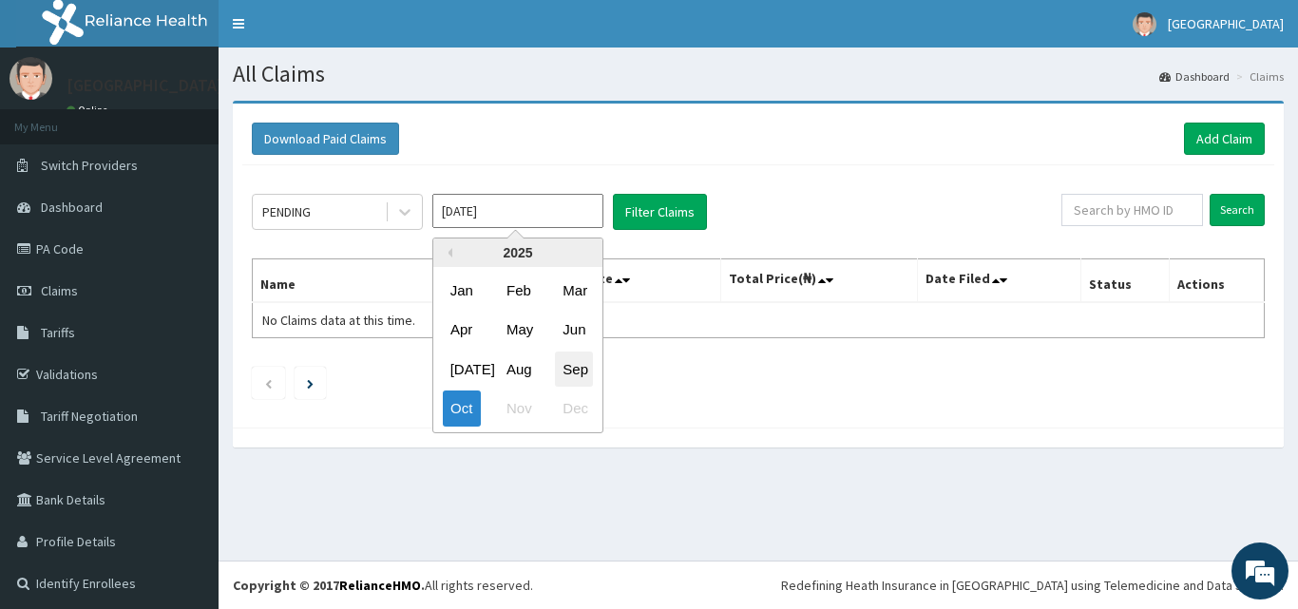
click at [583, 373] on div "Sep" at bounding box center [574, 369] width 38 height 35
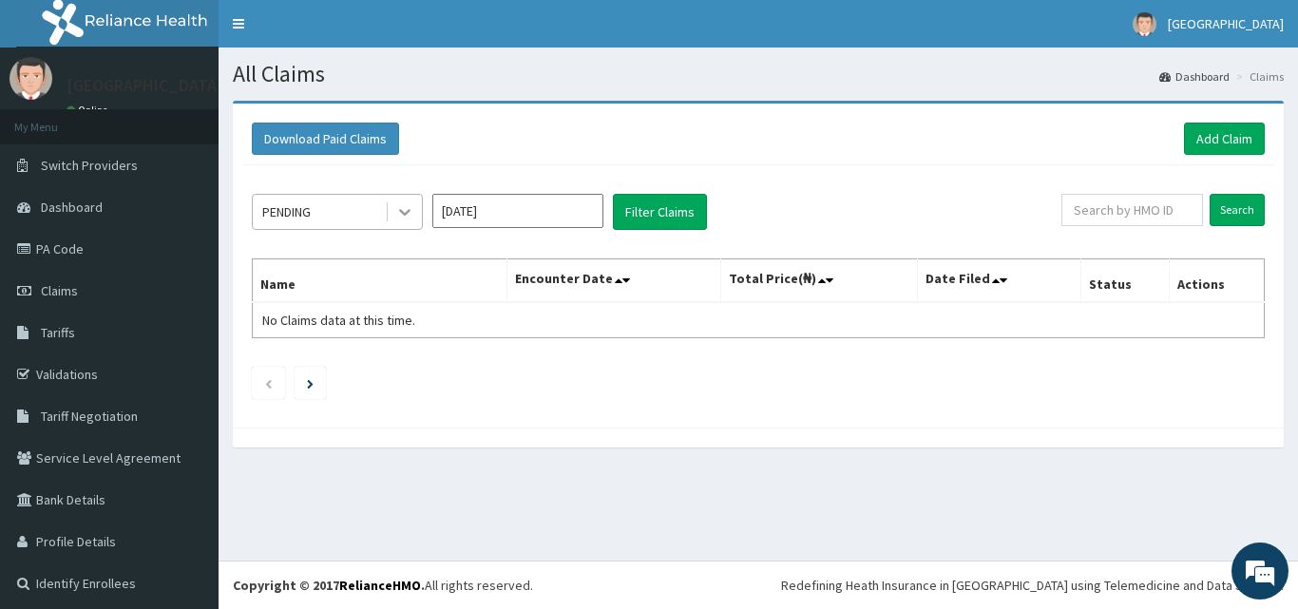
click at [403, 209] on icon at bounding box center [404, 211] width 19 height 19
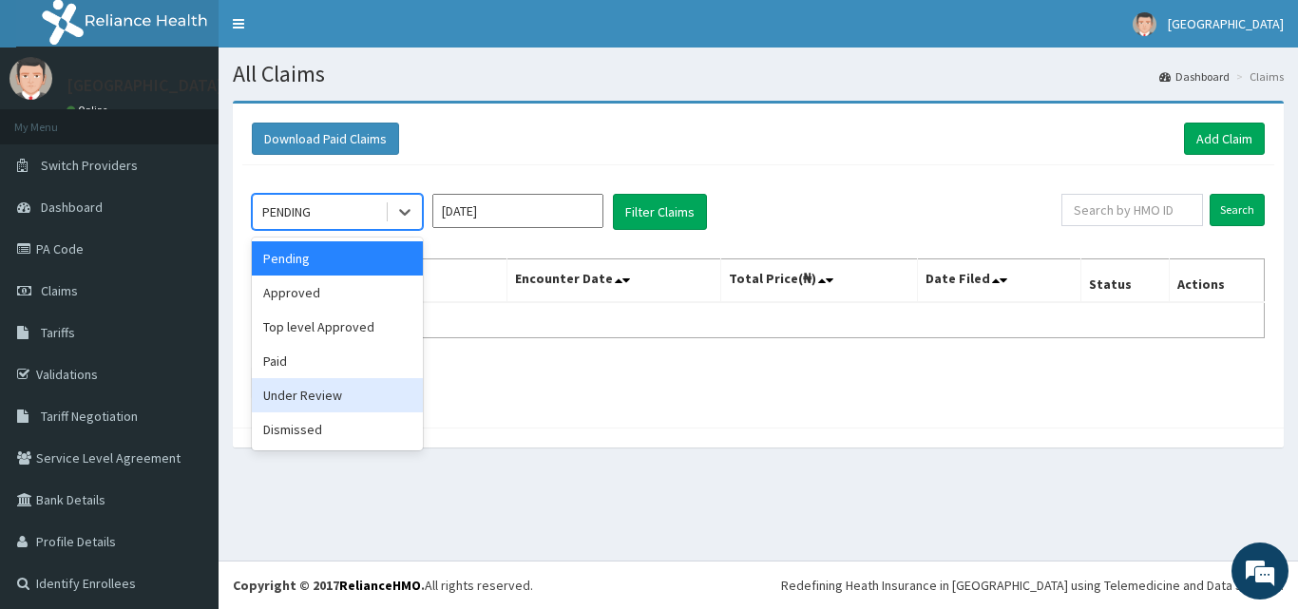
click at [318, 399] on div "Under Review" at bounding box center [337, 395] width 171 height 34
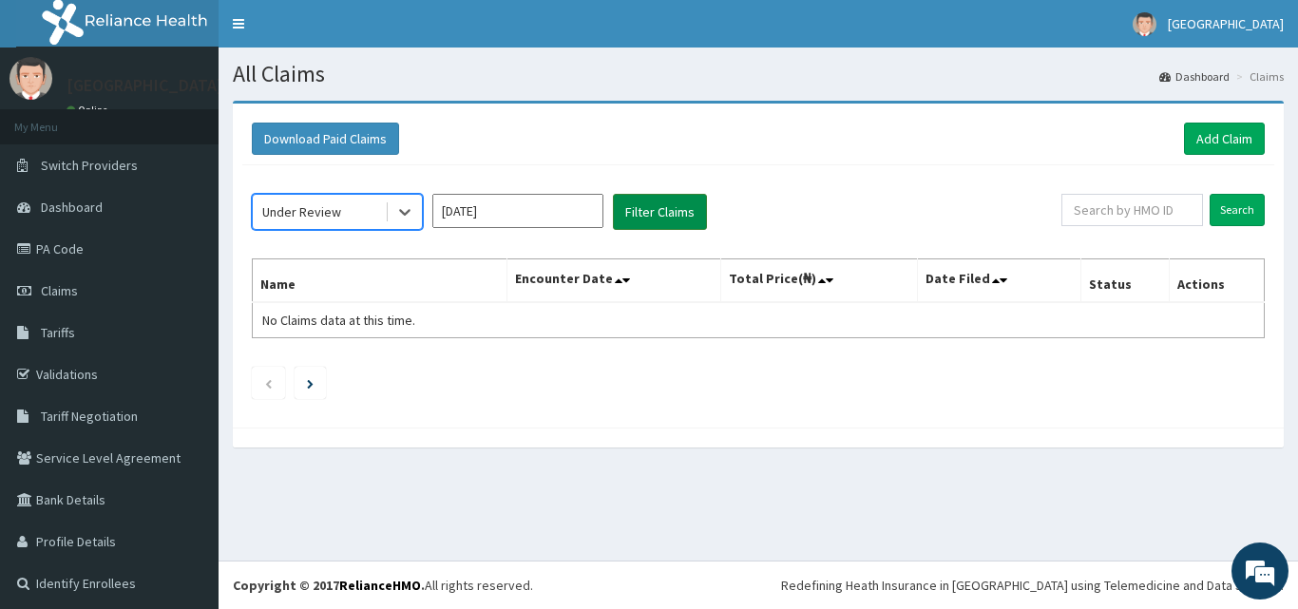
click at [677, 205] on button "Filter Claims" at bounding box center [660, 212] width 94 height 36
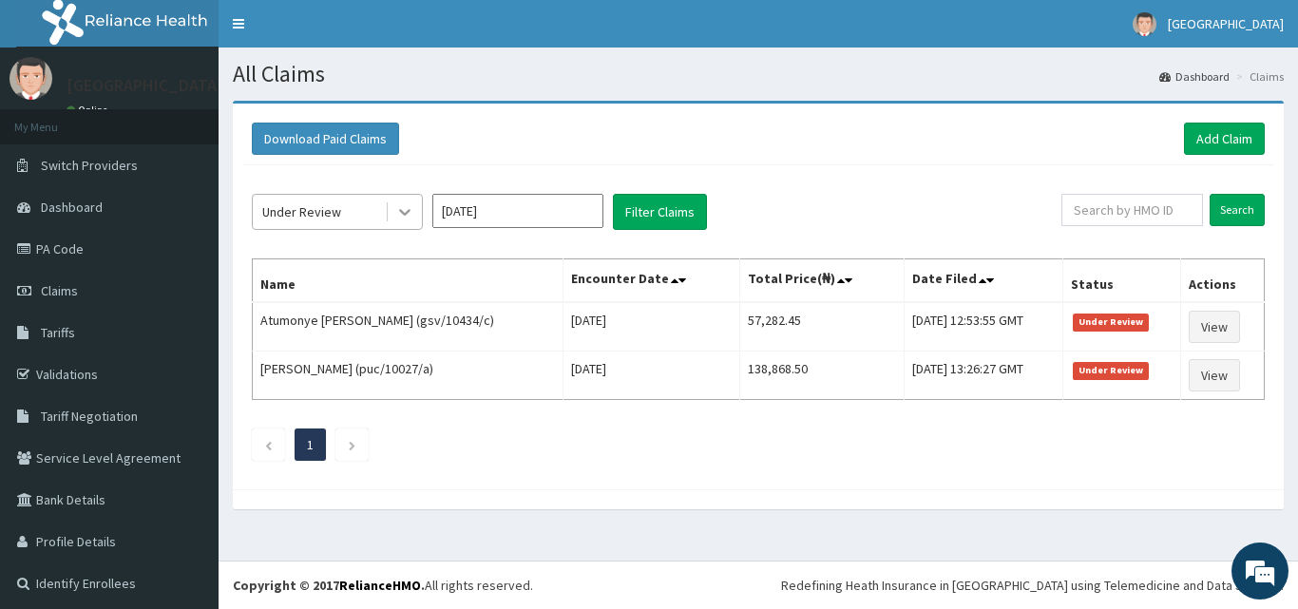
click at [405, 211] on icon at bounding box center [404, 211] width 19 height 19
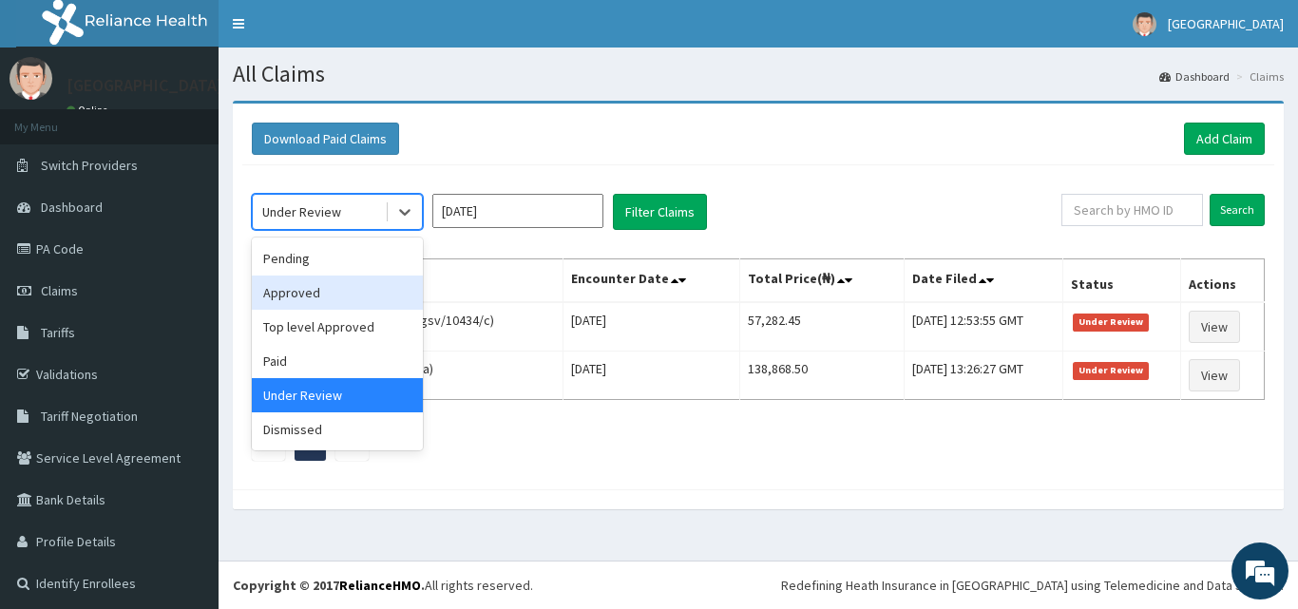
click at [337, 303] on div "Approved" at bounding box center [337, 293] width 171 height 34
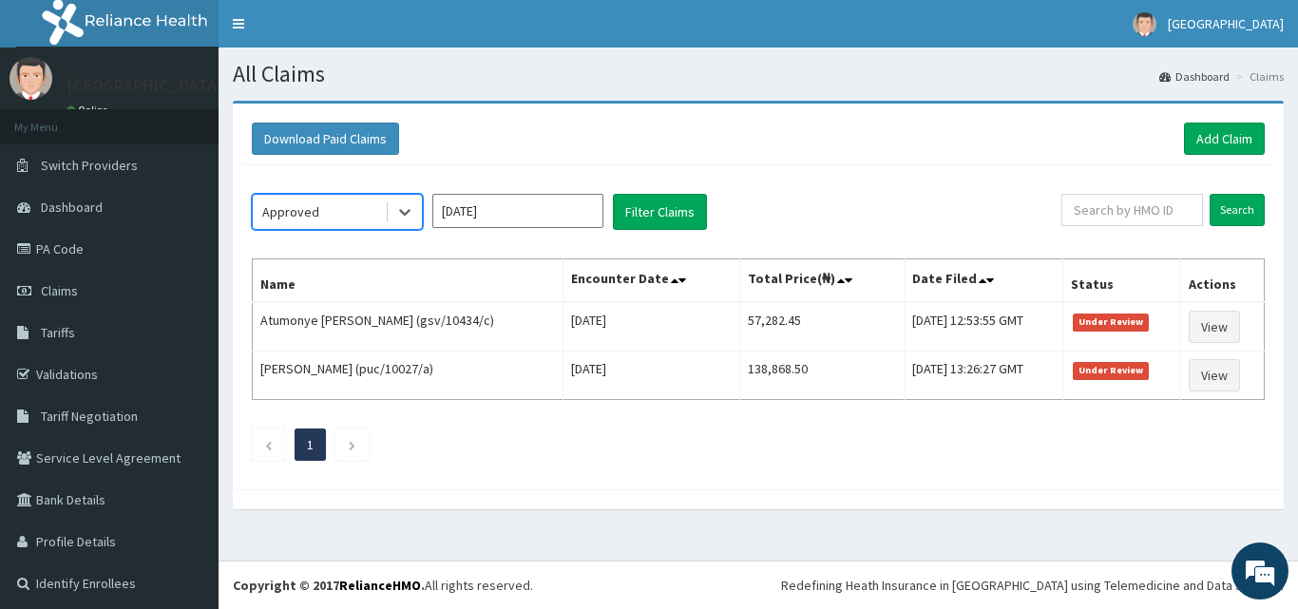
click at [567, 210] on input "[DATE]" at bounding box center [517, 211] width 171 height 34
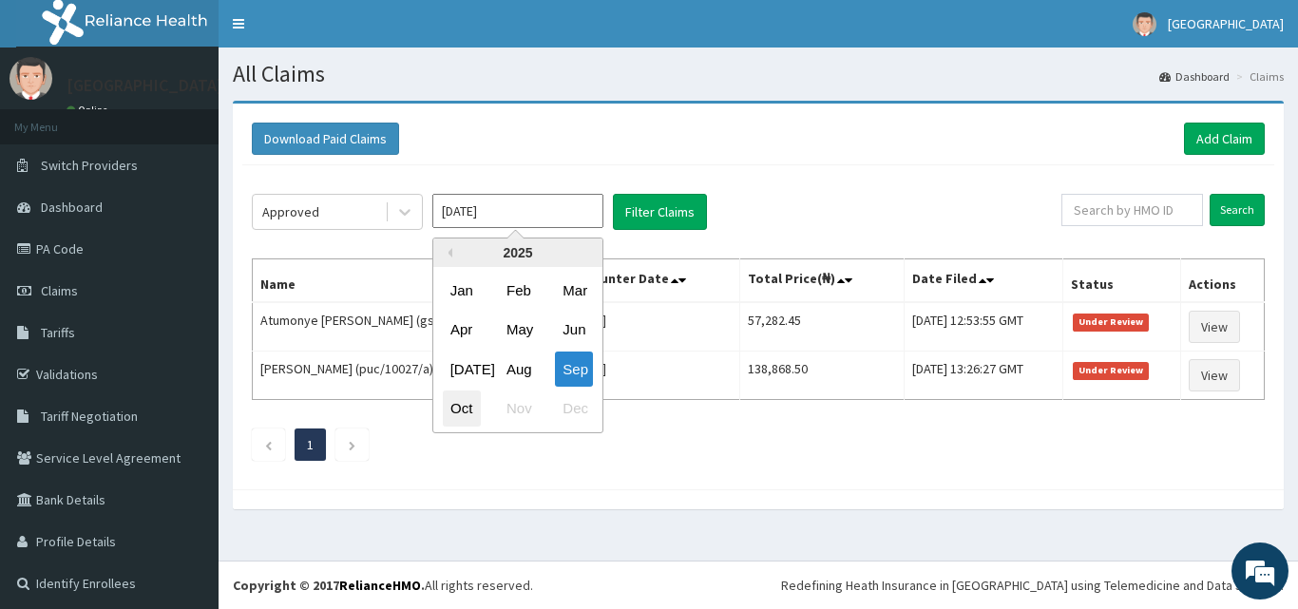
click at [465, 406] on div "Oct" at bounding box center [462, 409] width 38 height 35
type input "[DATE]"
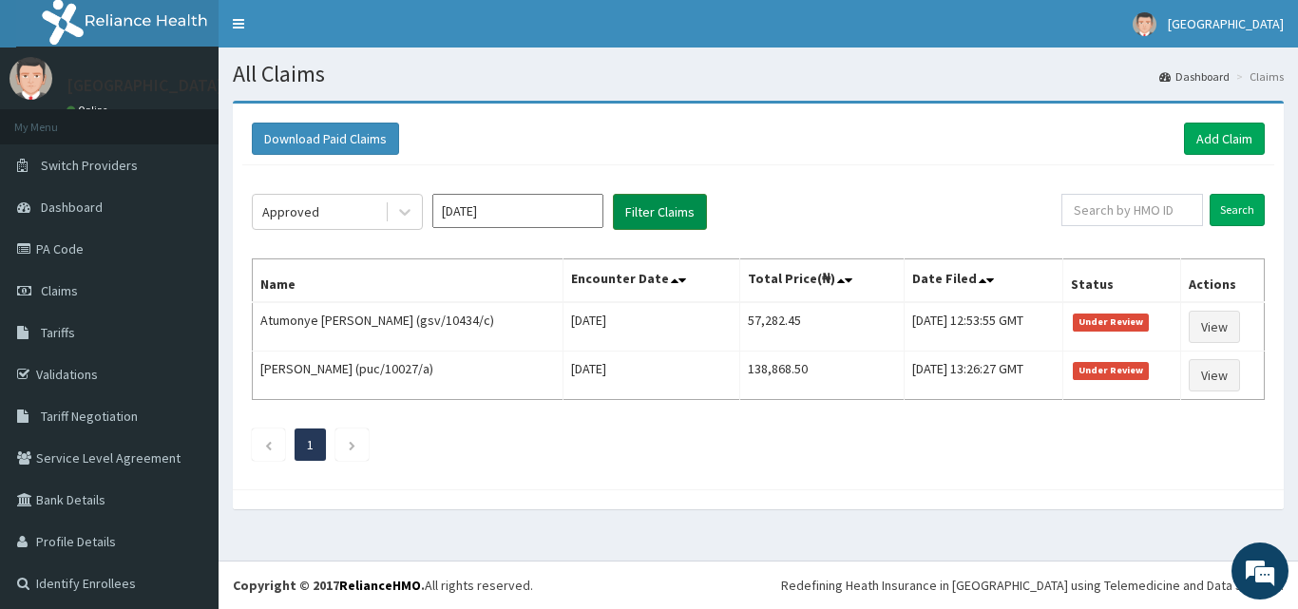
click at [685, 212] on button "Filter Claims" at bounding box center [660, 212] width 94 height 36
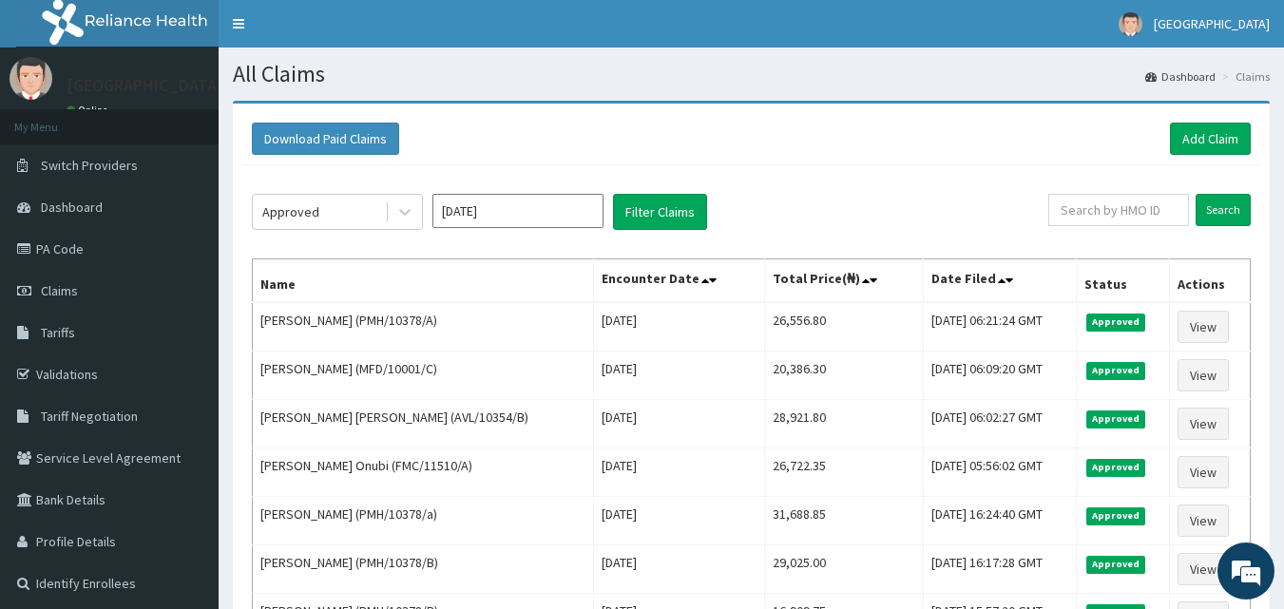
click at [786, 207] on div "Approved [DATE] Filter Claims" at bounding box center [650, 212] width 796 height 36
click at [1213, 142] on link "Add Claim" at bounding box center [1210, 139] width 81 height 32
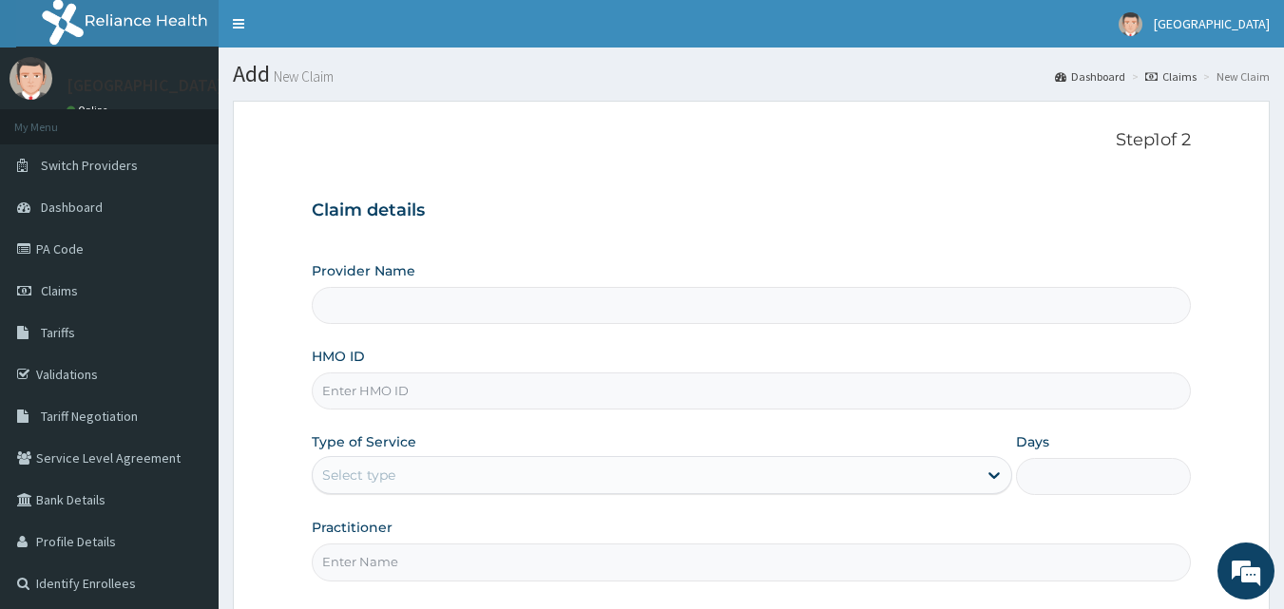
click at [403, 396] on input "HMO ID" at bounding box center [752, 391] width 880 height 37
type input "[GEOGRAPHIC_DATA]"
type input "GMT/10069/C"
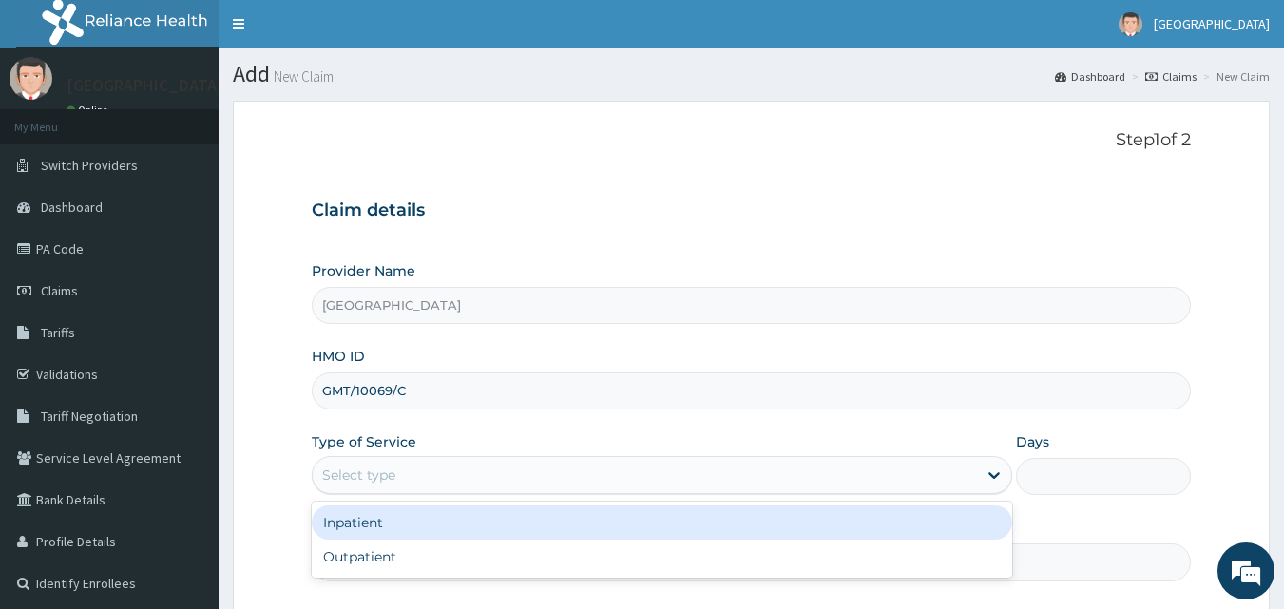
click at [407, 469] on div "Select type" at bounding box center [645, 475] width 664 height 30
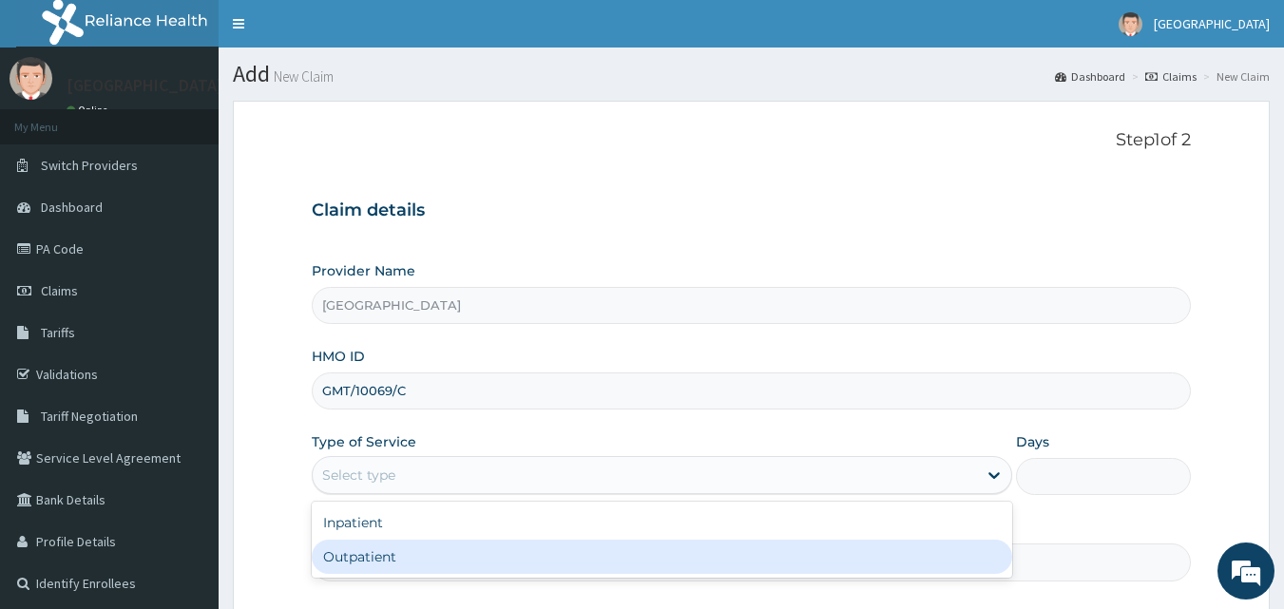
click at [388, 552] on div "Outpatient" at bounding box center [662, 557] width 700 height 34
type input "1"
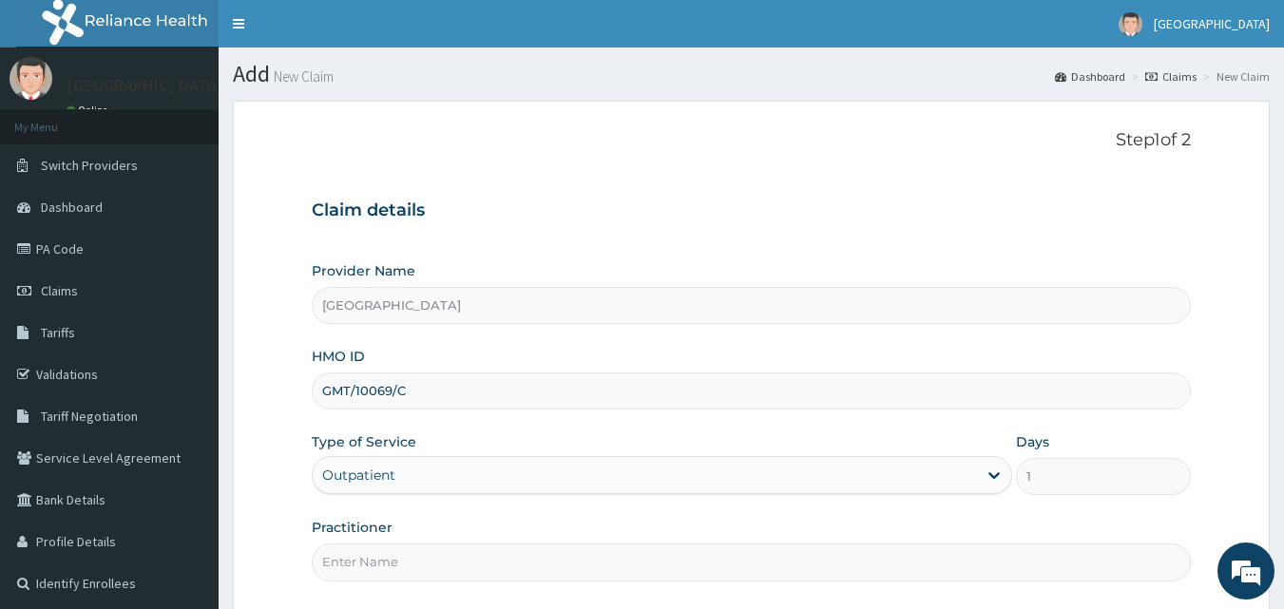
click at [476, 567] on input "Practitioner" at bounding box center [752, 562] width 880 height 37
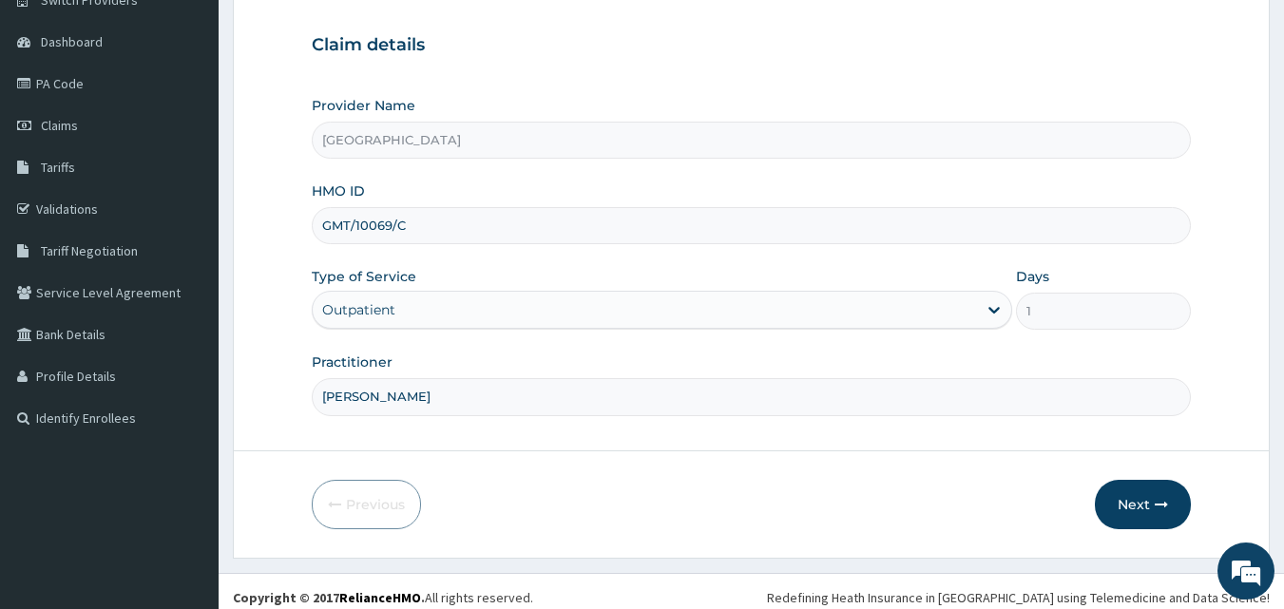
scroll to position [178, 0]
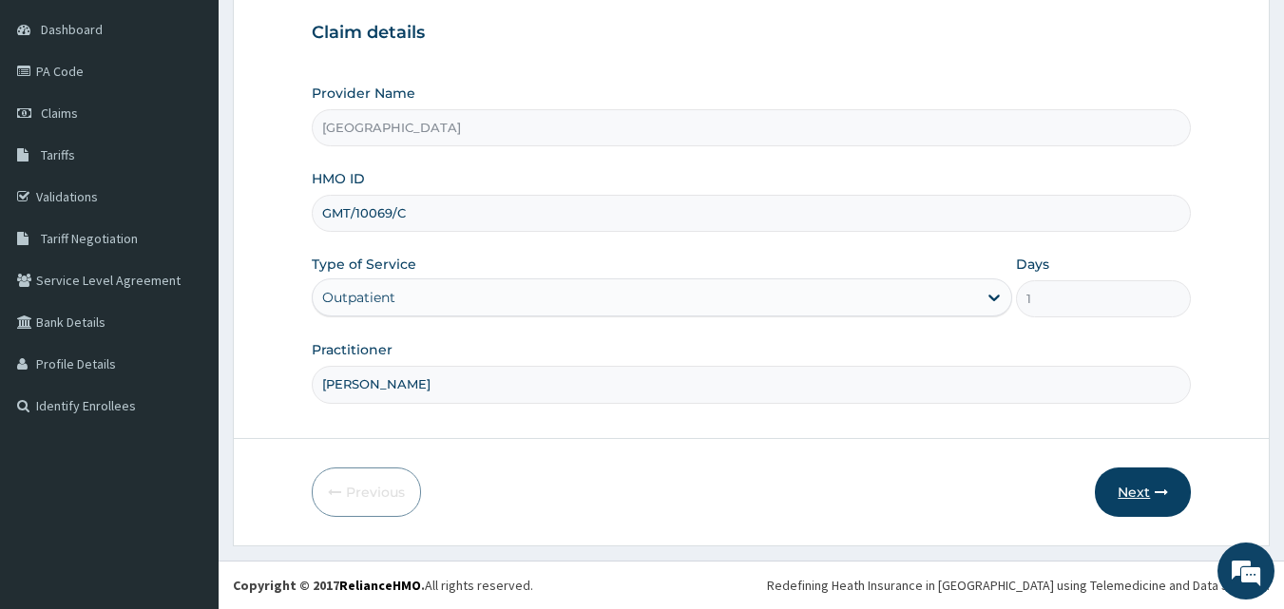
type input "[PERSON_NAME]"
click at [1128, 495] on button "Next" at bounding box center [1143, 492] width 96 height 49
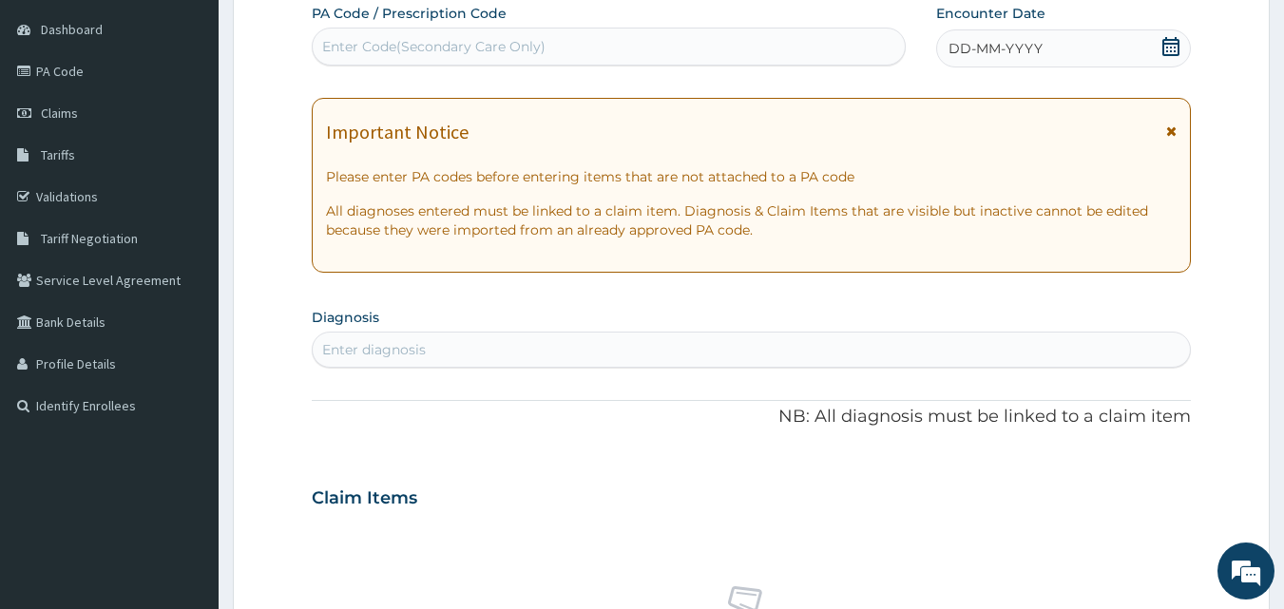
click at [1169, 50] on icon at bounding box center [1170, 46] width 19 height 19
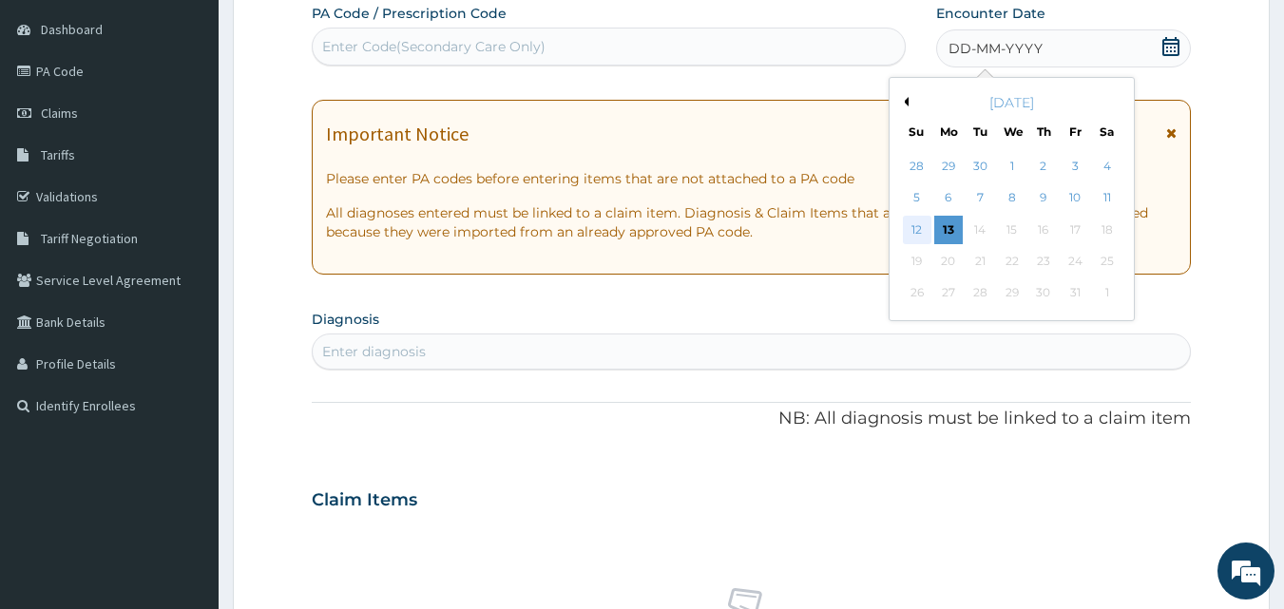
click at [916, 229] on div "12" at bounding box center [917, 230] width 29 height 29
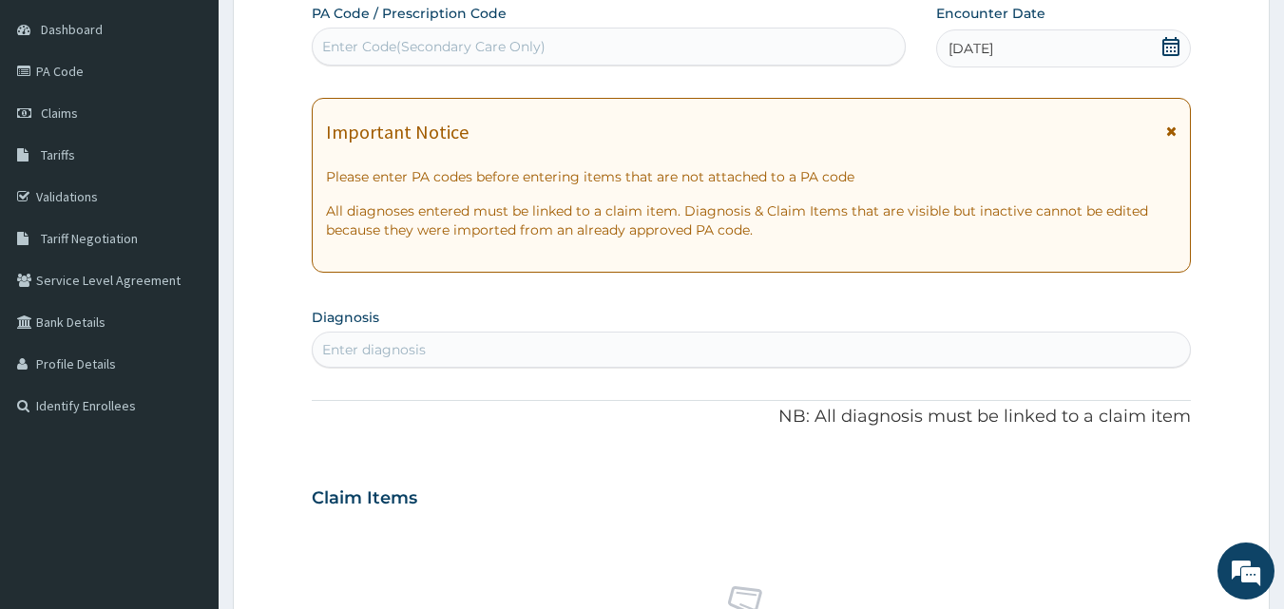
click at [377, 347] on div "Enter diagnosis" at bounding box center [374, 349] width 104 height 19
type input "SEPSIS"
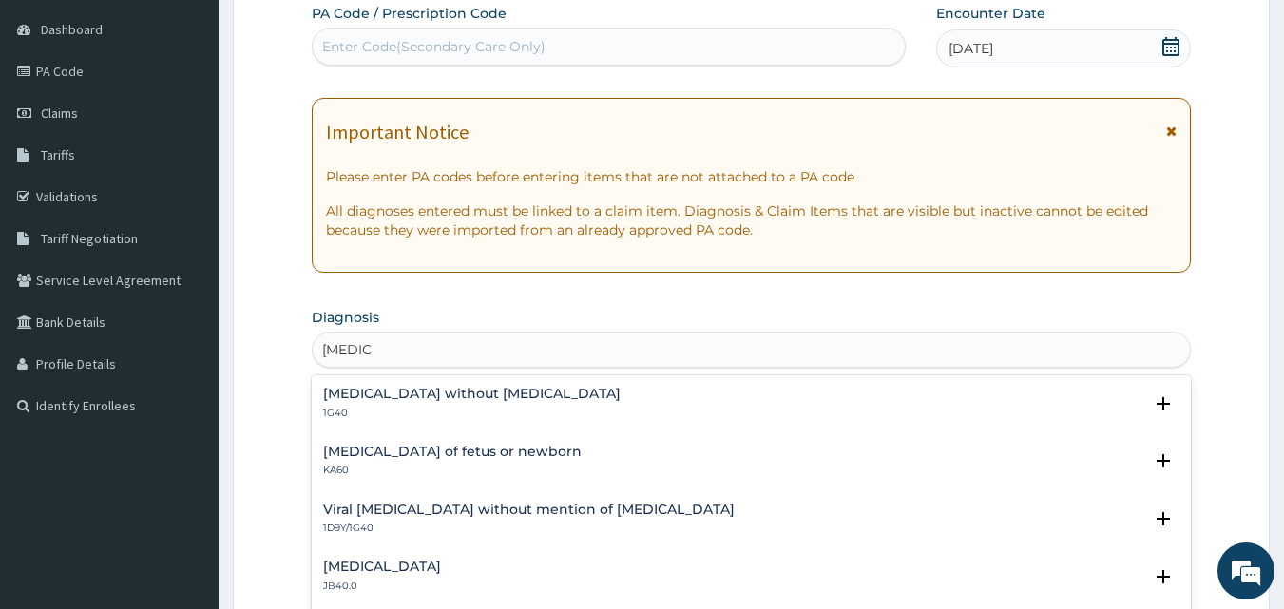
click at [373, 396] on h4 "Sepsis without septic shock" at bounding box center [471, 394] width 297 height 14
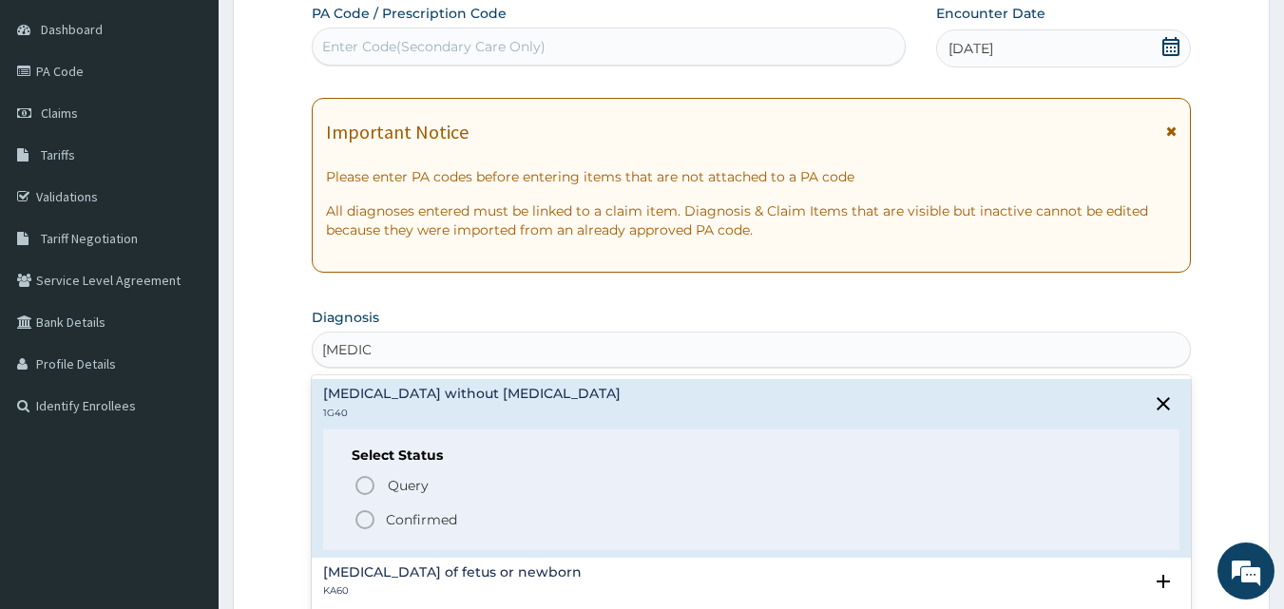
click at [362, 519] on icon "status option filled" at bounding box center [365, 519] width 23 height 23
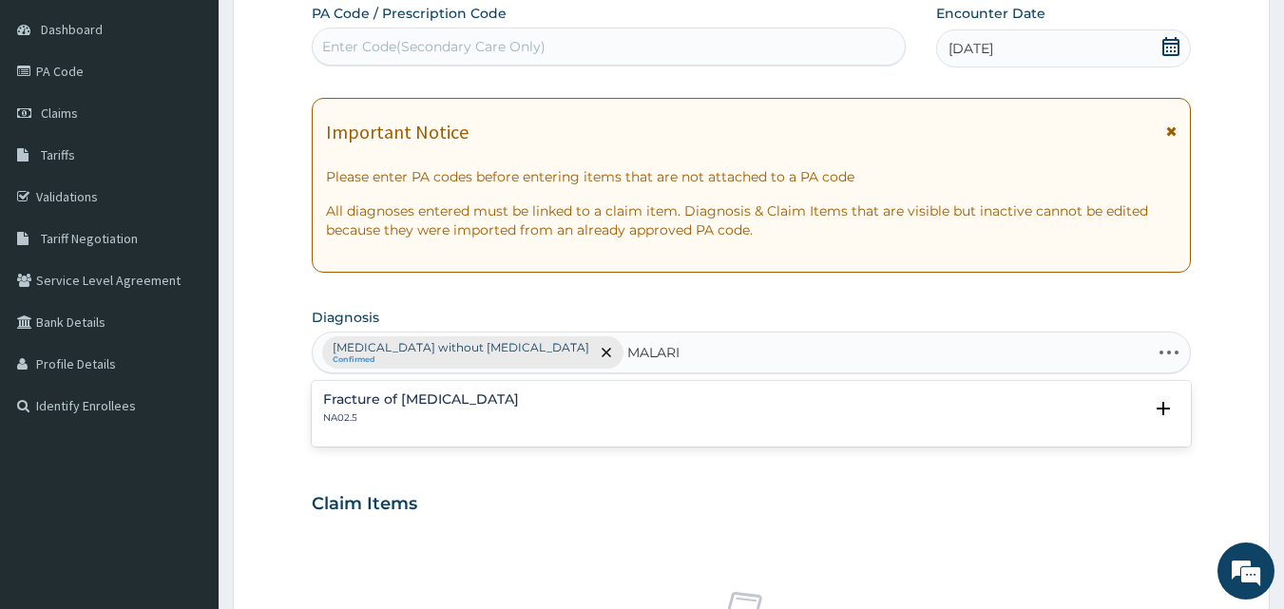
type input "MALARIA"
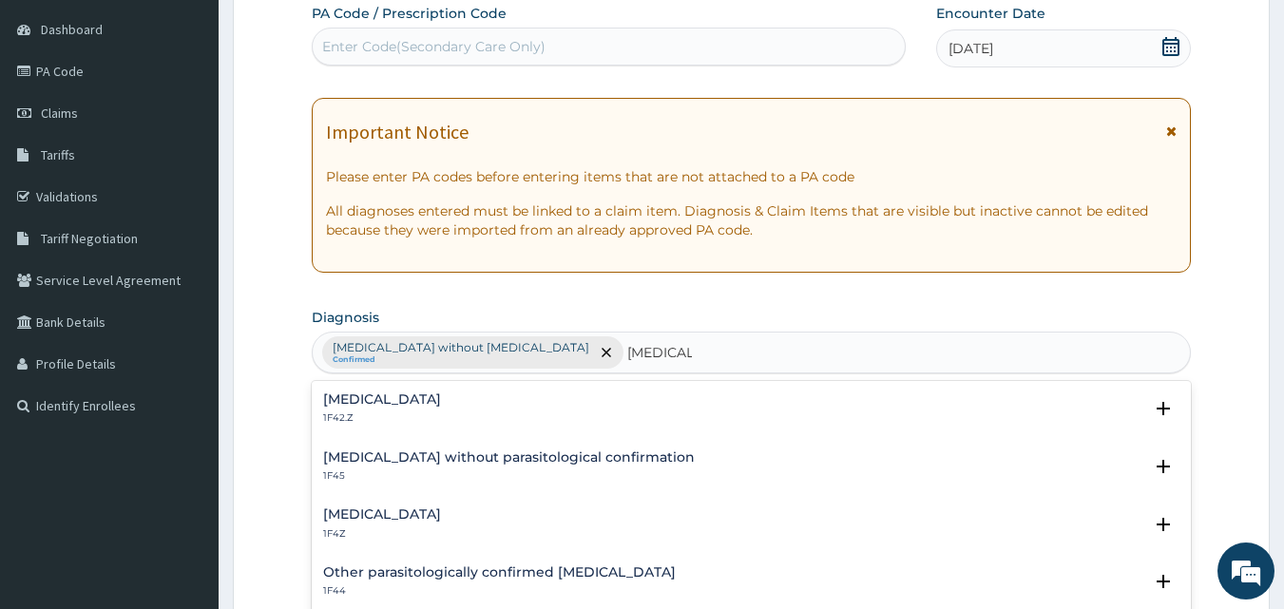
click at [380, 414] on p "1F42.Z" at bounding box center [382, 417] width 118 height 13
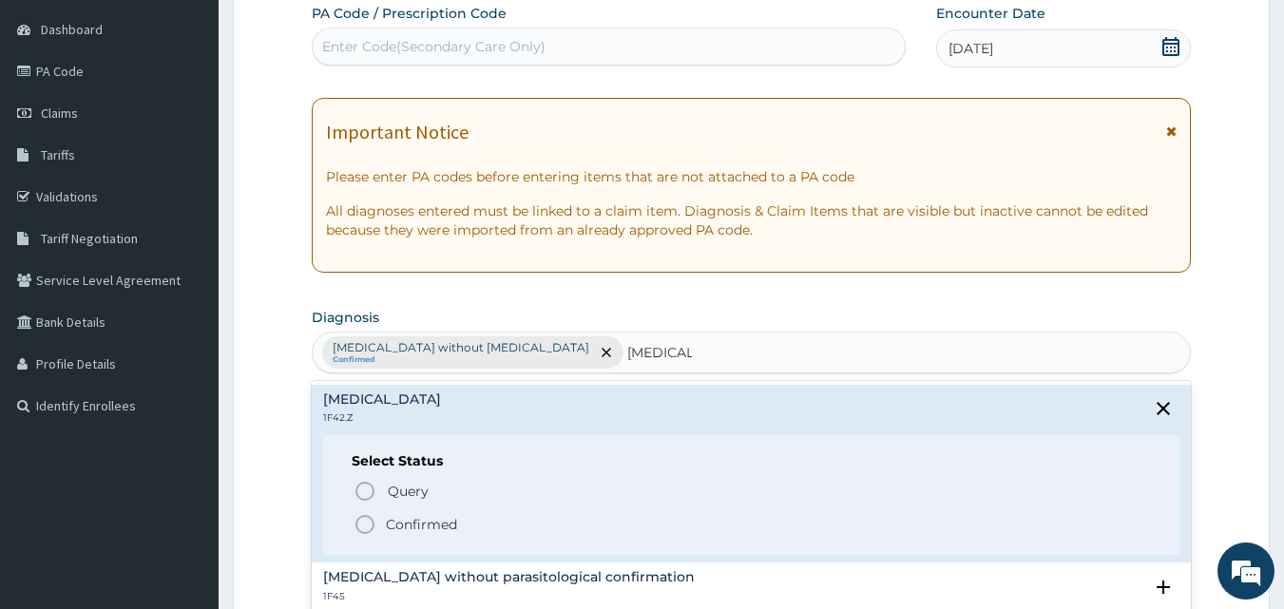
click at [369, 524] on icon "status option filled" at bounding box center [365, 524] width 23 height 23
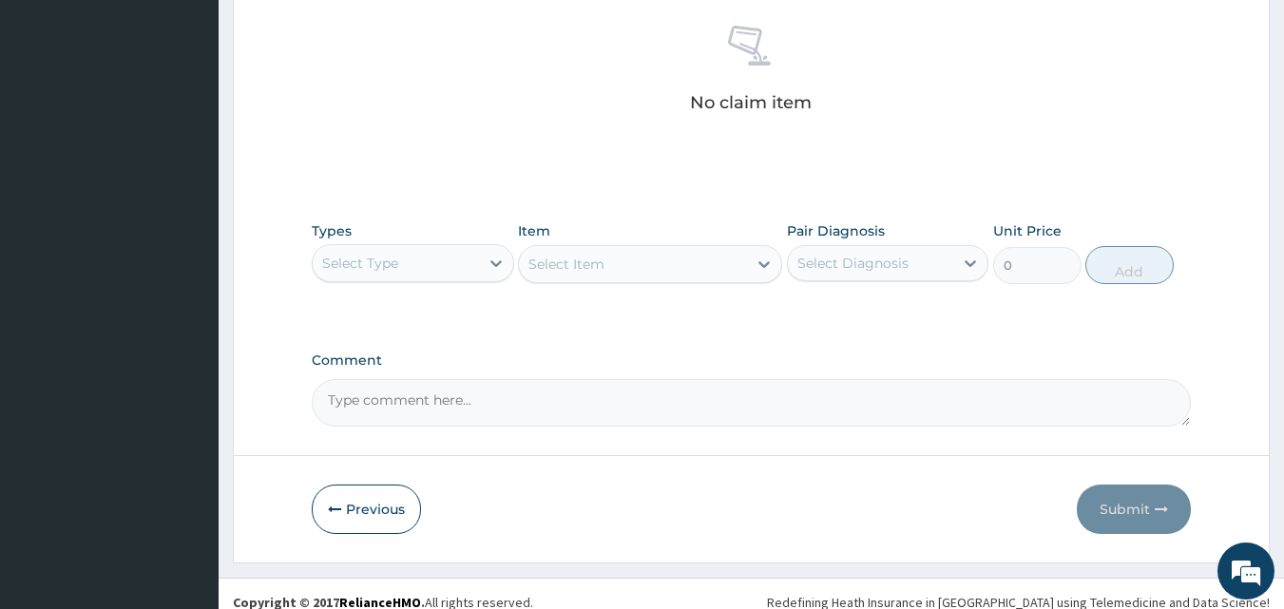
scroll to position [761, 0]
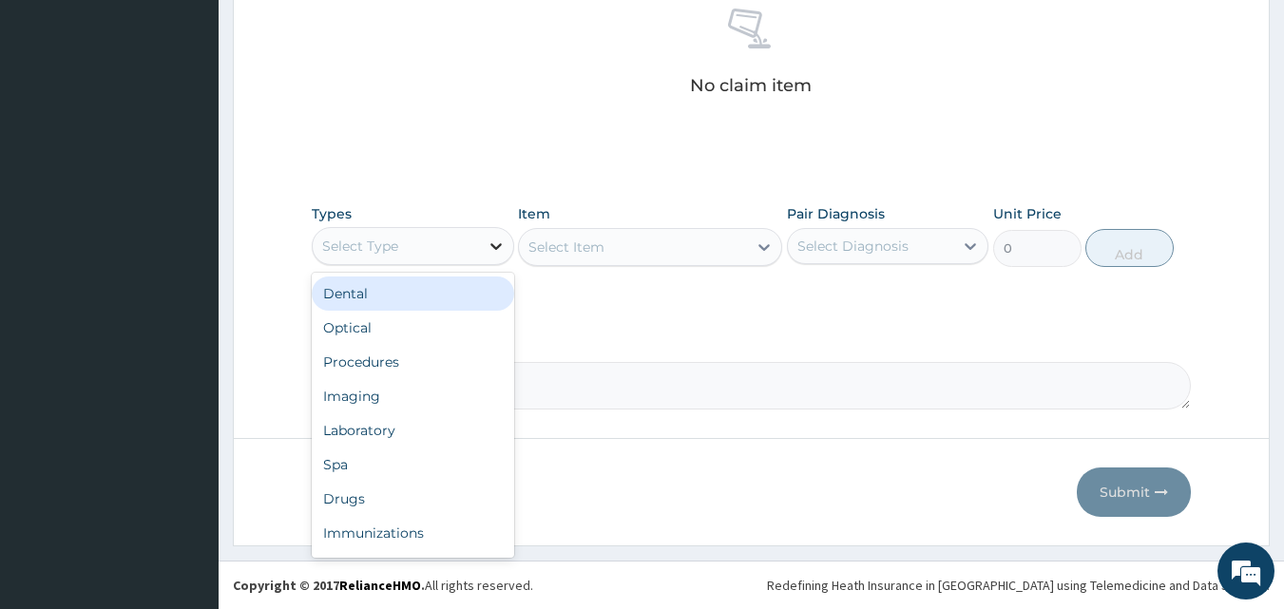
click at [495, 253] on icon at bounding box center [496, 246] width 19 height 19
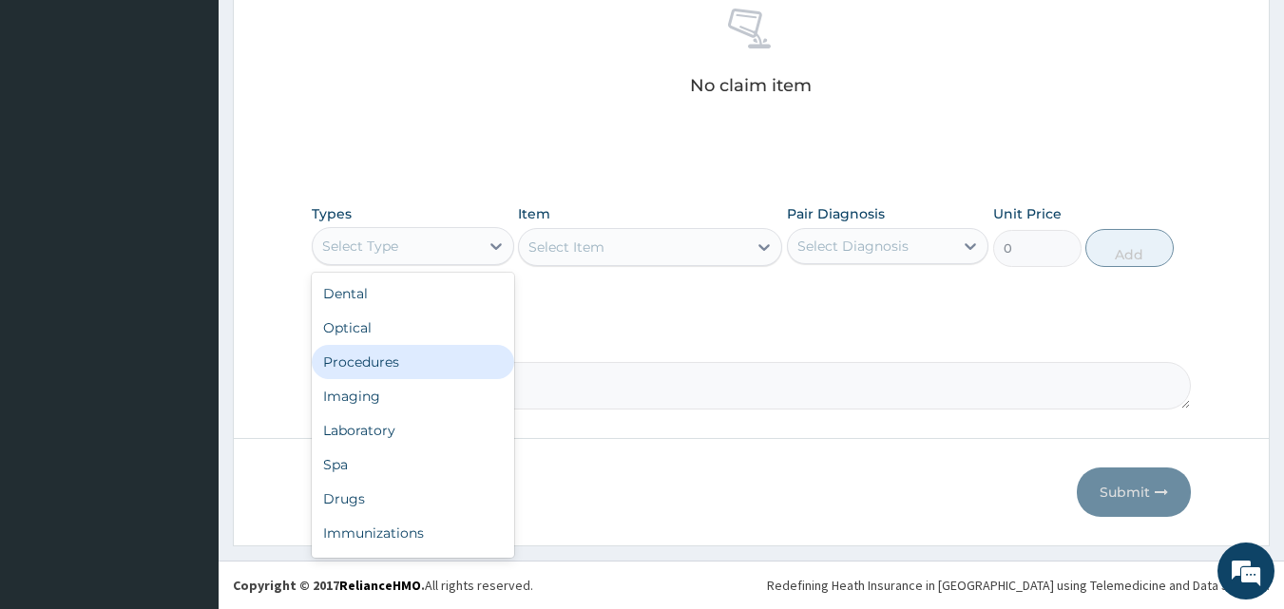
click at [380, 369] on div "Procedures" at bounding box center [413, 362] width 202 height 34
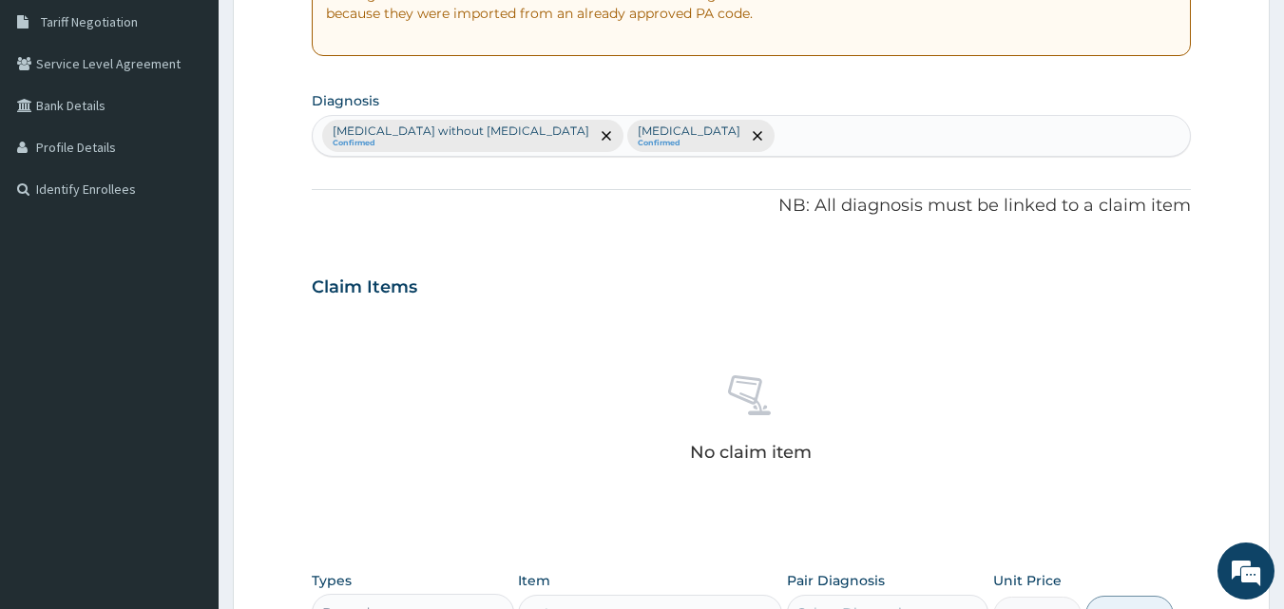
scroll to position [381, 0]
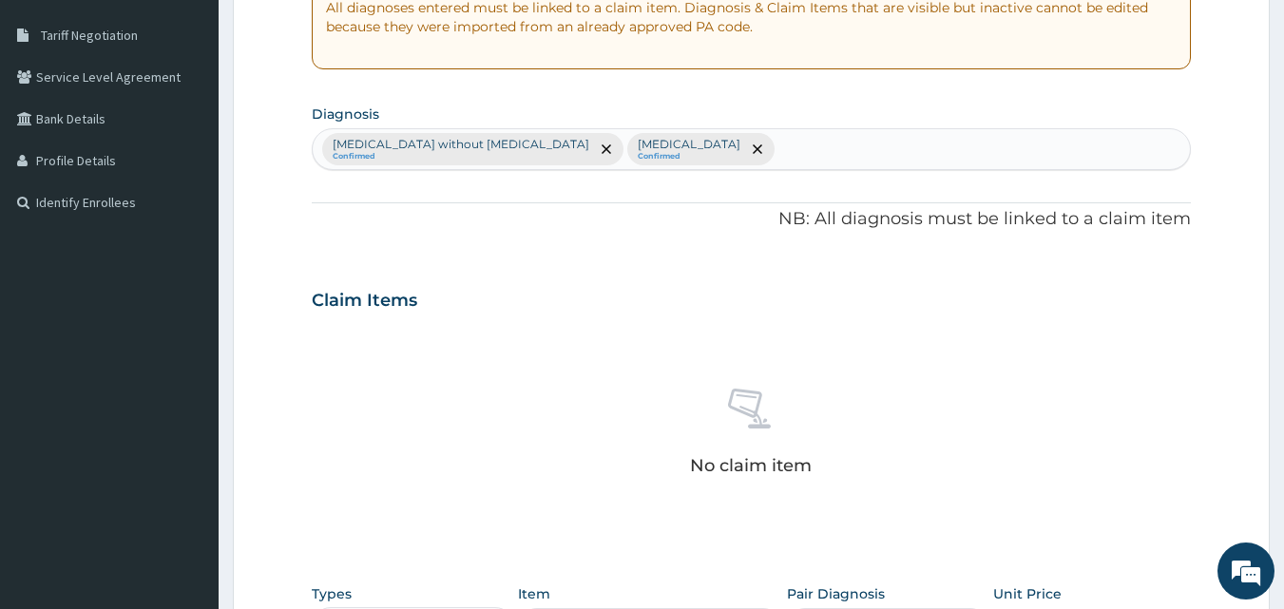
click at [899, 145] on div "Sepsis without septic shock Confirmed Plasmodium malariae malaria without compl…" at bounding box center [752, 149] width 878 height 40
type input "COUGH"
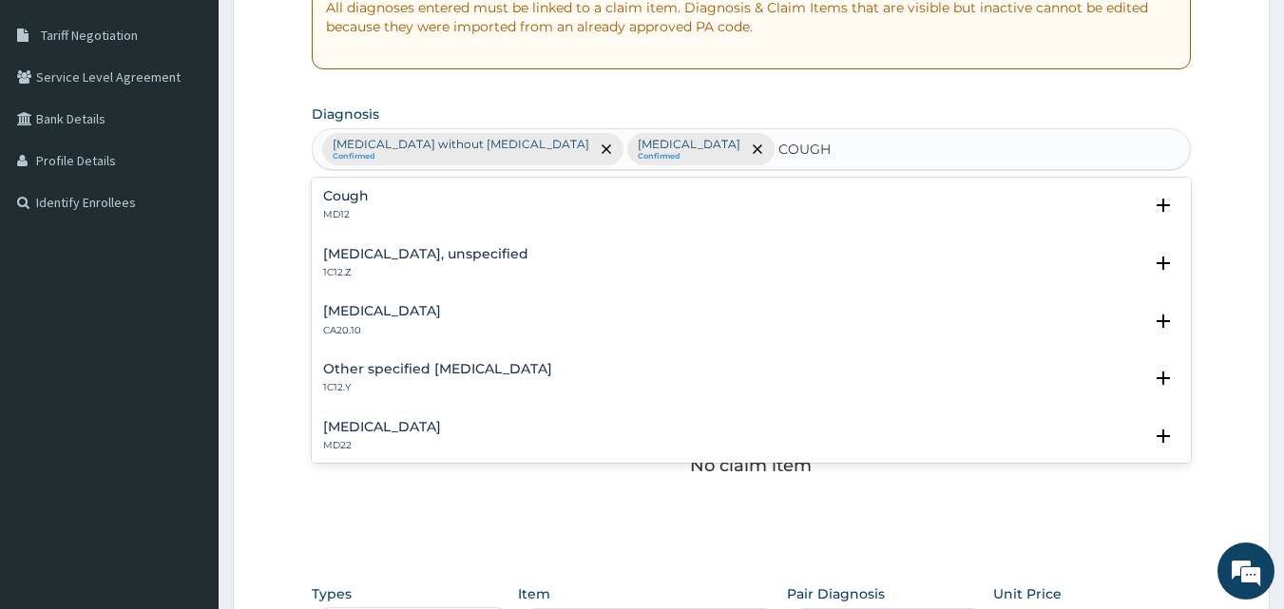
click at [654, 201] on div "Cough MD12" at bounding box center [751, 205] width 857 height 33
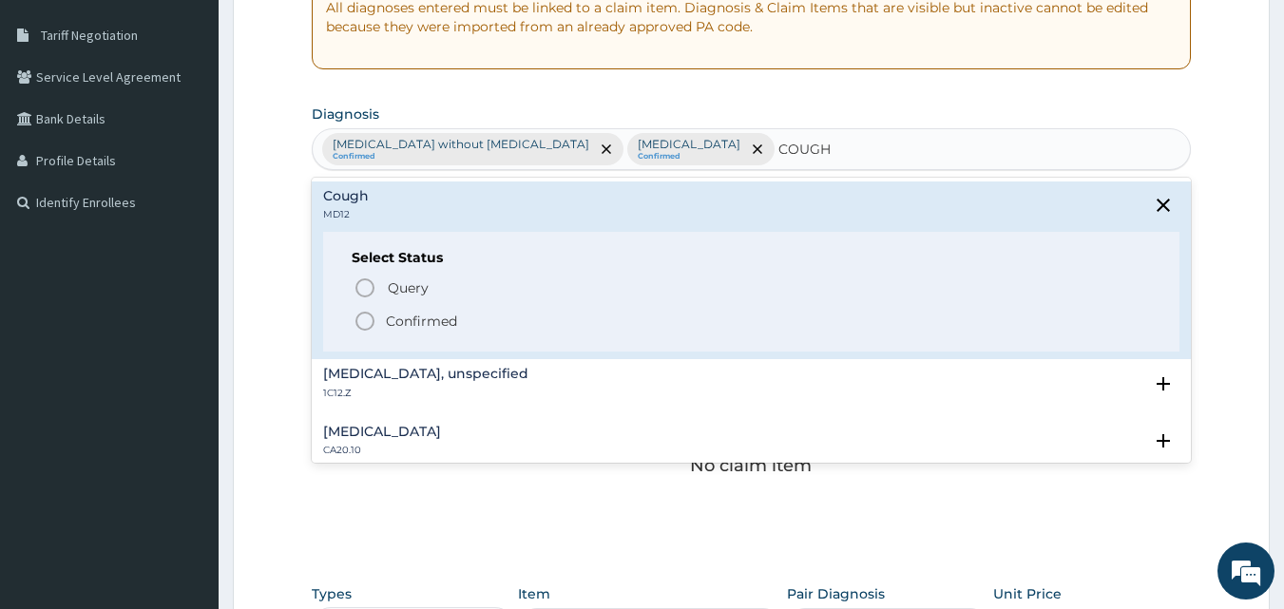
click at [374, 315] on icon "status option filled" at bounding box center [365, 321] width 23 height 23
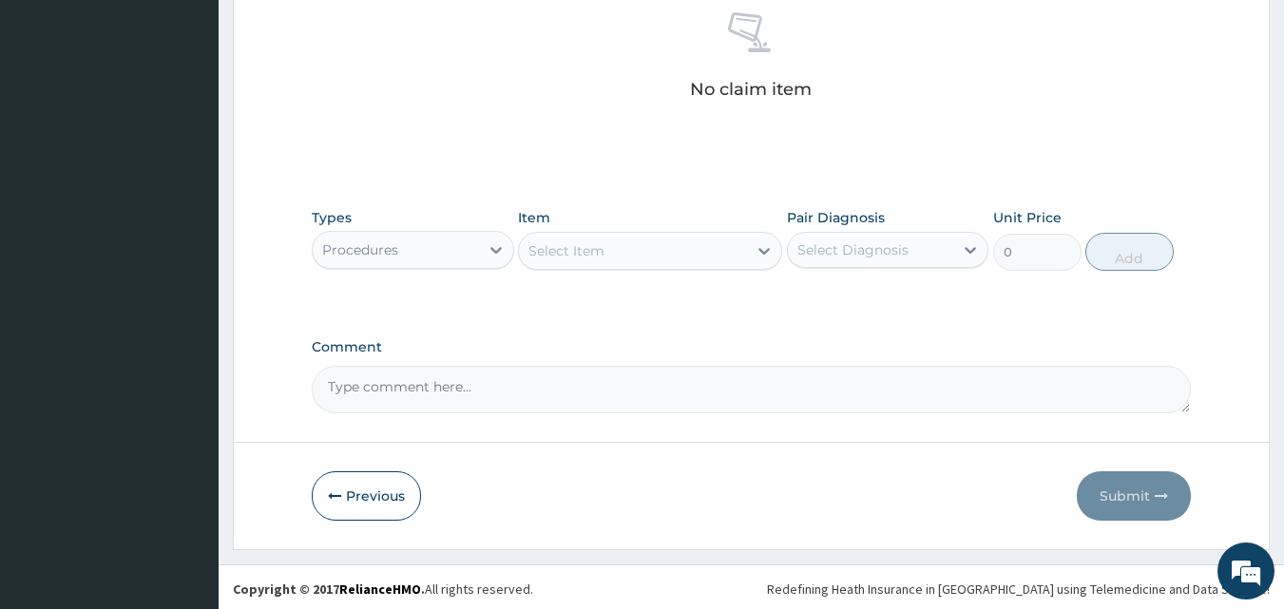
scroll to position [761, 0]
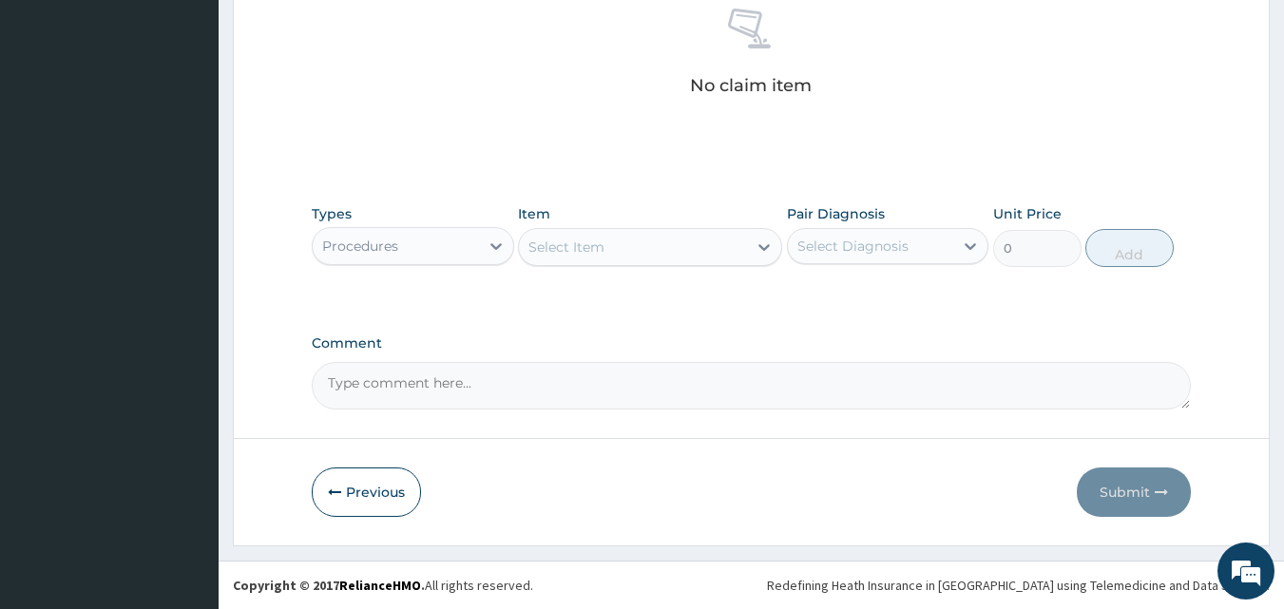
click at [555, 249] on div "Select Item" at bounding box center [566, 247] width 76 height 19
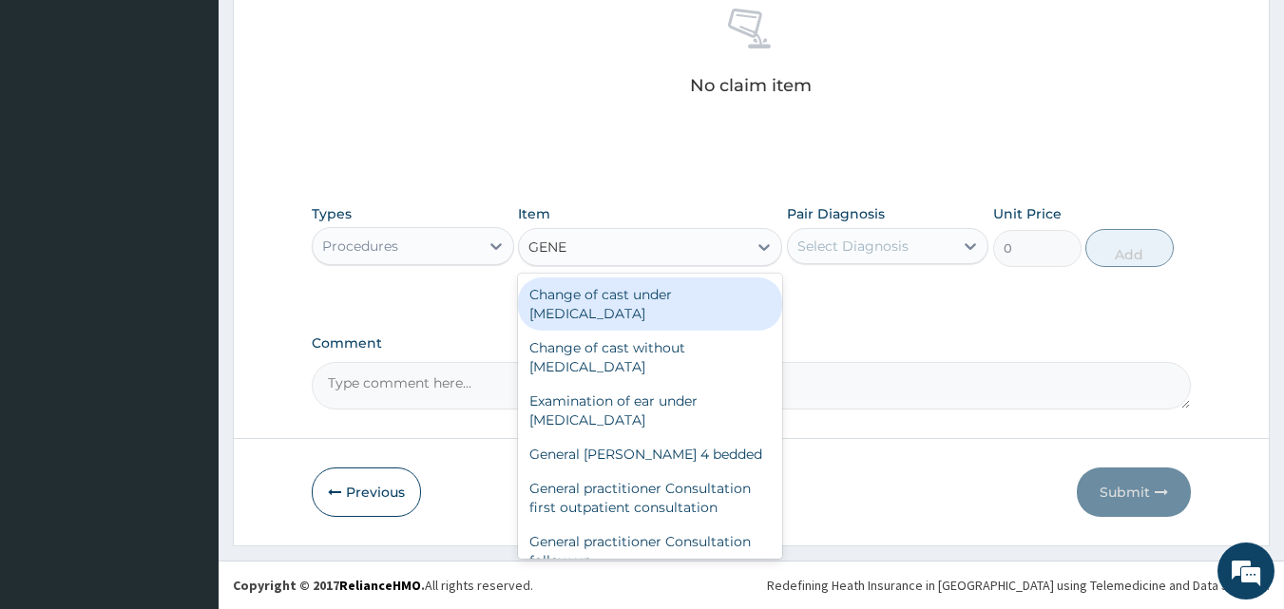
type input "GENER"
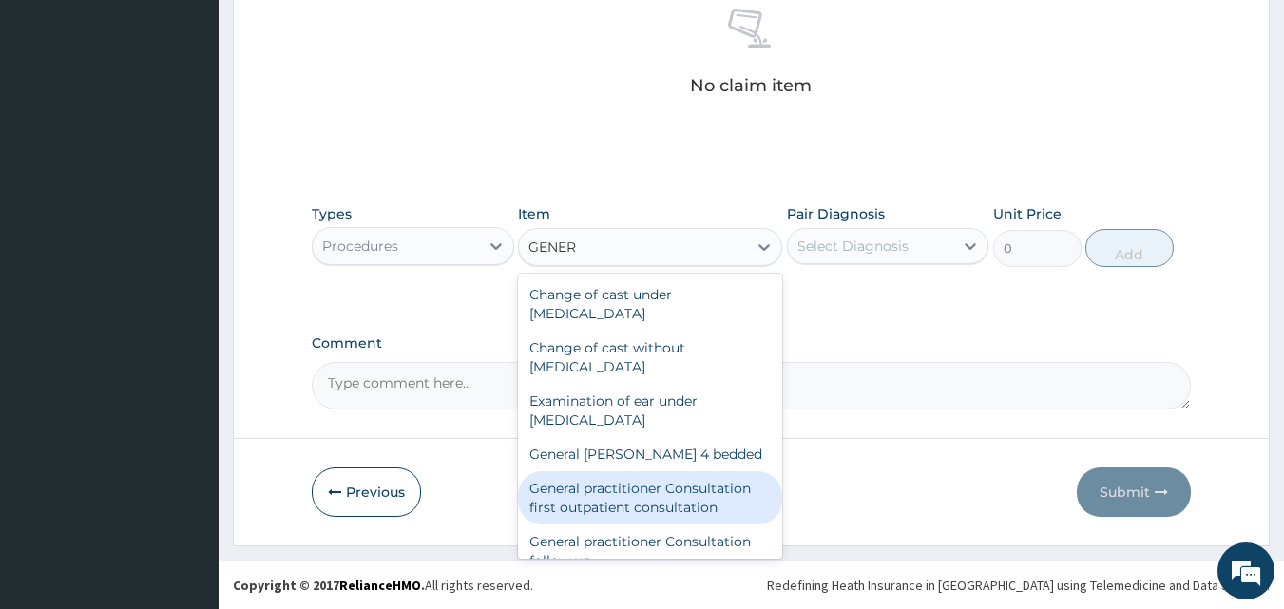
click at [660, 498] on div "General practitioner Consultation first outpatient consultation" at bounding box center [650, 497] width 264 height 53
type input "3547.5"
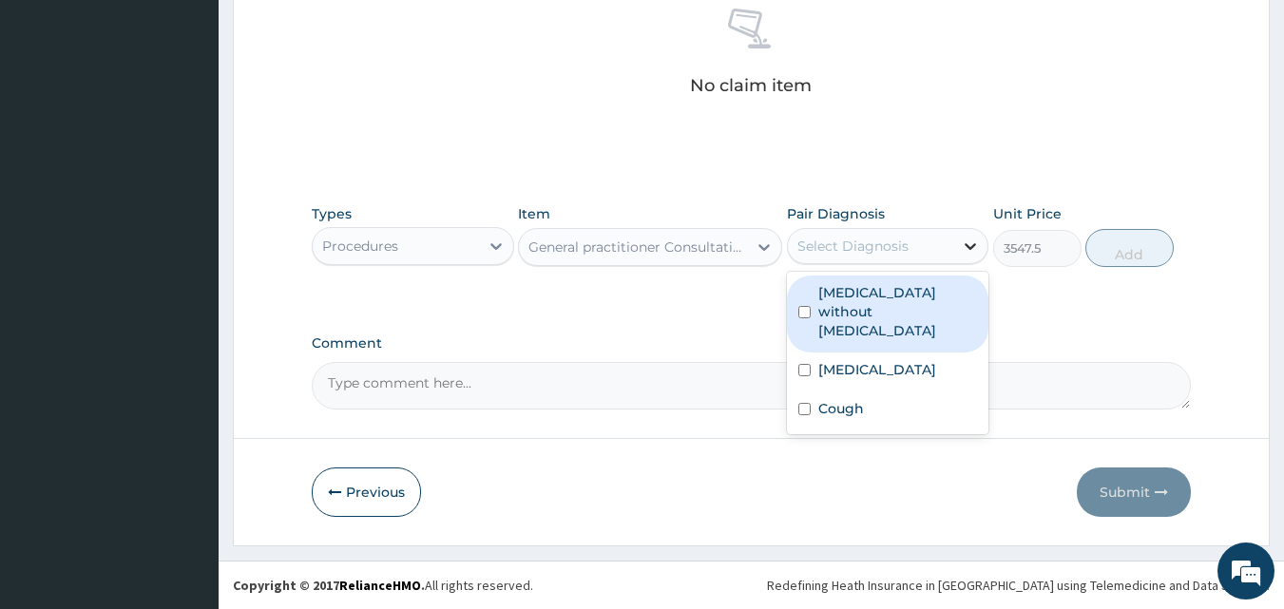
click at [966, 244] on icon at bounding box center [971, 246] width 11 height 7
click at [857, 319] on label "Sepsis without septic shock" at bounding box center [898, 311] width 160 height 57
checkbox input "true"
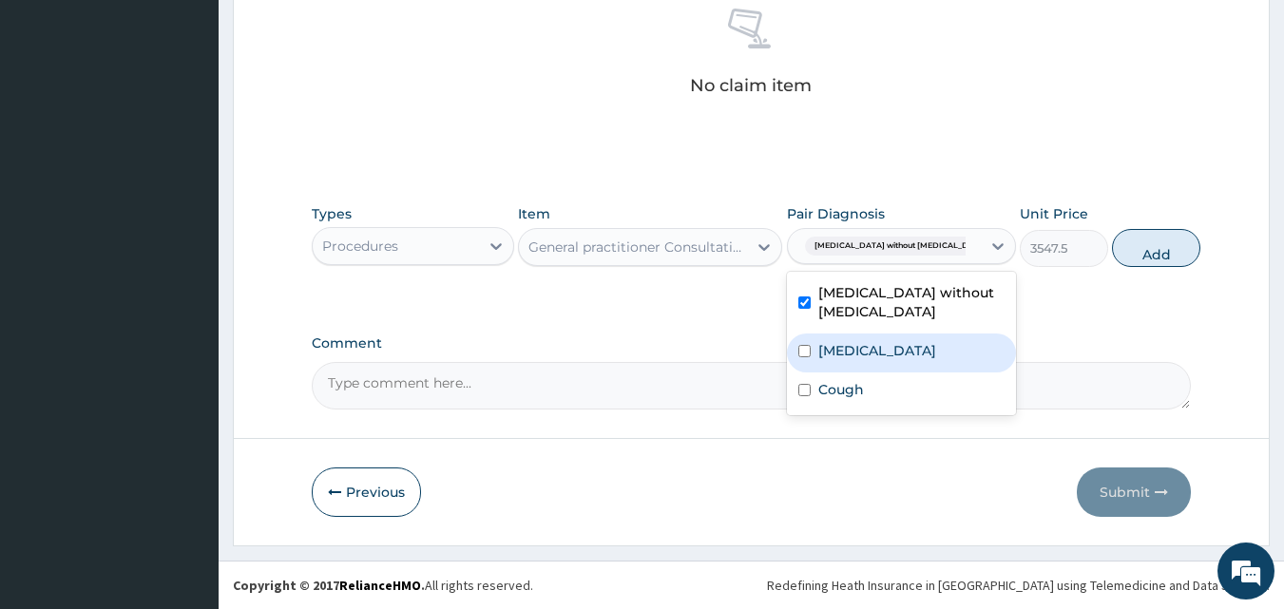
click at [860, 354] on label "Plasmodium malariae malaria without complication" at bounding box center [877, 350] width 118 height 19
checkbox input "true"
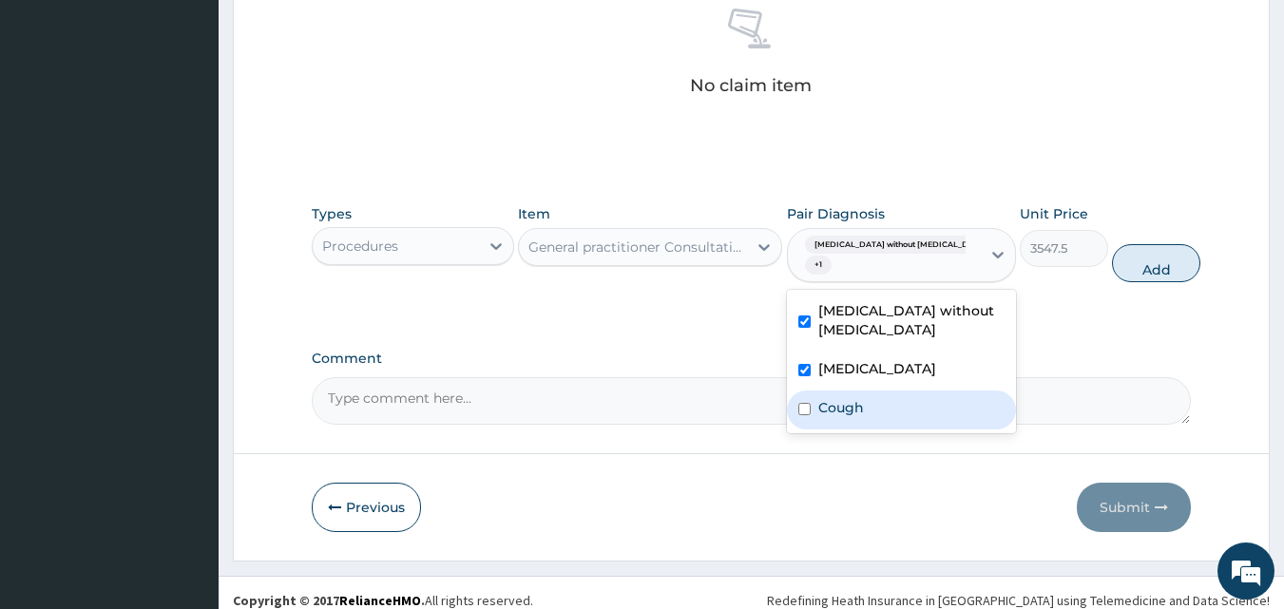
click at [836, 417] on label "Cough" at bounding box center [841, 407] width 46 height 19
checkbox input "true"
click at [1137, 265] on button "Add" at bounding box center [1156, 263] width 88 height 38
type input "0"
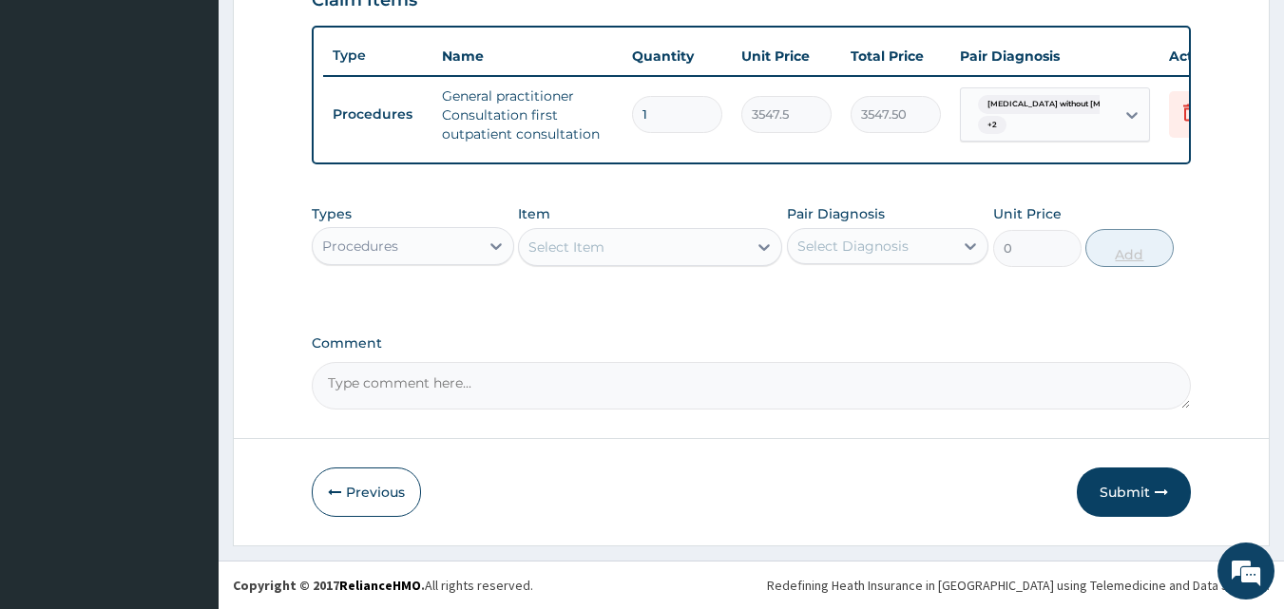
scroll to position [696, 0]
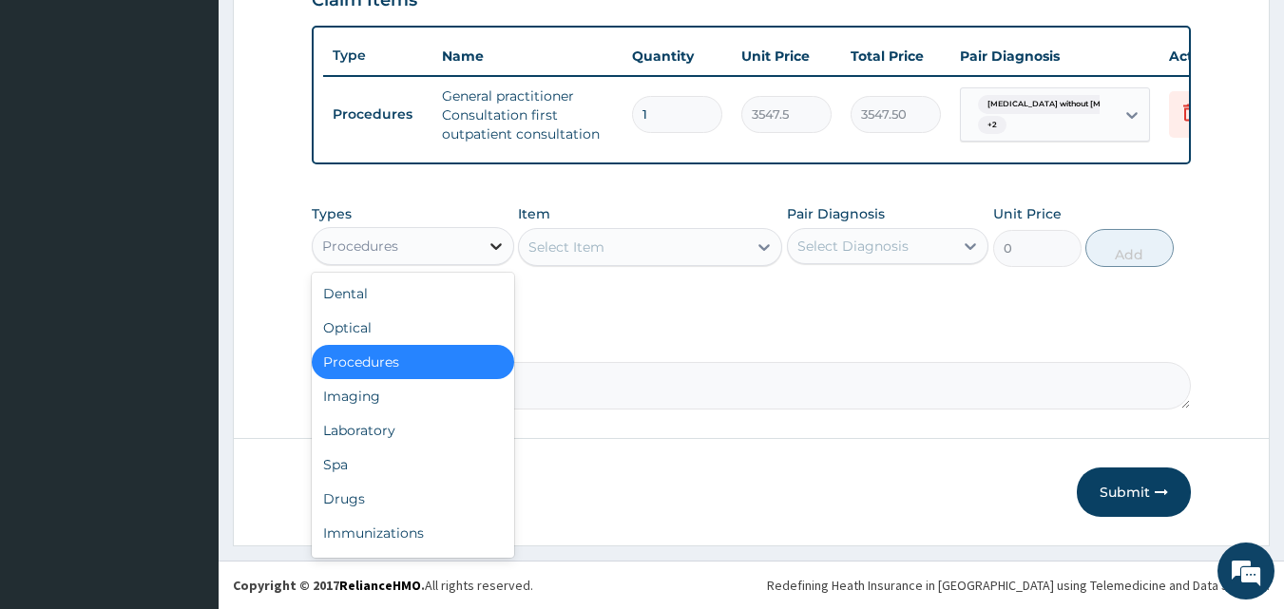
click at [489, 246] on icon at bounding box center [496, 246] width 19 height 19
click at [373, 431] on div "Laboratory" at bounding box center [413, 430] width 202 height 34
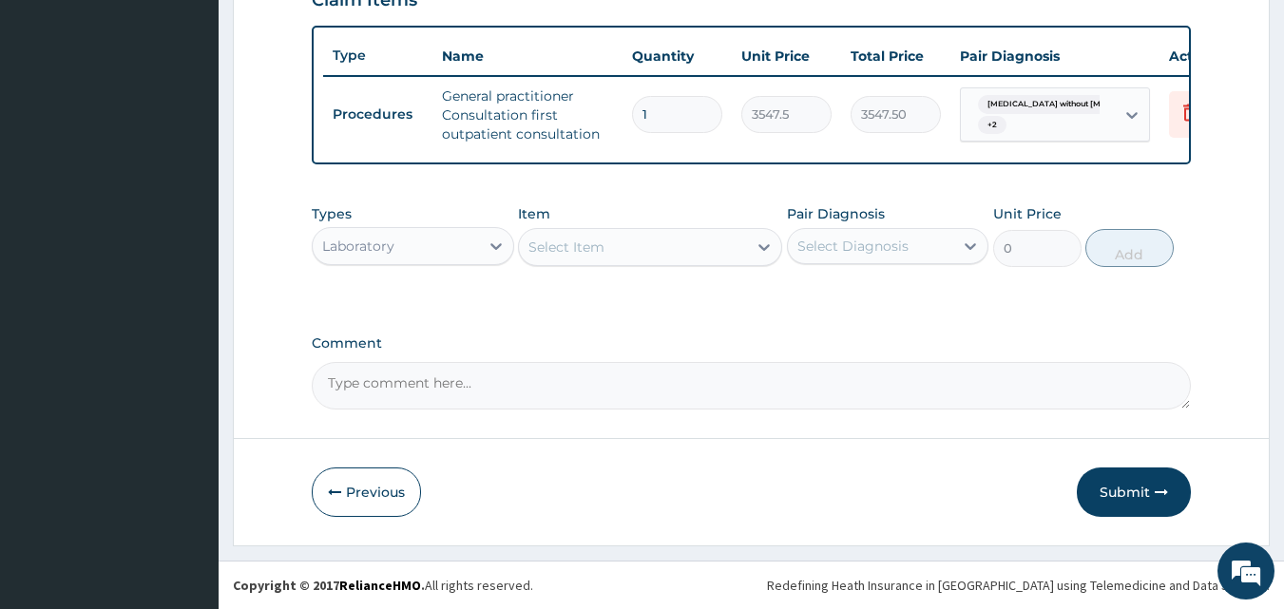
click at [545, 251] on div "Select Item" at bounding box center [566, 247] width 76 height 19
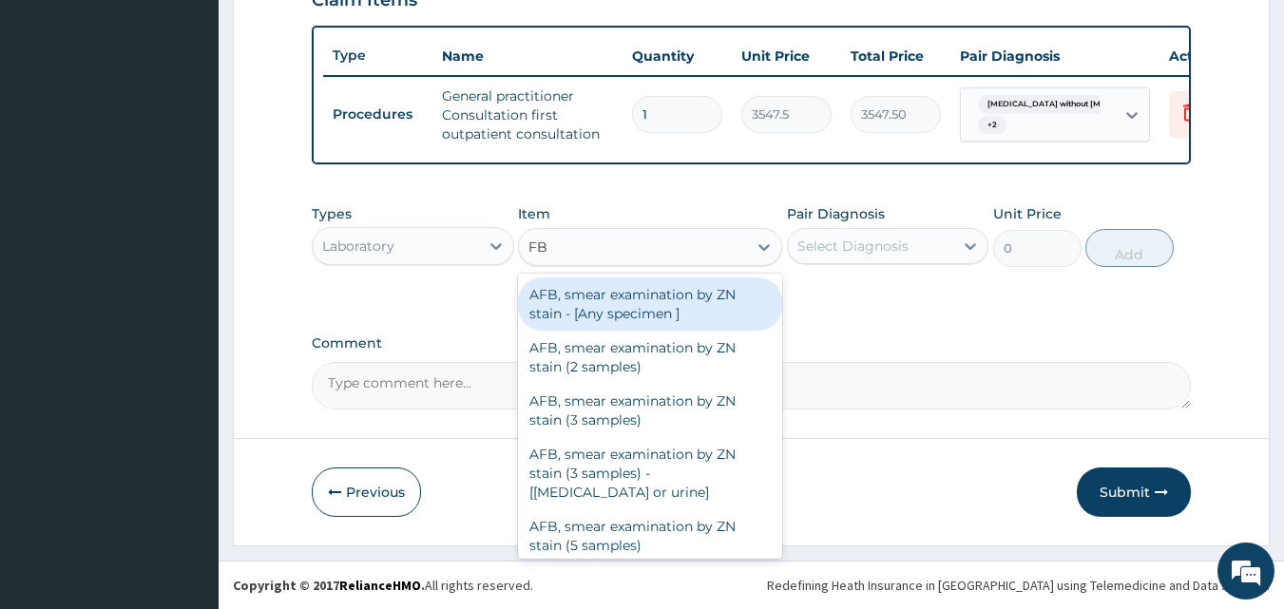
type input "FBC"
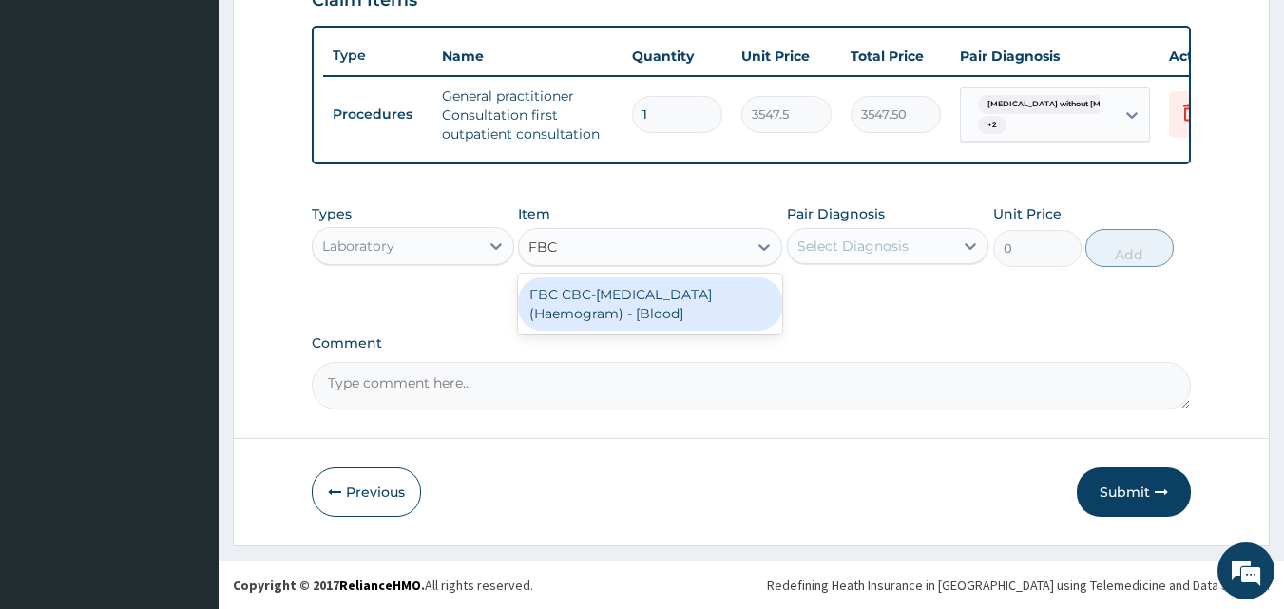
click at [592, 316] on div "FBC CBC-Complete Blood Count (Haemogram) - [Blood]" at bounding box center [650, 304] width 264 height 53
type input "4300"
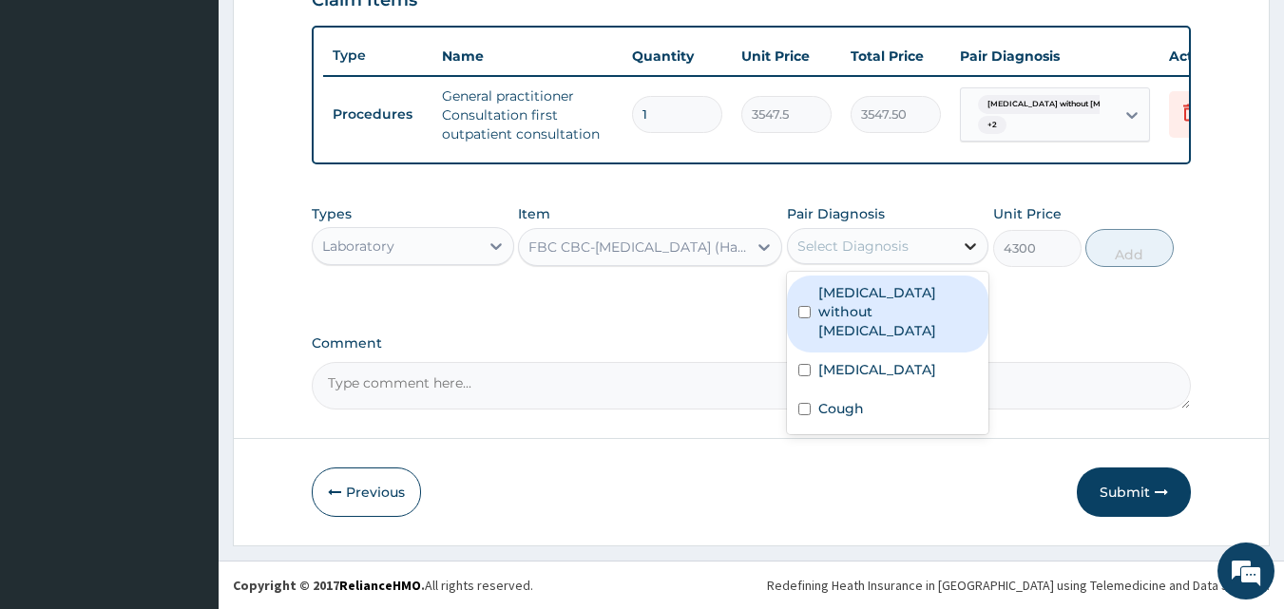
click at [964, 239] on icon at bounding box center [970, 246] width 19 height 19
click at [895, 308] on label "Sepsis without septic shock" at bounding box center [898, 311] width 160 height 57
checkbox input "true"
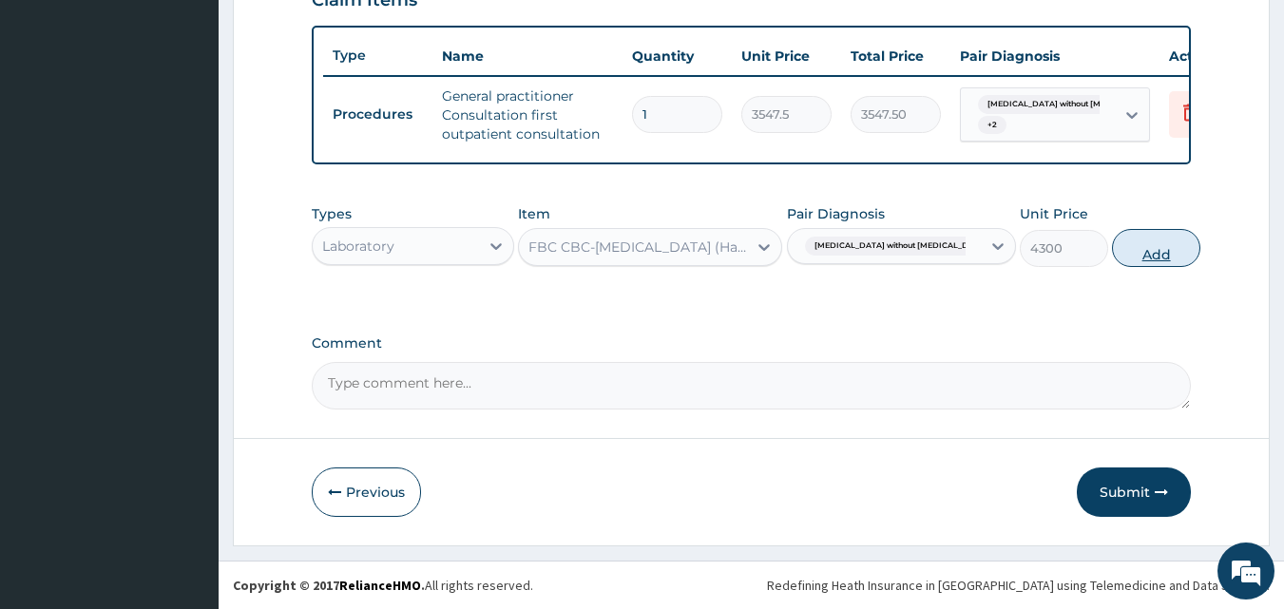
click at [1136, 259] on button "Add" at bounding box center [1156, 248] width 88 height 38
type input "0"
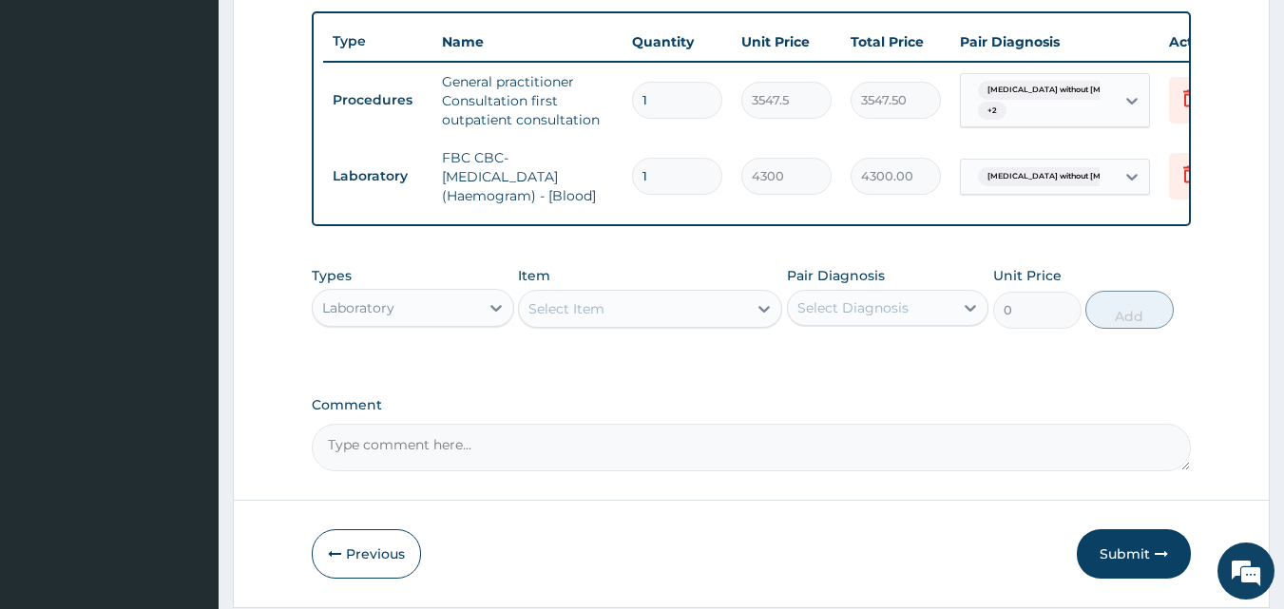
click at [592, 318] on div "Select Item" at bounding box center [566, 308] width 76 height 19
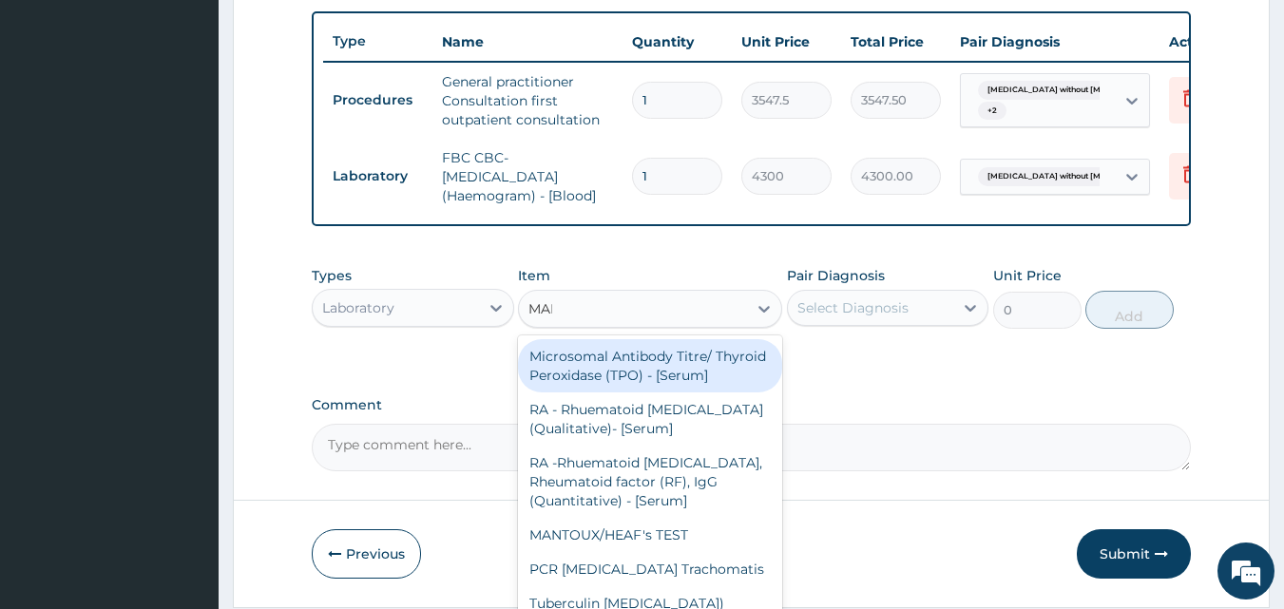
type input "MALA"
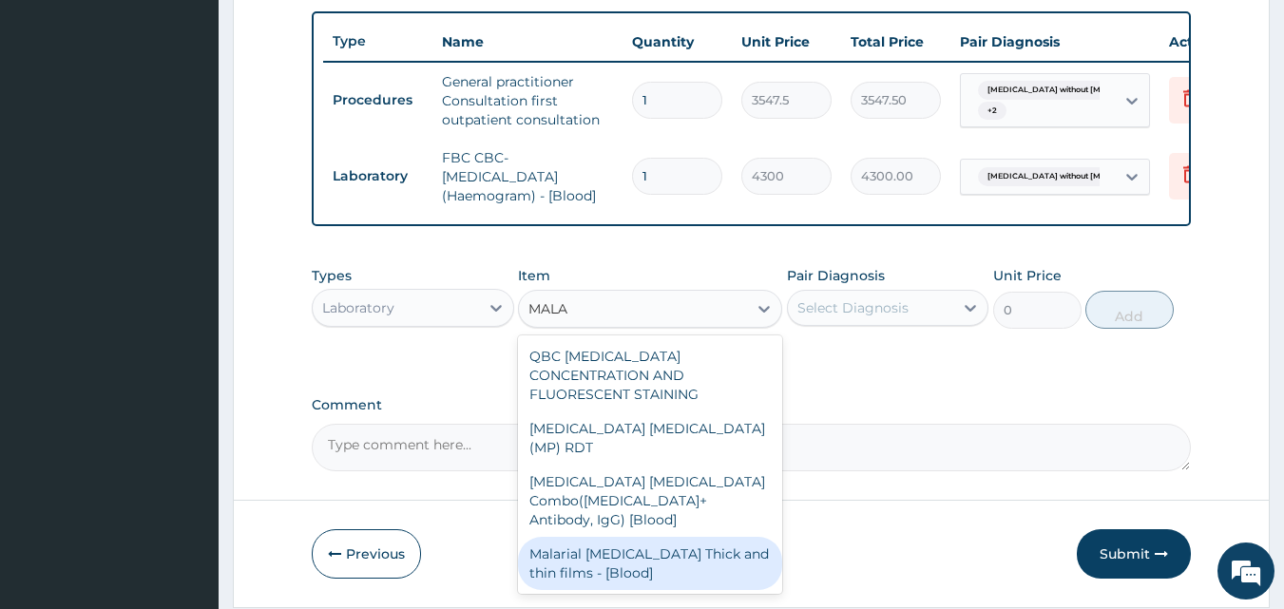
click at [601, 537] on div "Malarial Parasite Thick and thin films - [Blood]" at bounding box center [650, 563] width 264 height 53
type input "1612.5"
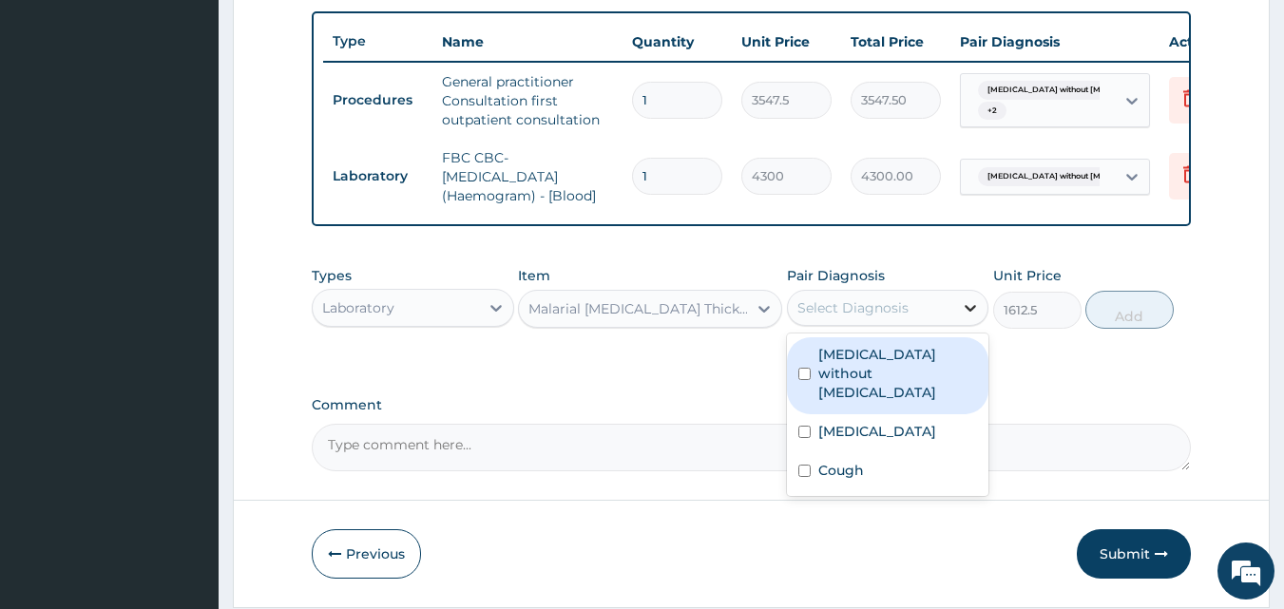
click at [968, 317] on icon at bounding box center [970, 307] width 19 height 19
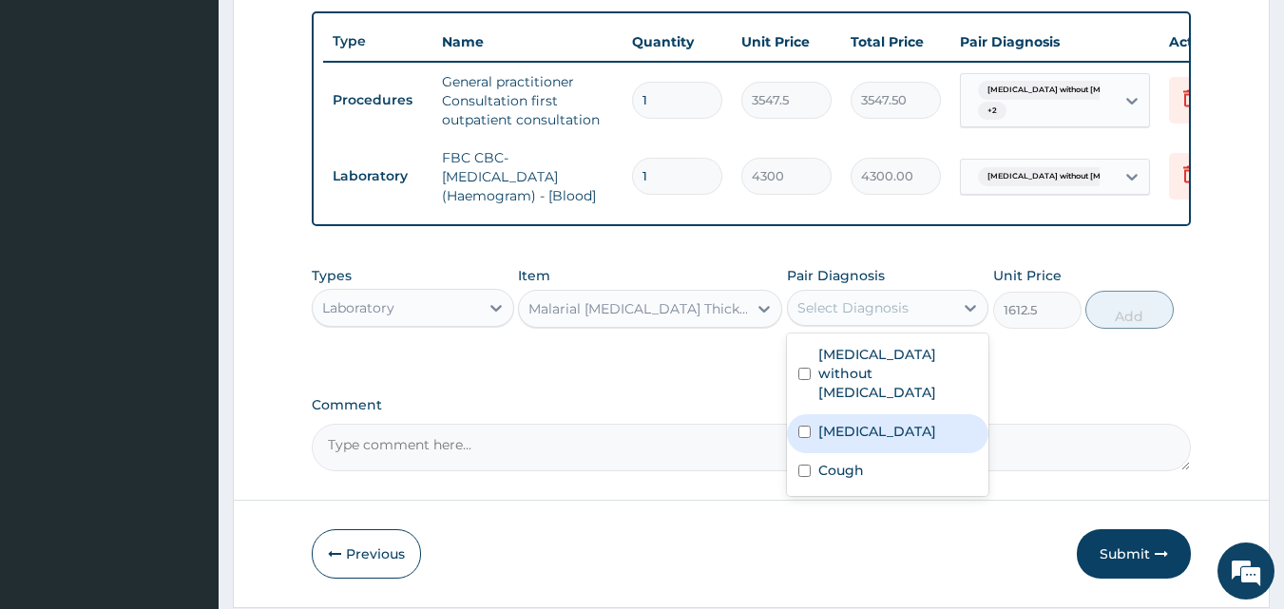
click at [879, 441] on label "Plasmodium malariae malaria without complication" at bounding box center [877, 431] width 118 height 19
checkbox input "true"
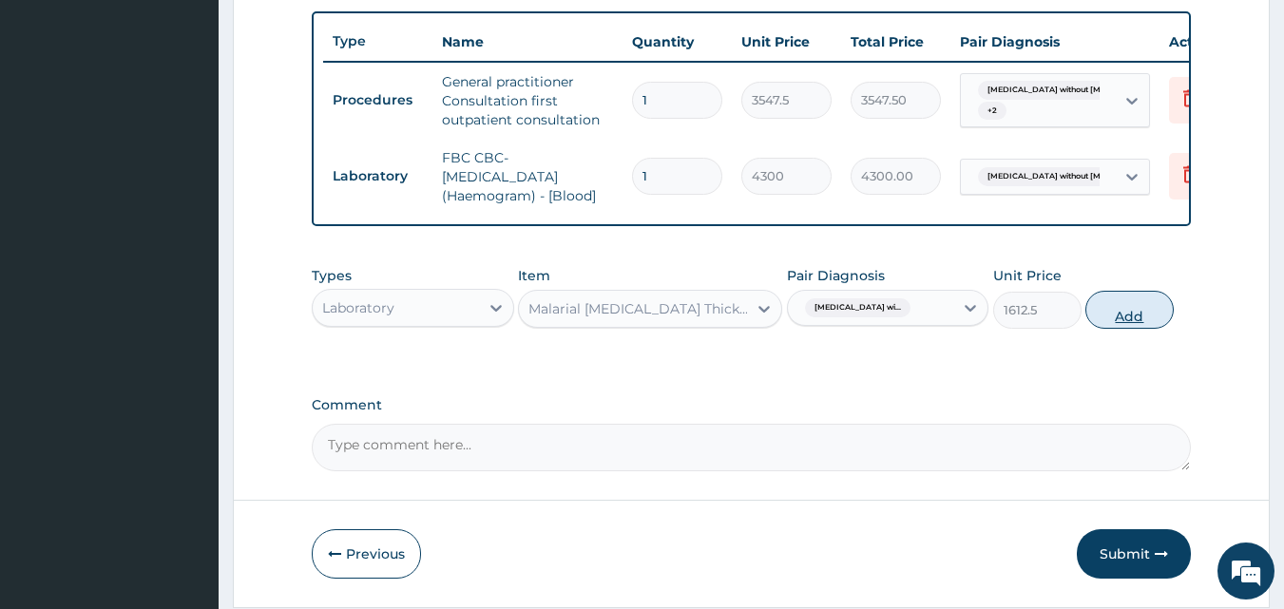
click at [1135, 324] on button "Add" at bounding box center [1129, 310] width 88 height 38
type input "0"
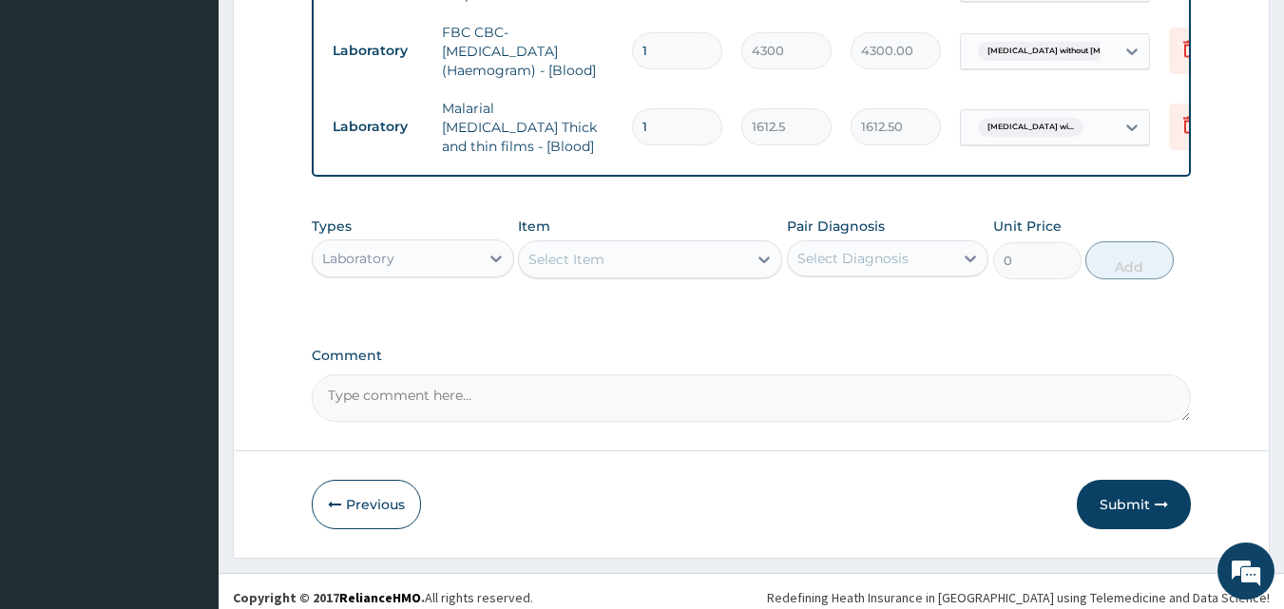
scroll to position [837, 0]
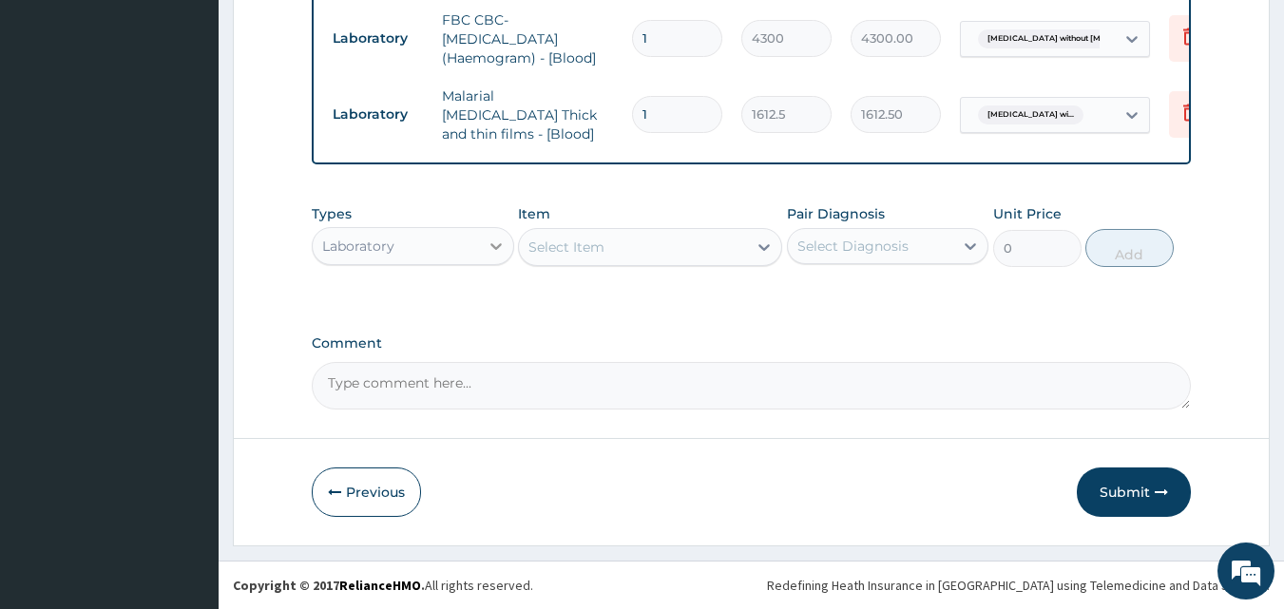
click at [493, 245] on icon at bounding box center [495, 246] width 11 height 7
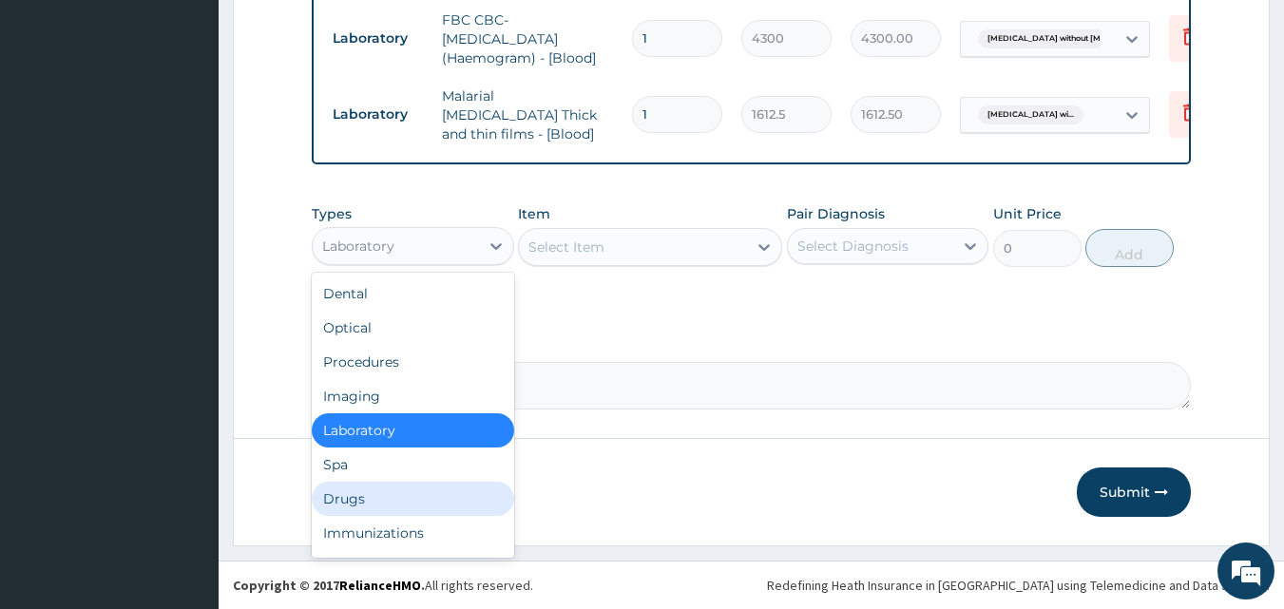
click at [372, 509] on div "Drugs" at bounding box center [413, 499] width 202 height 34
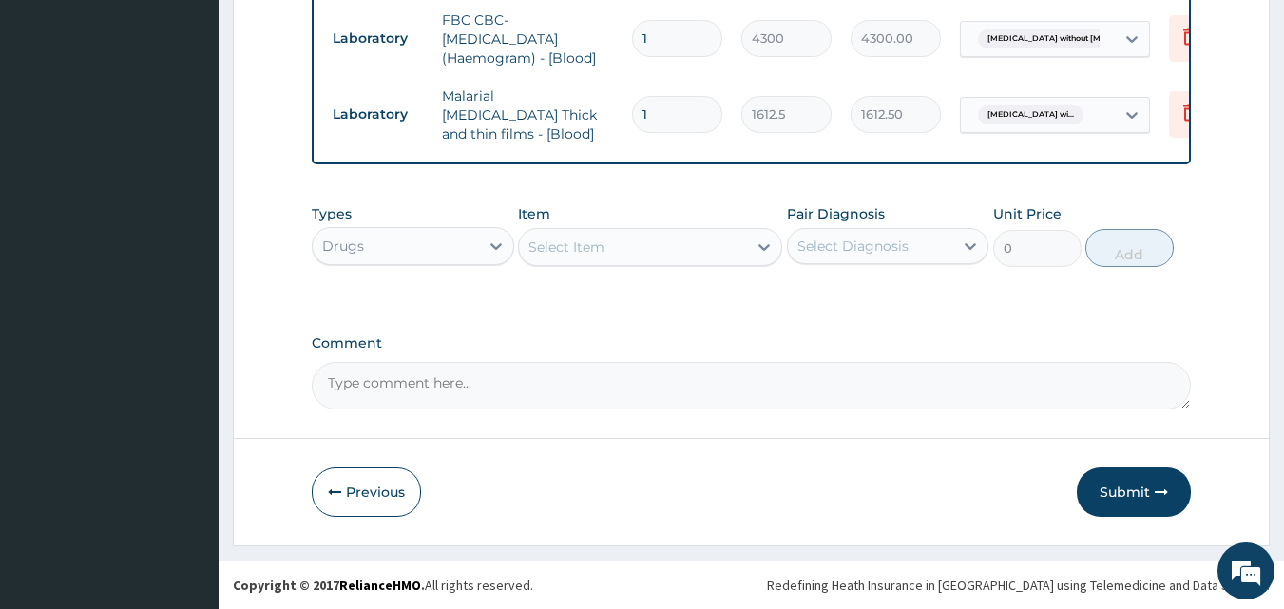
click at [587, 249] on div "Select Item" at bounding box center [566, 247] width 76 height 19
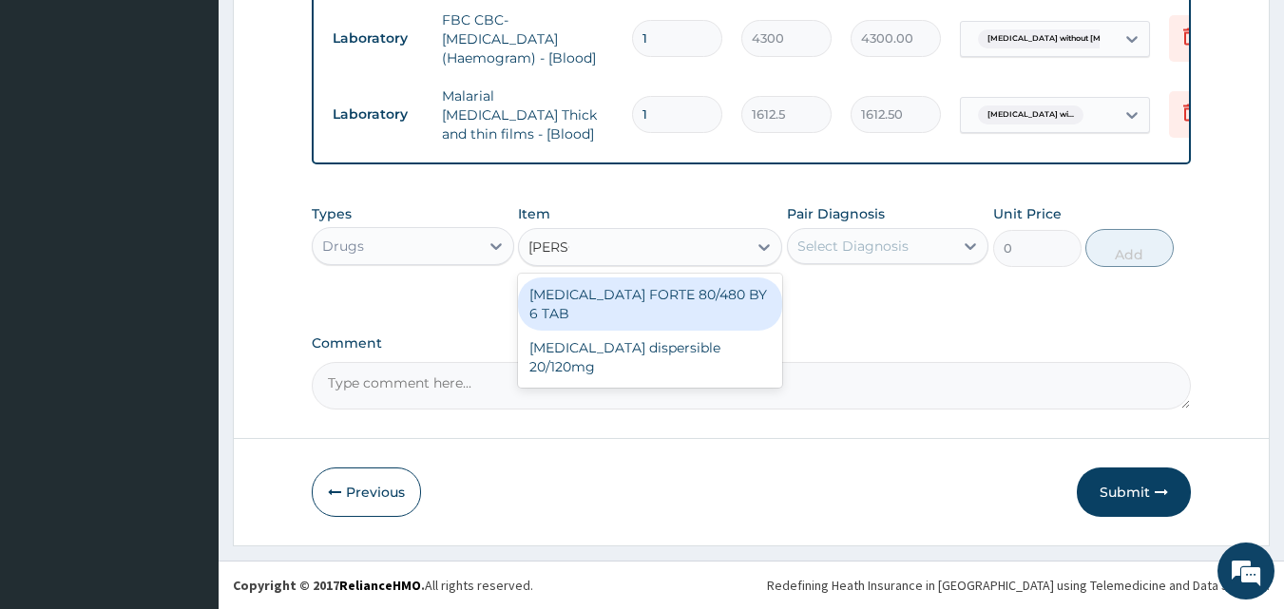
type input "COART"
click at [601, 293] on div "COARTEM FORTE 80/480 BY 6 TAB" at bounding box center [650, 304] width 264 height 53
type input "449.35"
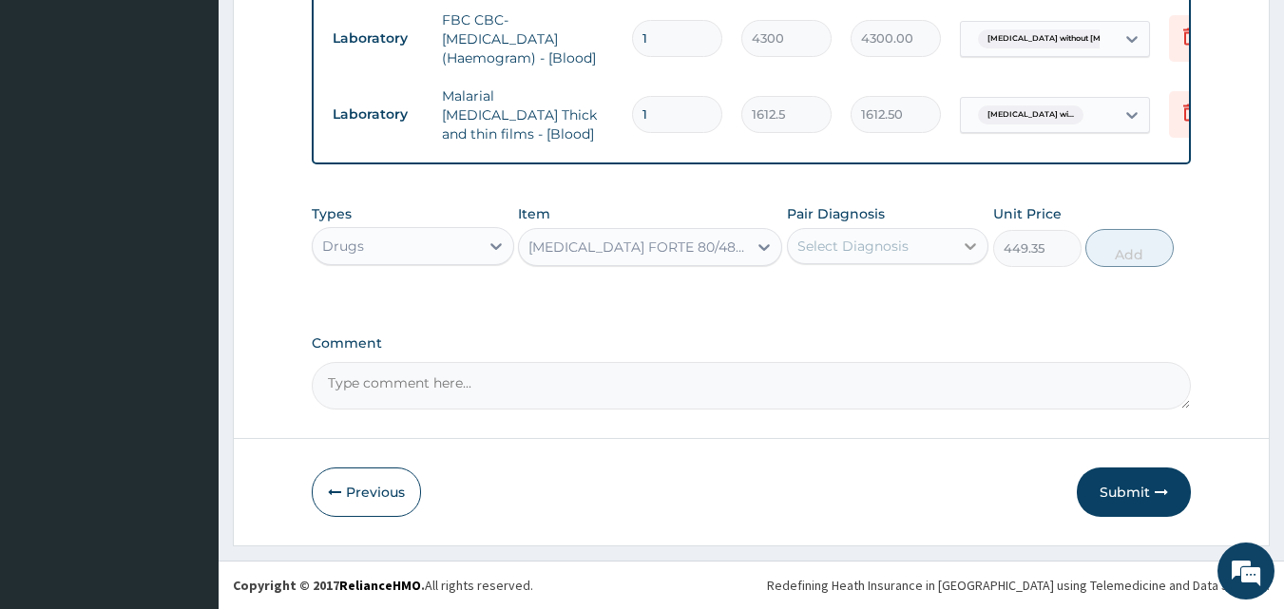
click at [970, 243] on icon at bounding box center [970, 246] width 19 height 19
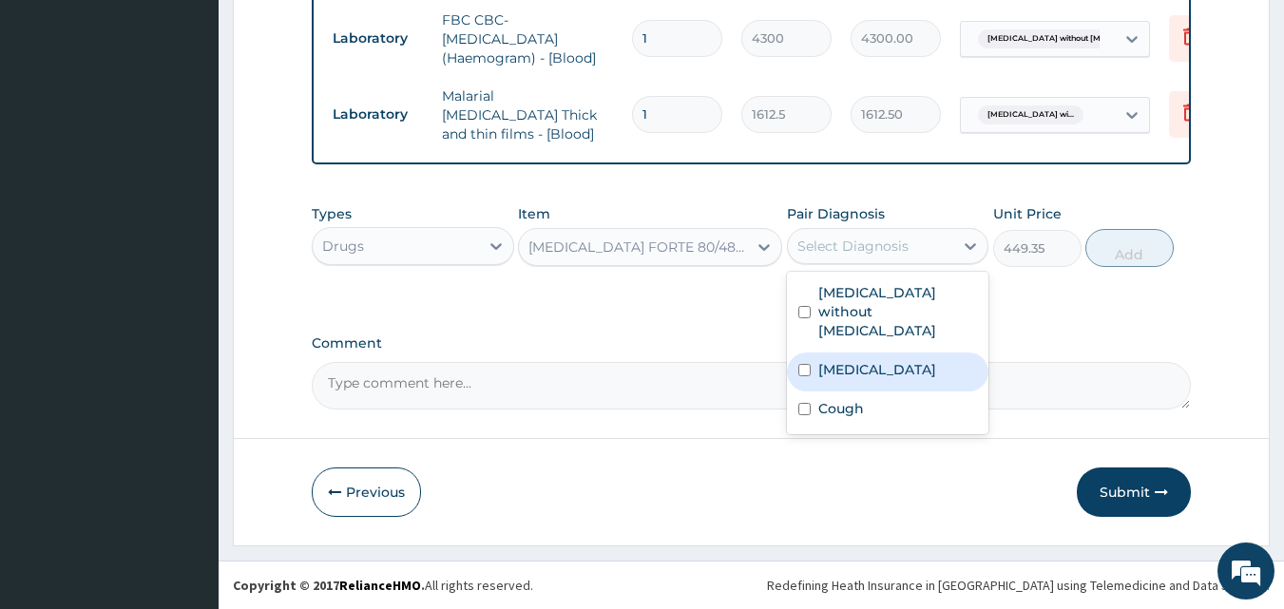
click at [865, 360] on label "Plasmodium malariae malaria without complication" at bounding box center [877, 369] width 118 height 19
checkbox input "true"
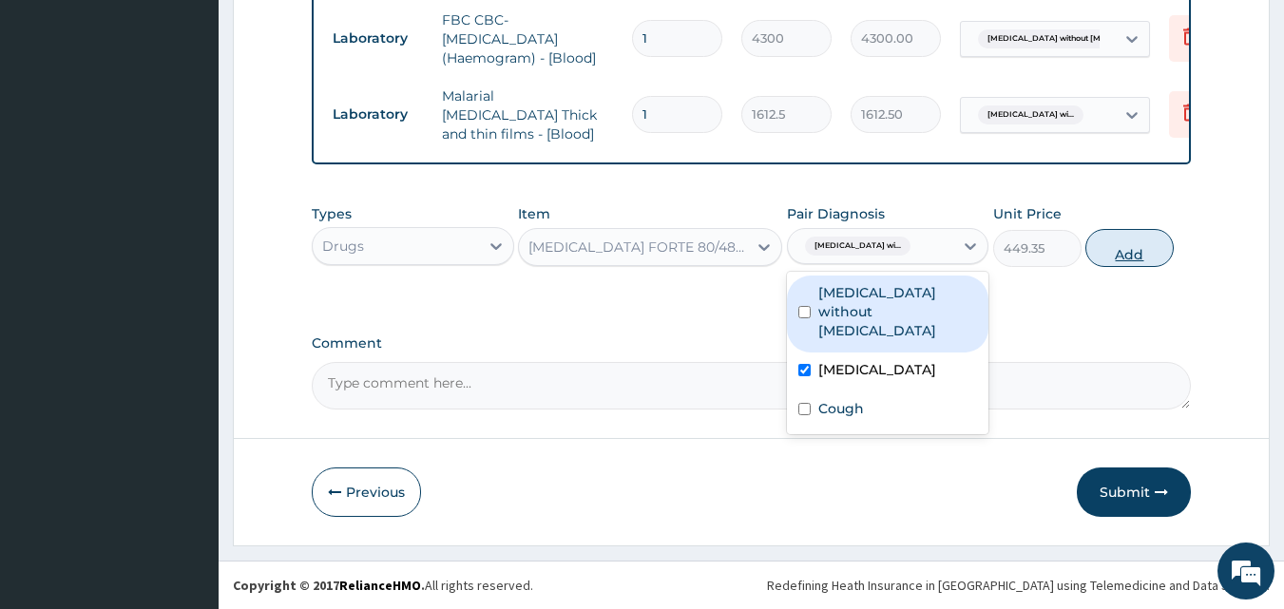
click at [1118, 252] on button "Add" at bounding box center [1129, 248] width 88 height 38
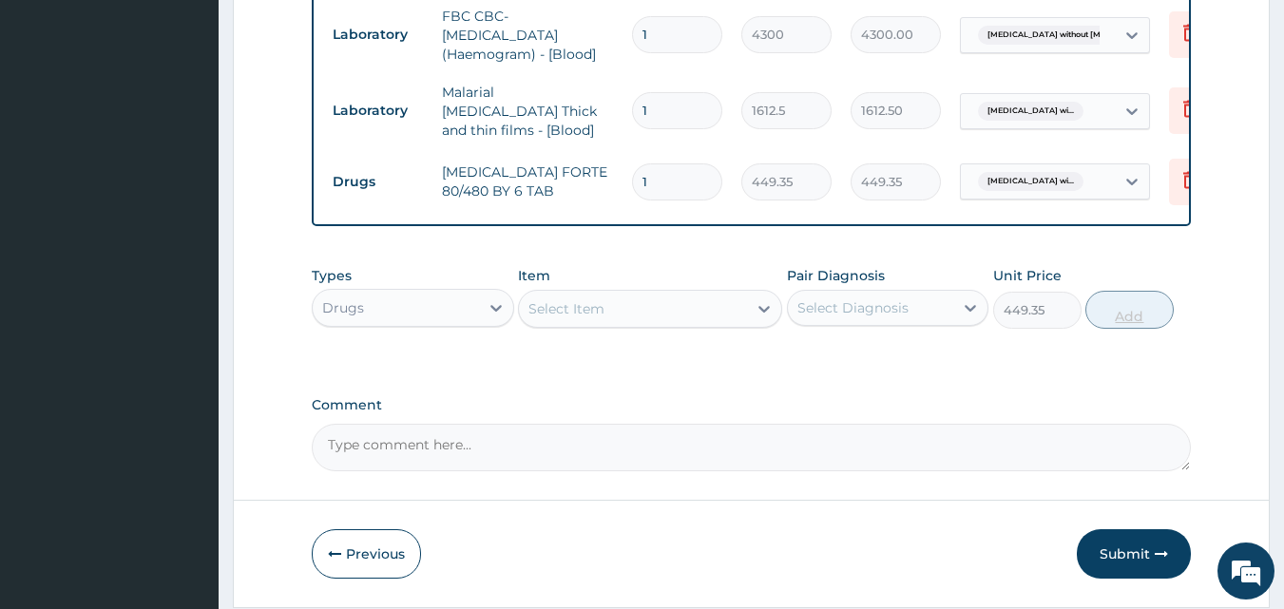
type input "0"
type input "0.00"
type input "6"
type input "2696.10"
type input "6"
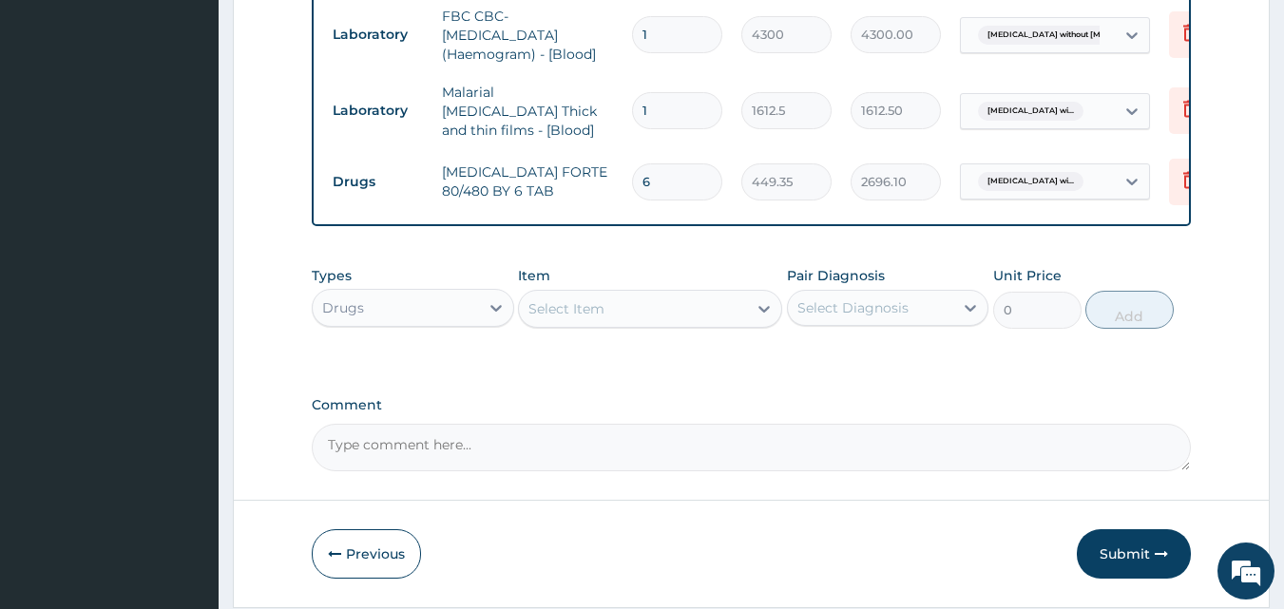
click at [570, 316] on div "Select Item" at bounding box center [566, 308] width 76 height 19
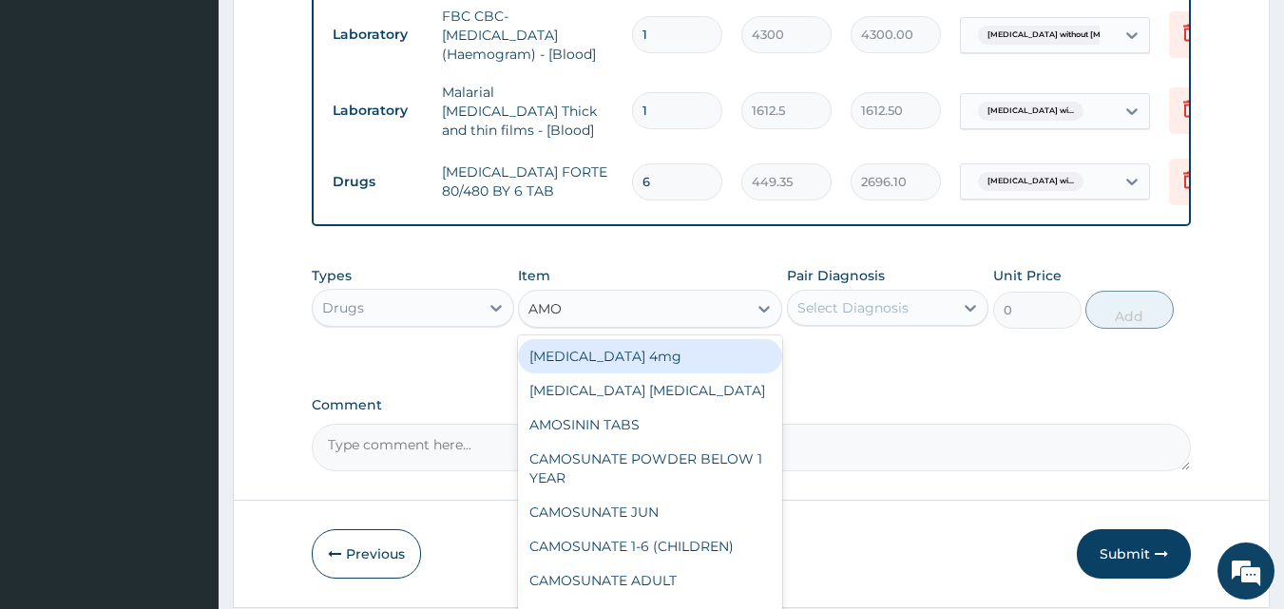
type input "AMOX"
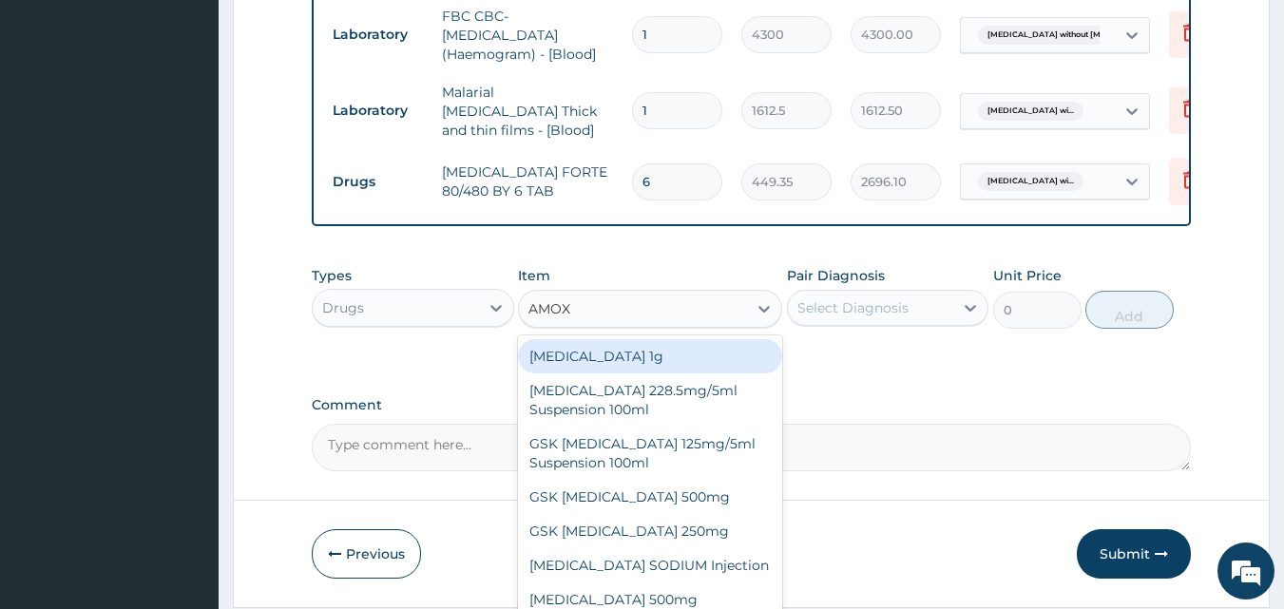
click at [587, 367] on div "Co-amoxiclav 1g" at bounding box center [650, 356] width 264 height 34
type input "709.5"
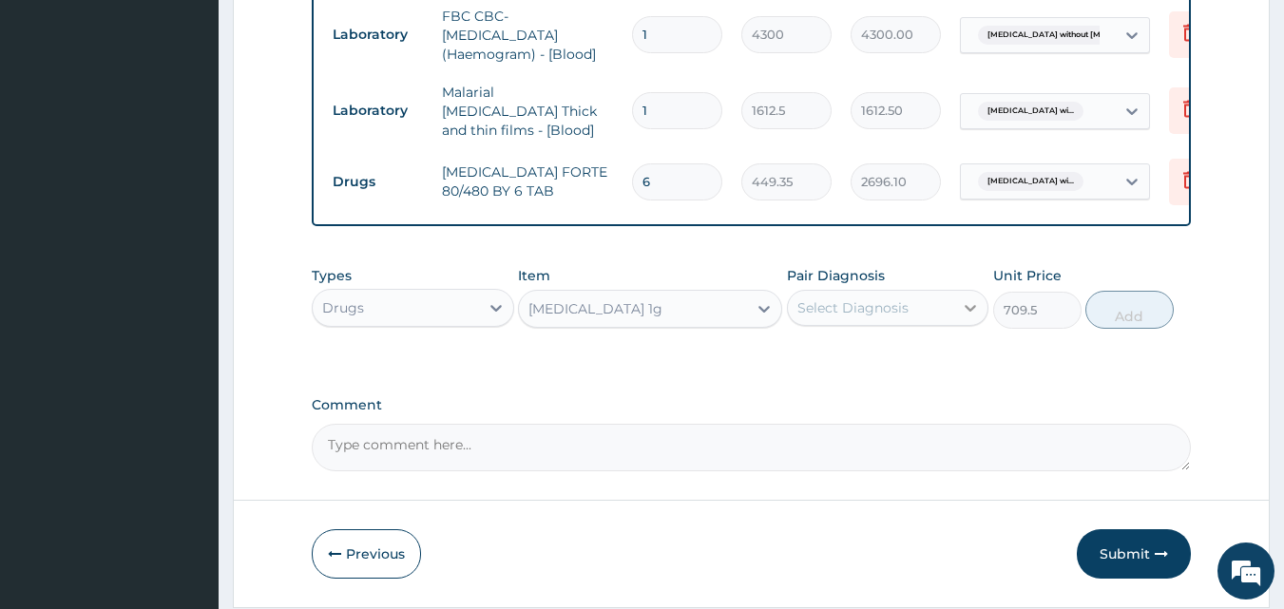
click at [966, 307] on icon at bounding box center [970, 307] width 19 height 19
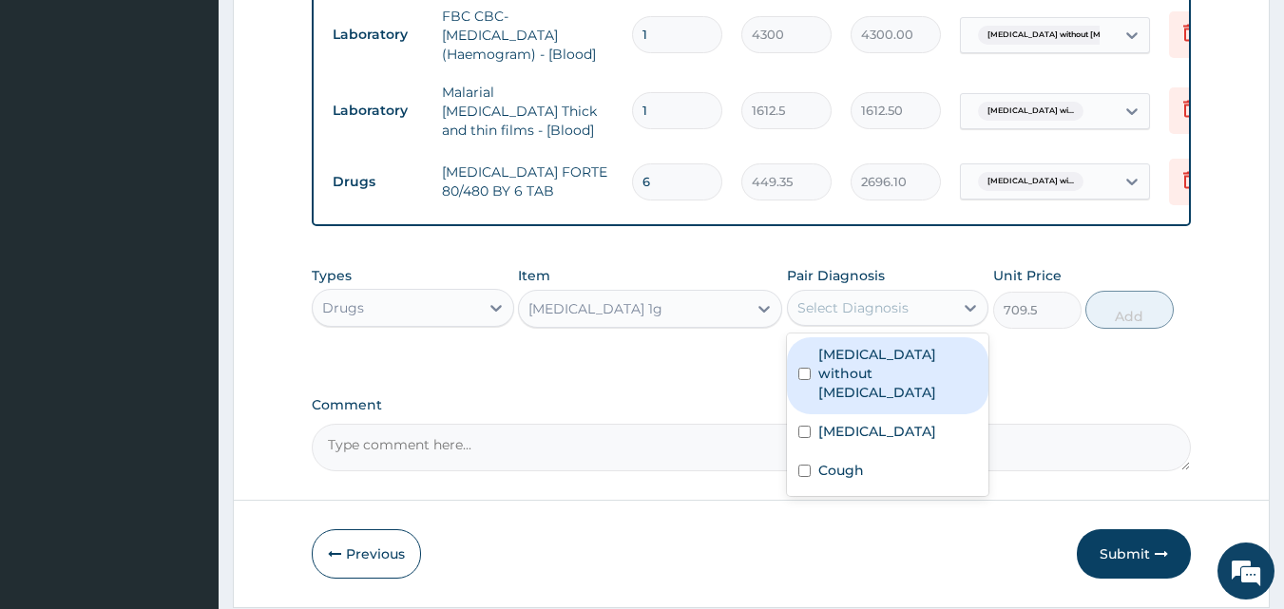
click at [913, 371] on label "Sepsis without septic shock" at bounding box center [898, 373] width 160 height 57
checkbox input "true"
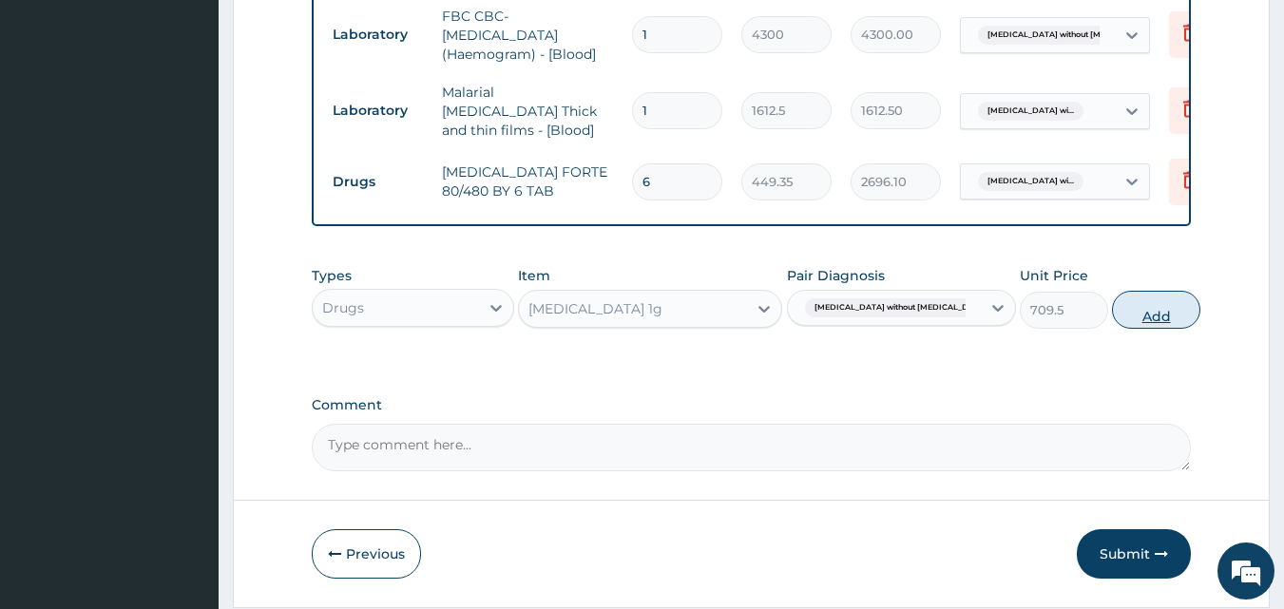
click at [1114, 315] on button "Add" at bounding box center [1156, 310] width 88 height 38
type input "0"
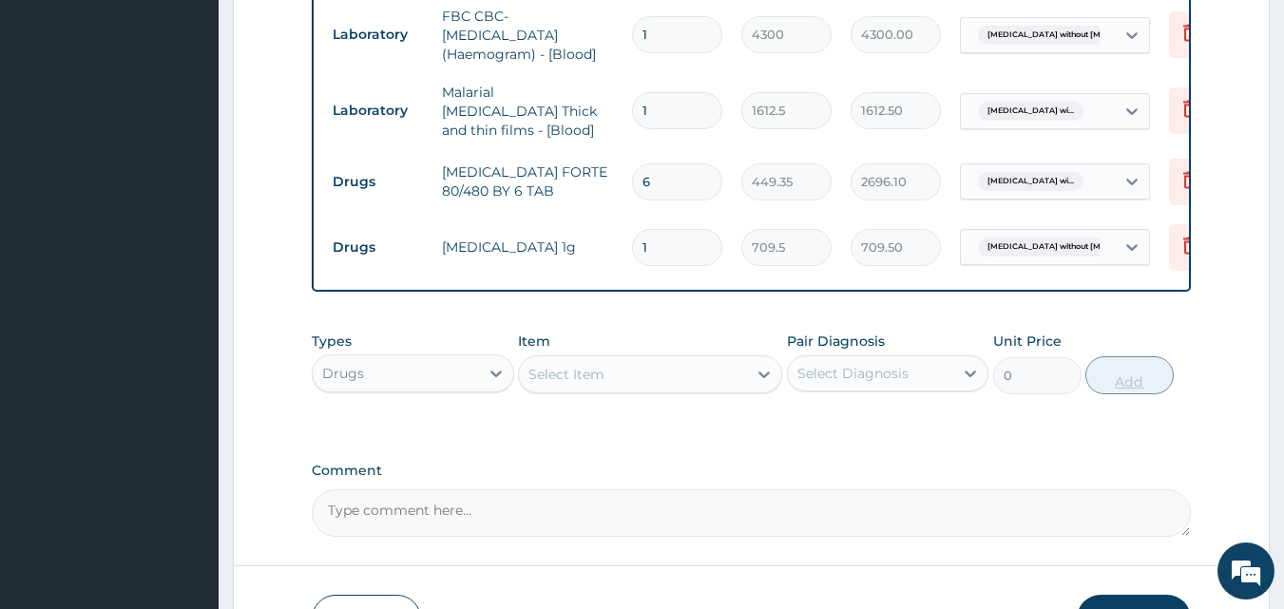
type input "14"
type input "9933.00"
type input "14"
click at [573, 383] on div "Select Item" at bounding box center [566, 374] width 76 height 19
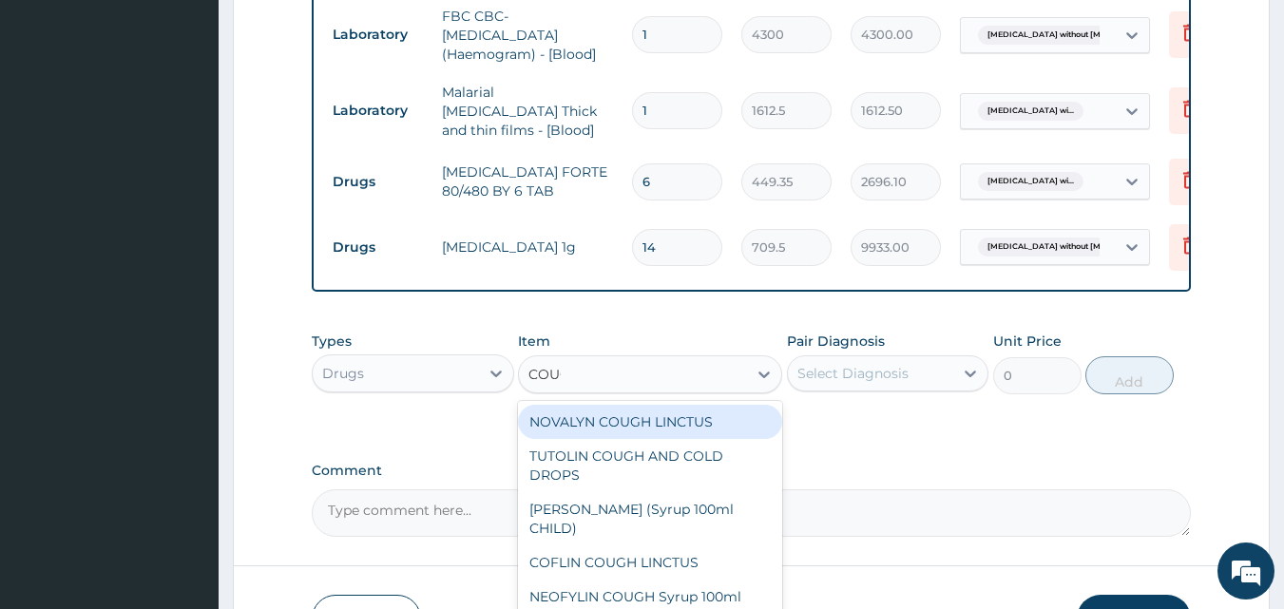
type input "COUGH"
click at [586, 428] on div "NOVALYN COUGH LINCTUS" at bounding box center [650, 422] width 264 height 34
type input "1419"
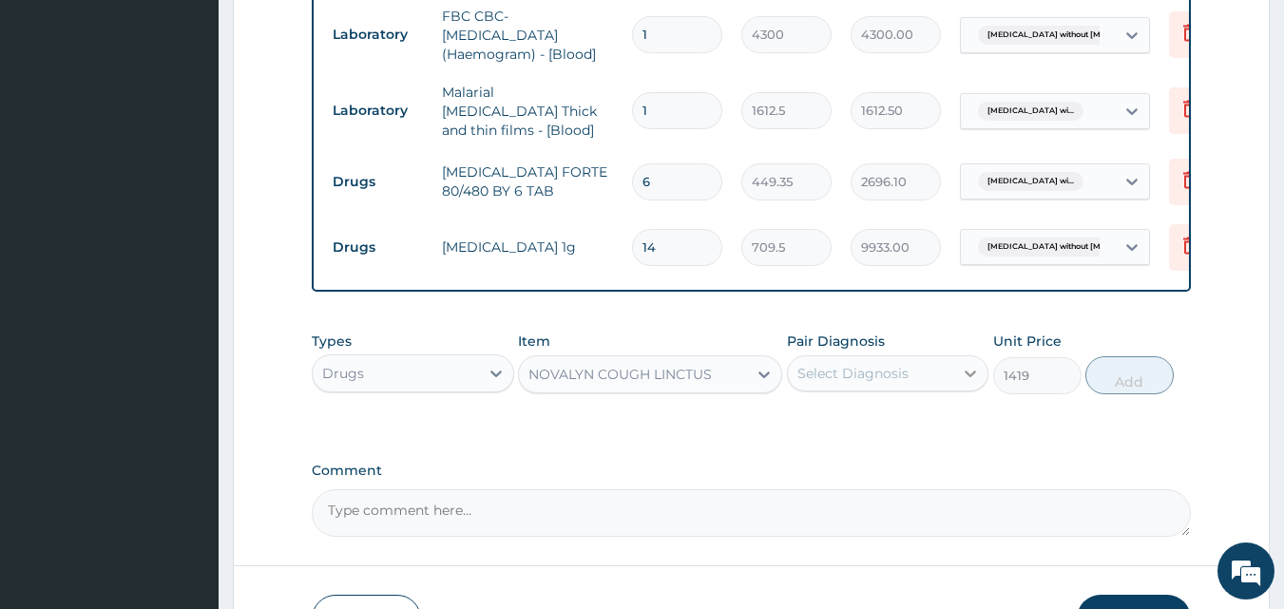
click at [969, 376] on icon at bounding box center [970, 373] width 19 height 19
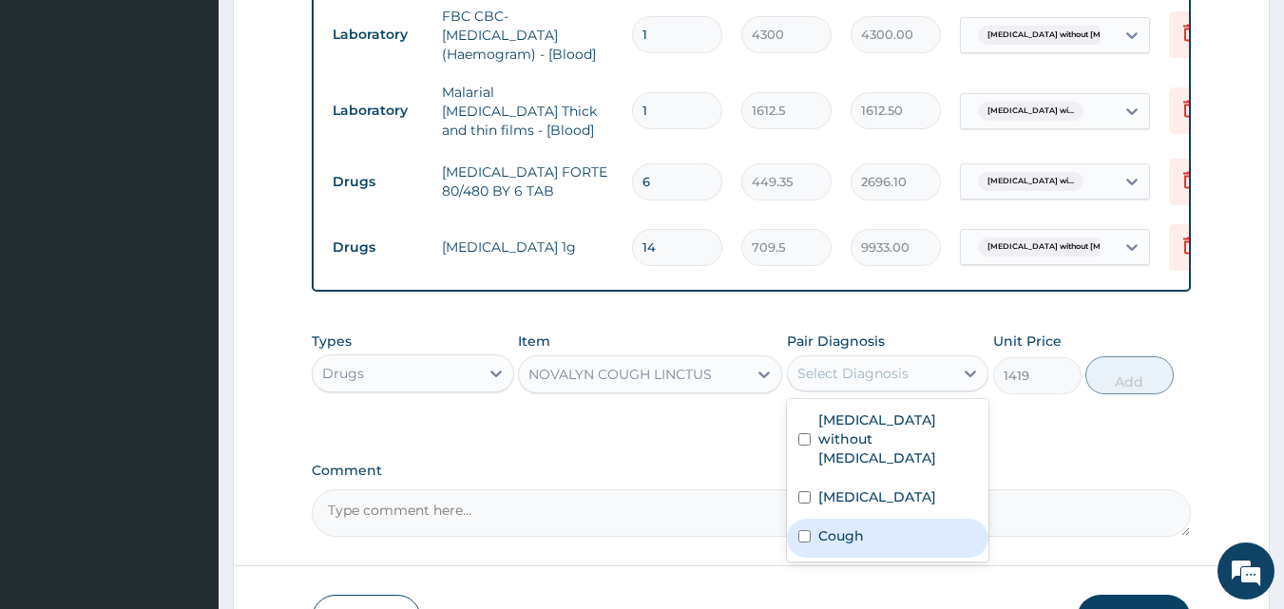
click at [890, 558] on div "Cough" at bounding box center [888, 538] width 202 height 39
checkbox input "true"
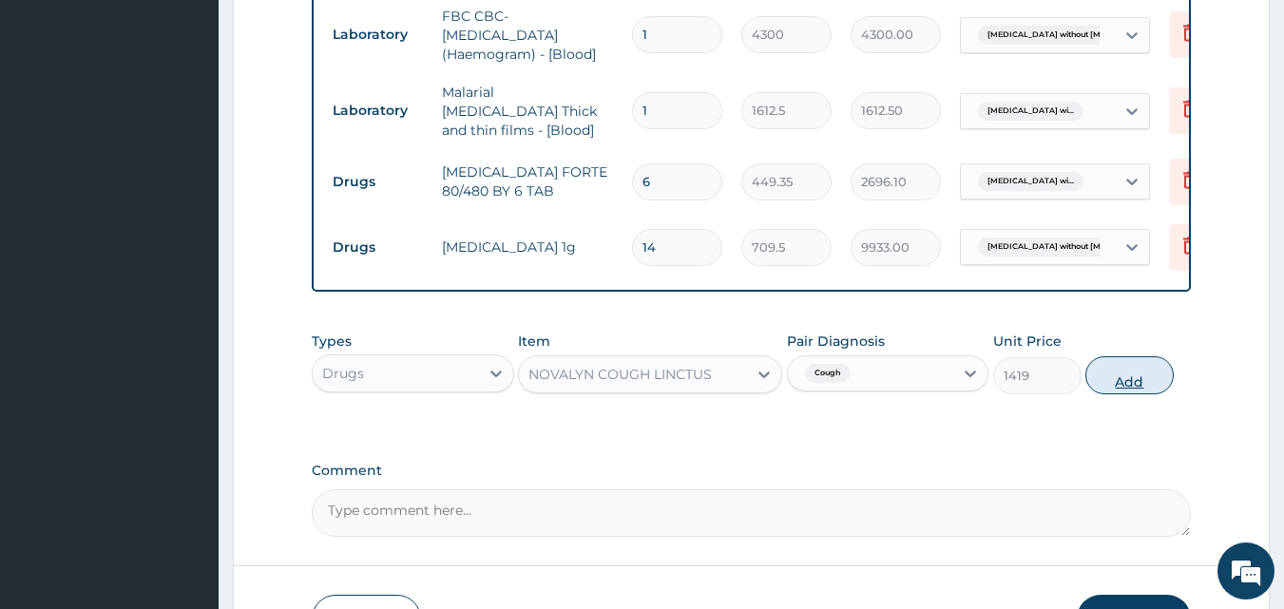
click at [1126, 386] on button "Add" at bounding box center [1129, 375] width 88 height 38
type input "0"
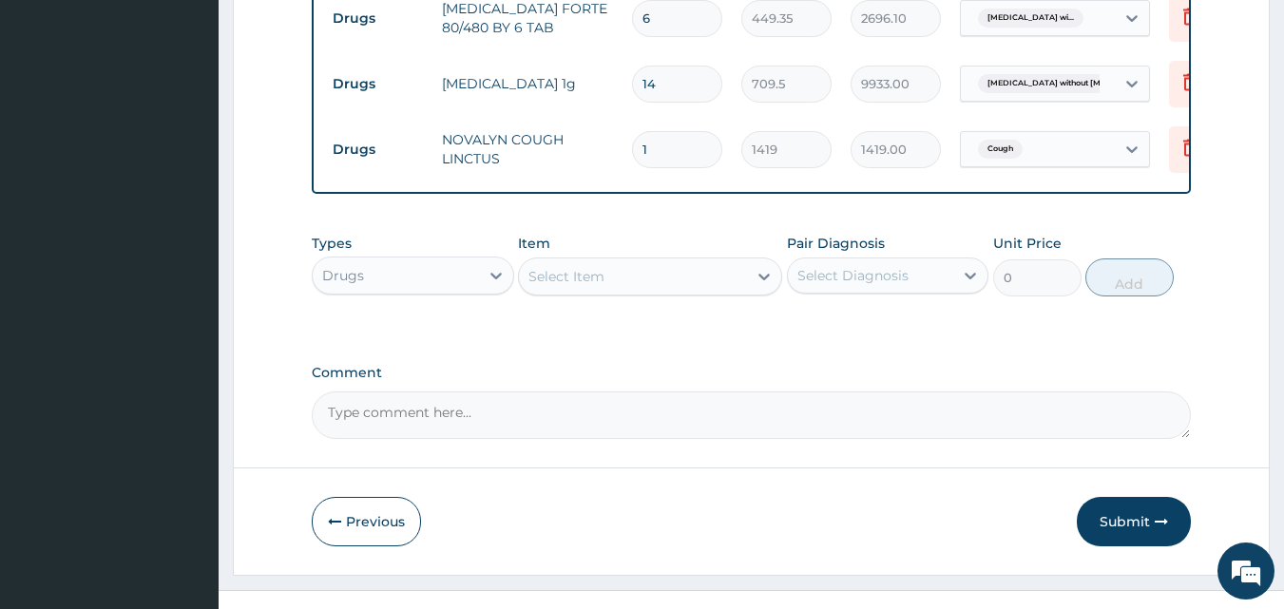
scroll to position [1034, 0]
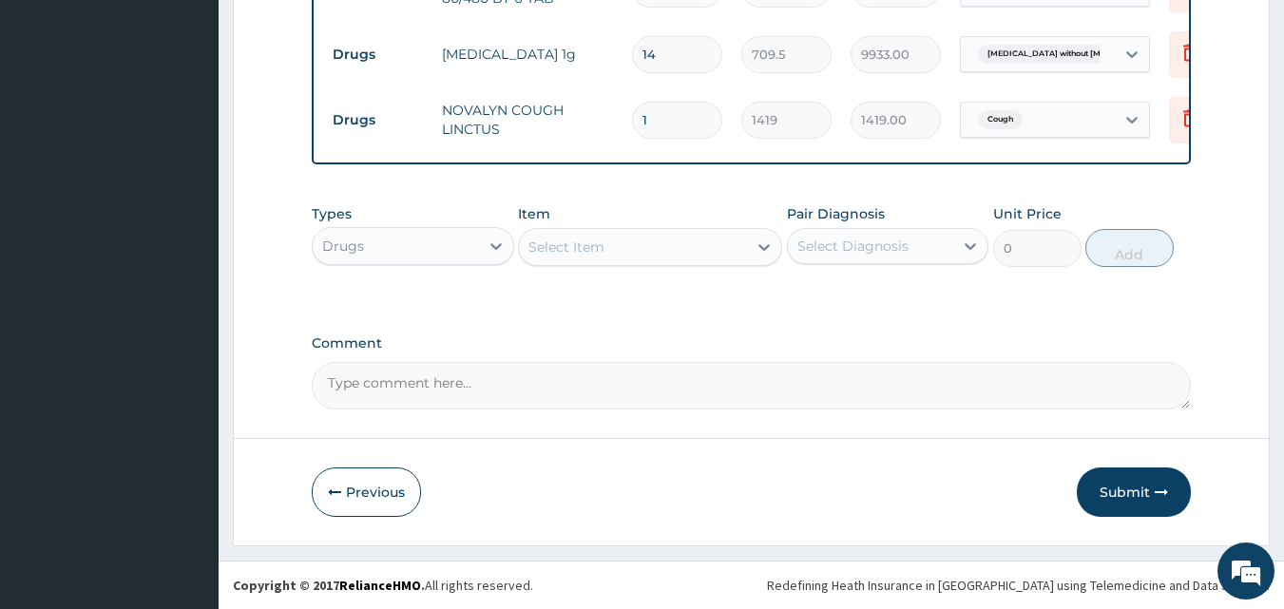
click at [570, 247] on div "Select Item" at bounding box center [566, 247] width 76 height 19
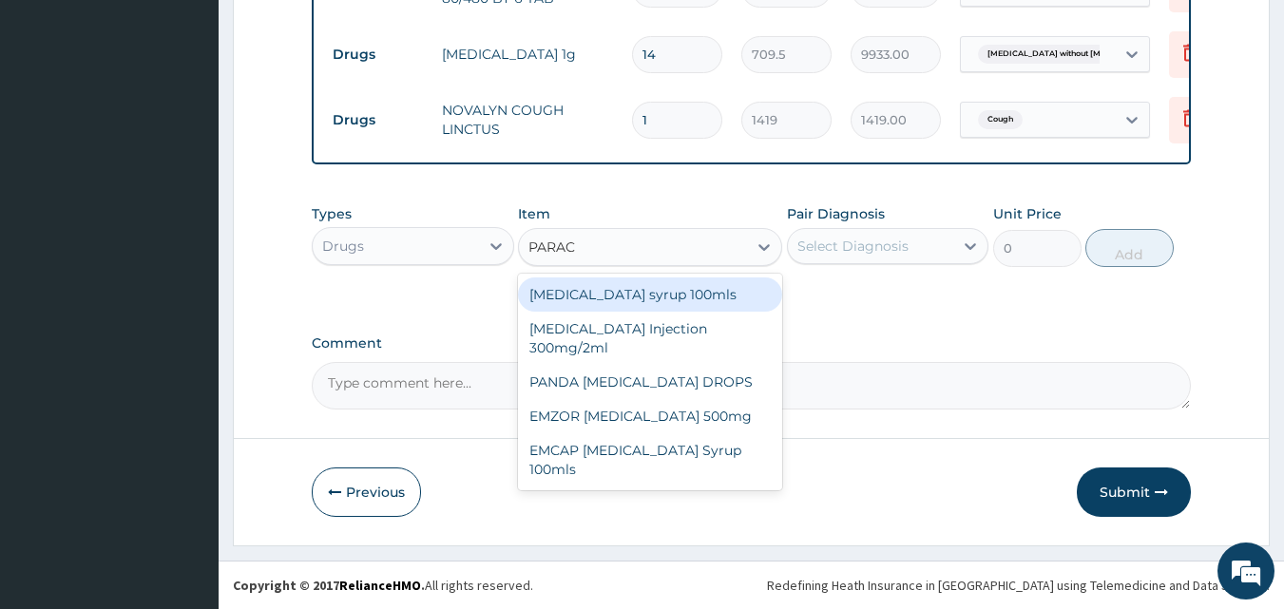
type input "PARACE"
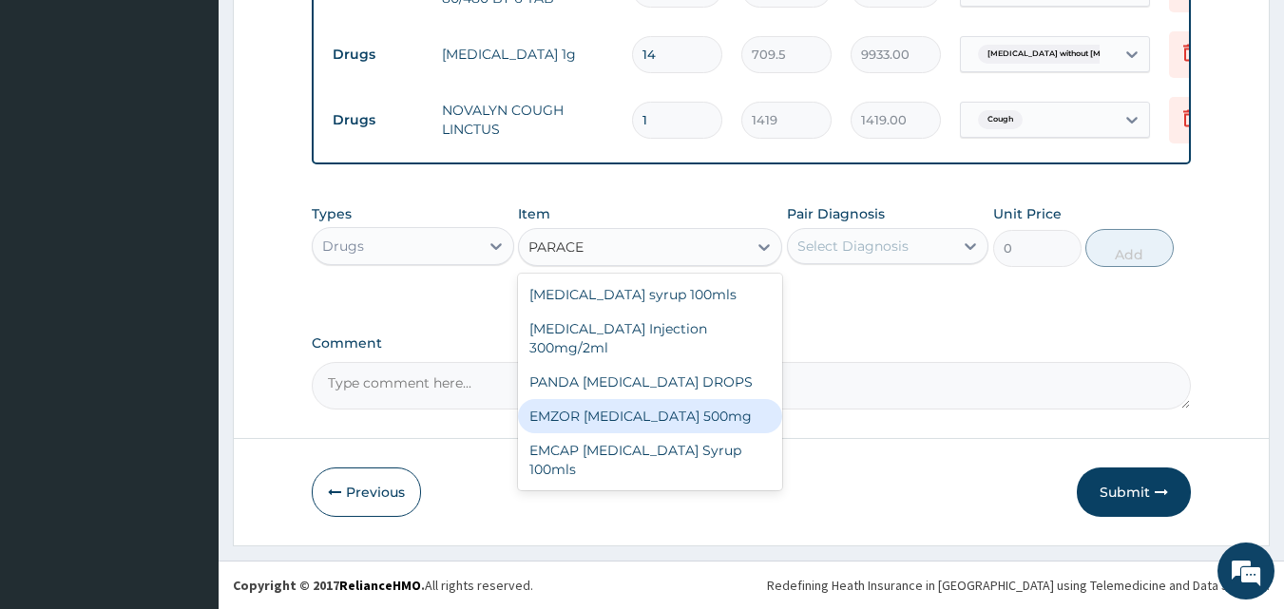
click at [622, 411] on div "EMZOR PARACETAMOL 500mg" at bounding box center [650, 416] width 264 height 34
type input "23.65"
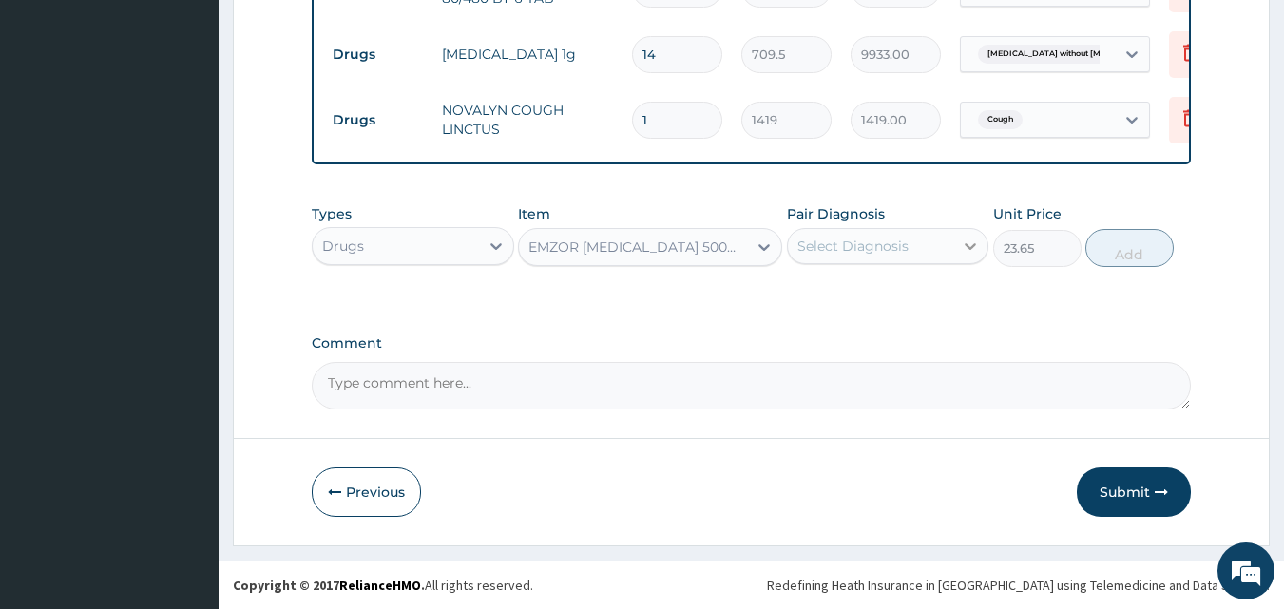
click at [967, 245] on icon at bounding box center [971, 246] width 11 height 7
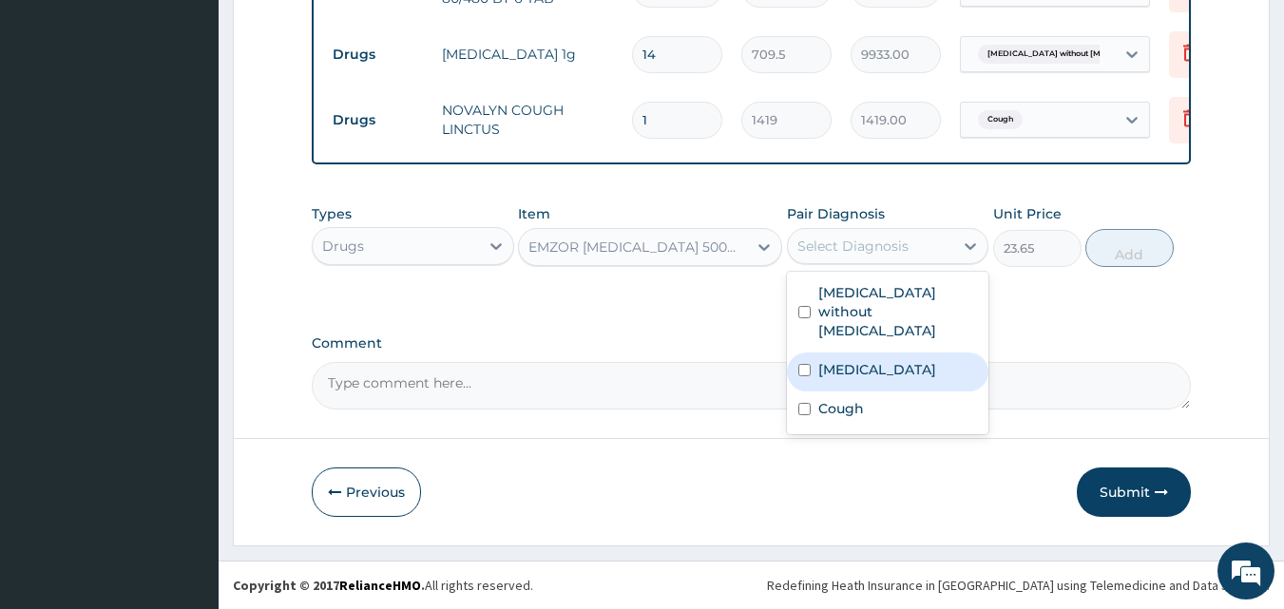
click at [821, 379] on label "Plasmodium malariae malaria without complication" at bounding box center [877, 369] width 118 height 19
checkbox input "true"
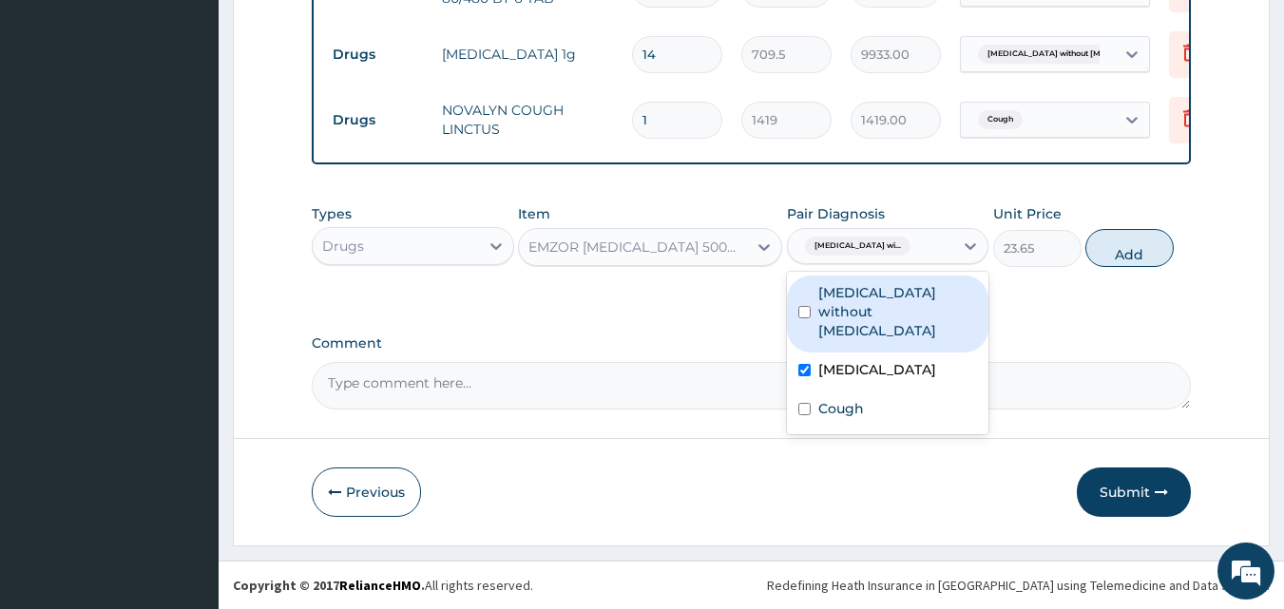
click at [808, 296] on div "Sepsis without septic shock" at bounding box center [888, 314] width 202 height 77
checkbox input "true"
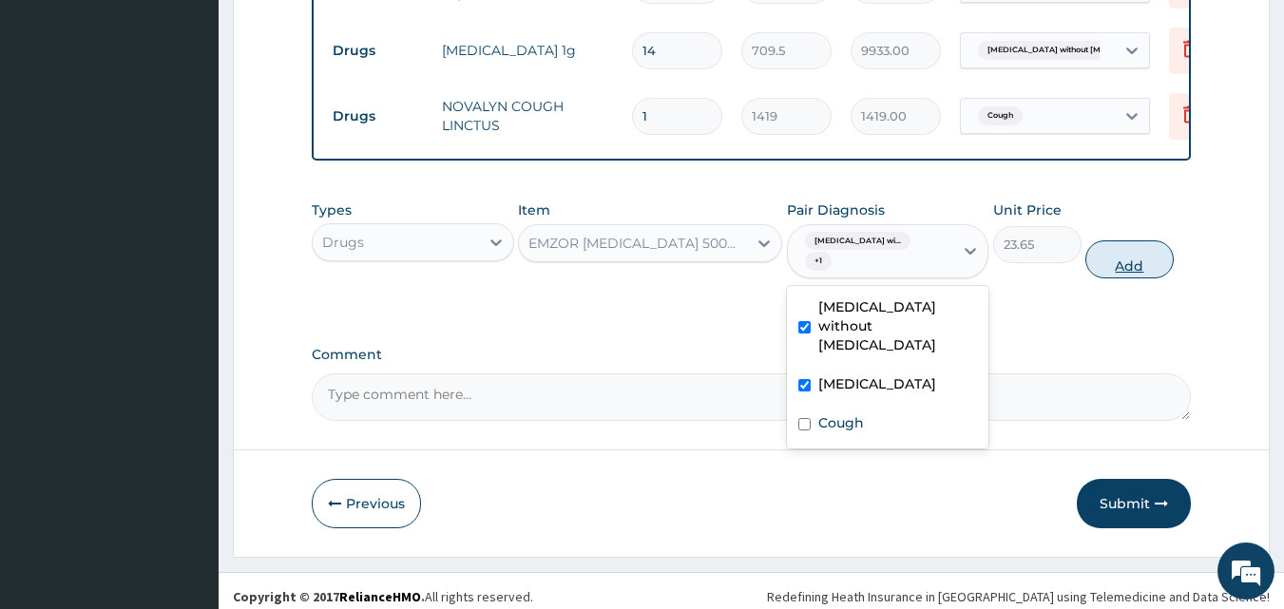
click at [1129, 260] on button "Add" at bounding box center [1129, 259] width 88 height 38
type input "0"
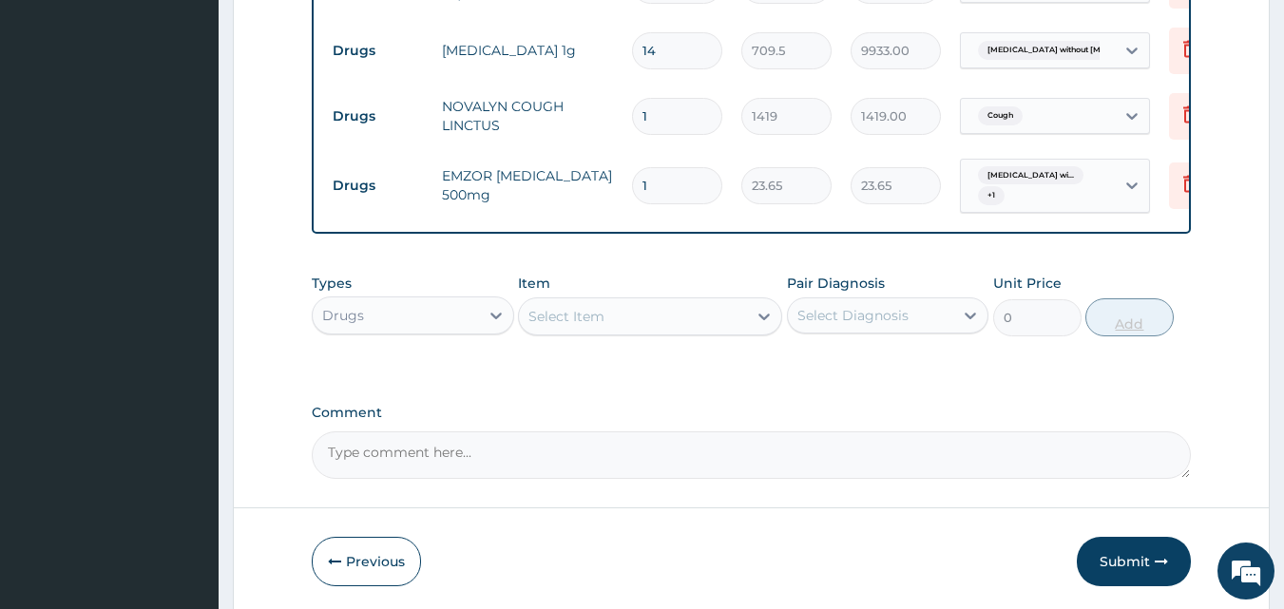
type input "18"
type input "425.70"
type input "18"
click at [1116, 567] on button "Submit" at bounding box center [1134, 561] width 114 height 49
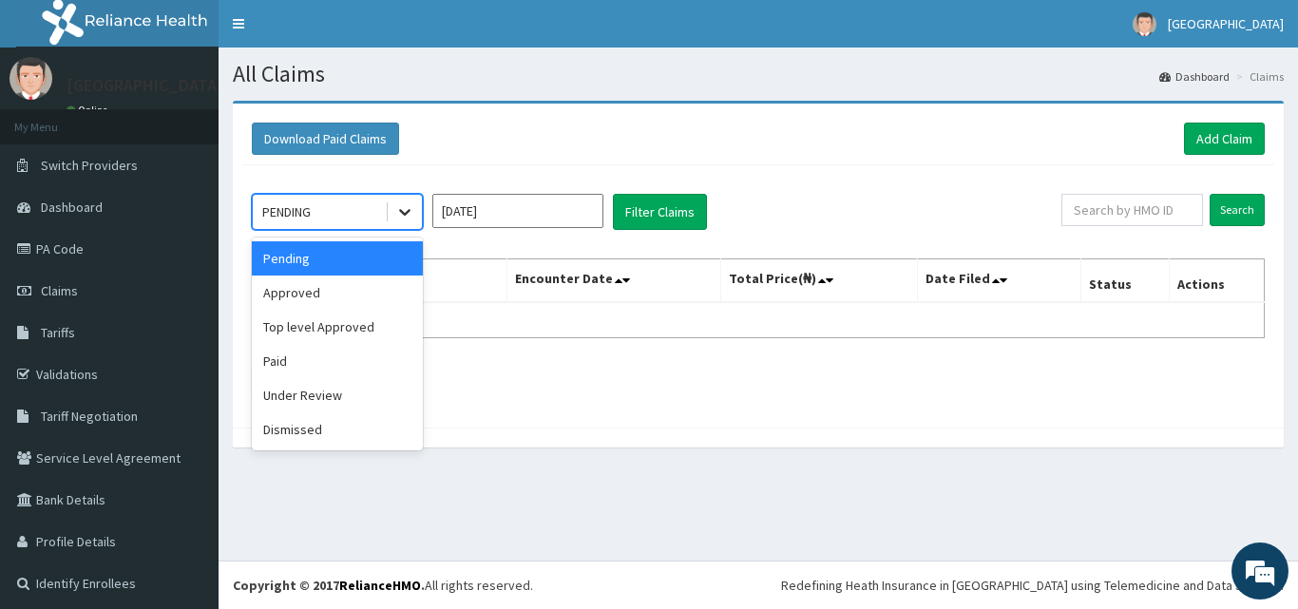
click at [407, 211] on icon at bounding box center [404, 211] width 19 height 19
click at [325, 287] on div "Approved" at bounding box center [337, 293] width 171 height 34
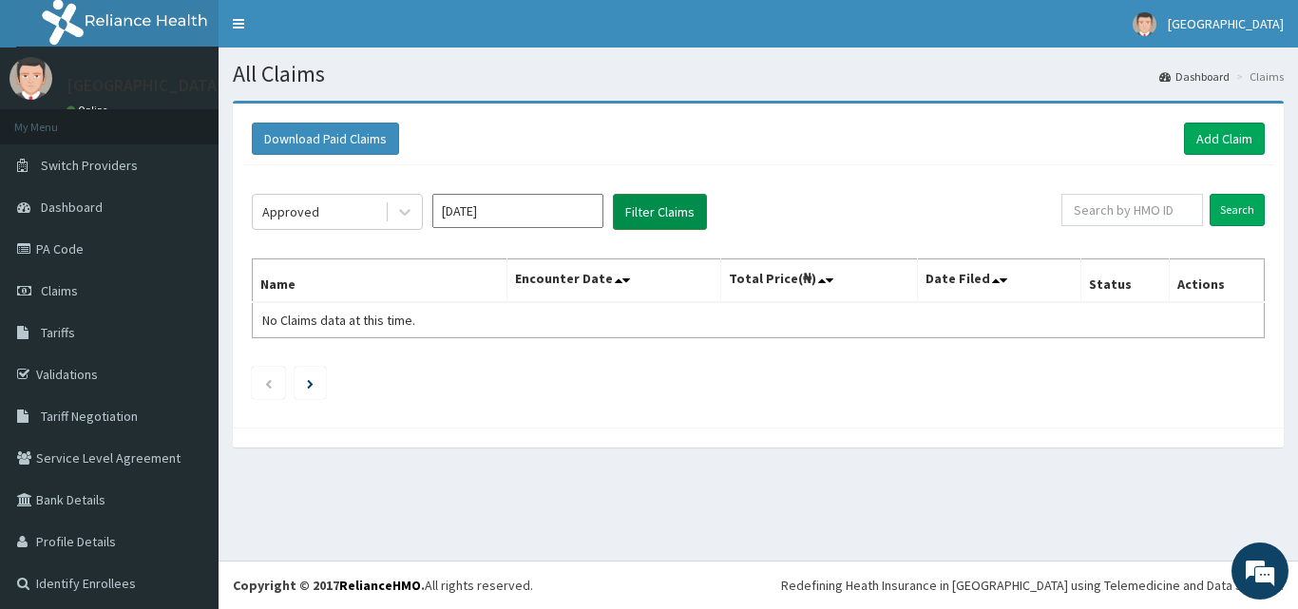
click at [663, 205] on button "Filter Claims" at bounding box center [660, 212] width 94 height 36
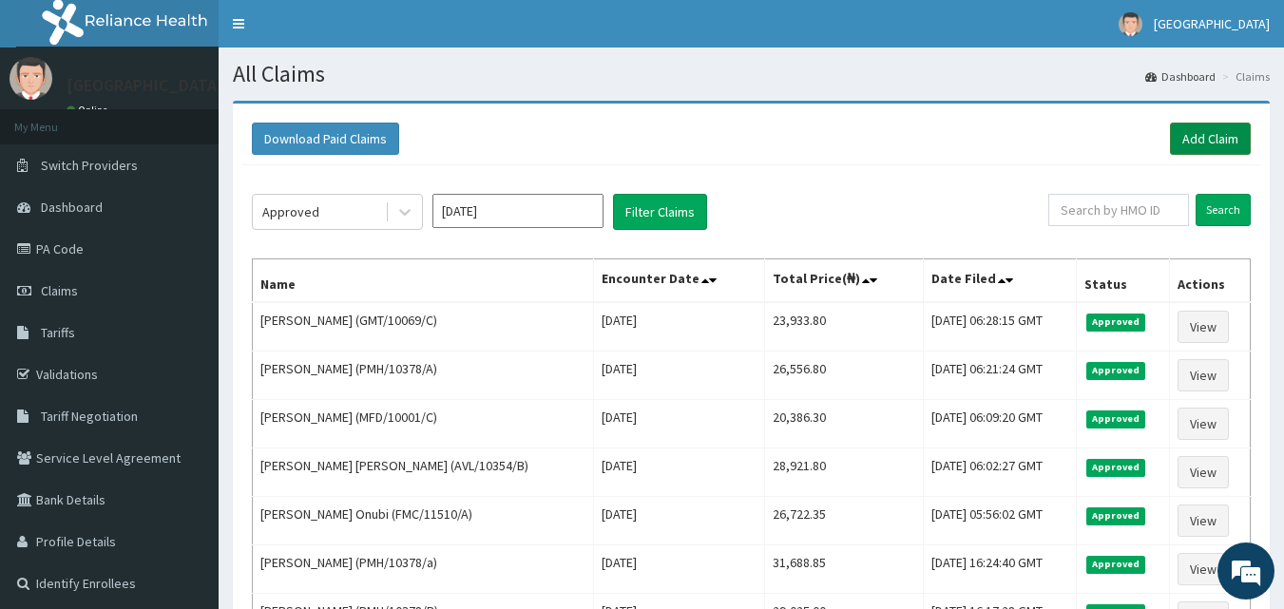
click at [1201, 134] on link "Add Claim" at bounding box center [1210, 139] width 81 height 32
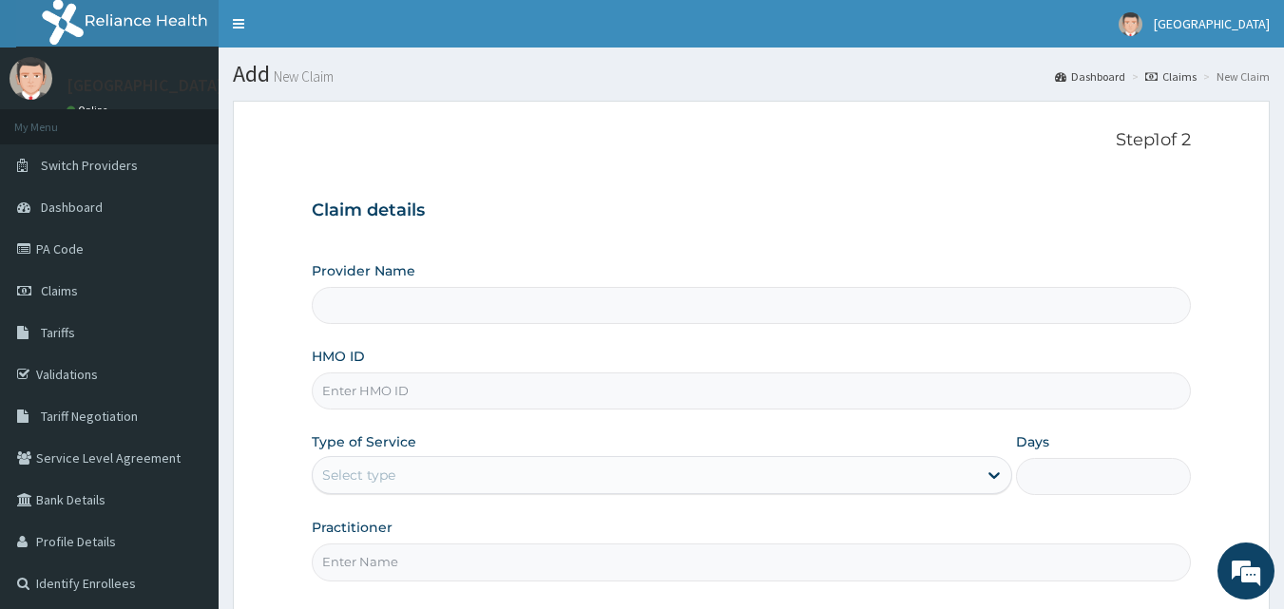
click at [467, 397] on input "HMO ID" at bounding box center [752, 391] width 880 height 37
type input "[GEOGRAPHIC_DATA]"
type input "GMT/10069/B"
click at [992, 474] on icon at bounding box center [994, 475] width 19 height 19
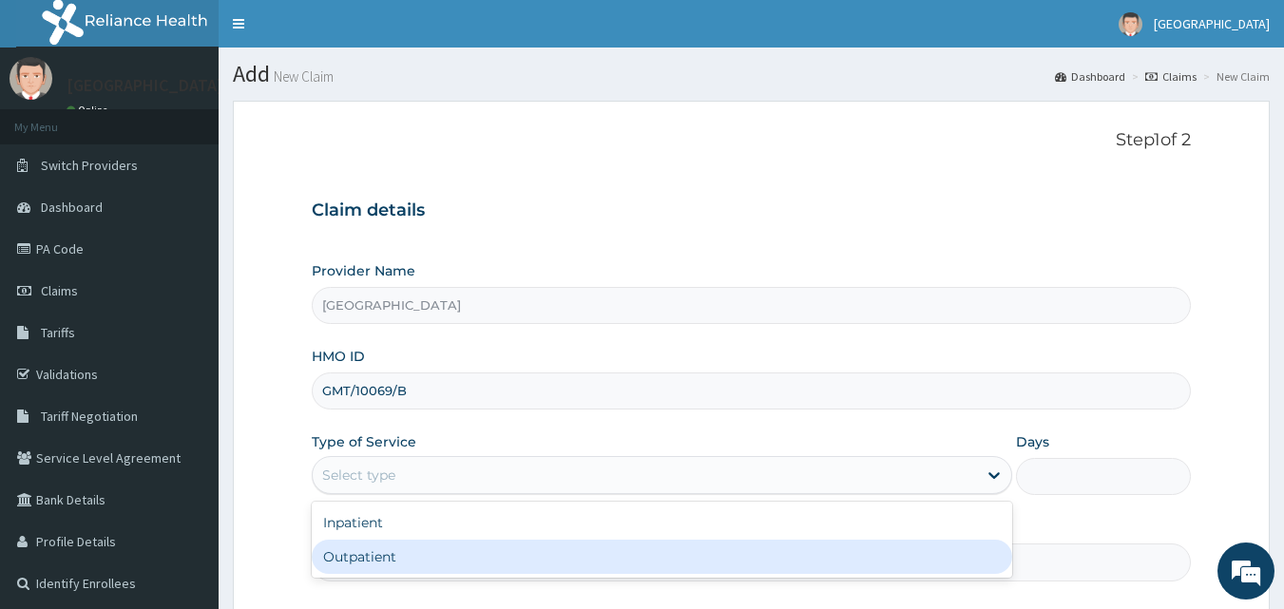
click at [808, 563] on div "Outpatient" at bounding box center [662, 557] width 700 height 34
type input "1"
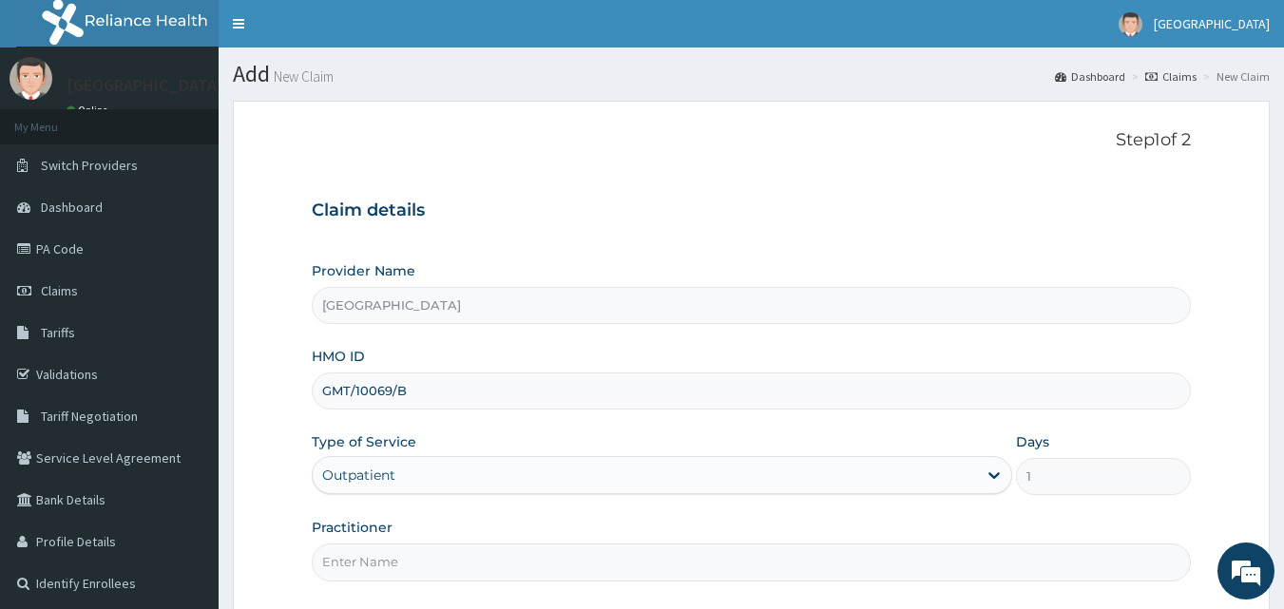
click at [776, 563] on input "Practitioner" at bounding box center [752, 562] width 880 height 37
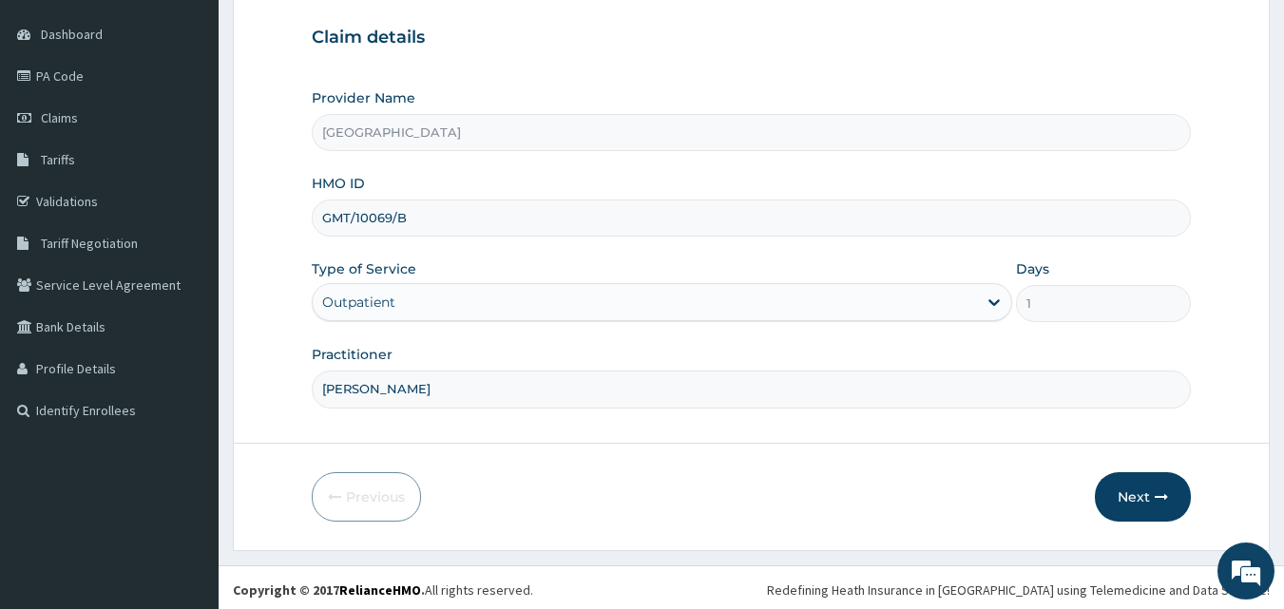
scroll to position [178, 0]
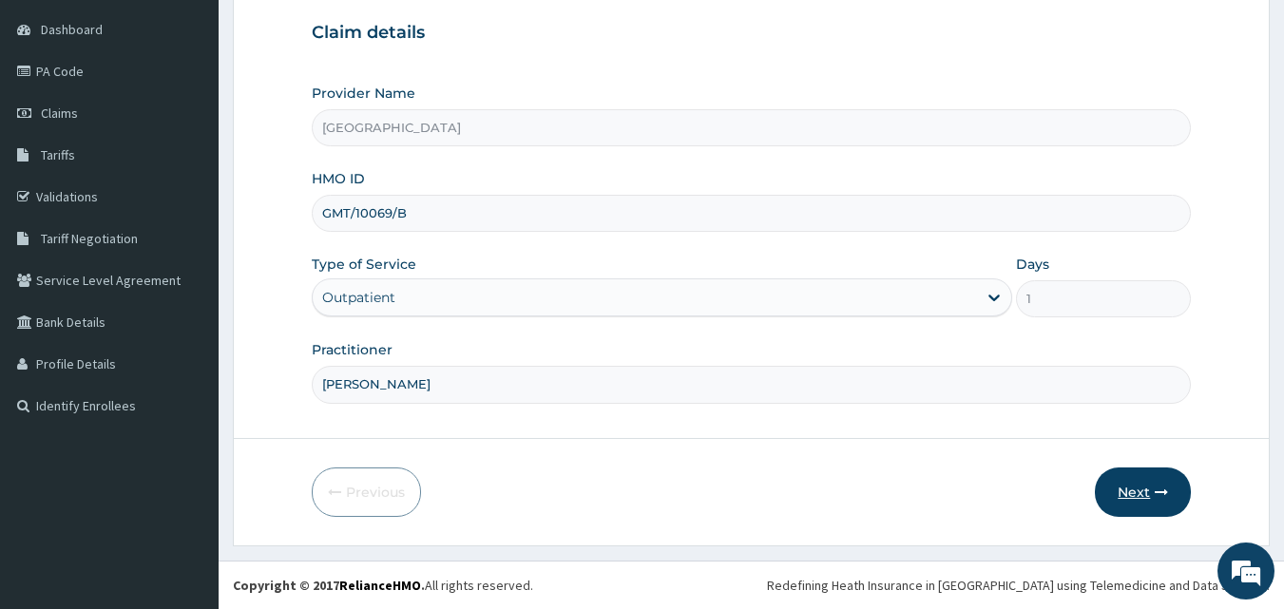
type input "DR HALLY"
click at [1132, 500] on button "Next" at bounding box center [1143, 492] width 96 height 49
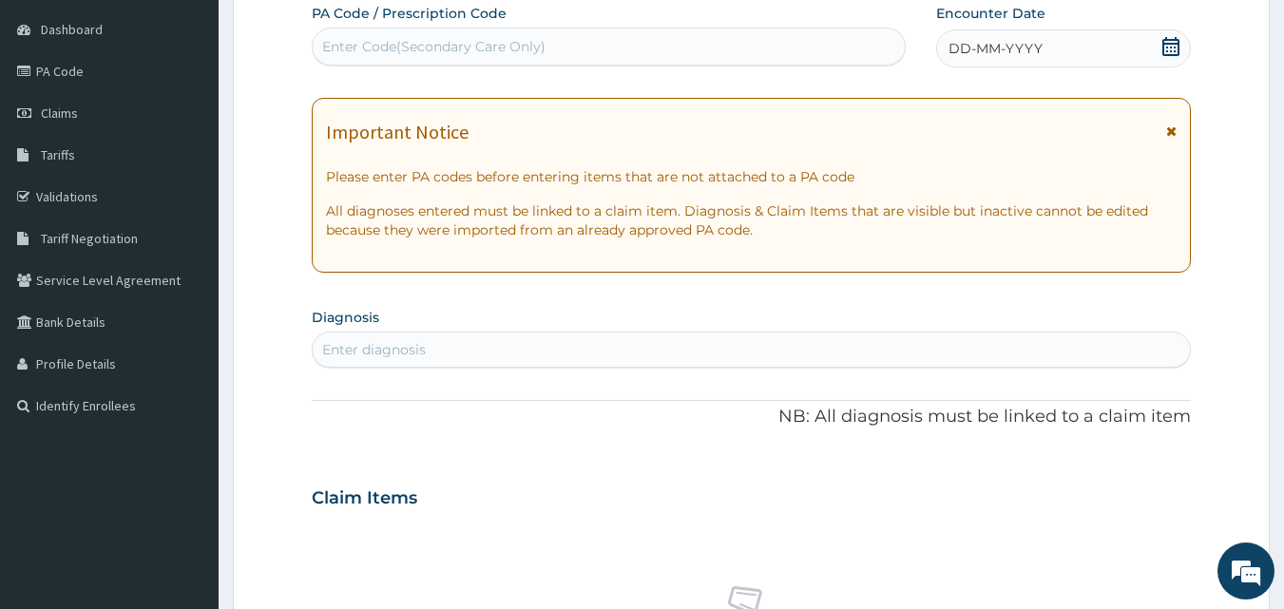
click at [1169, 50] on icon at bounding box center [1170, 46] width 19 height 19
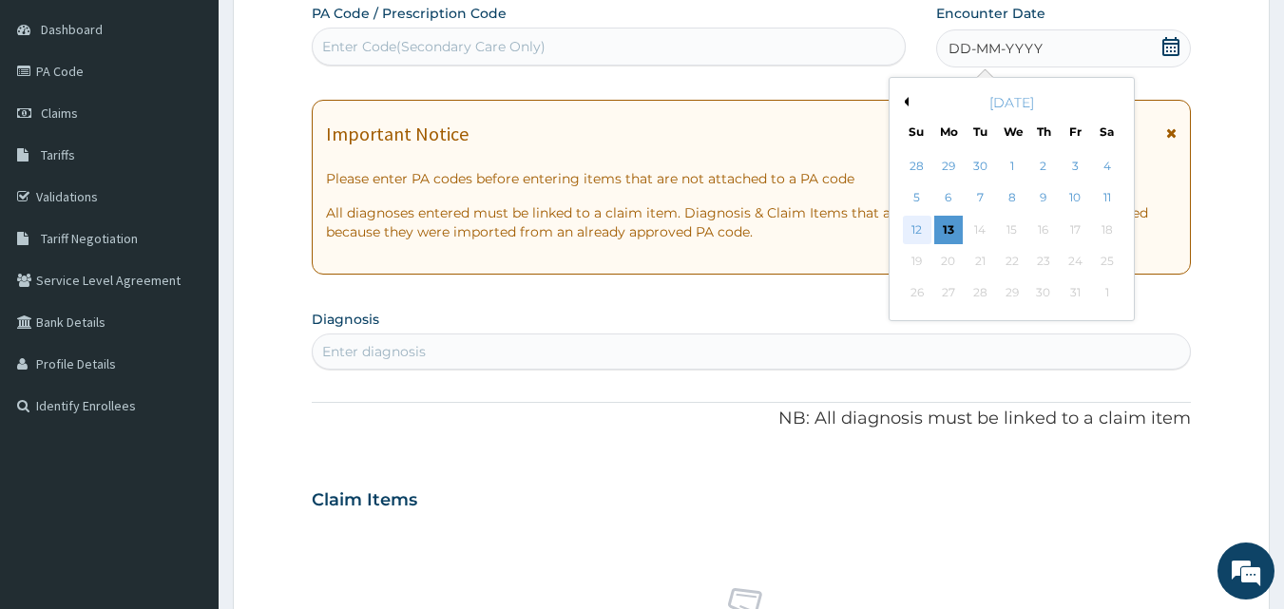
click at [916, 229] on div "12" at bounding box center [917, 230] width 29 height 29
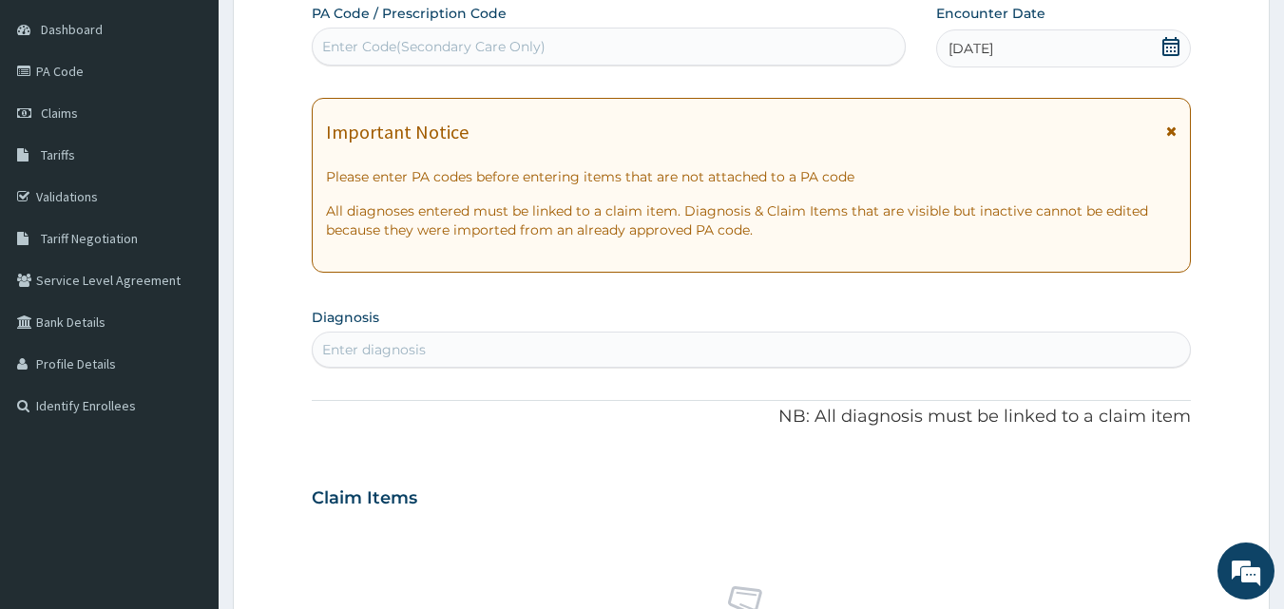
click at [718, 354] on div "Enter diagnosis" at bounding box center [752, 350] width 878 height 30
click at [623, 349] on div "Enter diagnosis" at bounding box center [752, 350] width 878 height 30
type input "SEPSIS"
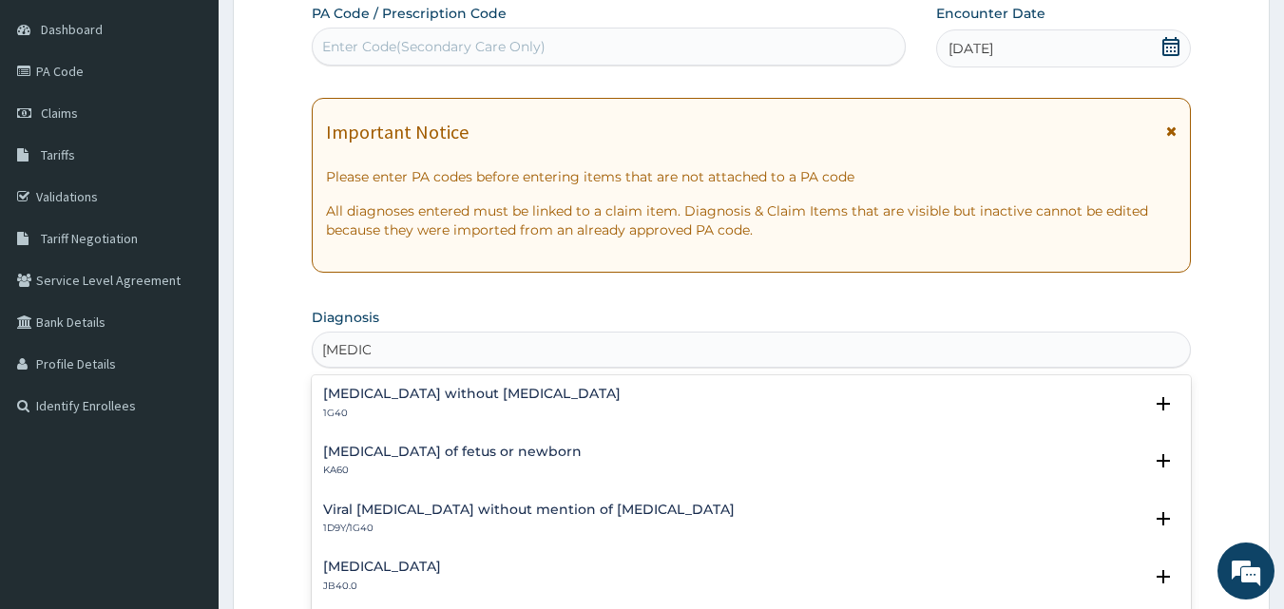
click at [463, 413] on p "1G40" at bounding box center [471, 413] width 297 height 13
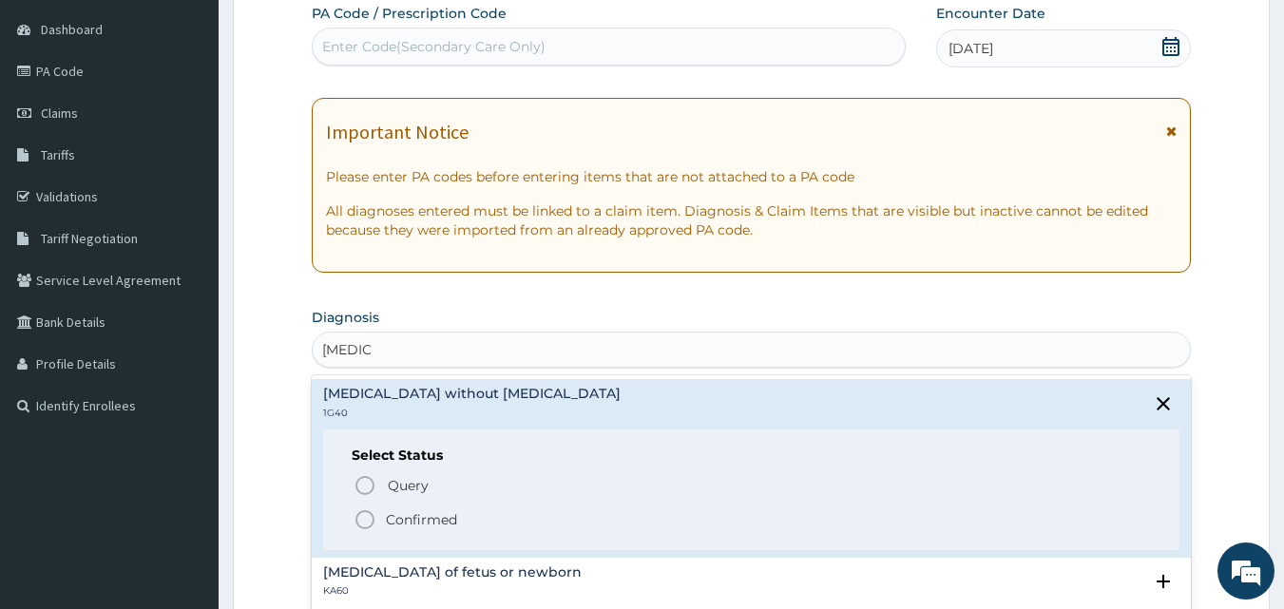
click at [363, 520] on icon "status option filled" at bounding box center [365, 519] width 23 height 23
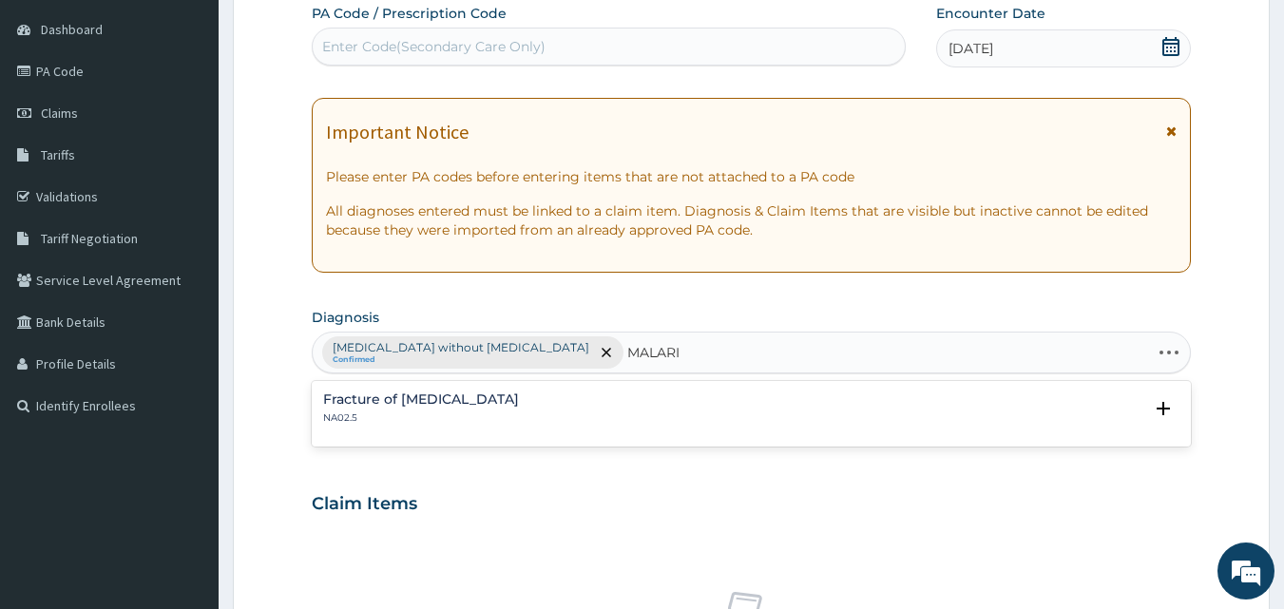
type input "MALARIA"
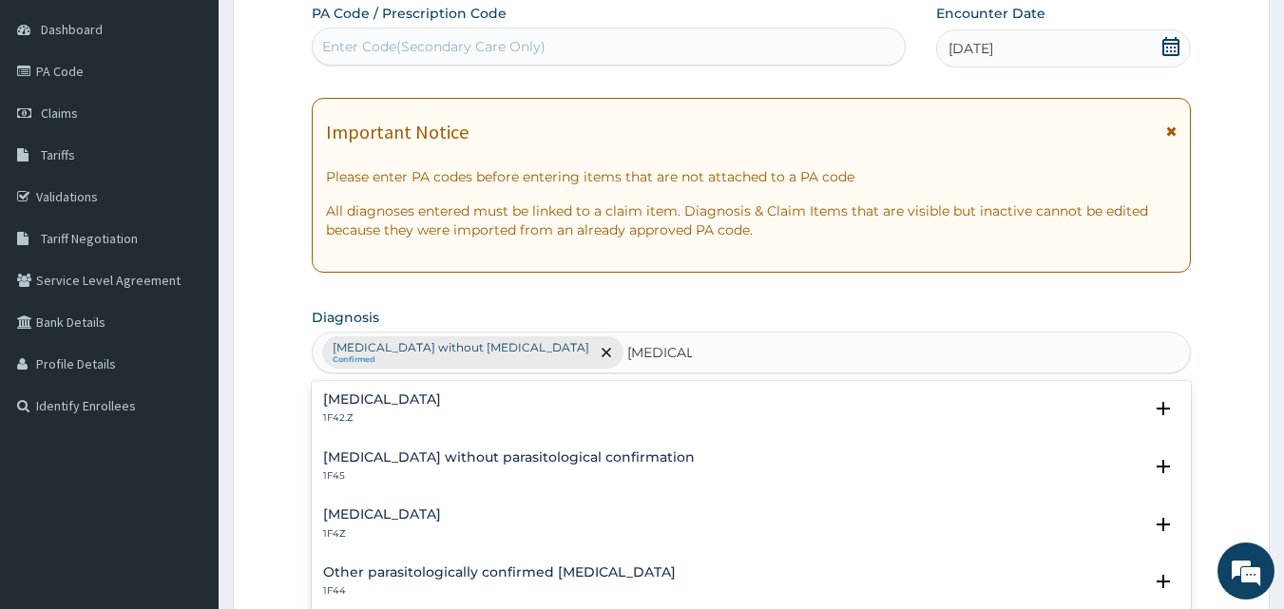
click at [372, 412] on p "1F42.Z" at bounding box center [382, 417] width 118 height 13
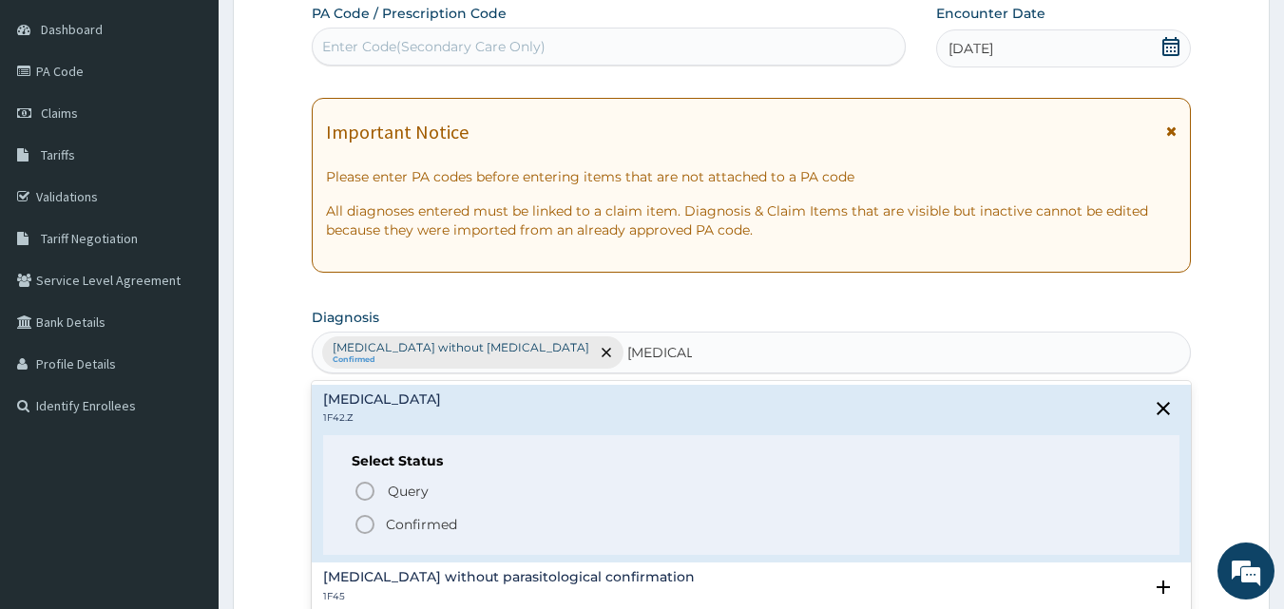
click at [368, 528] on icon "status option filled" at bounding box center [365, 524] width 23 height 23
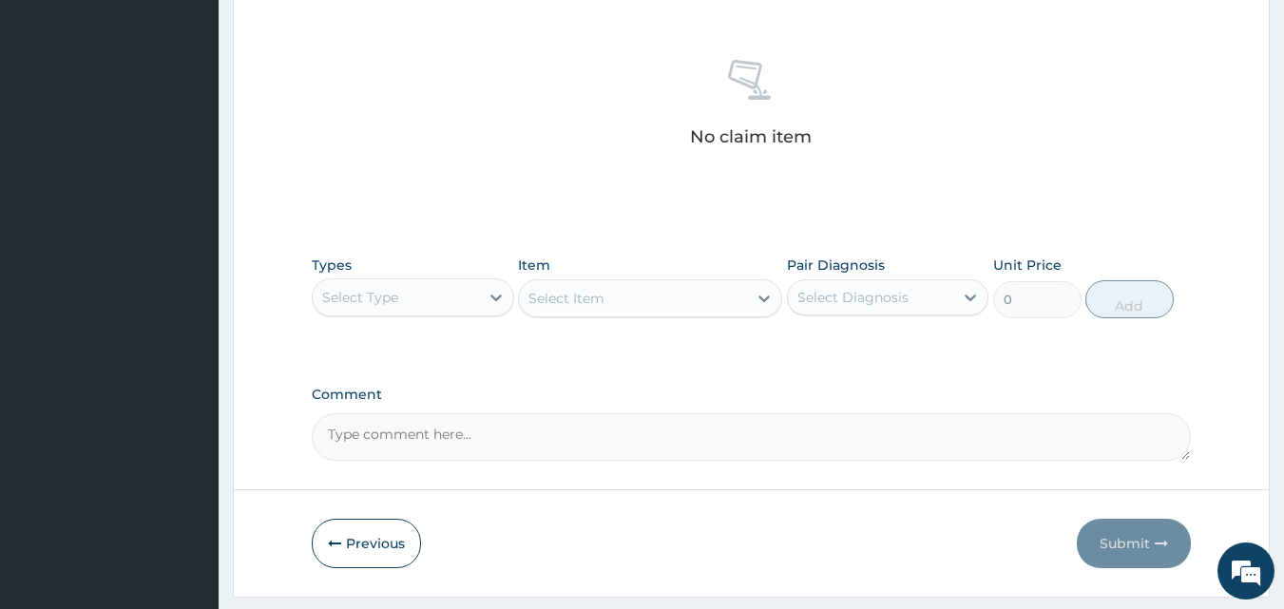
scroll to position [761, 0]
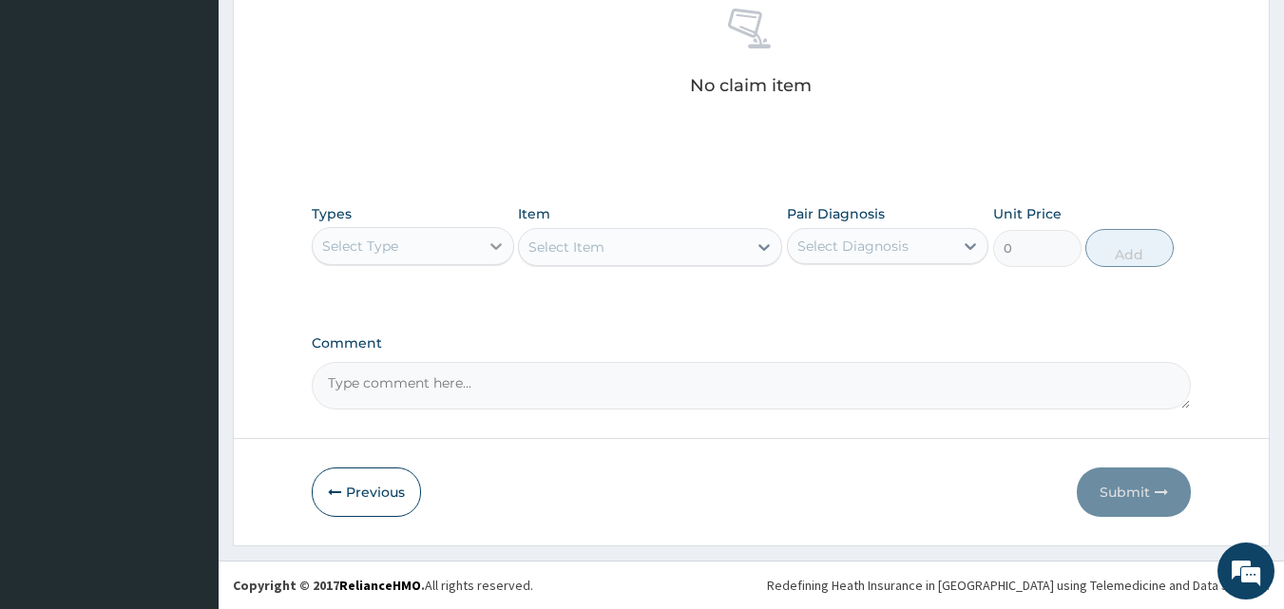
click at [496, 247] on icon at bounding box center [495, 246] width 11 height 7
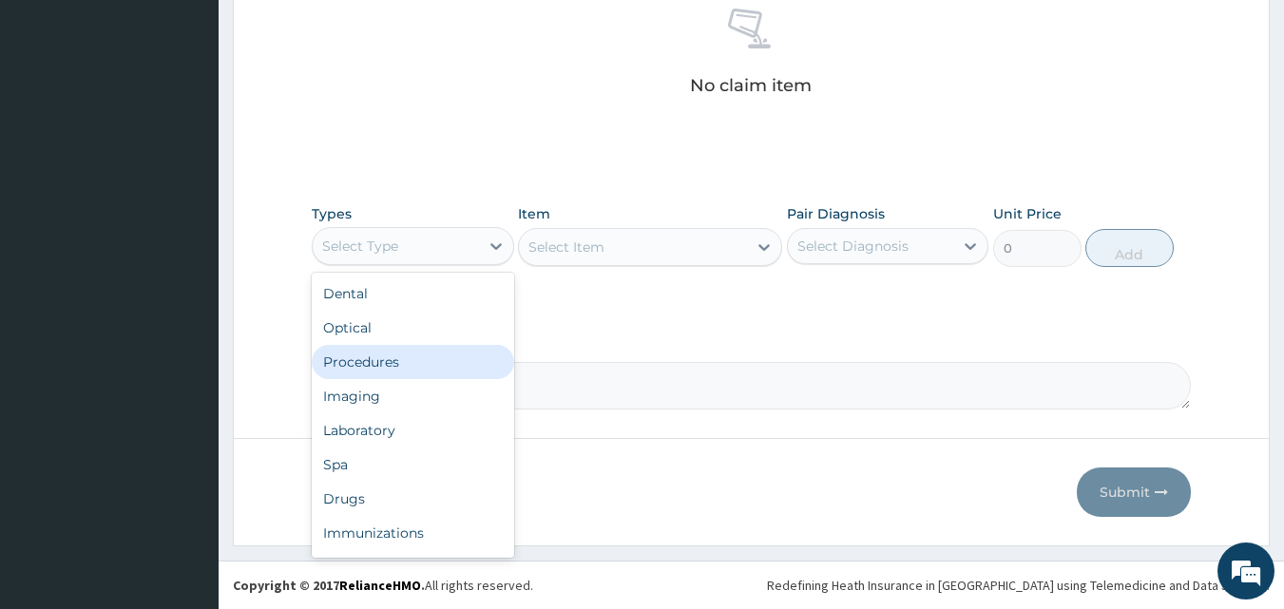
click at [431, 363] on div "Procedures" at bounding box center [413, 362] width 202 height 34
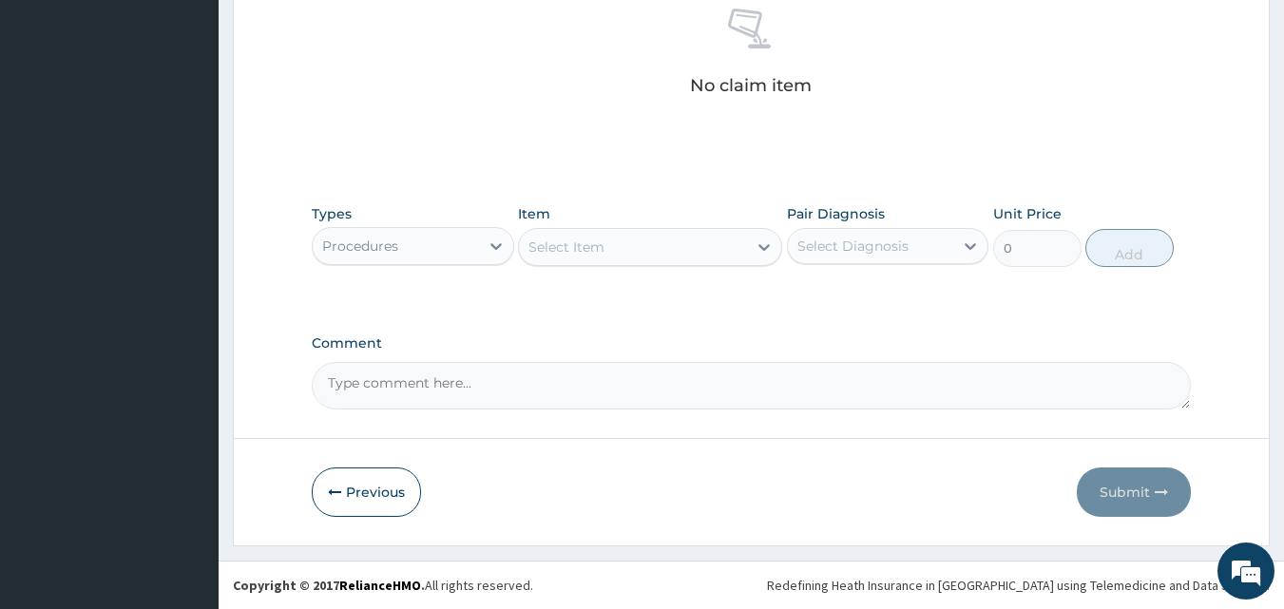
click at [585, 252] on div "Select Item" at bounding box center [566, 247] width 76 height 19
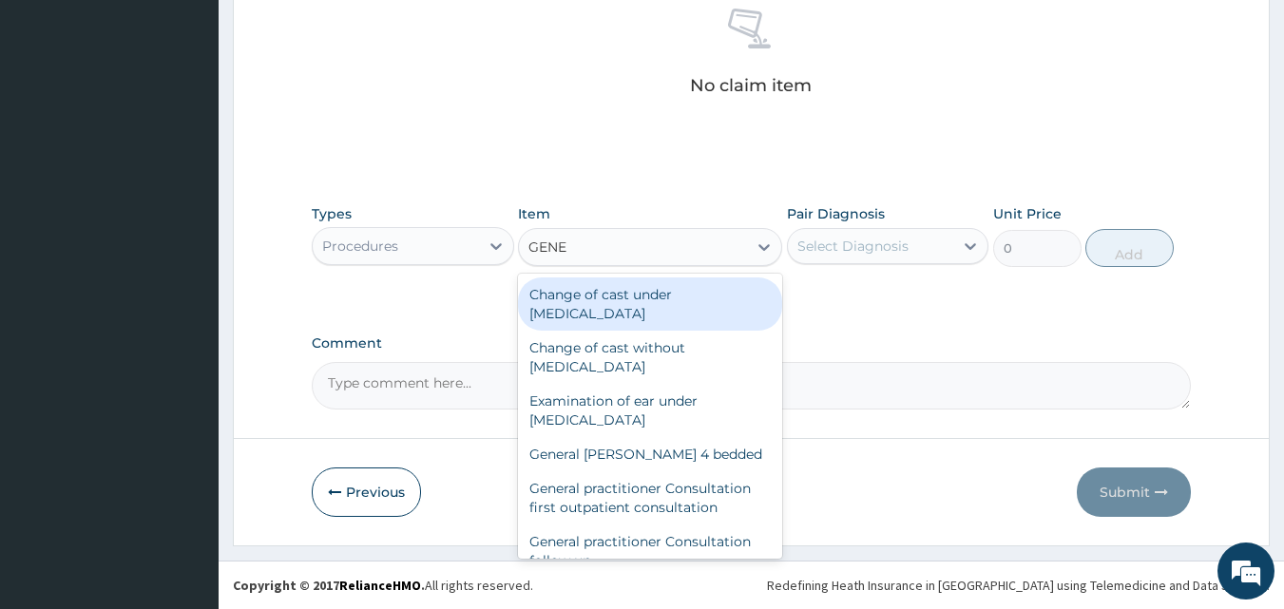
type input "GENER"
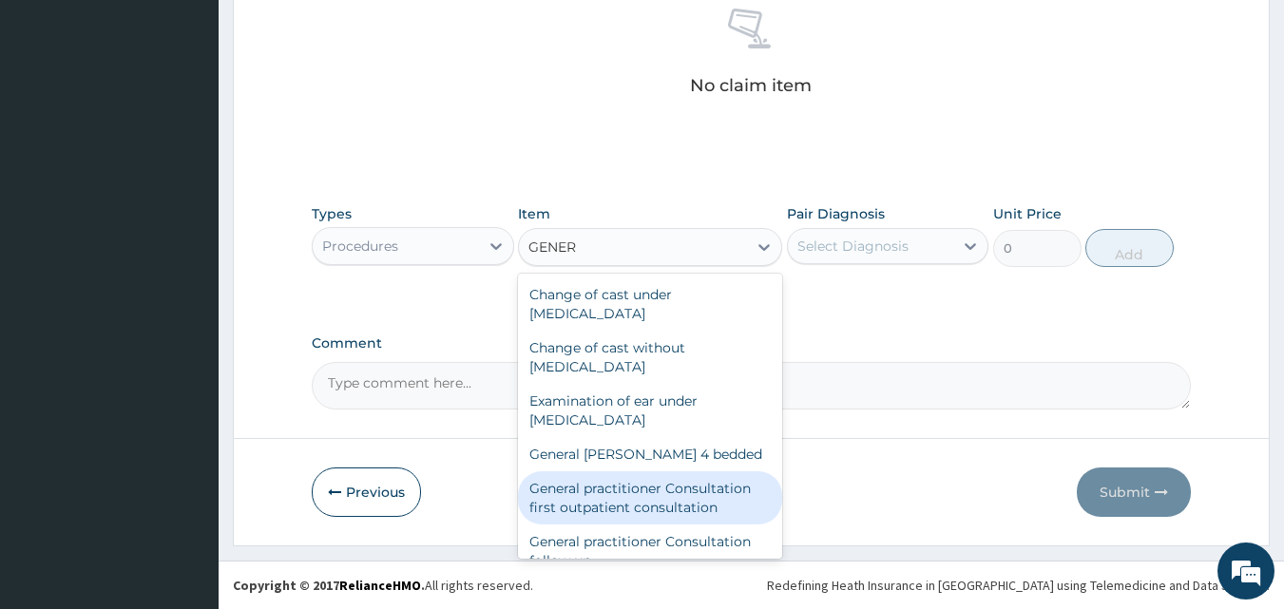
click at [637, 517] on div "General practitioner Consultation first outpatient consultation" at bounding box center [650, 497] width 264 height 53
type input "3547.5"
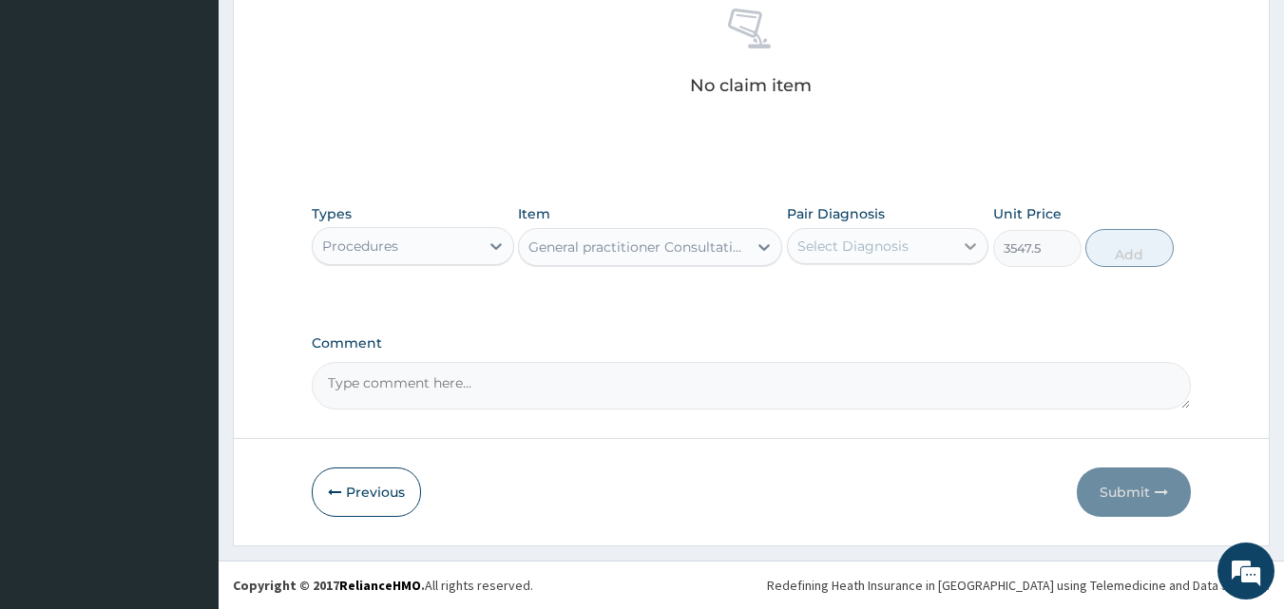
click at [967, 246] on icon at bounding box center [971, 246] width 11 height 7
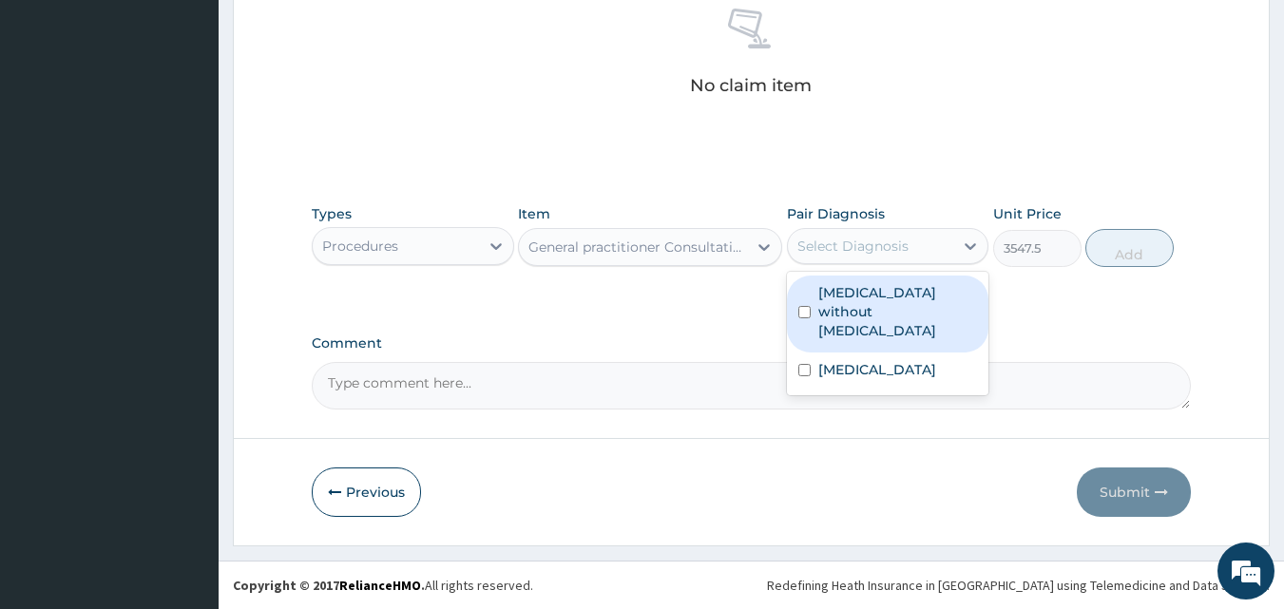
click at [885, 311] on label "Sepsis without septic shock" at bounding box center [898, 311] width 160 height 57
checkbox input "true"
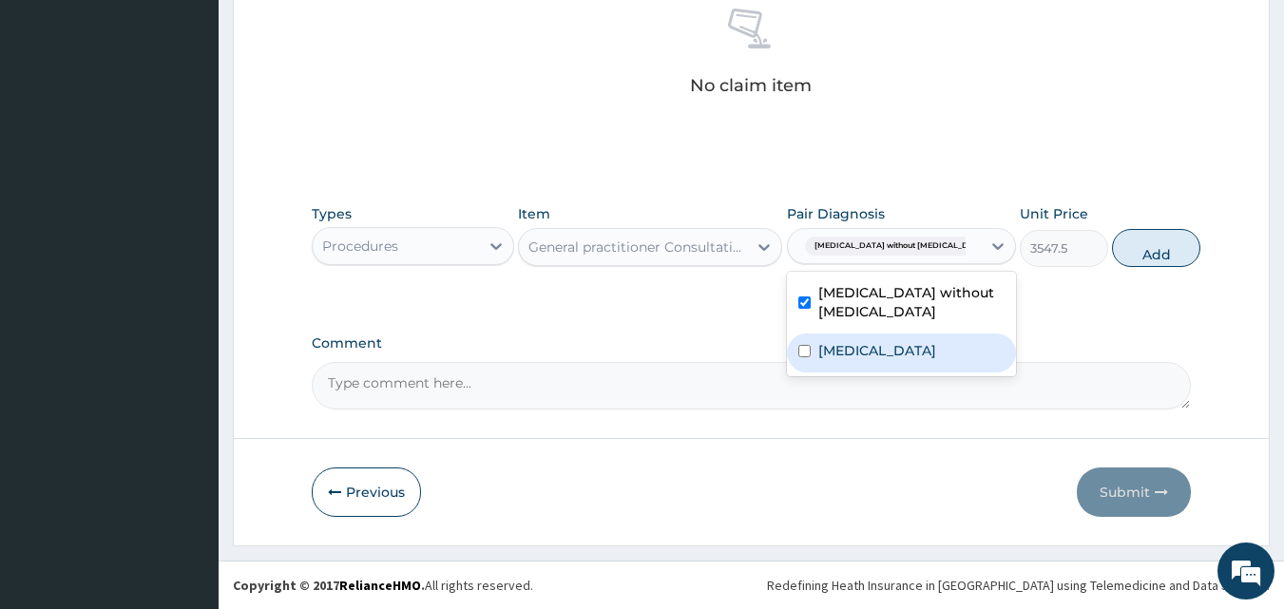
click at [867, 360] on label "Plasmodium malariae malaria without complication" at bounding box center [877, 350] width 118 height 19
checkbox input "true"
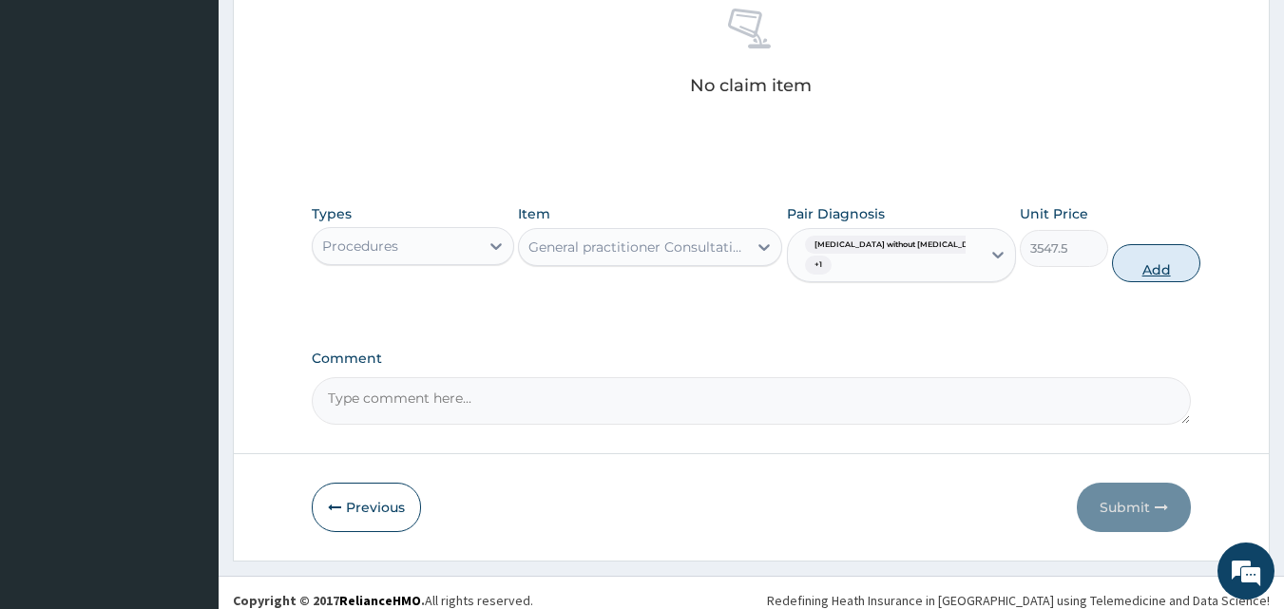
click at [1124, 272] on button "Add" at bounding box center [1156, 263] width 88 height 38
type input "0"
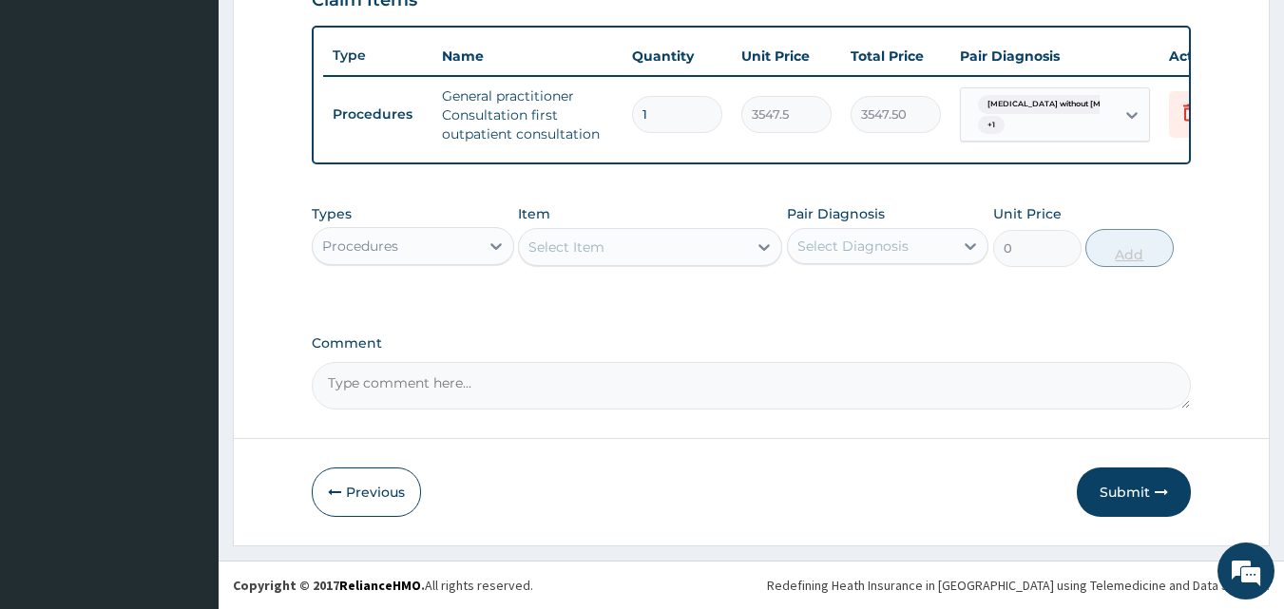
scroll to position [696, 0]
click at [491, 249] on icon at bounding box center [496, 246] width 19 height 19
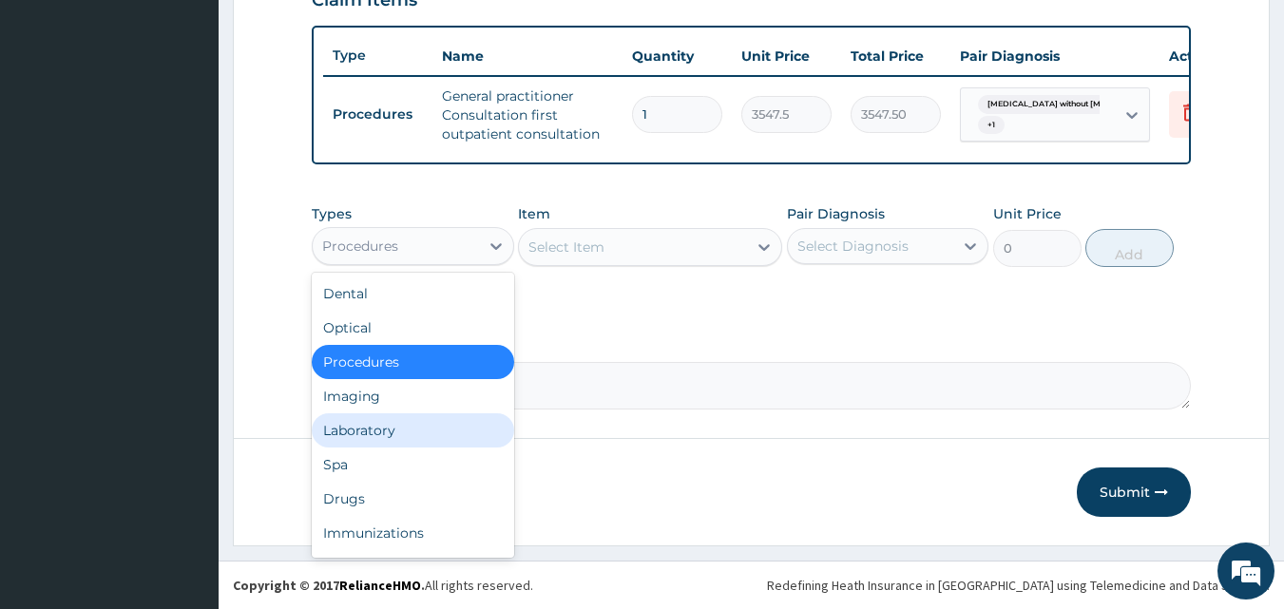
click at [390, 434] on div "Laboratory" at bounding box center [413, 430] width 202 height 34
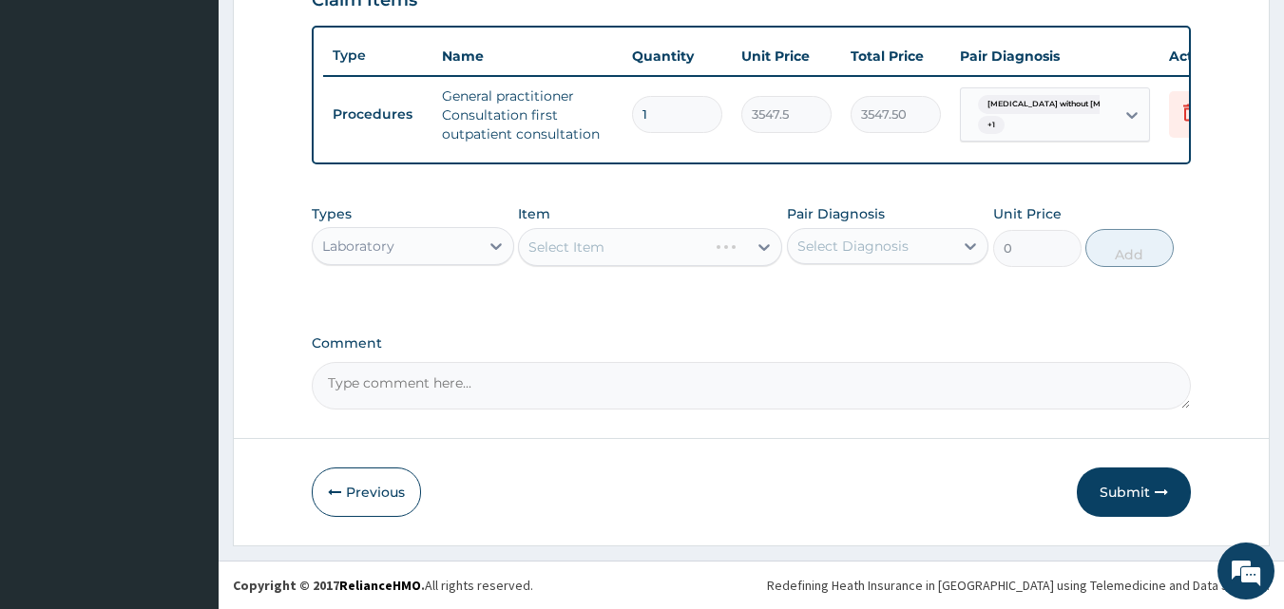
click at [603, 240] on div "Select Item" at bounding box center [650, 247] width 264 height 38
click at [589, 244] on div "Select Item" at bounding box center [566, 247] width 76 height 19
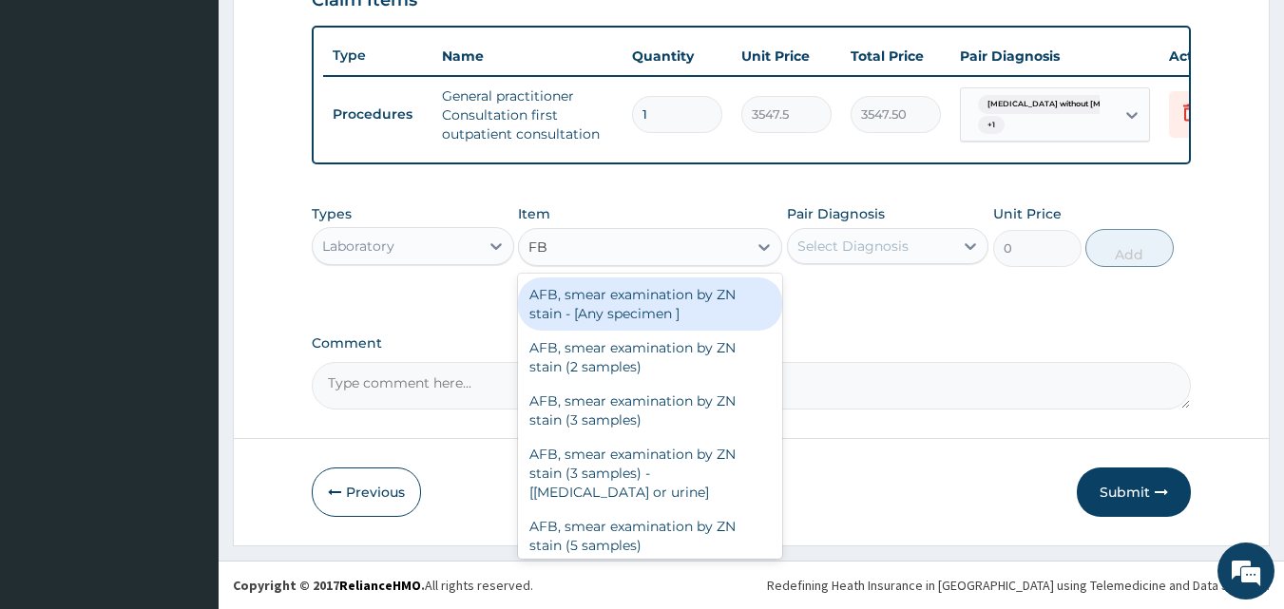
type input "FBC"
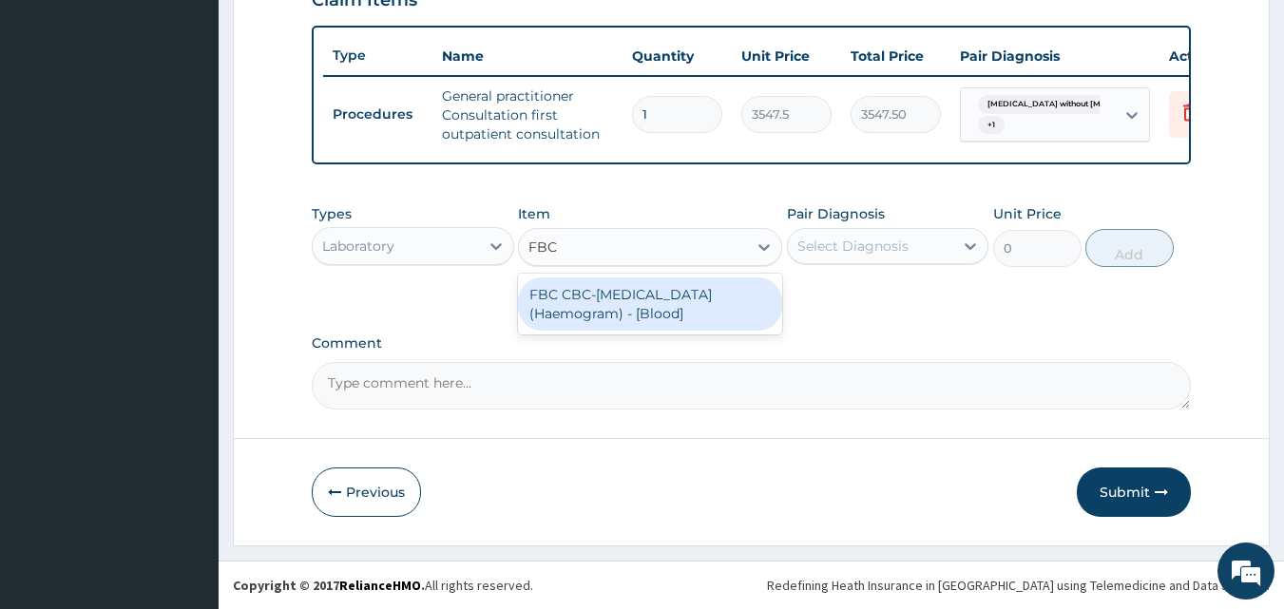
click at [604, 291] on div "FBC CBC-Complete Blood Count (Haemogram) - [Blood]" at bounding box center [650, 304] width 264 height 53
type input "4300"
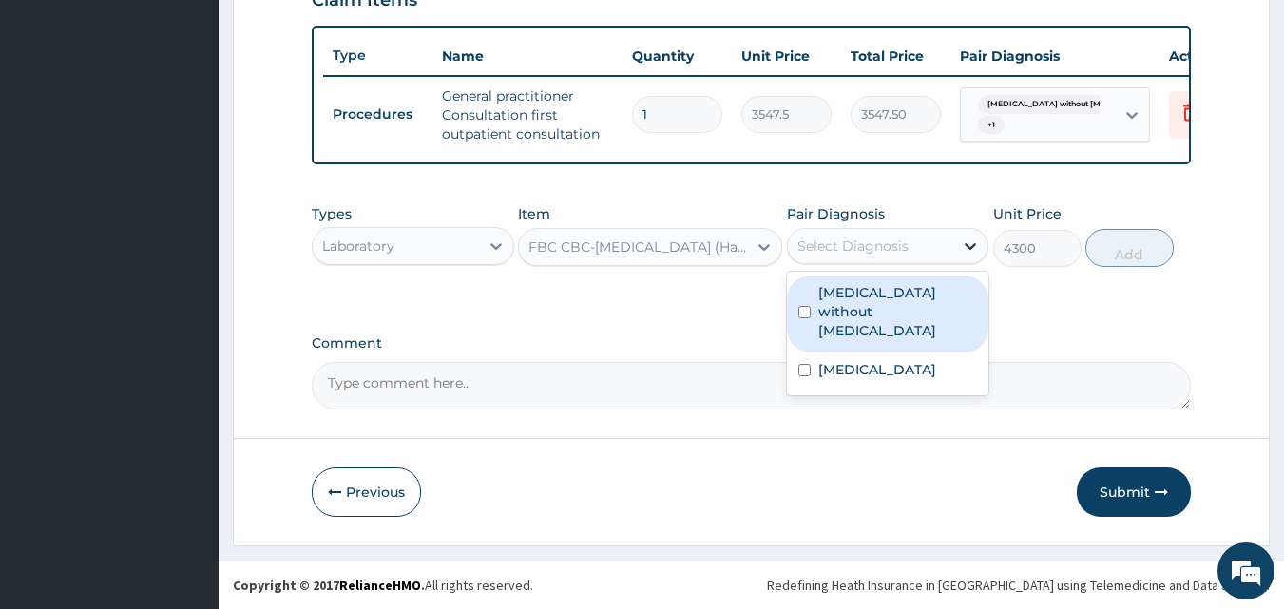
click at [970, 246] on icon at bounding box center [970, 246] width 19 height 19
click at [905, 301] on label "Sepsis without septic shock" at bounding box center [898, 311] width 160 height 57
checkbox input "true"
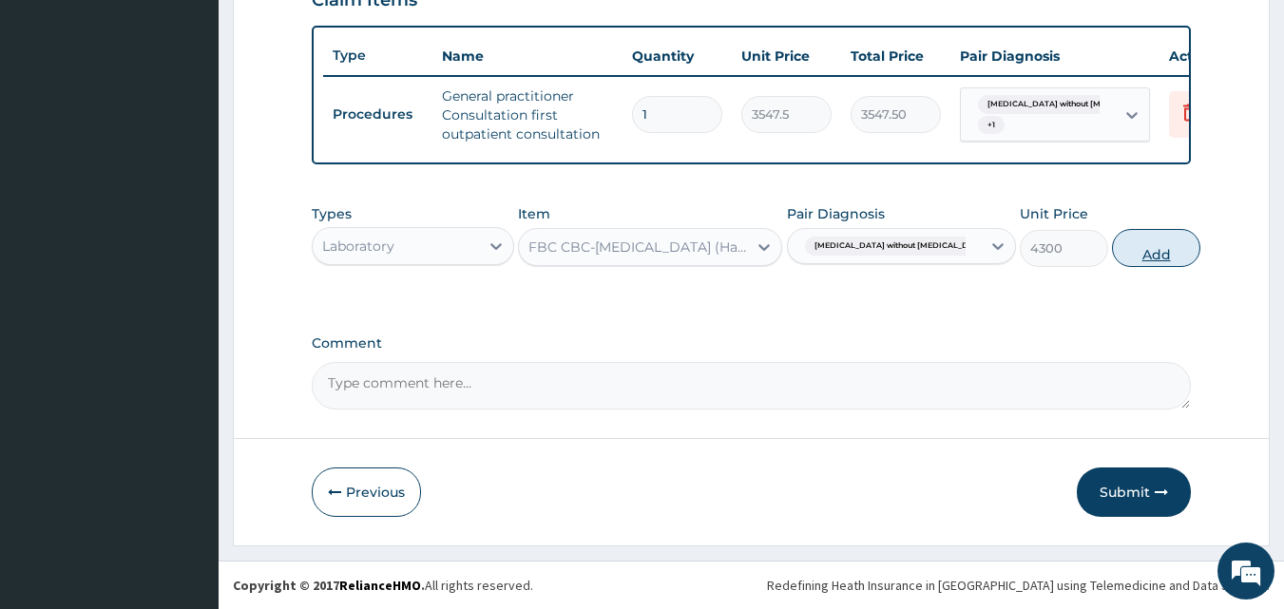
click at [1124, 259] on button "Add" at bounding box center [1156, 248] width 88 height 38
type input "0"
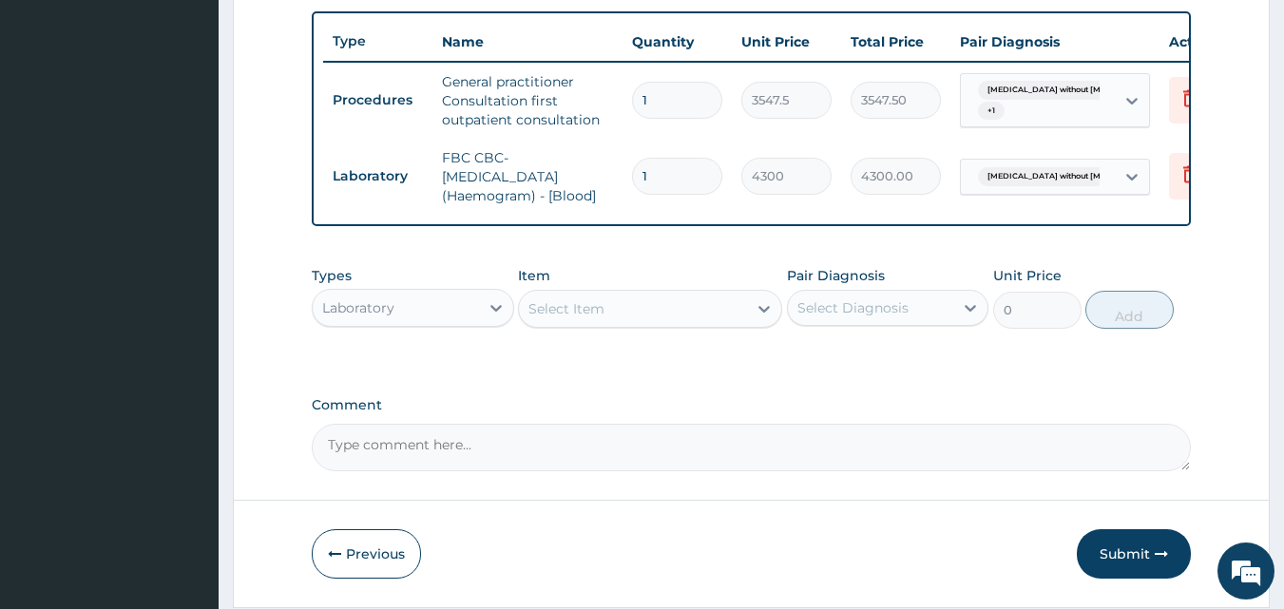
click at [641, 324] on div "Select Item" at bounding box center [633, 309] width 228 height 30
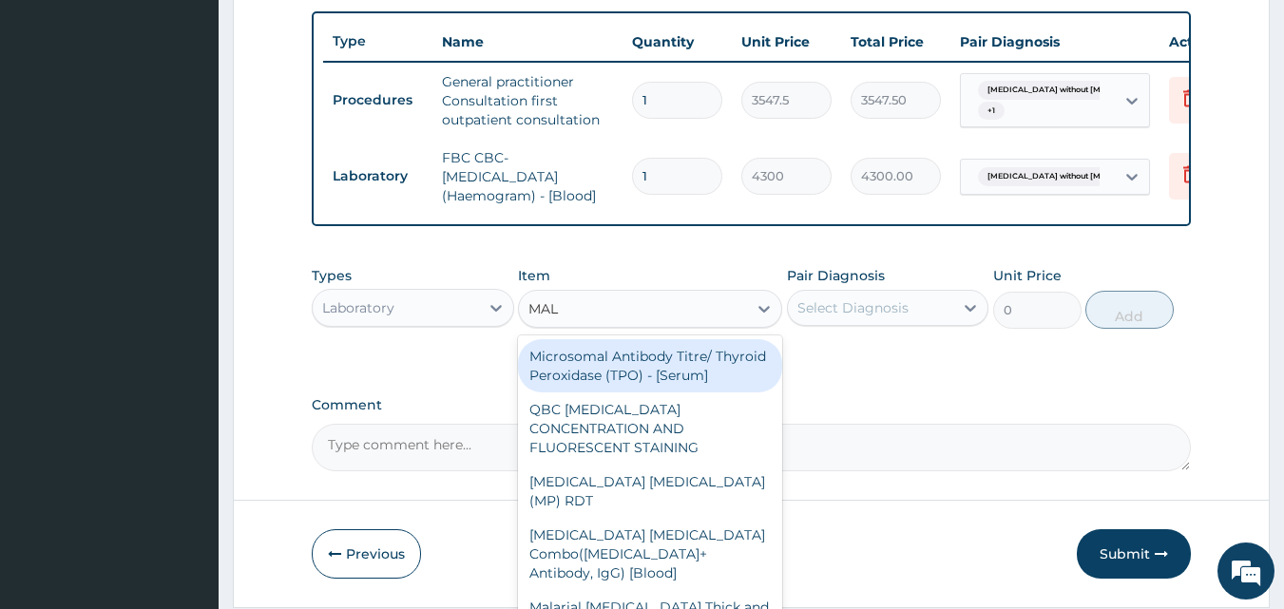
type input "MALA"
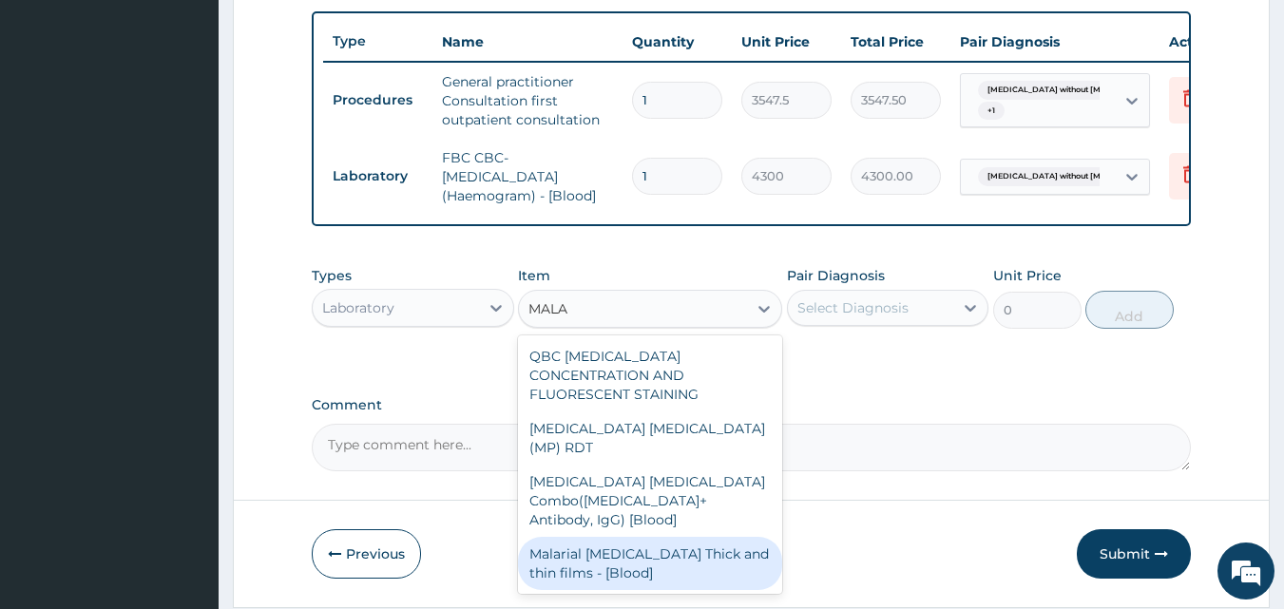
click at [633, 537] on div "Malarial Parasite Thick and thin films - [Blood]" at bounding box center [650, 563] width 264 height 53
type input "1612.5"
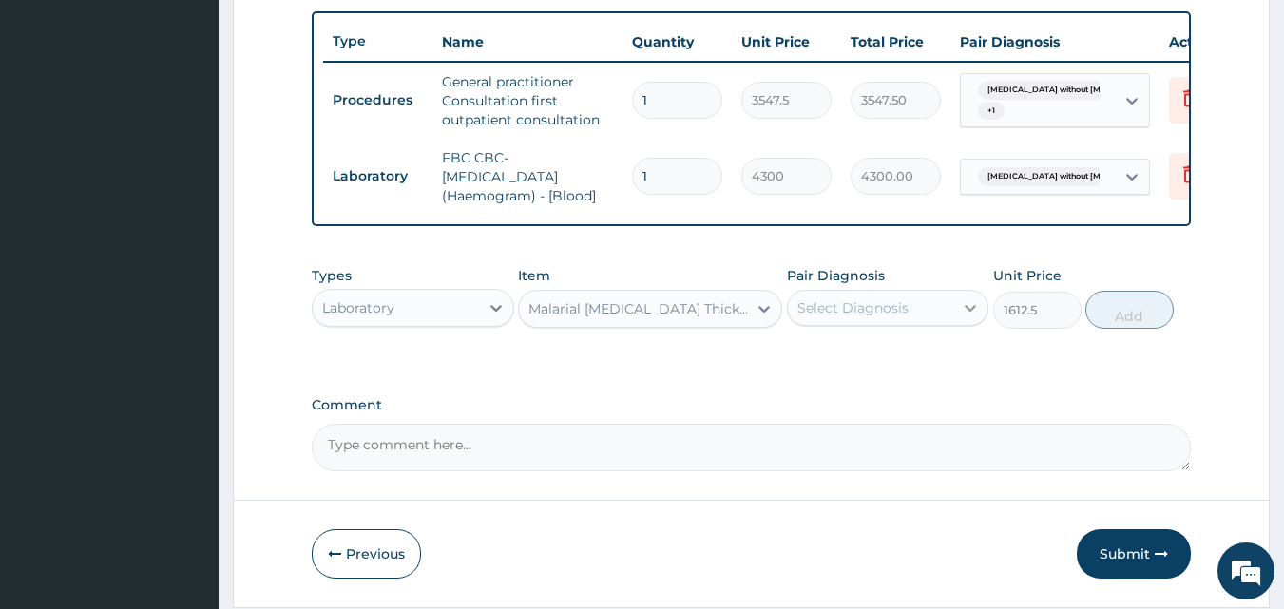
click at [974, 317] on icon at bounding box center [970, 307] width 19 height 19
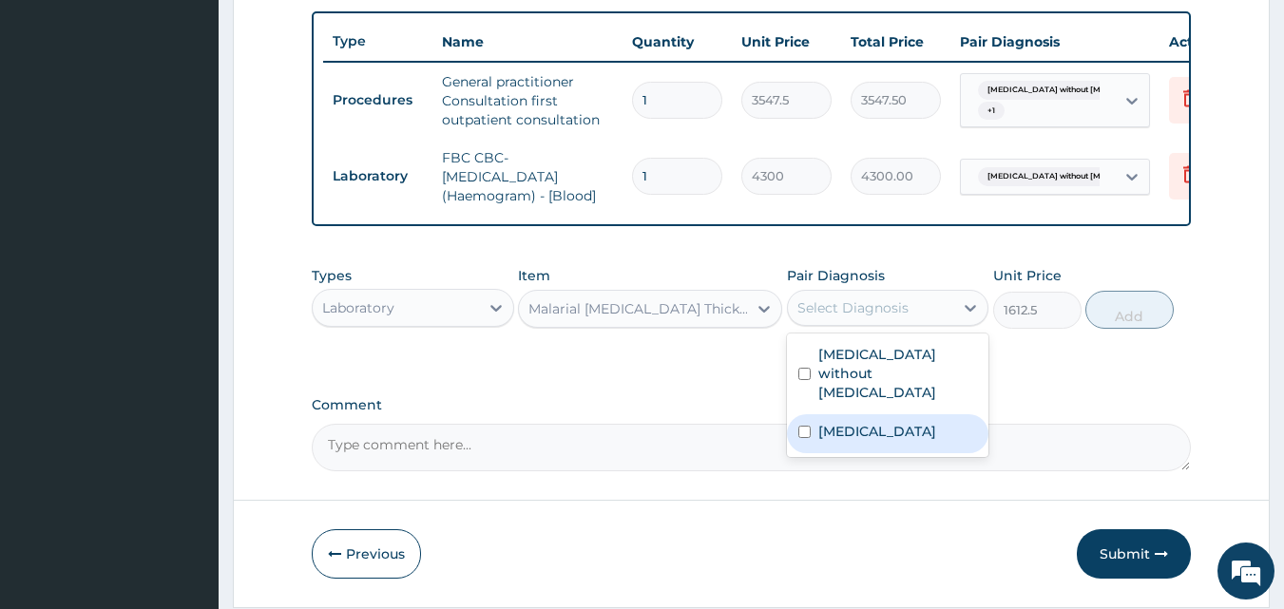
click at [880, 429] on label "Plasmodium malariae malaria without complication" at bounding box center [877, 431] width 118 height 19
checkbox input "true"
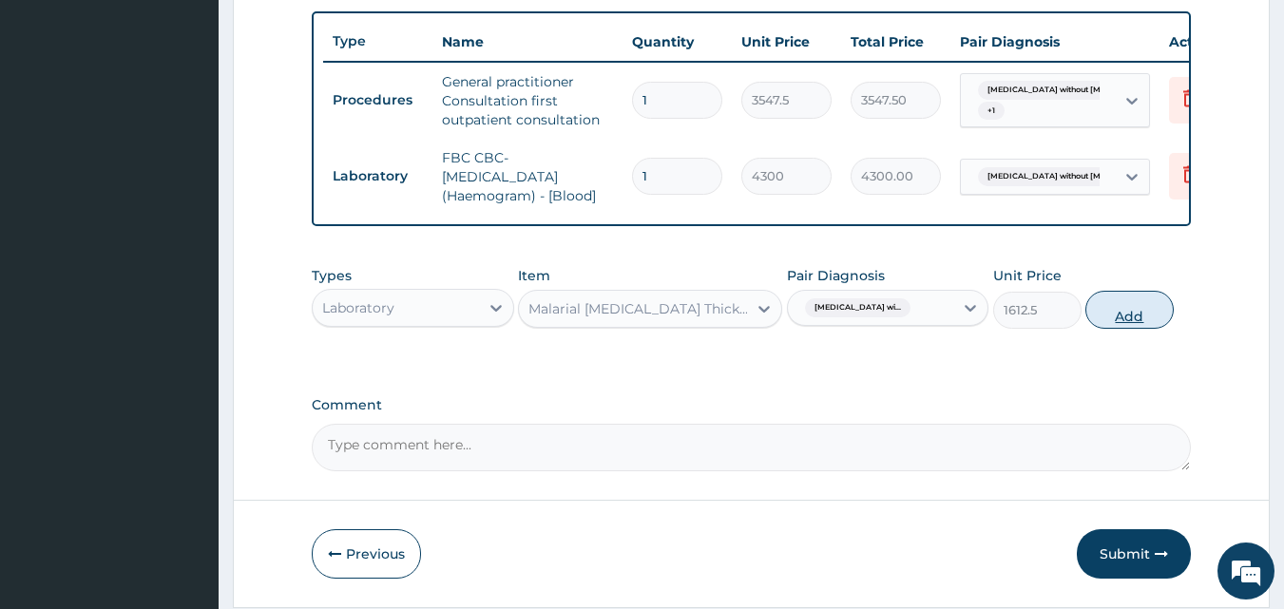
click at [1115, 327] on button "Add" at bounding box center [1129, 310] width 88 height 38
type input "0"
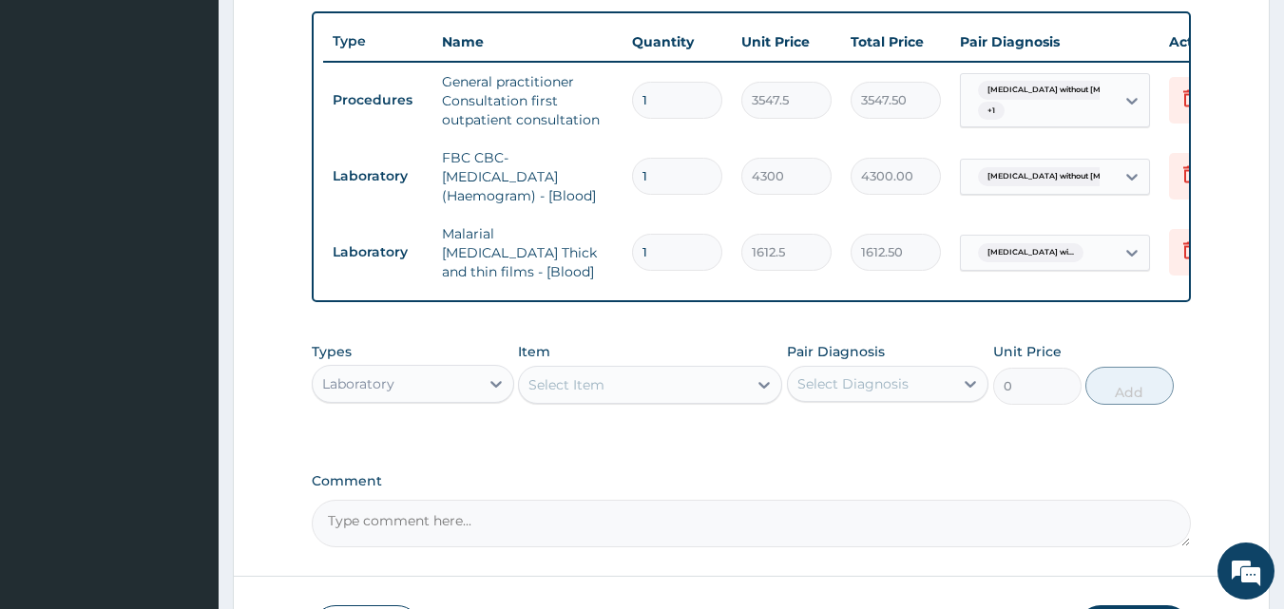
scroll to position [837, 0]
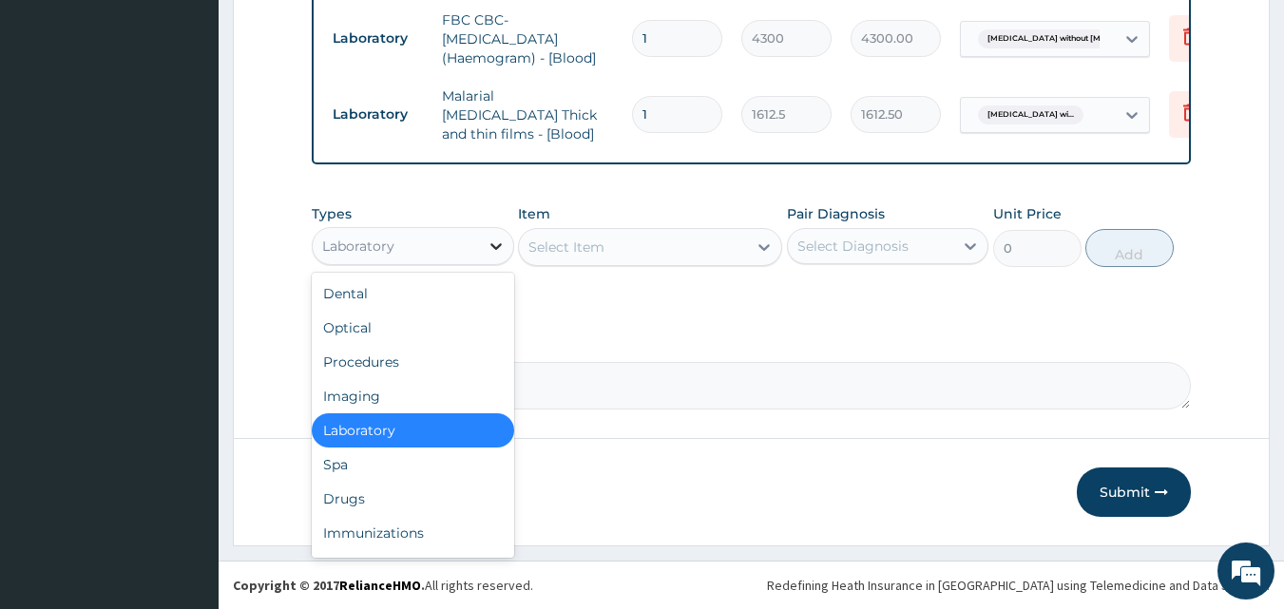
click at [496, 242] on icon at bounding box center [496, 246] width 19 height 19
click at [332, 485] on div "Drugs" at bounding box center [413, 499] width 202 height 34
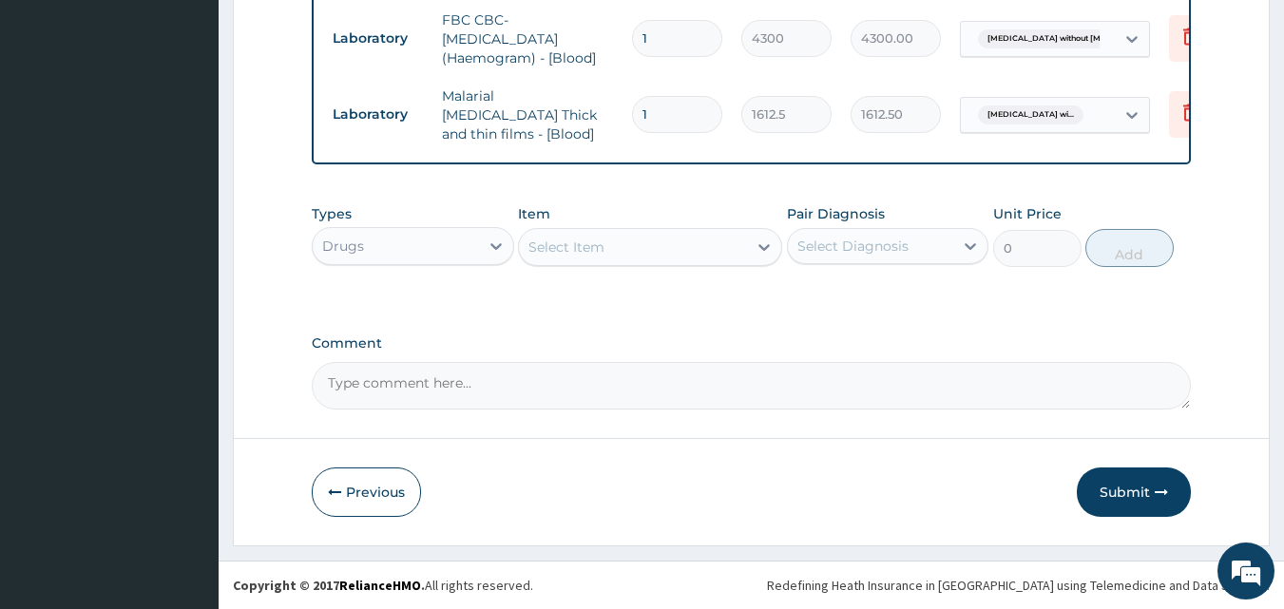
click at [573, 238] on div "Select Item" at bounding box center [566, 247] width 76 height 19
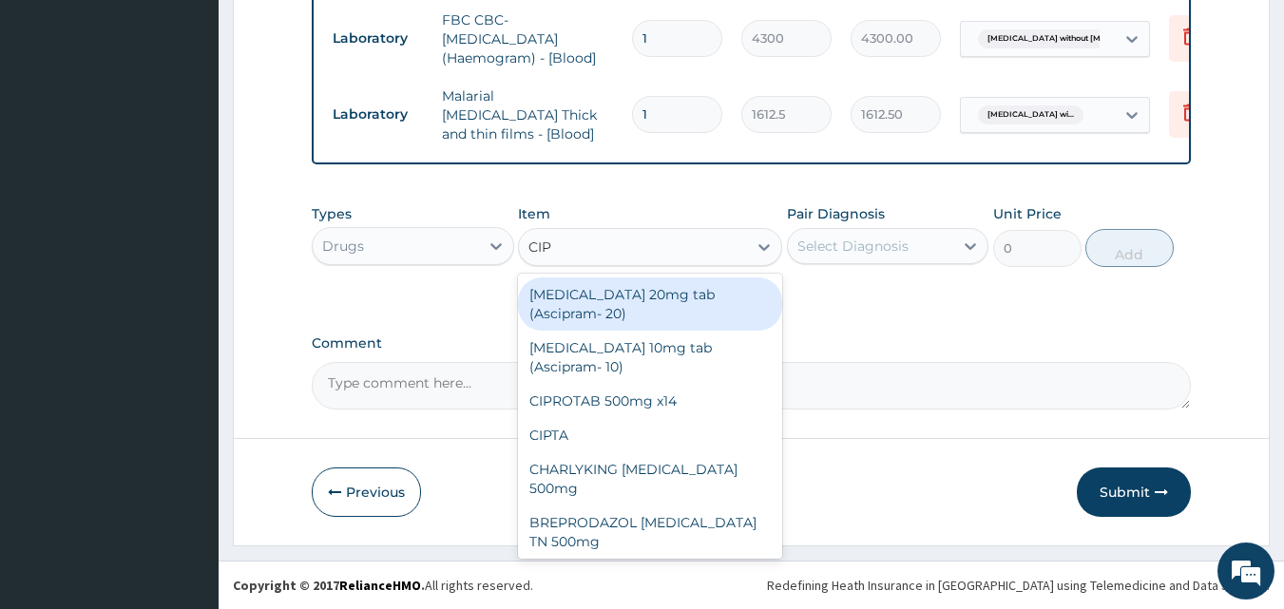
type input "CIPR"
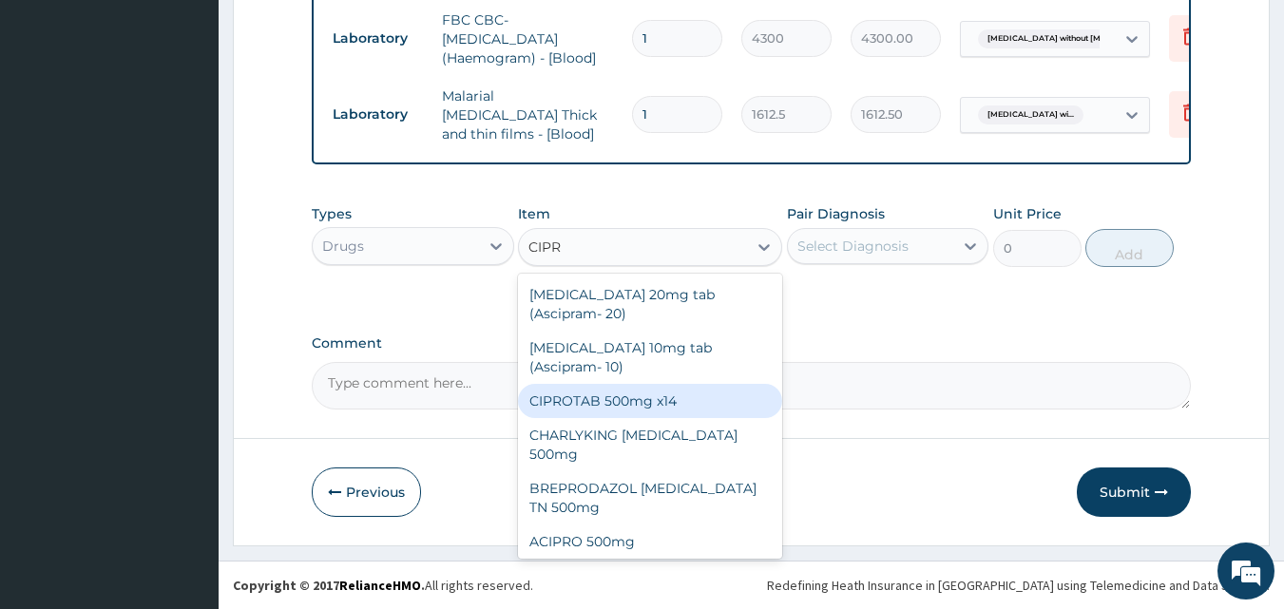
click at [614, 395] on div "CIPROTAB 500mg x14" at bounding box center [650, 401] width 264 height 34
type input "319.275"
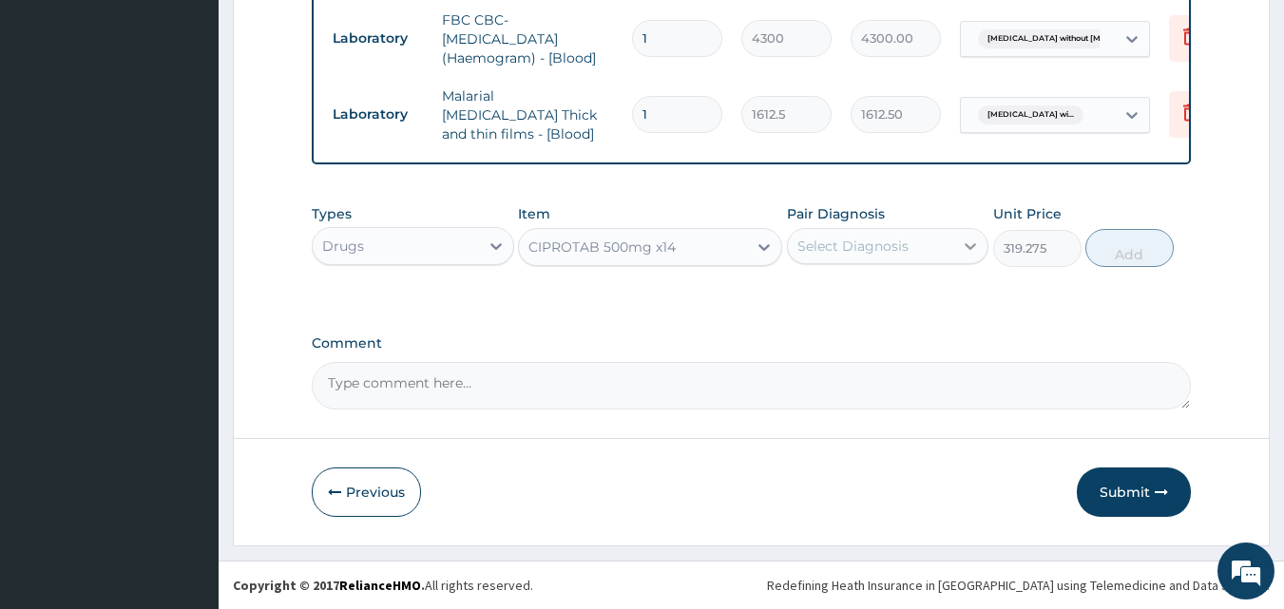
click at [970, 246] on icon at bounding box center [970, 246] width 19 height 19
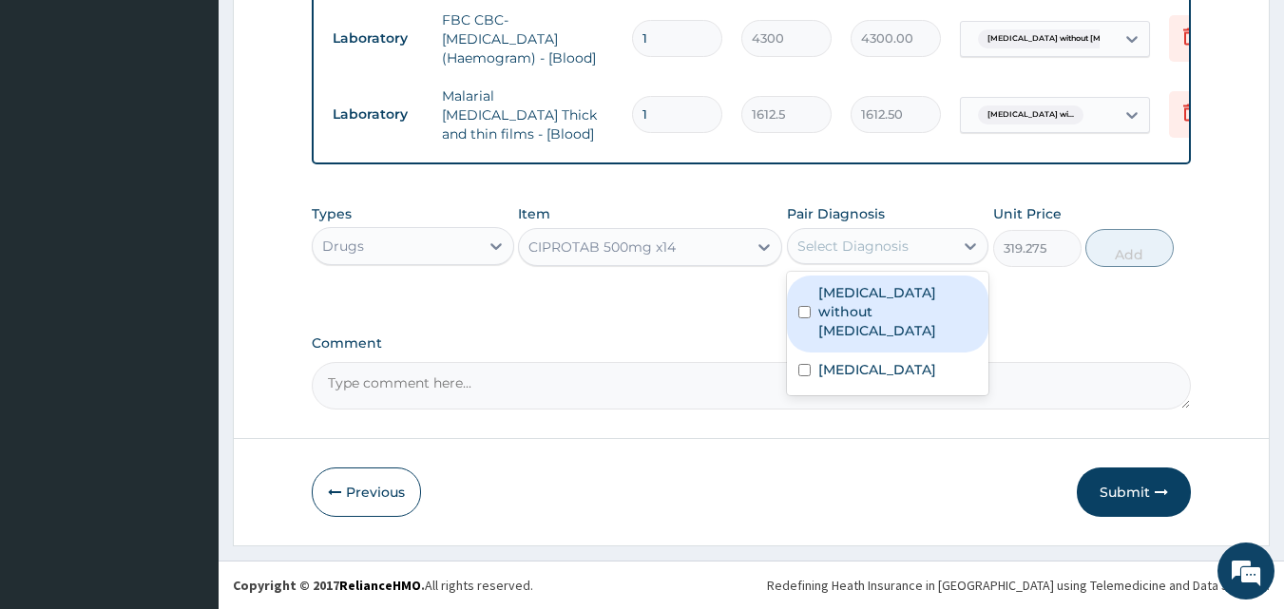
click at [912, 303] on label "Sepsis without septic shock" at bounding box center [898, 311] width 160 height 57
checkbox input "true"
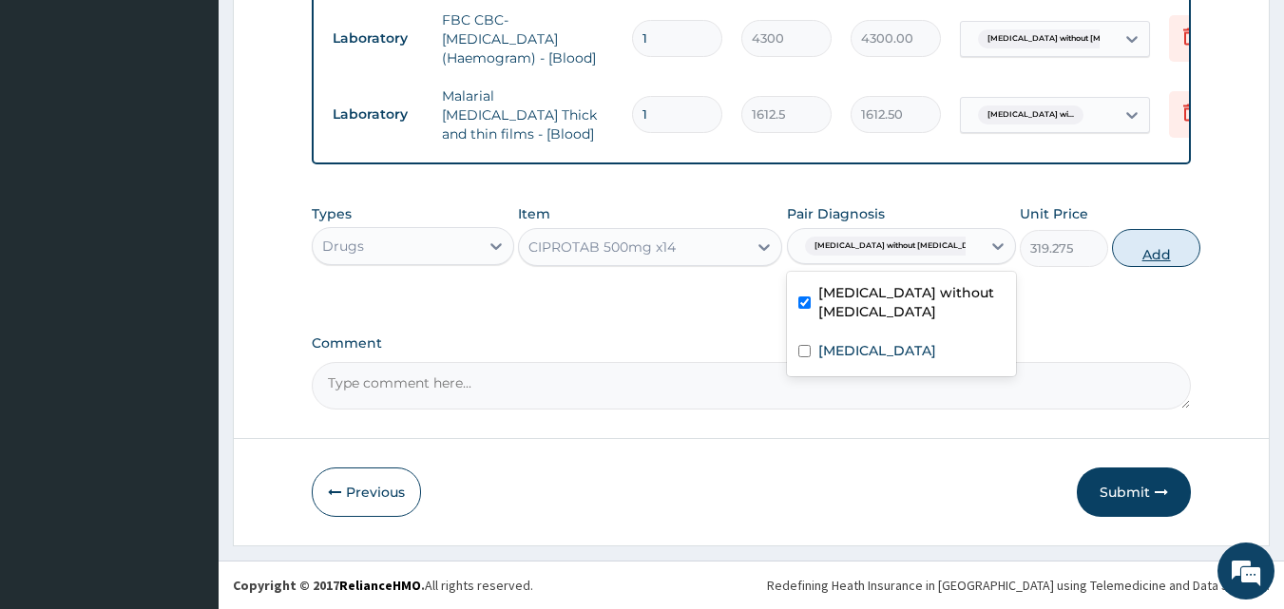
click at [1128, 254] on button "Add" at bounding box center [1156, 248] width 88 height 38
type input "0"
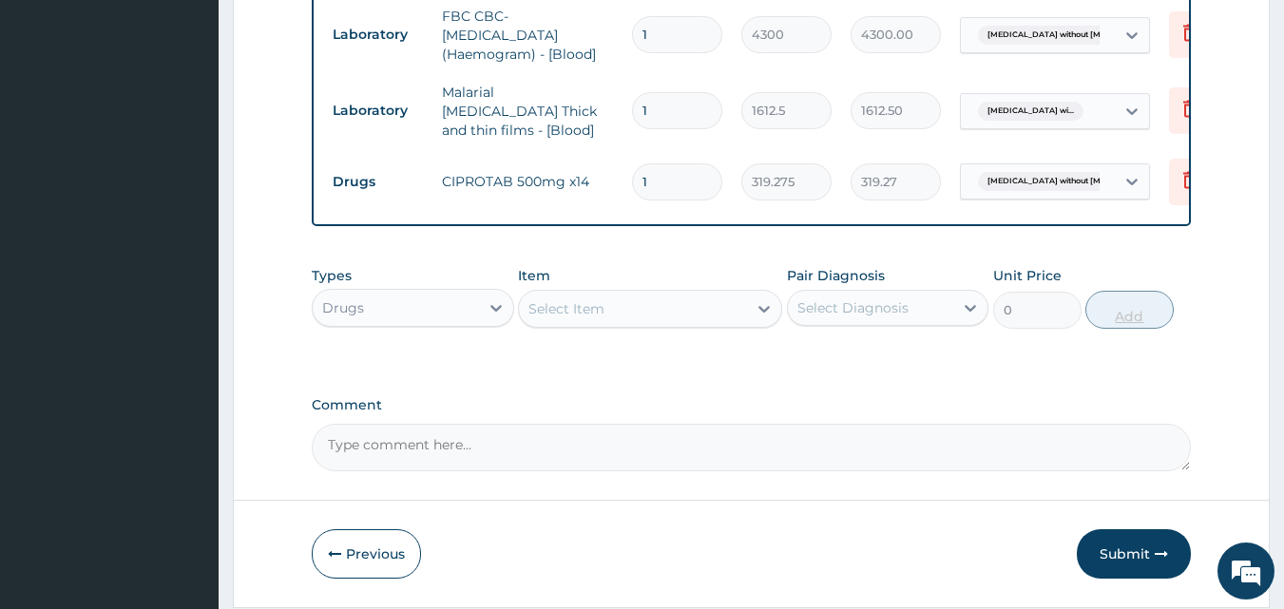
type input "14"
type input "4469.85"
type input "14"
click at [563, 317] on div "Select Item" at bounding box center [566, 308] width 76 height 19
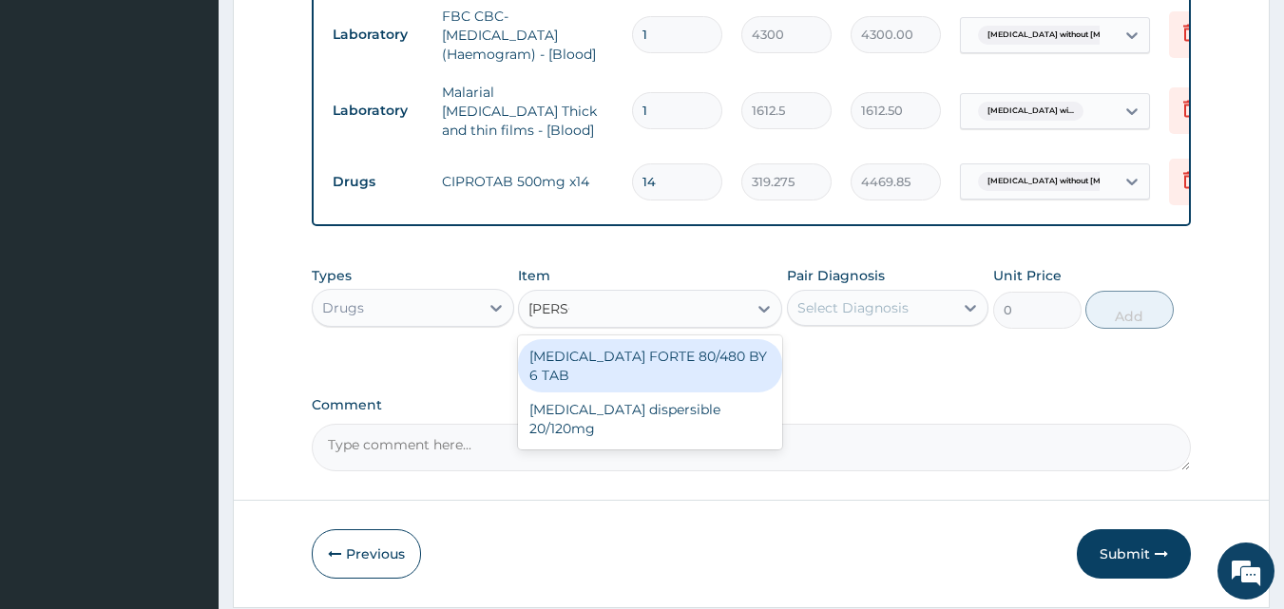
type input "COART"
click at [683, 357] on div "COARTEM FORTE 80/480 BY 6 TAB" at bounding box center [650, 365] width 264 height 53
type input "449.35"
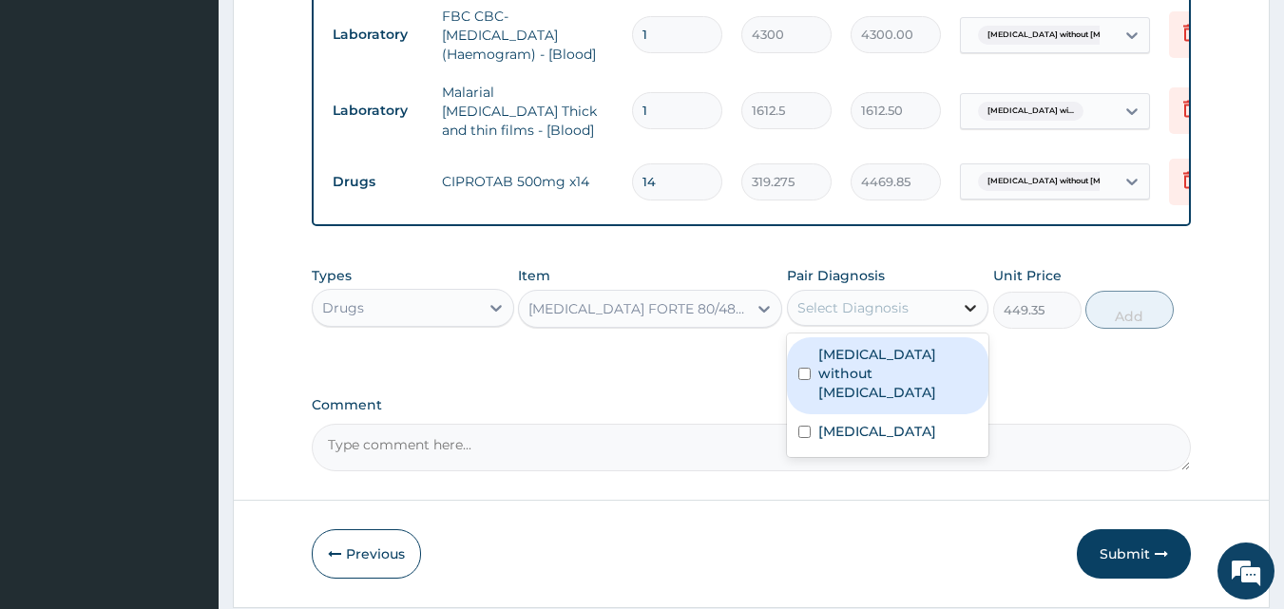
click at [968, 314] on icon at bounding box center [970, 307] width 19 height 19
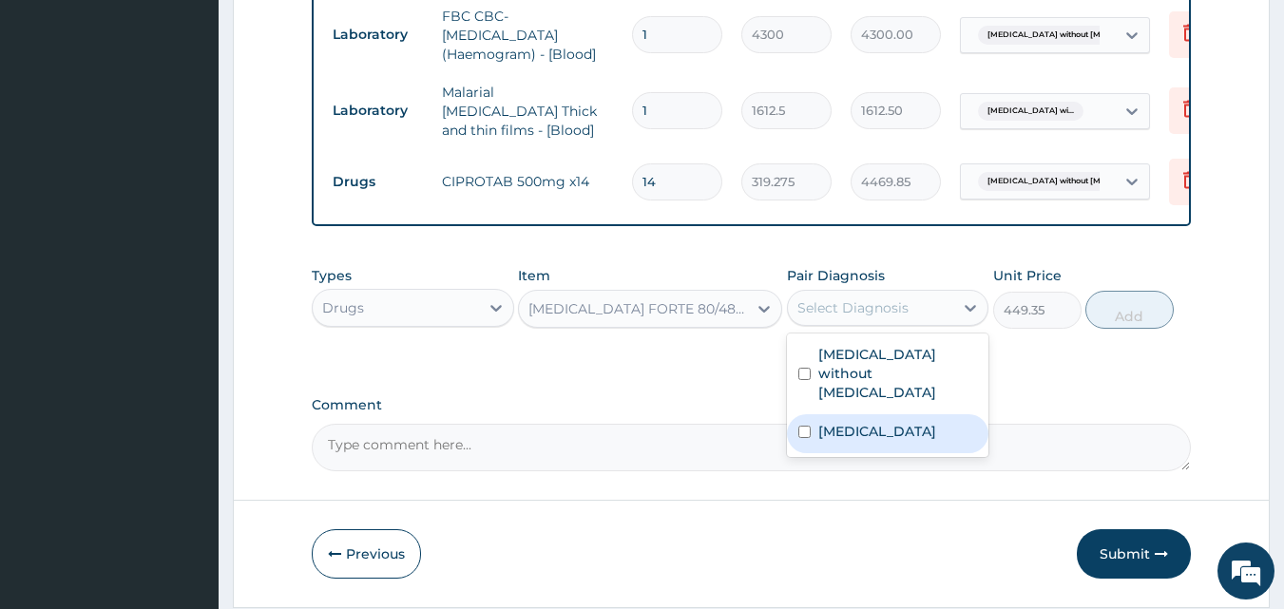
click at [900, 435] on label "Plasmodium malariae malaria without complication" at bounding box center [877, 431] width 118 height 19
checkbox input "true"
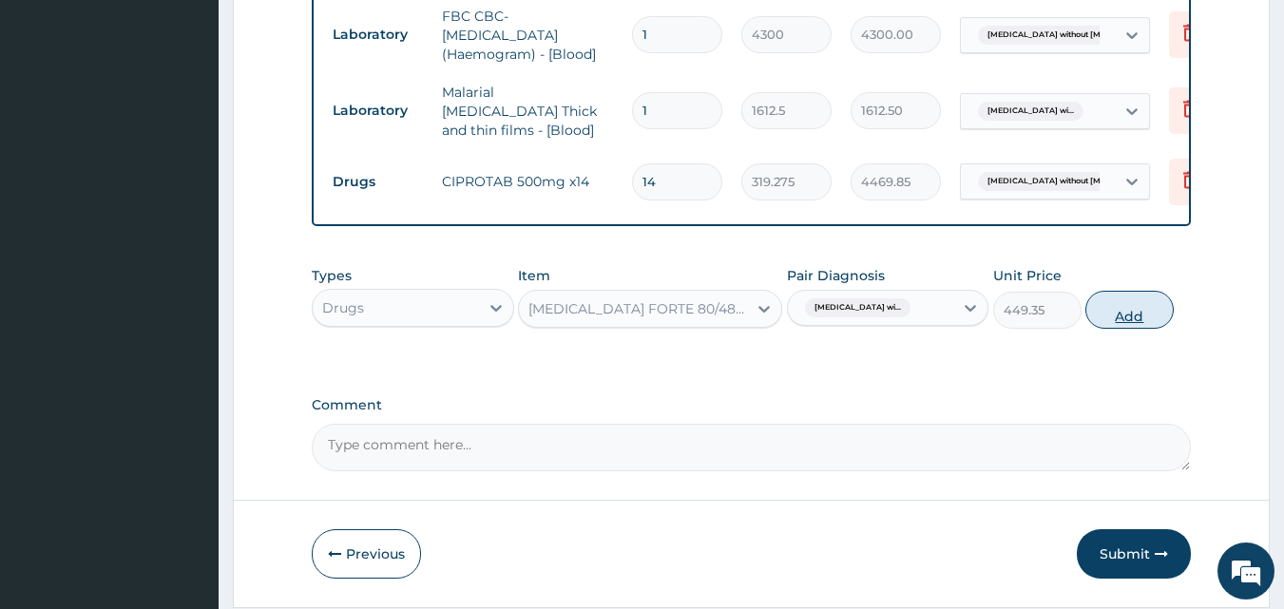
click at [1133, 319] on button "Add" at bounding box center [1129, 310] width 88 height 38
type input "0"
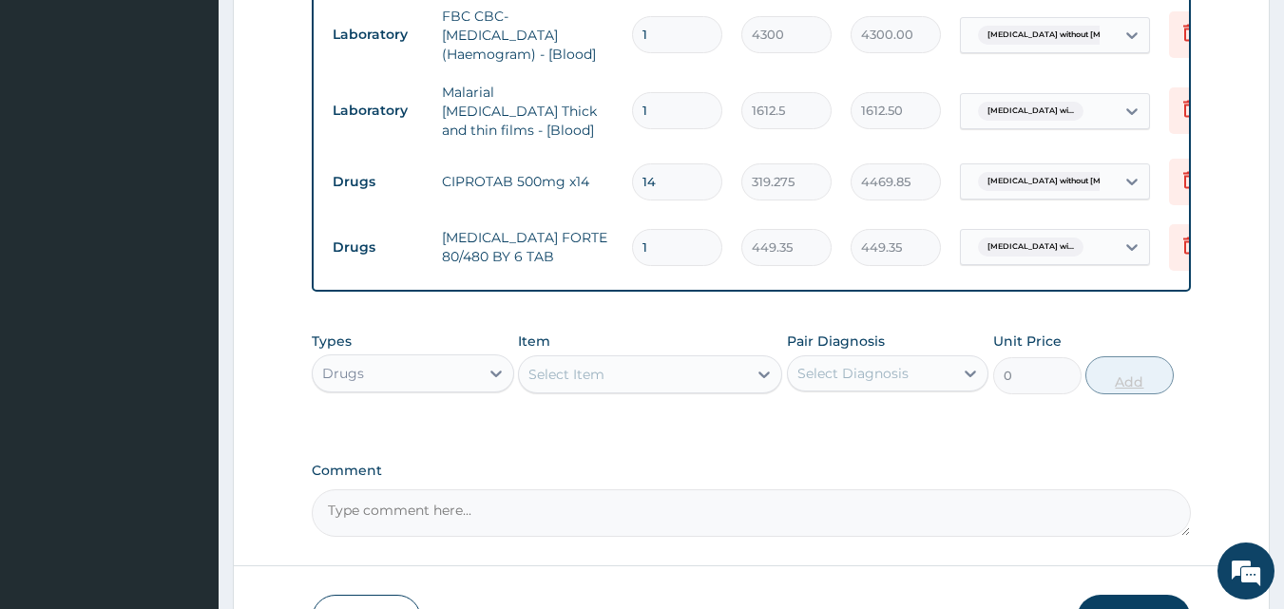
type input "0.00"
type input "6"
type input "2696.10"
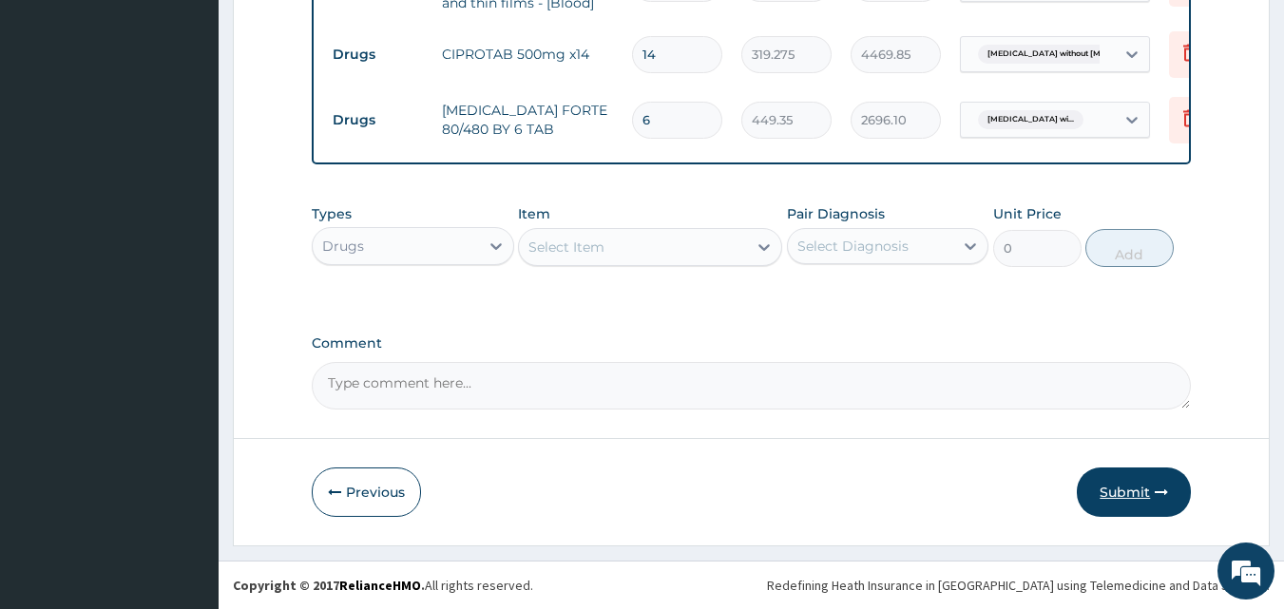
type input "6"
click at [1122, 491] on button "Submit" at bounding box center [1134, 492] width 114 height 49
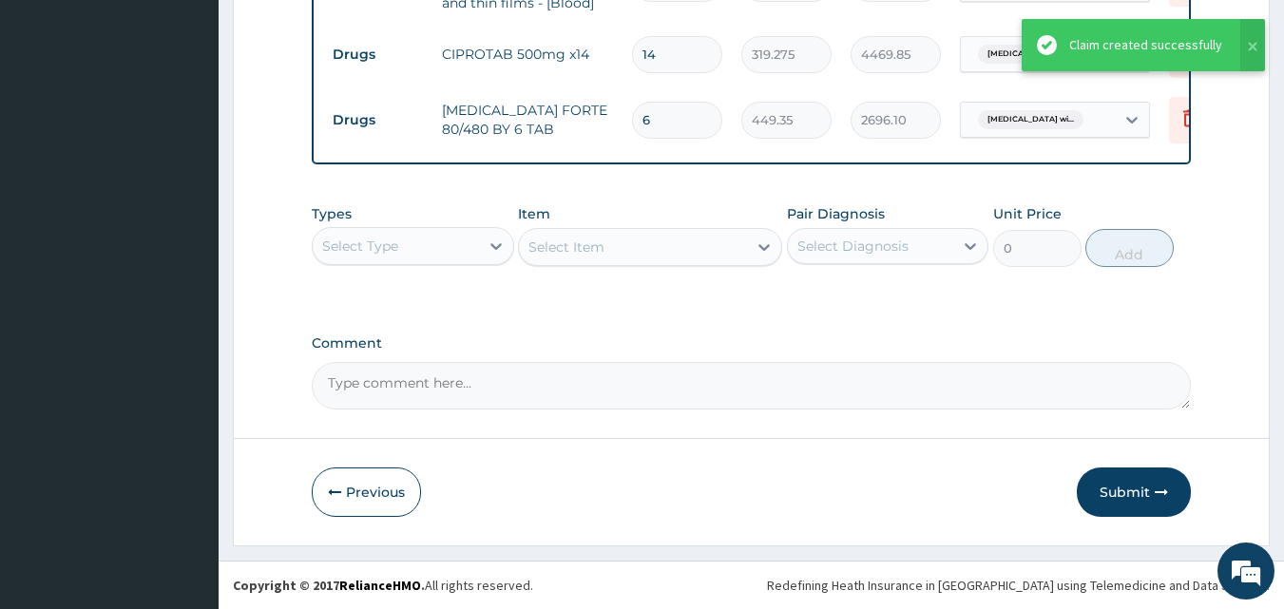
drag, startPoint x: 1122, startPoint y: 491, endPoint x: 1191, endPoint y: 457, distance: 76.5
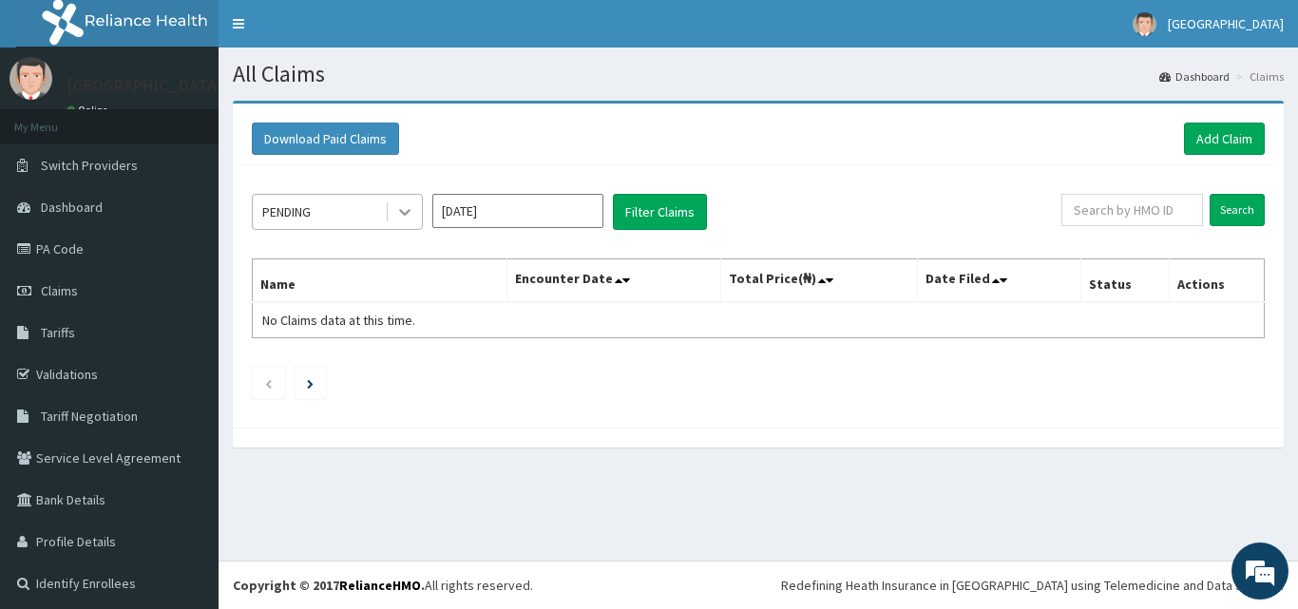
click at [404, 212] on icon at bounding box center [404, 211] width 19 height 19
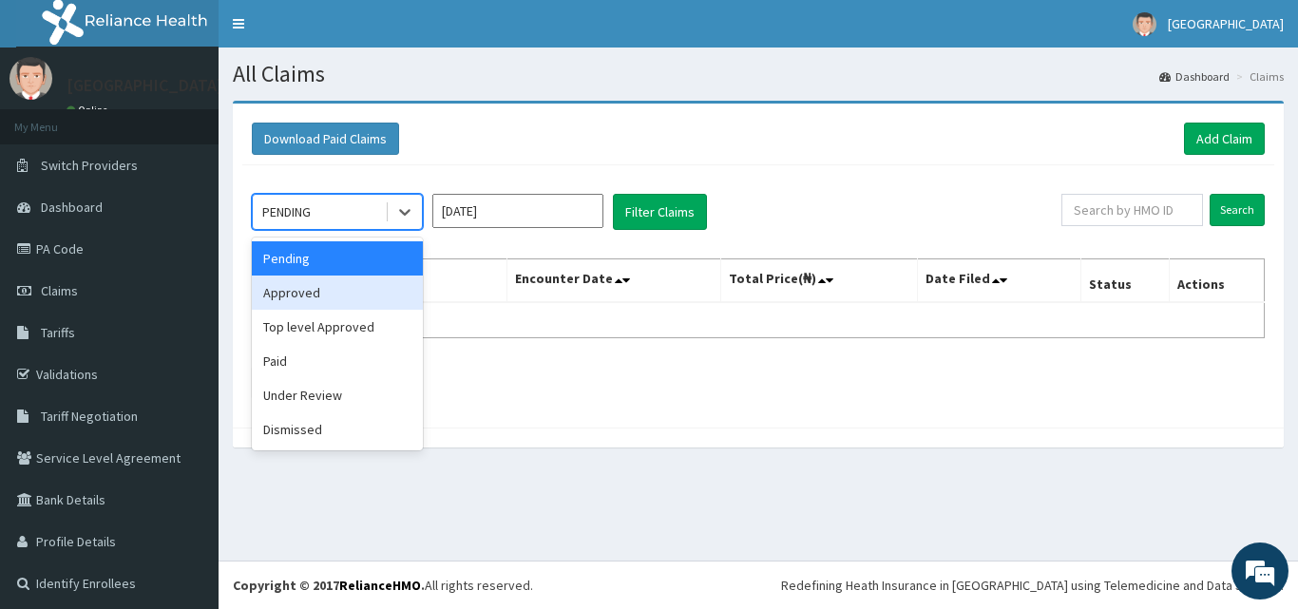
click at [359, 283] on div "Approved" at bounding box center [337, 293] width 171 height 34
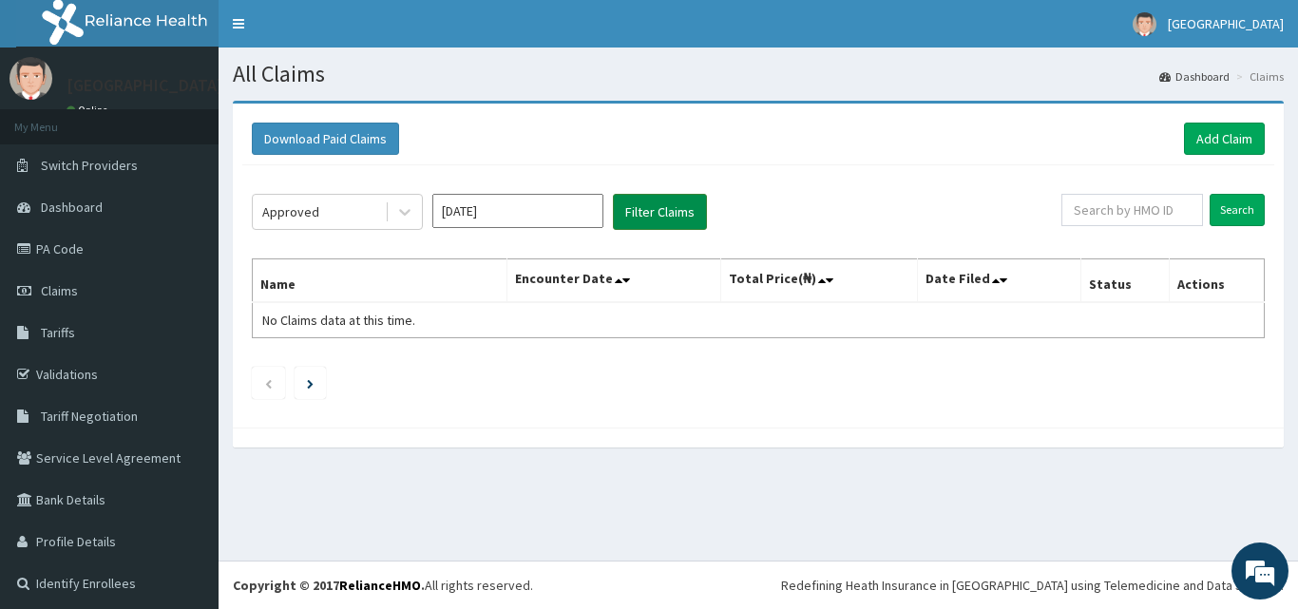
click at [646, 215] on button "Filter Claims" at bounding box center [660, 212] width 94 height 36
